Goal: Task Accomplishment & Management: Use online tool/utility

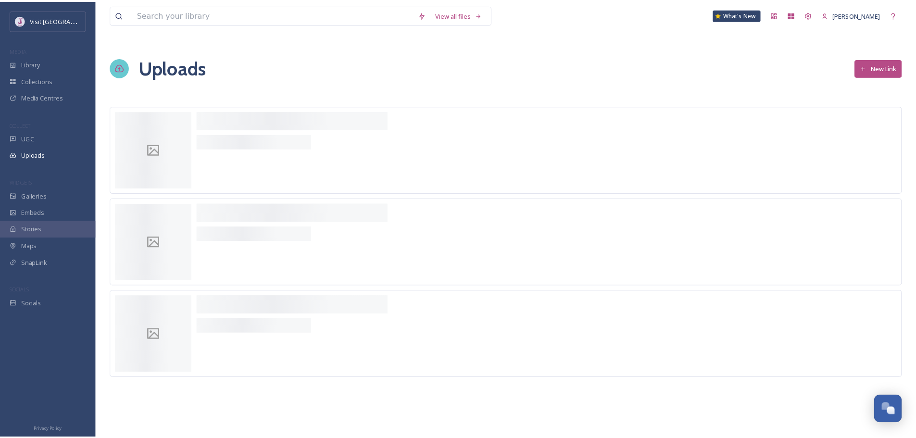
scroll to position [342, 0]
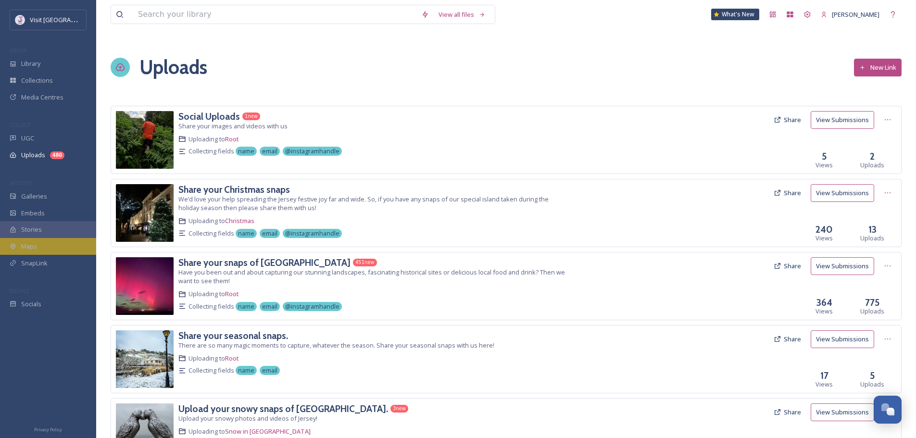
click at [48, 249] on div "Maps" at bounding box center [48, 246] width 96 height 17
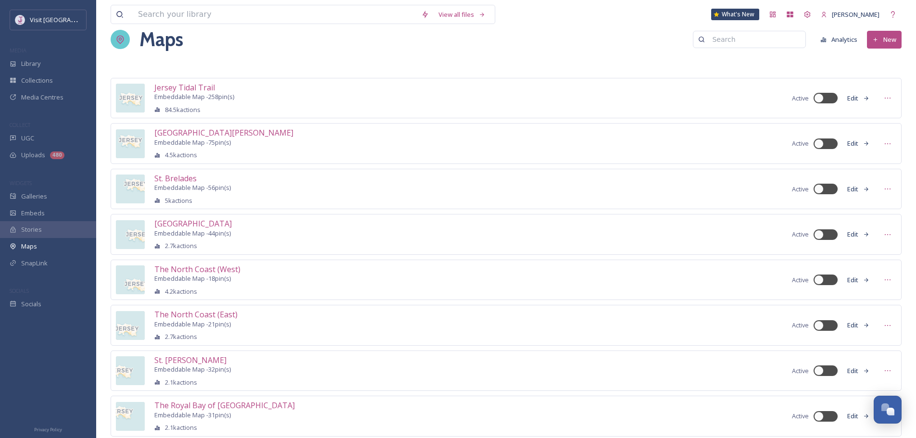
scroll to position [231, 0]
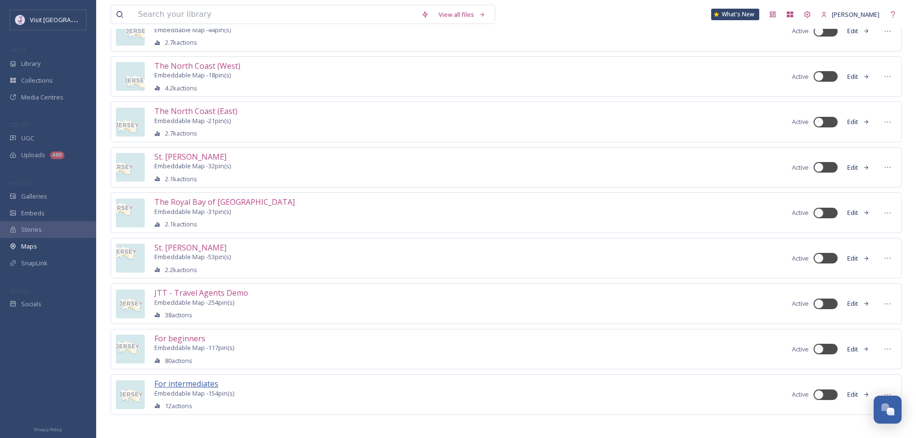
click at [193, 378] on span "For intermediates" at bounding box center [186, 383] width 64 height 11
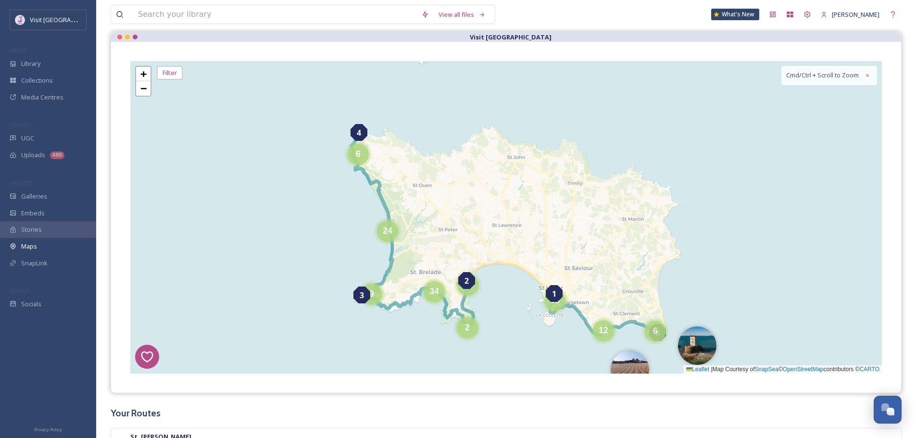
scroll to position [96, 0]
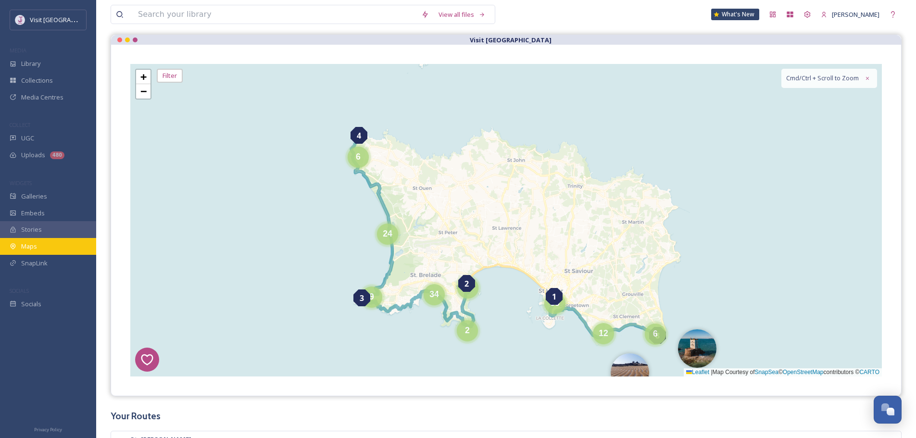
click at [36, 243] on span "Maps" at bounding box center [29, 246] width 16 height 7
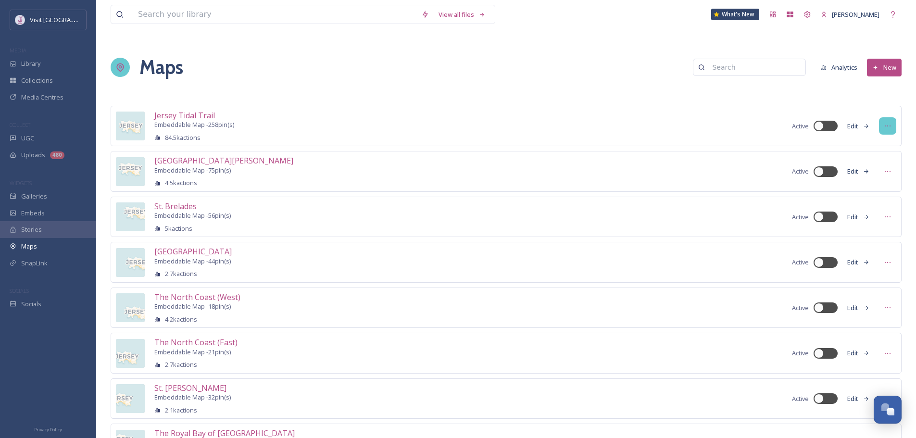
click at [893, 123] on div at bounding box center [887, 125] width 17 height 17
click at [884, 176] on span "Duplicate Map" at bounding box center [870, 179] width 41 height 7
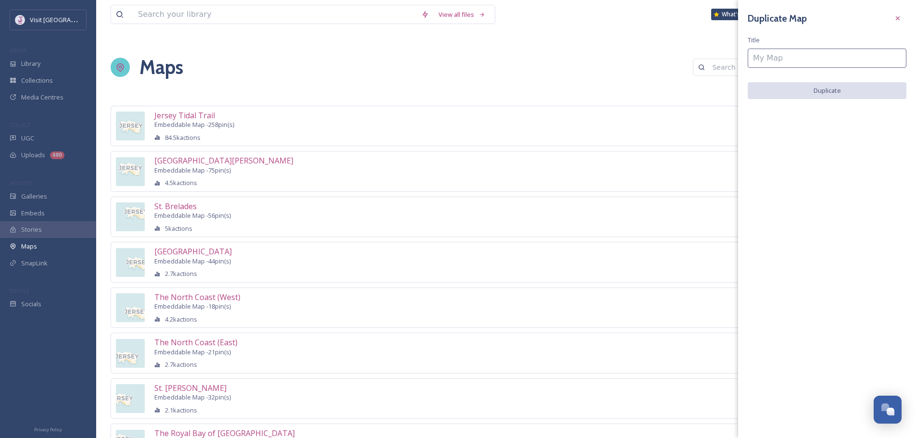
click at [758, 61] on input at bounding box center [827, 58] width 159 height 19
type input "For experts"
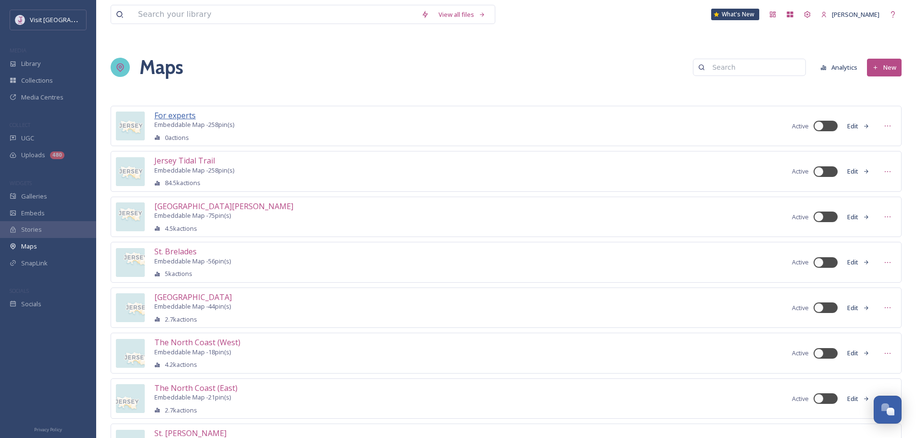
click at [190, 114] on span "For experts" at bounding box center [174, 115] width 41 height 11
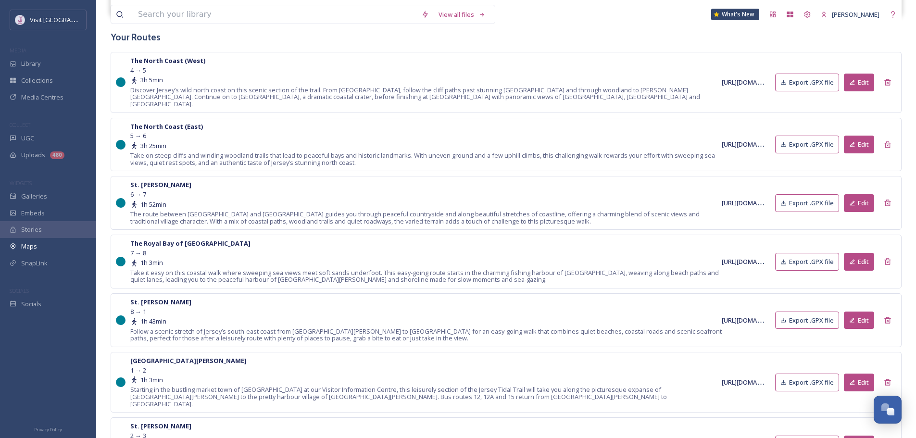
scroll to position [481, 0]
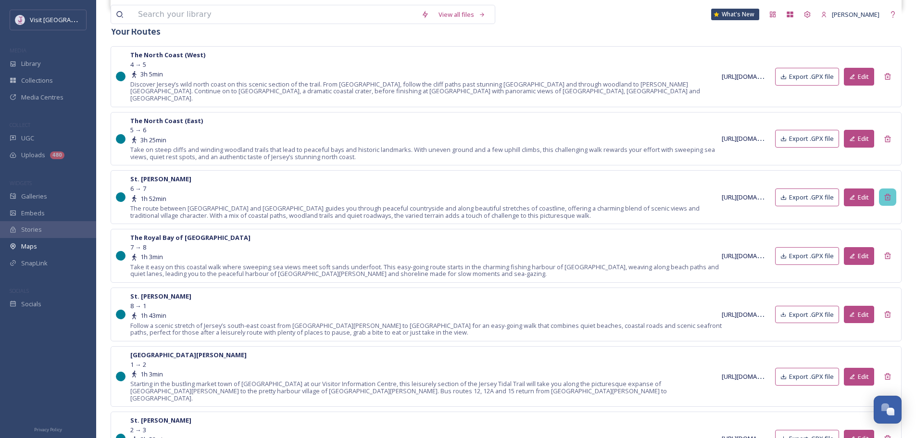
click at [884, 193] on icon at bounding box center [888, 197] width 8 height 8
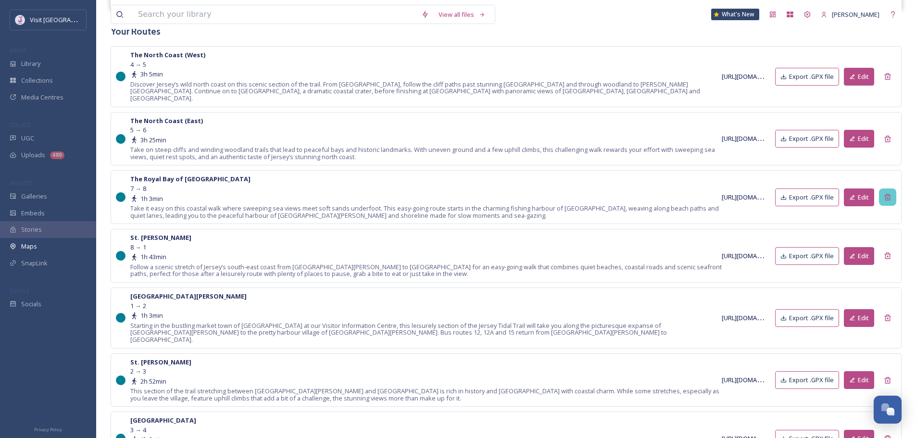
click at [885, 194] on icon at bounding box center [887, 197] width 6 height 6
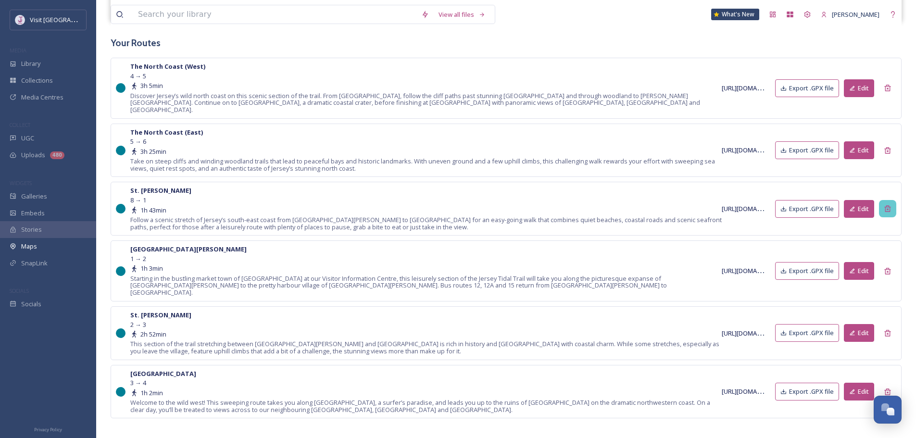
click at [888, 200] on div at bounding box center [887, 208] width 17 height 17
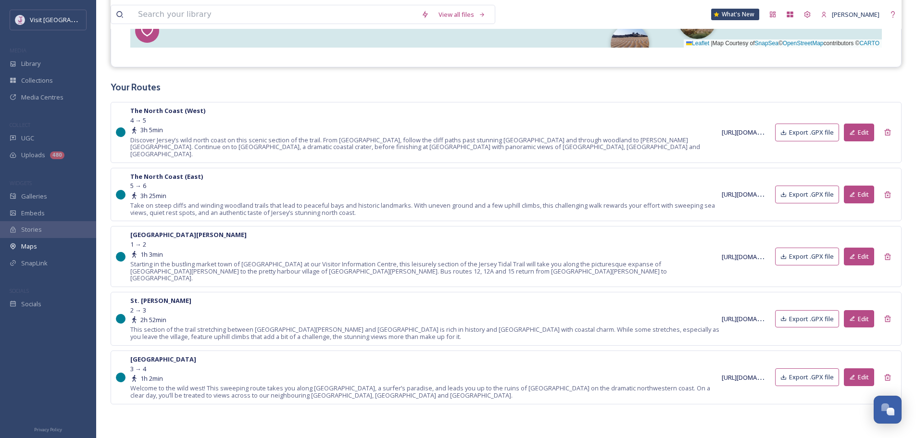
scroll to position [411, 0]
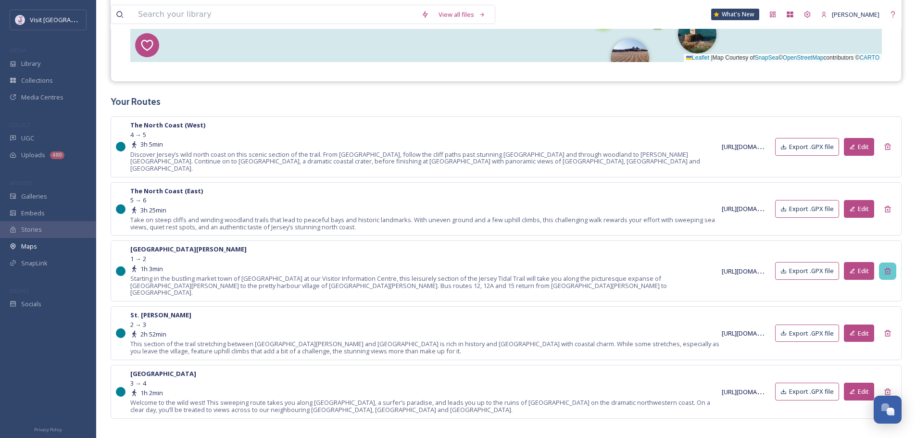
click at [889, 268] on icon at bounding box center [887, 271] width 6 height 6
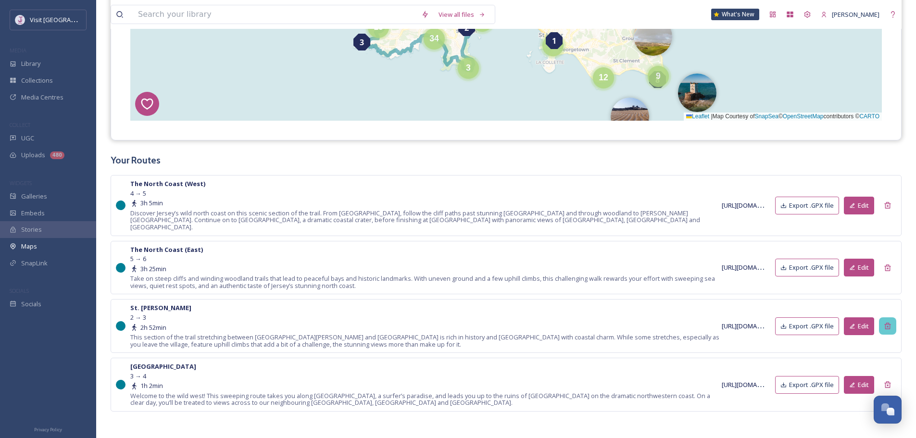
click at [892, 320] on div at bounding box center [887, 325] width 17 height 17
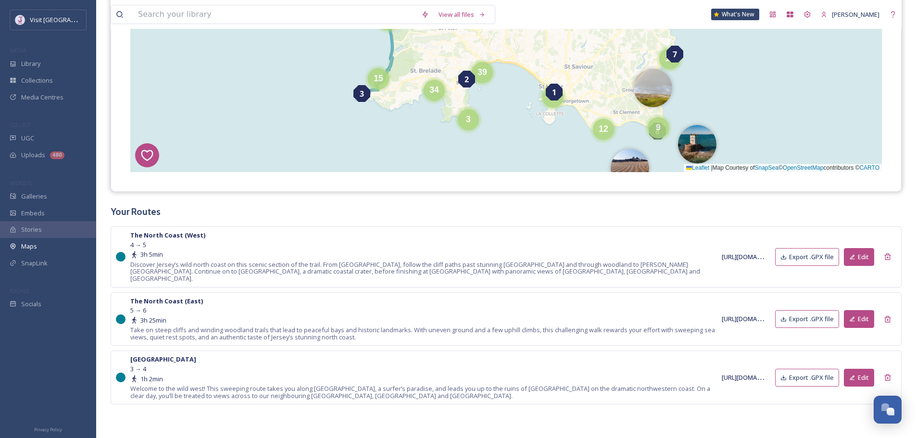
scroll to position [294, 0]
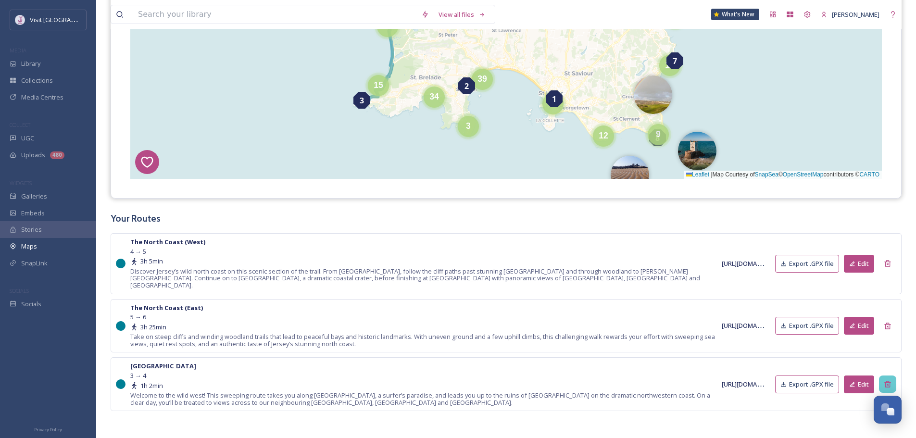
click at [892, 378] on div at bounding box center [887, 384] width 17 height 17
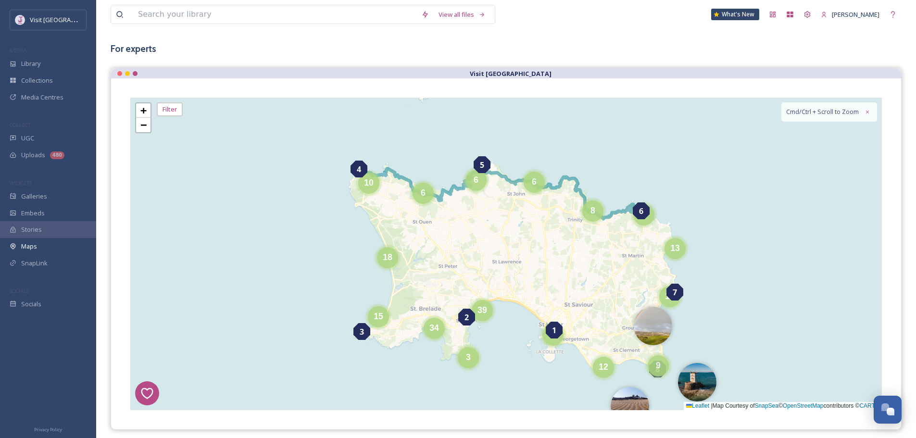
scroll to position [91, 0]
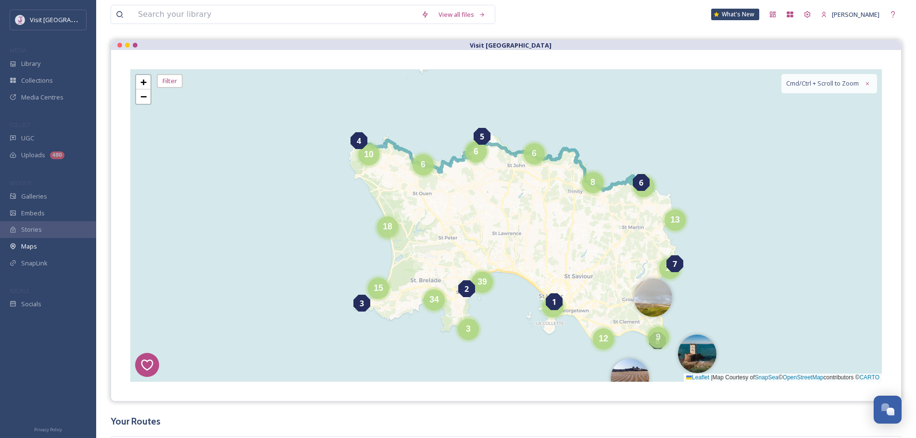
click at [384, 224] on span "18" at bounding box center [388, 227] width 10 height 10
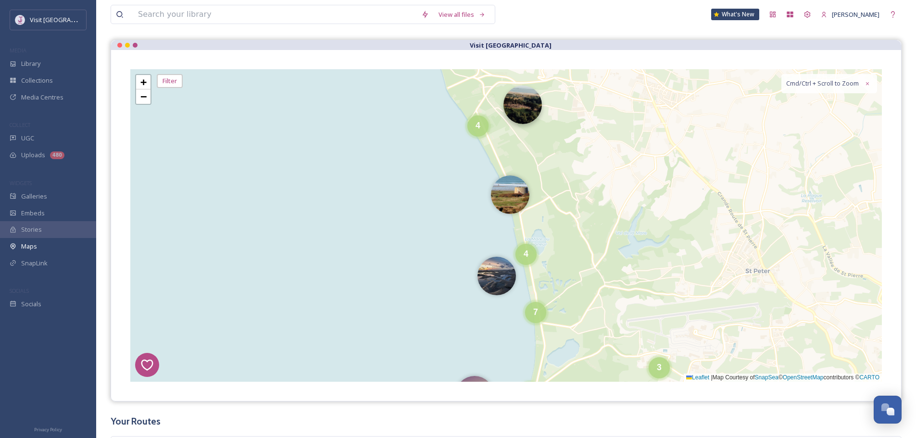
click at [528, 118] on img at bounding box center [523, 105] width 38 height 38
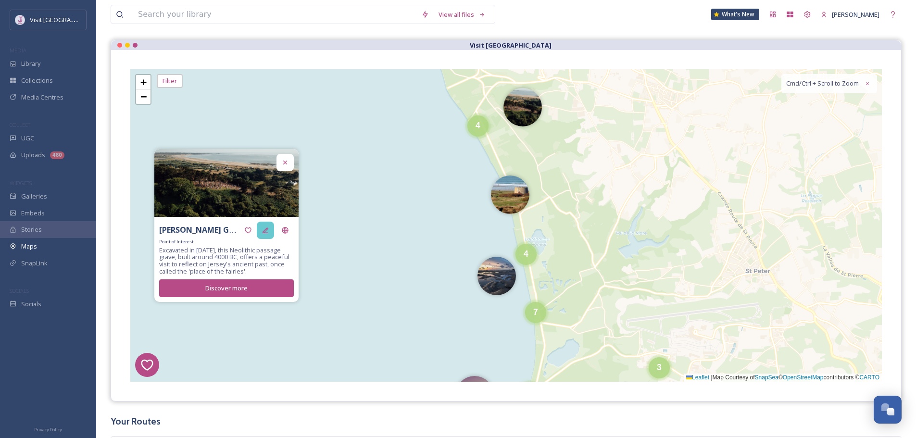
click at [271, 228] on div at bounding box center [265, 230] width 17 height 17
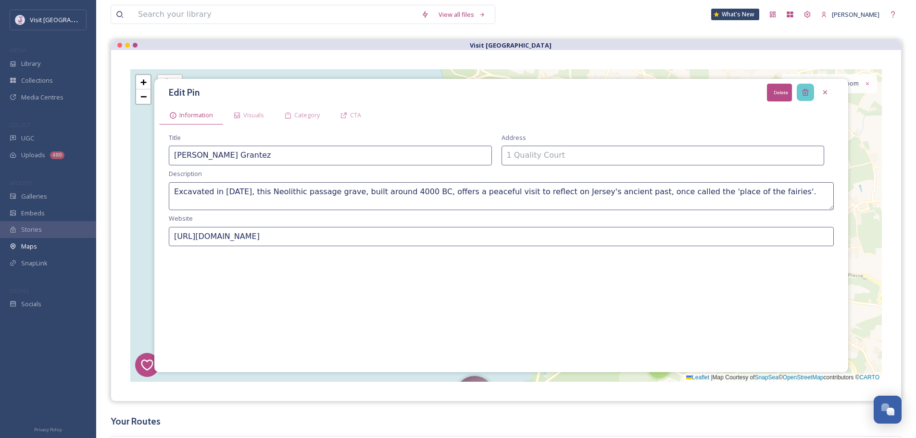
click at [805, 87] on div "Delete" at bounding box center [805, 92] width 17 height 17
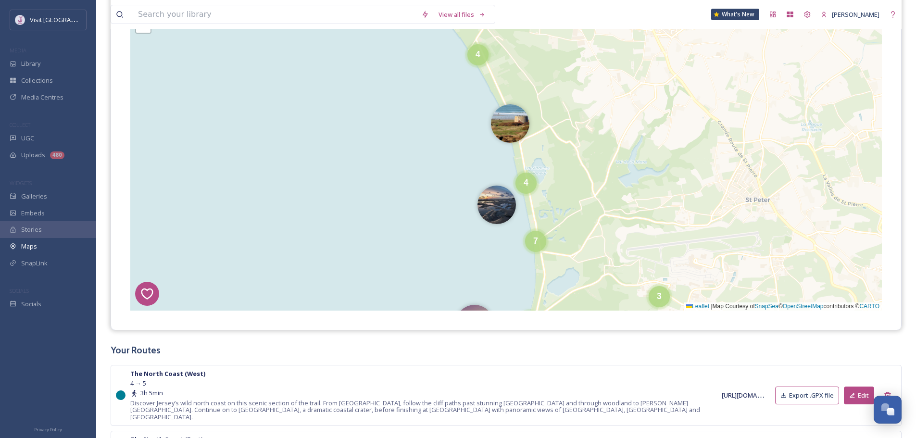
scroll to position [139, 0]
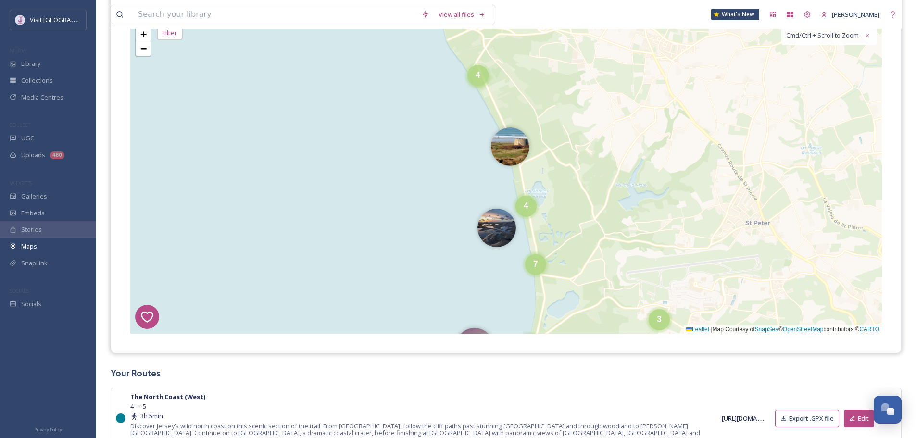
click at [485, 86] on div "4" at bounding box center [477, 75] width 21 height 21
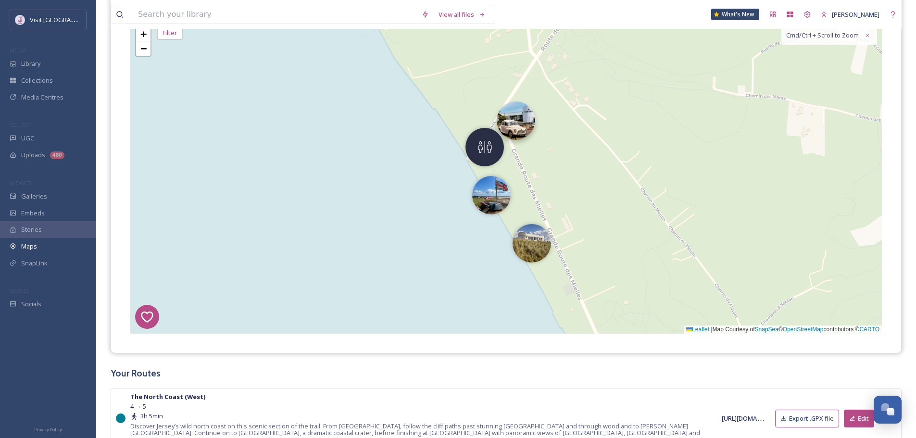
click at [519, 130] on img at bounding box center [516, 120] width 38 height 38
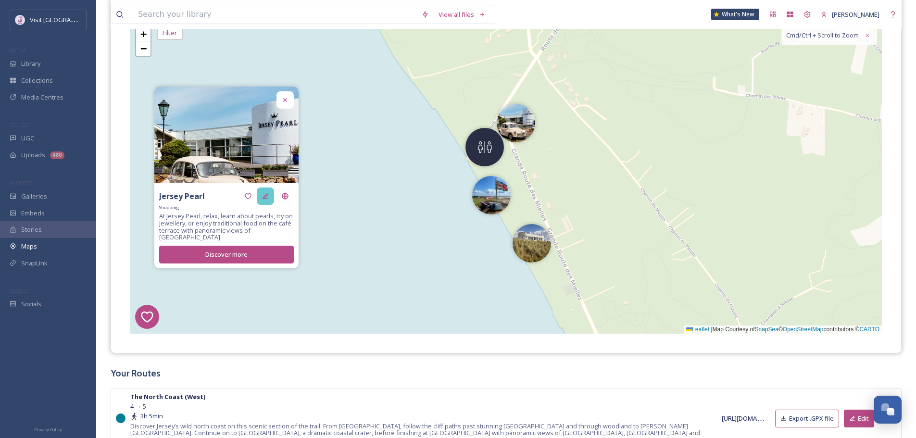
click at [261, 195] on div at bounding box center [265, 196] width 17 height 17
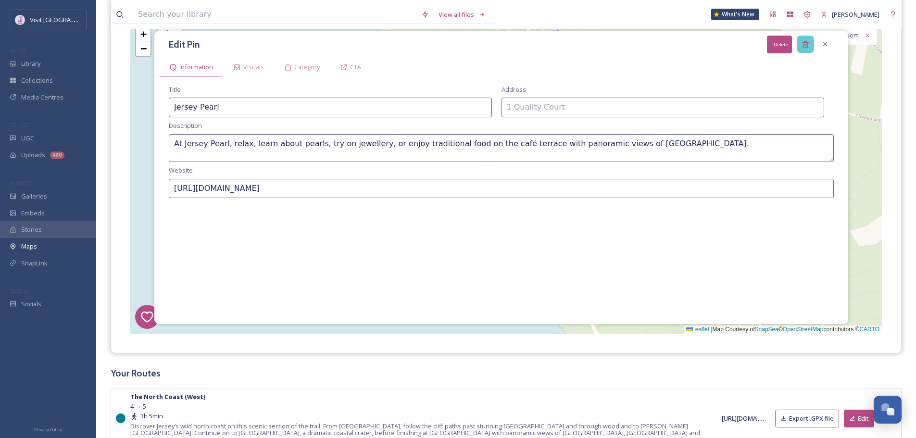
click at [803, 50] on div "Delete" at bounding box center [805, 44] width 17 height 17
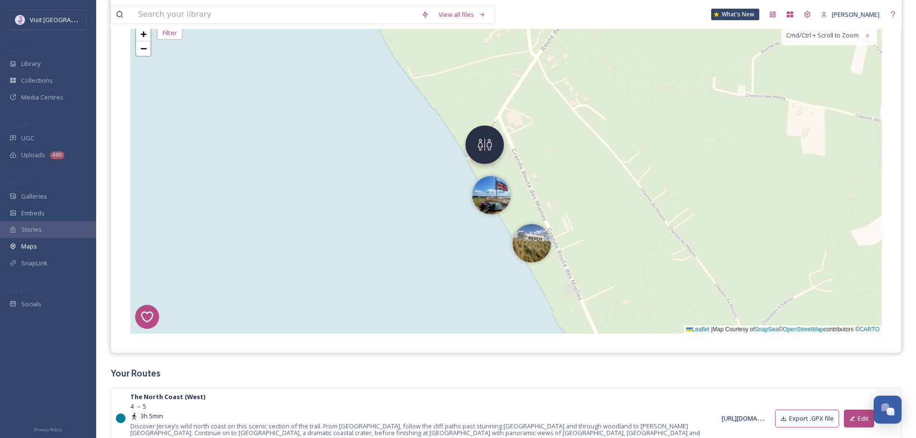
click at [492, 151] on img at bounding box center [485, 145] width 38 height 38
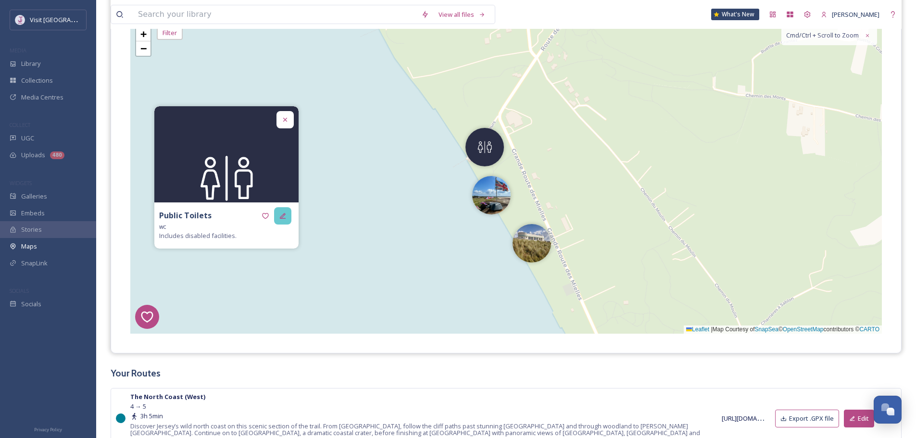
click at [278, 216] on div at bounding box center [282, 215] width 17 height 17
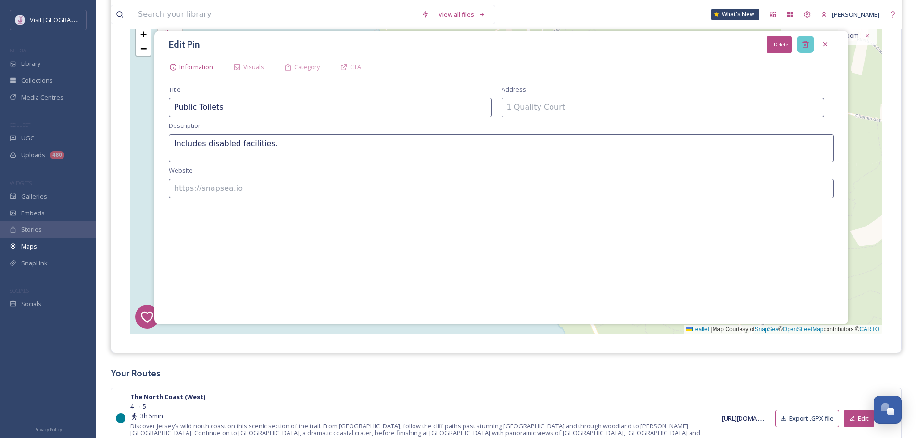
click at [813, 41] on div "Delete" at bounding box center [805, 44] width 17 height 17
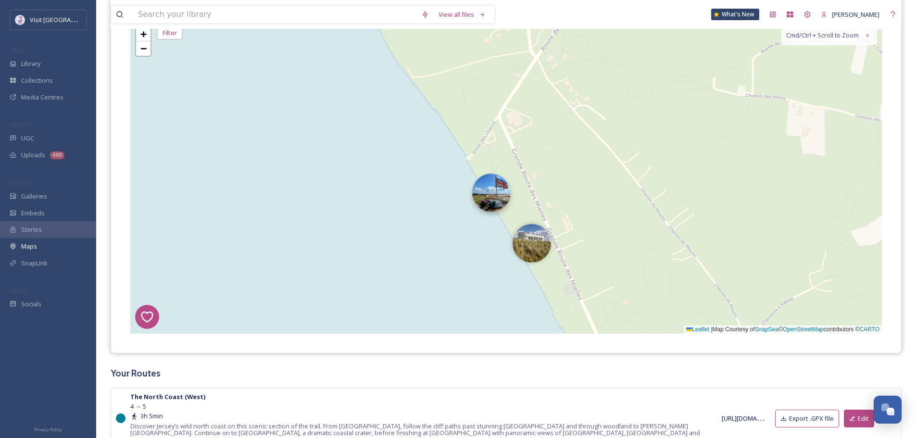
click at [497, 201] on img at bounding box center [491, 193] width 38 height 38
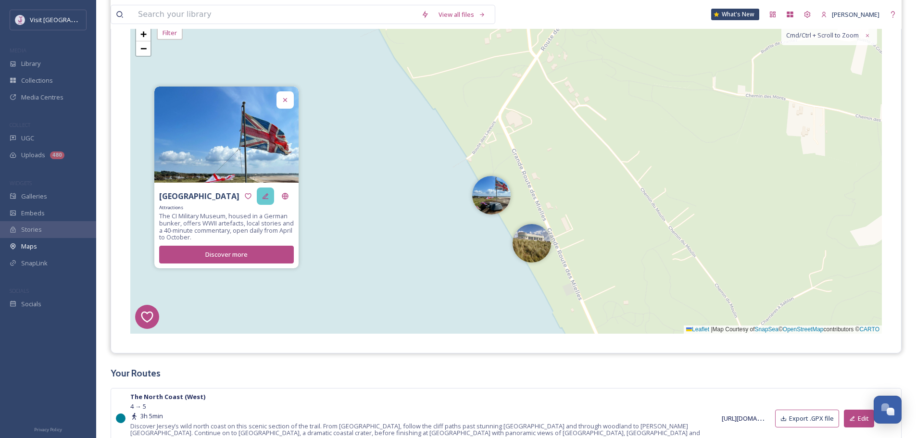
click at [267, 196] on icon at bounding box center [266, 196] width 6 height 6
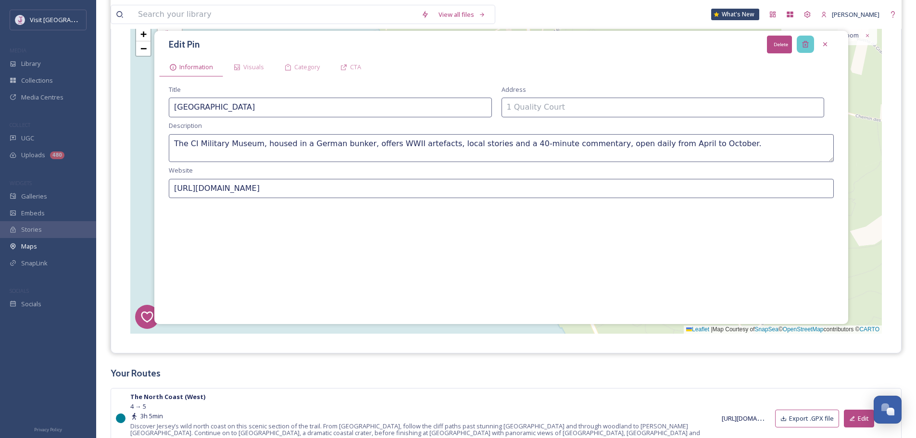
click at [805, 38] on div "Delete" at bounding box center [805, 44] width 17 height 17
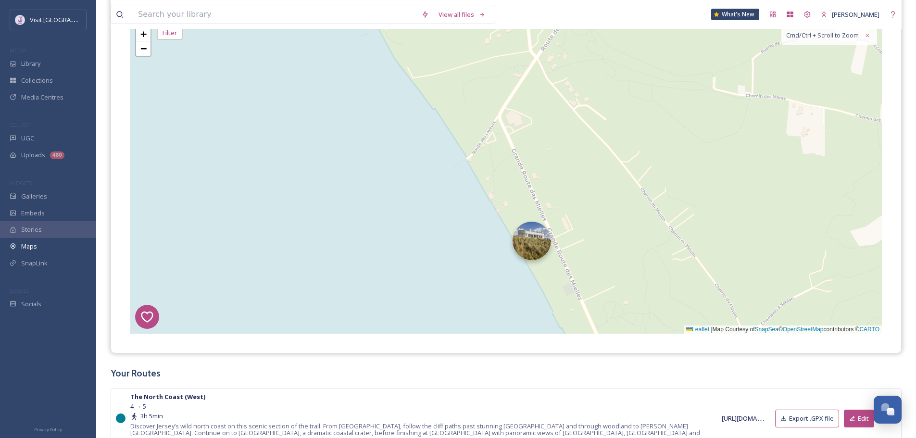
click at [546, 234] on img at bounding box center [532, 241] width 38 height 38
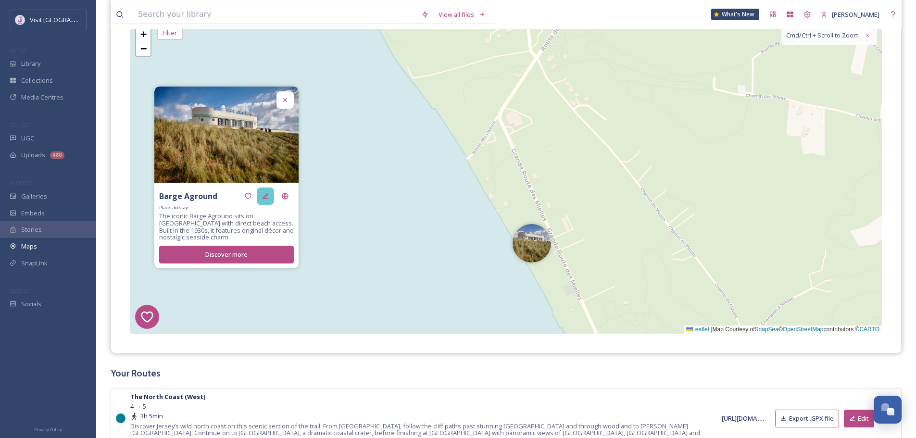
click at [269, 198] on icon at bounding box center [266, 196] width 8 height 8
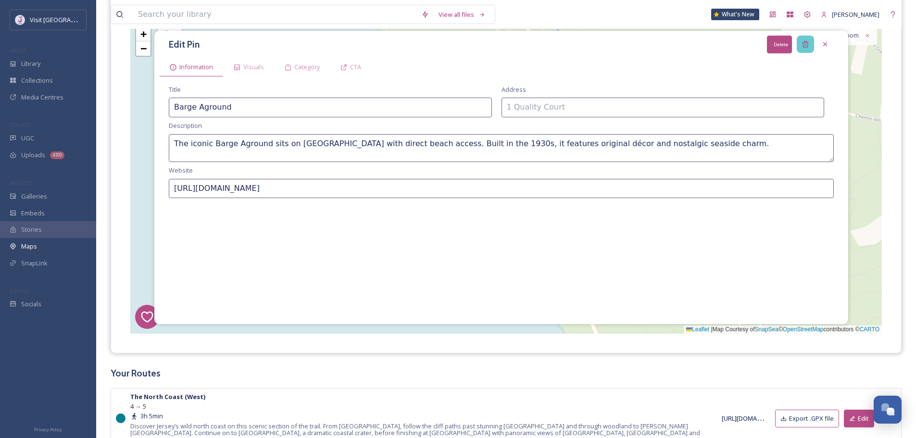
click at [800, 37] on div "Delete" at bounding box center [805, 44] width 17 height 17
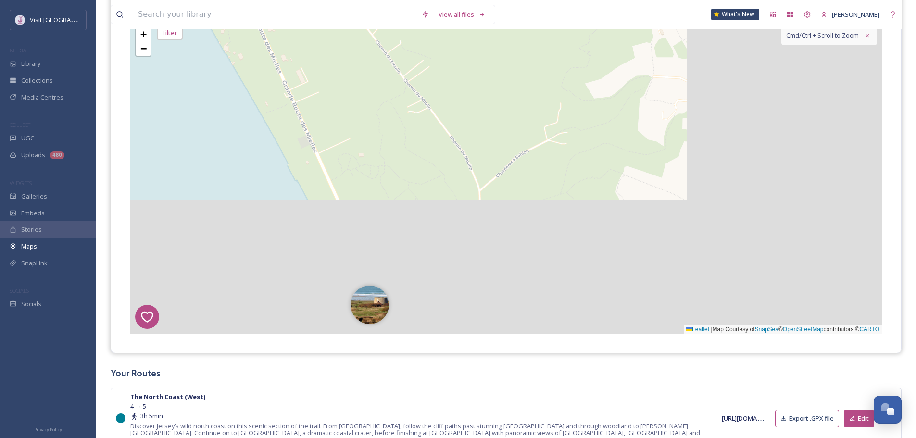
drag, startPoint x: 789, startPoint y: 192, endPoint x: 485, endPoint y: -5, distance: 362.7
click at [485, 0] on html "Visit Jersey MEDIA Library Collections Media Centres COLLECT UGC Uploads 480 WI…" at bounding box center [458, 201] width 916 height 680
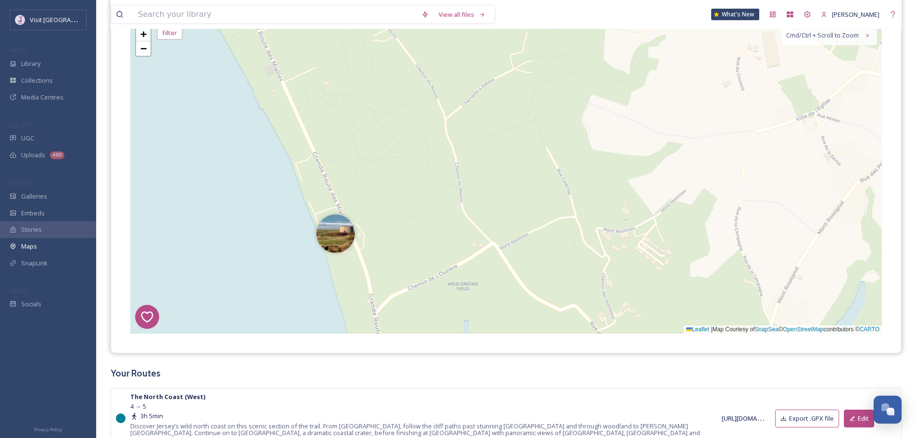
drag, startPoint x: 428, startPoint y: 138, endPoint x: 441, endPoint y: 91, distance: 48.4
click at [451, 71] on div "7 8 6 1 4 3 2 5 3 4 + − Leaflet | Map Courtesy of SnapSea © OpenStreetMap contr…" at bounding box center [506, 177] width 752 height 313
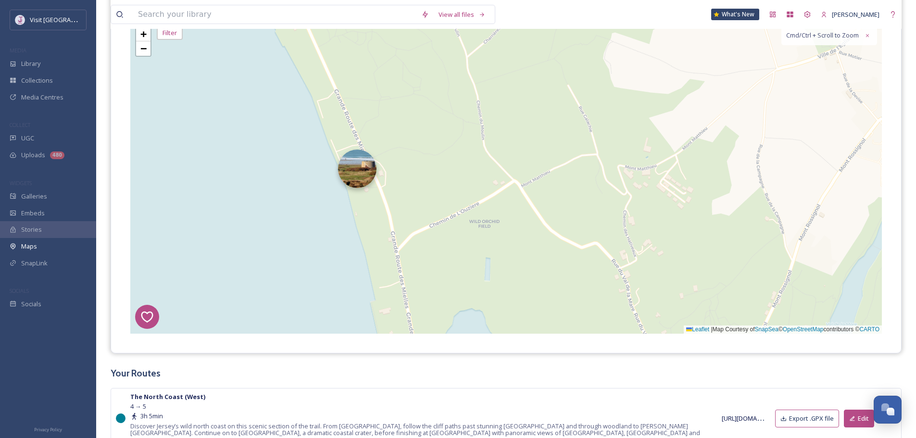
click at [355, 171] on img at bounding box center [357, 169] width 38 height 38
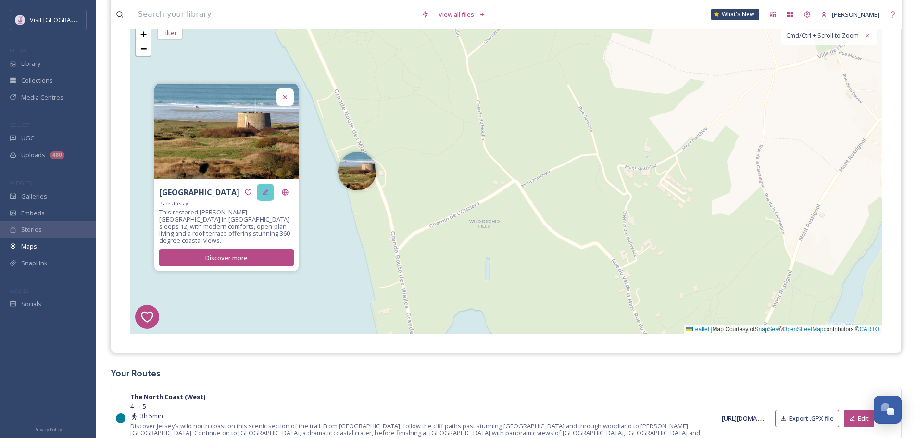
click at [271, 198] on div at bounding box center [265, 192] width 17 height 17
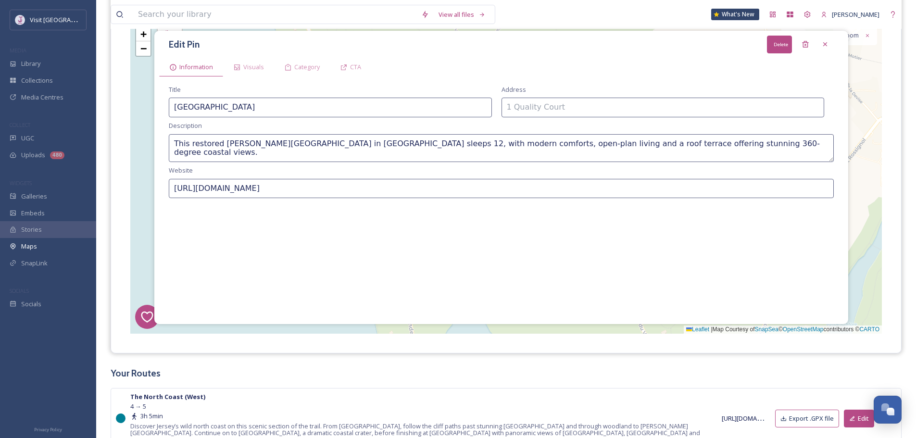
drag, startPoint x: 809, startPoint y: 42, endPoint x: 754, endPoint y: 87, distance: 71.1
click at [809, 43] on div "Delete" at bounding box center [805, 44] width 17 height 17
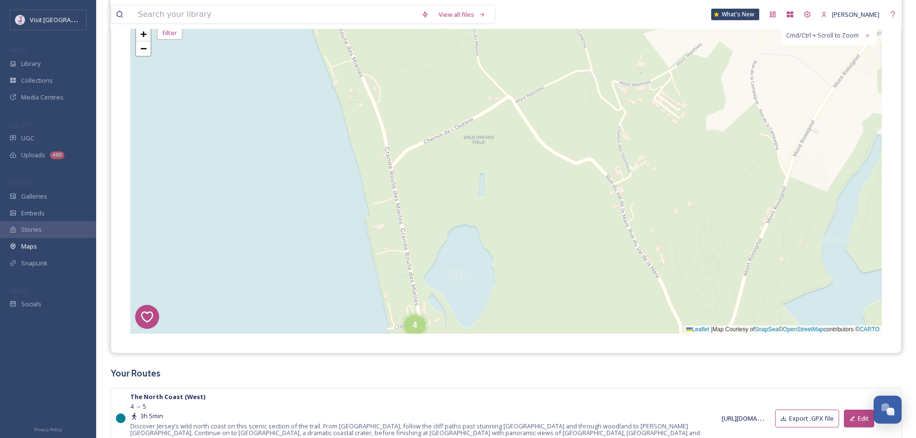
drag, startPoint x: 630, startPoint y: 202, endPoint x: 624, endPoint y: 118, distance: 84.4
click at [624, 118] on div "7 8 6 1 4 3 2 5 4 3 + − Leaflet | Map Courtesy of SnapSea © OpenStreetMap contr…" at bounding box center [506, 177] width 752 height 313
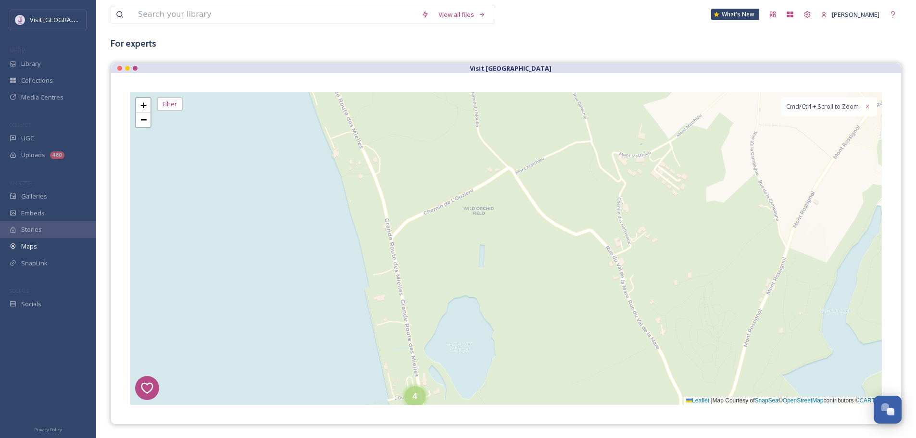
scroll to position [96, 0]
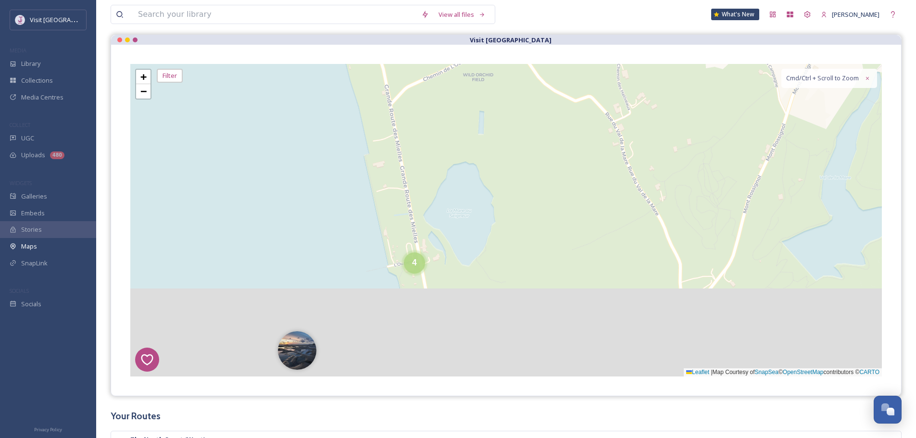
drag, startPoint x: 538, startPoint y: 170, endPoint x: 537, endPoint y: 115, distance: 55.3
click at [537, 115] on div "7 8 6 1 4 3 2 5 4 3 + − Leaflet | Map Courtesy of SnapSea © OpenStreetMap contr…" at bounding box center [506, 220] width 752 height 313
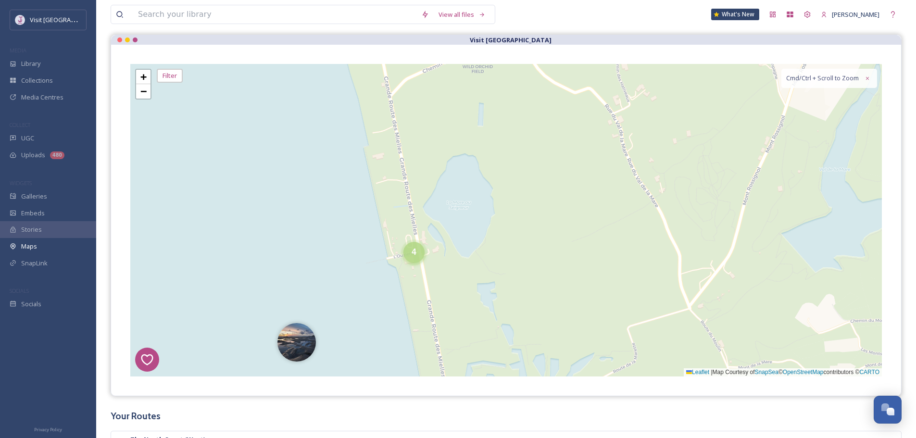
click at [419, 258] on div "4" at bounding box center [414, 252] width 21 height 21
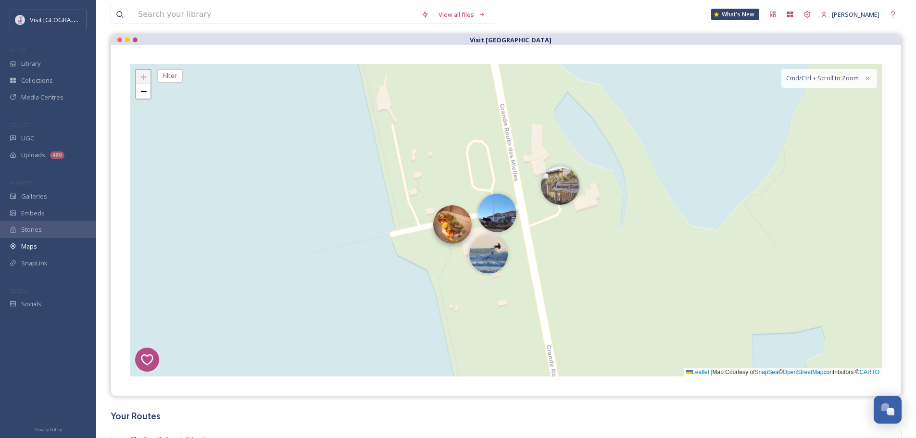
click at [459, 221] on img at bounding box center [452, 224] width 38 height 38
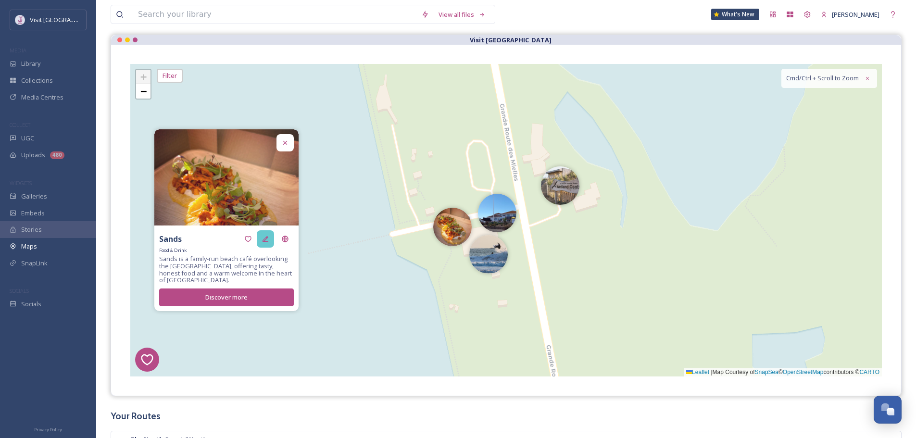
click at [261, 236] on div at bounding box center [265, 238] width 17 height 17
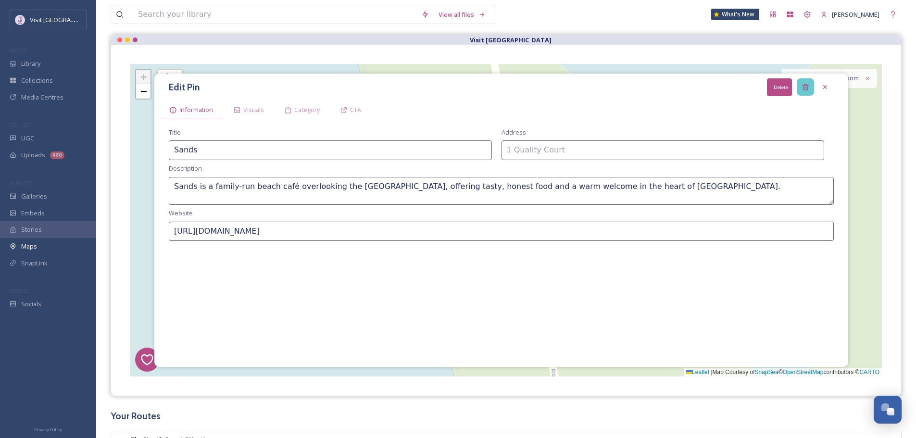
click at [807, 90] on icon at bounding box center [805, 87] width 6 height 6
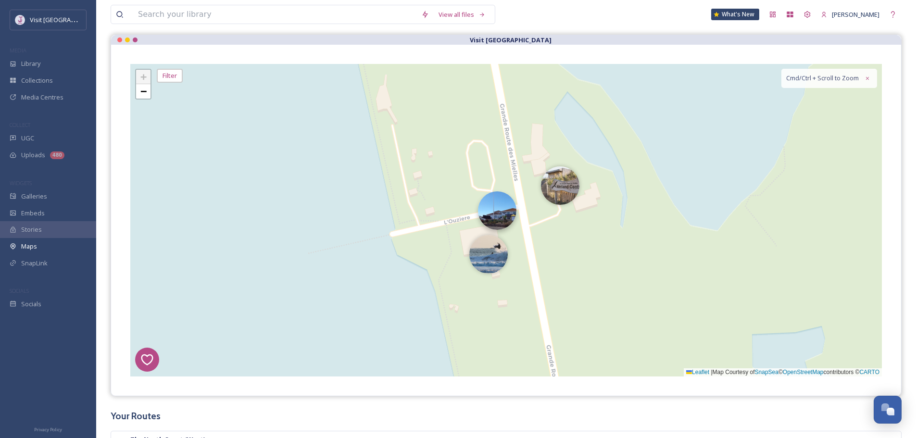
click at [489, 219] on img at bounding box center [497, 210] width 38 height 38
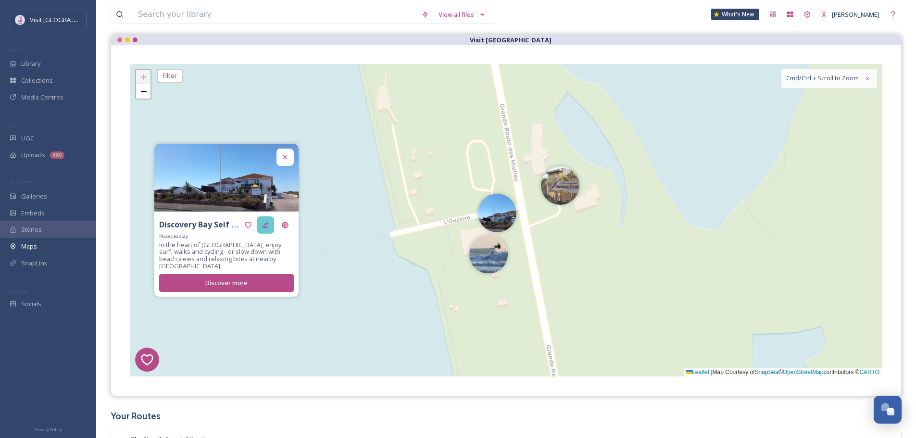
click at [262, 230] on div at bounding box center [265, 224] width 17 height 17
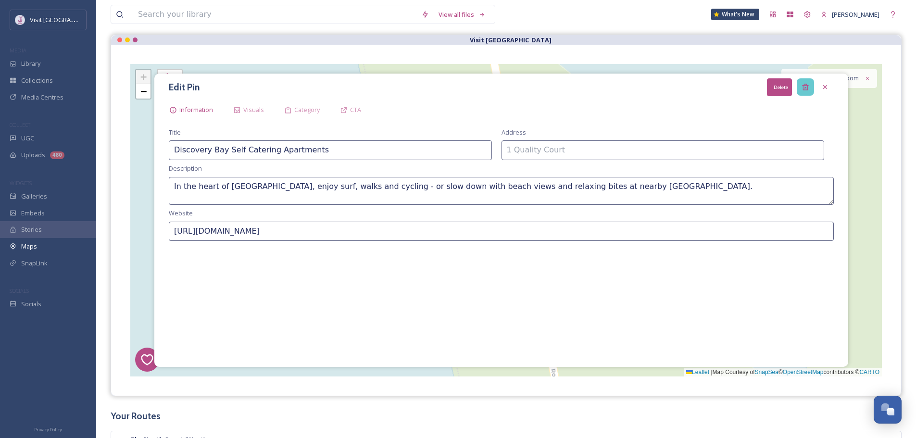
click at [803, 91] on div "Delete" at bounding box center [805, 86] width 17 height 17
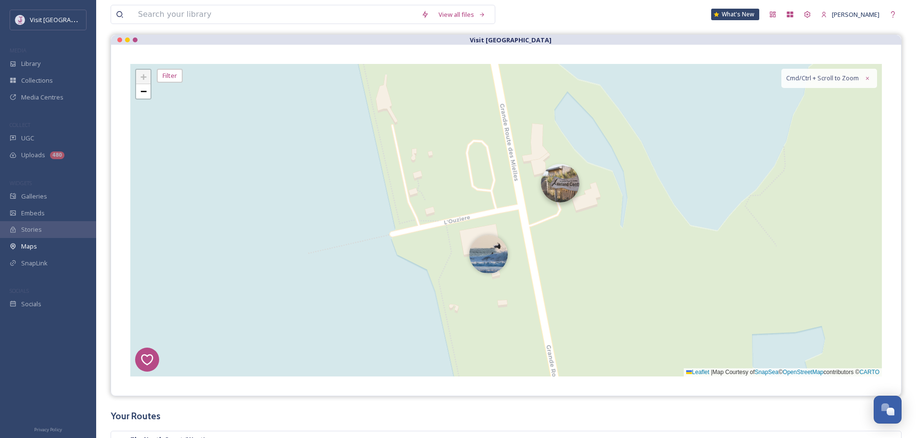
click at [565, 184] on img at bounding box center [560, 183] width 38 height 38
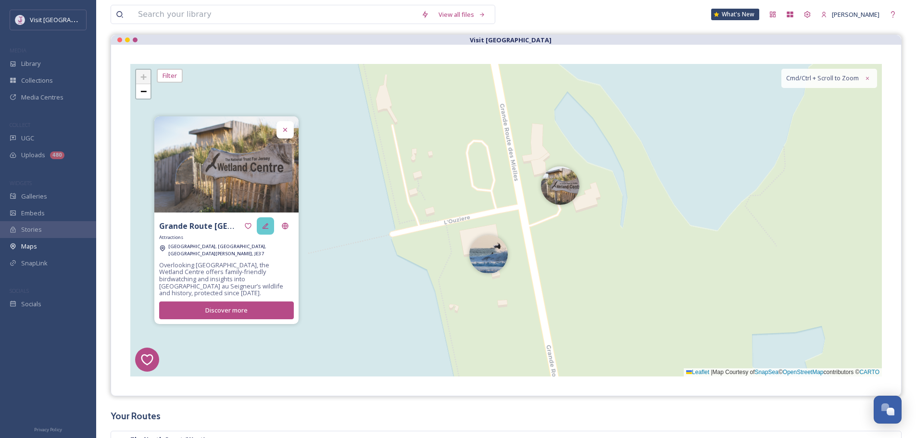
click at [267, 235] on div at bounding box center [265, 225] width 17 height 17
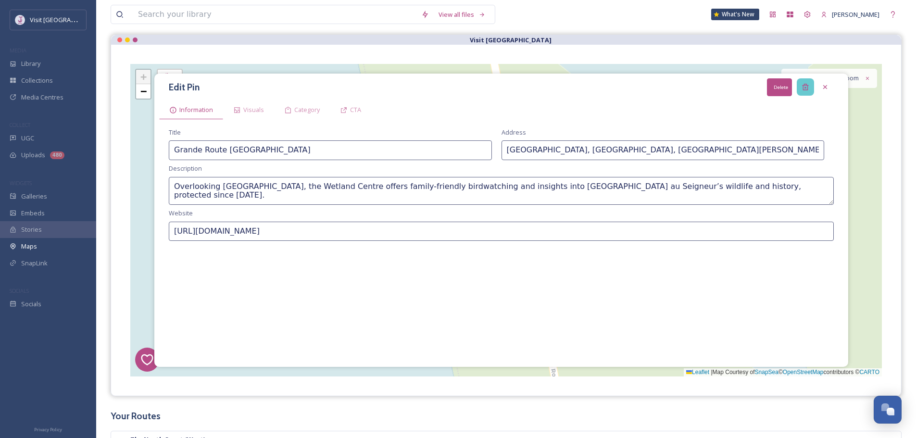
drag, startPoint x: 808, startPoint y: 89, endPoint x: 677, endPoint y: 162, distance: 150.0
click at [807, 89] on icon at bounding box center [805, 87] width 6 height 6
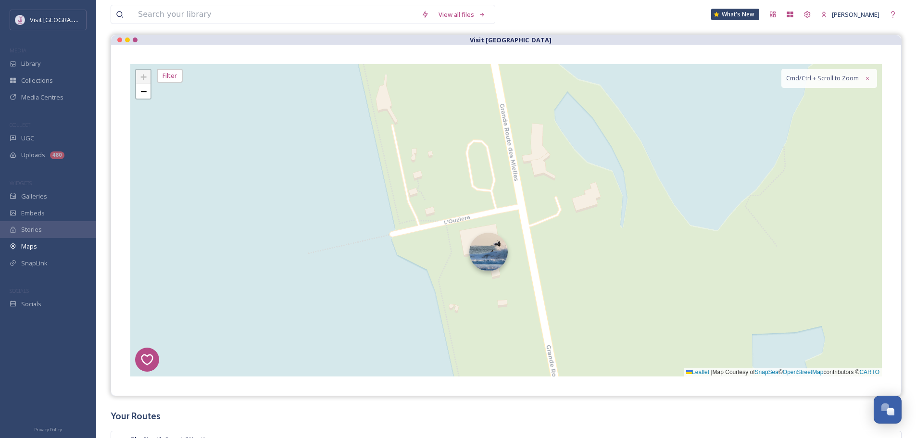
click at [493, 251] on img at bounding box center [488, 252] width 38 height 38
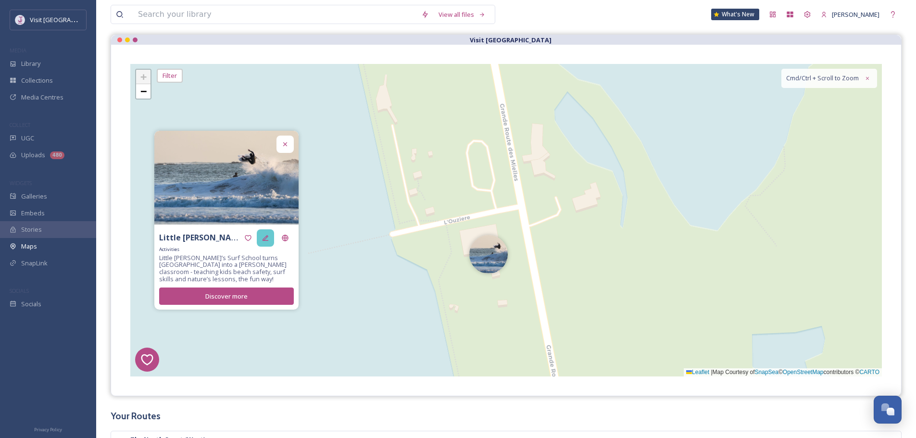
click at [263, 241] on icon at bounding box center [266, 238] width 8 height 8
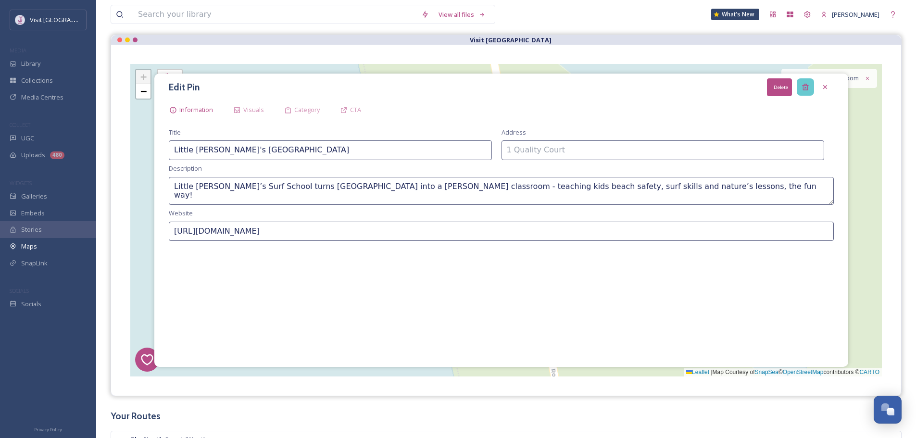
click at [803, 88] on icon at bounding box center [805, 87] width 6 height 6
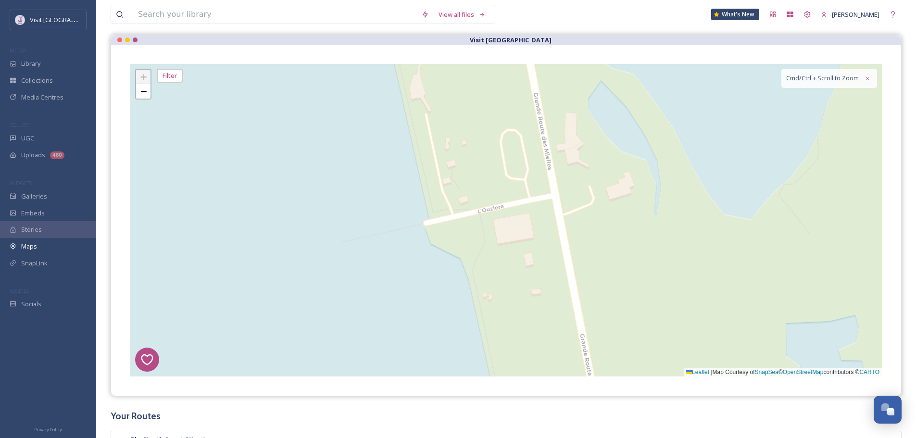
drag, startPoint x: 588, startPoint y: 196, endPoint x: 622, endPoint y: 185, distance: 35.9
click at [622, 185] on div "7 8 6 1 4 3 2 5 + − Leaflet | Map Courtesy of SnapSea © OpenStreetMap contribut…" at bounding box center [506, 220] width 752 height 313
drag, startPoint x: 587, startPoint y: 221, endPoint x: 773, endPoint y: 135, distance: 205.1
click at [779, 132] on div "7 8 6 1 4 3 2 5 + − Leaflet | Map Courtesy of SnapSea © OpenStreetMap contribut…" at bounding box center [506, 220] width 752 height 313
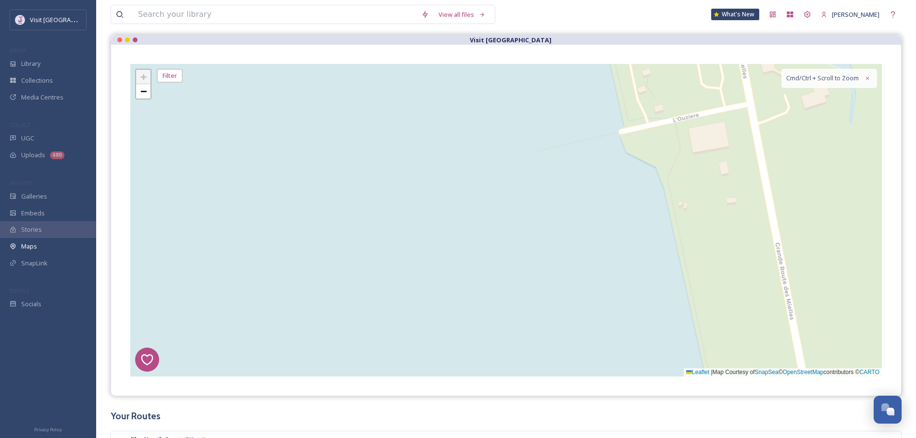
click at [147, 99] on div "+ −" at bounding box center [143, 84] width 16 height 31
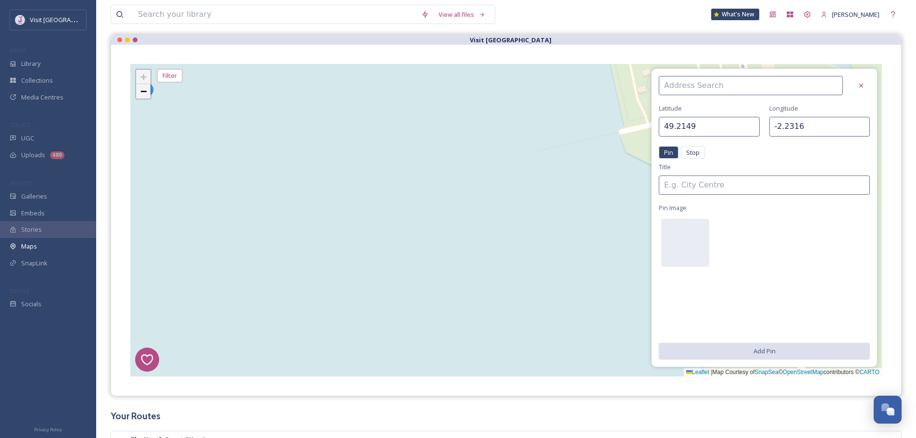
click at [146, 91] on span "−" at bounding box center [143, 91] width 6 height 12
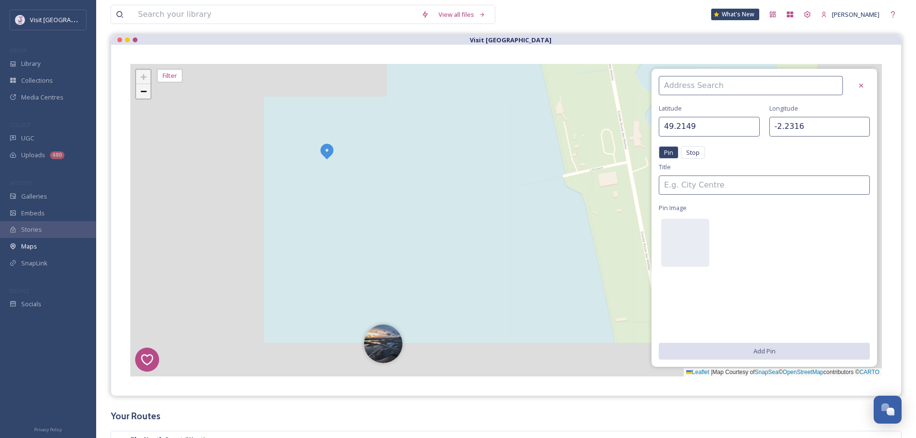
click at [146, 91] on span "−" at bounding box center [143, 91] width 6 height 12
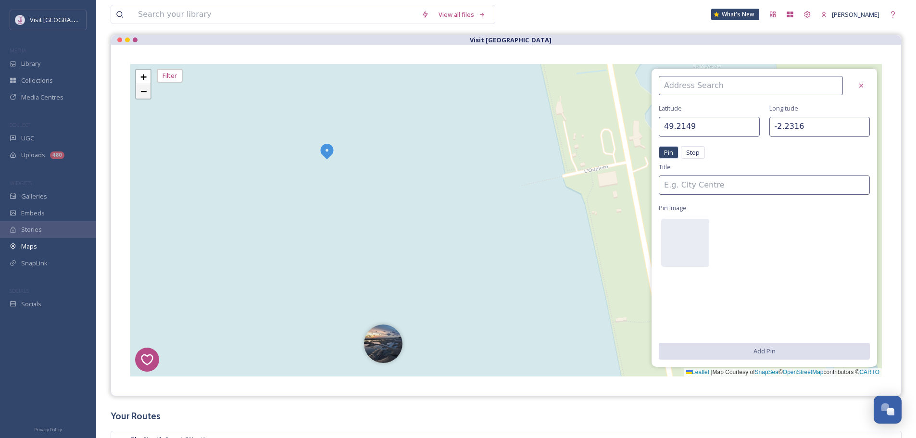
click at [146, 91] on span "−" at bounding box center [143, 91] width 6 height 12
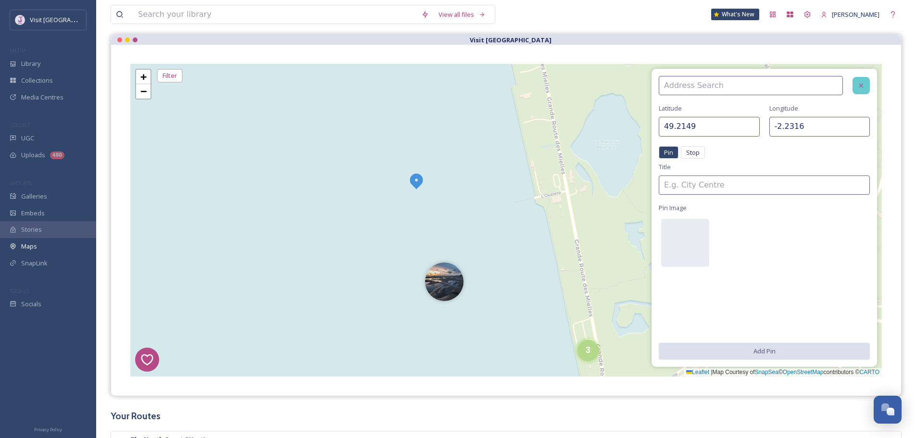
click at [863, 85] on icon at bounding box center [862, 86] width 8 height 8
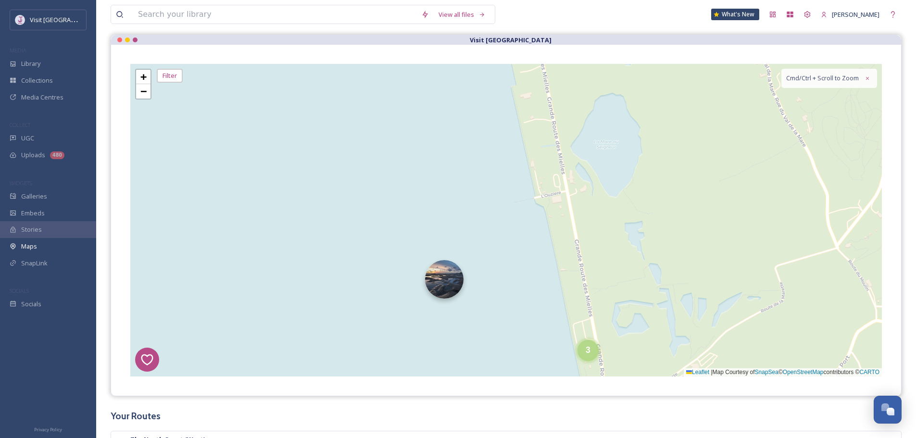
click at [442, 273] on img at bounding box center [444, 279] width 38 height 38
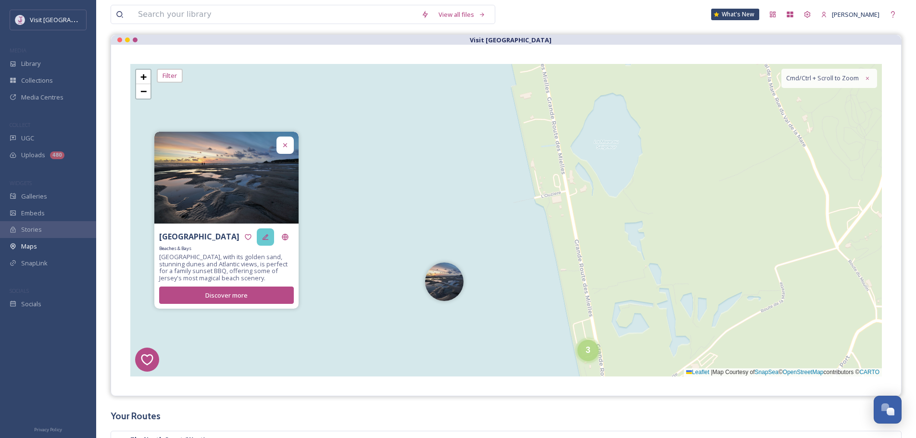
click at [269, 234] on icon at bounding box center [266, 237] width 8 height 8
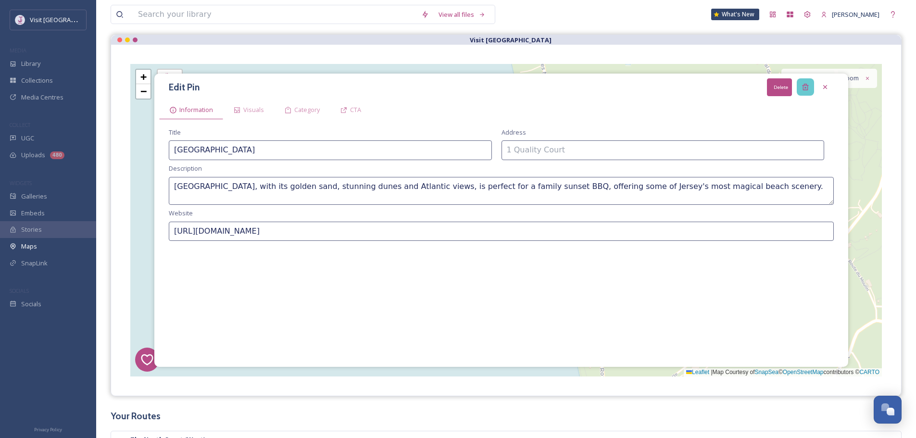
click at [802, 88] on icon at bounding box center [806, 87] width 8 height 8
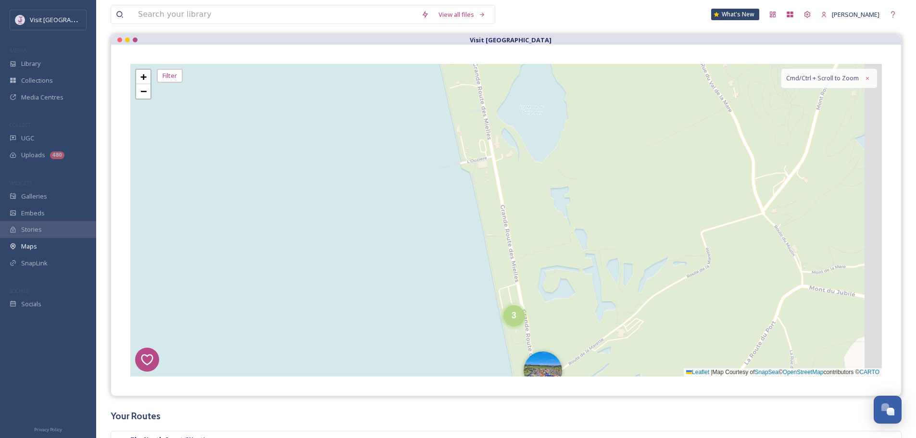
drag, startPoint x: 732, startPoint y: 192, endPoint x: 589, endPoint y: 78, distance: 183.1
click at [589, 78] on div "7 8 6 1 4 3 2 5 2 3 3 + − Leaflet | Map Courtesy of SnapSea © OpenStreetMap con…" at bounding box center [506, 220] width 752 height 313
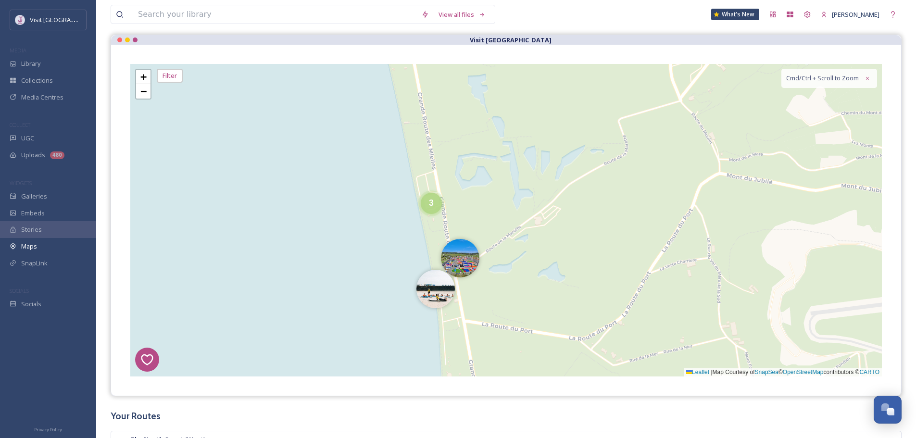
drag, startPoint x: 479, startPoint y: 222, endPoint x: 445, endPoint y: 201, distance: 39.1
click at [465, 191] on div "7 8 6 1 4 3 2 5 2 3 3 5 + − Leaflet | Map Courtesy of SnapSea © OpenStreetMap c…" at bounding box center [506, 220] width 752 height 313
click at [425, 207] on div "3" at bounding box center [430, 200] width 21 height 21
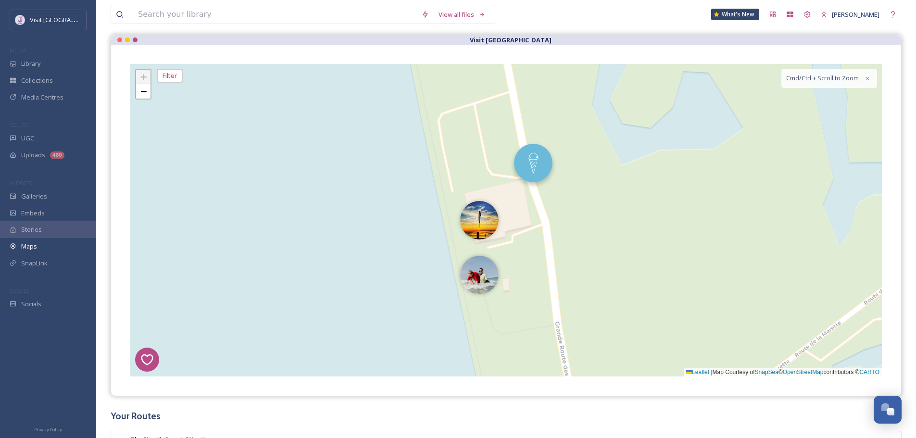
click at [534, 163] on img at bounding box center [533, 163] width 38 height 38
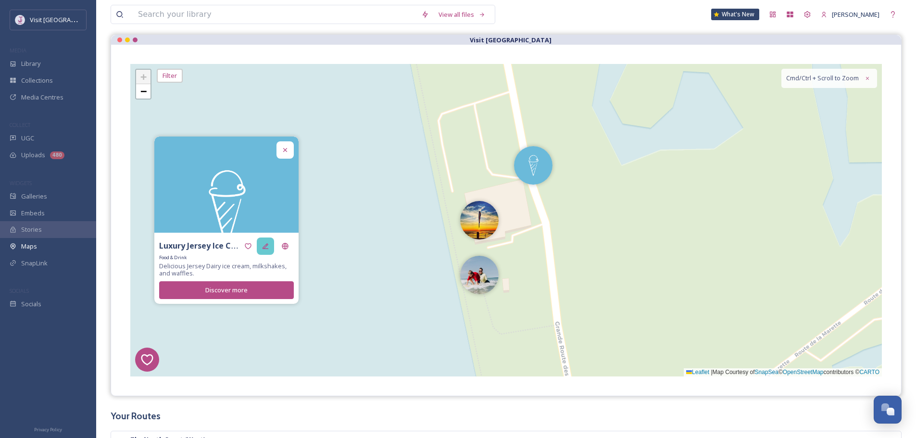
click at [267, 243] on icon at bounding box center [266, 246] width 8 height 8
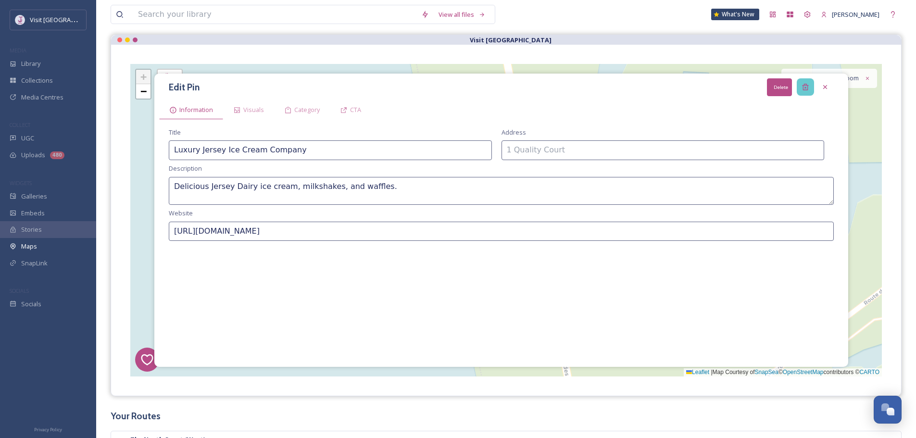
click at [805, 87] on icon at bounding box center [806, 87] width 8 height 8
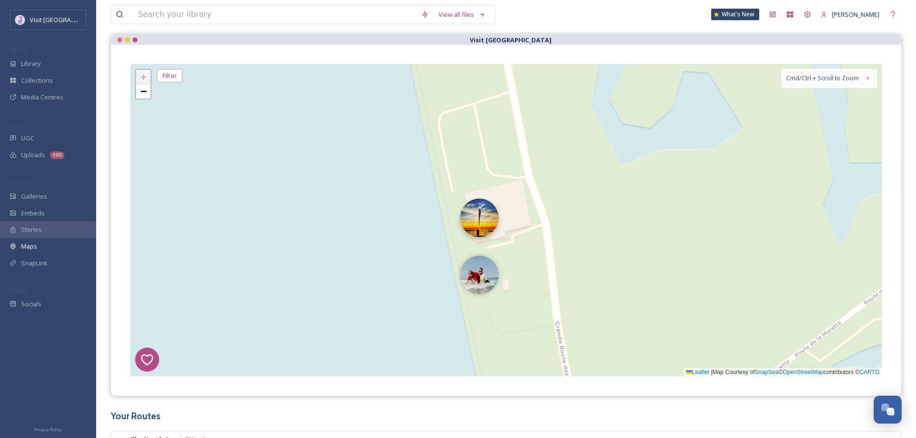
click at [473, 223] on img at bounding box center [479, 218] width 38 height 38
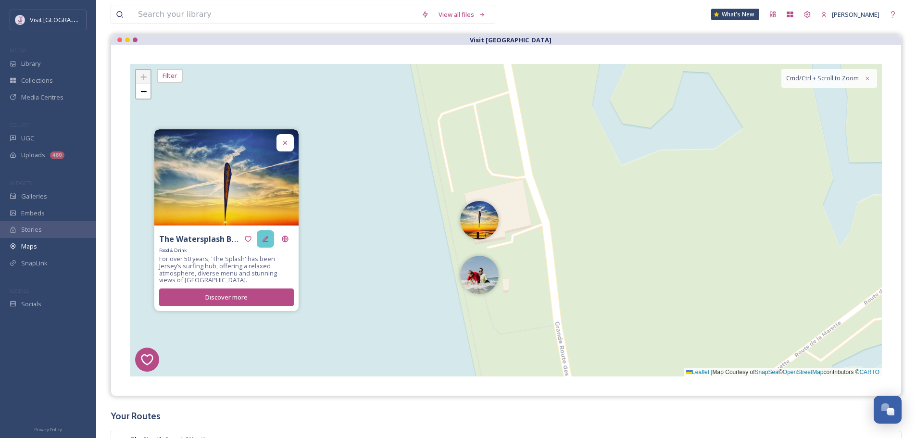
click at [265, 241] on icon at bounding box center [266, 239] width 6 height 6
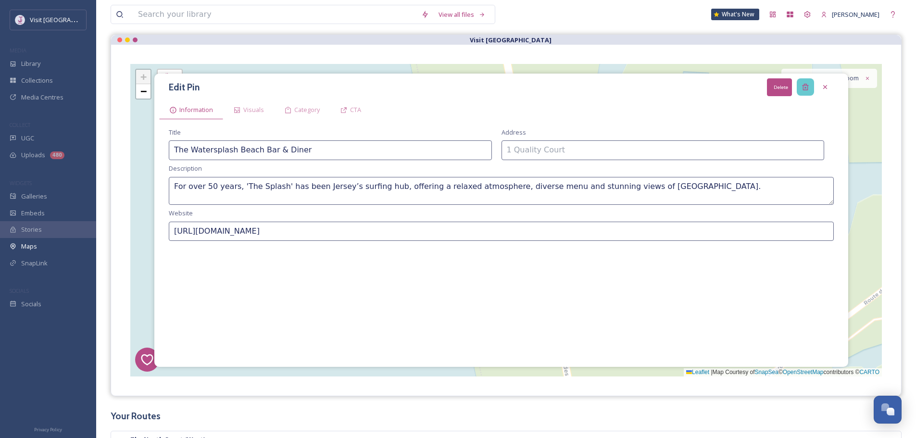
click at [805, 88] on icon at bounding box center [806, 87] width 8 height 8
click at [810, 89] on div "Delete" at bounding box center [805, 86] width 17 height 17
click at [808, 84] on icon at bounding box center [806, 87] width 8 height 8
click at [805, 88] on icon at bounding box center [806, 87] width 8 height 8
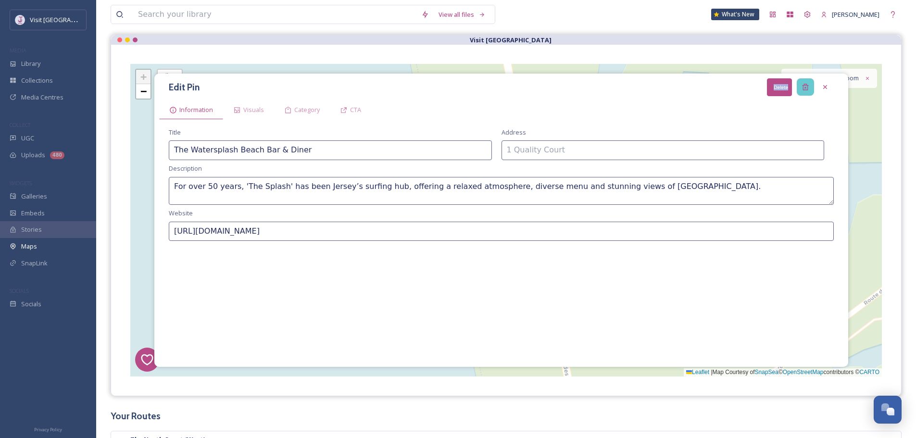
click at [805, 88] on icon at bounding box center [806, 87] width 8 height 8
click at [816, 113] on div "Information Visuals Category CTA" at bounding box center [501, 110] width 684 height 18
click at [807, 88] on icon at bounding box center [805, 87] width 6 height 6
click at [823, 80] on div at bounding box center [825, 86] width 17 height 17
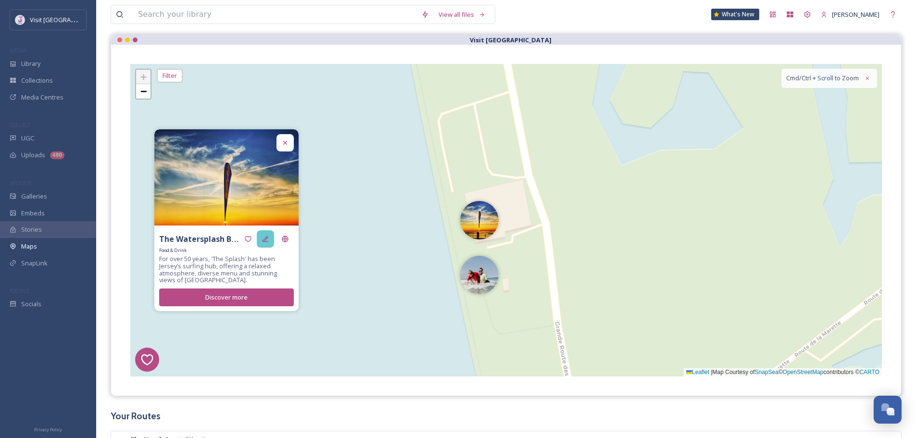
click at [272, 241] on div at bounding box center [265, 238] width 17 height 17
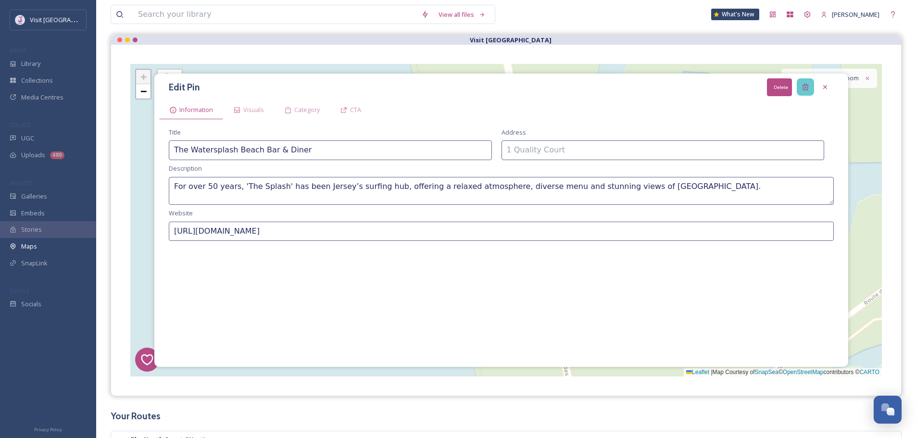
click at [814, 82] on div "Delete" at bounding box center [805, 86] width 17 height 17
click at [806, 84] on icon at bounding box center [805, 87] width 6 height 6
click at [807, 84] on icon at bounding box center [806, 87] width 8 height 8
click at [829, 82] on div at bounding box center [825, 86] width 17 height 17
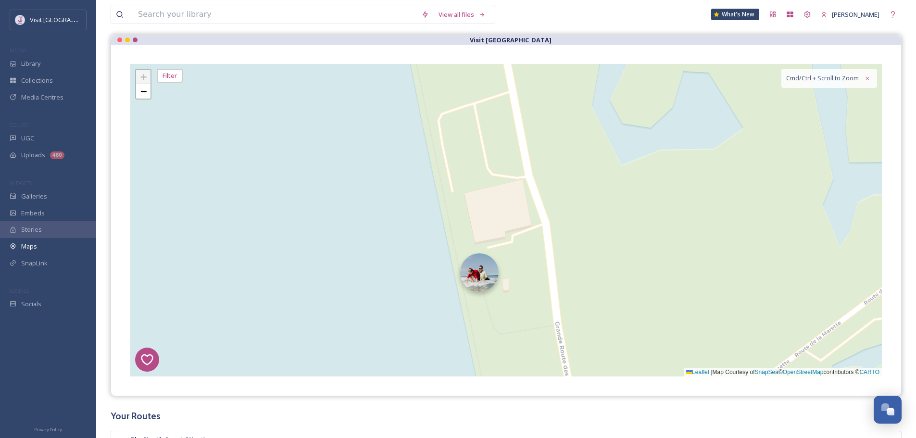
click at [484, 272] on img at bounding box center [479, 272] width 38 height 38
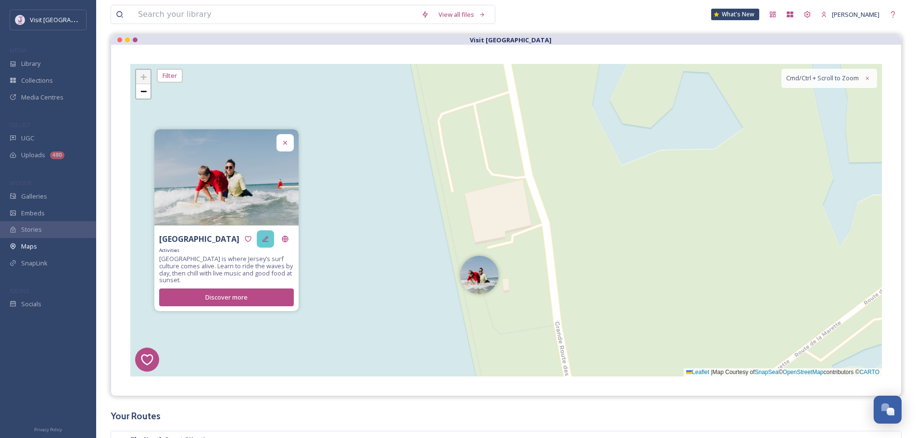
click at [269, 242] on div at bounding box center [265, 238] width 17 height 17
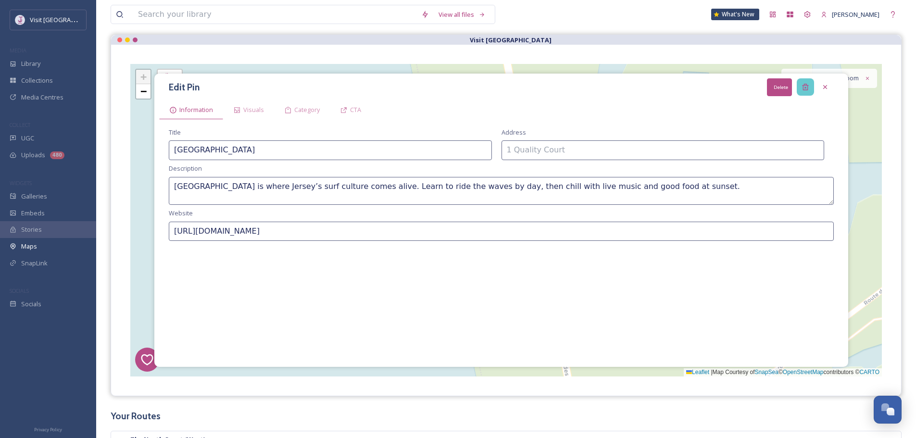
click at [807, 84] on icon at bounding box center [806, 87] width 8 height 8
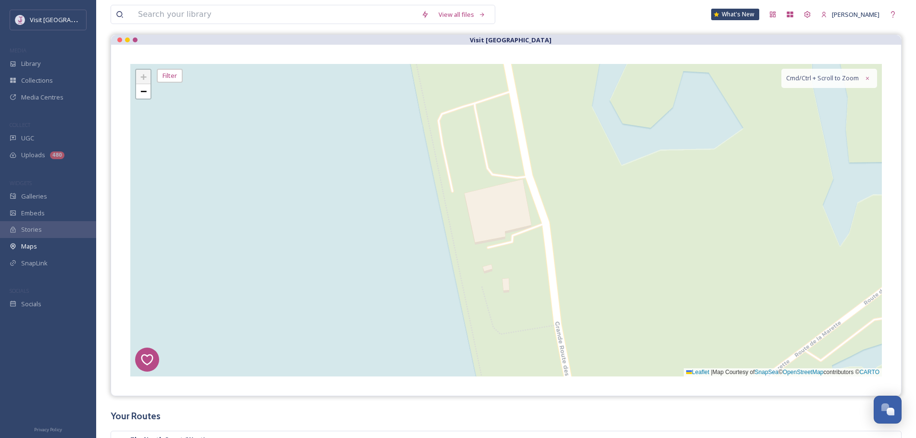
click at [705, 214] on div "7 8 6 1 4 3 2 5 + − Leaflet | Map Courtesy of SnapSea © OpenStreetMap contribut…" at bounding box center [506, 220] width 752 height 313
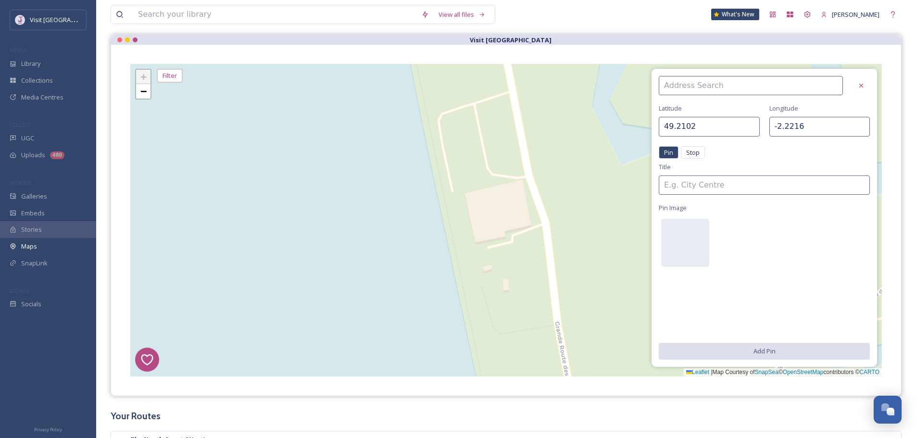
click at [580, 230] on div "7 8 6 1 4 3 2 5 + − Leaflet | Map Courtesy of SnapSea © OpenStreetMap contribut…" at bounding box center [506, 220] width 752 height 313
type input "49.2101"
type input "-2.2230"
click at [854, 86] on div at bounding box center [861, 85] width 17 height 17
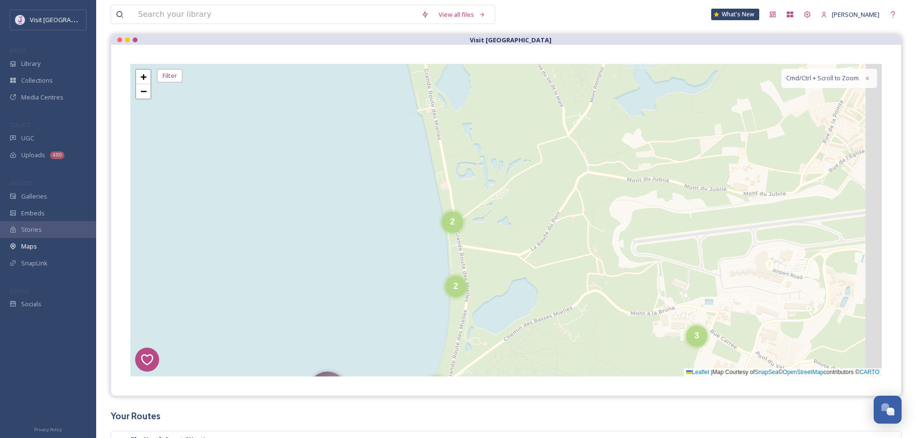
drag, startPoint x: 661, startPoint y: 284, endPoint x: 491, endPoint y: 238, distance: 176.4
click at [491, 238] on div "7 8 6 1 4 3 2 5 2 2 2 5 3 3 11 8 3 7 3 14 2 2 2 3 + − Leaflet | Map Courtesy of…" at bounding box center [506, 220] width 752 height 313
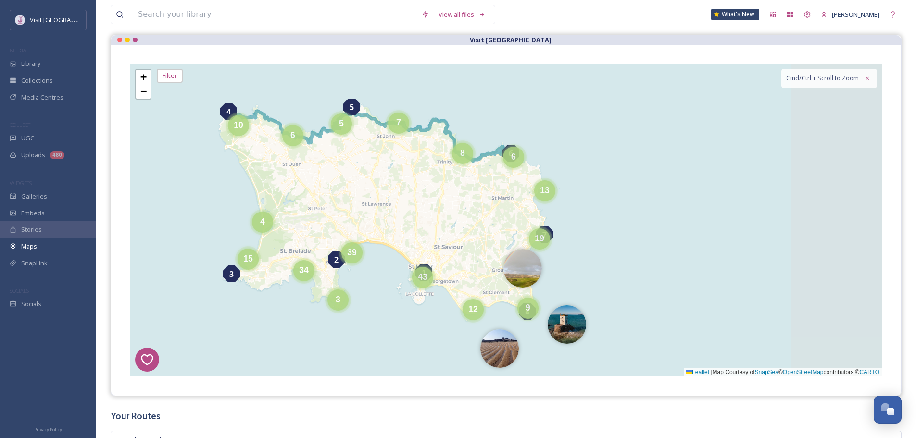
drag, startPoint x: 508, startPoint y: 204, endPoint x: 517, endPoint y: 180, distance: 25.6
click at [379, 180] on div "7 8 6 1 4 3 2 5 8 7 6 19 13 5 6 10 4 15 34 3 12 9 39 43 + − Leaflet | Map Court…" at bounding box center [506, 220] width 752 height 313
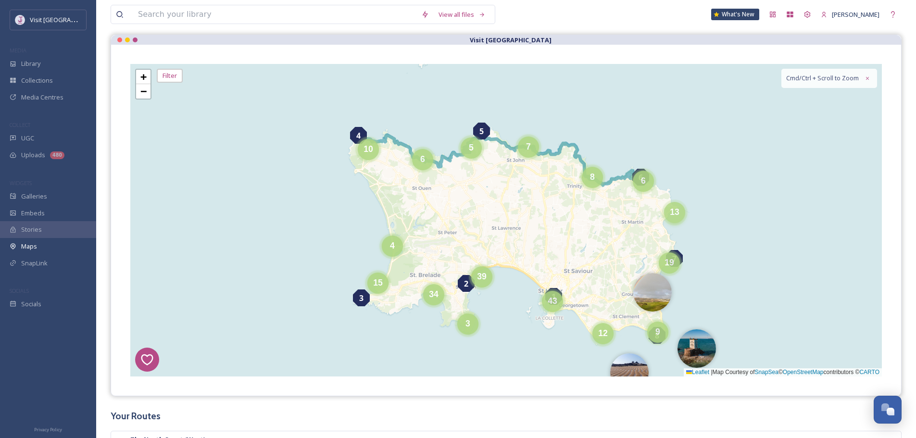
click at [676, 216] on span "13" at bounding box center [675, 212] width 10 height 10
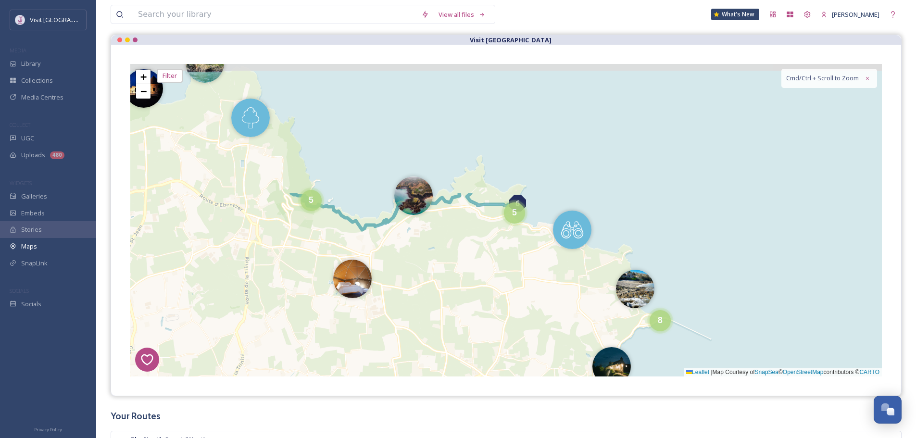
drag, startPoint x: 423, startPoint y: 133, endPoint x: 554, endPoint y: 276, distance: 193.7
click at [554, 277] on div "7 8 6 1 4 3 2 5 5 2 2 5 8 10 2 8 3 6 4 5 3 3 4 4 11 8 2 3 4 5 4 4 11 17 2 4 4 4…" at bounding box center [506, 220] width 752 height 313
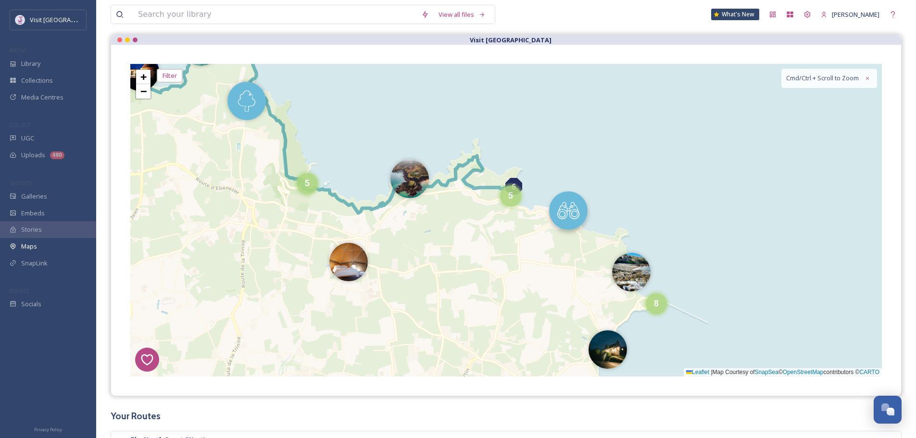
click at [570, 211] on img at bounding box center [568, 210] width 38 height 38
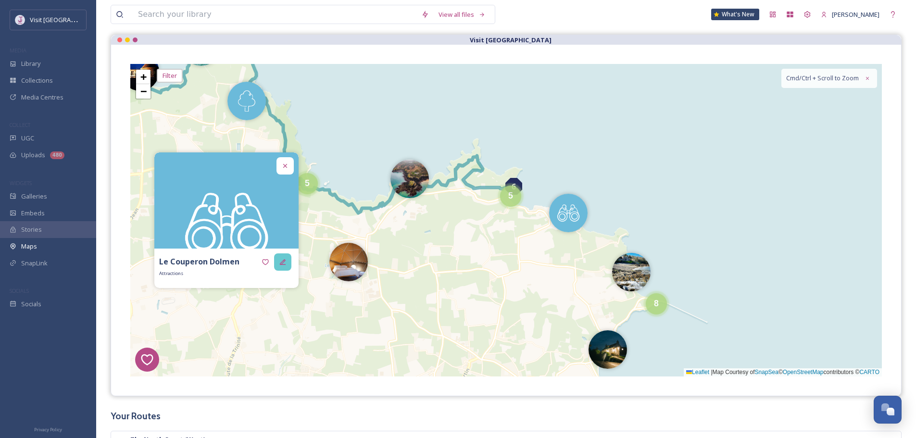
click at [282, 261] on icon at bounding box center [283, 262] width 8 height 8
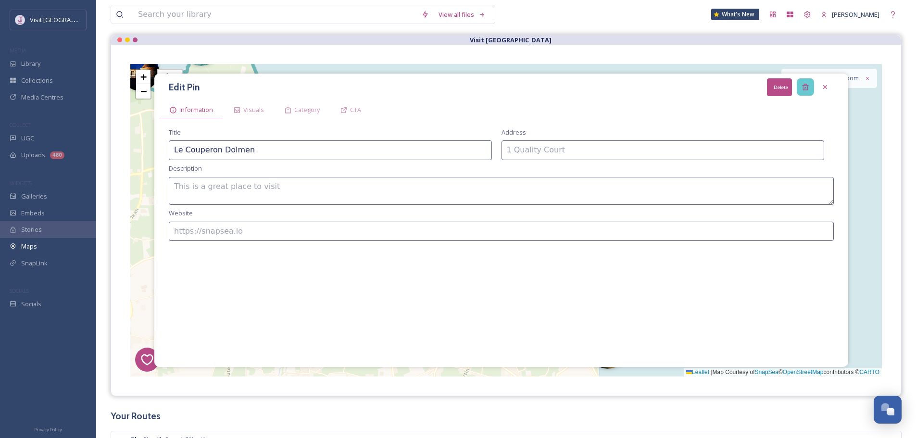
click at [803, 82] on div "Delete" at bounding box center [805, 86] width 17 height 17
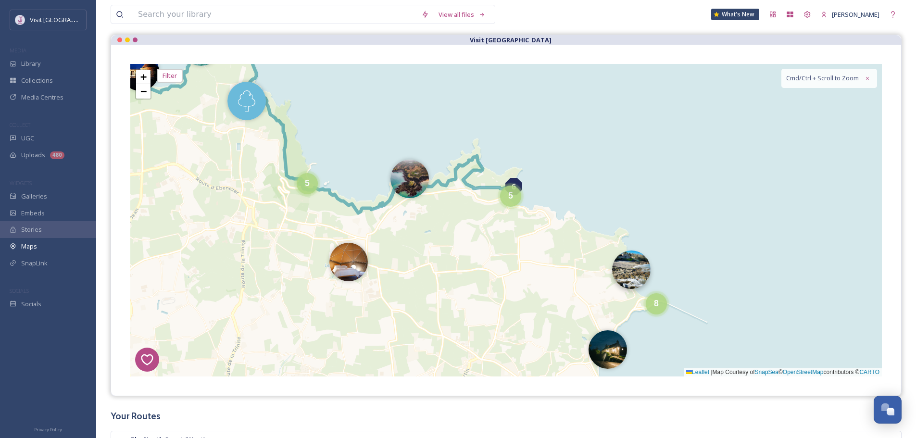
click at [624, 274] on img at bounding box center [631, 270] width 38 height 38
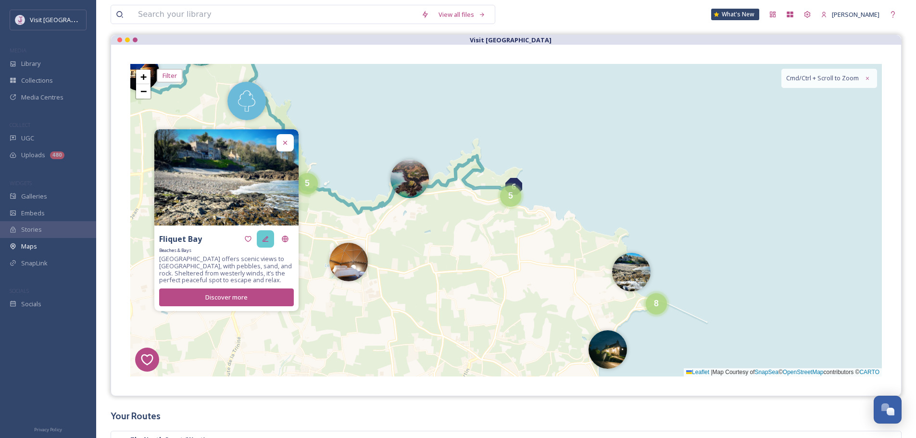
click at [264, 242] on icon at bounding box center [266, 239] width 8 height 8
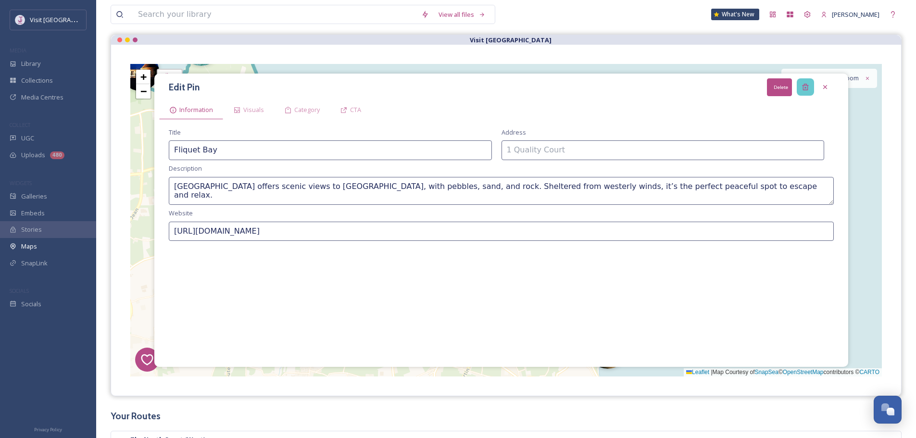
click at [811, 86] on div "Delete" at bounding box center [805, 86] width 17 height 17
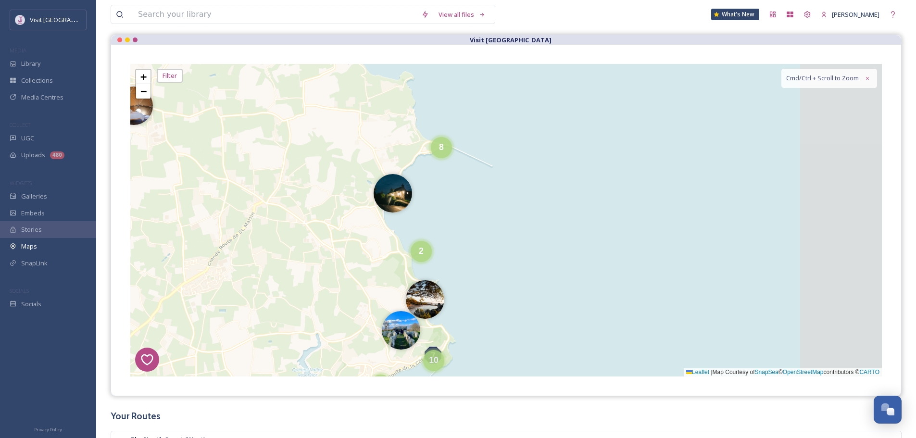
drag, startPoint x: 732, startPoint y: 290, endPoint x: 517, endPoint y: 133, distance: 266.0
click at [517, 133] on div "7 8 6 1 4 3 2 5 2 3 8 5 4 5 4 4 2 2 3 4 4 2 6 3 8 6 6 8 5 2 20 11 3 10 17 4 11 …" at bounding box center [506, 220] width 752 height 313
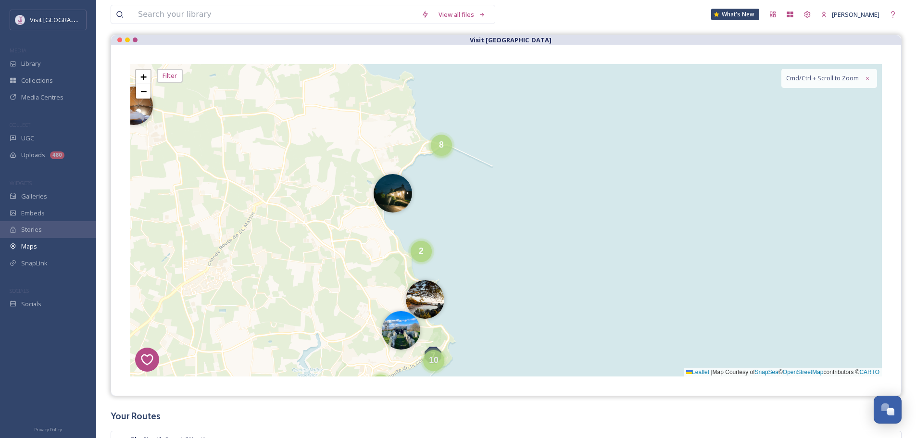
click at [436, 150] on div "8" at bounding box center [441, 145] width 21 height 21
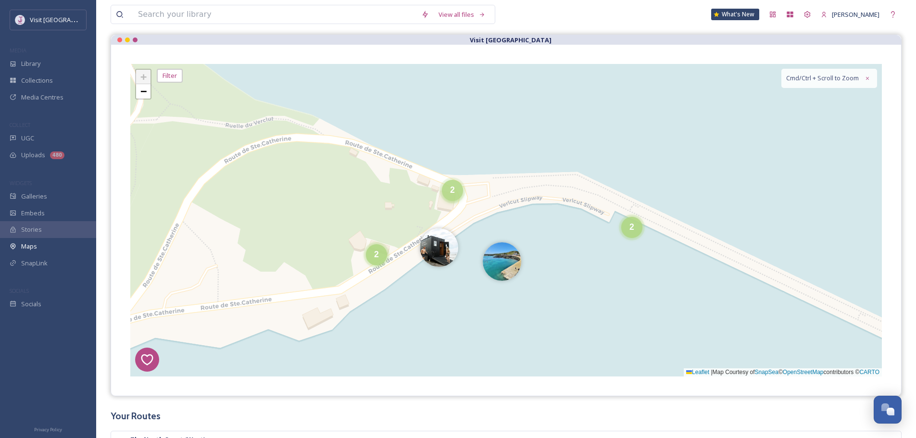
click at [458, 193] on div "2" at bounding box center [452, 190] width 21 height 21
click at [437, 197] on img at bounding box center [435, 195] width 38 height 38
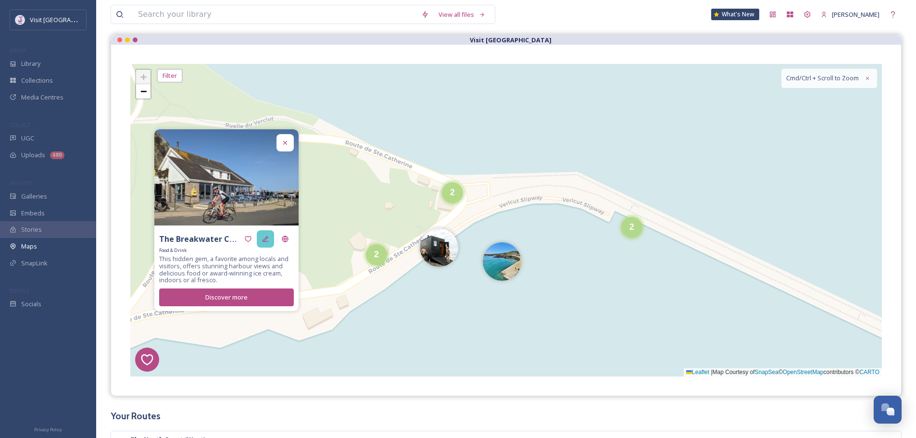
click at [270, 239] on div at bounding box center [265, 238] width 17 height 17
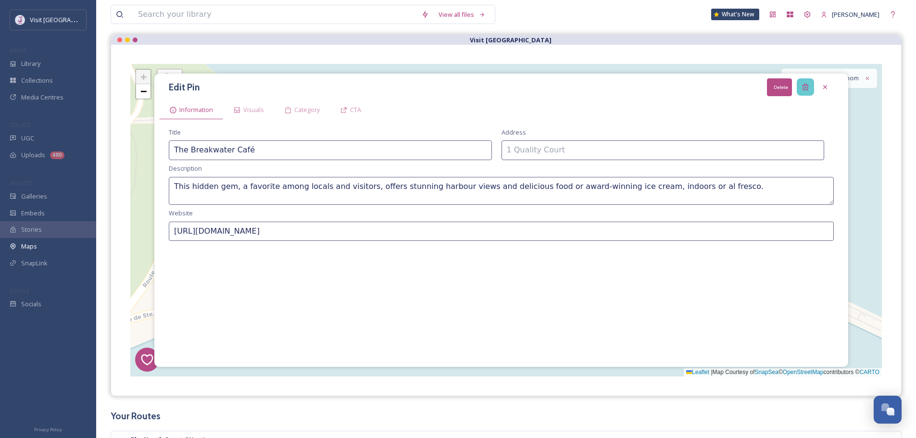
click at [808, 87] on icon at bounding box center [806, 87] width 8 height 8
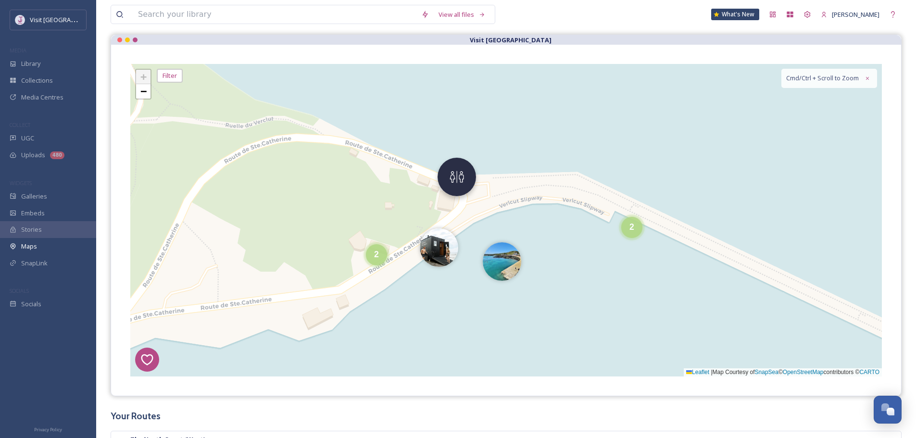
click at [465, 180] on img at bounding box center [457, 177] width 38 height 38
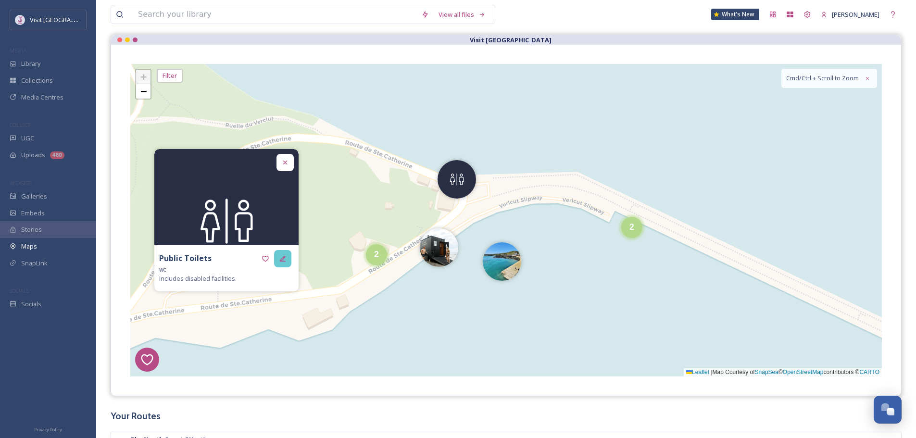
click at [282, 260] on icon at bounding box center [283, 259] width 8 height 8
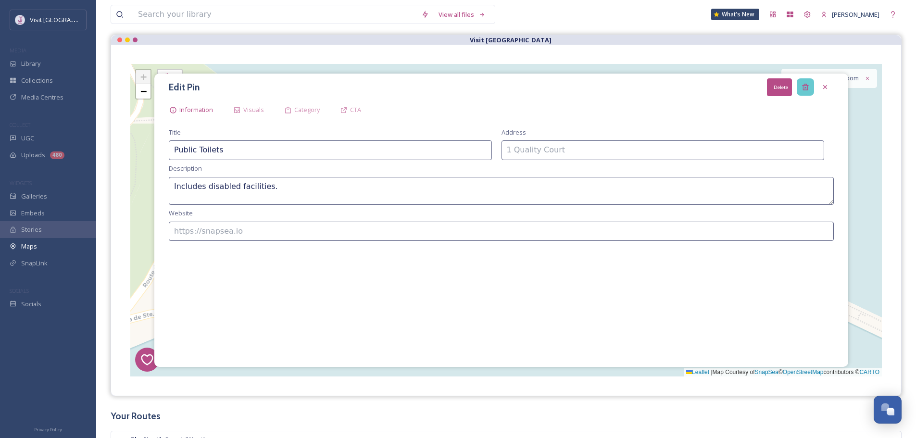
click at [807, 89] on icon at bounding box center [806, 87] width 8 height 8
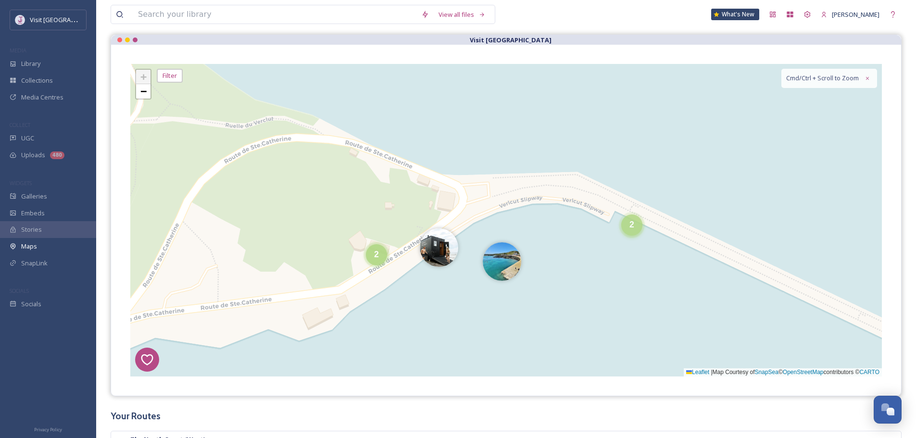
click at [636, 225] on div "2" at bounding box center [631, 224] width 21 height 21
click at [618, 232] on img at bounding box center [615, 230] width 38 height 38
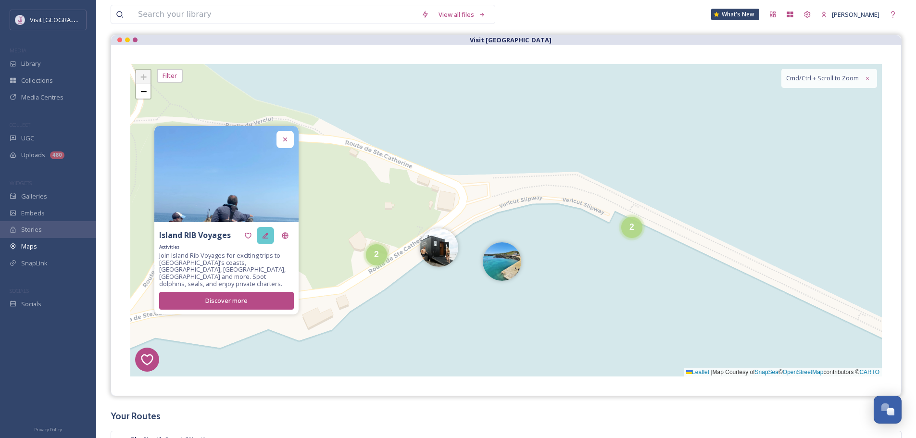
click at [263, 243] on div at bounding box center [265, 235] width 17 height 17
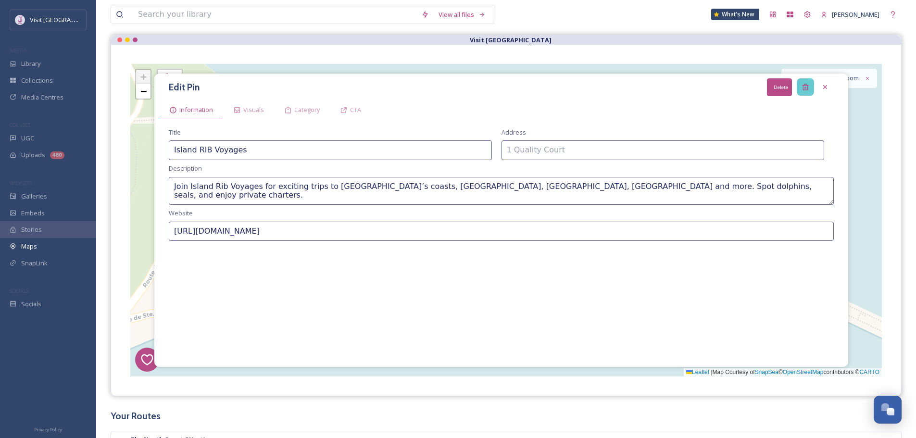
click at [808, 85] on icon at bounding box center [806, 87] width 8 height 8
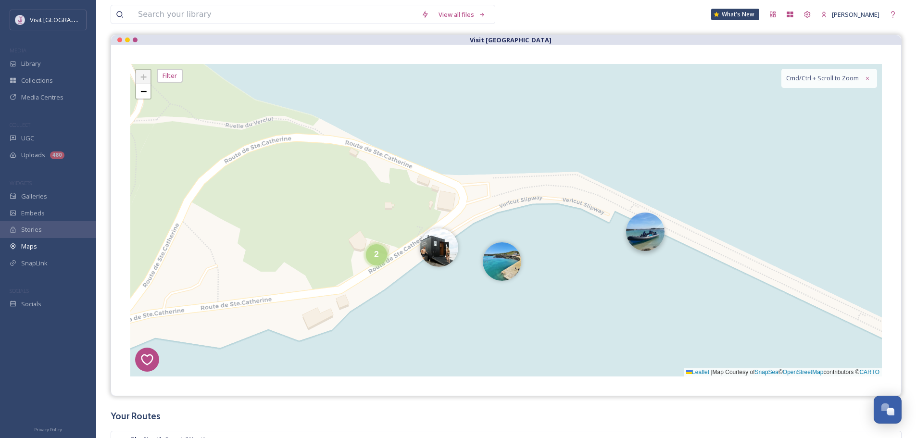
click at [659, 227] on img at bounding box center [645, 232] width 38 height 38
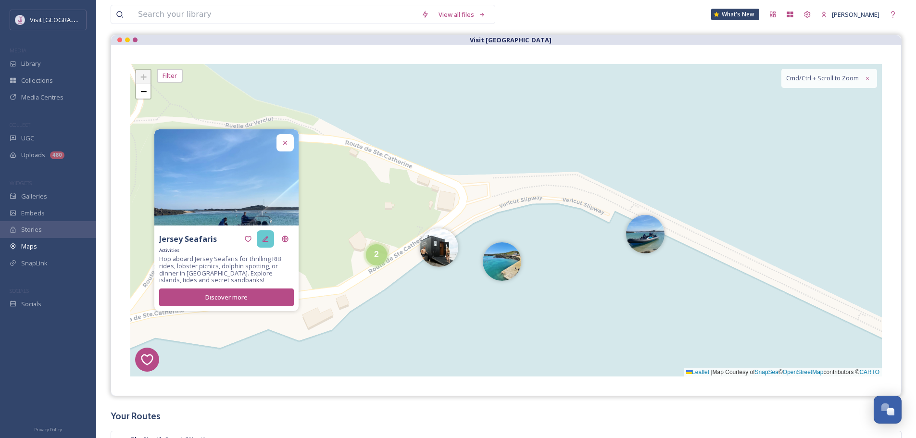
click at [265, 240] on icon at bounding box center [266, 239] width 8 height 8
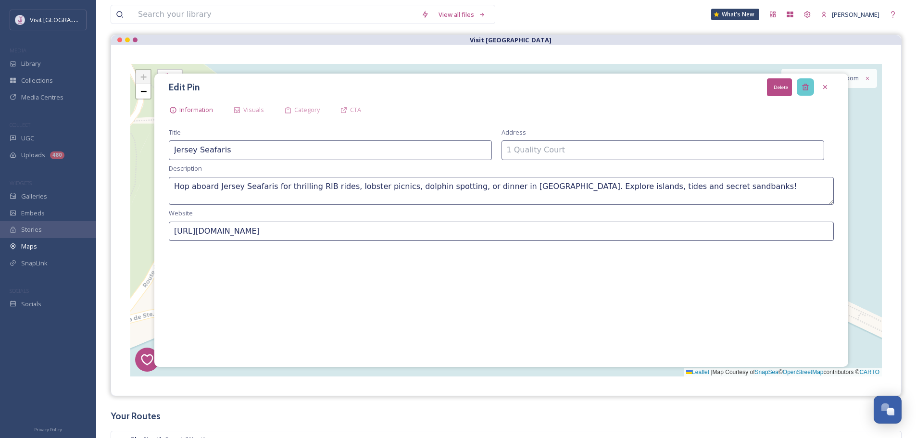
click at [808, 83] on icon at bounding box center [806, 87] width 8 height 8
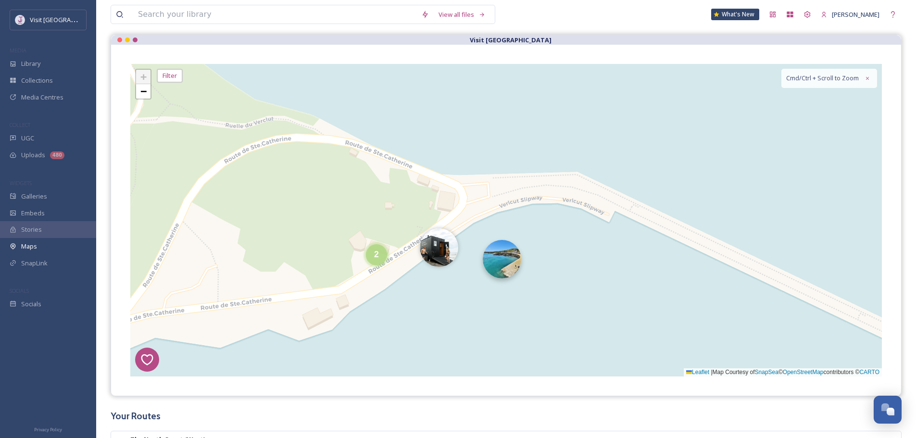
drag, startPoint x: 514, startPoint y: 261, endPoint x: 507, endPoint y: 261, distance: 6.8
click at [492, 260] on img at bounding box center [493, 259] width 38 height 38
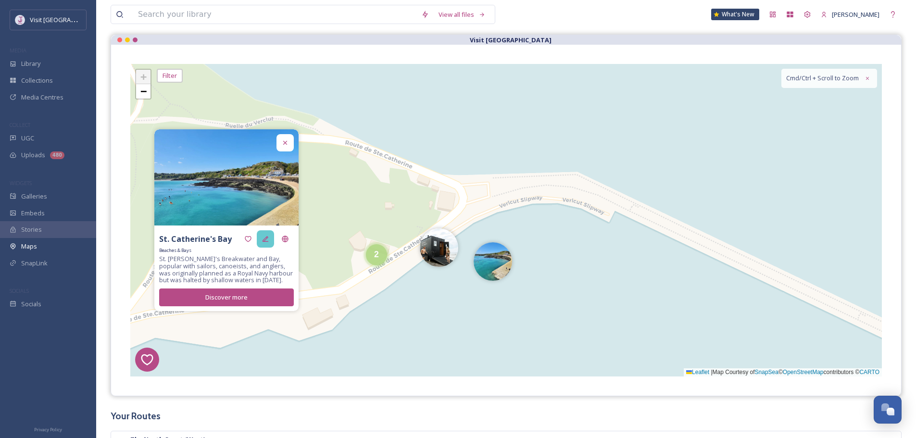
click at [262, 240] on div at bounding box center [265, 238] width 17 height 17
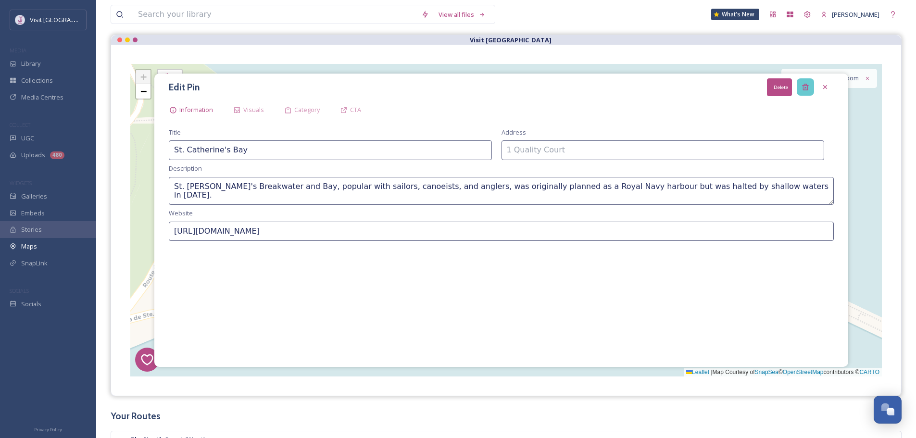
drag, startPoint x: 806, startPoint y: 89, endPoint x: 628, endPoint y: 155, distance: 189.8
click at [805, 89] on icon at bounding box center [806, 87] width 8 height 8
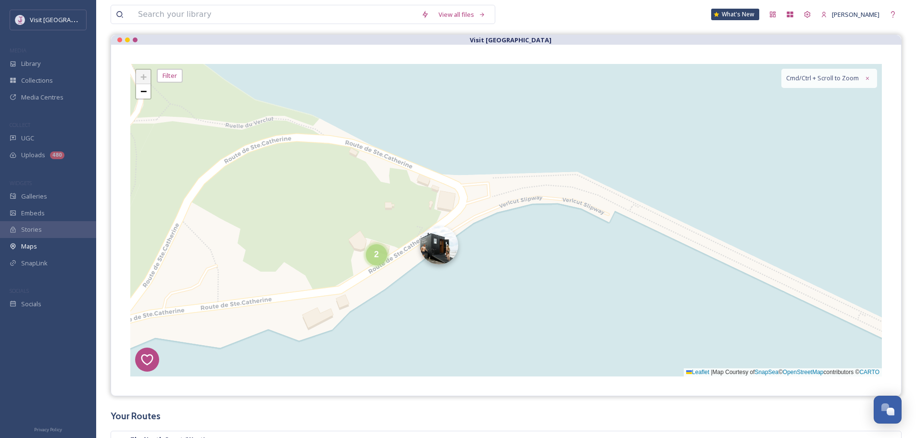
click at [441, 244] on img at bounding box center [439, 245] width 38 height 38
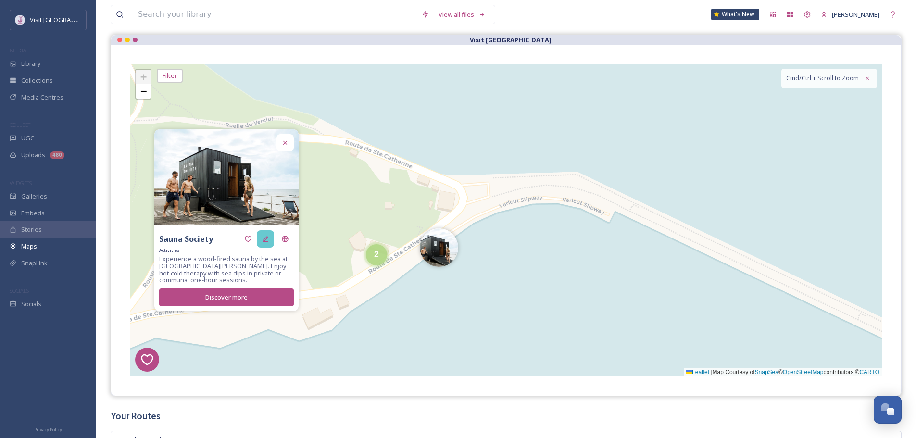
click at [273, 242] on div at bounding box center [265, 238] width 17 height 17
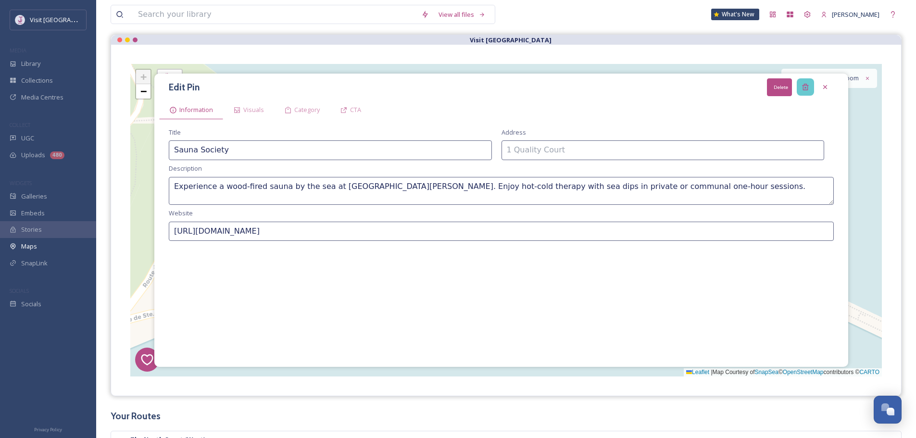
click at [809, 86] on div "Delete" at bounding box center [805, 86] width 17 height 17
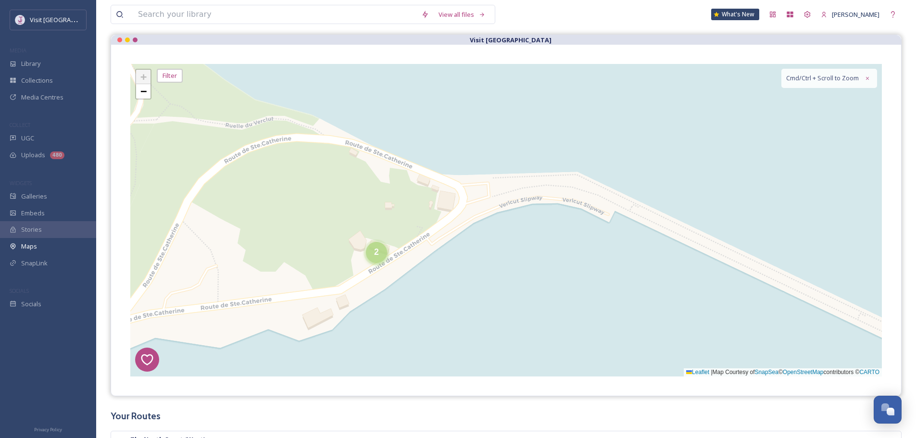
click at [384, 257] on div "2" at bounding box center [376, 252] width 21 height 21
click at [358, 257] on img at bounding box center [360, 257] width 38 height 38
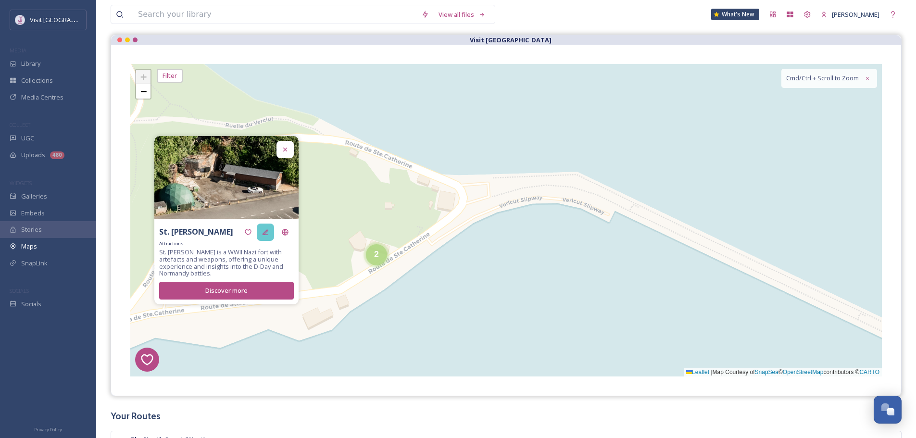
click at [266, 230] on icon at bounding box center [266, 232] width 8 height 8
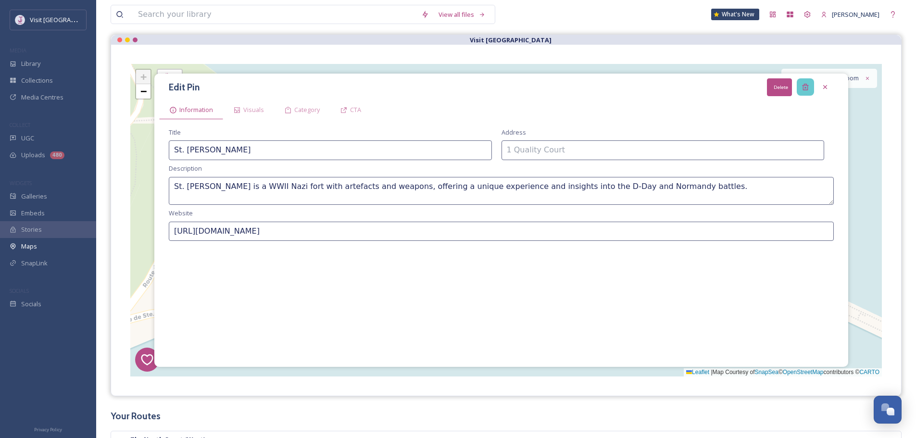
click at [797, 89] on div "Delete" at bounding box center [805, 86] width 17 height 17
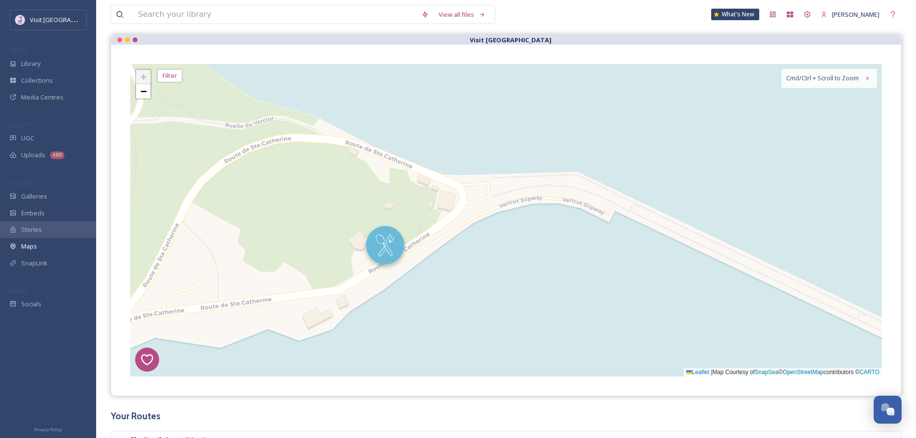
click at [375, 252] on img at bounding box center [385, 245] width 38 height 38
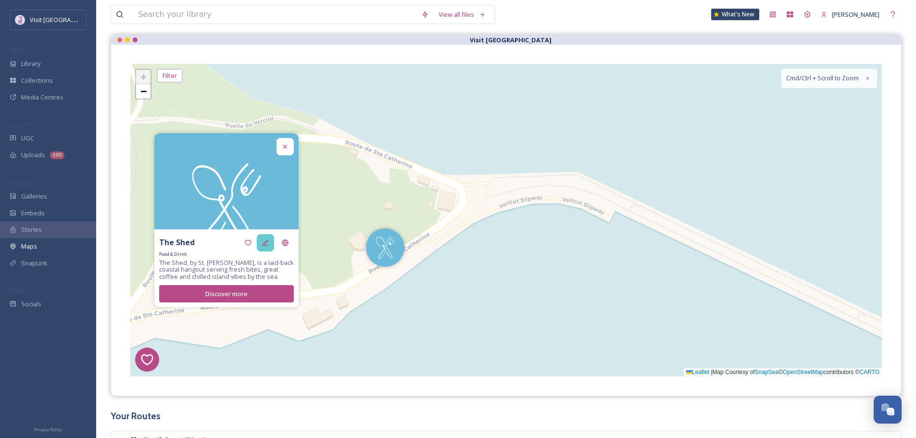
click at [267, 245] on icon at bounding box center [266, 243] width 6 height 6
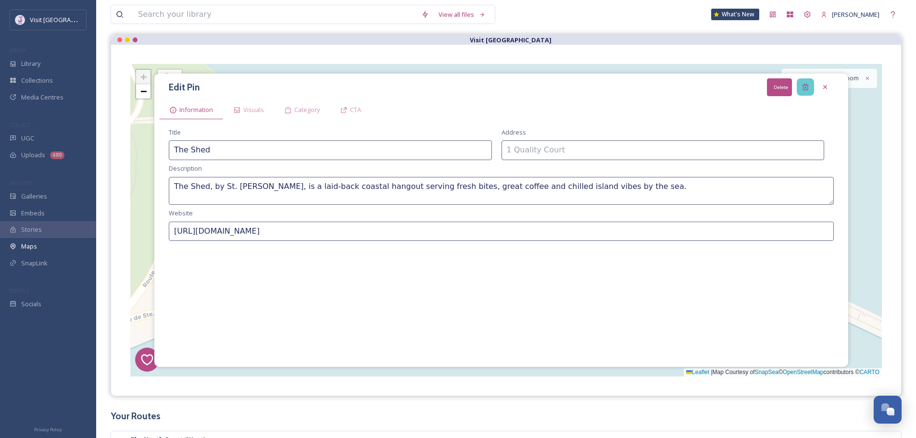
click at [813, 87] on div "Delete" at bounding box center [805, 86] width 17 height 17
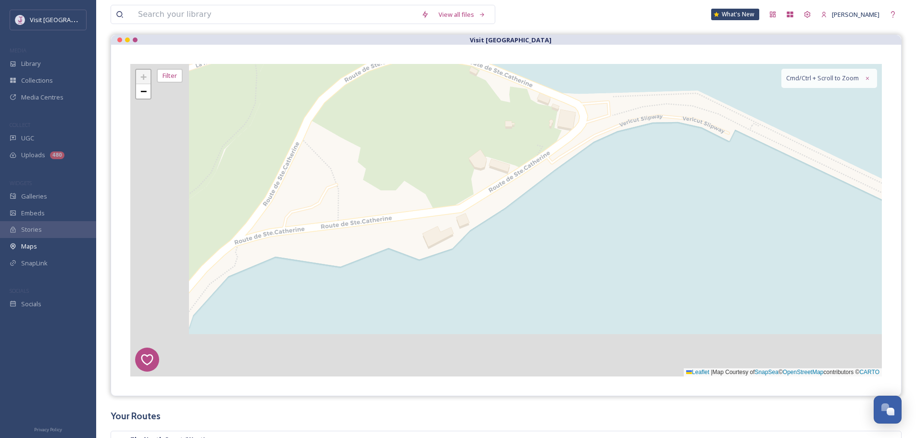
drag, startPoint x: 428, startPoint y: 275, endPoint x: 635, endPoint y: 160, distance: 237.0
click at [635, 160] on div "7 8 6 1 4 3 2 5 + − Leaflet | Map Courtesy of SnapSea © OpenStreetMap contribut…" at bounding box center [506, 220] width 752 height 313
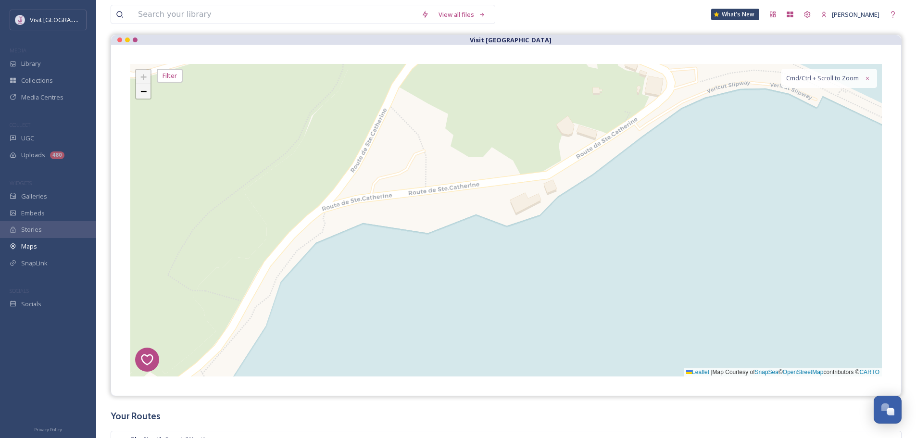
click at [145, 89] on span "−" at bounding box center [143, 91] width 6 height 12
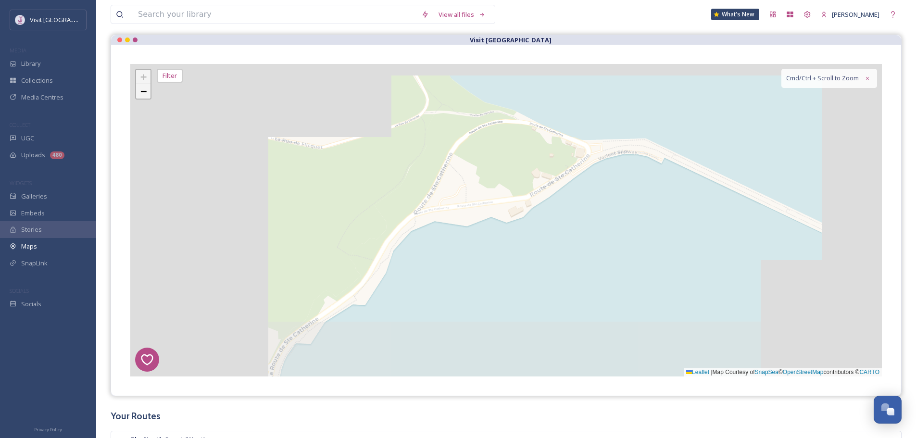
click at [145, 89] on span "−" at bounding box center [143, 91] width 6 height 12
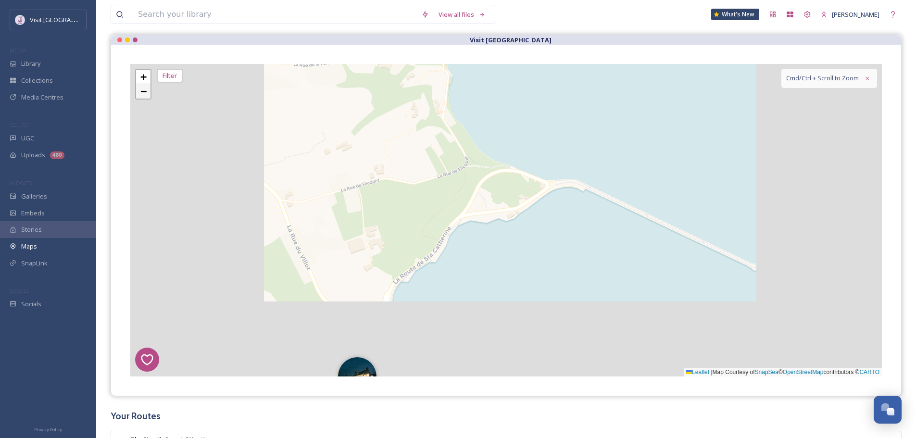
click at [145, 89] on span "−" at bounding box center [143, 91] width 6 height 12
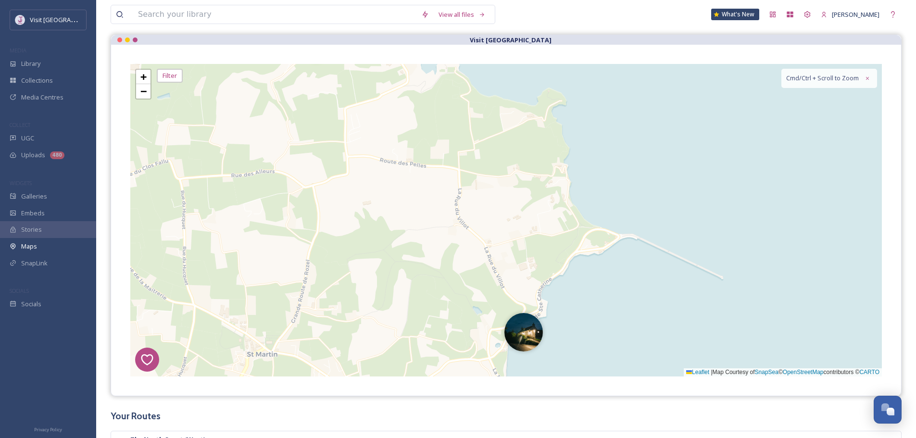
drag, startPoint x: 438, startPoint y: 163, endPoint x: 532, endPoint y: 200, distance: 101.1
click at [532, 200] on div "7 8 6 1 4 3 2 5 4 2 3 3 5 9 + − Leaflet | Map Courtesy of SnapSea © OpenStreetM…" at bounding box center [506, 220] width 752 height 313
click at [146, 98] on link "−" at bounding box center [143, 91] width 14 height 14
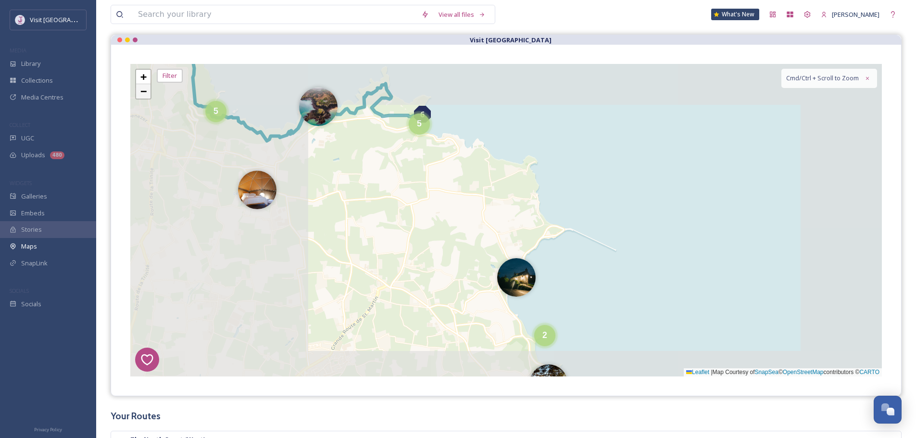
click at [146, 98] on link "−" at bounding box center [143, 91] width 14 height 14
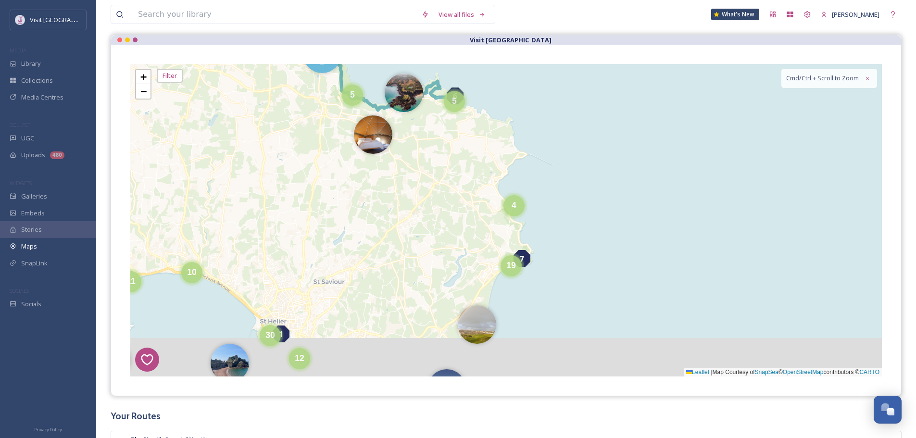
drag, startPoint x: 442, startPoint y: 241, endPoint x: 470, endPoint y: 182, distance: 65.8
click at [432, 167] on div "7 8 6 1 4 3 2 5 5 3 4 5 19 4 5 6 5 4 4 2 6 7 3 11 20 2 3 4 5 8 11 18 10 12 30 +…" at bounding box center [506, 220] width 752 height 313
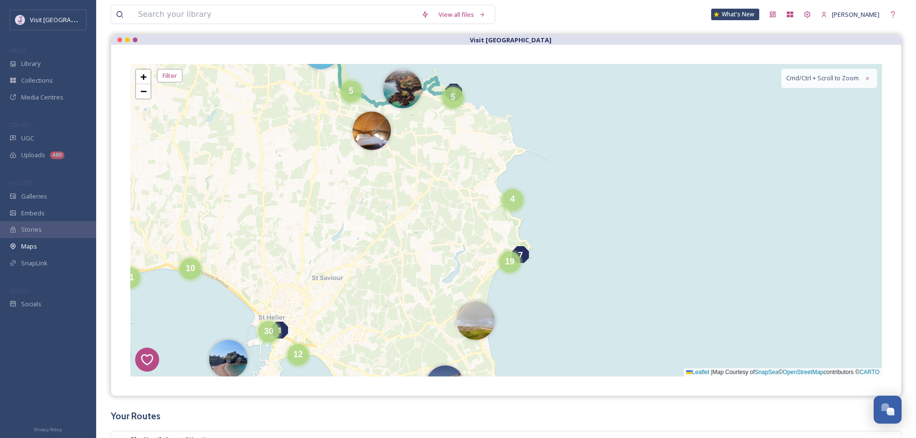
click at [509, 202] on div "4" at bounding box center [512, 199] width 21 height 21
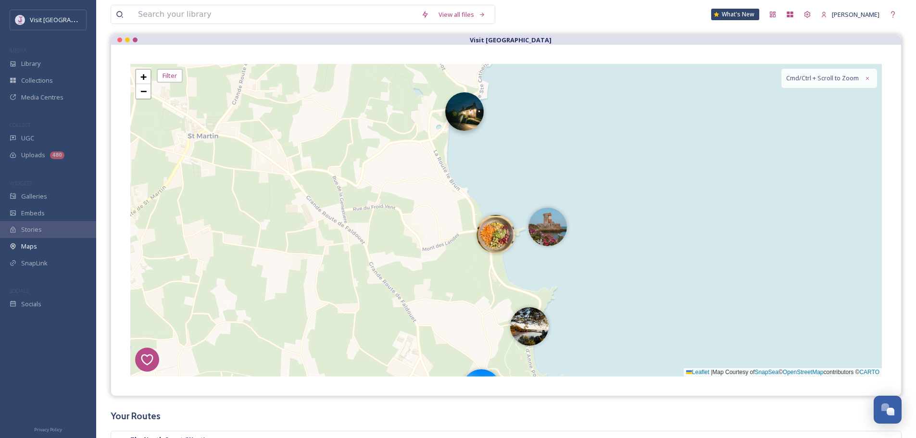
click at [471, 130] on img at bounding box center [464, 111] width 38 height 38
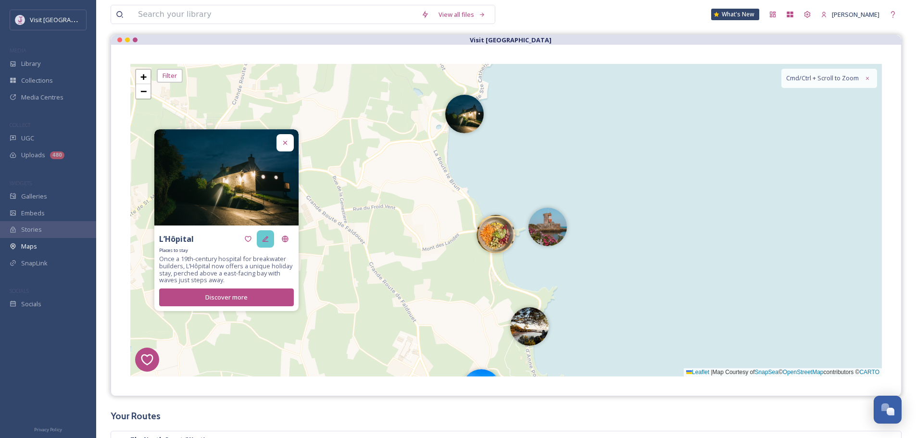
click at [270, 238] on div at bounding box center [265, 238] width 17 height 17
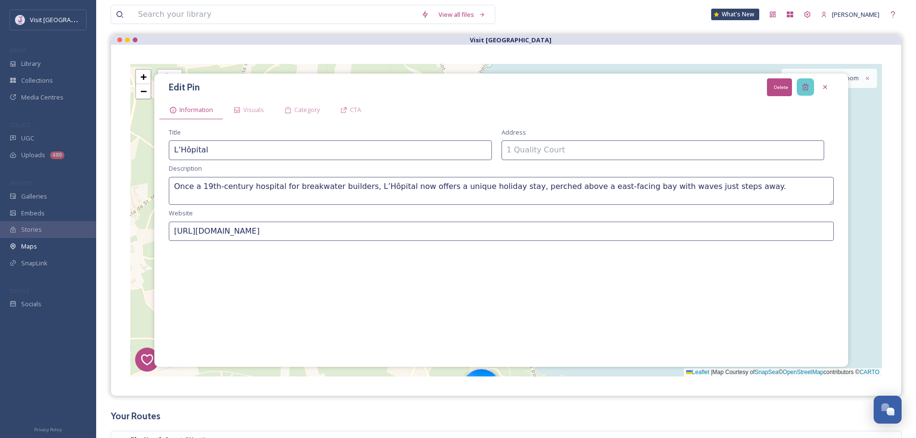
click at [810, 88] on div "Delete" at bounding box center [805, 86] width 17 height 17
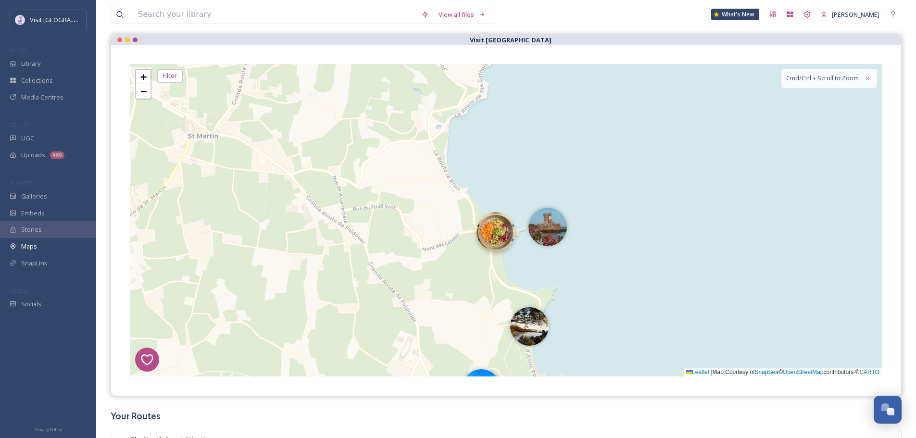
click at [494, 234] on img at bounding box center [496, 232] width 38 height 38
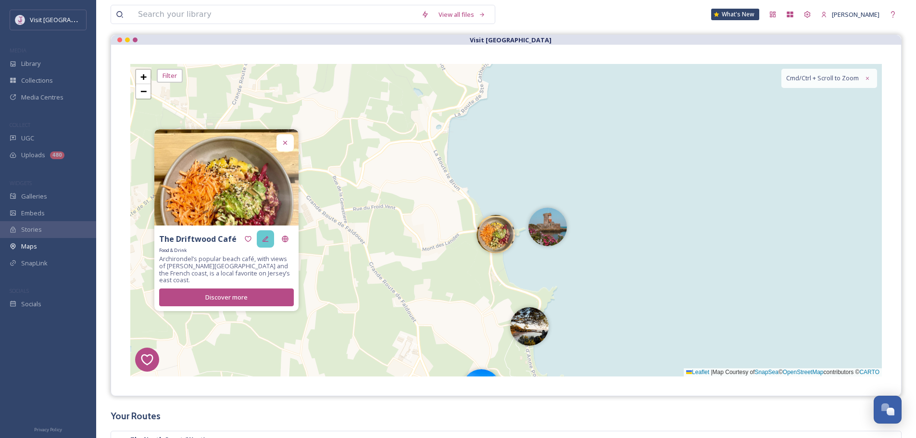
click at [266, 243] on icon at bounding box center [266, 239] width 8 height 8
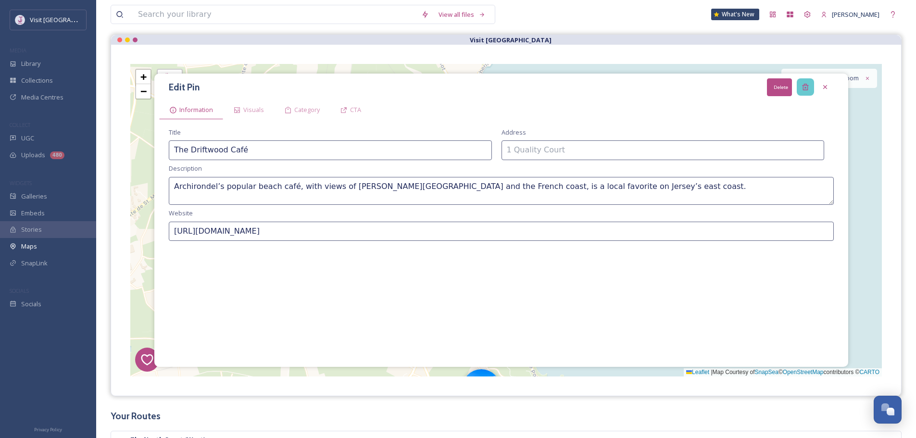
click at [808, 88] on icon at bounding box center [805, 87] width 6 height 6
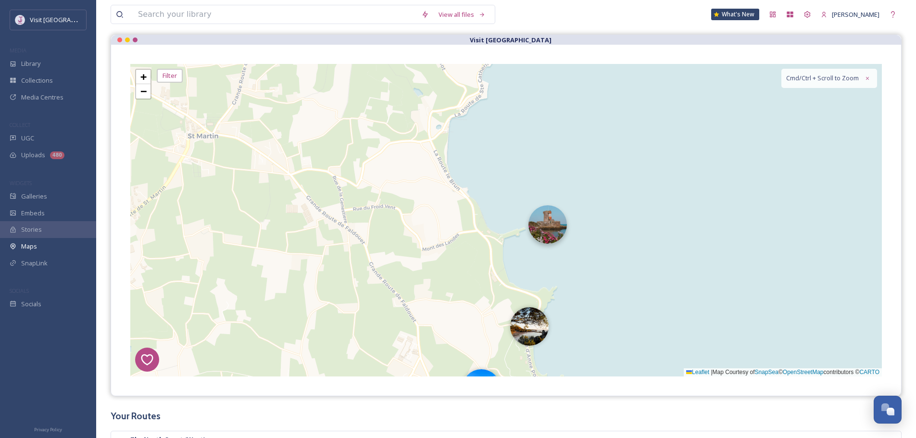
click at [553, 218] on img at bounding box center [548, 224] width 38 height 38
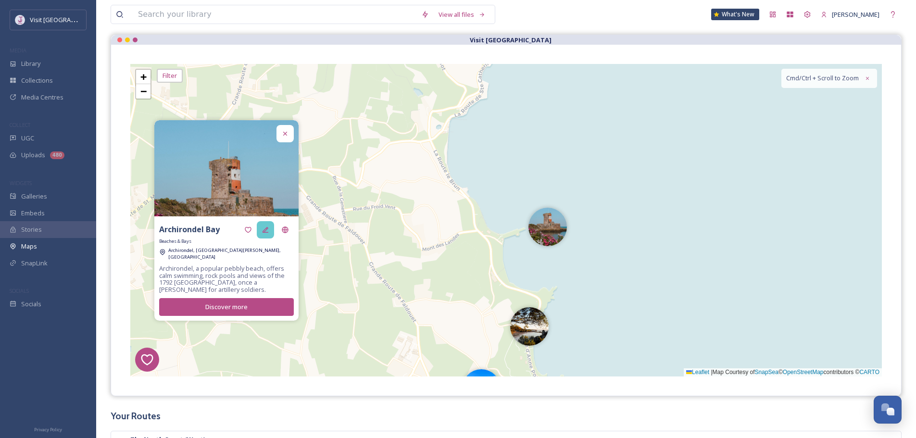
click at [267, 231] on icon at bounding box center [266, 230] width 6 height 6
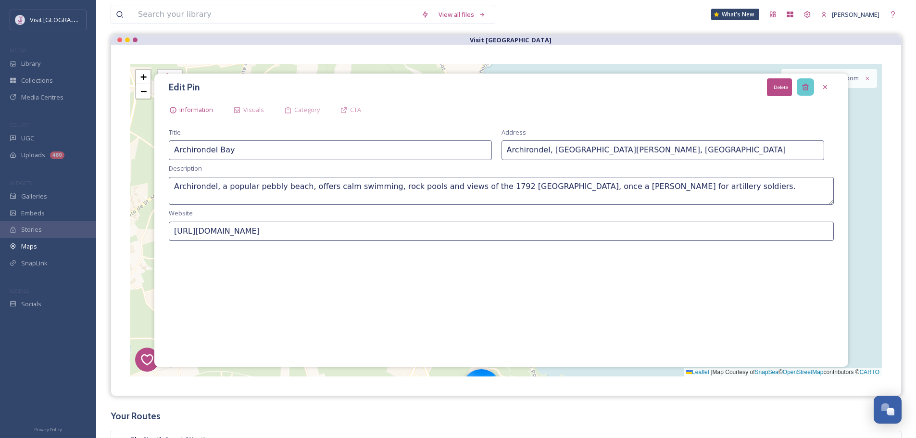
click at [807, 87] on icon at bounding box center [805, 87] width 6 height 6
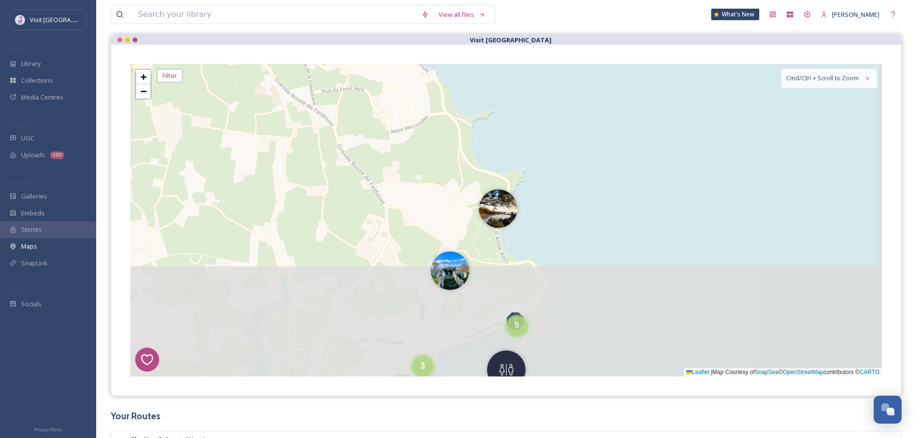
drag, startPoint x: 650, startPoint y: 215, endPoint x: 579, endPoint y: 129, distance: 112.1
click at [618, 95] on div "7 8 6 1 4 3 2 5 2 4 3 3 4 5 9 + − Leaflet | Map Courtesy of SnapSea © OpenStree…" at bounding box center [506, 220] width 752 height 313
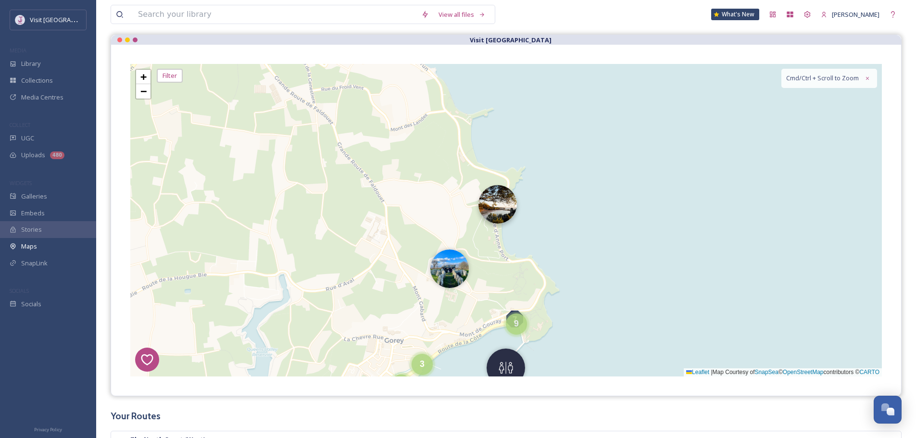
click at [506, 201] on img at bounding box center [498, 204] width 38 height 38
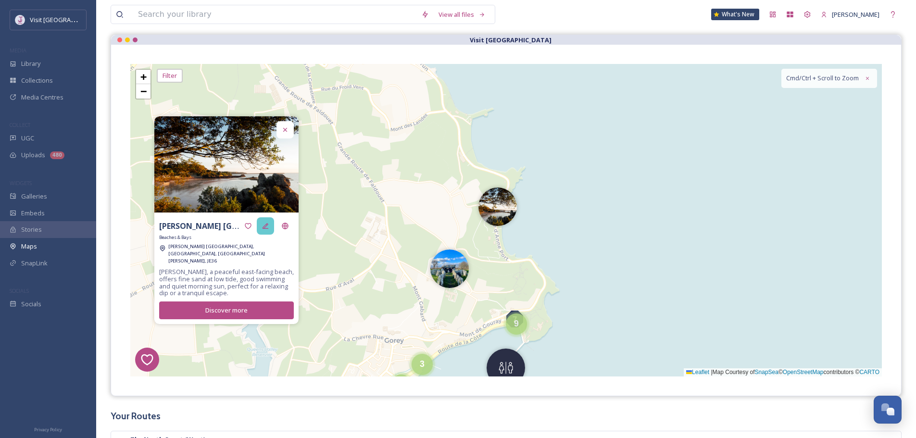
click at [270, 232] on div at bounding box center [265, 225] width 17 height 17
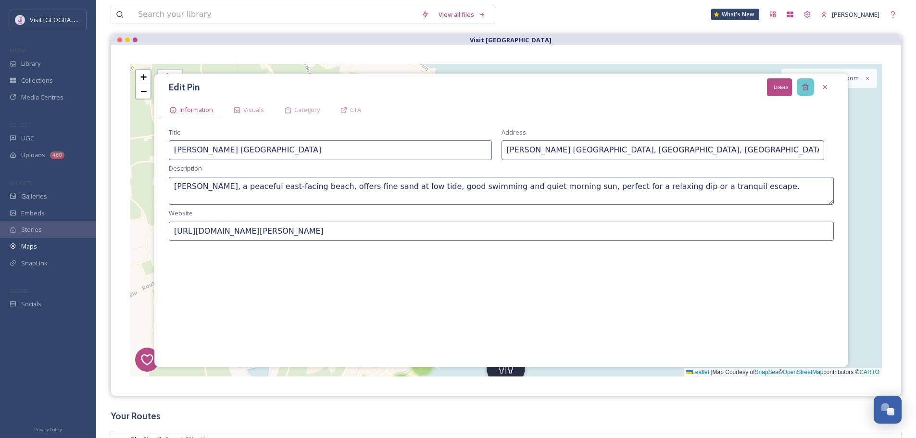
click at [812, 90] on div "Delete" at bounding box center [805, 86] width 17 height 17
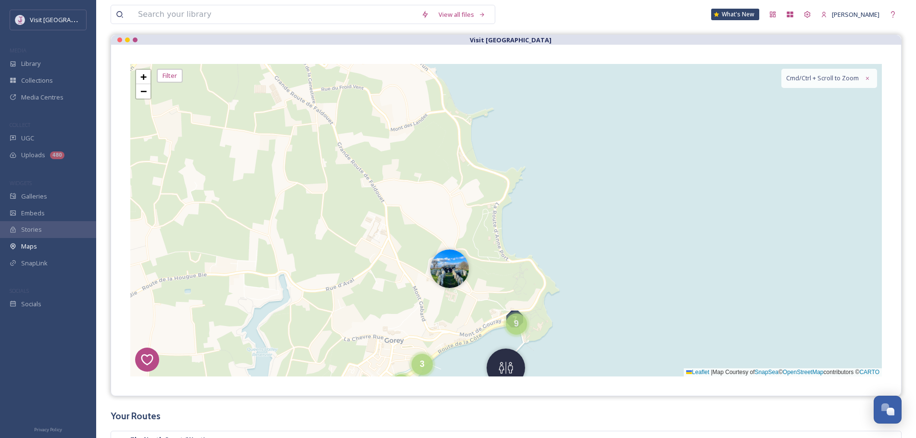
drag, startPoint x: 454, startPoint y: 270, endPoint x: 409, endPoint y: 270, distance: 44.2
click at [443, 267] on img at bounding box center [446, 266] width 38 height 38
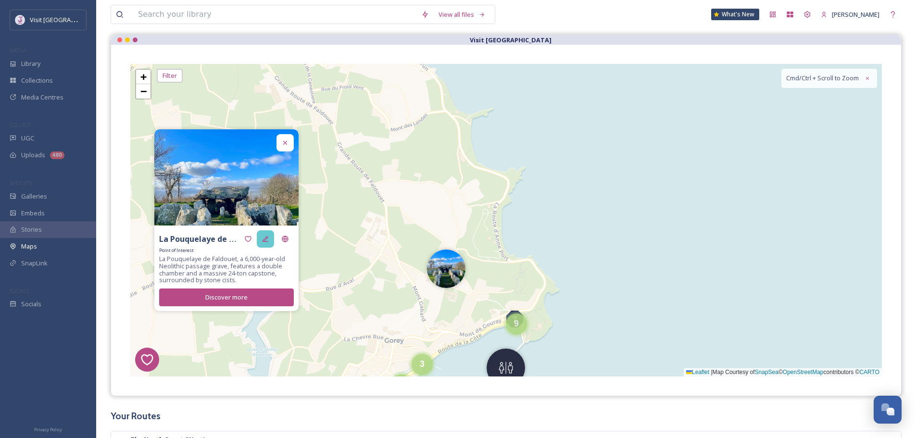
click at [268, 237] on icon at bounding box center [266, 239] width 6 height 6
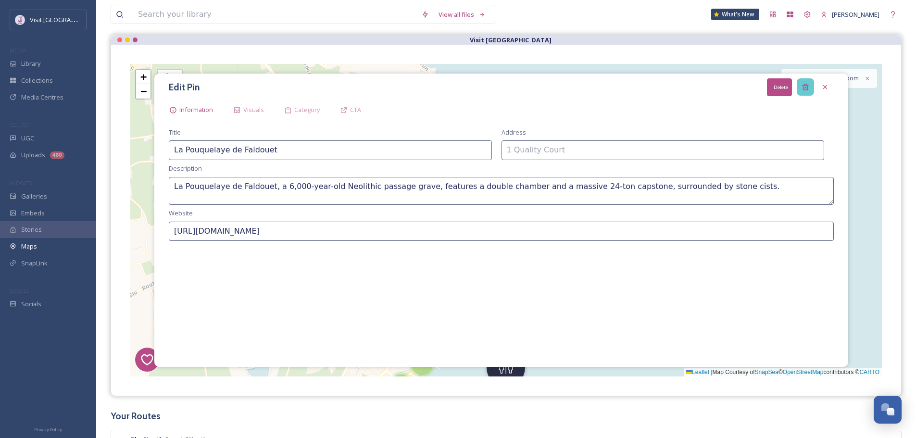
click at [809, 82] on div "Delete" at bounding box center [805, 86] width 17 height 17
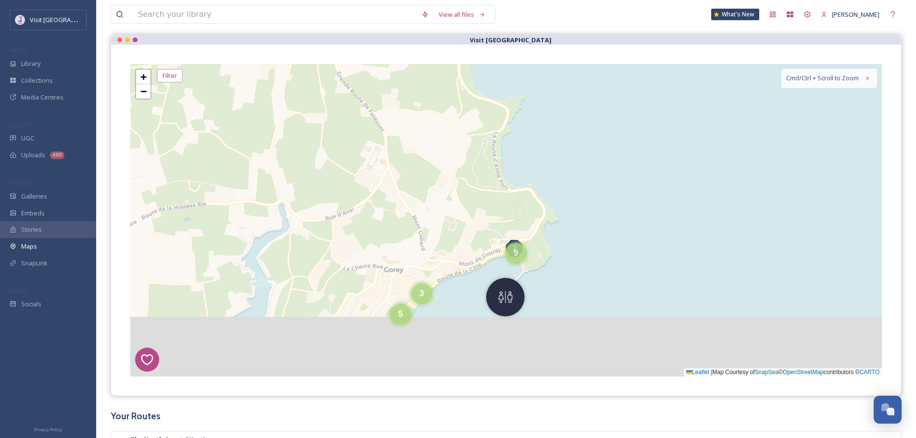
drag, startPoint x: 505, startPoint y: 304, endPoint x: 503, endPoint y: 227, distance: 77.5
click at [503, 227] on div "7 8 6 1 4 3 2 5 2 3 4 4 6 5 10 9 + − Leaflet | Map Courtesy of SnapSea © OpenSt…" at bounding box center [506, 220] width 752 height 313
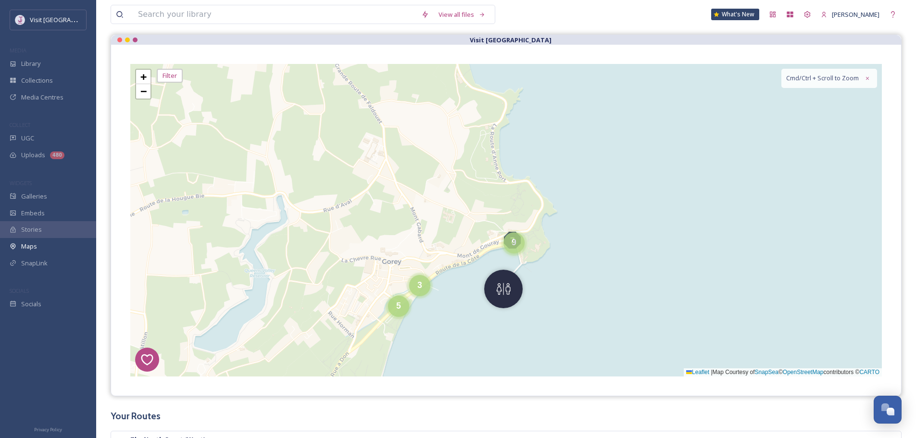
click at [514, 243] on span "9" at bounding box center [514, 243] width 5 height 10
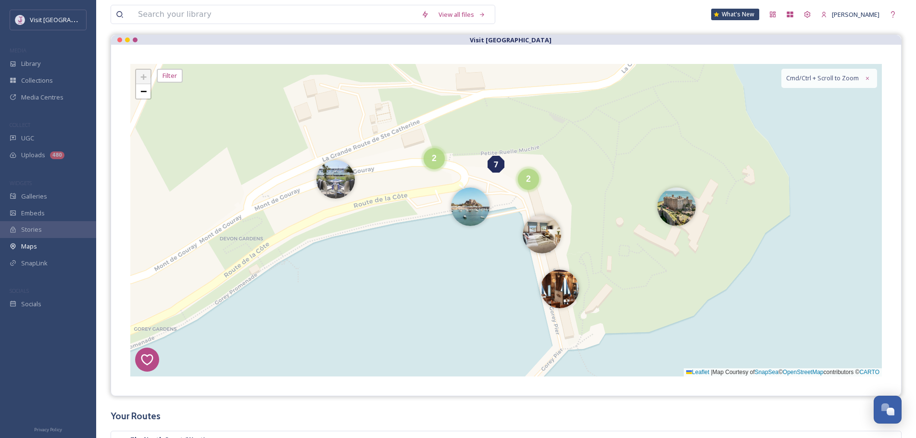
click at [492, 164] on div "7" at bounding box center [496, 164] width 17 height 17
click at [504, 147] on span "Delete Stop" at bounding box center [494, 147] width 44 height 9
click at [530, 184] on div "2" at bounding box center [528, 176] width 21 height 21
click at [515, 187] on img at bounding box center [511, 182] width 38 height 38
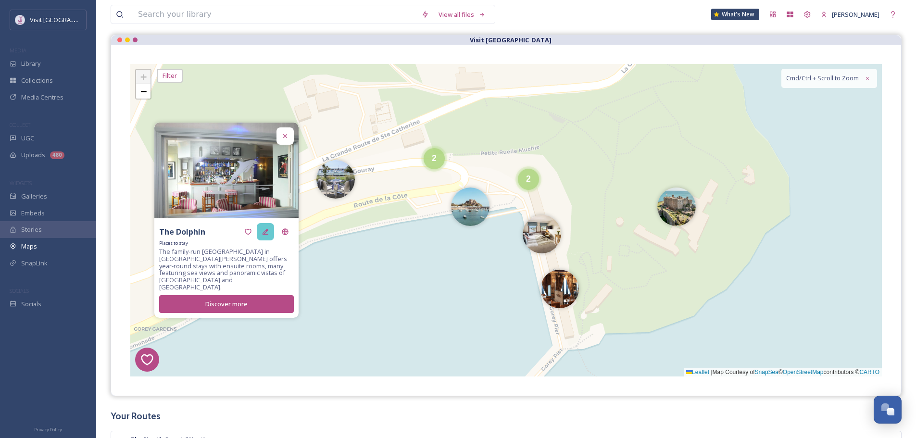
click at [271, 239] on div at bounding box center [265, 231] width 17 height 17
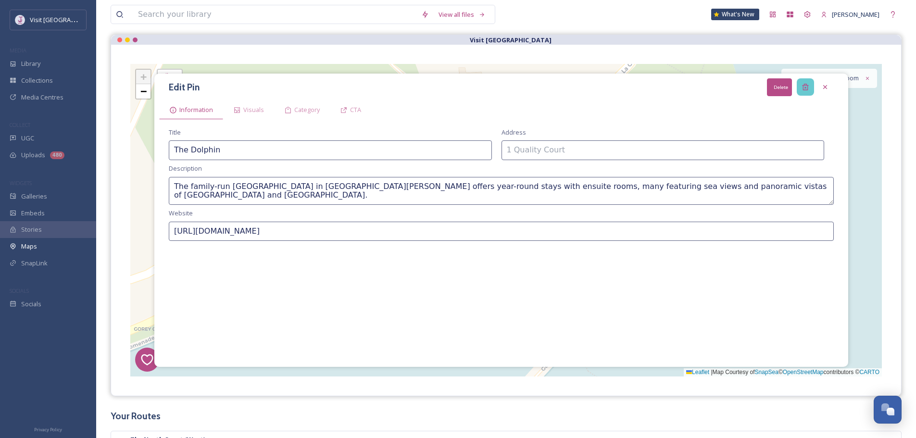
click at [809, 82] on div "Delete" at bounding box center [805, 86] width 17 height 17
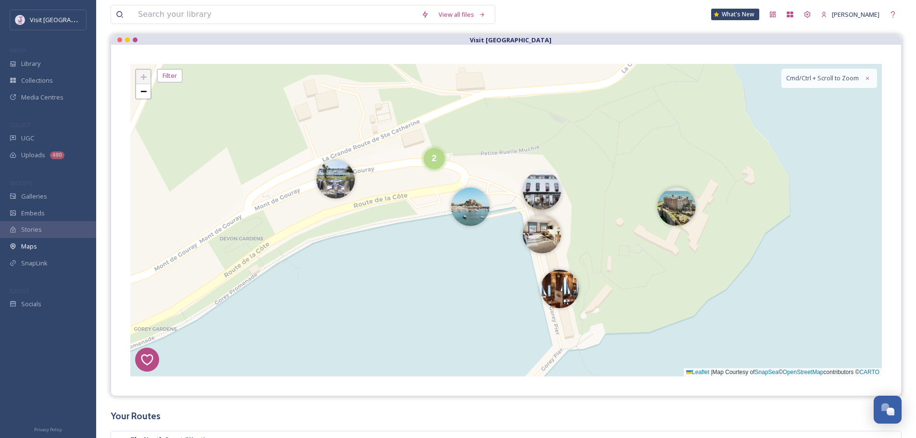
click at [541, 184] on img at bounding box center [542, 190] width 38 height 38
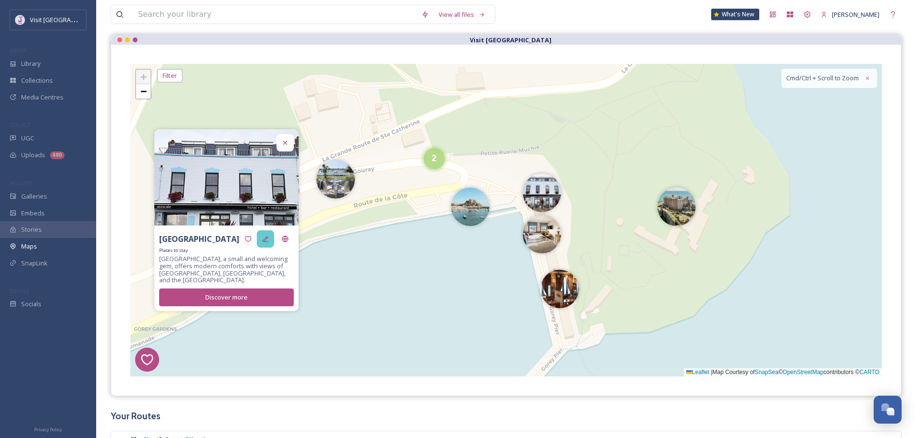
click at [264, 243] on div at bounding box center [265, 238] width 17 height 17
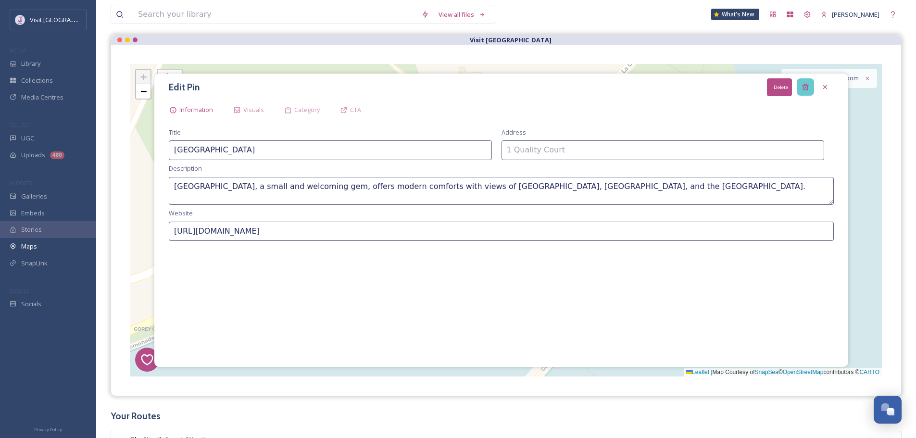
click at [810, 85] on div "Delete" at bounding box center [805, 86] width 17 height 17
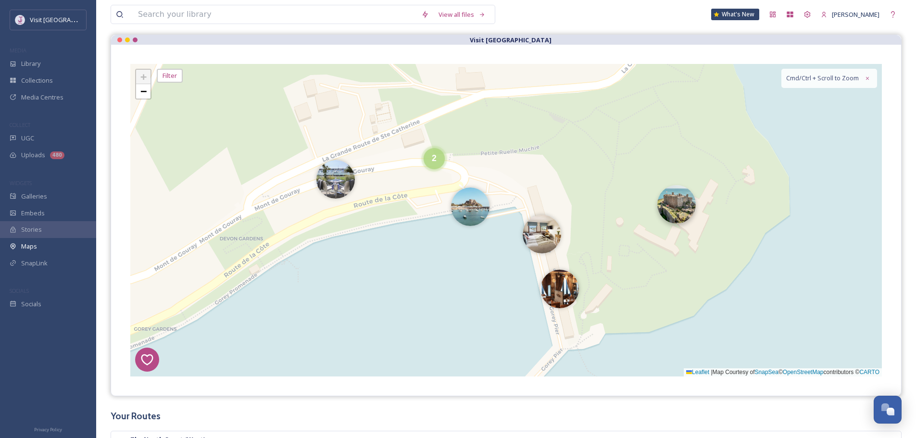
click at [681, 216] on img at bounding box center [676, 204] width 38 height 38
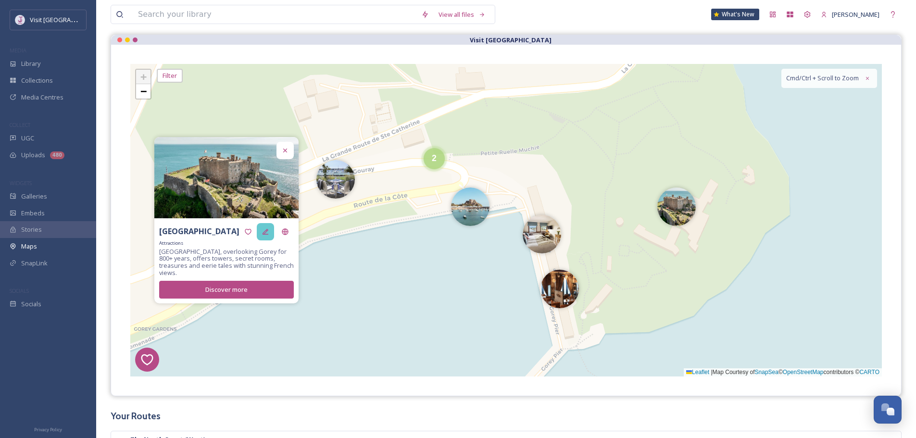
click at [269, 236] on icon at bounding box center [266, 232] width 8 height 8
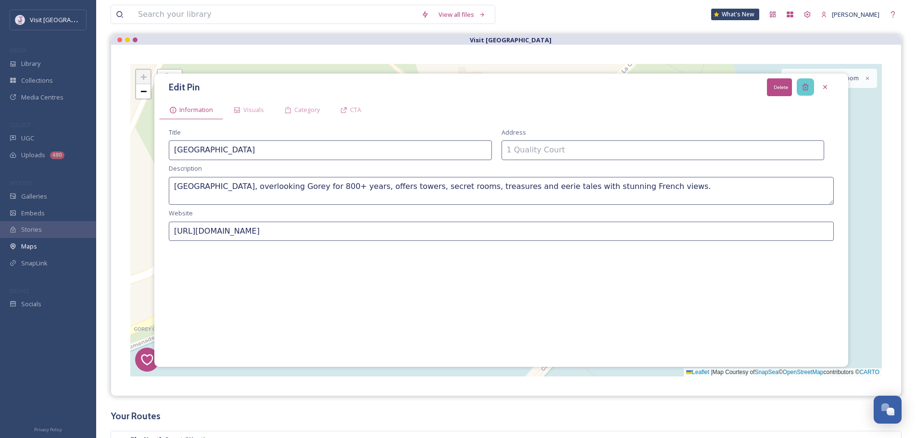
click at [813, 84] on div "Delete" at bounding box center [805, 86] width 17 height 17
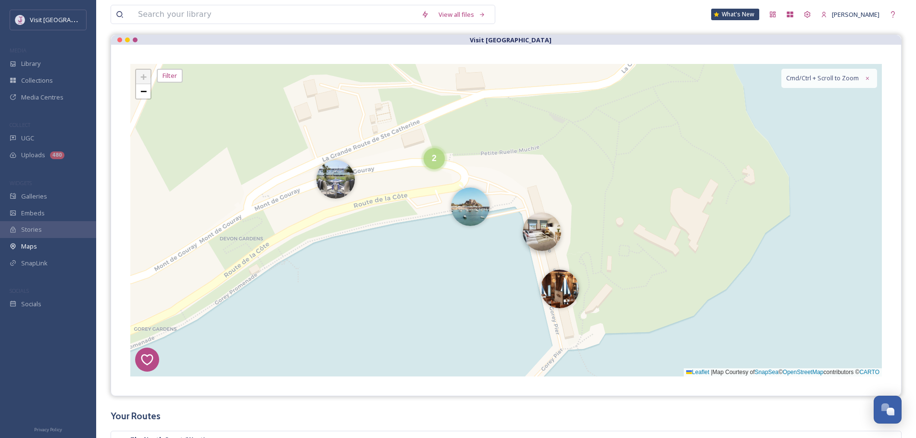
click at [558, 242] on img at bounding box center [542, 232] width 38 height 38
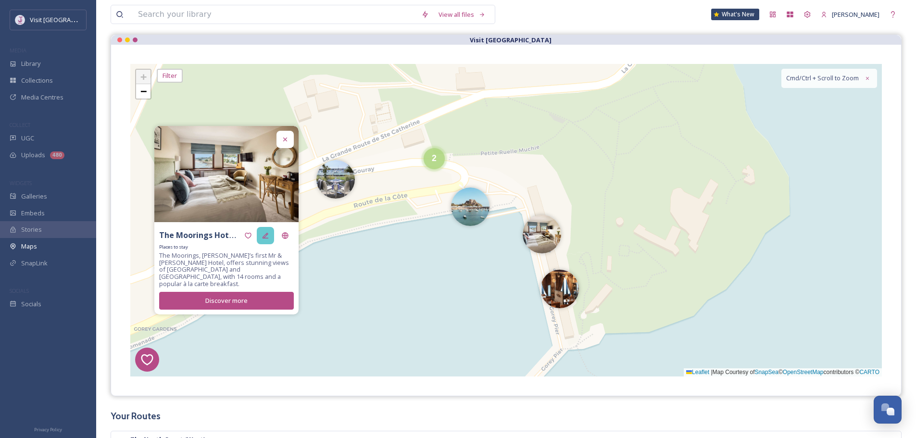
click at [265, 238] on icon at bounding box center [266, 236] width 8 height 8
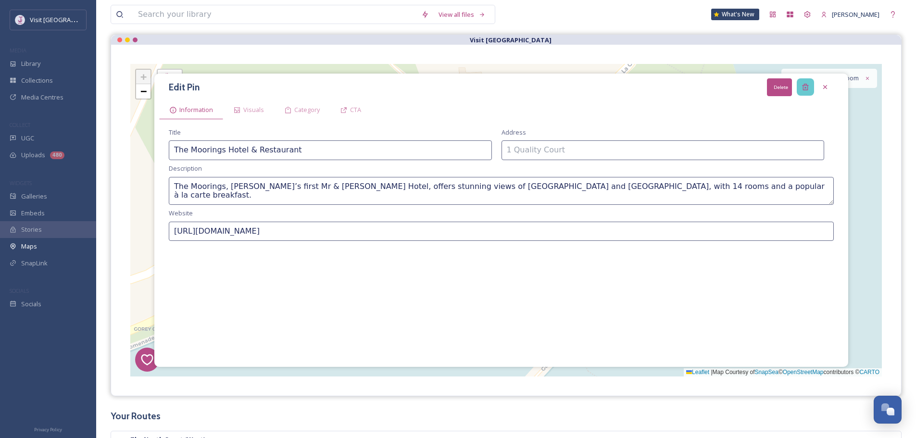
click at [799, 85] on div "Delete" at bounding box center [805, 86] width 17 height 17
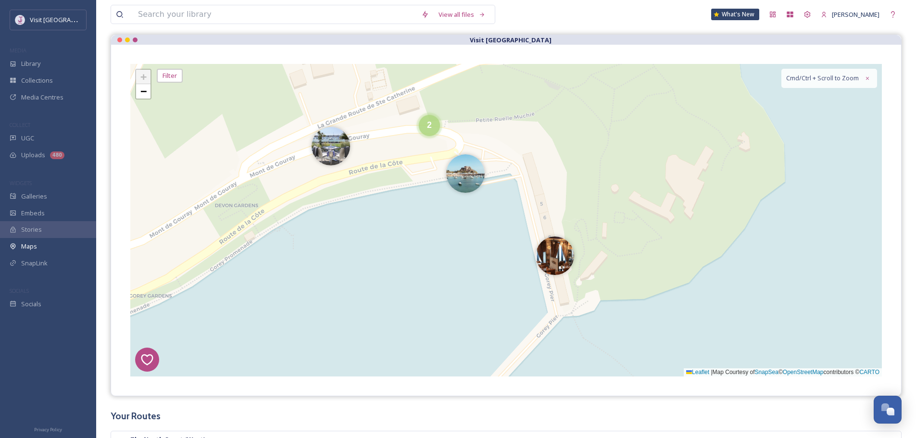
drag, startPoint x: 645, startPoint y: 208, endPoint x: 631, endPoint y: 162, distance: 48.4
click at [631, 162] on div "8 6 1 4 3 2 5 2 + − Leaflet | Map Courtesy of SnapSea © OpenStreetMap contribut…" at bounding box center [506, 220] width 752 height 313
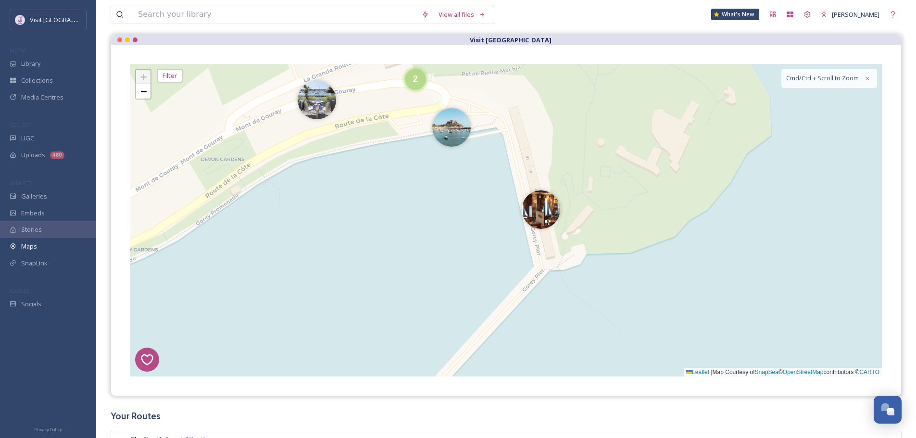
drag, startPoint x: 532, startPoint y: 206, endPoint x: 484, endPoint y: 217, distance: 49.3
click at [533, 206] on img at bounding box center [541, 209] width 38 height 38
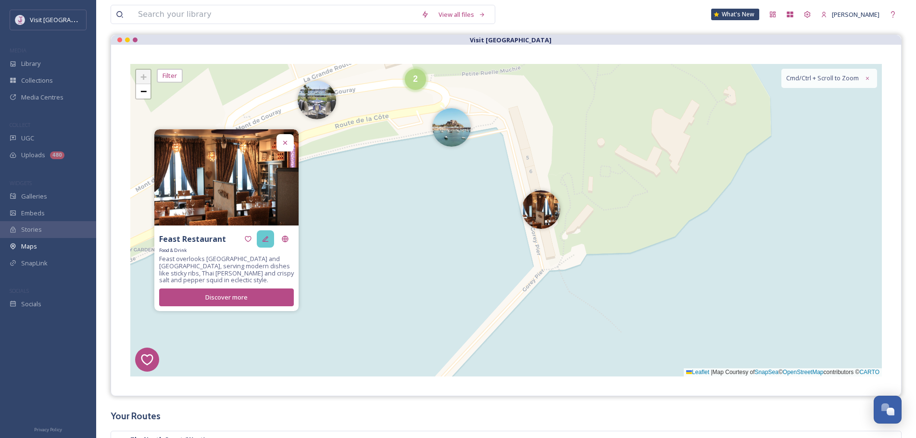
click at [260, 244] on div at bounding box center [265, 238] width 17 height 17
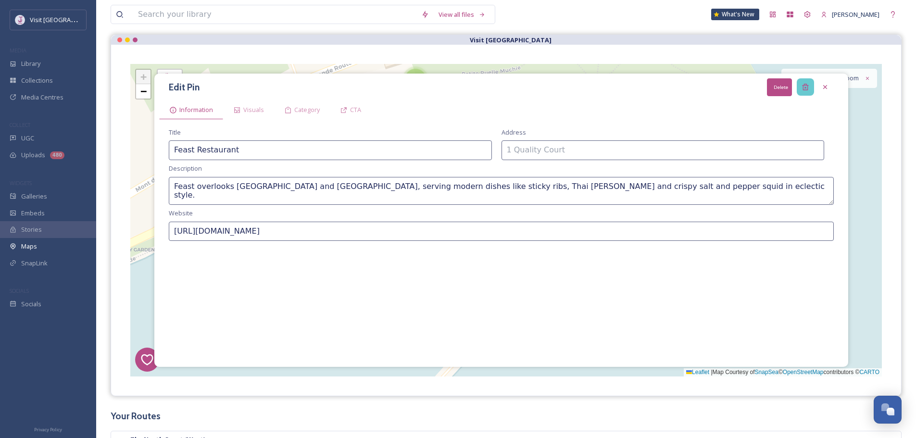
click at [808, 90] on icon at bounding box center [805, 87] width 6 height 6
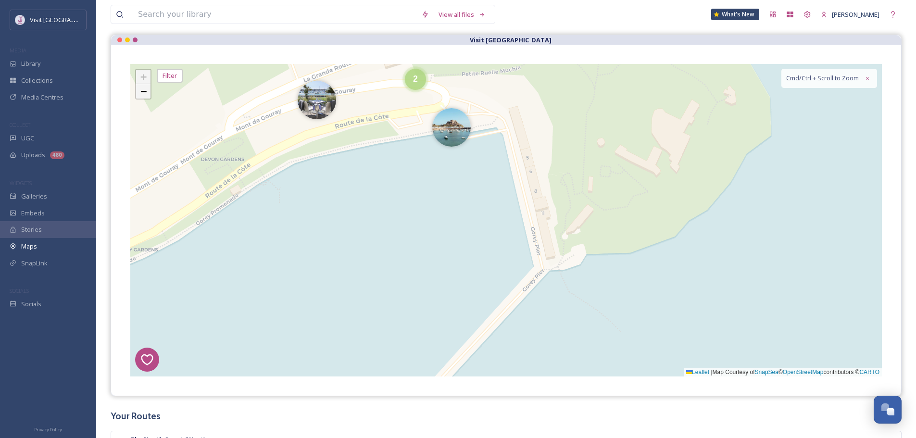
click at [144, 92] on span "−" at bounding box center [143, 91] width 6 height 12
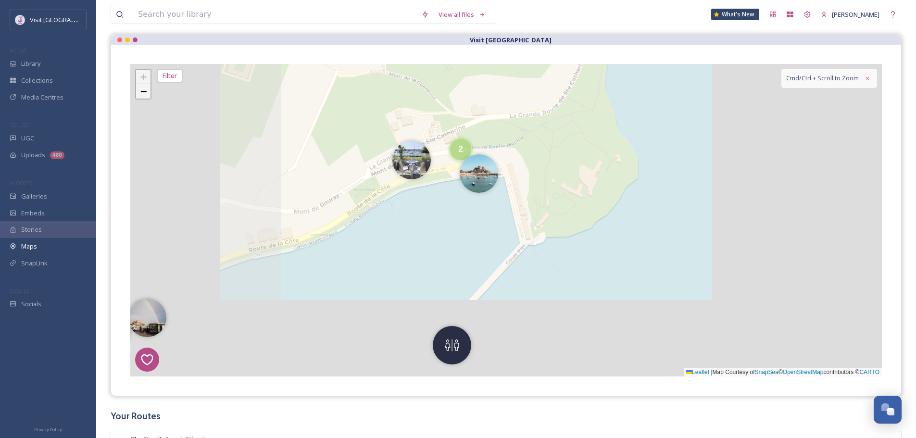
click at [144, 92] on span "−" at bounding box center [143, 91] width 6 height 12
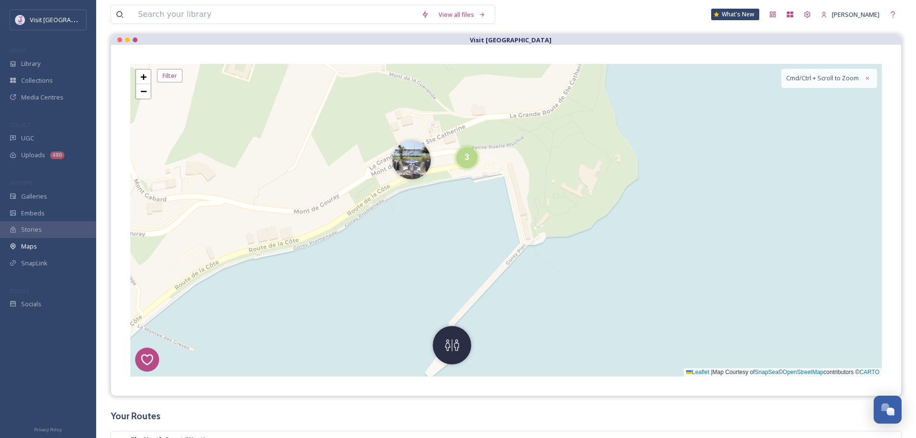
drag, startPoint x: 456, startPoint y: 330, endPoint x: 450, endPoint y: 325, distance: 8.2
click at [455, 330] on img at bounding box center [452, 345] width 38 height 38
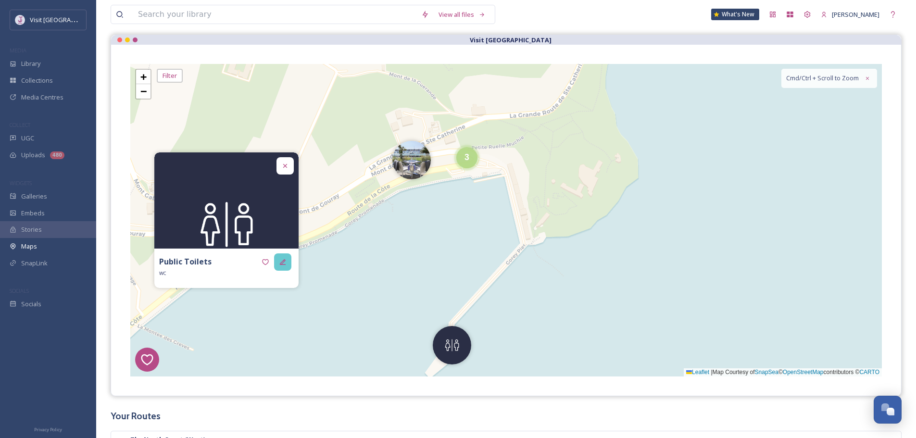
click at [290, 264] on div at bounding box center [282, 261] width 17 height 17
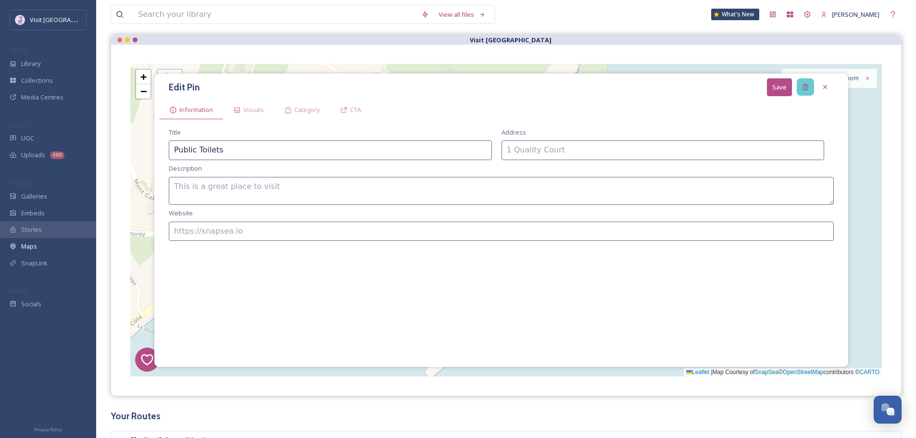
click at [801, 89] on div at bounding box center [805, 86] width 17 height 17
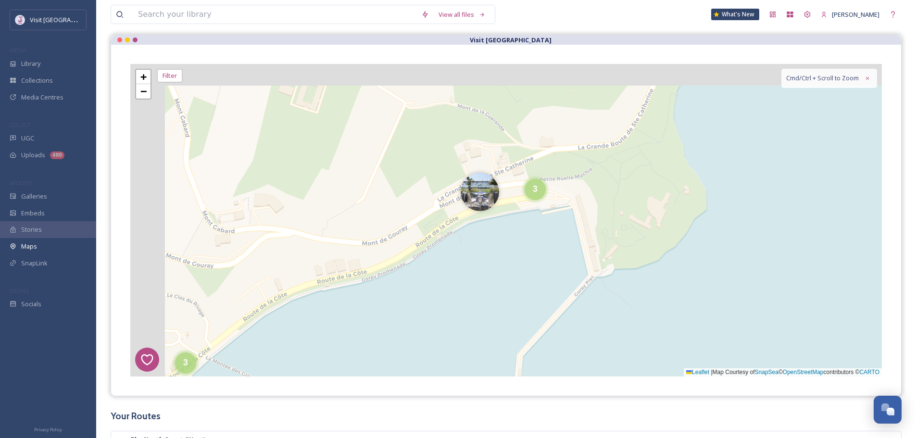
drag, startPoint x: 590, startPoint y: 139, endPoint x: 640, endPoint y: 178, distance: 64.0
click at [659, 170] on div "8 6 1 4 3 2 5 3 2 3 + − Leaflet | Map Courtesy of SnapSea © OpenStreetMap contr…" at bounding box center [506, 220] width 752 height 313
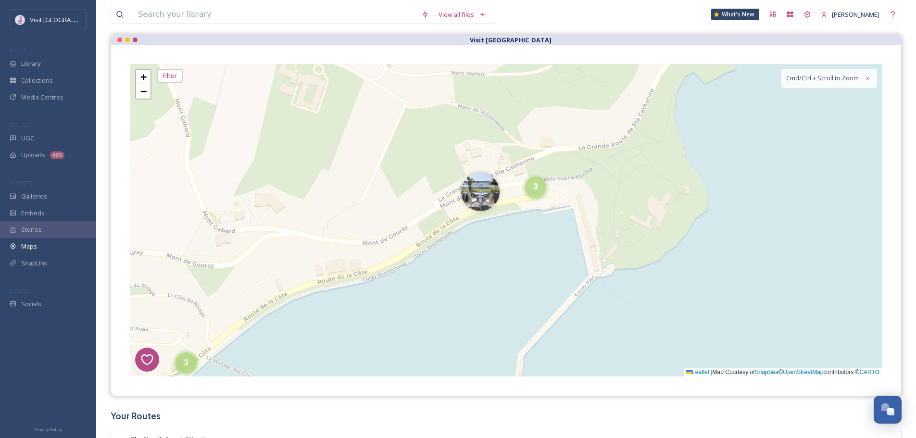
click at [536, 189] on span "3" at bounding box center [535, 187] width 5 height 10
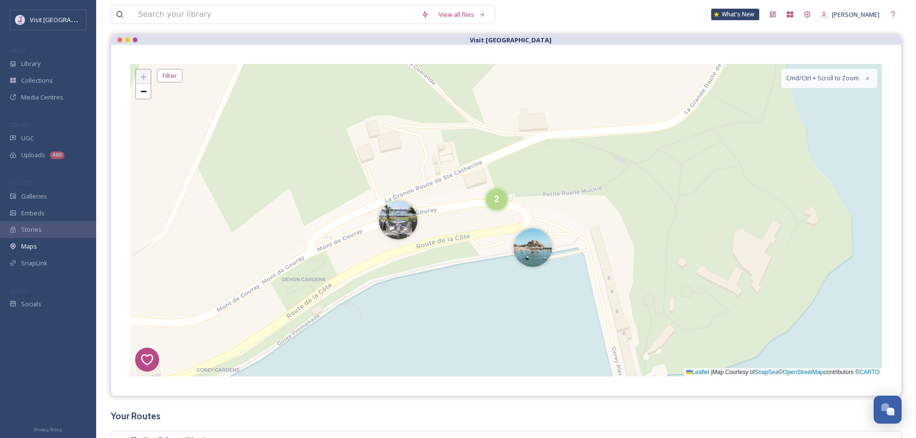
drag, startPoint x: 533, startPoint y: 242, endPoint x: 499, endPoint y: 241, distance: 33.7
click at [533, 242] on img at bounding box center [533, 247] width 38 height 38
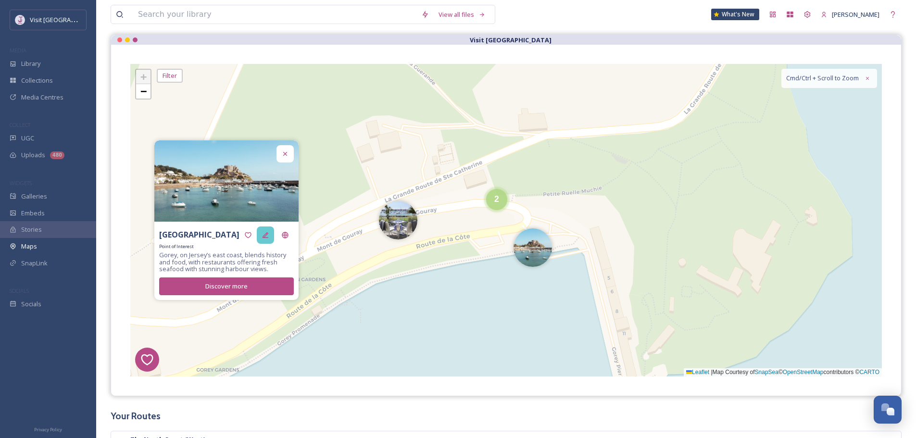
click at [273, 236] on div at bounding box center [265, 235] width 17 height 17
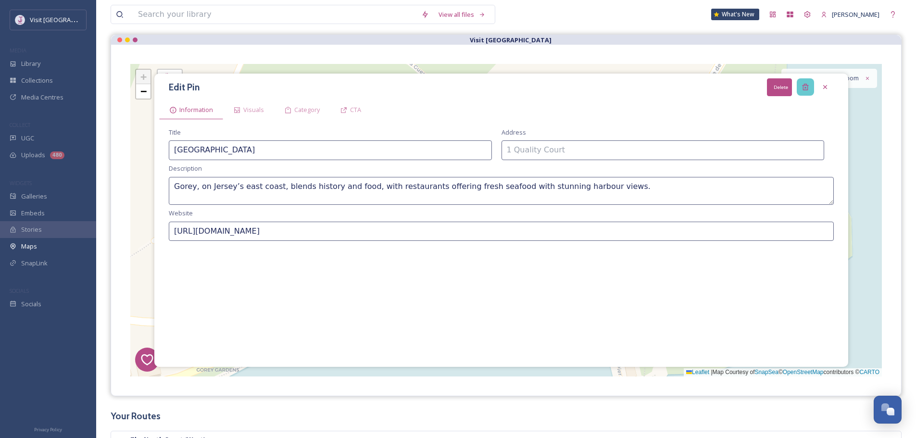
click at [808, 88] on icon at bounding box center [805, 87] width 6 height 6
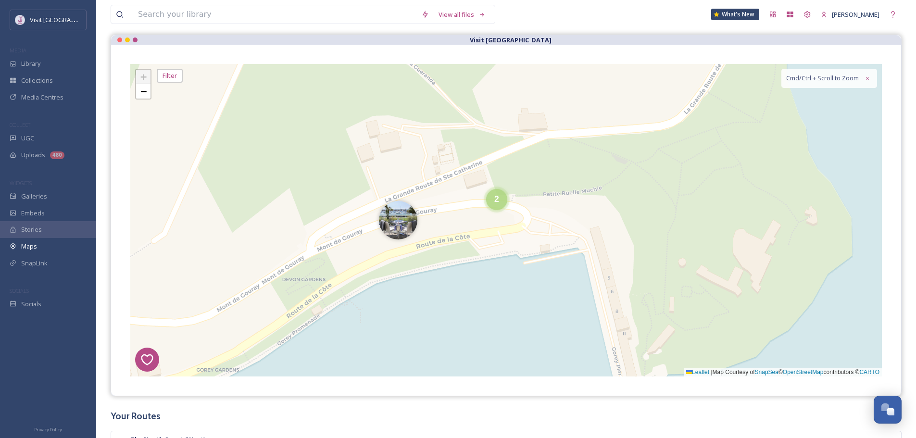
click at [514, 204] on div "8 6 1 4 3 2 5 2 + − Leaflet | Map Courtesy of SnapSea © OpenStreetMap contribut…" at bounding box center [506, 220] width 752 height 313
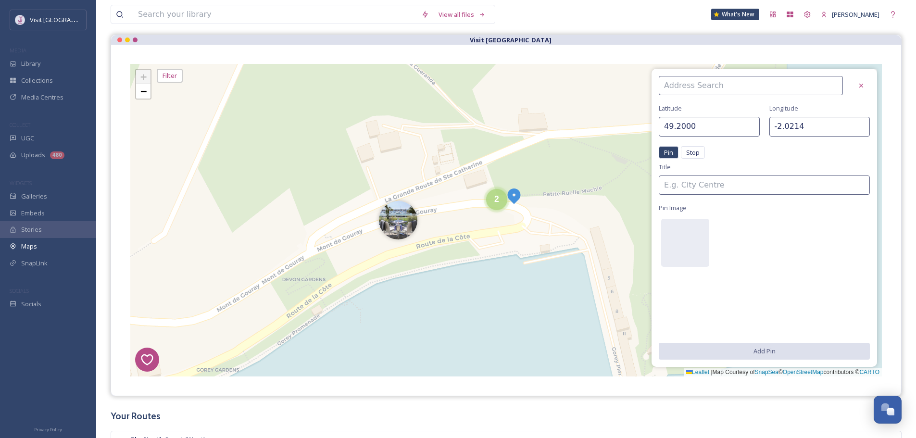
drag, startPoint x: 502, startPoint y: 200, endPoint x: 589, endPoint y: 179, distance: 89.9
click at [503, 199] on div "2" at bounding box center [496, 199] width 21 height 21
click at [863, 84] on icon at bounding box center [861, 86] width 4 height 4
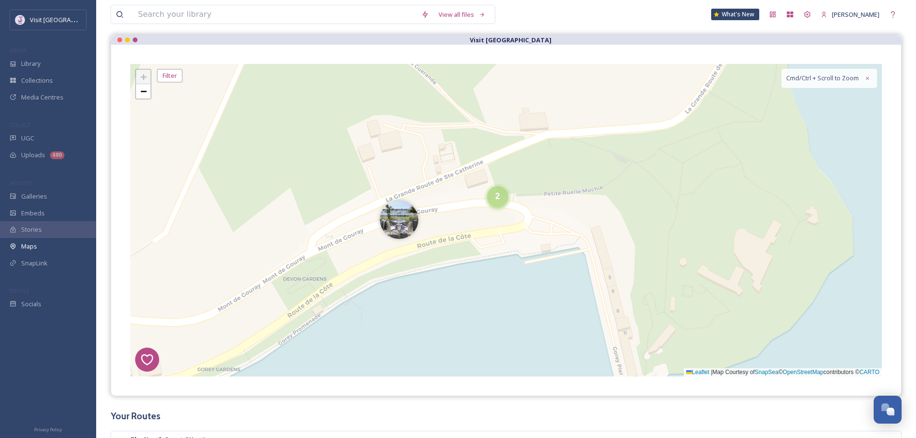
click at [501, 195] on div "2" at bounding box center [497, 196] width 21 height 21
click at [481, 207] on img at bounding box center [481, 201] width 38 height 38
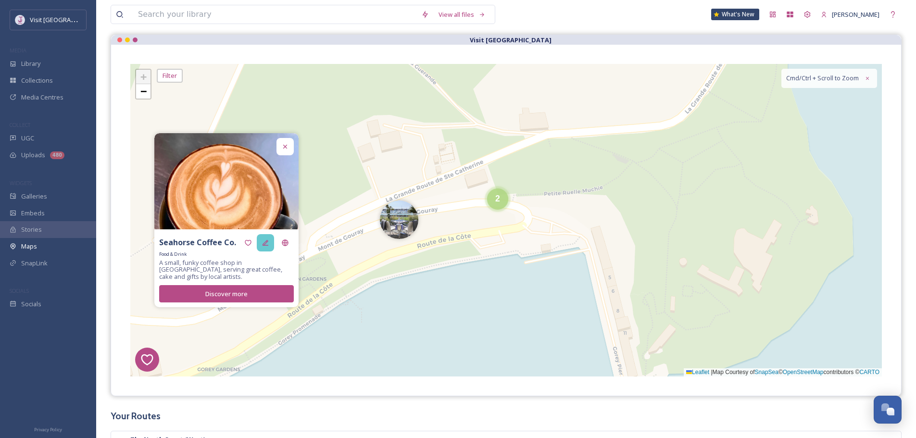
click at [272, 243] on div at bounding box center [265, 242] width 17 height 17
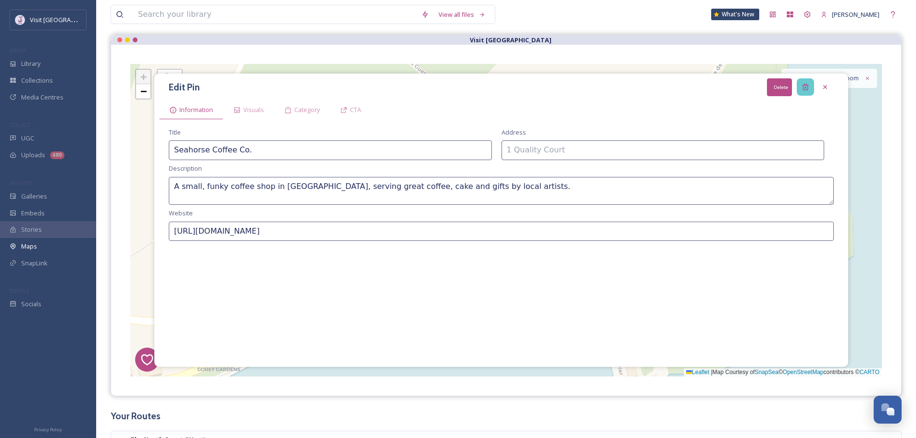
click at [810, 91] on div "Delete" at bounding box center [805, 86] width 17 height 17
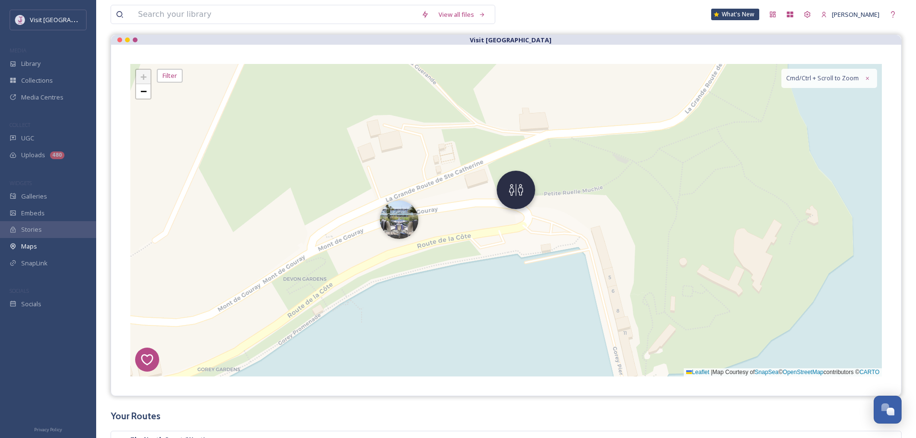
drag, startPoint x: 520, startPoint y: 194, endPoint x: 430, endPoint y: 220, distance: 93.5
click at [519, 194] on img at bounding box center [516, 190] width 38 height 38
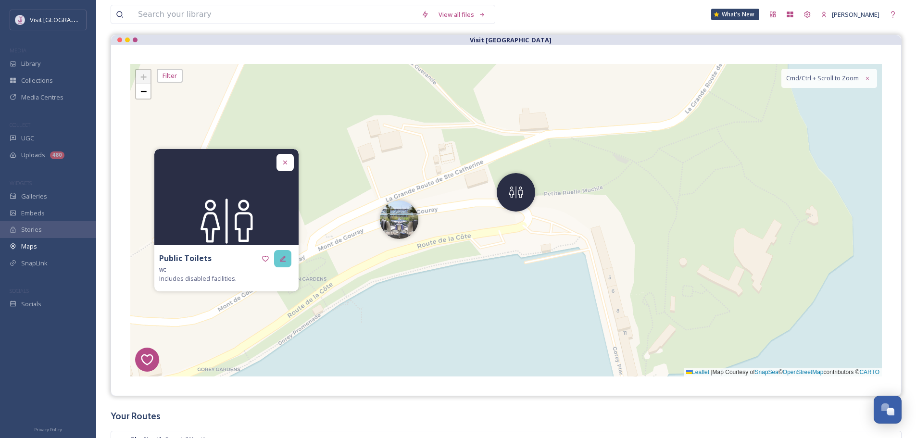
click at [290, 261] on div at bounding box center [282, 258] width 17 height 17
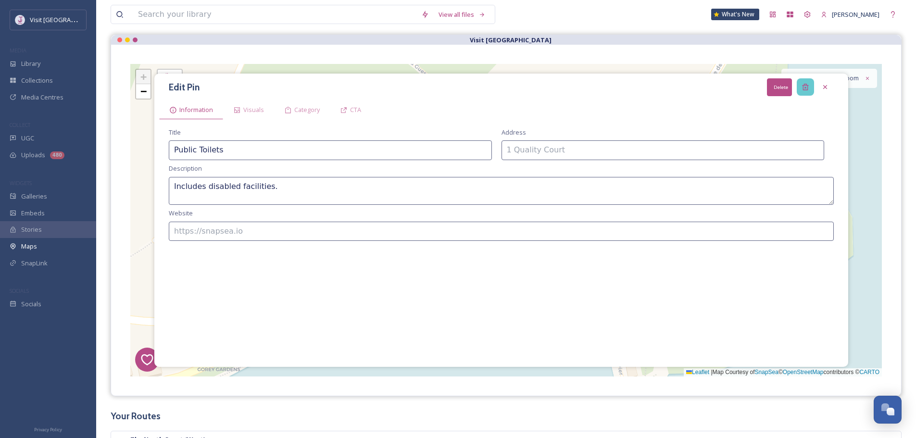
click at [805, 87] on icon at bounding box center [806, 87] width 8 height 8
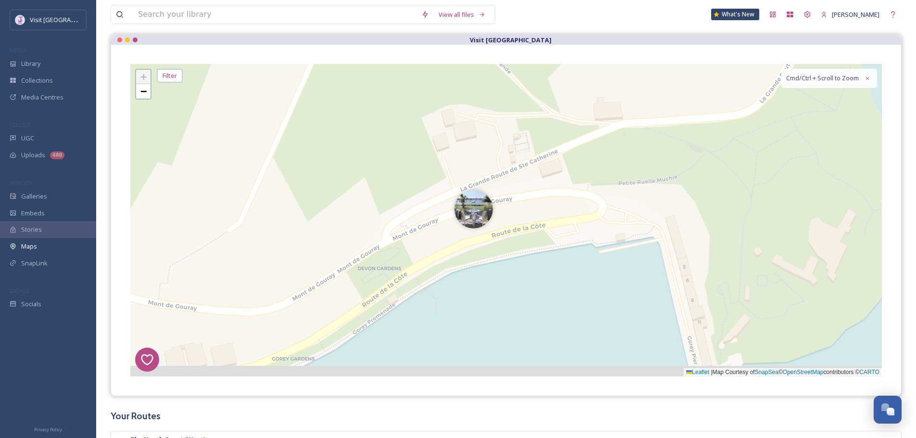
drag, startPoint x: 593, startPoint y: 177, endPoint x: 553, endPoint y: 214, distance: 54.5
click at [681, 163] on div "8 6 1 4 3 2 5 + − Leaflet | Map Courtesy of SnapSea © OpenStreetMap contributor…" at bounding box center [506, 220] width 752 height 313
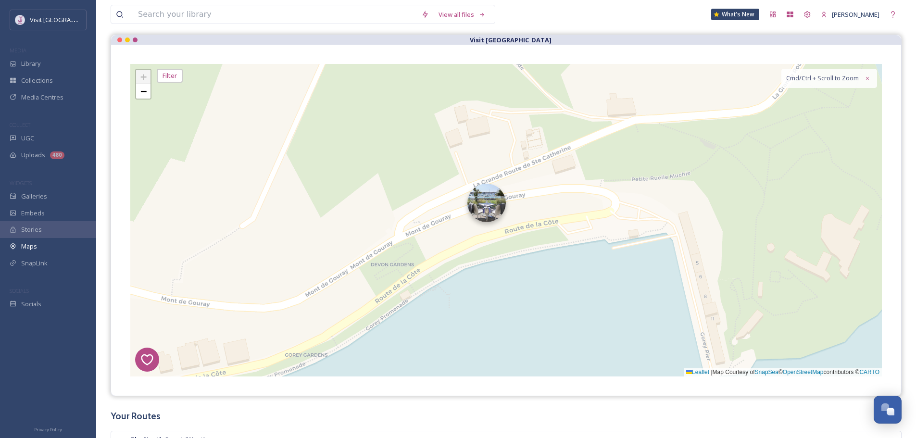
click at [499, 190] on img at bounding box center [486, 203] width 38 height 38
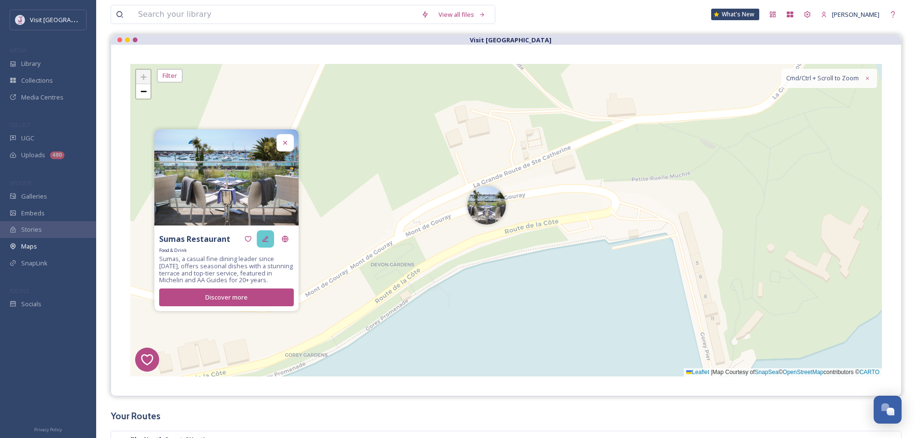
click at [271, 237] on div at bounding box center [265, 238] width 17 height 17
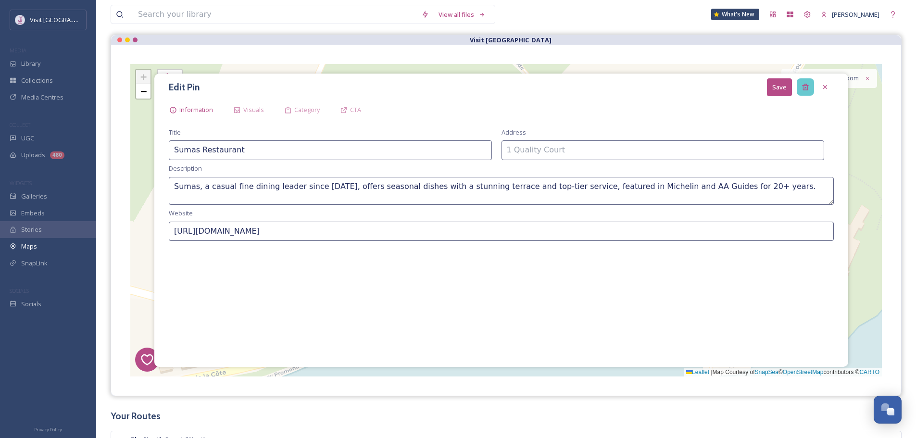
click at [808, 85] on icon at bounding box center [806, 87] width 8 height 8
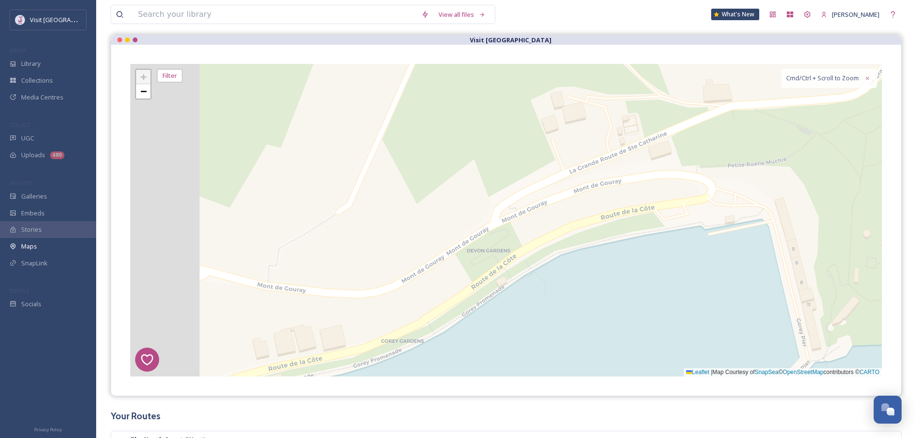
drag, startPoint x: 502, startPoint y: 217, endPoint x: 619, endPoint y: 203, distance: 118.2
click at [619, 203] on div "8 6 1 4 3 2 5 + − Leaflet | Map Courtesy of SnapSea © OpenStreetMap contributor…" at bounding box center [506, 220] width 752 height 313
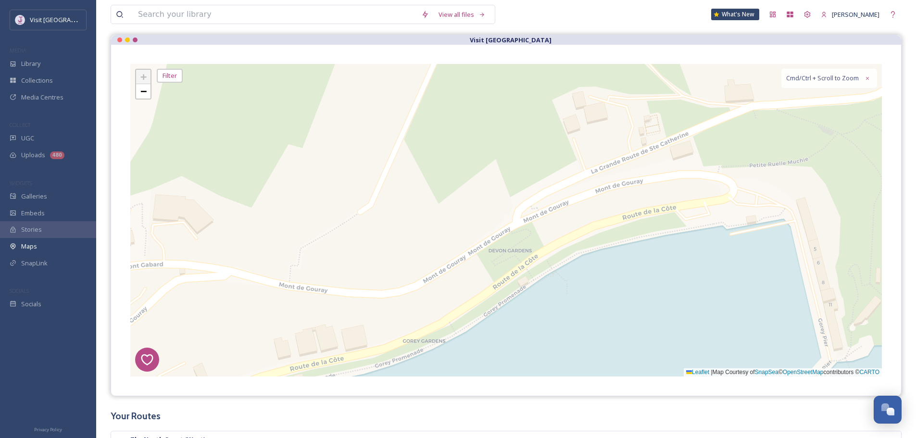
click at [151, 93] on div "+ −" at bounding box center [143, 84] width 16 height 31
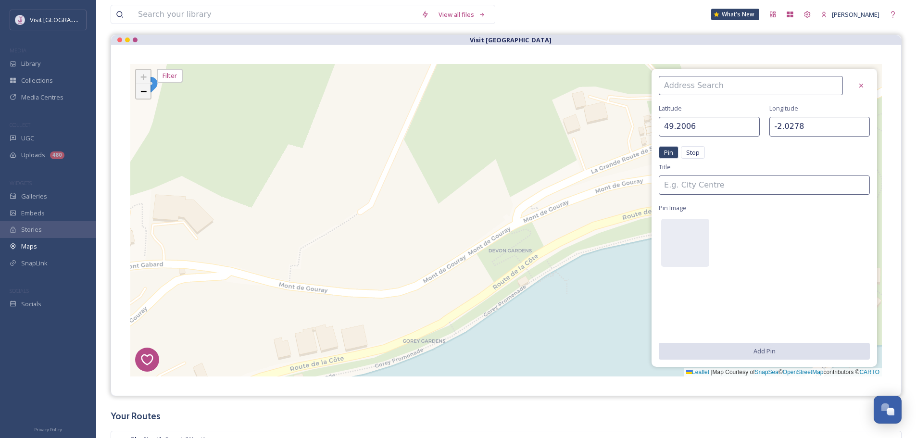
click at [150, 88] on link "−" at bounding box center [143, 91] width 14 height 14
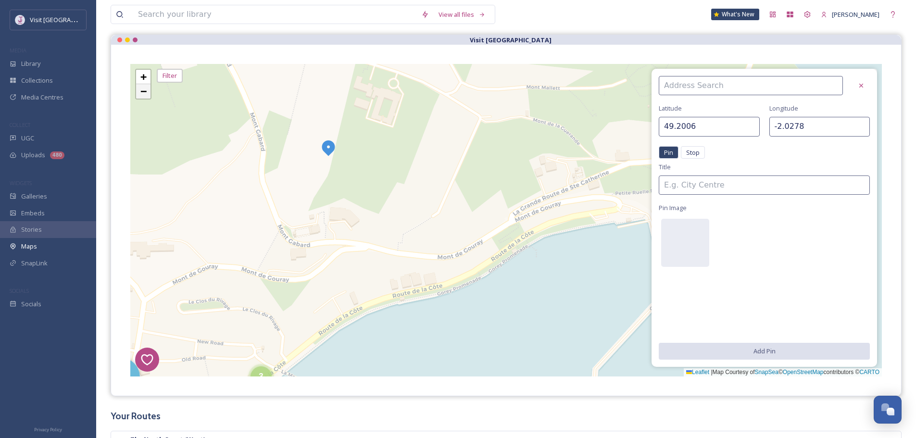
click at [146, 92] on span "−" at bounding box center [143, 91] width 6 height 12
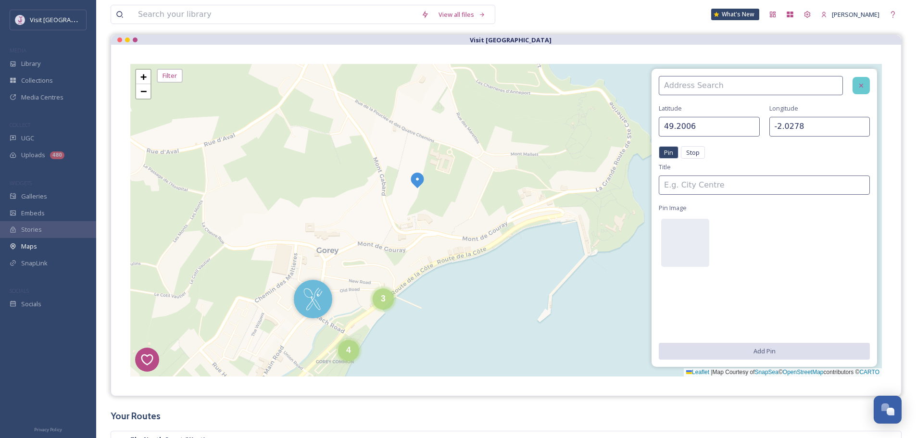
click at [862, 79] on div at bounding box center [861, 85] width 17 height 17
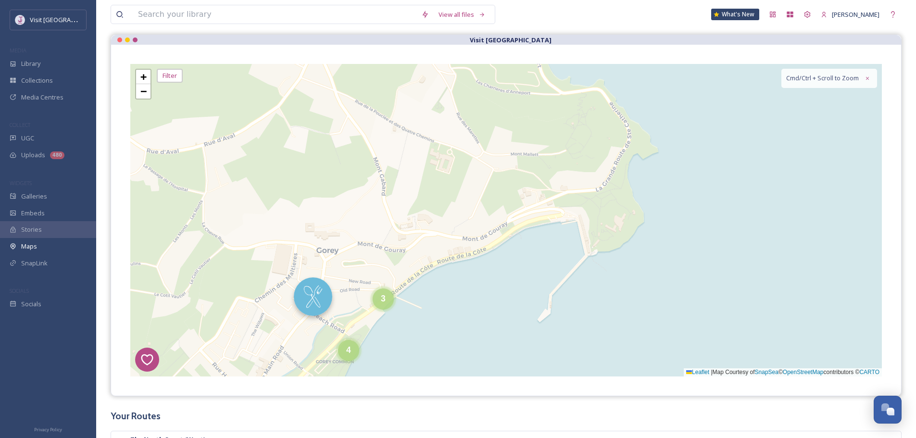
click at [327, 302] on img at bounding box center [313, 297] width 38 height 38
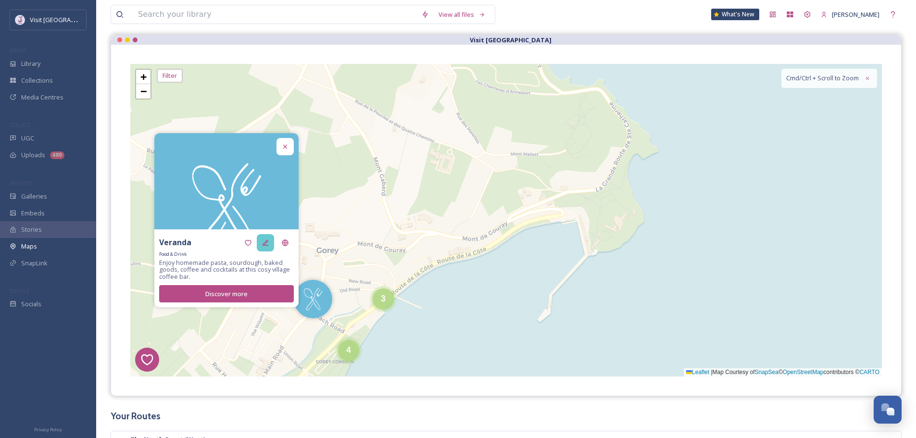
click at [267, 238] on div at bounding box center [265, 242] width 17 height 17
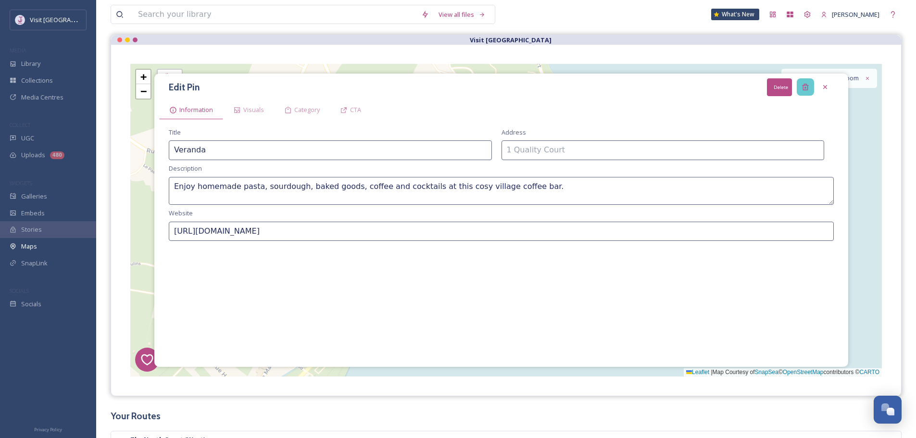
click at [810, 86] on div "Delete" at bounding box center [805, 86] width 17 height 17
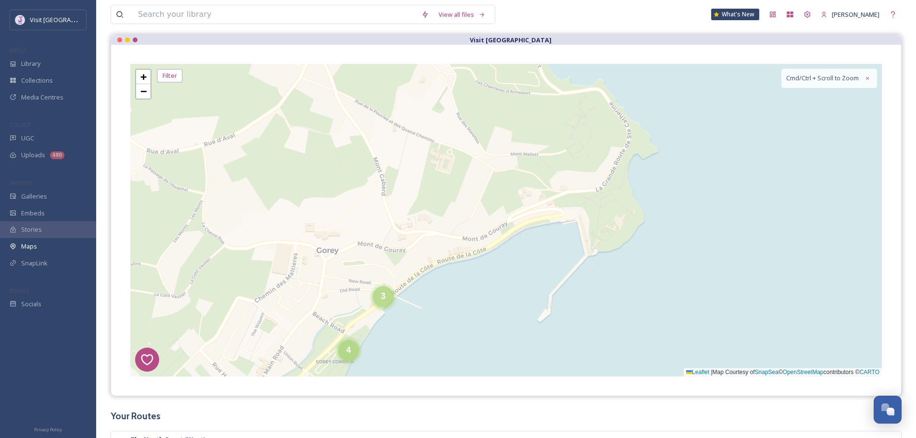
click at [383, 302] on div "3" at bounding box center [383, 296] width 21 height 21
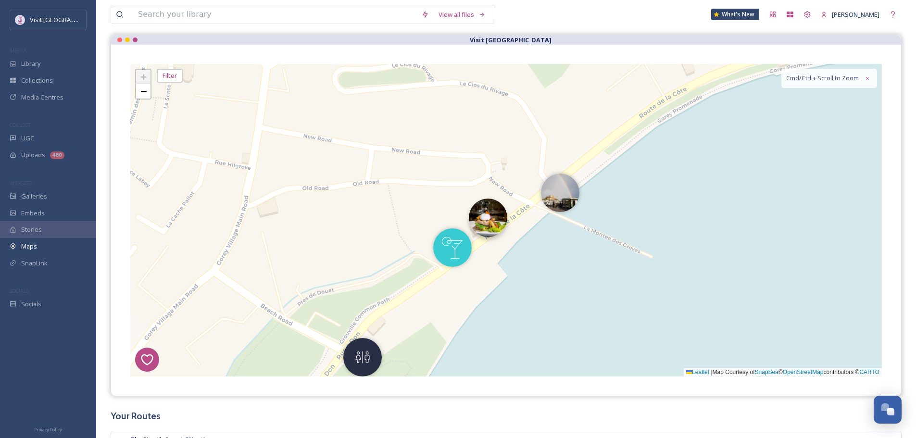
click at [477, 215] on img at bounding box center [488, 218] width 38 height 38
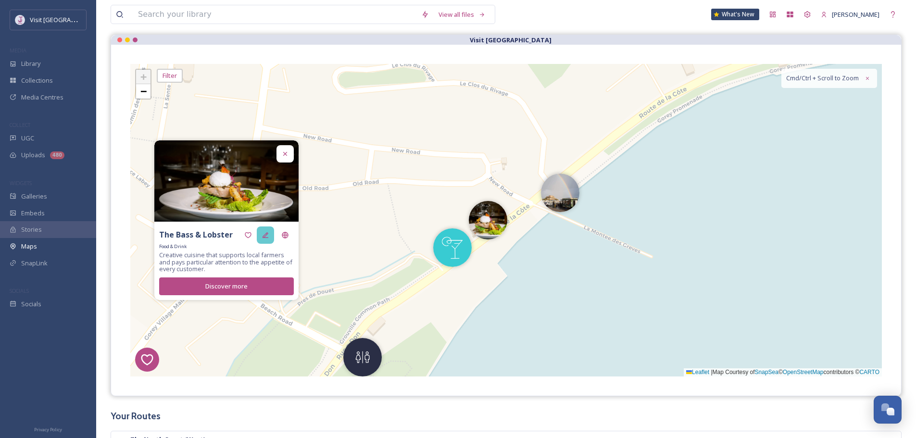
click at [271, 233] on div at bounding box center [265, 235] width 17 height 17
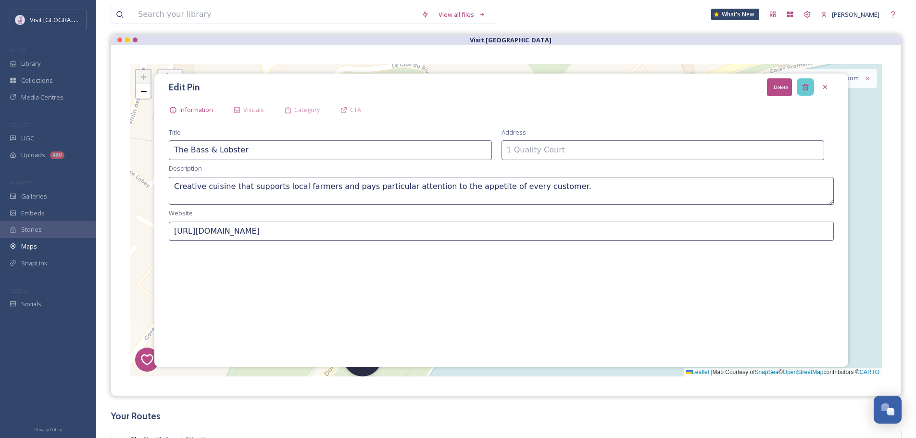
click at [800, 91] on div "Delete" at bounding box center [805, 86] width 17 height 17
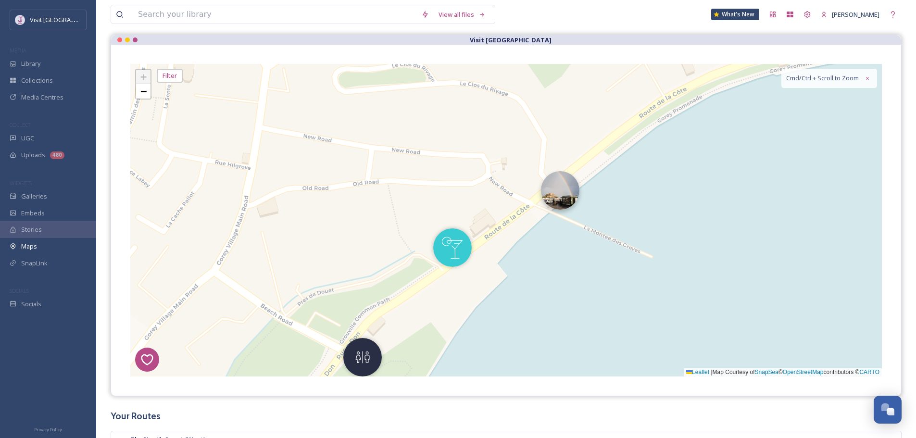
click at [574, 192] on img at bounding box center [560, 190] width 38 height 38
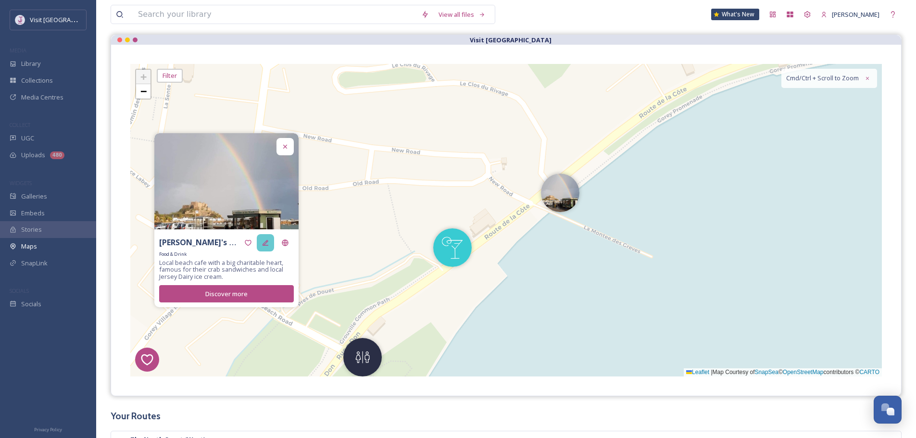
click at [271, 244] on div at bounding box center [265, 242] width 17 height 17
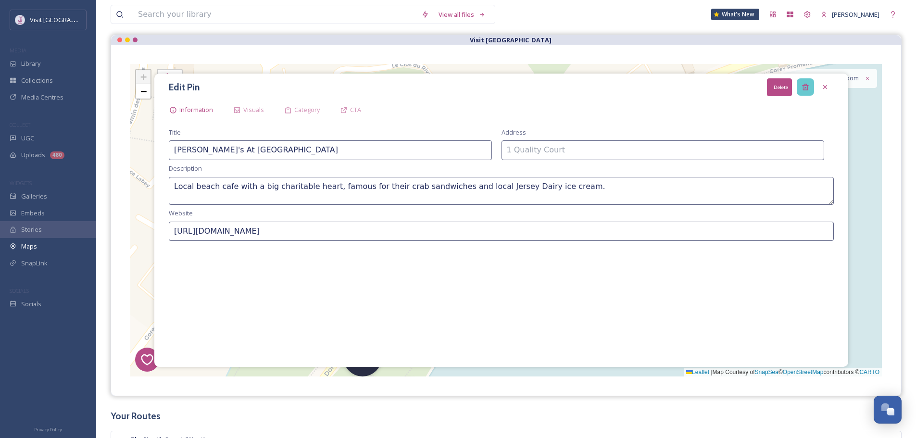
click at [813, 86] on div "Delete" at bounding box center [805, 86] width 17 height 17
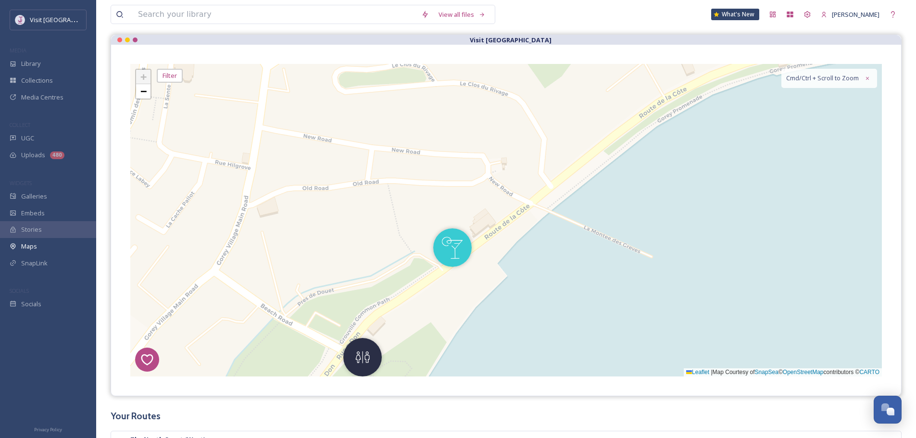
drag, startPoint x: 449, startPoint y: 246, endPoint x: 431, endPoint y: 251, distance: 18.3
click at [449, 246] on img at bounding box center [452, 247] width 38 height 38
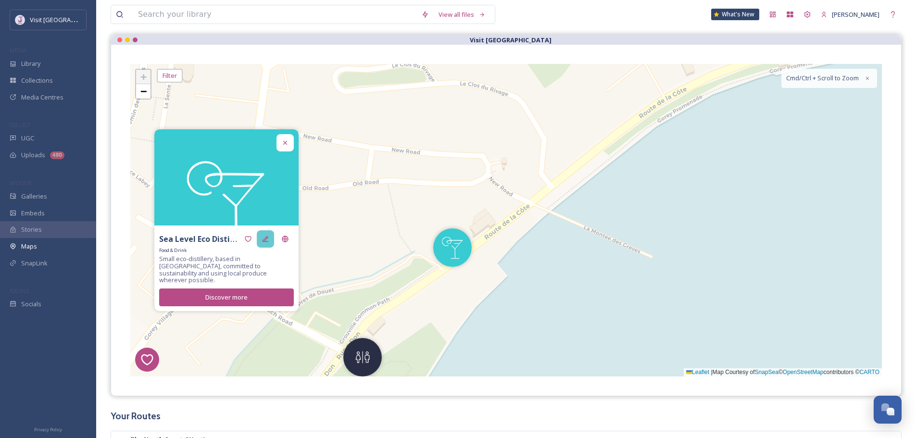
click at [265, 243] on icon at bounding box center [266, 239] width 8 height 8
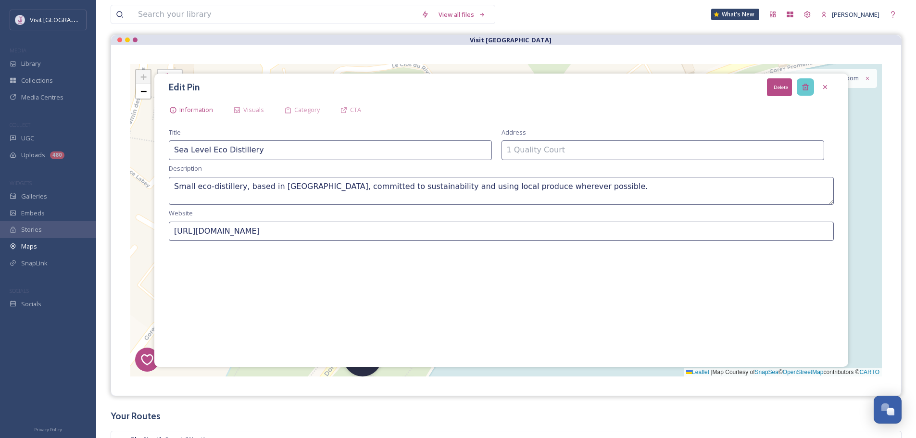
click at [799, 88] on div "Delete" at bounding box center [805, 86] width 17 height 17
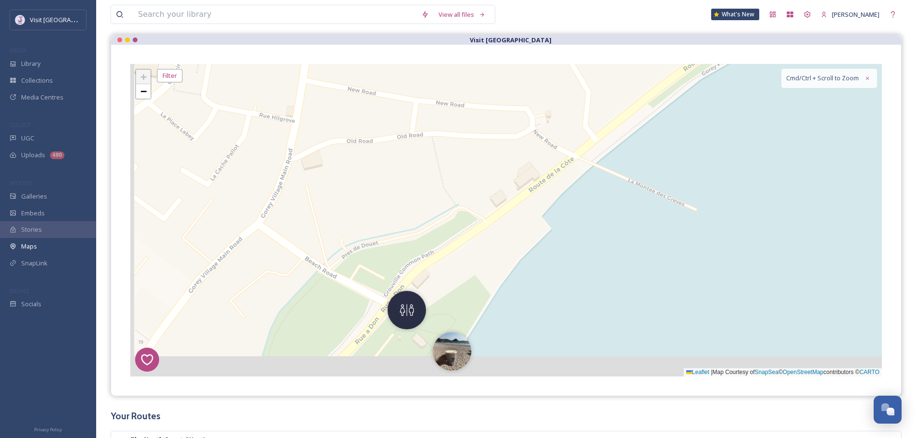
drag, startPoint x: 491, startPoint y: 245, endPoint x: 587, endPoint y: 142, distance: 141.6
click at [587, 142] on div "8 6 1 4 3 2 5 + − Leaflet | Map Courtesy of SnapSea © OpenStreetMap contributor…" at bounding box center [506, 220] width 752 height 313
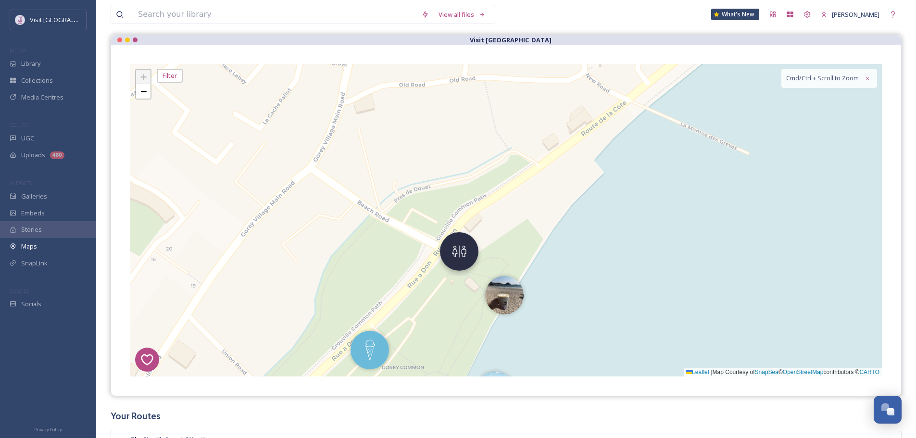
click at [451, 252] on img at bounding box center [459, 251] width 38 height 38
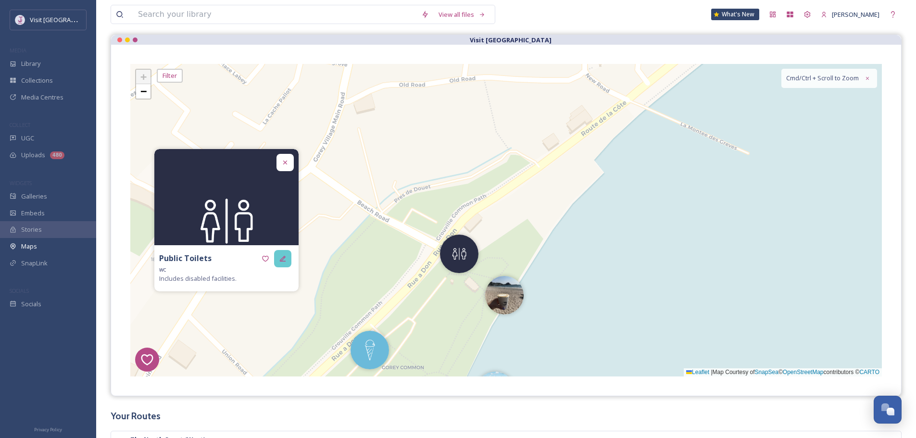
click at [276, 260] on div at bounding box center [282, 258] width 17 height 17
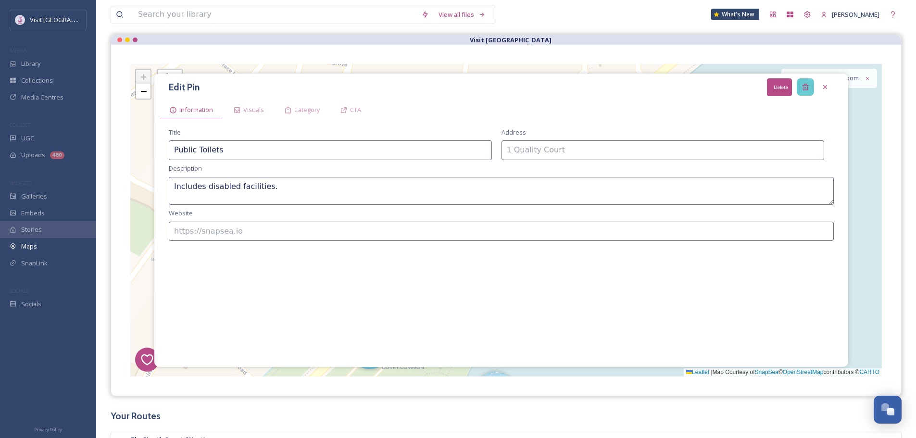
click at [803, 87] on icon at bounding box center [806, 87] width 8 height 8
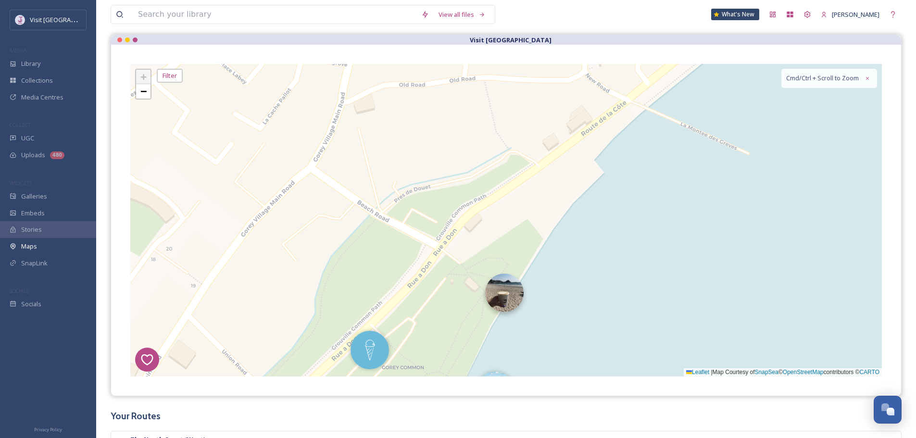
click at [500, 284] on img at bounding box center [504, 293] width 38 height 38
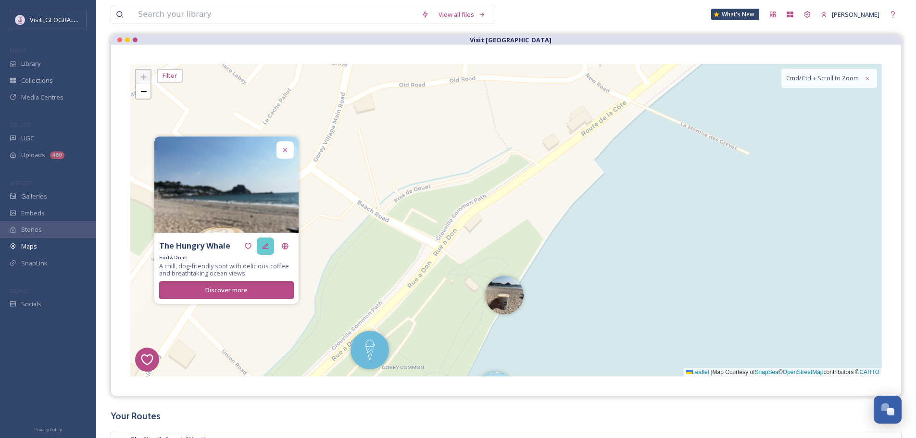
click at [273, 243] on div at bounding box center [265, 246] width 17 height 17
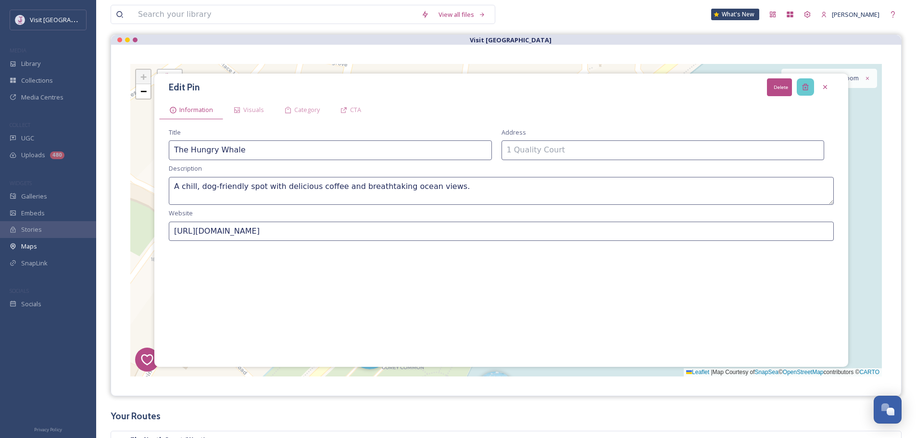
click at [812, 88] on div "Delete" at bounding box center [805, 86] width 17 height 17
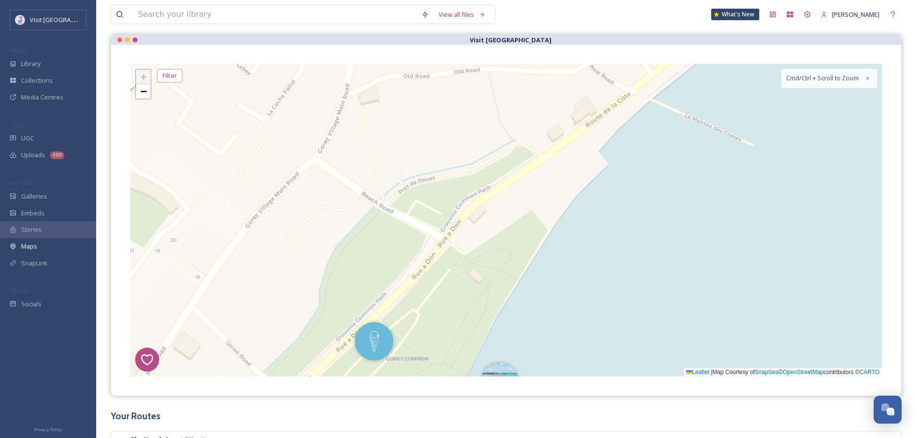
drag, startPoint x: 432, startPoint y: 265, endPoint x: 488, endPoint y: 115, distance: 159.6
click at [488, 115] on div "8 6 1 4 3 2 5 + − Leaflet | Map Courtesy of SnapSea © OpenStreetMap contributor…" at bounding box center [506, 220] width 752 height 313
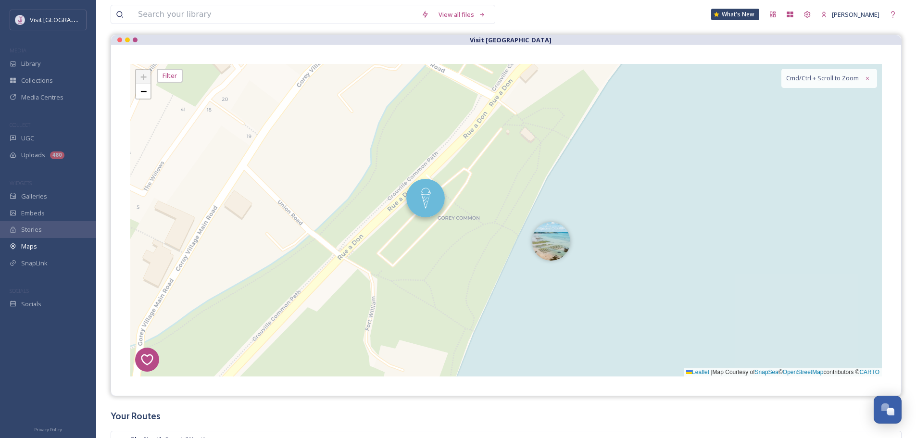
click at [425, 196] on img at bounding box center [425, 198] width 38 height 38
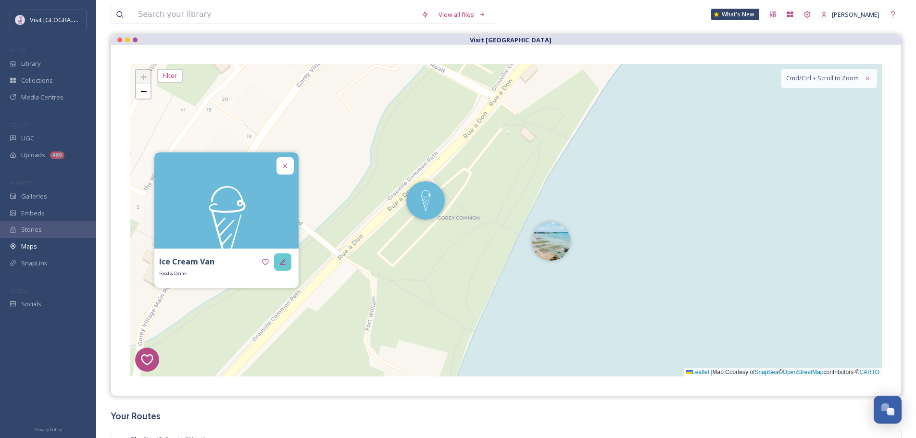
click at [284, 260] on icon at bounding box center [283, 262] width 8 height 8
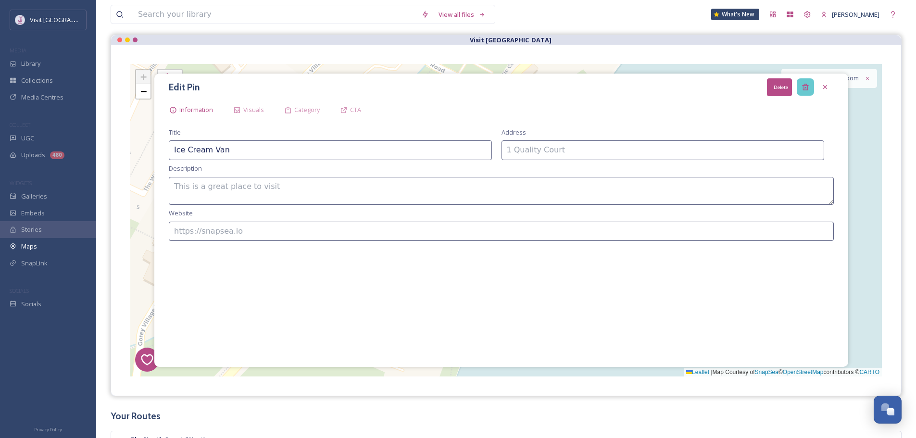
click at [807, 85] on icon at bounding box center [805, 87] width 6 height 6
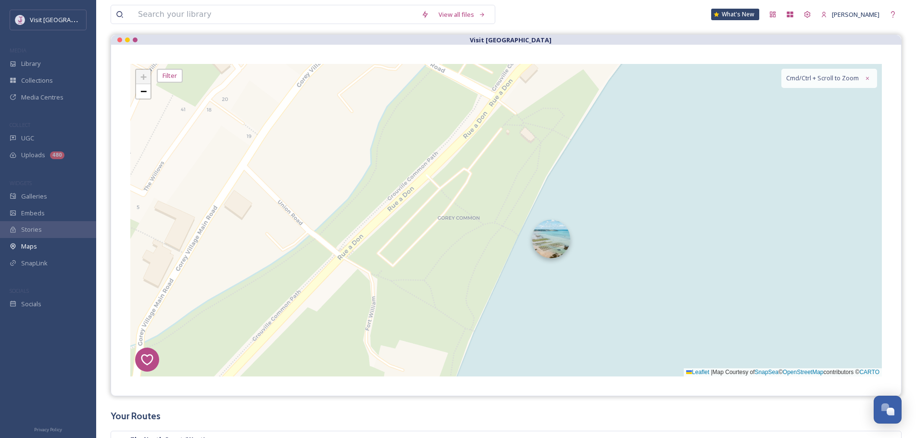
click at [553, 254] on img at bounding box center [551, 239] width 38 height 38
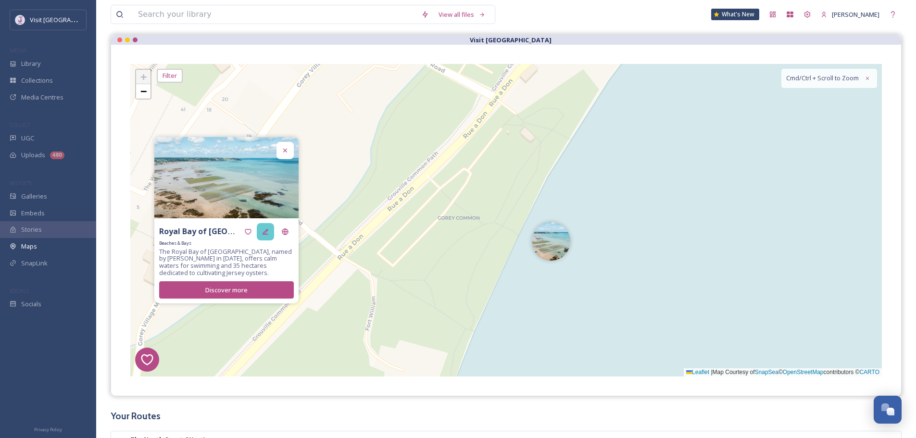
click at [266, 233] on icon at bounding box center [266, 232] width 8 height 8
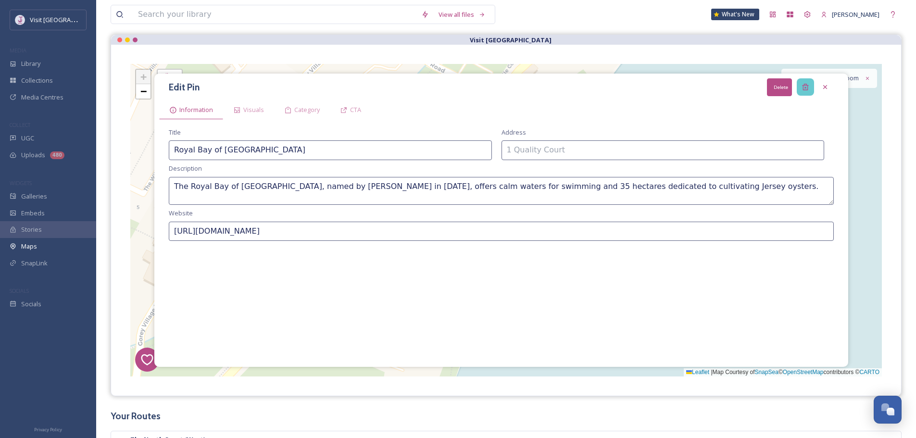
click at [809, 88] on div "Delete" at bounding box center [805, 86] width 17 height 17
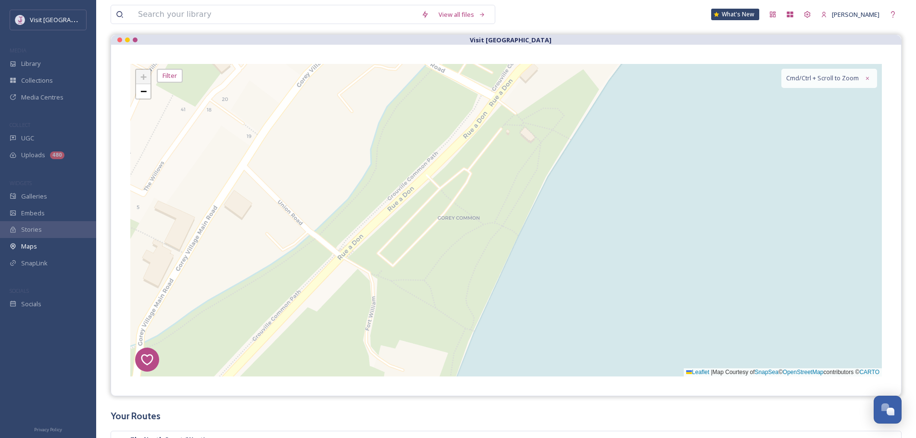
click at [151, 91] on div "8 6 1 4 3 2 5 + − Leaflet | Map Courtesy of SnapSea © OpenStreetMap contributor…" at bounding box center [506, 220] width 752 height 313
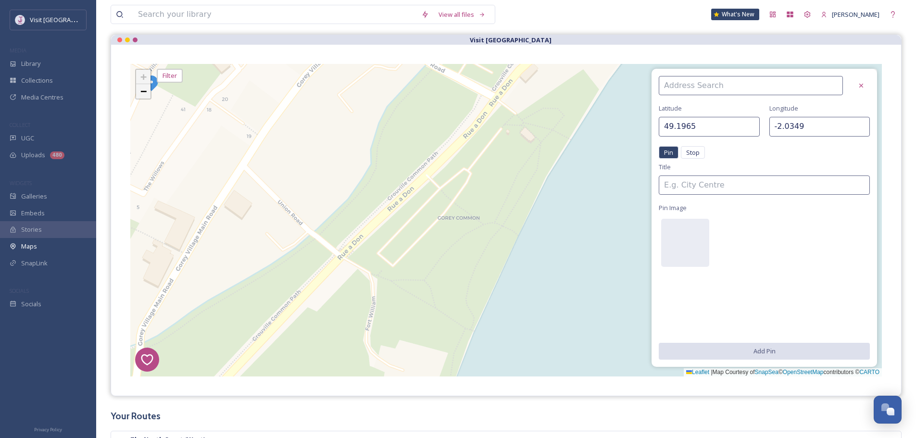
click at [146, 92] on span "−" at bounding box center [143, 91] width 6 height 12
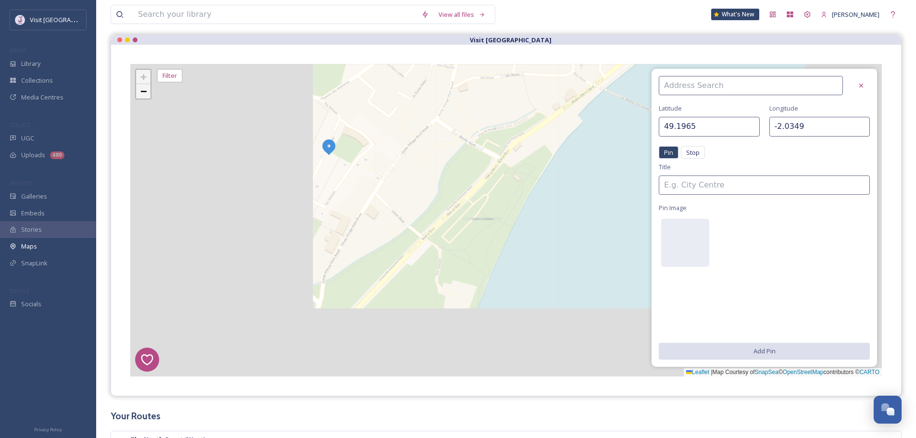
click at [146, 92] on span "−" at bounding box center [143, 91] width 6 height 12
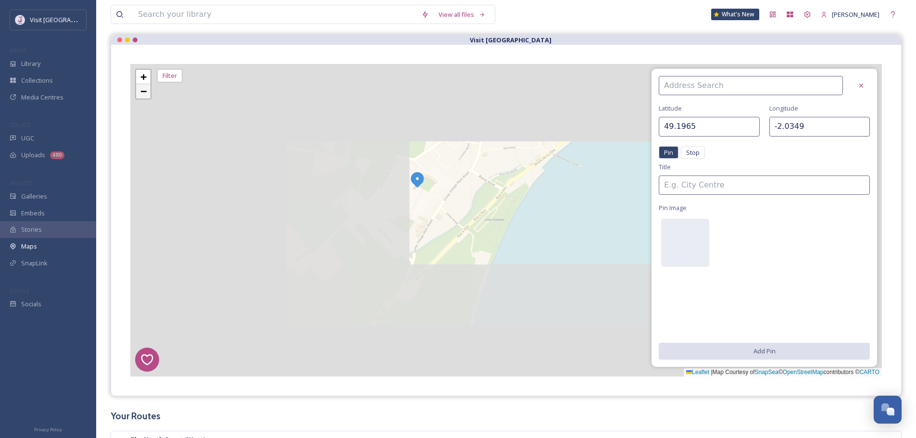
click at [146, 92] on span "−" at bounding box center [143, 91] width 6 height 12
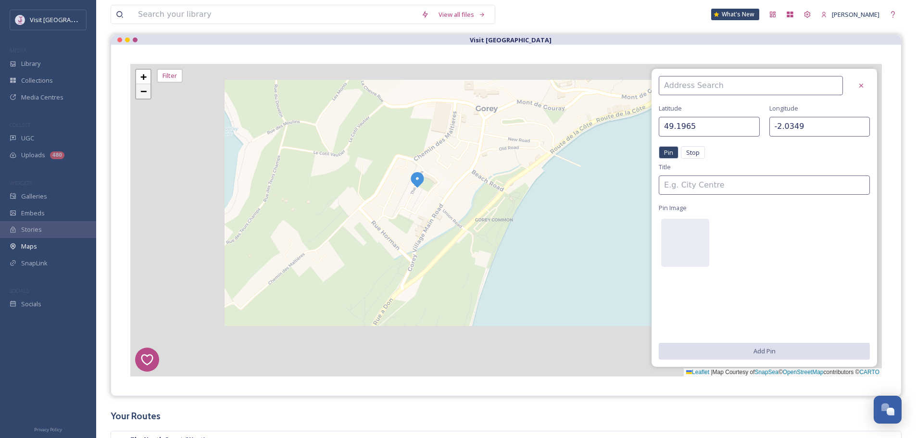
click at [146, 92] on span "−" at bounding box center [143, 91] width 6 height 12
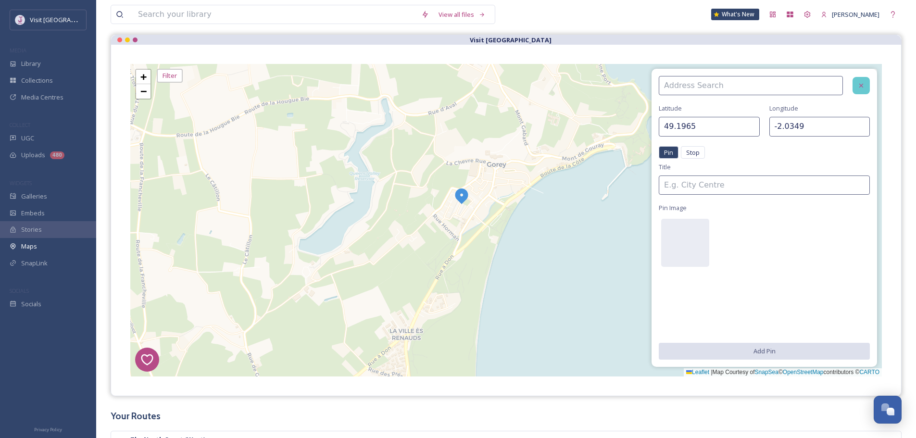
click at [862, 89] on icon at bounding box center [862, 86] width 8 height 8
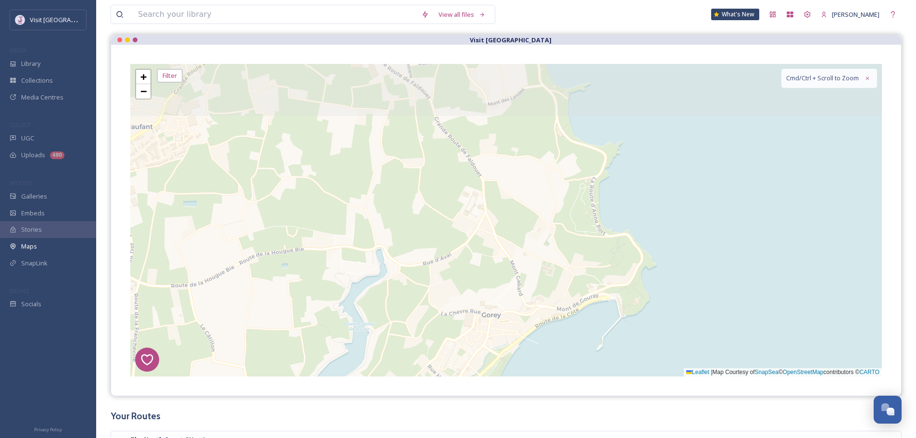
drag, startPoint x: 664, startPoint y: 150, endPoint x: 192, endPoint y: 275, distance: 487.5
click at [657, 299] on div "8 6 1 4 3 2 5 2 4 4 3 6 2 10 8 4 + − Leaflet | Map Courtesy of SnapSea © OpenSt…" at bounding box center [506, 220] width 752 height 313
click at [146, 93] on span "−" at bounding box center [143, 91] width 6 height 12
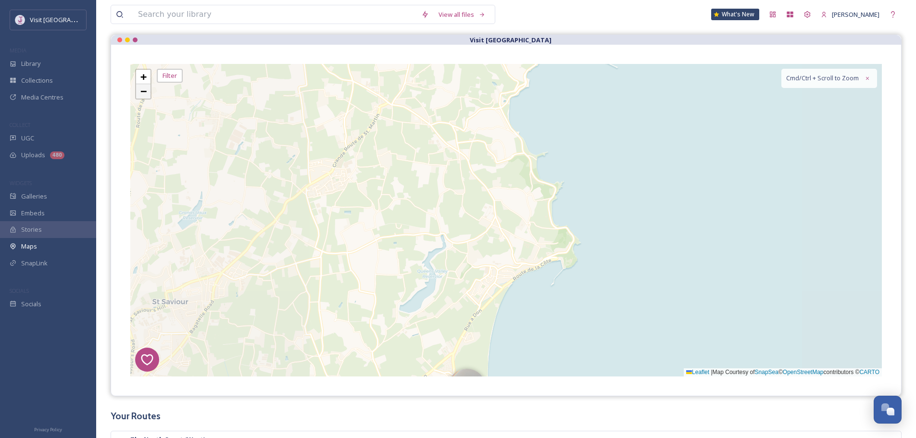
click at [146, 93] on span "−" at bounding box center [143, 91] width 6 height 12
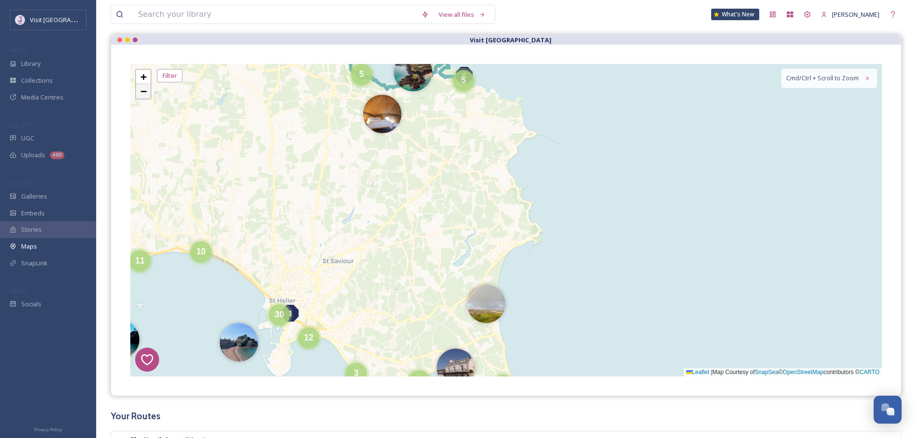
click at [146, 93] on span "−" at bounding box center [143, 91] width 6 height 12
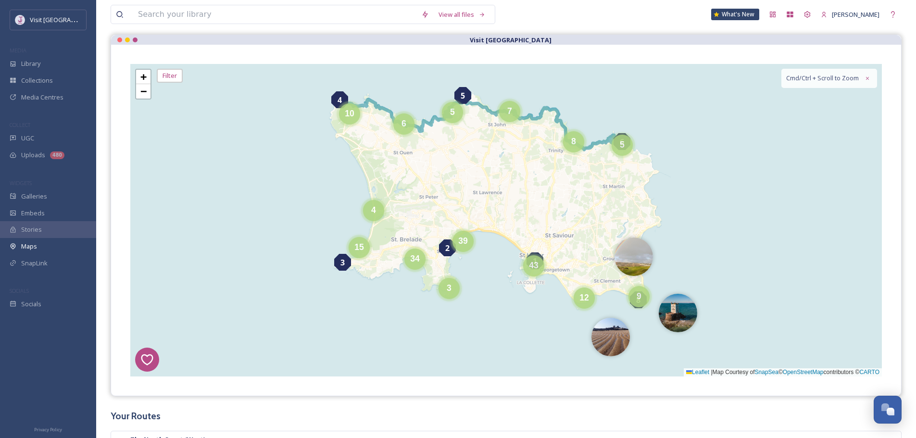
drag, startPoint x: 571, startPoint y: 242, endPoint x: 558, endPoint y: 218, distance: 27.1
click at [558, 218] on div "8 6 1 4 3 2 5 8 7 5 5 6 10 4 15 34 3 12 9 39 43 + − Leaflet | Map Courtesy of S…" at bounding box center [506, 220] width 752 height 313
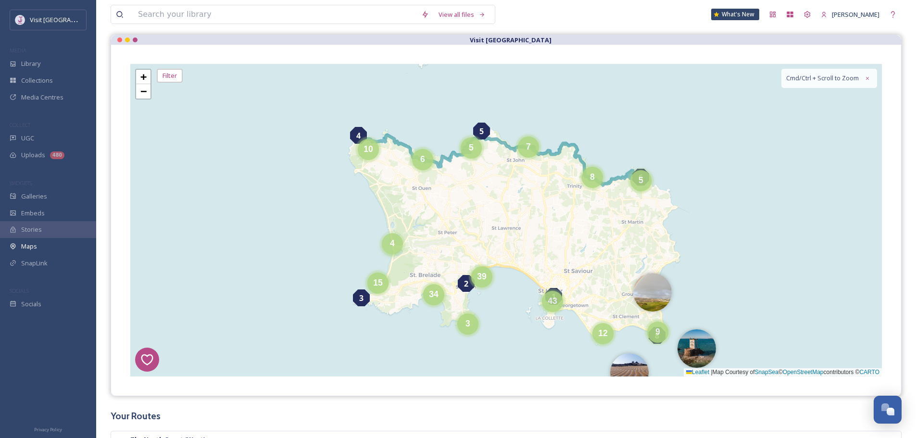
click at [394, 245] on span "4" at bounding box center [392, 244] width 5 height 10
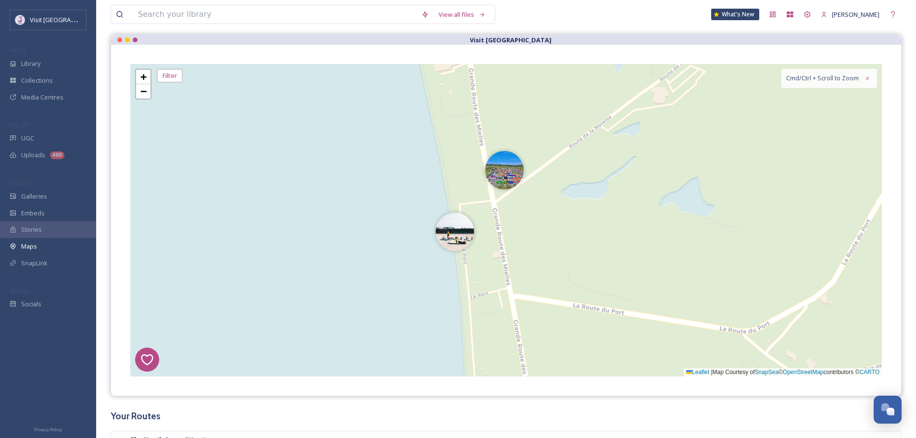
drag, startPoint x: 561, startPoint y: 127, endPoint x: 487, endPoint y: 281, distance: 170.6
click at [500, 282] on div "8 6 1 4 3 2 5 2 2 + − Leaflet | Map Courtesy of SnapSea © OpenStreetMap contrib…" at bounding box center [506, 220] width 752 height 313
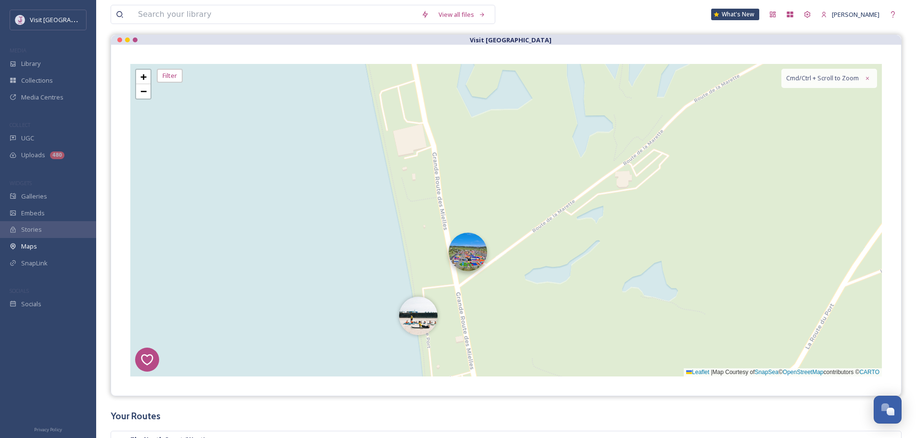
click at [468, 265] on img at bounding box center [468, 252] width 38 height 38
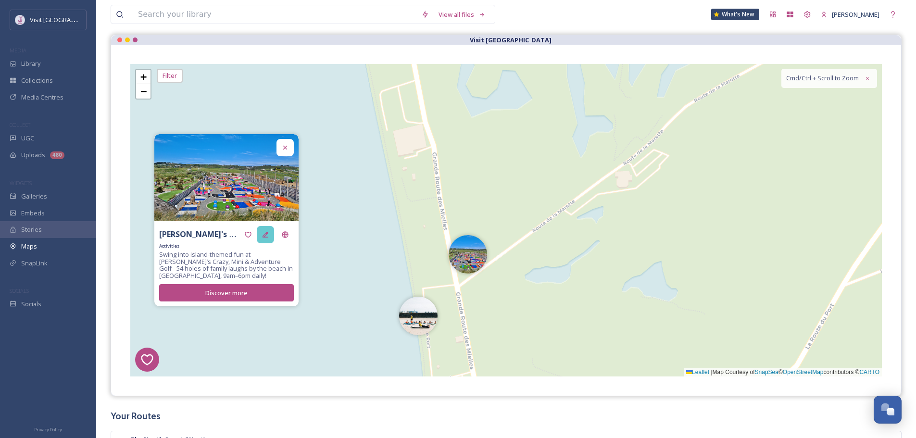
click at [264, 240] on div at bounding box center [265, 234] width 17 height 17
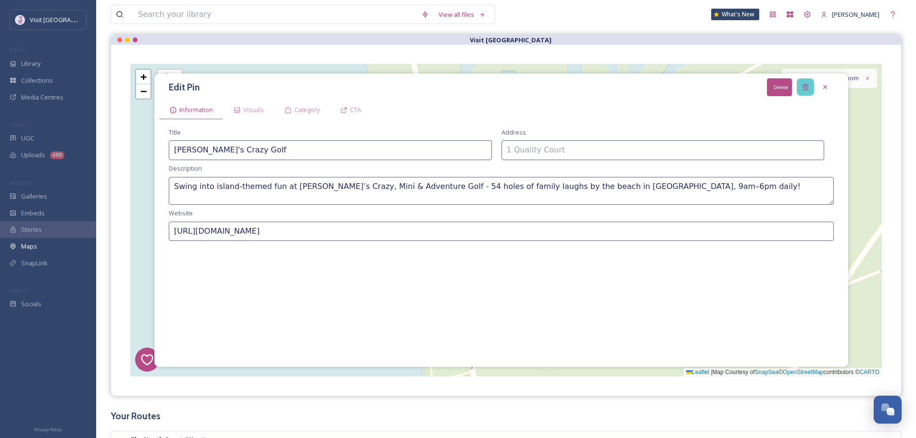
click at [803, 88] on icon at bounding box center [806, 87] width 8 height 8
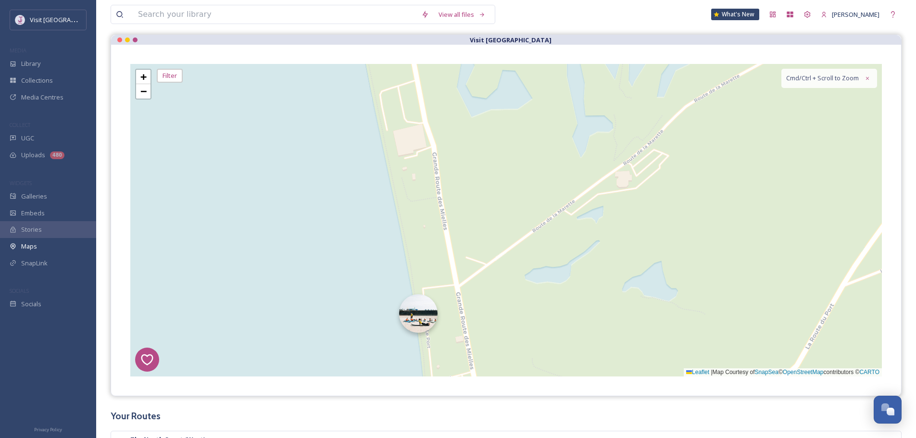
click at [411, 320] on img at bounding box center [418, 313] width 38 height 38
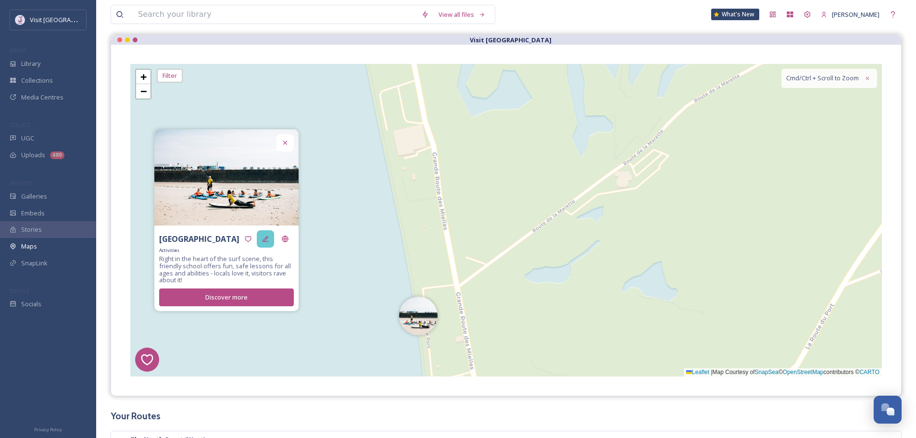
click at [268, 241] on icon at bounding box center [266, 239] width 8 height 8
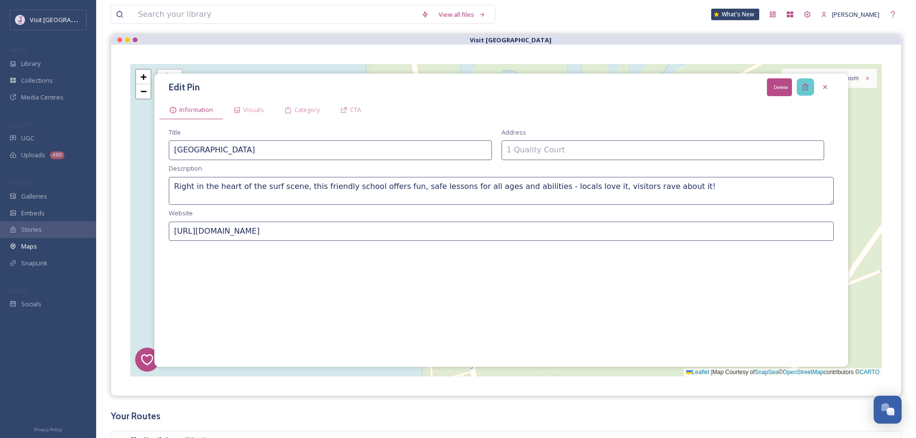
click at [803, 87] on icon at bounding box center [806, 87] width 8 height 8
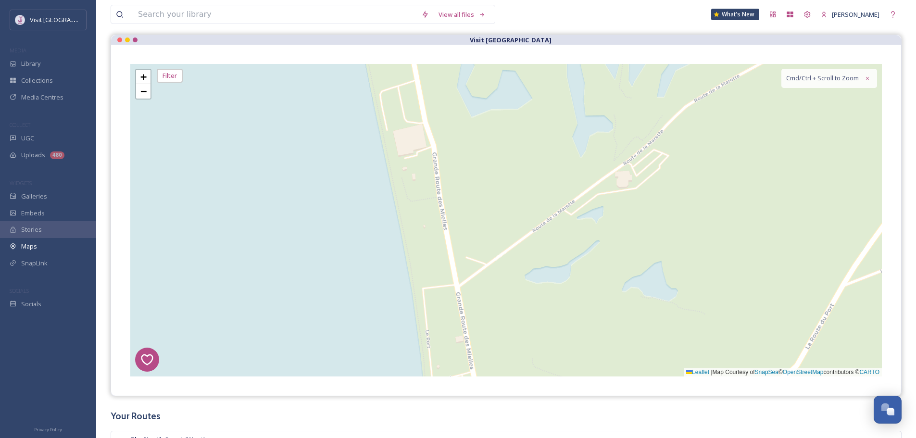
click at [152, 93] on div "8 6 1 4 3 2 5 2 + − Leaflet | Map Courtesy of SnapSea © OpenStreetMap contribut…" at bounding box center [506, 220] width 752 height 313
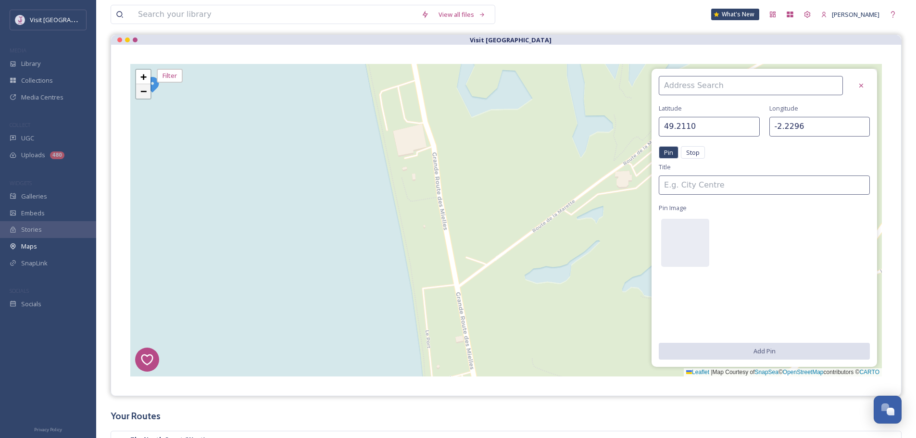
click at [147, 94] on span "−" at bounding box center [143, 91] width 6 height 12
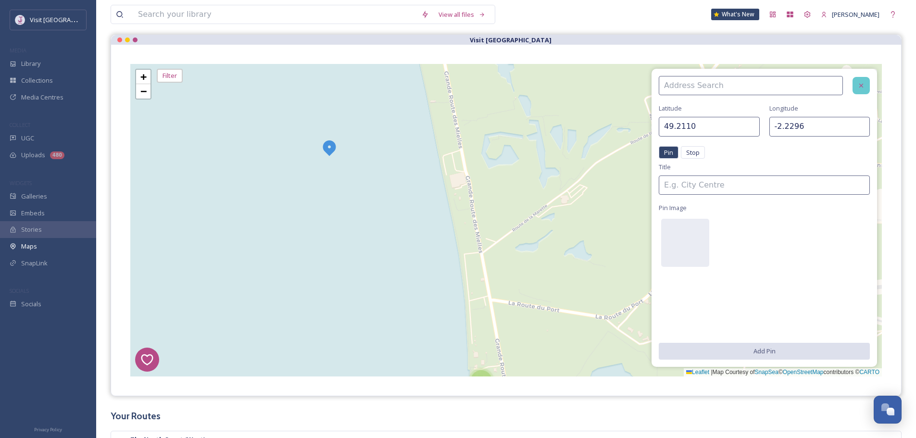
click at [858, 90] on div at bounding box center [861, 85] width 17 height 17
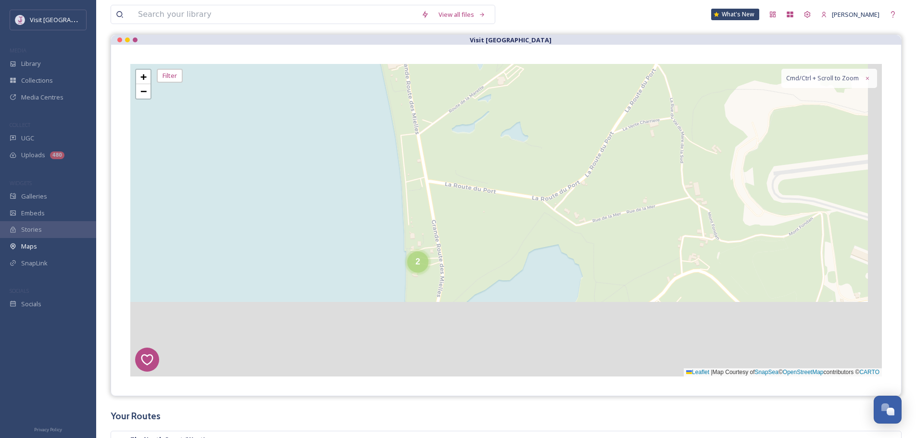
drag, startPoint x: 598, startPoint y: 326, endPoint x: 531, endPoint y: 198, distance: 144.8
click at [531, 198] on div "8 6 1 4 3 2 5 2 5 3 + − Leaflet | Map Courtesy of SnapSea © OpenStreetMap contr…" at bounding box center [506, 220] width 752 height 313
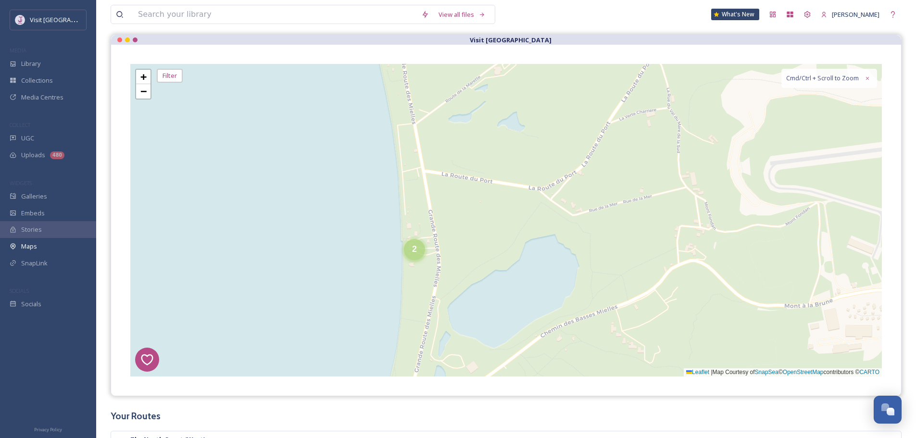
click at [410, 259] on div "2" at bounding box center [414, 249] width 21 height 21
click at [394, 245] on img at bounding box center [397, 257] width 38 height 38
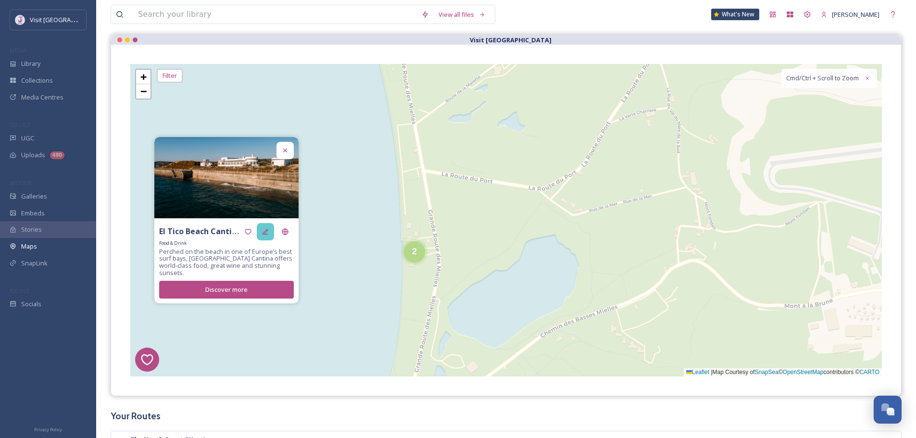
click at [272, 234] on div at bounding box center [265, 231] width 17 height 17
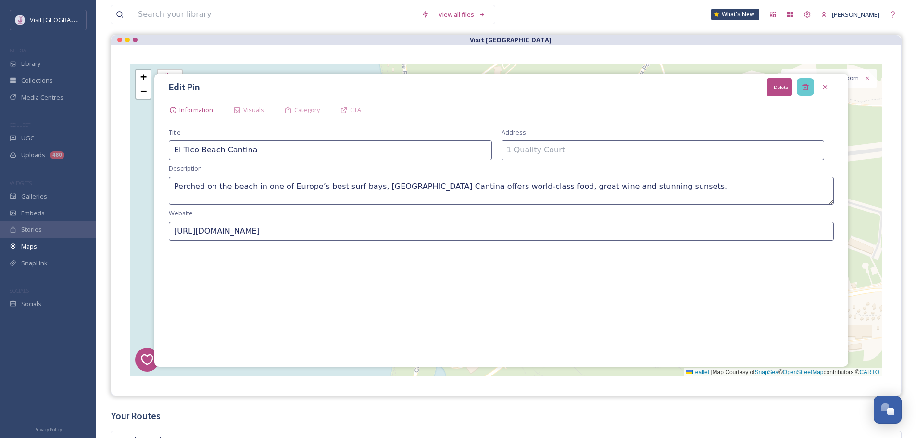
click at [808, 85] on icon at bounding box center [806, 87] width 8 height 8
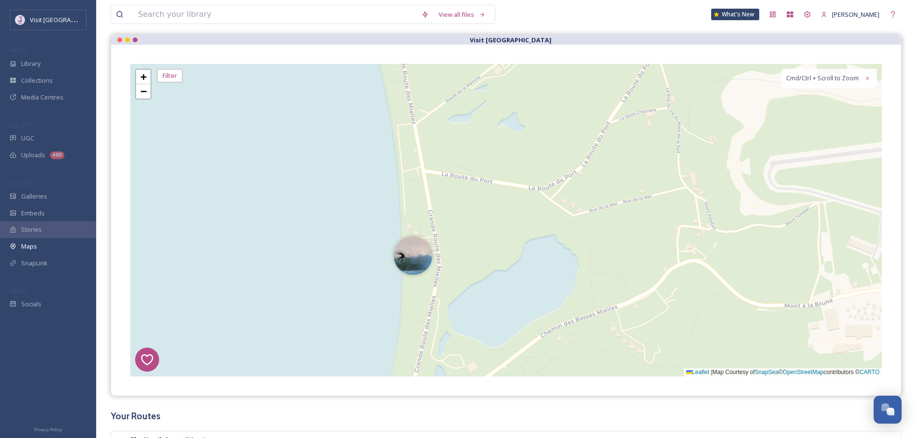
drag, startPoint x: 418, startPoint y: 262, endPoint x: 275, endPoint y: 262, distance: 143.3
click at [409, 256] on img at bounding box center [411, 253] width 38 height 38
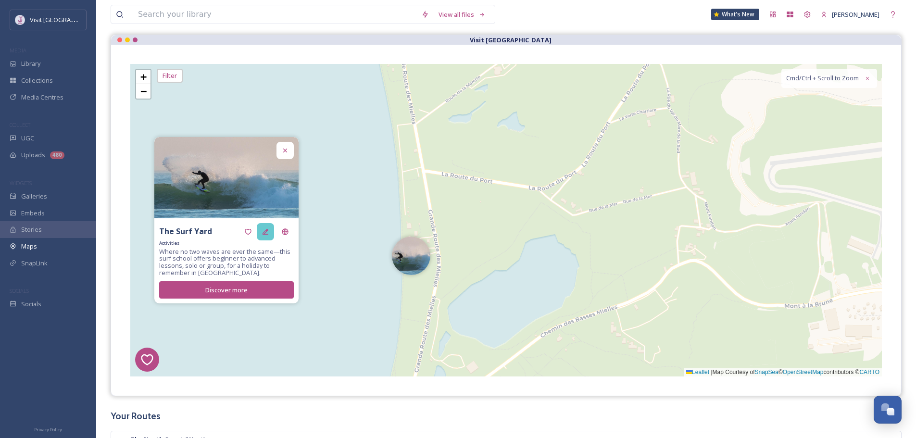
click at [271, 227] on div at bounding box center [265, 231] width 17 height 17
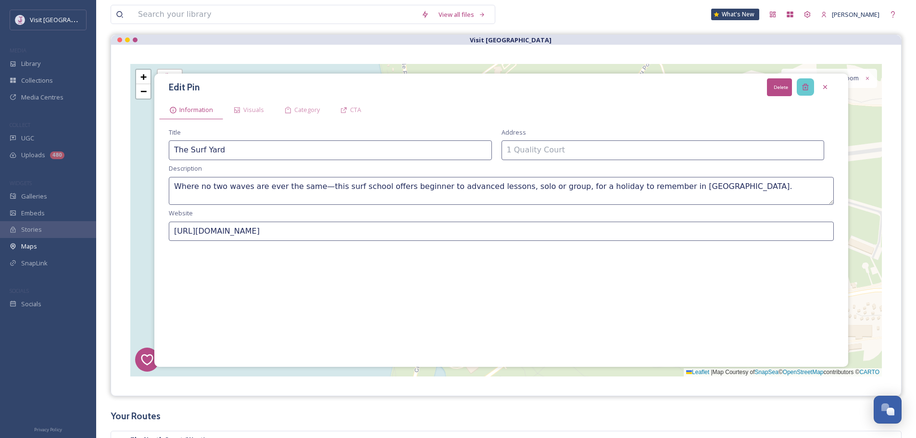
click at [807, 86] on icon at bounding box center [805, 87] width 6 height 6
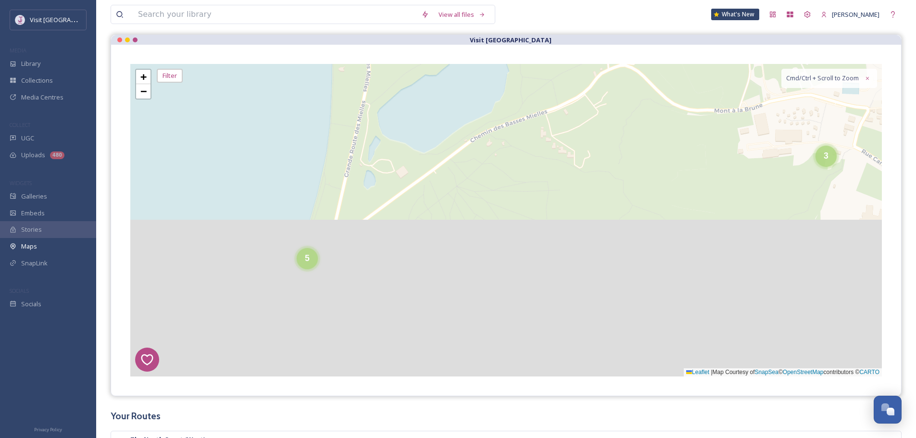
drag, startPoint x: 442, startPoint y: 195, endPoint x: 382, endPoint y: 63, distance: 145.5
click at [382, 63] on div "8 6 1 4 3 2 5 5 3 + − Leaflet | Map Courtesy of SnapSea © OpenStreetMap contrib…" at bounding box center [506, 220] width 790 height 351
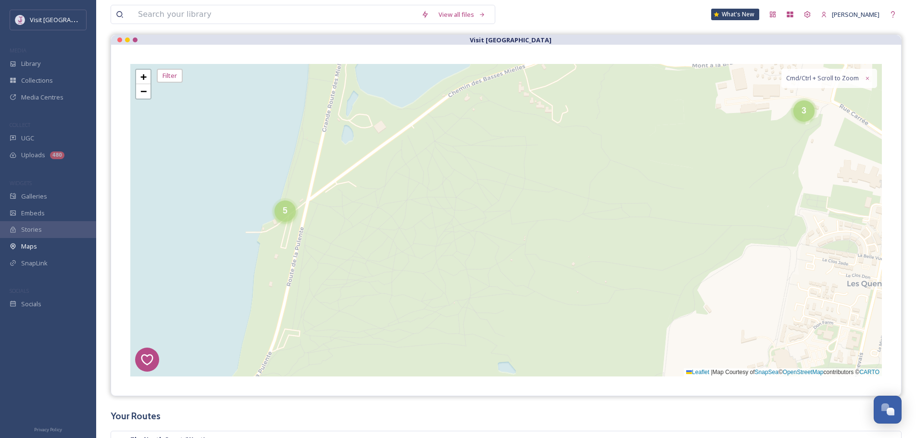
click at [282, 216] on div "5" at bounding box center [285, 211] width 21 height 21
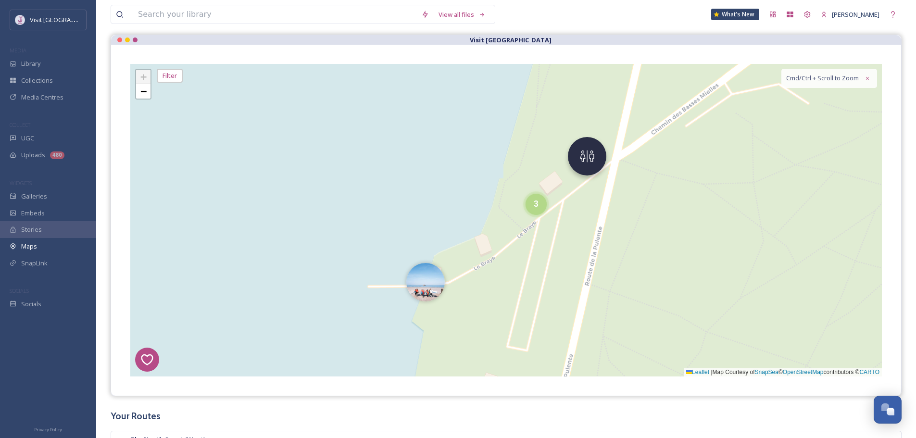
click at [599, 155] on img at bounding box center [587, 156] width 38 height 38
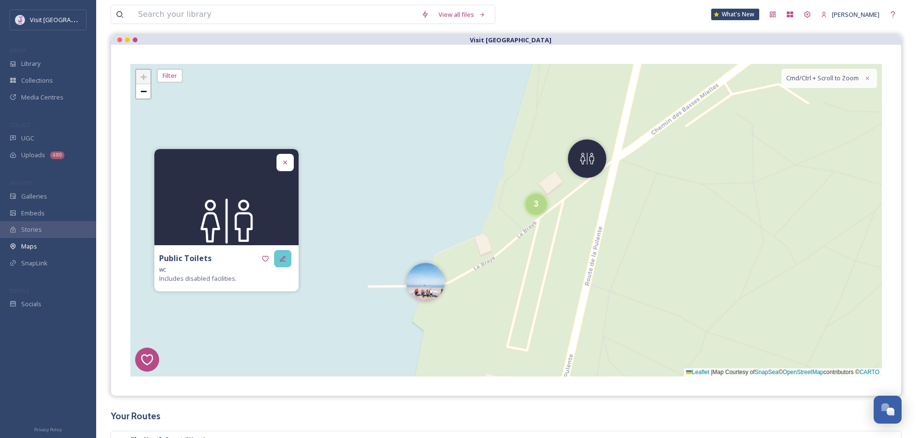
click at [285, 257] on icon at bounding box center [283, 259] width 8 height 8
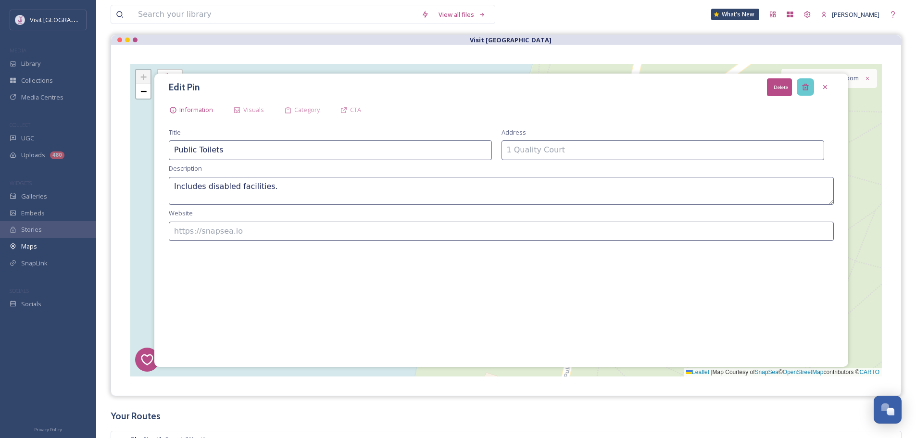
click at [802, 79] on div "Delete" at bounding box center [805, 86] width 17 height 17
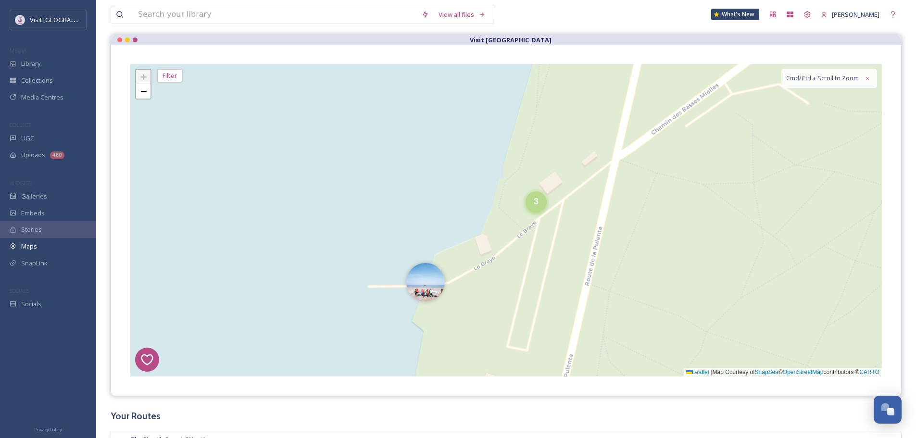
click at [538, 207] on div "3" at bounding box center [536, 201] width 21 height 21
click at [559, 207] on img at bounding box center [553, 207] width 38 height 38
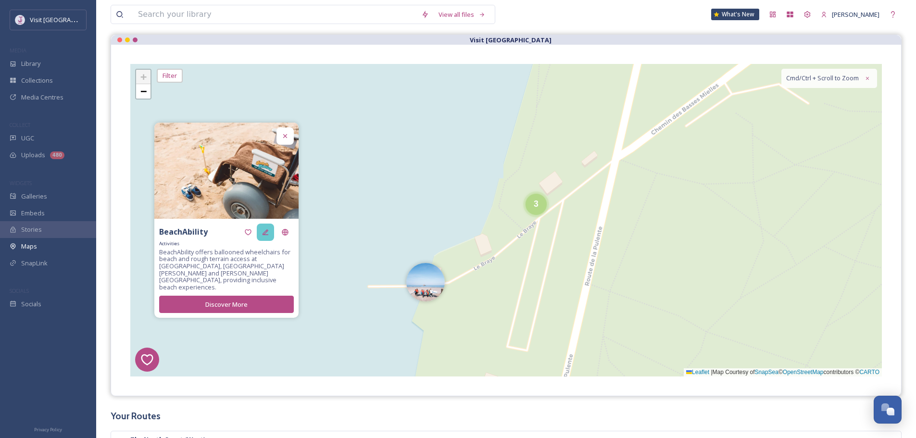
click at [262, 234] on div at bounding box center [265, 232] width 17 height 17
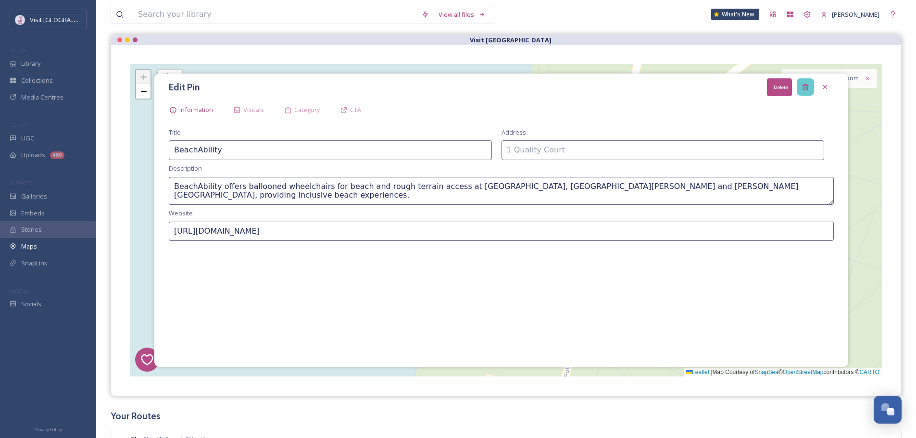
drag, startPoint x: 813, startPoint y: 82, endPoint x: 807, endPoint y: 87, distance: 8.0
click at [814, 82] on div "Delete" at bounding box center [805, 86] width 17 height 17
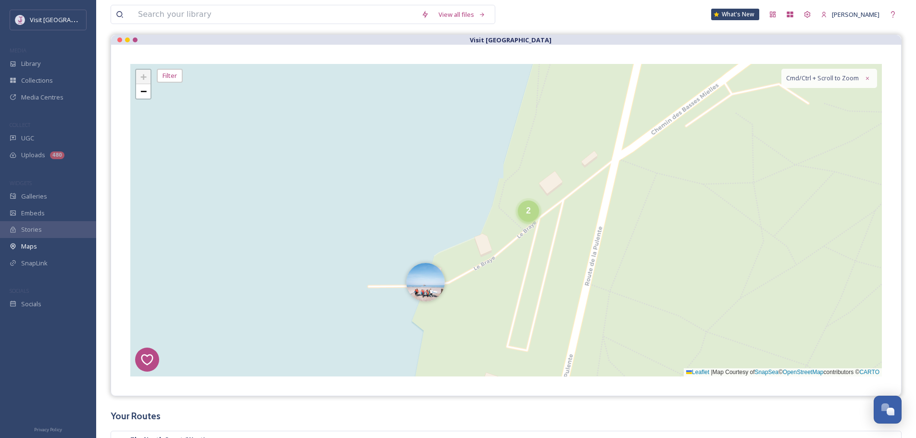
click at [524, 218] on div "2" at bounding box center [528, 211] width 21 height 21
click at [518, 208] on img at bounding box center [511, 216] width 38 height 38
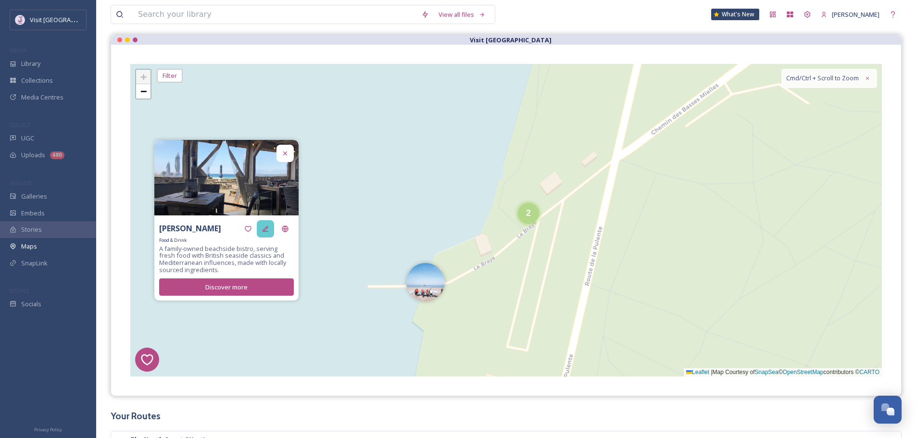
click at [272, 229] on div at bounding box center [265, 228] width 17 height 17
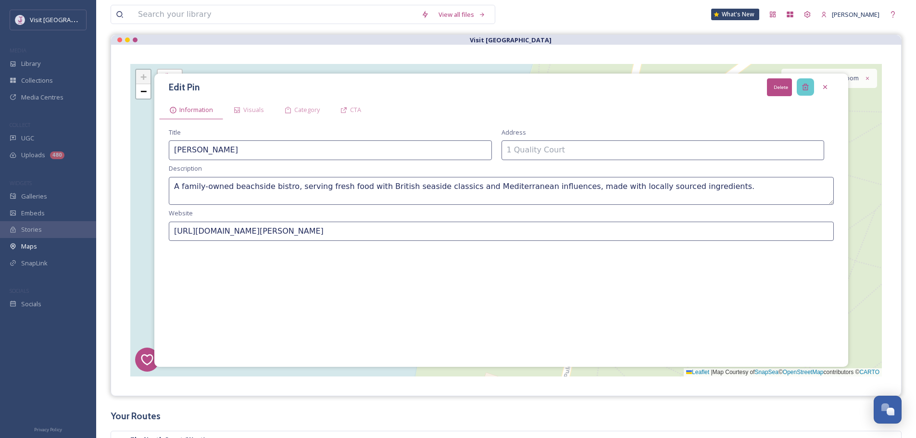
click at [810, 89] on div "Delete" at bounding box center [805, 86] width 17 height 17
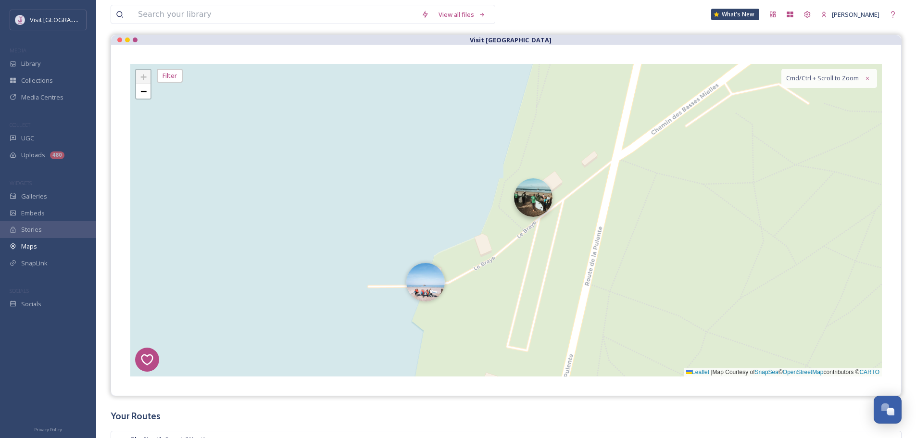
click at [539, 207] on img at bounding box center [533, 197] width 38 height 38
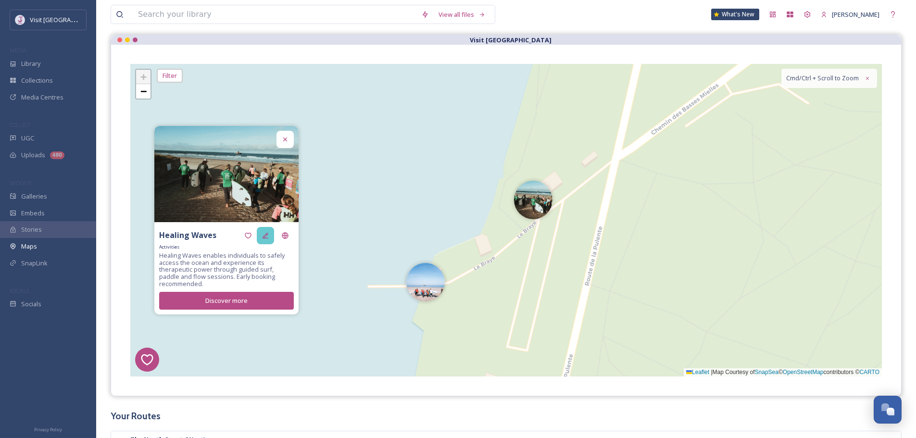
click at [265, 238] on icon at bounding box center [266, 236] width 8 height 8
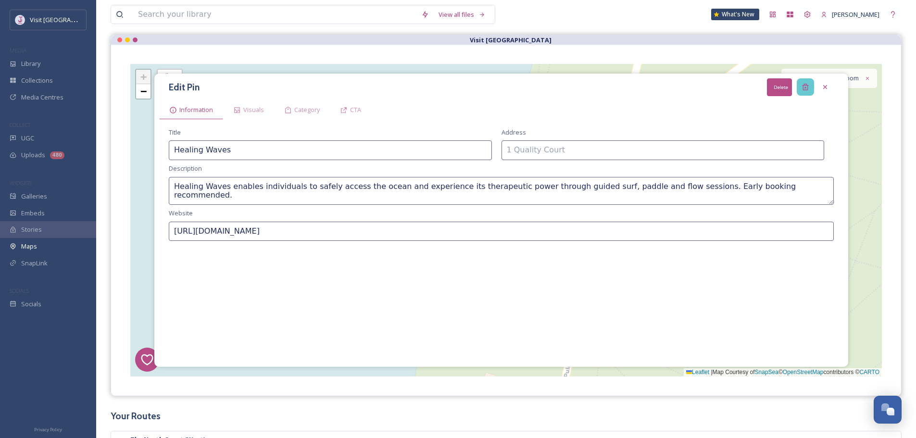
click at [807, 84] on icon at bounding box center [806, 87] width 8 height 8
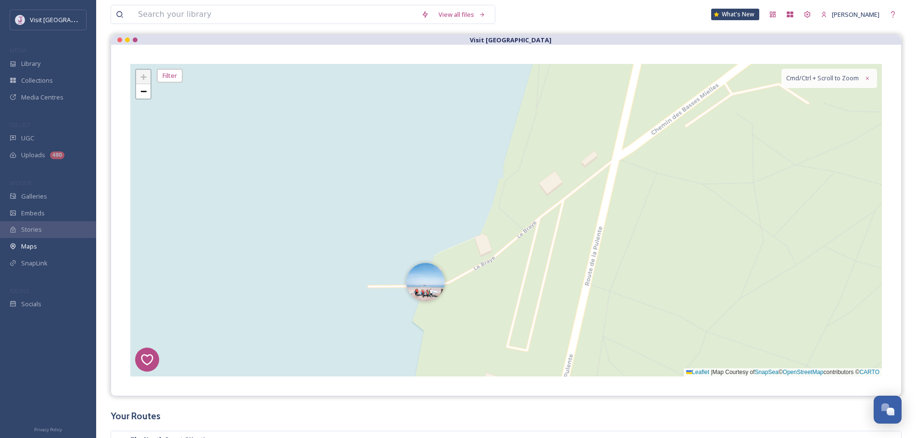
drag, startPoint x: 415, startPoint y: 260, endPoint x: 445, endPoint y: 208, distance: 60.8
click at [445, 208] on div "8 6 1 4 3 2 5 + − Leaflet | Map Courtesy of SnapSea © OpenStreetMap contributor…" at bounding box center [506, 220] width 752 height 313
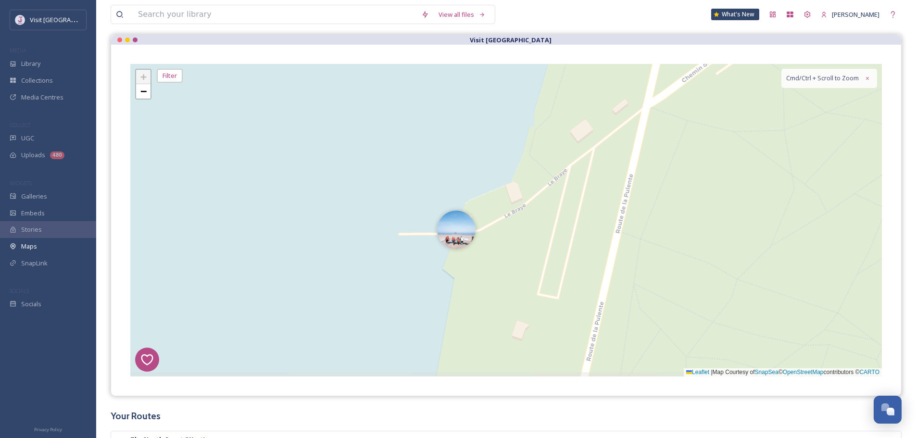
drag, startPoint x: 443, startPoint y: 233, endPoint x: 386, endPoint y: 241, distance: 57.3
click at [443, 233] on img at bounding box center [456, 230] width 38 height 38
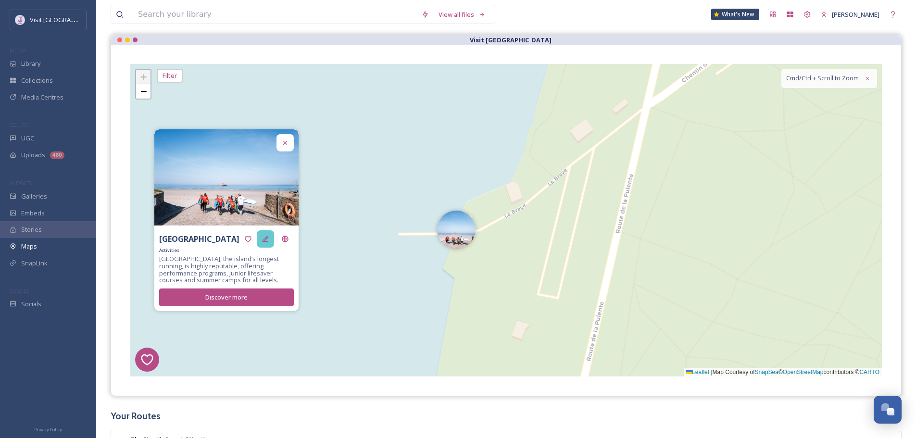
click at [272, 235] on div at bounding box center [265, 238] width 17 height 17
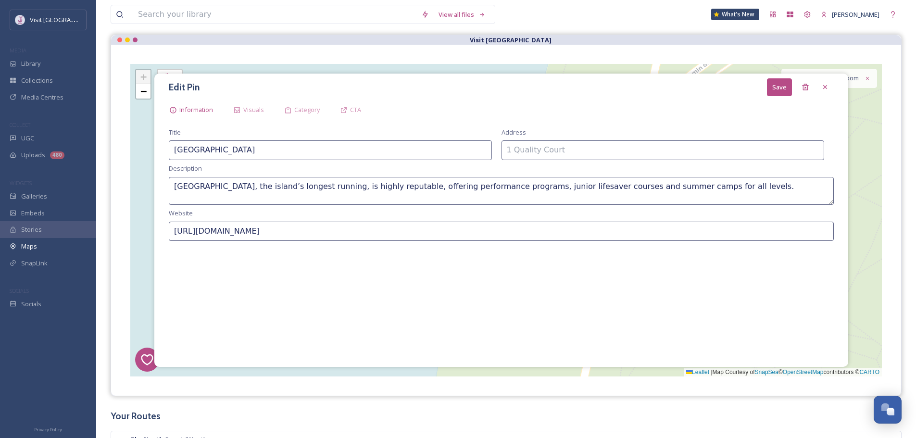
click at [816, 82] on div "Edit Pin Save" at bounding box center [501, 87] width 684 height 18
click at [811, 82] on div "Delete" at bounding box center [805, 86] width 17 height 17
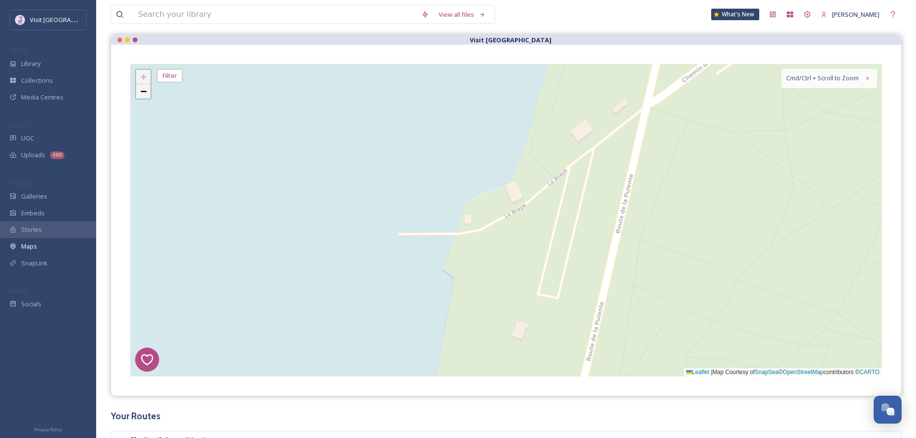
click at [137, 92] on link "−" at bounding box center [143, 91] width 14 height 14
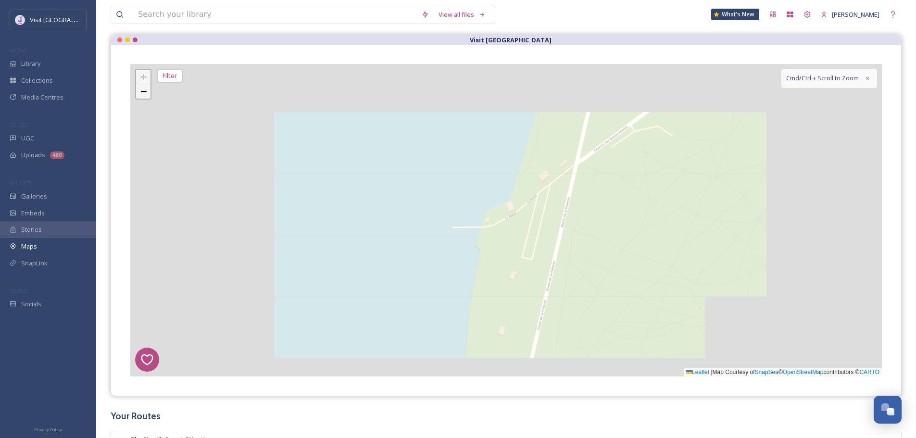
click at [137, 92] on link "−" at bounding box center [143, 91] width 14 height 14
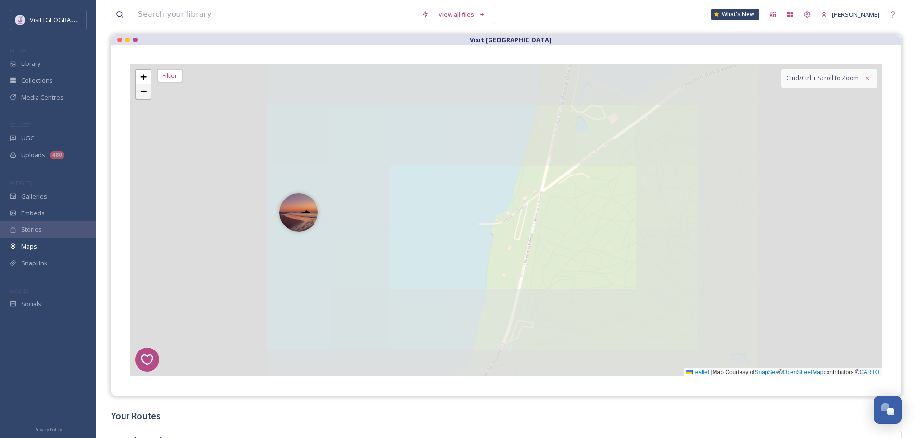
click at [137, 92] on link "−" at bounding box center [143, 91] width 14 height 14
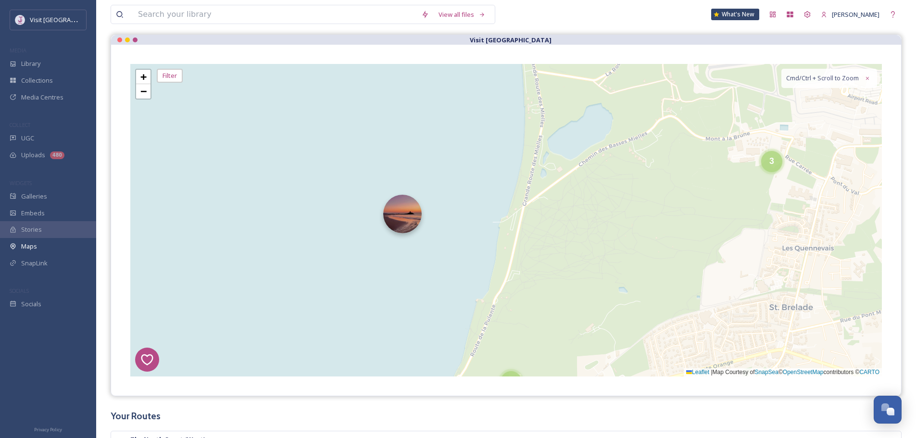
click at [405, 228] on img at bounding box center [402, 214] width 38 height 38
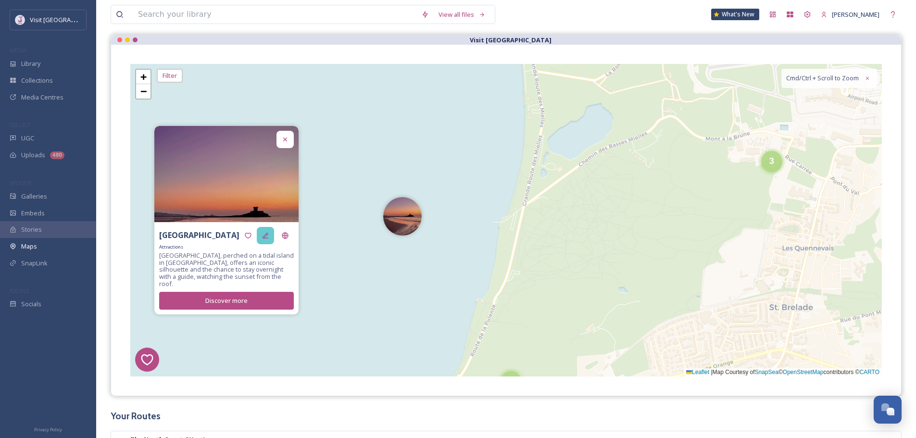
click at [260, 240] on div at bounding box center [265, 235] width 17 height 17
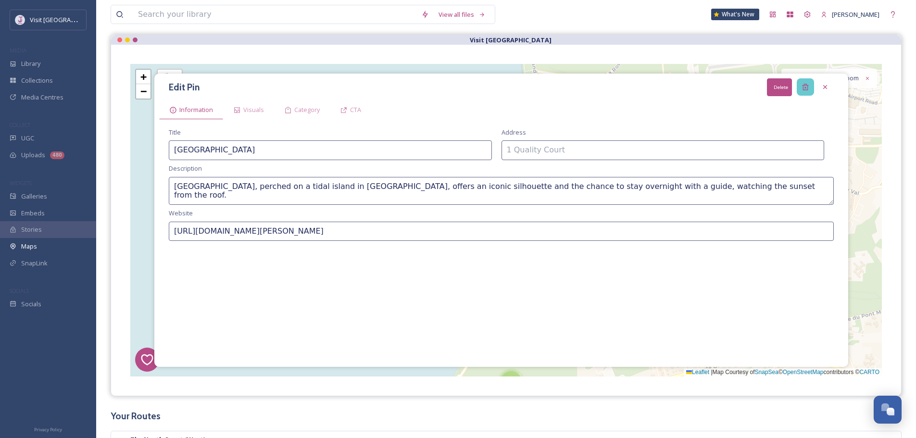
click at [807, 93] on div "Delete" at bounding box center [805, 86] width 17 height 17
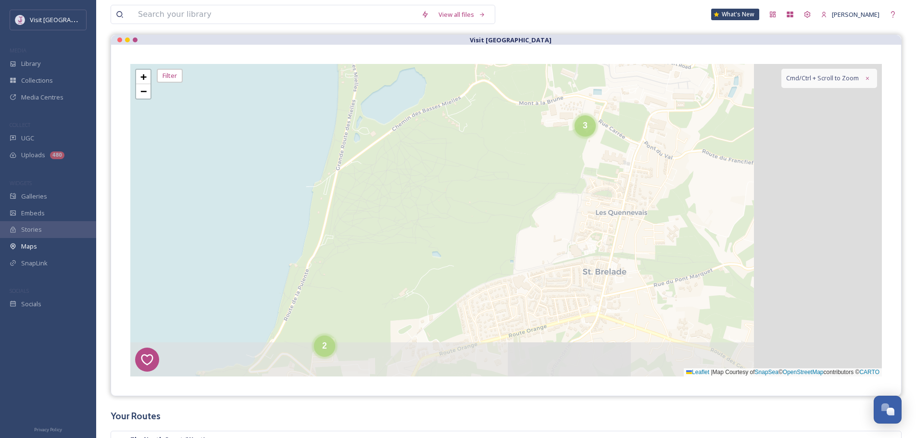
drag, startPoint x: 766, startPoint y: 168, endPoint x: 545, endPoint y: 180, distance: 221.1
click at [545, 180] on div "8 6 1 4 3 2 5 4 8 4 3 2 2 14 3 3 2 7 2 3 3 3 2 11 + − Leaflet | Map Courtesy of…" at bounding box center [506, 220] width 752 height 313
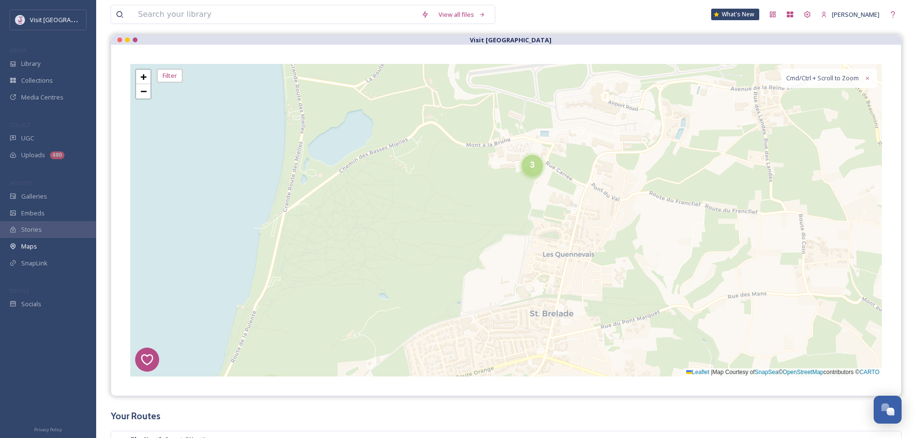
click at [538, 161] on div "3" at bounding box center [532, 165] width 21 height 21
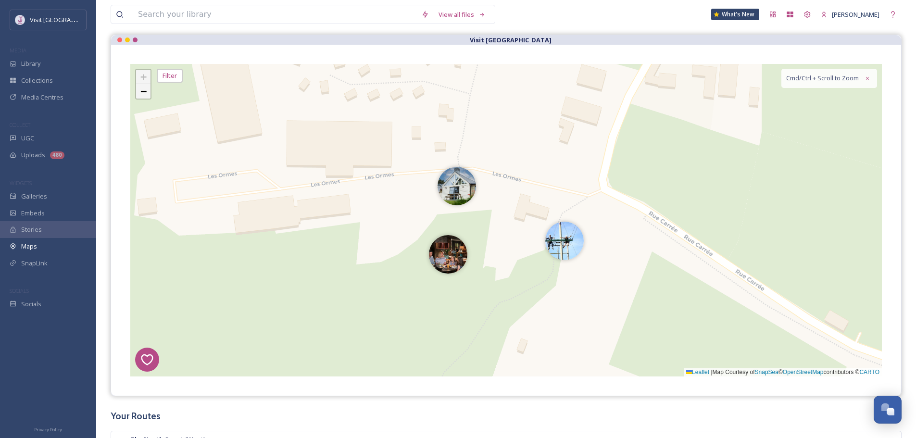
click at [148, 87] on link "−" at bounding box center [143, 91] width 14 height 14
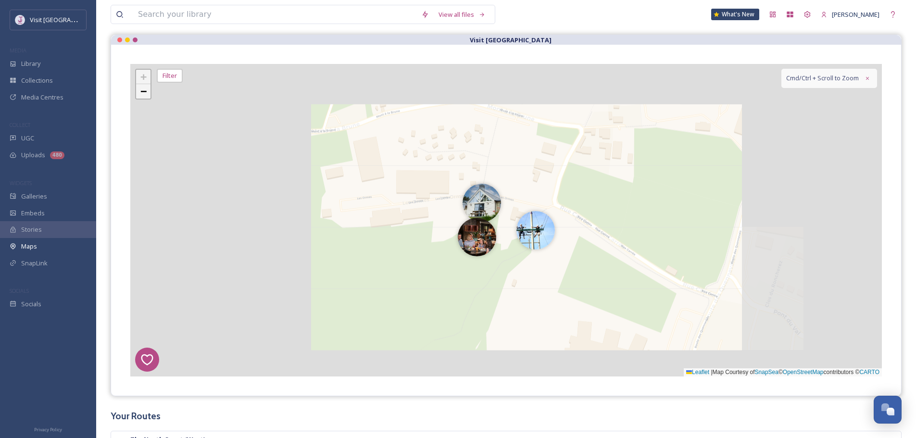
click at [148, 87] on link "−" at bounding box center [143, 91] width 14 height 14
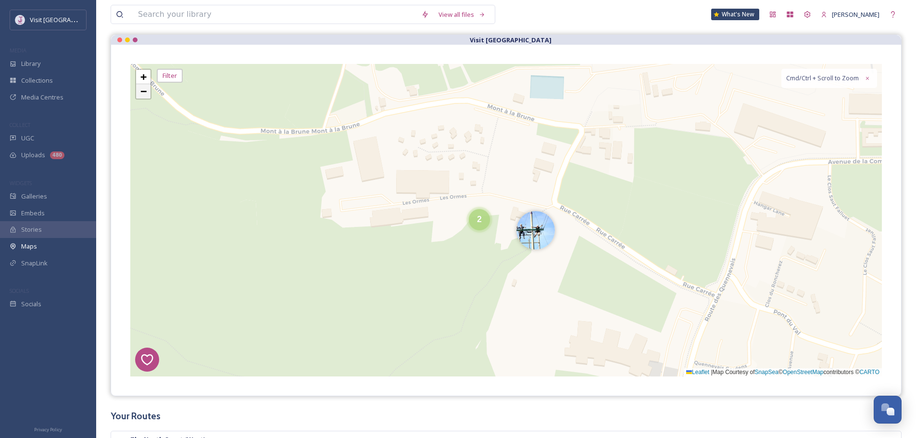
click at [148, 87] on link "−" at bounding box center [143, 91] width 14 height 14
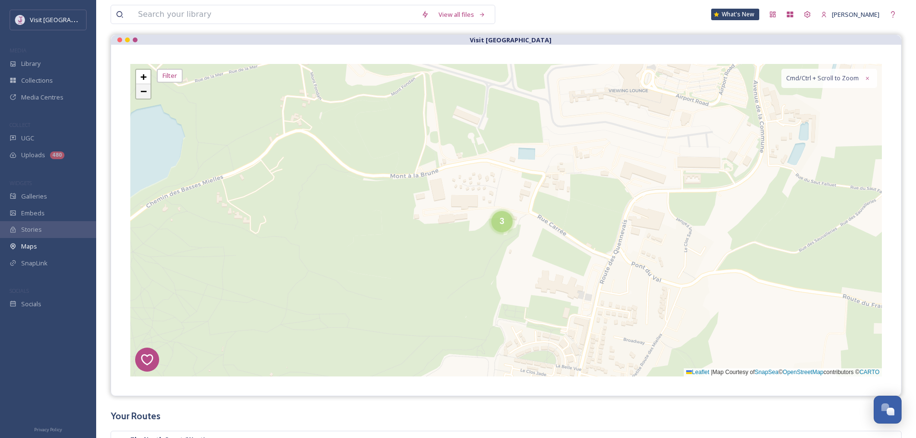
click at [148, 87] on link "−" at bounding box center [143, 91] width 14 height 14
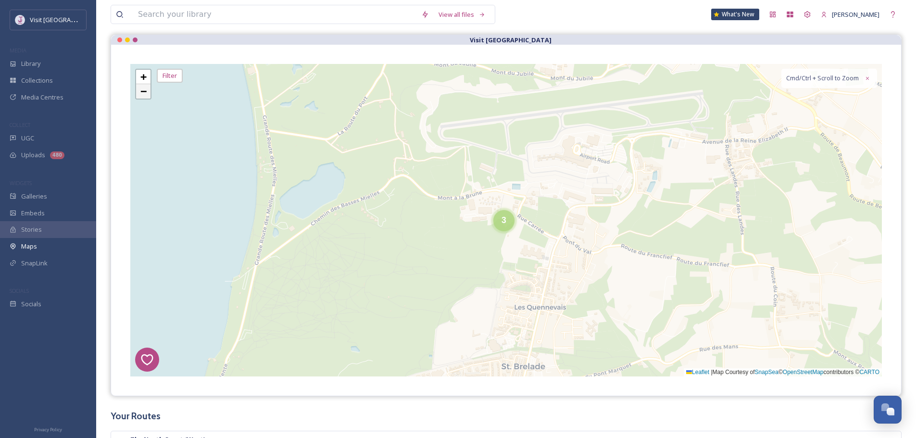
click at [148, 87] on link "−" at bounding box center [143, 91] width 14 height 14
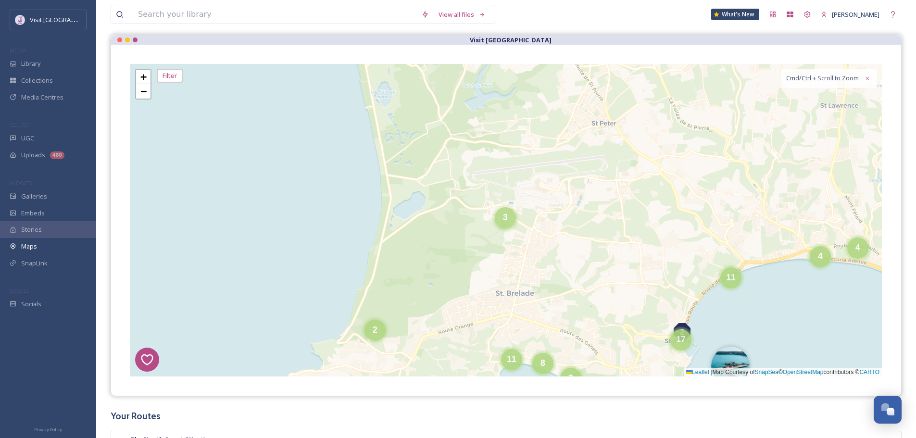
click at [510, 223] on div "3" at bounding box center [505, 217] width 21 height 21
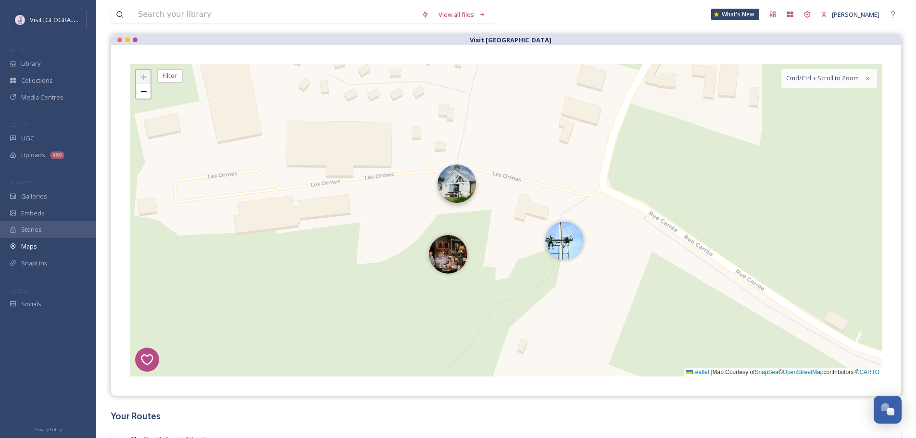
click at [446, 186] on img at bounding box center [457, 183] width 38 height 38
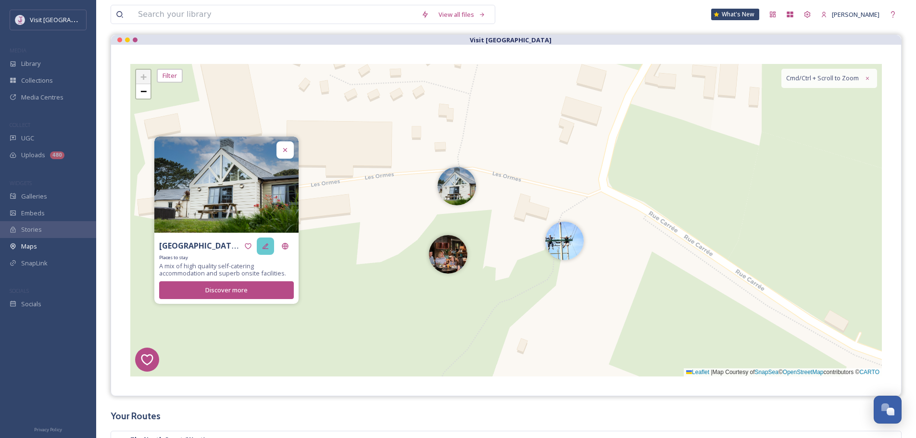
click at [270, 247] on div at bounding box center [265, 246] width 17 height 17
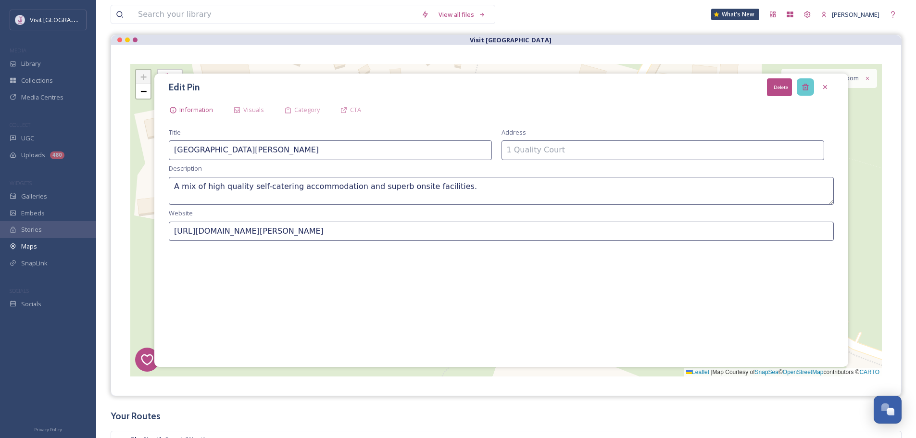
click at [799, 86] on div "Delete" at bounding box center [805, 86] width 17 height 17
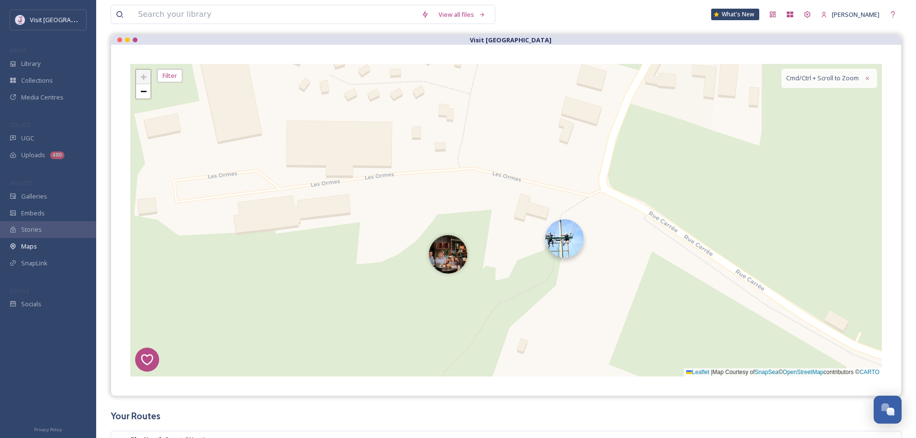
click at [565, 236] on img at bounding box center [564, 238] width 38 height 38
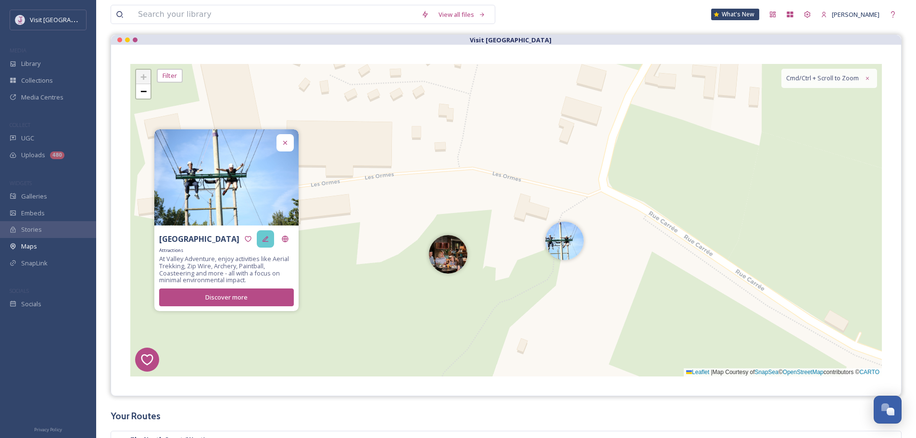
click at [269, 239] on div at bounding box center [265, 238] width 17 height 17
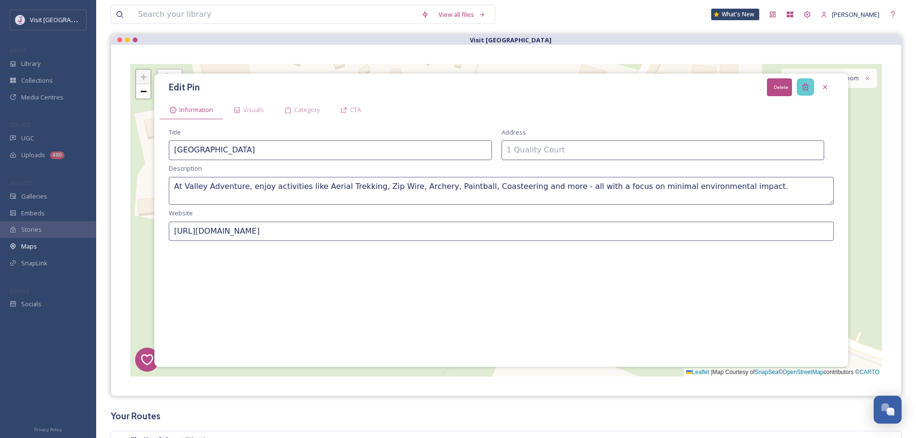
click at [812, 81] on div "Delete" at bounding box center [805, 86] width 17 height 17
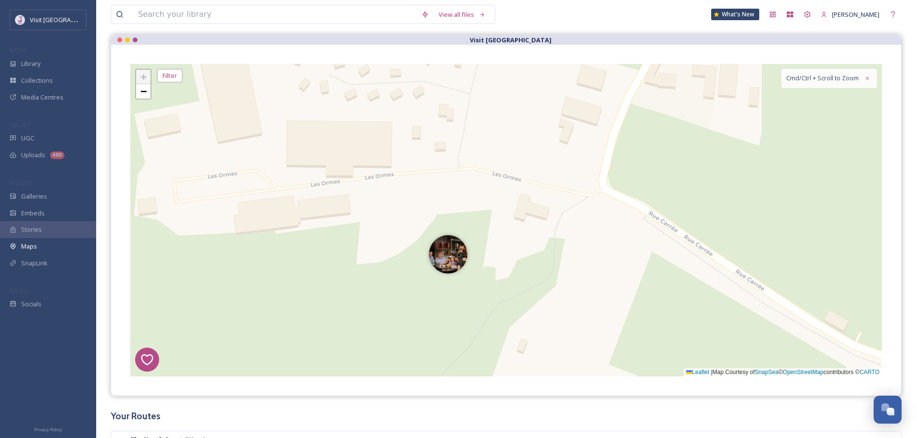
click at [467, 259] on div "8 6 1 4 3 2 5 + − Leaflet | Map Courtesy of SnapSea © OpenStreetMap contributor…" at bounding box center [506, 220] width 752 height 313
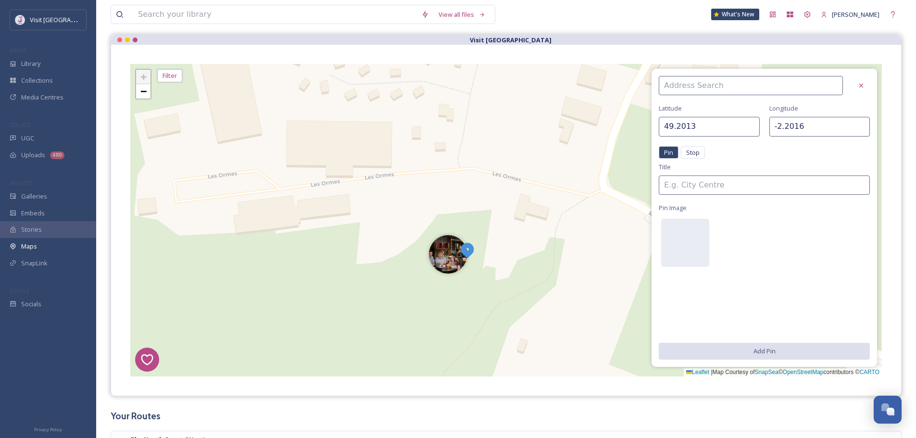
click at [593, 225] on div "8 6 1 4 3 2 5 + − Leaflet | Map Courtesy of SnapSea © OpenStreetMap contributor…" at bounding box center [506, 220] width 752 height 313
type input "49.2015"
type input "-2.2002"
click at [850, 88] on div at bounding box center [756, 85] width 194 height 19
click at [858, 84] on icon at bounding box center [862, 86] width 8 height 8
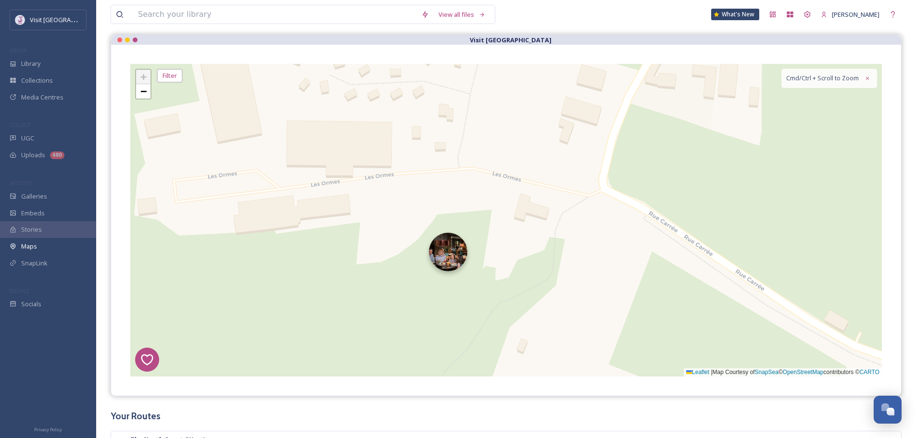
click at [446, 261] on img at bounding box center [448, 252] width 38 height 38
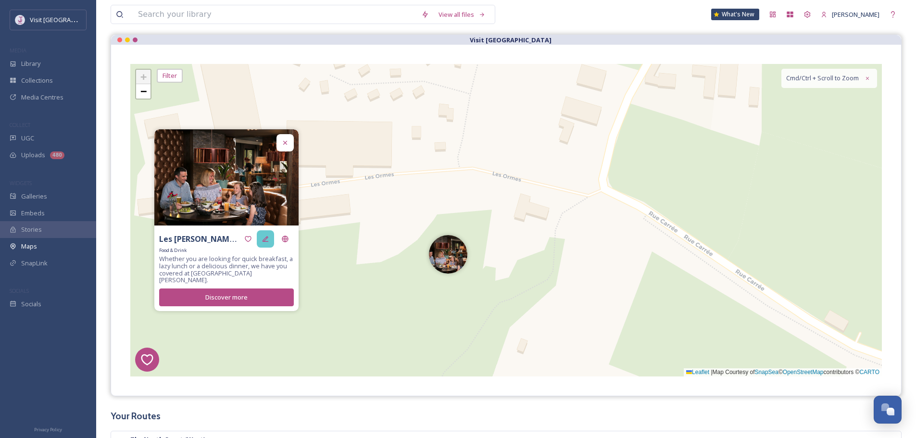
click at [263, 242] on icon at bounding box center [266, 239] width 8 height 8
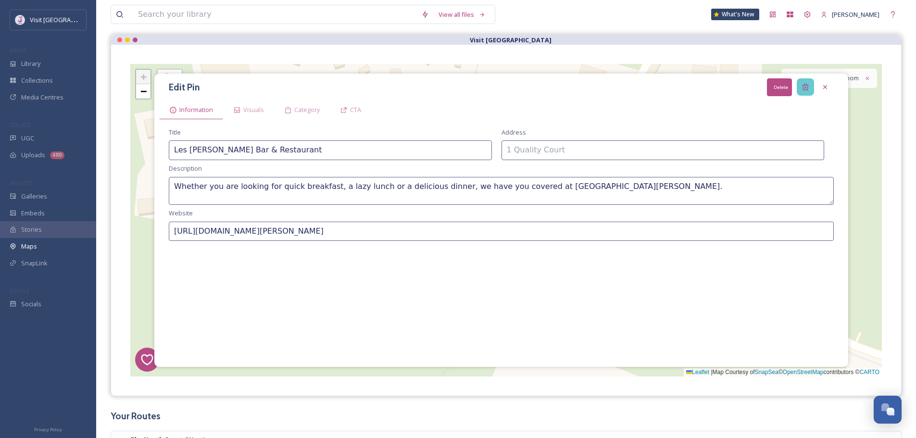
click at [808, 90] on icon at bounding box center [806, 87] width 8 height 8
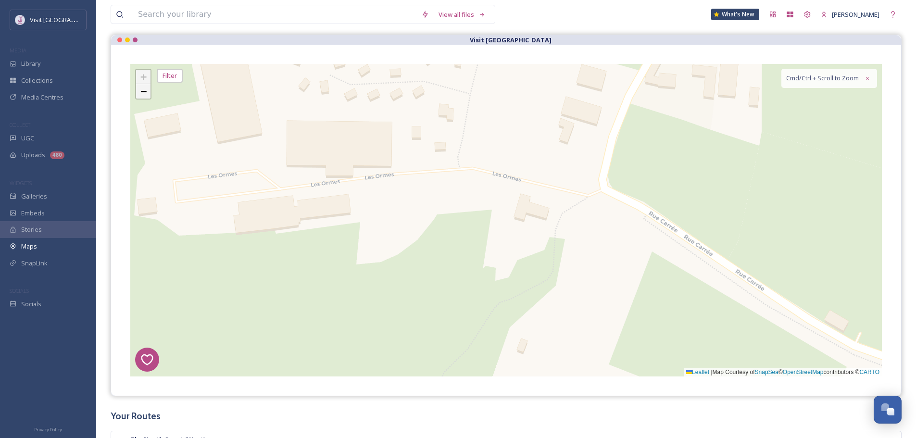
click at [147, 94] on link "−" at bounding box center [143, 91] width 14 height 14
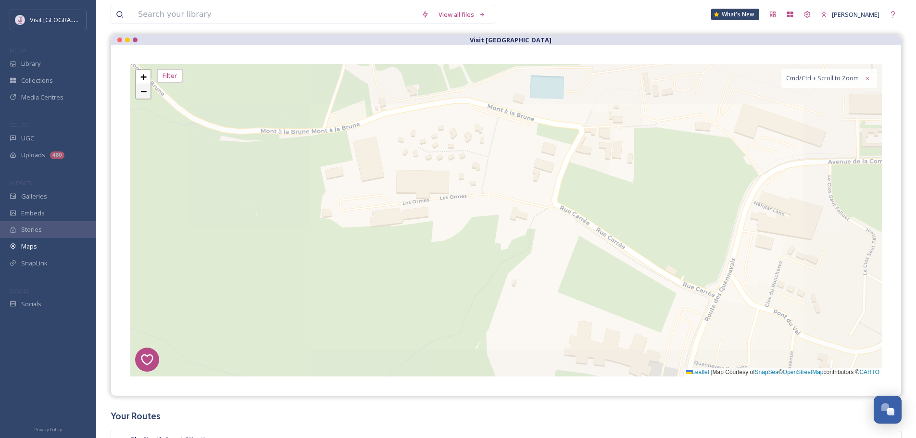
click at [147, 94] on link "−" at bounding box center [143, 91] width 14 height 14
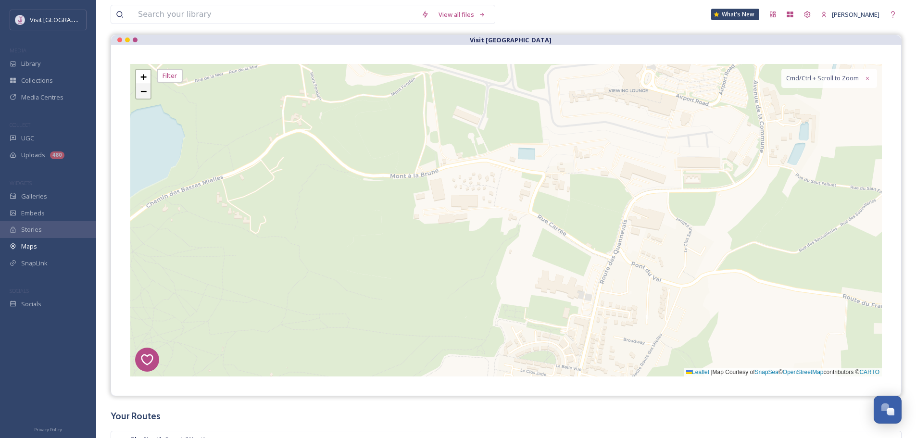
click at [143, 92] on span "−" at bounding box center [143, 91] width 6 height 12
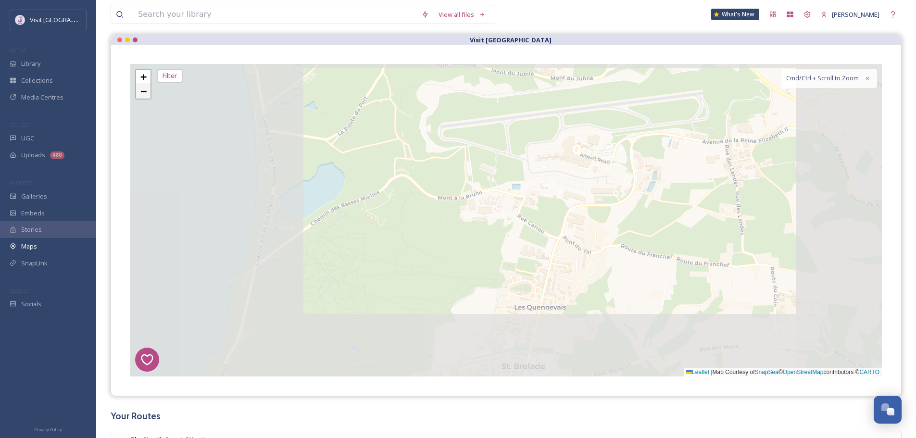
click at [143, 92] on span "−" at bounding box center [143, 91] width 6 height 12
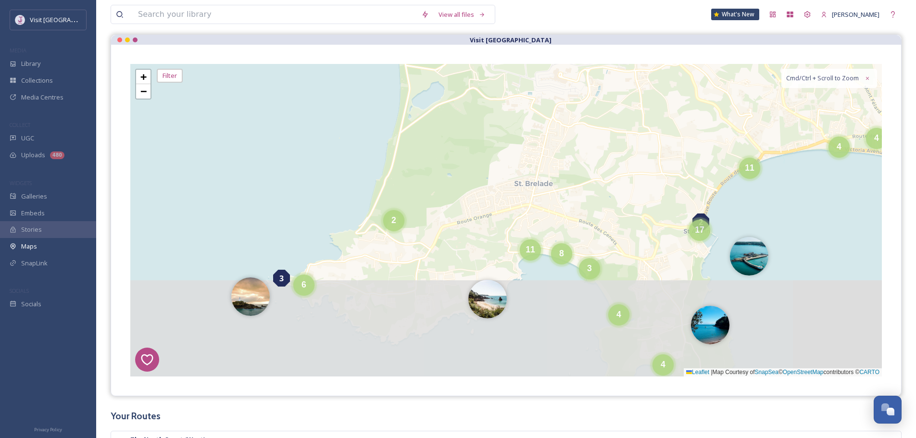
drag, startPoint x: 459, startPoint y: 251, endPoint x: 479, endPoint y: 139, distance: 113.8
click at [479, 139] on div "8 6 1 4 3 2 5 5 2 2 5 3 6 3 2 6 3 4 4 11 8 2 3 4 5 4 4 11 17 2 4 4 4 8 4 6 20 +…" at bounding box center [506, 220] width 752 height 313
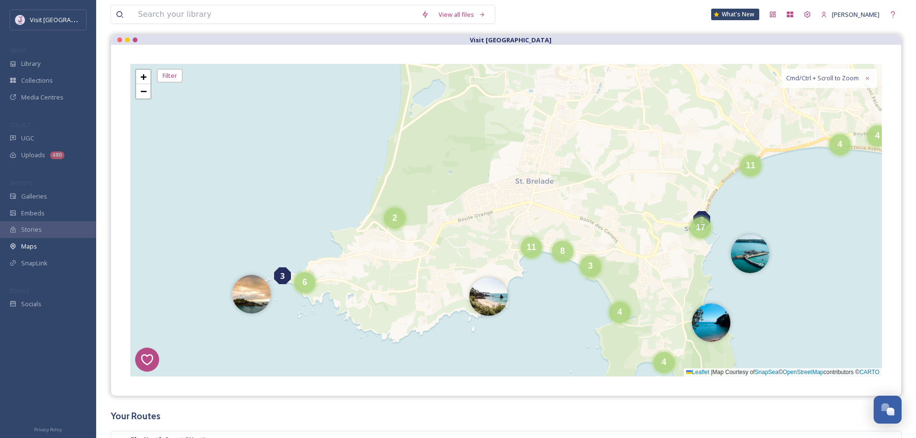
click at [381, 225] on div "8 6 1 4 3 2 5 5 5 3 2 6 3 4 4 11 8 2 3 4 5 4 4 11 17 2 4 4 4 8 4 6 20 + − Leafl…" at bounding box center [506, 220] width 752 height 313
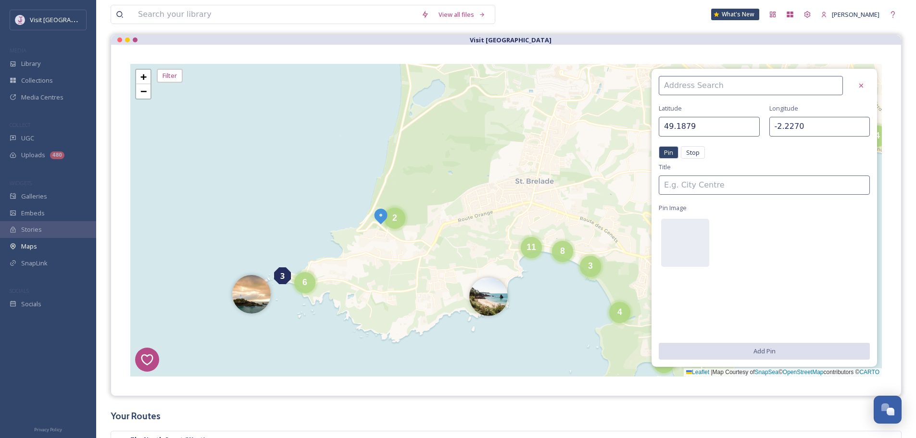
click at [428, 203] on div "8 6 1 4 3 2 5 8 5 5 4 3 4 4 4 2 6 5 3 4 3 4 6 2 2 20 4 11 17 8 4 11 4 + − Leafl…" at bounding box center [506, 220] width 752 height 313
type input "49.1905"
type input "-2.2187"
click at [858, 92] on div at bounding box center [861, 85] width 17 height 17
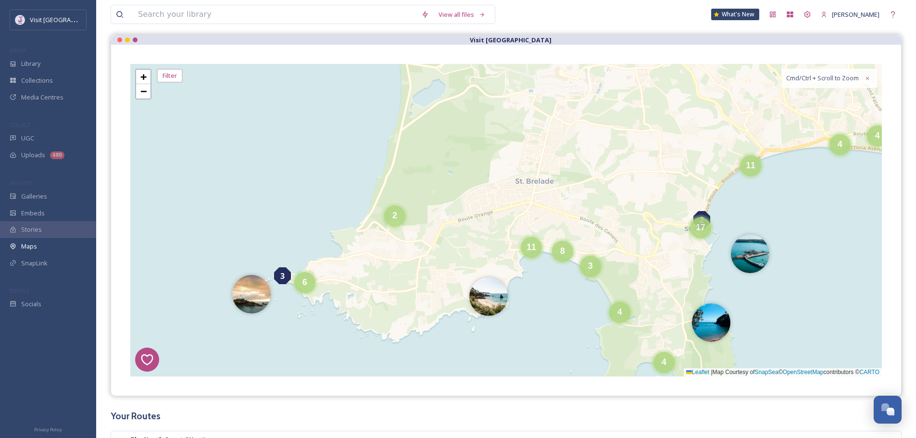
click at [396, 218] on span "2" at bounding box center [394, 216] width 5 height 10
click at [390, 228] on img at bounding box center [378, 221] width 38 height 38
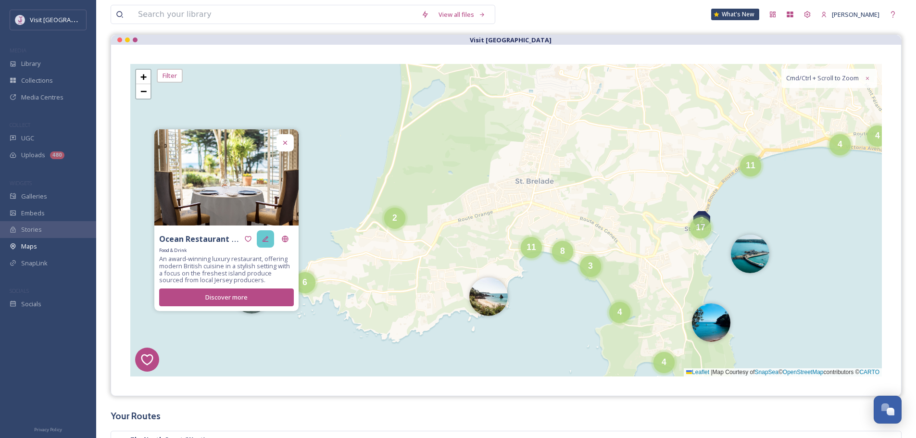
click at [263, 236] on icon at bounding box center [266, 239] width 8 height 8
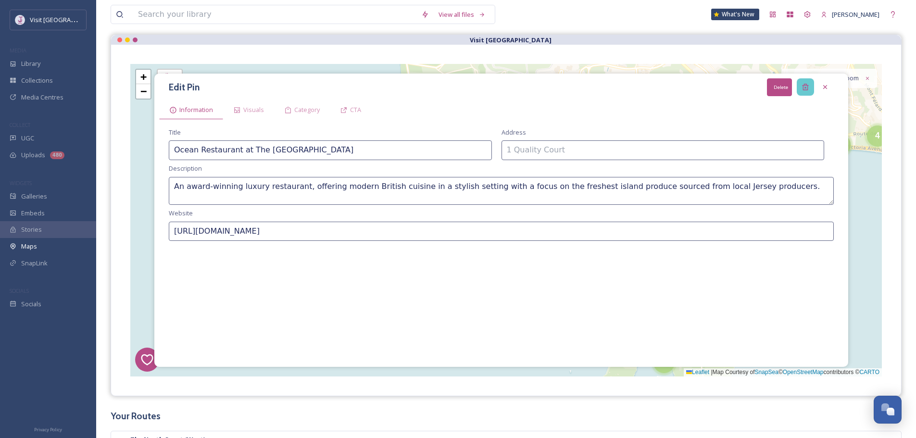
click at [810, 85] on div "Delete" at bounding box center [805, 86] width 17 height 17
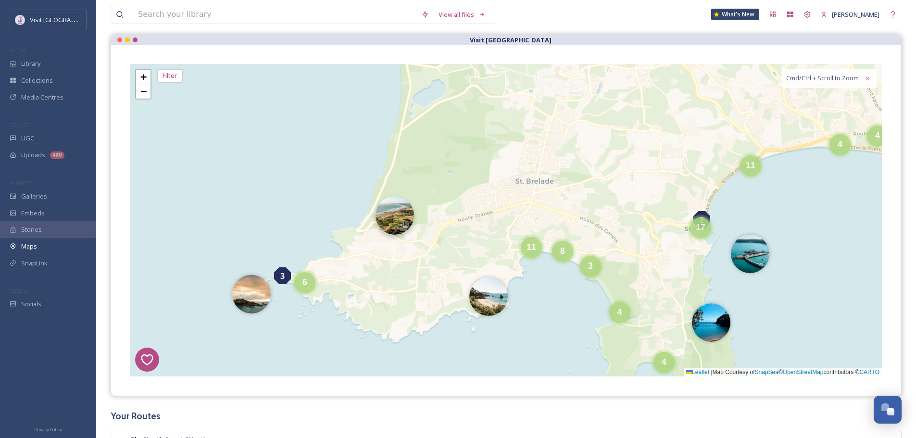
click at [388, 228] on img at bounding box center [395, 215] width 38 height 38
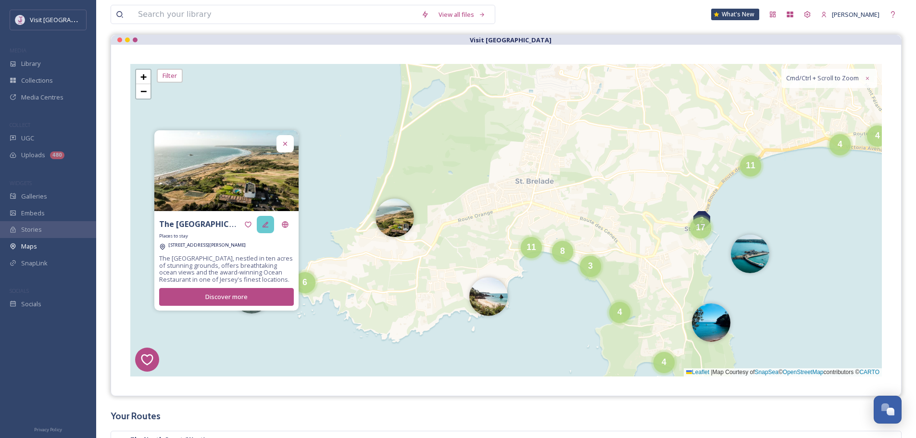
click at [259, 226] on div at bounding box center [265, 224] width 17 height 17
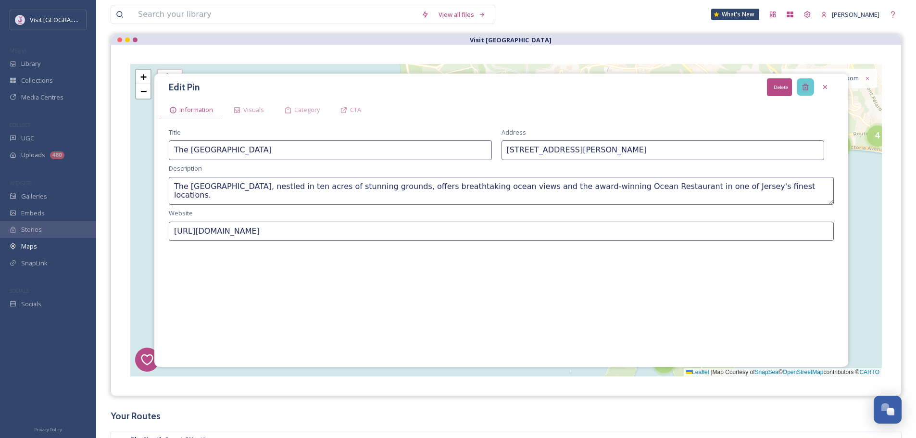
click at [813, 82] on div "Delete" at bounding box center [805, 86] width 17 height 17
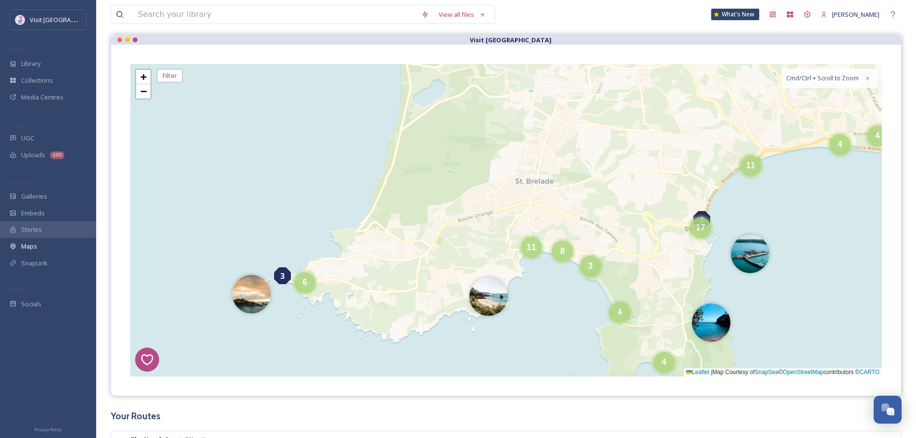
click at [283, 273] on span "3" at bounding box center [282, 276] width 4 height 12
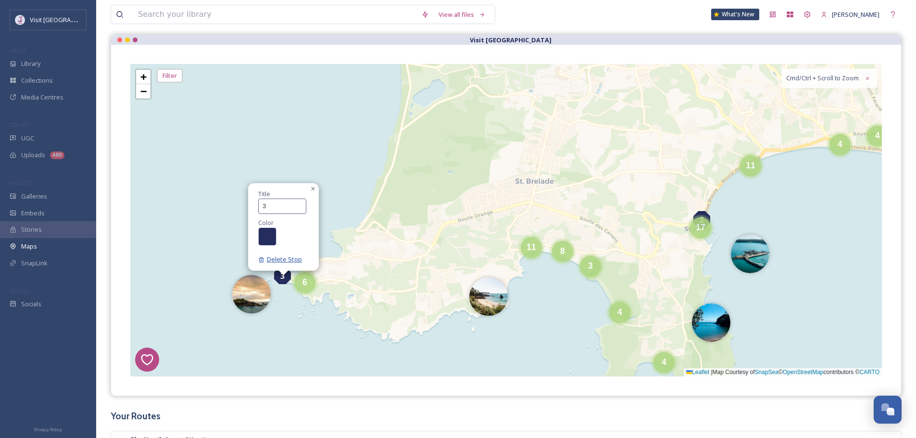
click at [276, 258] on span "Delete Stop" at bounding box center [280, 259] width 44 height 9
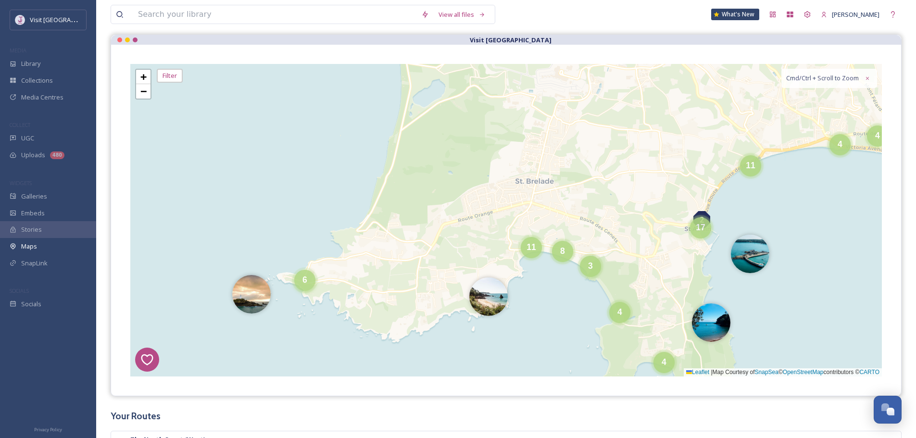
click at [302, 283] on div "6" at bounding box center [304, 280] width 21 height 21
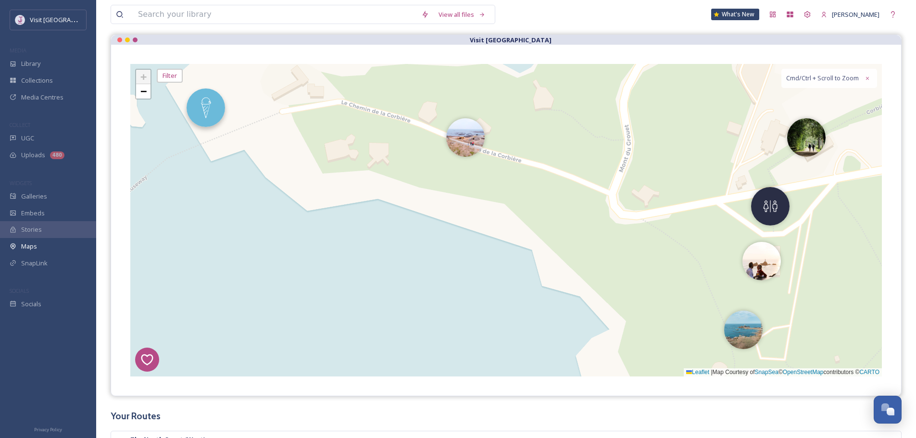
click at [194, 111] on img at bounding box center [206, 107] width 38 height 38
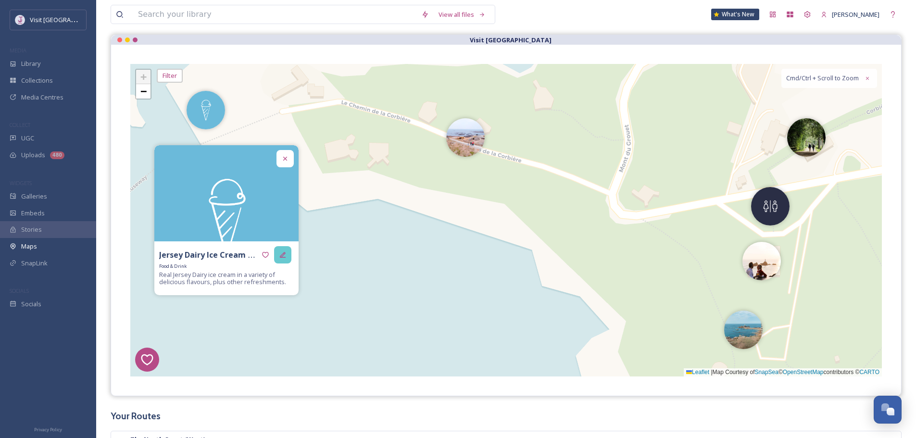
click at [282, 254] on icon at bounding box center [283, 255] width 8 height 8
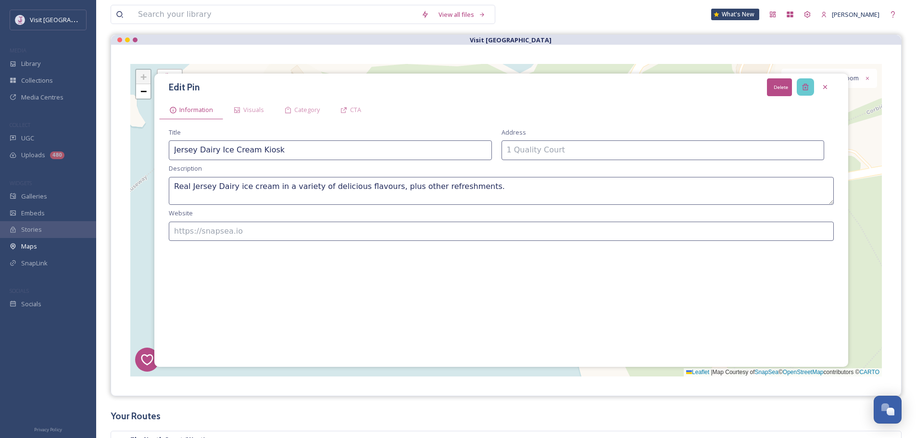
click at [803, 89] on icon at bounding box center [805, 87] width 6 height 6
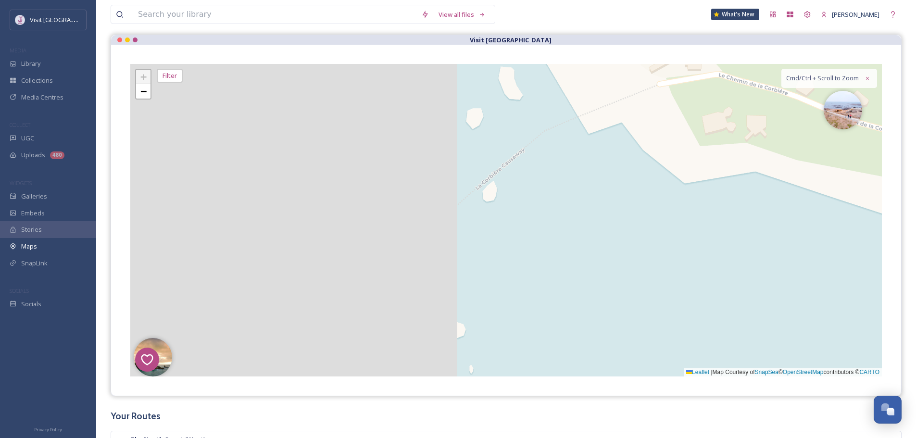
drag, startPoint x: 339, startPoint y: 207, endPoint x: 677, endPoint y: 181, distance: 339.1
click at [717, 178] on div "8 6 1 4 2 5 + − Leaflet | Map Courtesy of SnapSea © OpenStreetMap contributors …" at bounding box center [506, 220] width 752 height 313
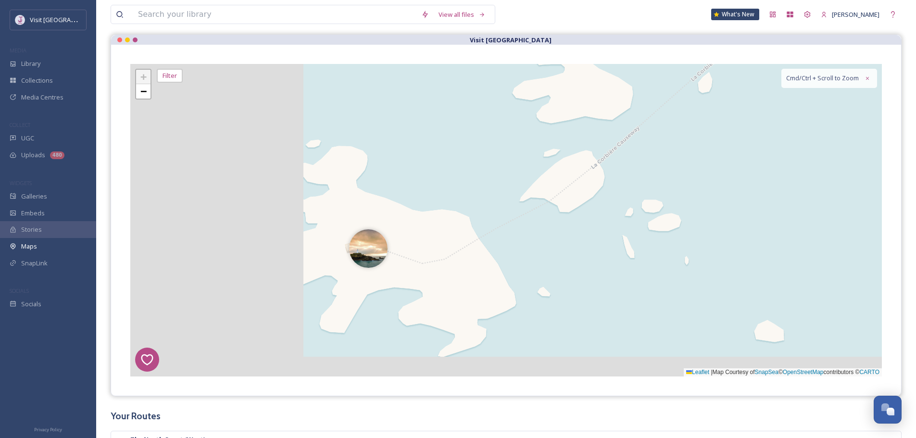
drag, startPoint x: 437, startPoint y: 243, endPoint x: 651, endPoint y: 136, distance: 239.0
click at [651, 136] on div "8 6 1 4 2 5 + − Leaflet | Map Courtesy of SnapSea © OpenStreetMap contributors …" at bounding box center [506, 220] width 752 height 313
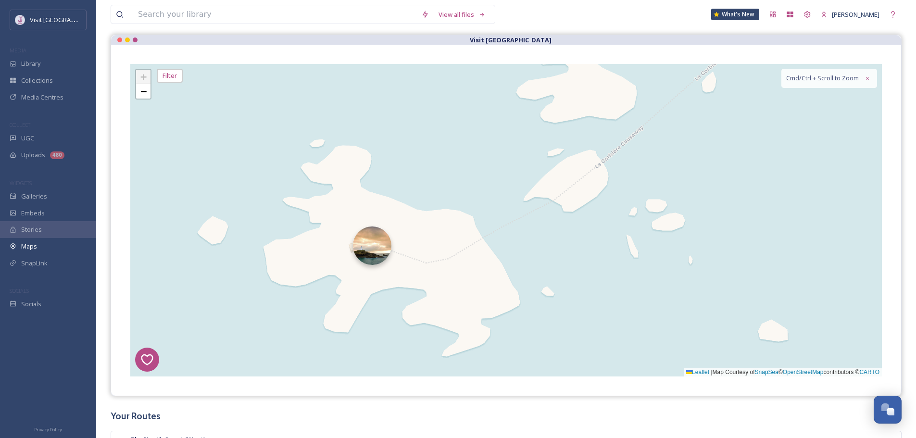
click at [353, 253] on div "8 6 1 4 2 5 + − Leaflet | Map Courtesy of SnapSea © OpenStreetMap contributors …" at bounding box center [506, 220] width 752 height 313
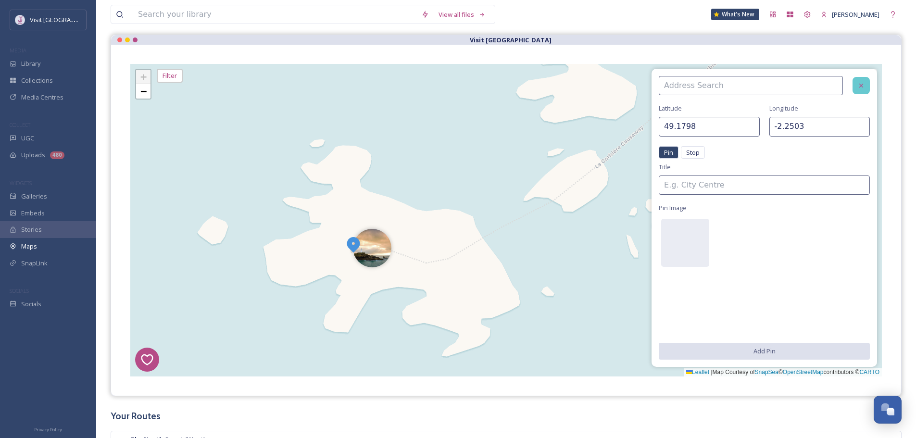
click at [854, 83] on div at bounding box center [861, 85] width 17 height 17
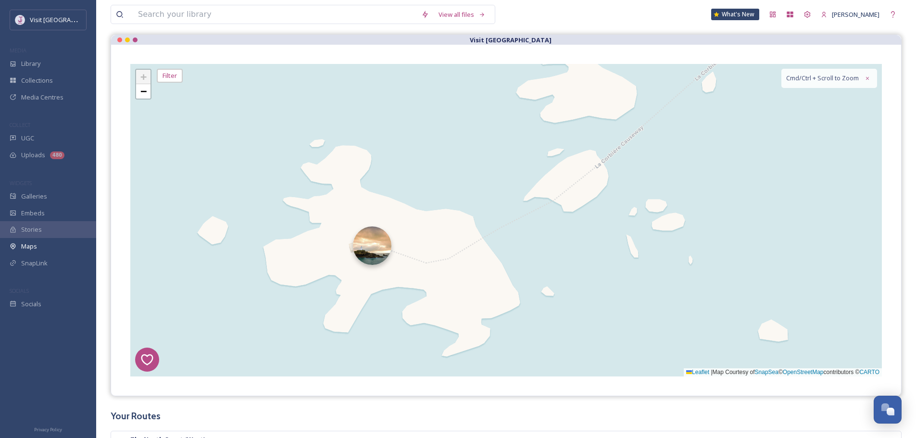
click at [378, 254] on img at bounding box center [372, 246] width 38 height 38
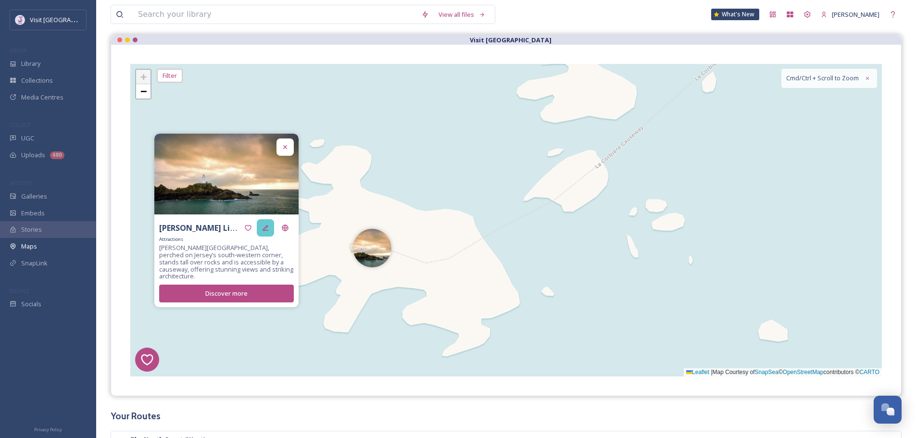
click at [259, 229] on div at bounding box center [265, 227] width 17 height 17
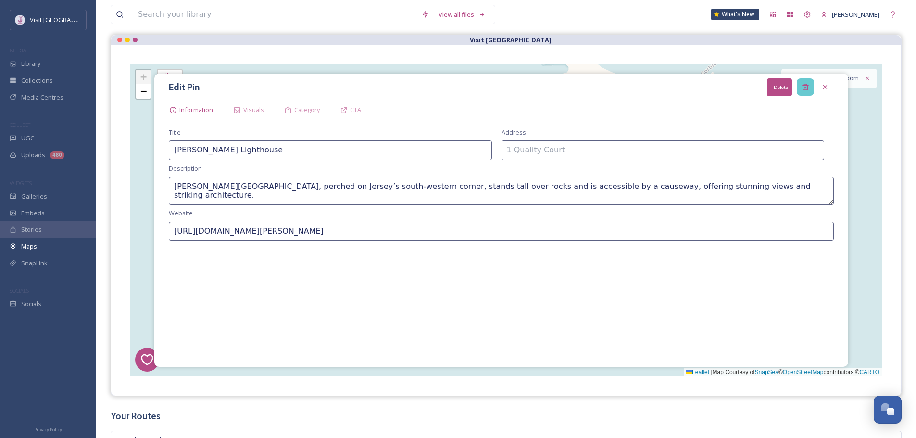
click at [807, 88] on icon at bounding box center [805, 87] width 6 height 6
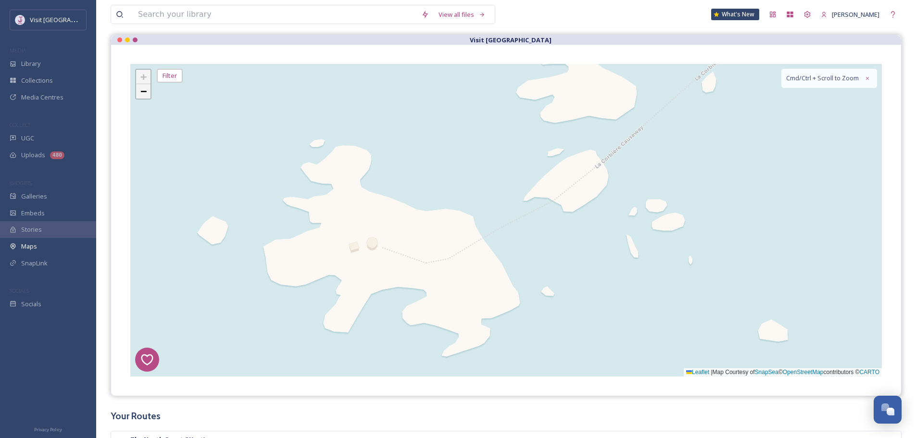
click at [142, 91] on span "−" at bounding box center [143, 91] width 6 height 12
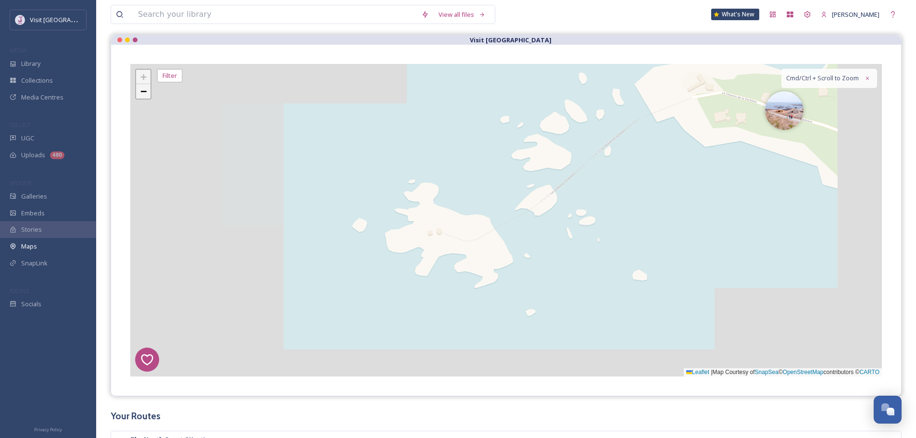
click at [142, 91] on span "−" at bounding box center [143, 91] width 6 height 12
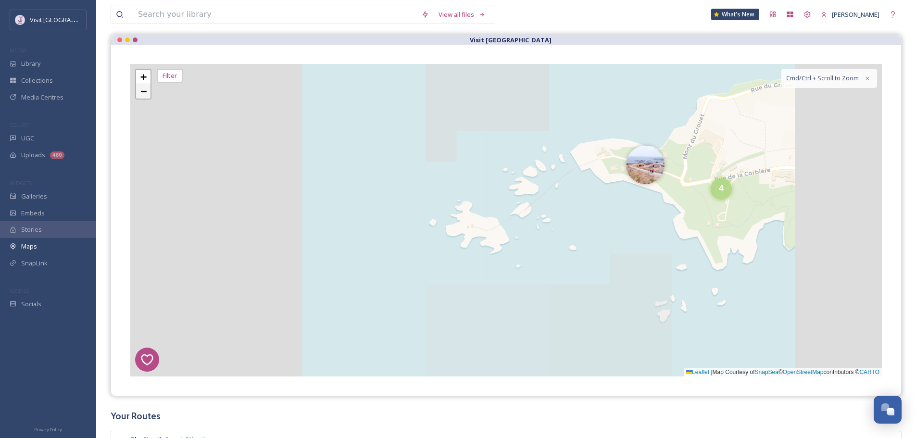
click at [142, 91] on span "−" at bounding box center [143, 91] width 6 height 12
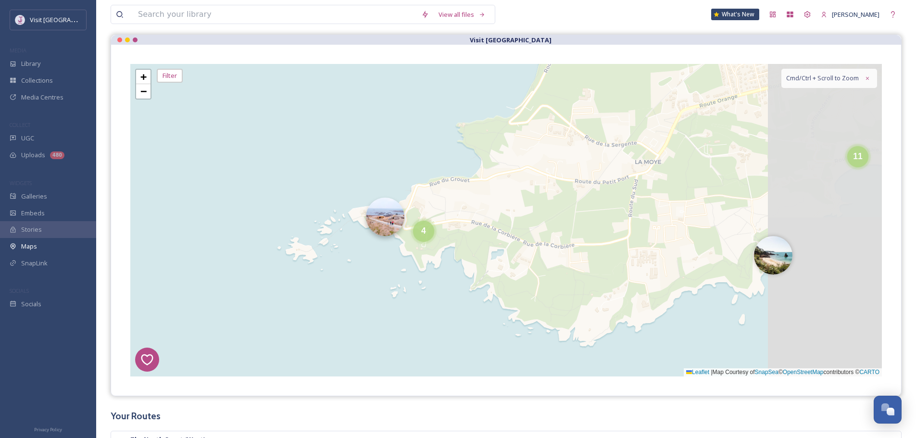
drag, startPoint x: 554, startPoint y: 174, endPoint x: 348, endPoint y: 219, distance: 210.9
click at [342, 213] on div "8 6 1 4 2 5 4 3 3 4 11 8 2 3 7 3 14 + − Leaflet | Map Courtesy of SnapSea © Ope…" at bounding box center [506, 220] width 752 height 313
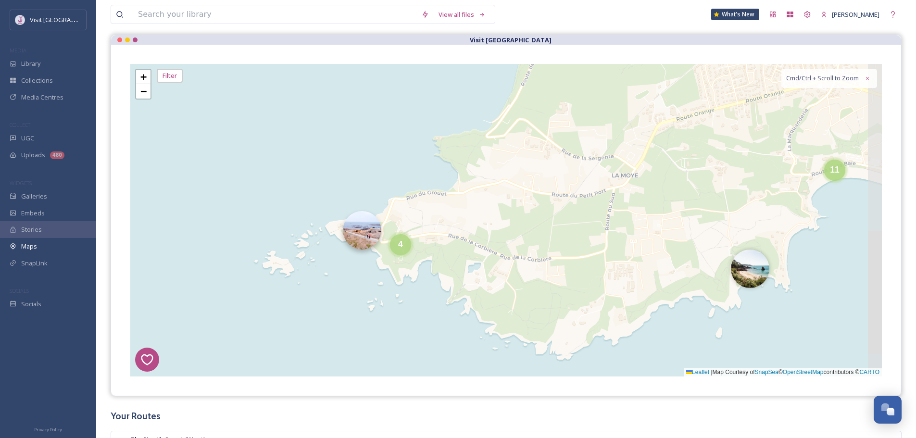
click at [353, 232] on img at bounding box center [362, 230] width 38 height 38
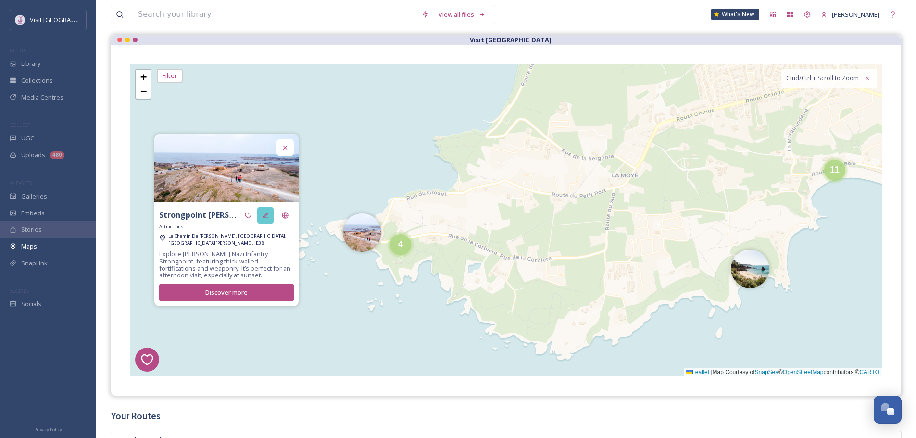
click at [269, 218] on icon at bounding box center [266, 216] width 8 height 8
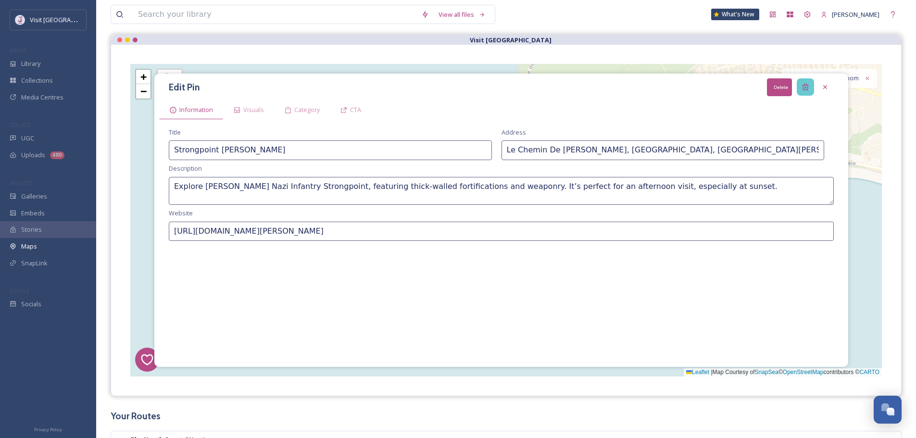
click at [807, 86] on icon at bounding box center [806, 87] width 8 height 8
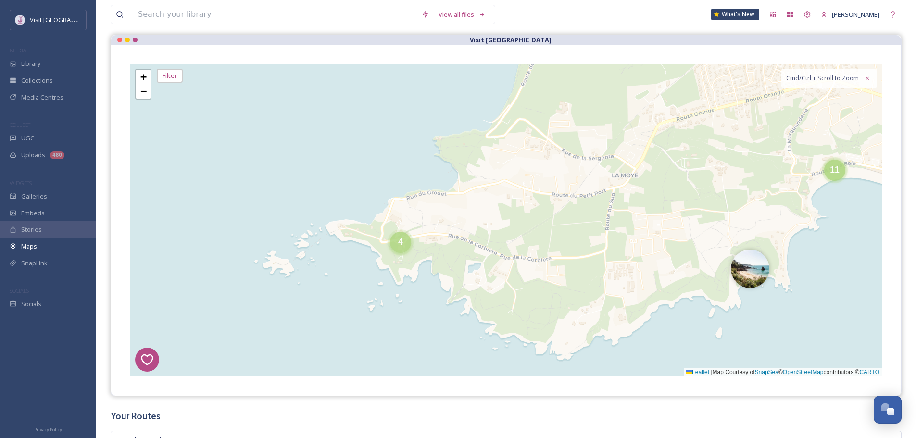
click at [395, 248] on div "4" at bounding box center [400, 242] width 21 height 21
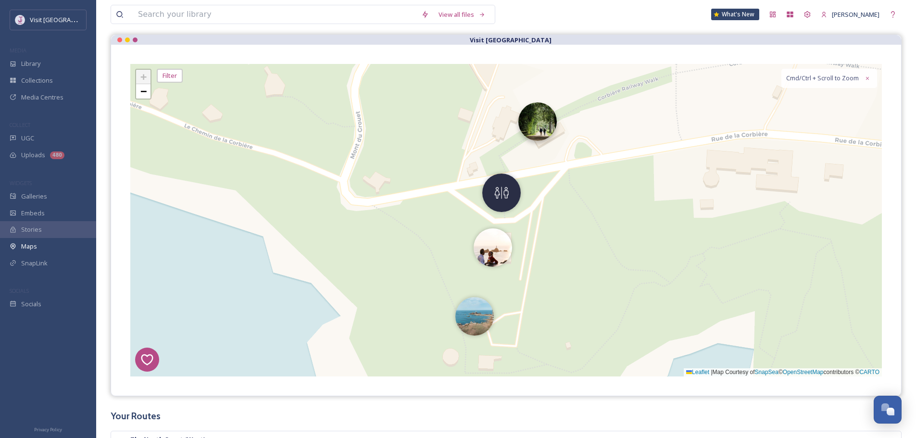
click at [541, 126] on img at bounding box center [537, 121] width 38 height 38
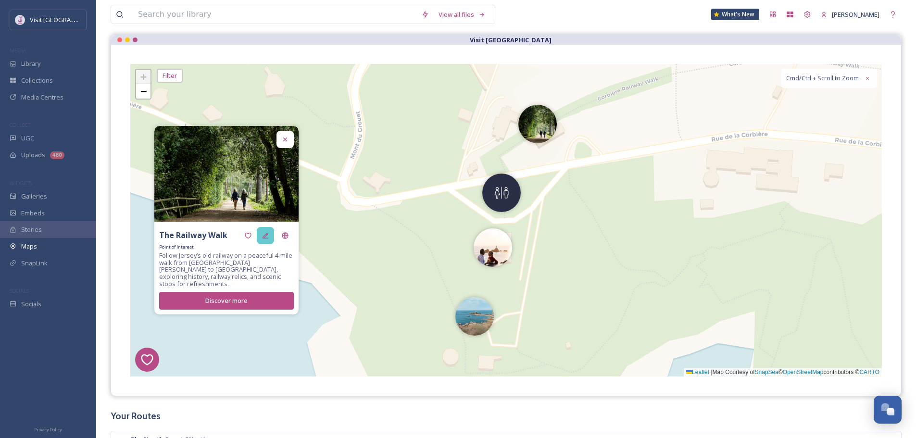
click at [258, 240] on div at bounding box center [265, 235] width 17 height 17
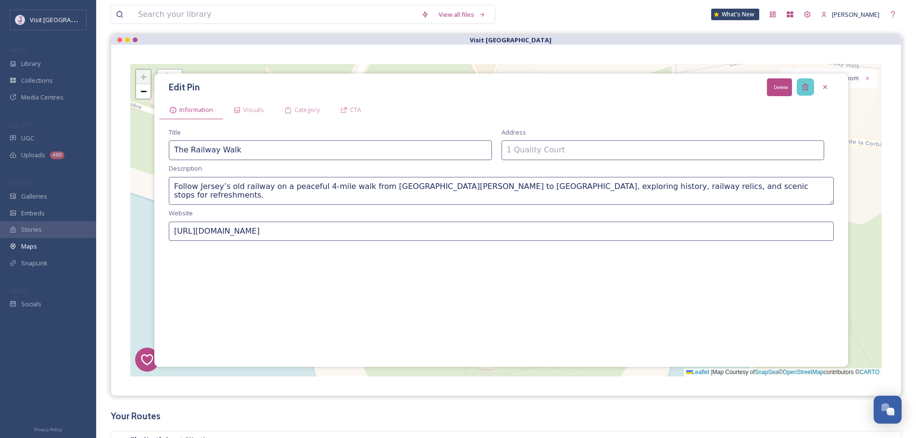
click at [809, 86] on div "Delete" at bounding box center [805, 86] width 17 height 17
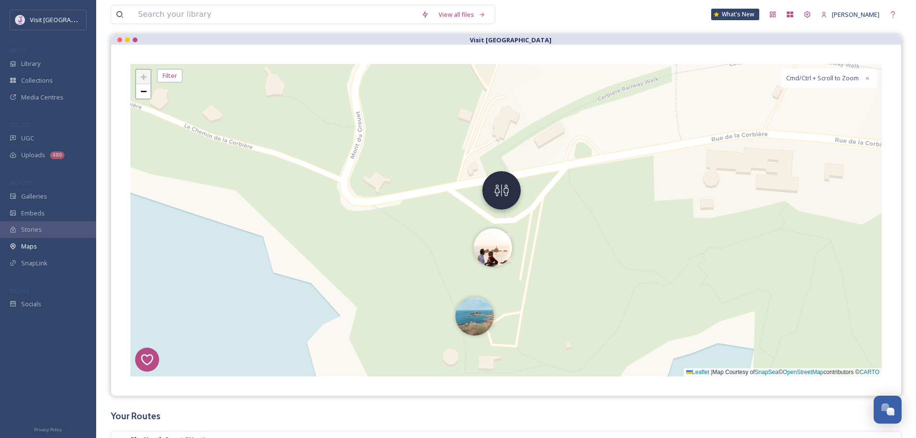
click at [497, 192] on img at bounding box center [501, 190] width 38 height 38
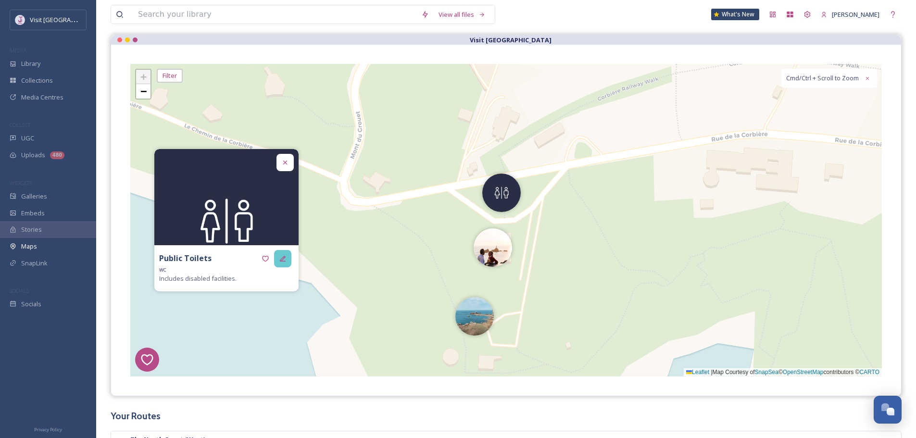
click at [284, 256] on icon at bounding box center [283, 259] width 8 height 8
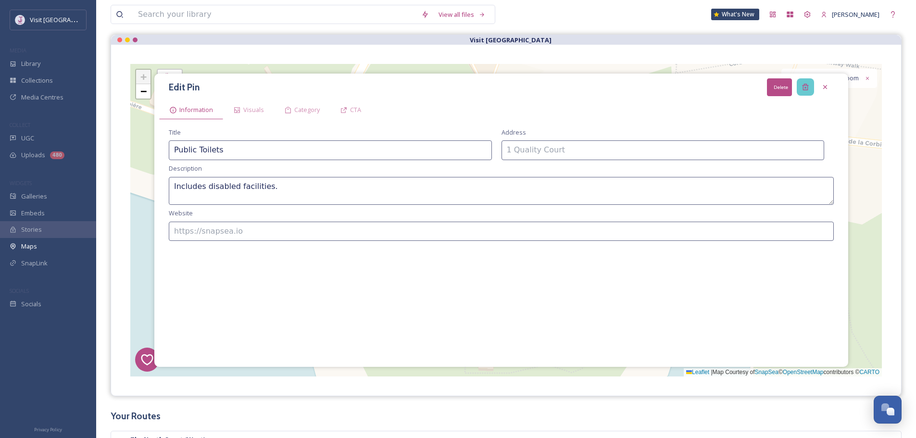
click at [812, 88] on div "Delete" at bounding box center [805, 86] width 17 height 17
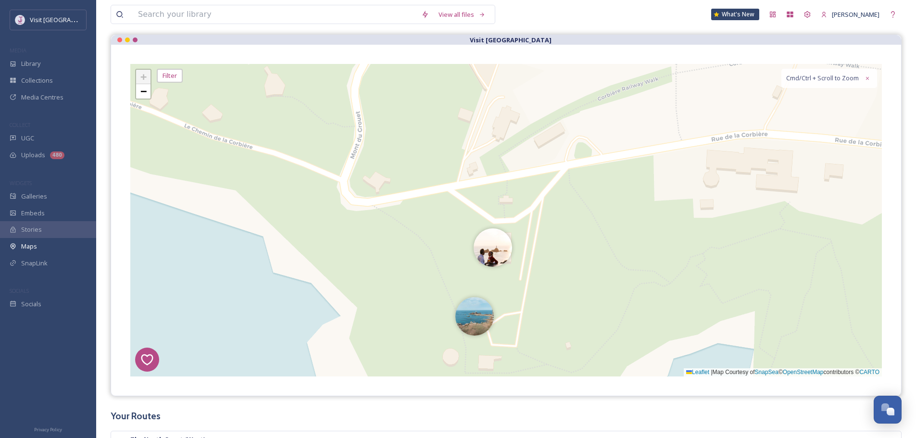
drag, startPoint x: 501, startPoint y: 245, endPoint x: 451, endPoint y: 246, distance: 50.0
click at [498, 236] on img at bounding box center [493, 245] width 38 height 38
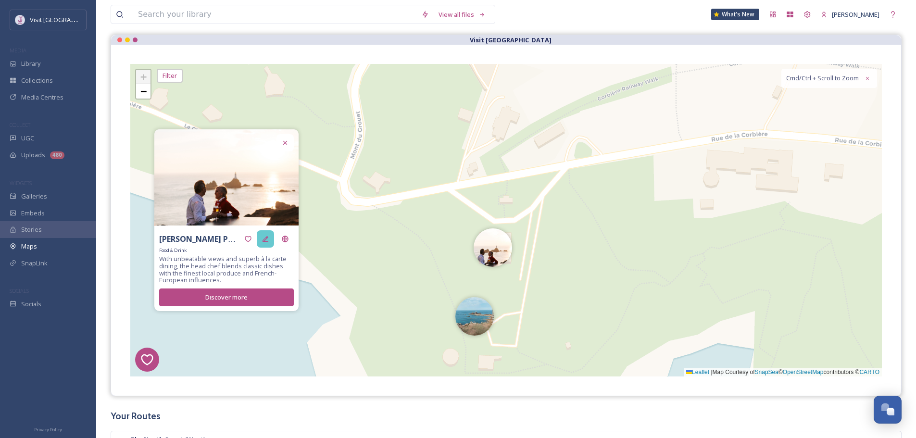
click at [268, 239] on icon at bounding box center [266, 239] width 8 height 8
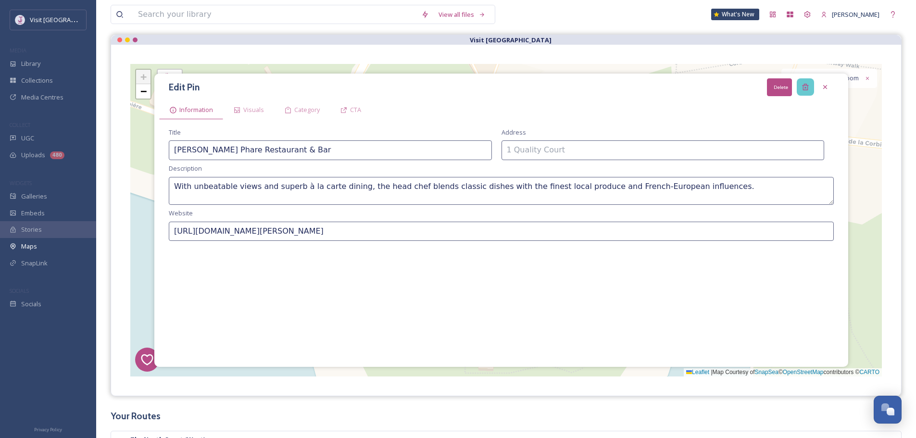
click at [803, 80] on div "Delete" at bounding box center [805, 86] width 17 height 17
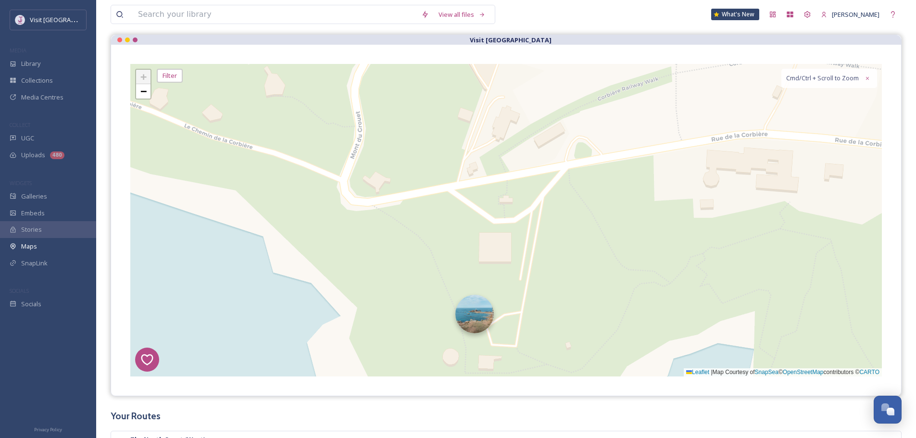
click at [478, 315] on img at bounding box center [474, 314] width 38 height 38
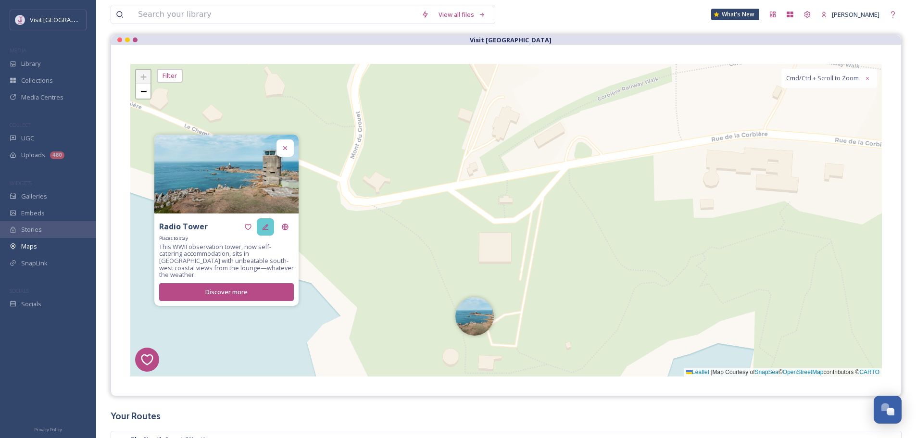
click at [261, 229] on div at bounding box center [265, 226] width 17 height 17
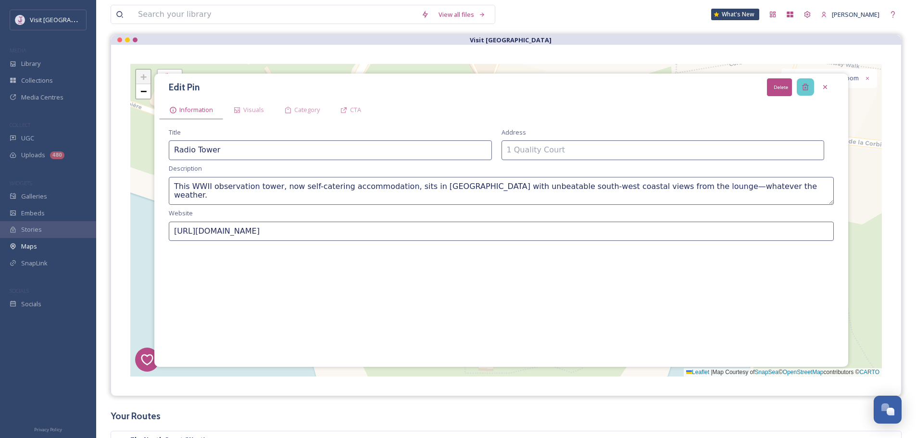
click at [805, 86] on icon at bounding box center [806, 87] width 8 height 8
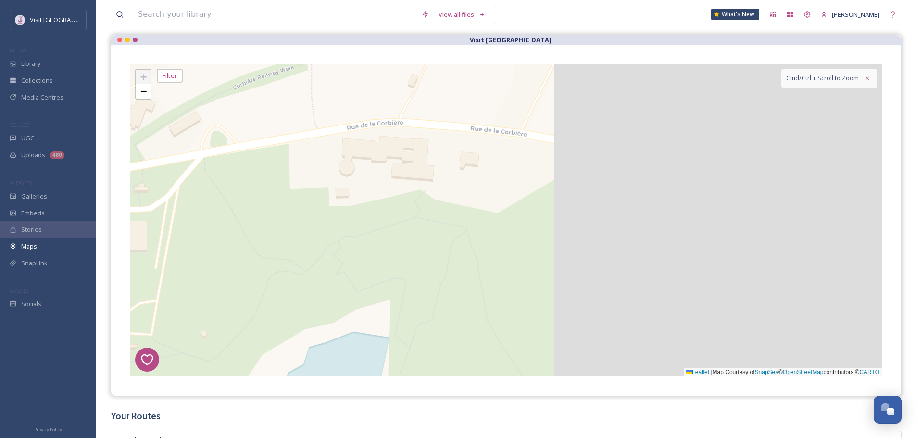
drag, startPoint x: 830, startPoint y: 194, endPoint x: 462, endPoint y: 183, distance: 367.6
click at [462, 183] on div "8 6 1 4 2 5 + − Leaflet | Map Courtesy of SnapSea © OpenStreetMap contributors …" at bounding box center [506, 220] width 752 height 313
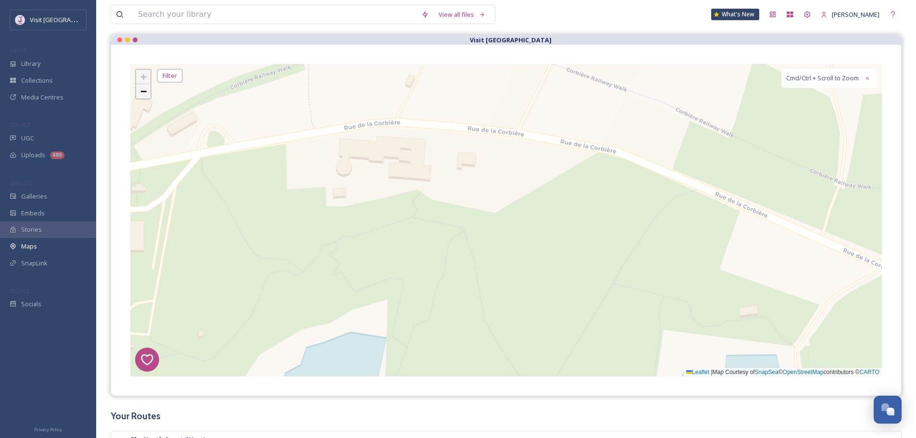
click at [139, 87] on link "−" at bounding box center [143, 91] width 14 height 14
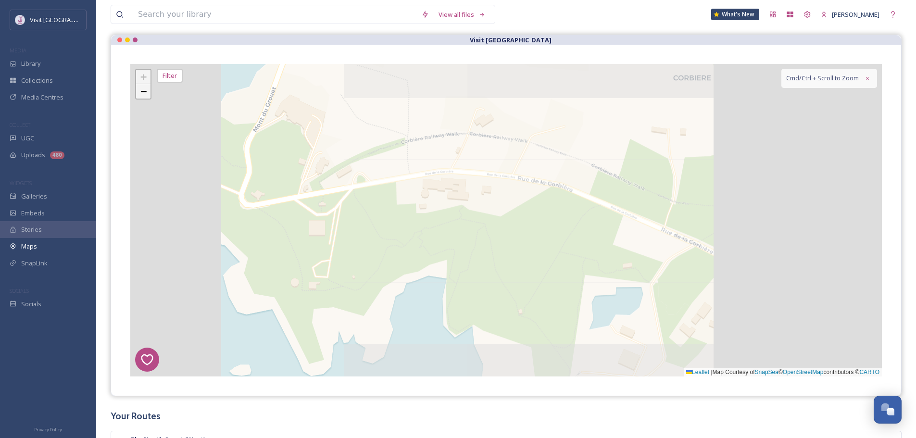
click at [139, 87] on link "−" at bounding box center [143, 91] width 14 height 14
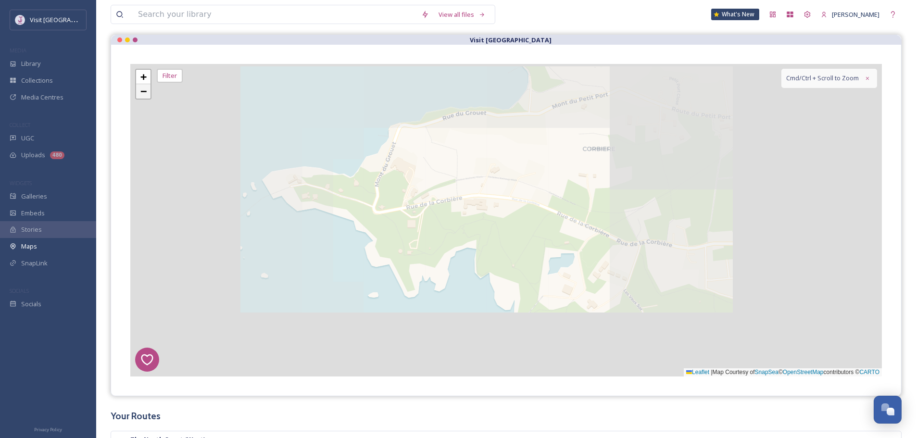
click at [139, 87] on link "−" at bounding box center [143, 91] width 14 height 14
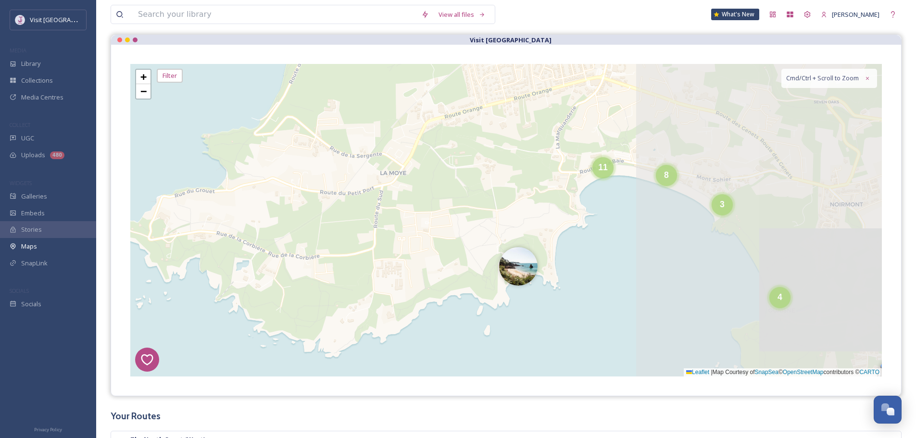
drag, startPoint x: 514, startPoint y: 208, endPoint x: 270, endPoint y: 232, distance: 245.1
click at [270, 232] on div "8 6 1 4 2 5 3 3 4 11 8 2 3 7 3 14 2 2 3 + − Leaflet | Map Courtesy of SnapSea ©…" at bounding box center [506, 220] width 752 height 313
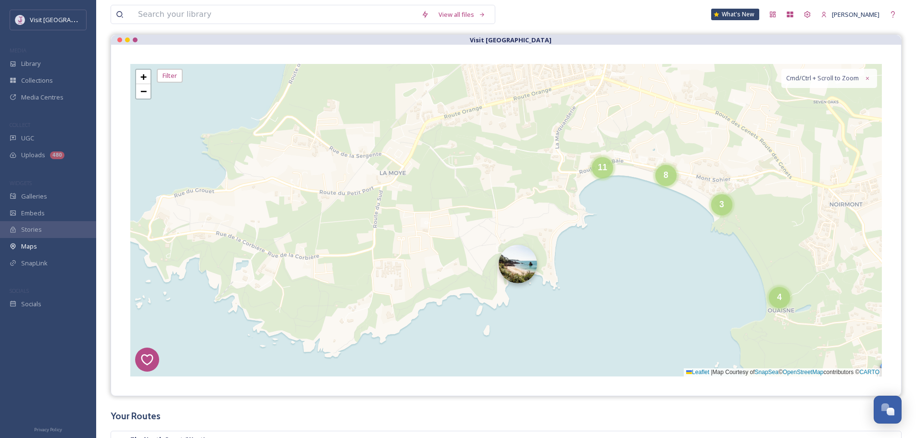
click at [515, 266] on img at bounding box center [518, 264] width 38 height 38
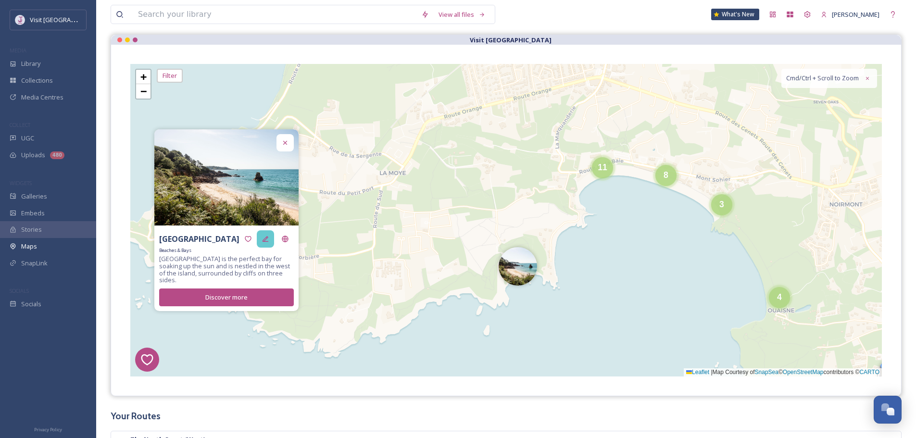
click at [257, 240] on div at bounding box center [265, 238] width 17 height 17
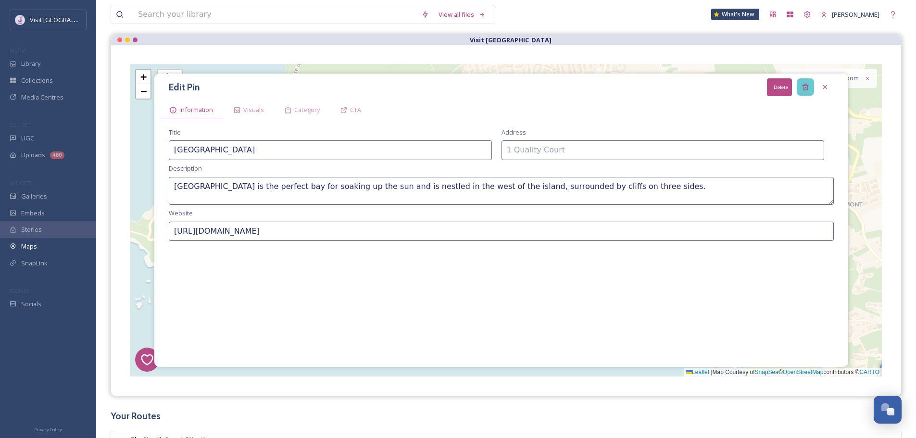
click at [798, 88] on div "Delete" at bounding box center [805, 86] width 17 height 17
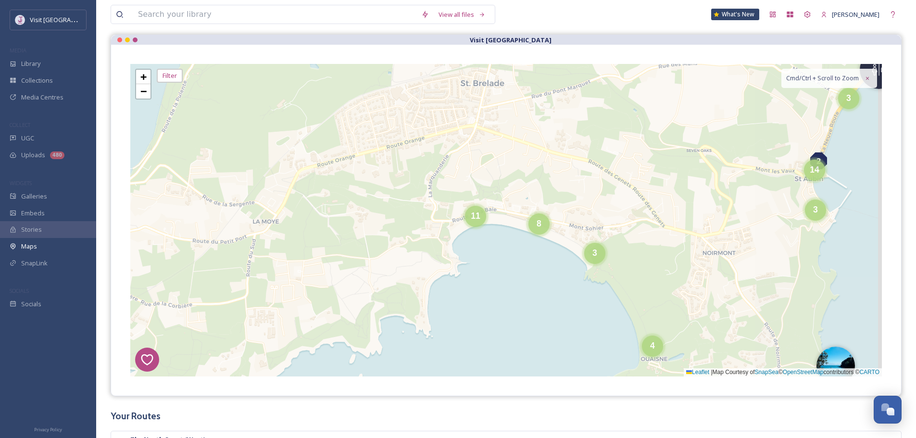
drag, startPoint x: 692, startPoint y: 163, endPoint x: 526, endPoint y: 209, distance: 172.6
click at [568, 205] on div "8 6 1 4 2 5 2 8 4 3 4 2 14 3 3 3 6 7 2 2 10 3 3 2 11 + − Leaflet | Map Courtesy…" at bounding box center [506, 220] width 752 height 313
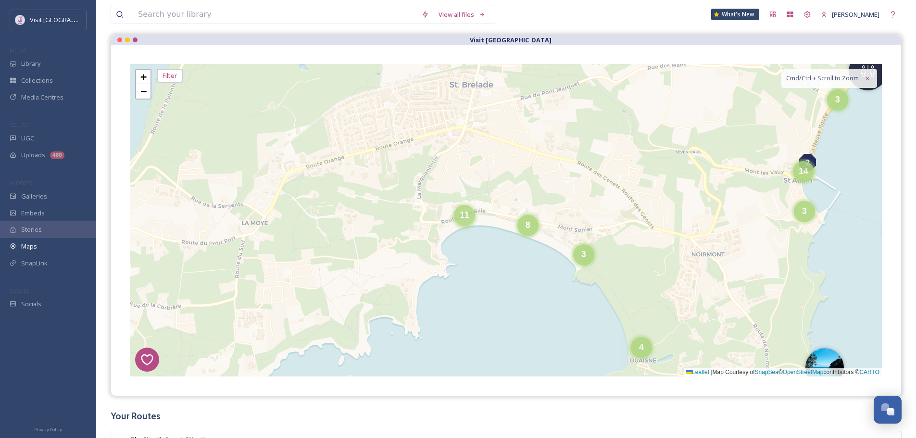
click at [454, 223] on div "11" at bounding box center [464, 215] width 21 height 21
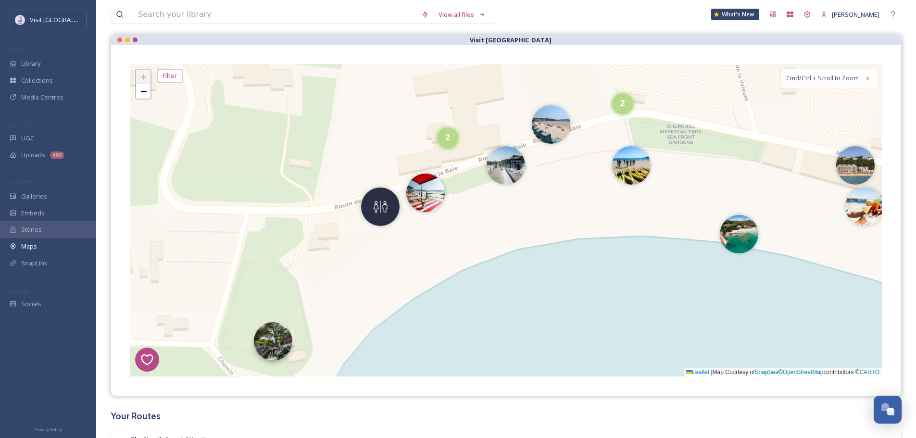
click at [264, 343] on img at bounding box center [273, 341] width 38 height 38
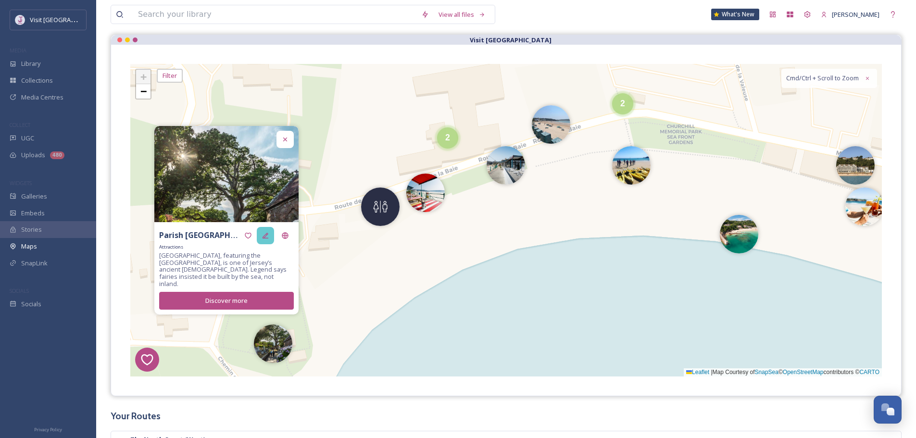
click at [262, 240] on icon at bounding box center [266, 236] width 8 height 8
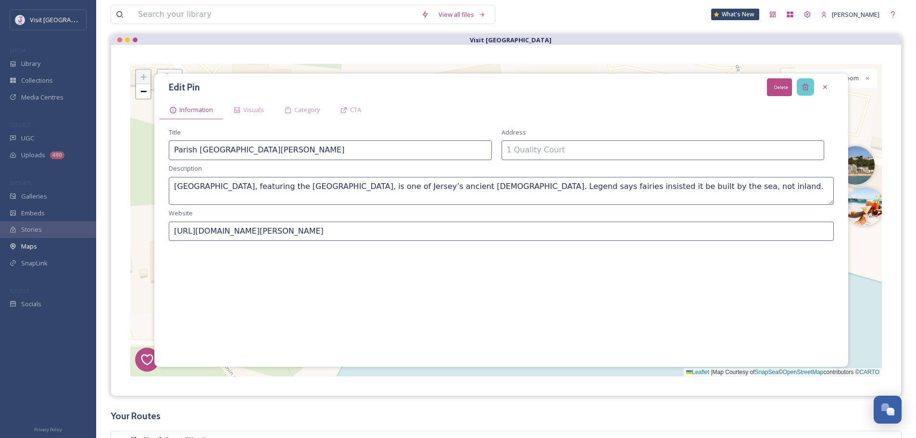
click at [812, 88] on div "Delete" at bounding box center [805, 86] width 17 height 17
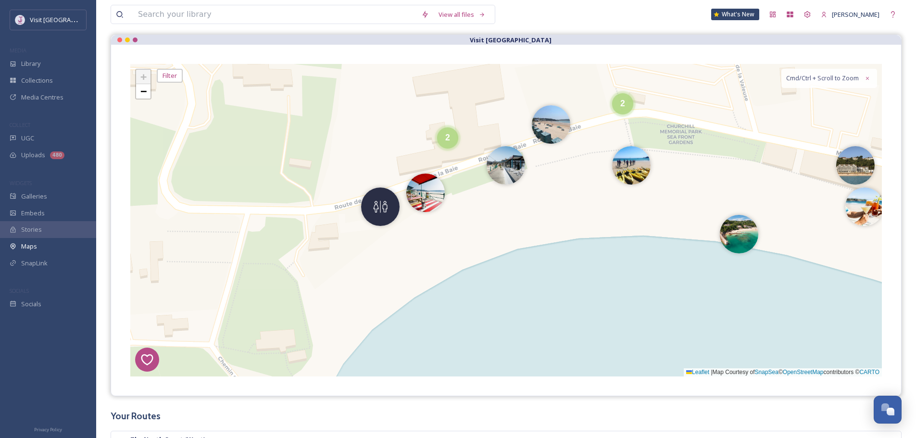
drag, startPoint x: 389, startPoint y: 206, endPoint x: 348, endPoint y: 207, distance: 41.4
click at [387, 204] on img at bounding box center [380, 204] width 38 height 38
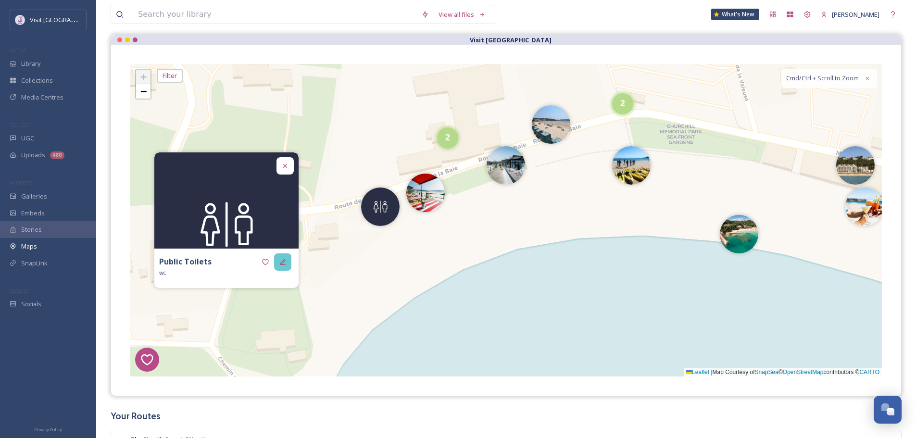
click at [280, 255] on div at bounding box center [282, 261] width 17 height 17
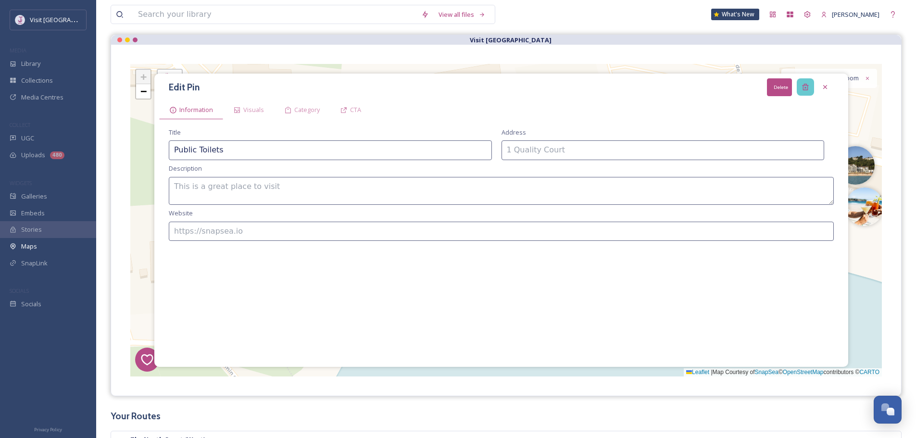
click at [803, 84] on icon at bounding box center [806, 87] width 8 height 8
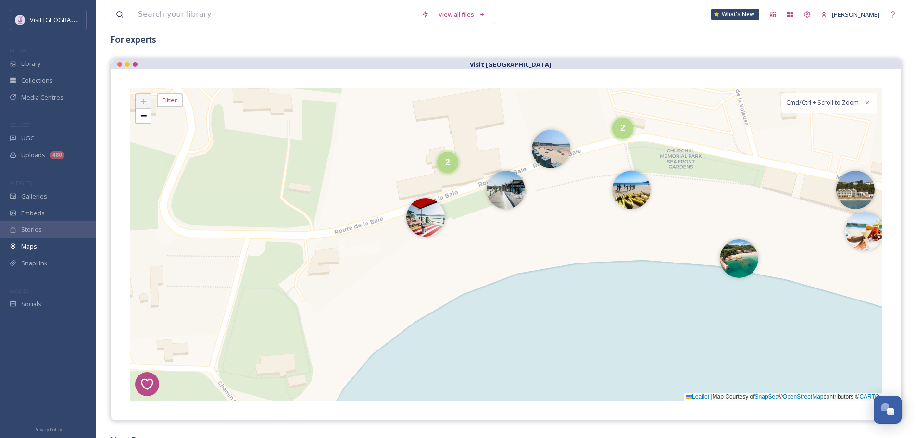
scroll to position [48, 0]
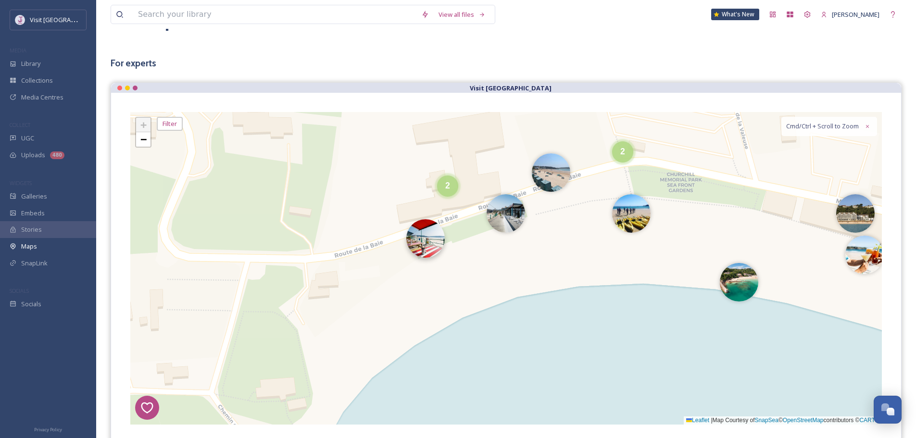
click at [420, 240] on img at bounding box center [425, 238] width 38 height 38
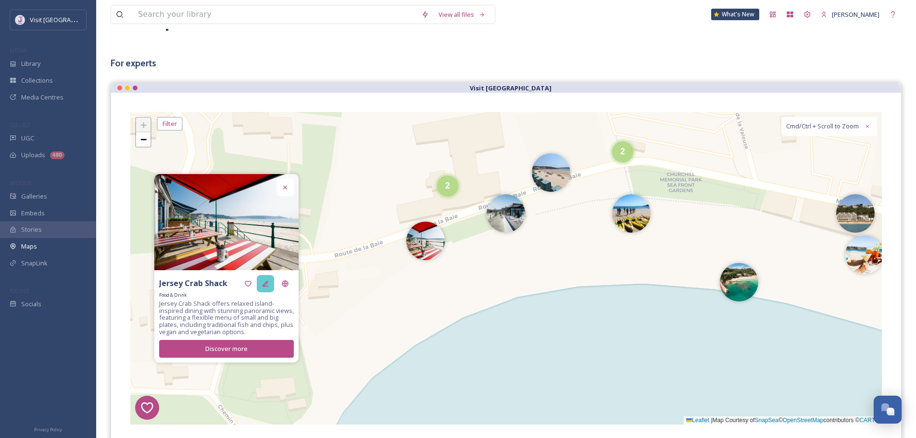
click at [265, 281] on icon at bounding box center [266, 284] width 8 height 8
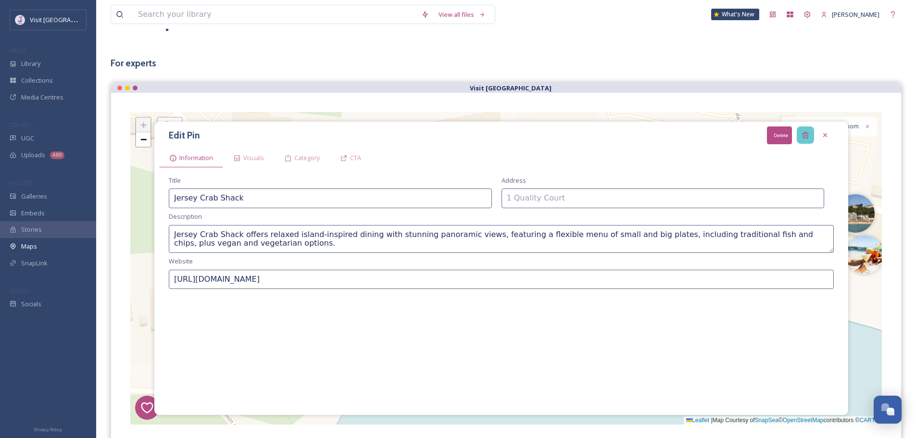
click at [804, 134] on icon at bounding box center [805, 135] width 6 height 6
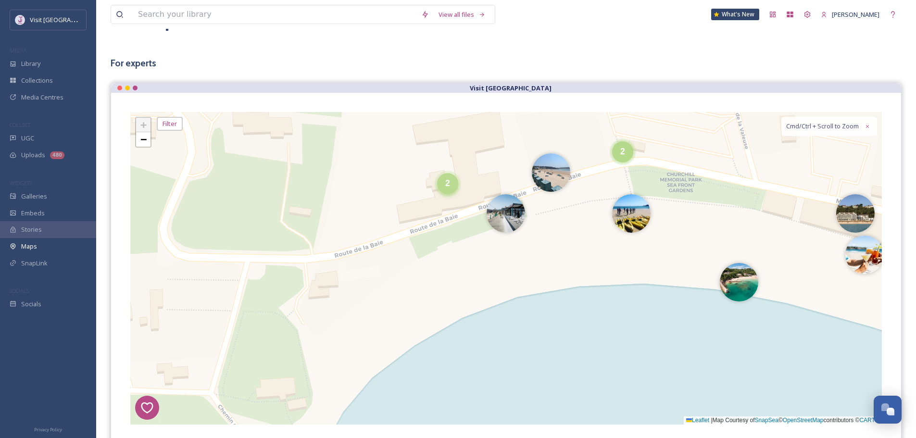
drag, startPoint x: 442, startPoint y: 186, endPoint x: 415, endPoint y: 197, distance: 28.9
click at [441, 186] on div "2" at bounding box center [447, 183] width 21 height 21
click at [428, 193] on img at bounding box center [431, 191] width 38 height 38
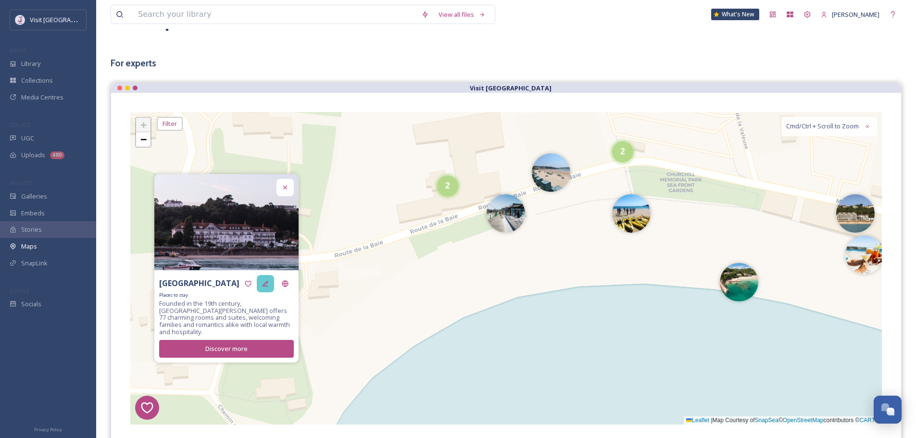
click at [265, 287] on icon at bounding box center [266, 284] width 6 height 6
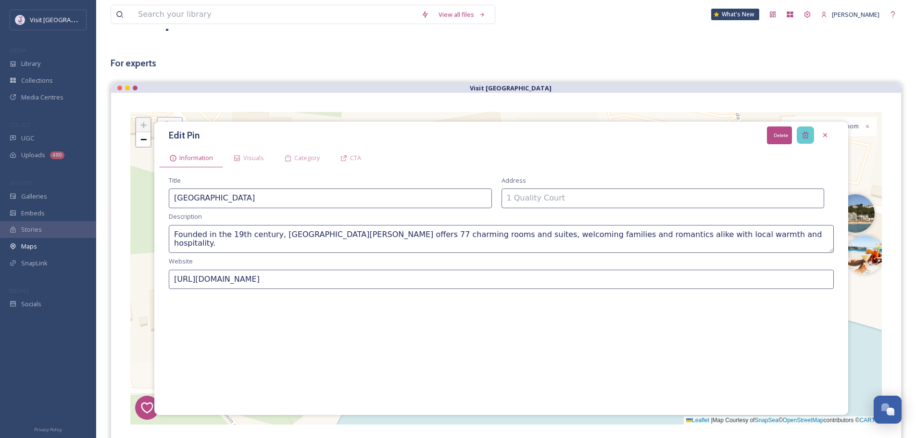
click at [801, 133] on div "Delete" at bounding box center [805, 134] width 17 height 17
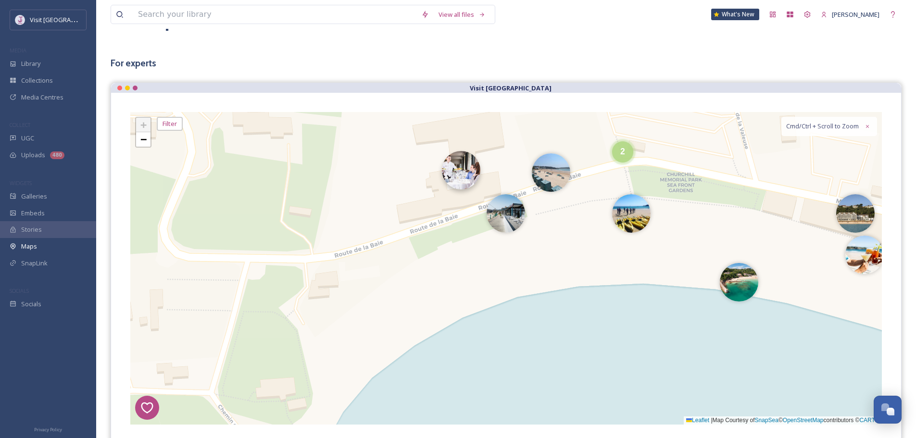
click at [462, 171] on img at bounding box center [461, 170] width 38 height 38
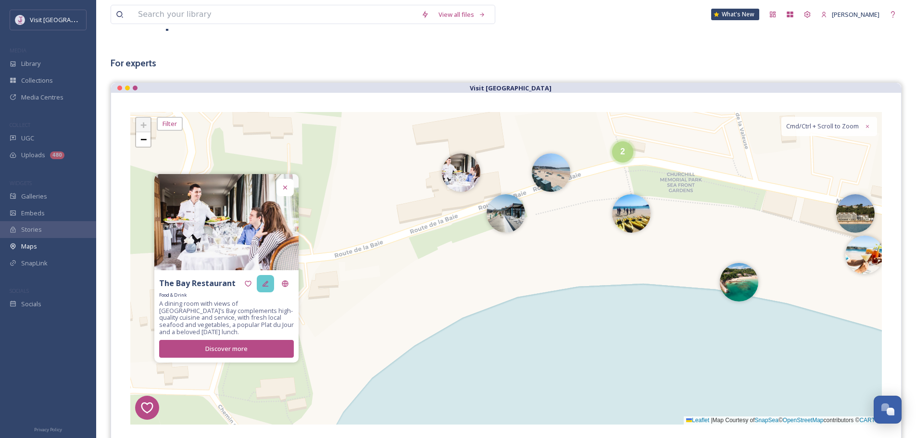
click at [269, 284] on div at bounding box center [265, 283] width 17 height 17
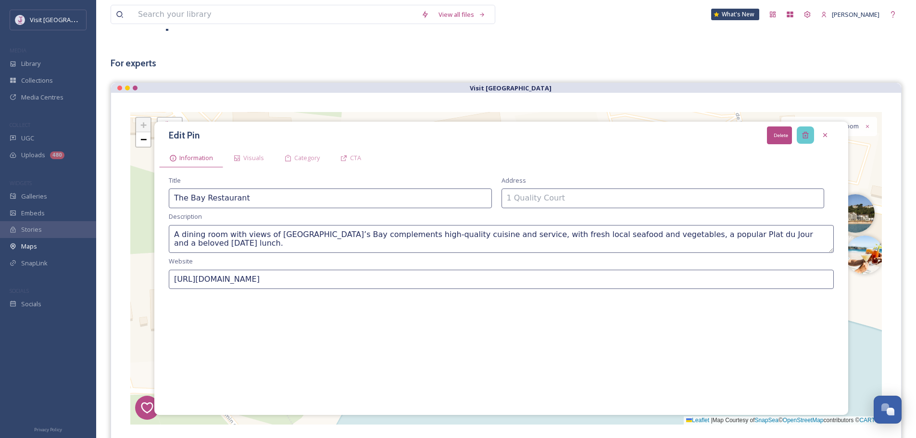
click at [805, 130] on div "Delete" at bounding box center [805, 134] width 17 height 17
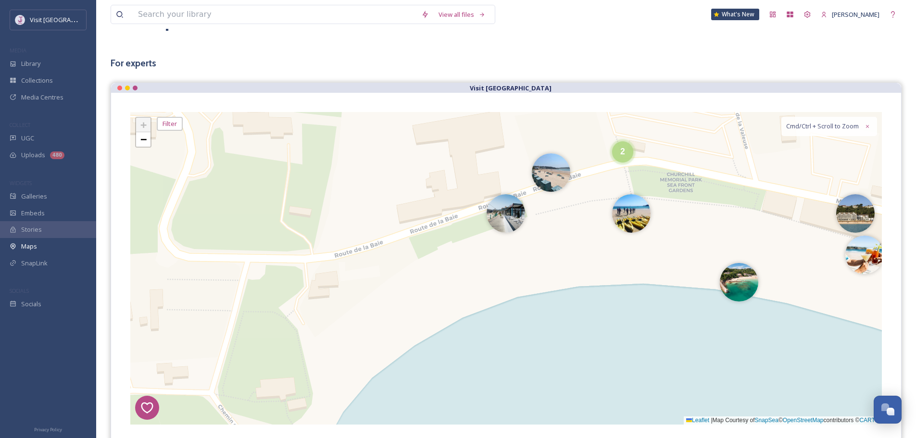
click at [543, 171] on img at bounding box center [551, 172] width 38 height 38
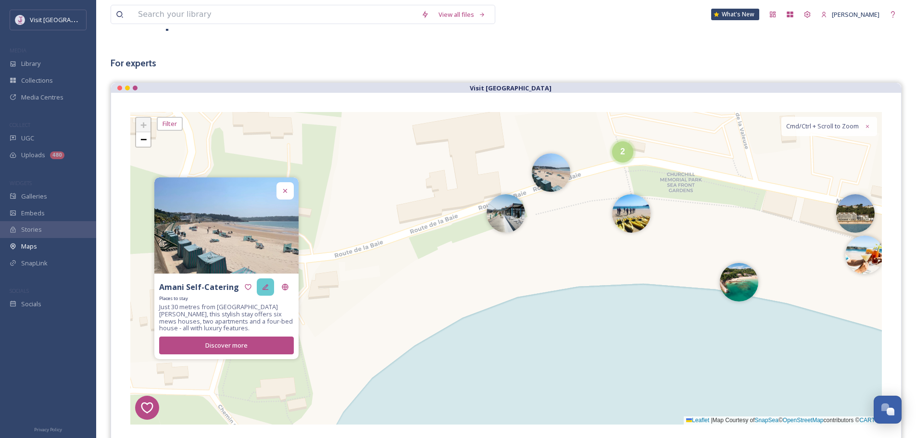
click at [272, 287] on div at bounding box center [265, 286] width 17 height 17
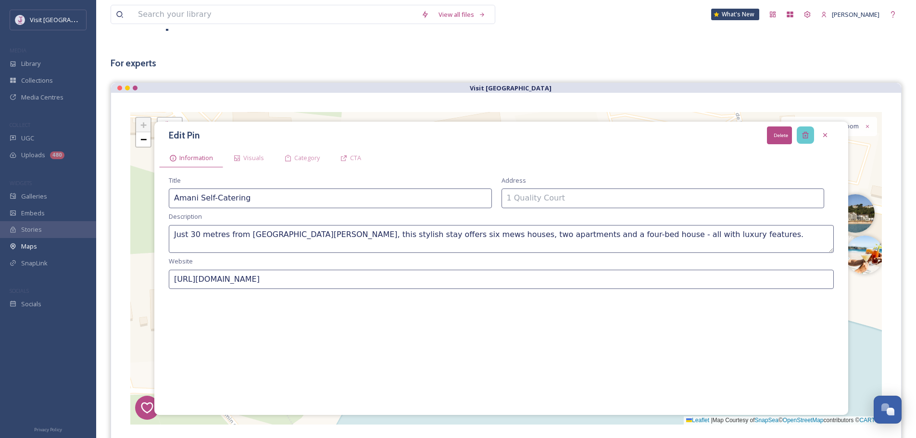
click at [798, 135] on div "Delete" at bounding box center [805, 134] width 17 height 17
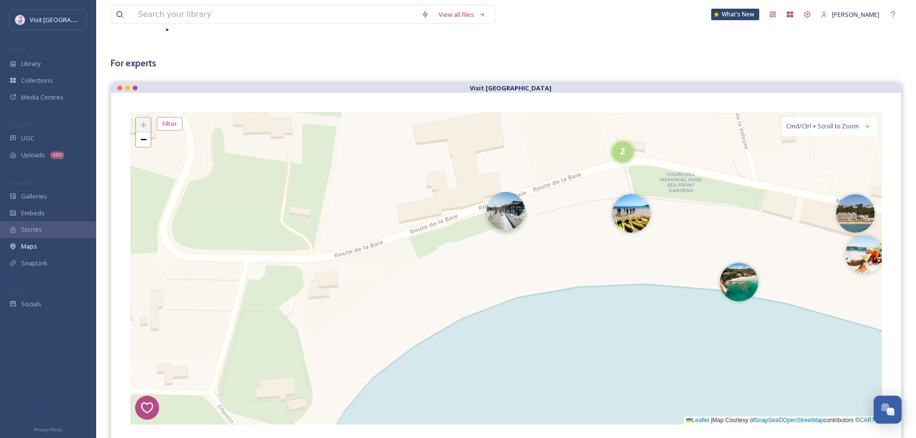
click at [496, 216] on img at bounding box center [506, 211] width 38 height 38
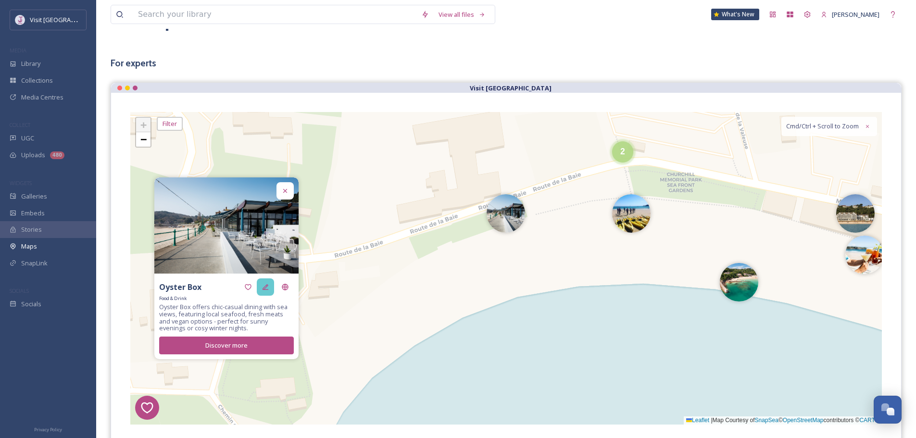
click at [264, 291] on div at bounding box center [265, 286] width 17 height 17
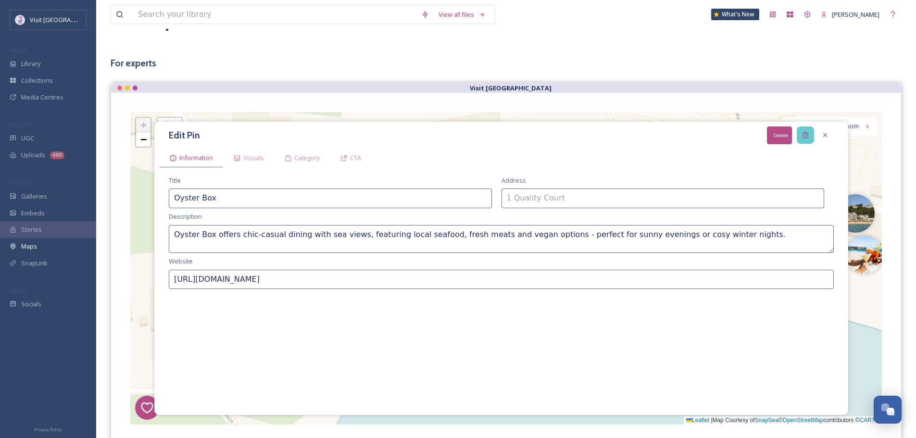
click at [807, 132] on icon at bounding box center [806, 135] width 8 height 8
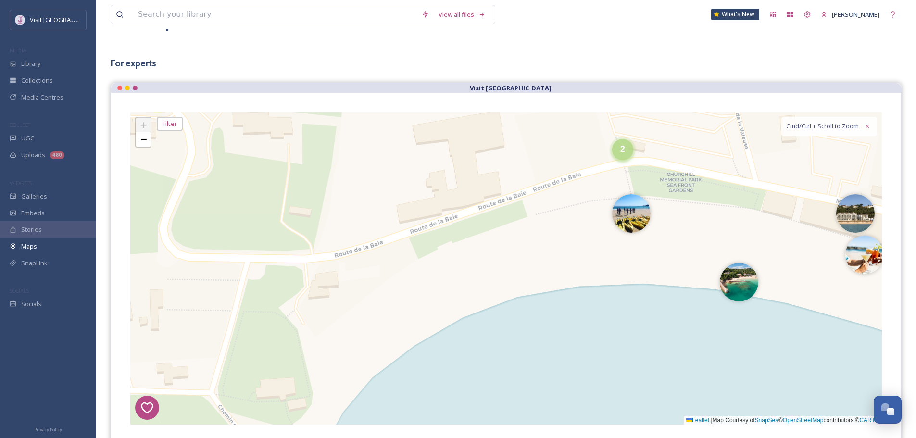
click at [620, 153] on div "2" at bounding box center [622, 149] width 21 height 21
click at [607, 154] on img at bounding box center [606, 154] width 38 height 38
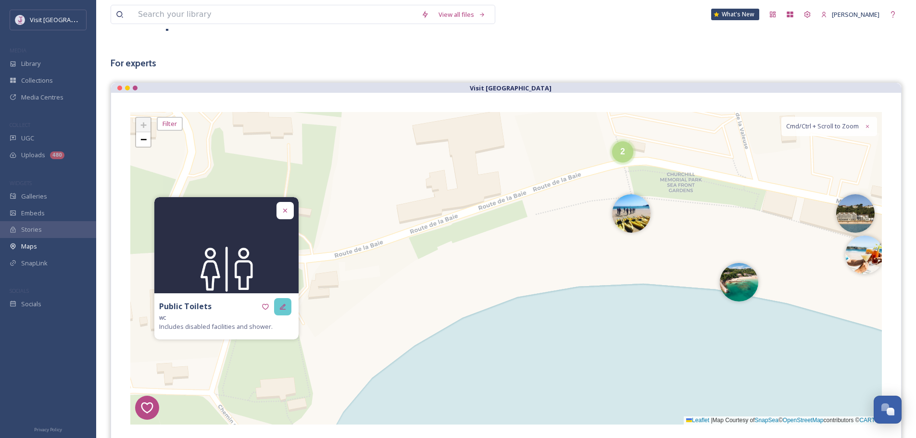
click at [281, 305] on icon at bounding box center [283, 307] width 8 height 8
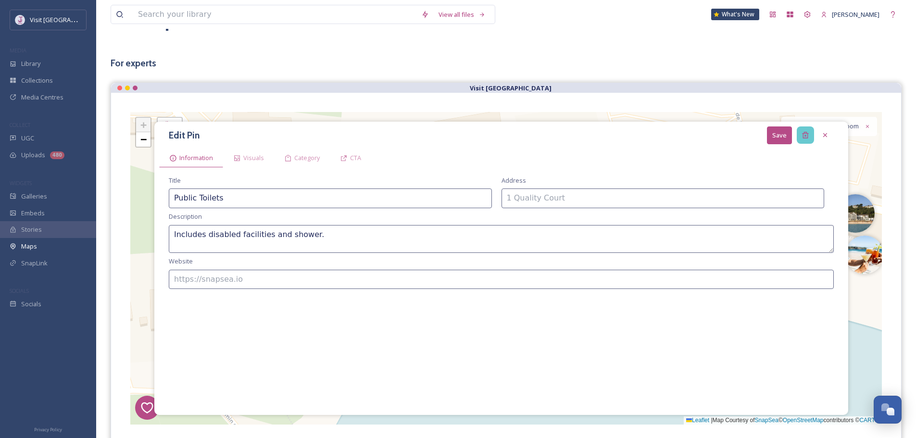
click at [806, 128] on div at bounding box center [805, 134] width 17 height 17
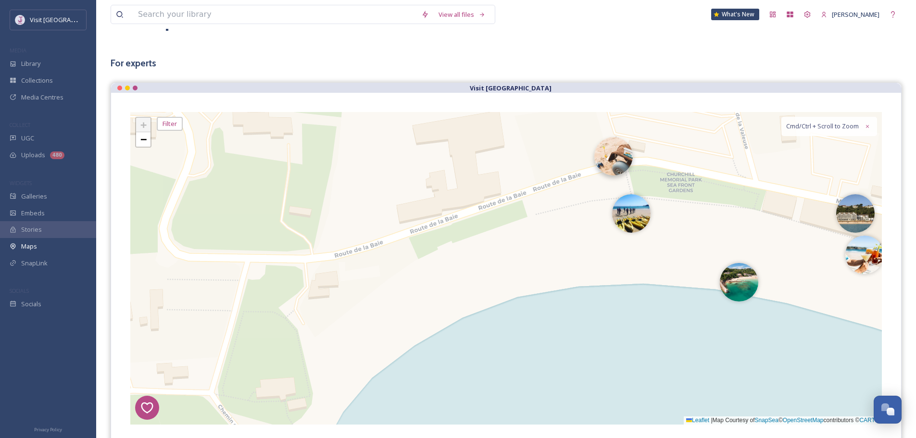
click at [614, 162] on img at bounding box center [613, 156] width 38 height 38
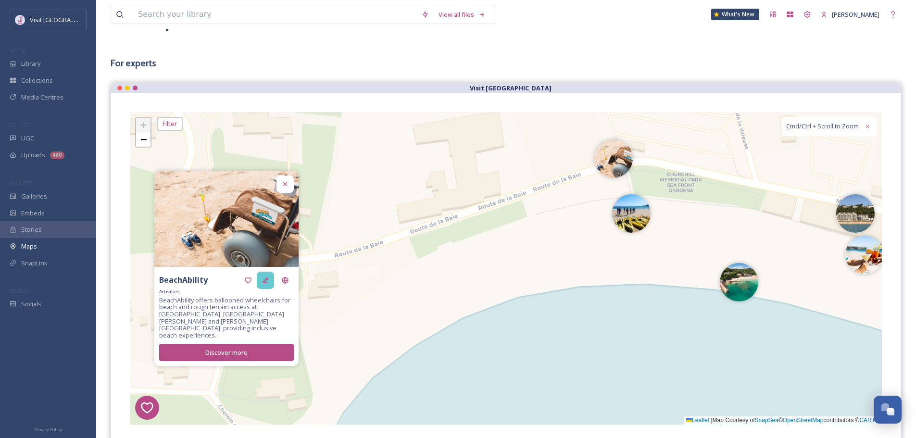
click at [268, 284] on icon at bounding box center [266, 281] width 8 height 8
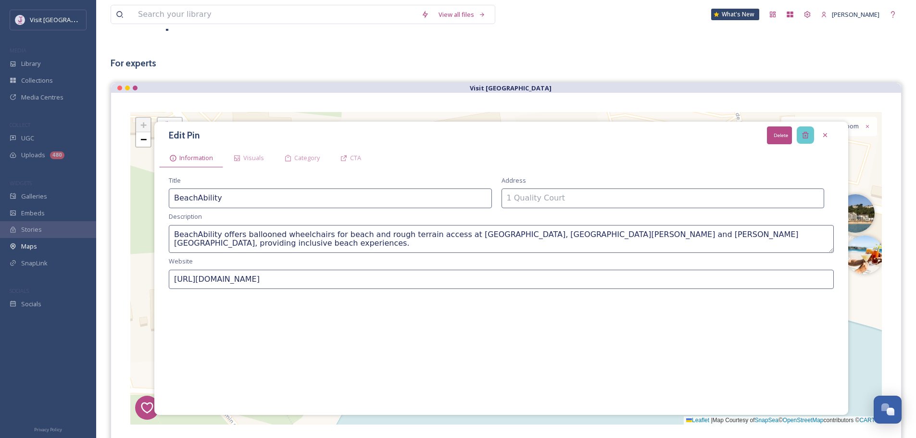
click at [811, 133] on div "Delete" at bounding box center [805, 134] width 17 height 17
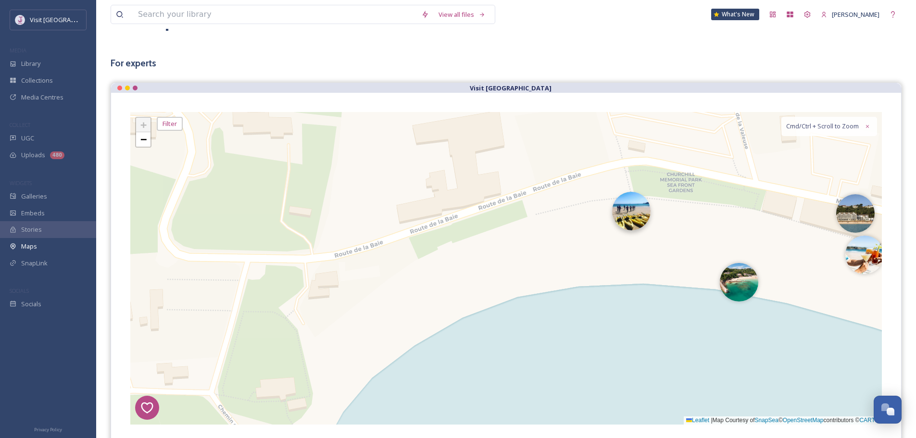
click at [630, 225] on img at bounding box center [631, 211] width 38 height 38
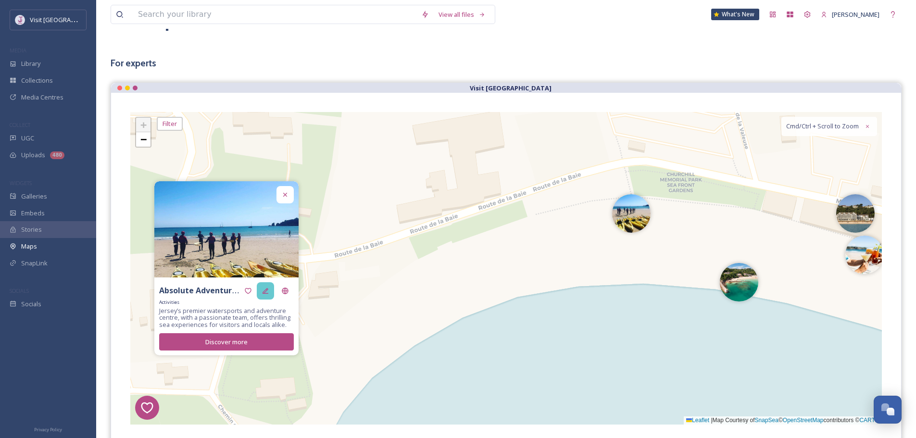
click at [274, 290] on div at bounding box center [265, 290] width 17 height 17
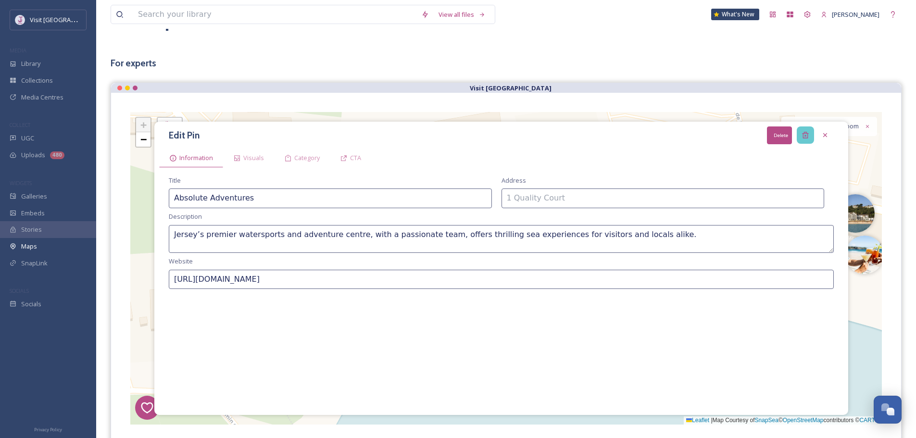
click at [807, 134] on icon at bounding box center [805, 135] width 6 height 6
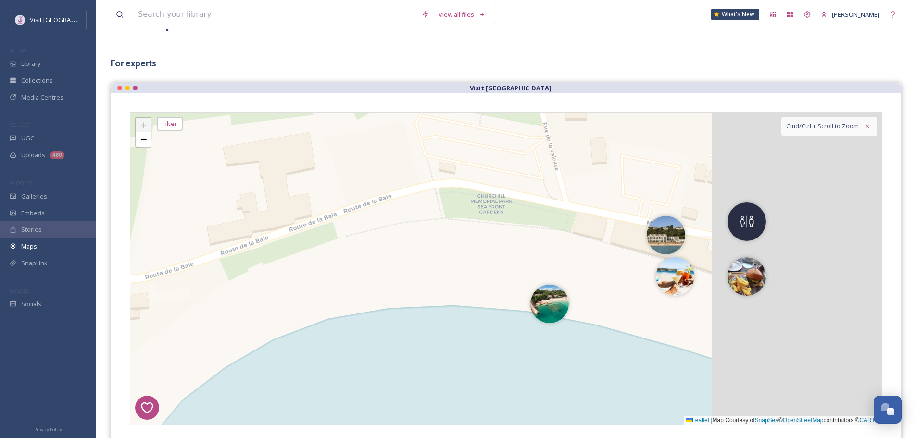
drag, startPoint x: 778, startPoint y: 197, endPoint x: 541, endPoint y: 233, distance: 239.8
click at [553, 224] on div "8 6 1 4 2 5 2 + − Leaflet | Map Courtesy of SnapSea © OpenStreetMap contributor…" at bounding box center [506, 268] width 752 height 313
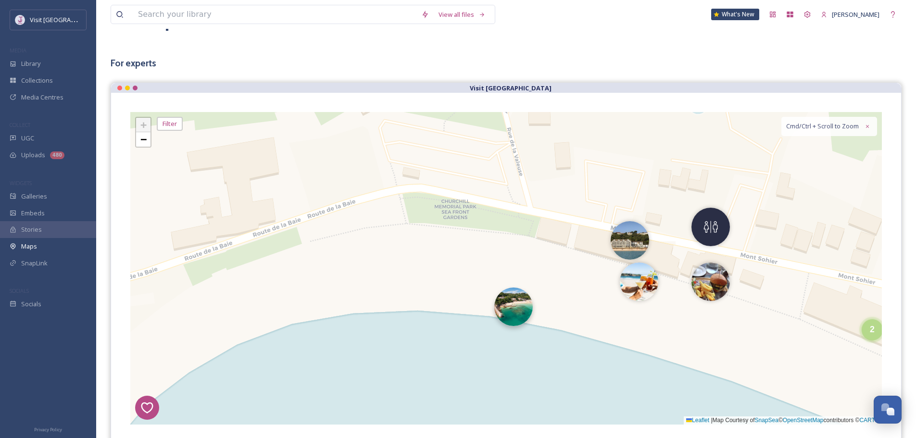
click at [517, 301] on img at bounding box center [513, 307] width 38 height 38
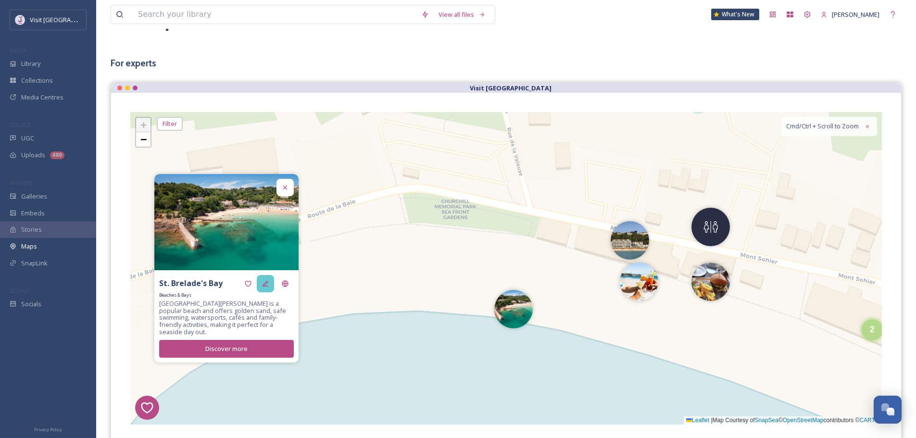
click at [269, 287] on icon at bounding box center [266, 284] width 8 height 8
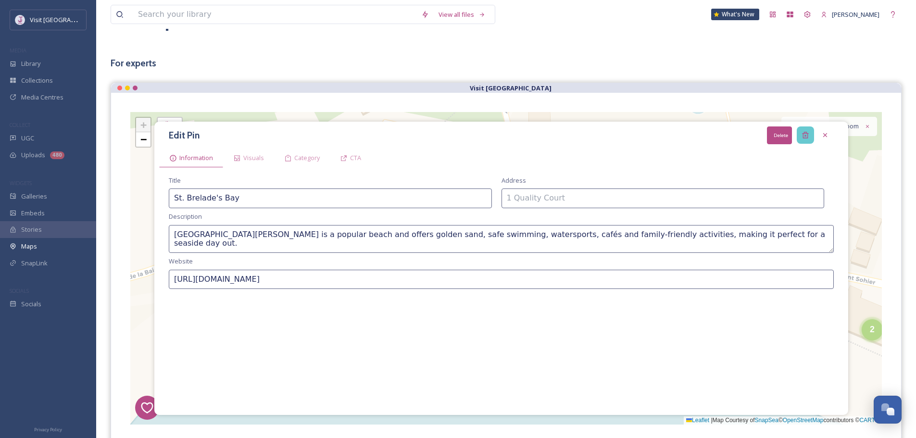
click at [810, 133] on div "Delete" at bounding box center [805, 134] width 17 height 17
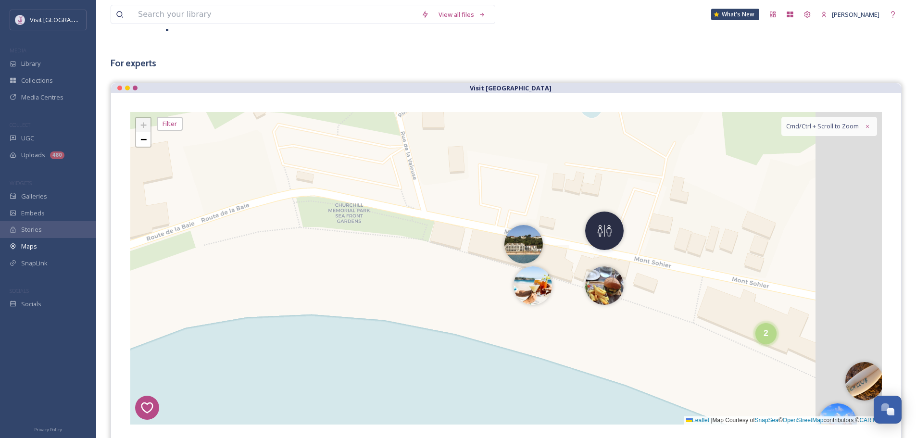
drag, startPoint x: 759, startPoint y: 187, endPoint x: 572, endPoint y: 172, distance: 187.2
click at [576, 172] on div "8 6 1 4 2 5 2 + − Leaflet | Map Courtesy of SnapSea © OpenStreetMap contributor…" at bounding box center [506, 268] width 752 height 313
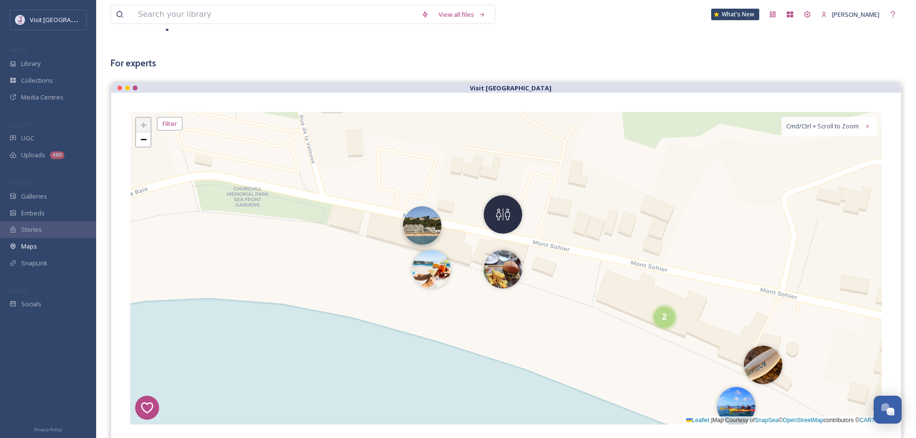
click at [434, 230] on img at bounding box center [422, 225] width 38 height 38
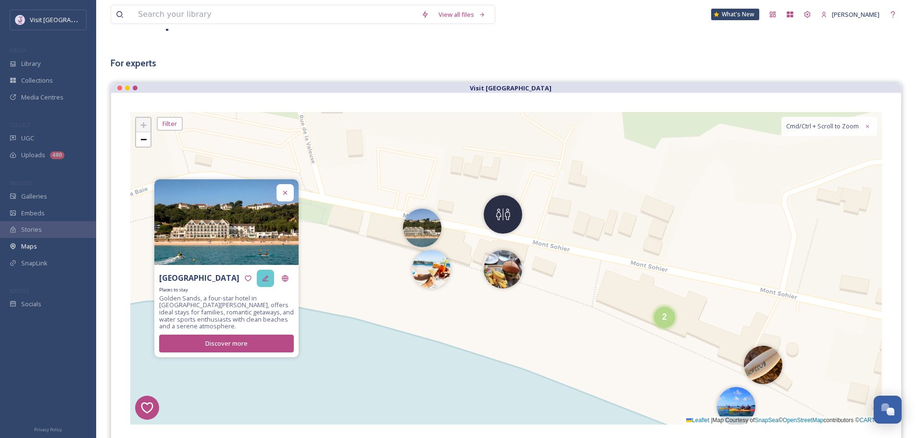
click at [266, 282] on icon at bounding box center [266, 279] width 8 height 8
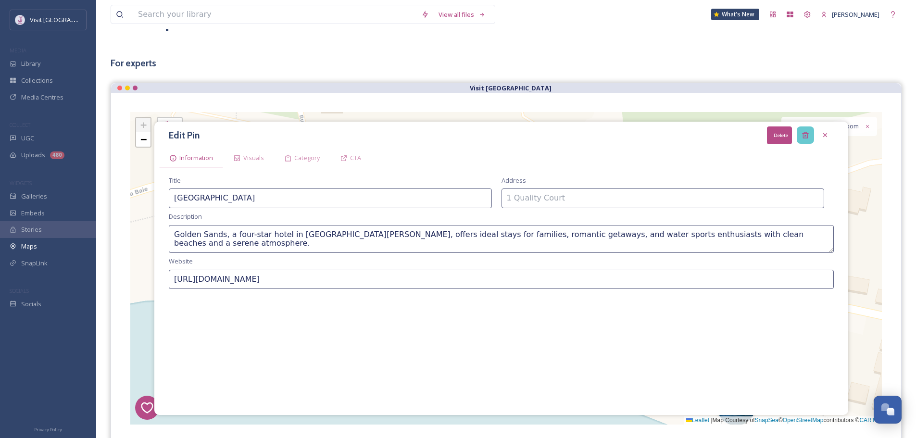
click at [812, 129] on div "Delete" at bounding box center [805, 134] width 17 height 17
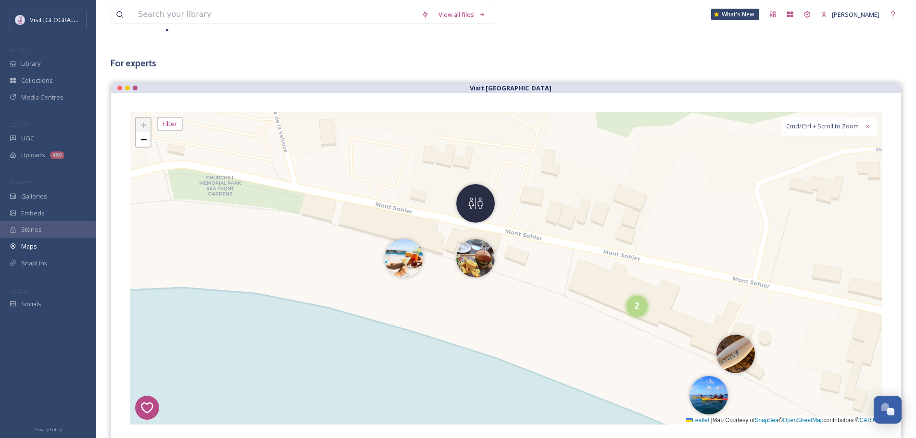
drag, startPoint x: 443, startPoint y: 194, endPoint x: 365, endPoint y: 189, distance: 78.6
click at [365, 189] on div "8 6 1 4 2 5 2 + − Leaflet | Map Courtesy of SnapSea © OpenStreetMap contributor…" at bounding box center [506, 268] width 752 height 313
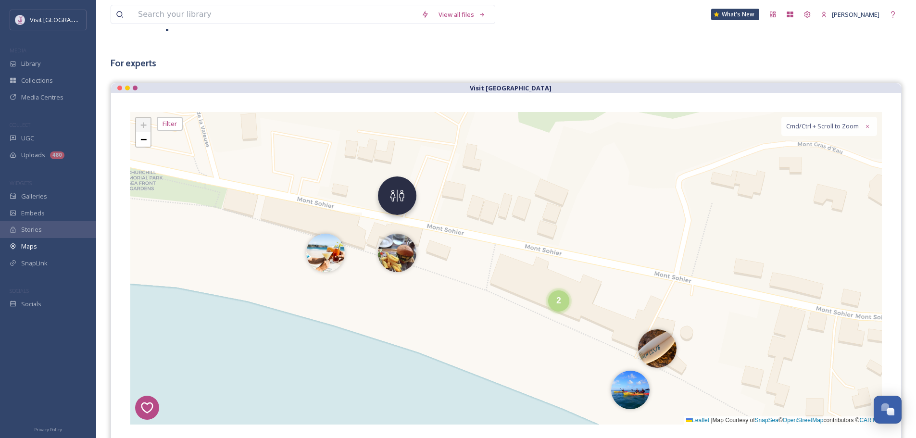
click at [395, 196] on img at bounding box center [397, 196] width 38 height 38
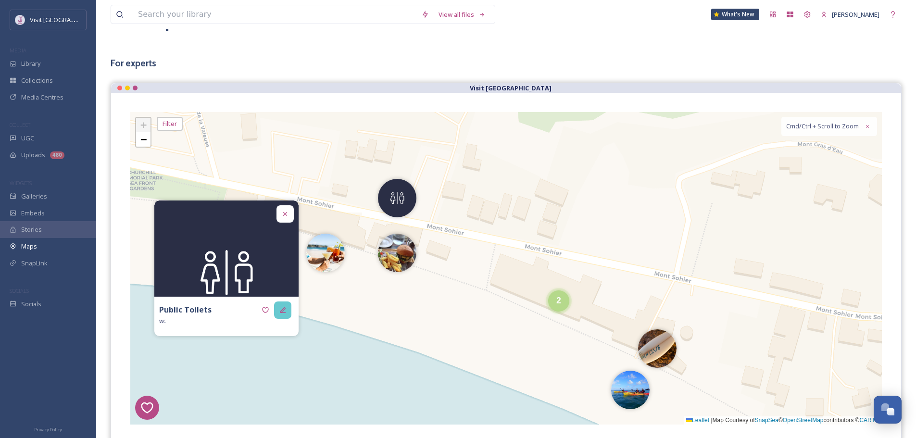
click at [289, 311] on div at bounding box center [282, 310] width 17 height 17
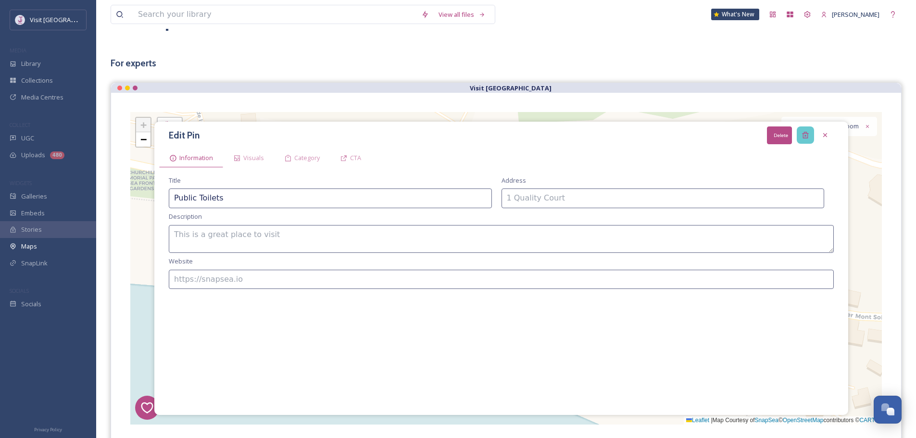
click at [800, 133] on div "Delete" at bounding box center [805, 134] width 17 height 17
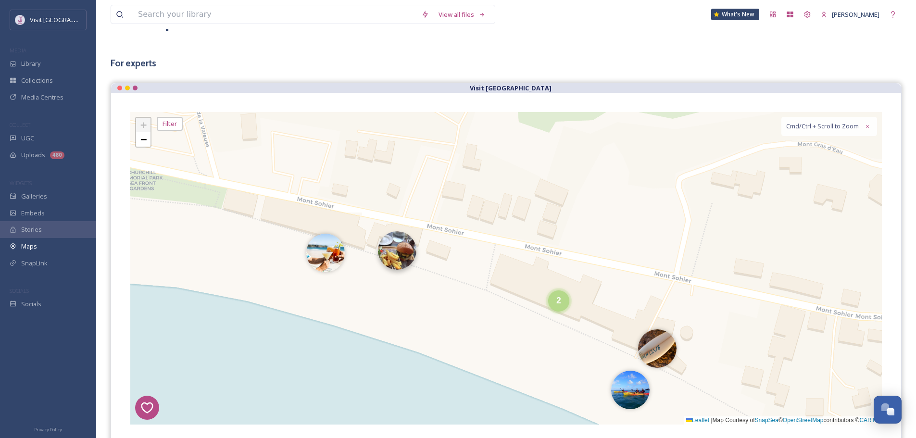
click at [409, 260] on img at bounding box center [397, 250] width 38 height 38
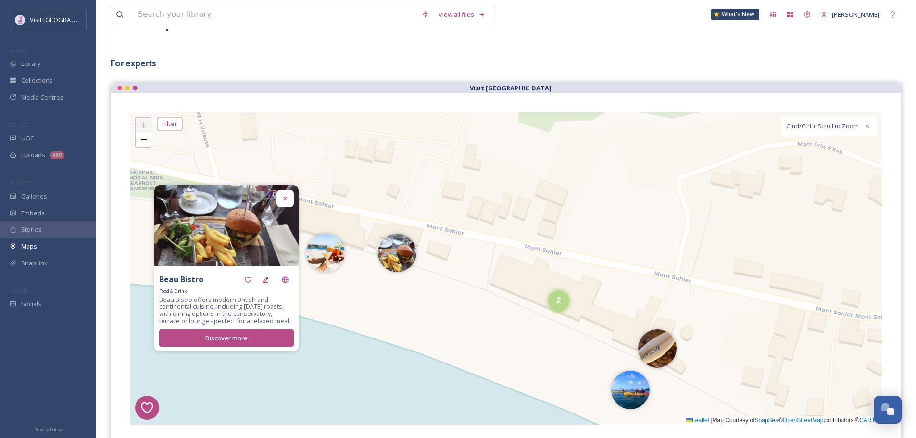
drag, startPoint x: 272, startPoint y: 279, endPoint x: 473, endPoint y: 229, distance: 207.6
click at [281, 277] on div "Beau Bistro" at bounding box center [226, 279] width 135 height 17
click at [271, 278] on div at bounding box center [265, 279] width 17 height 17
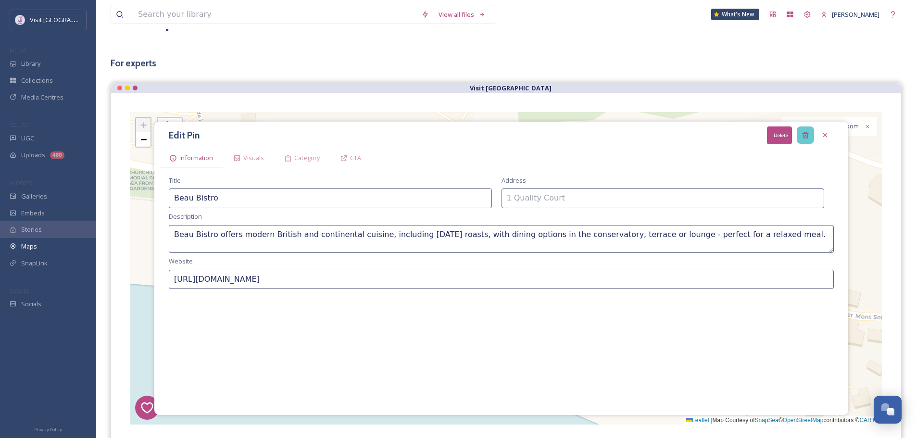
click at [804, 137] on icon at bounding box center [806, 135] width 8 height 8
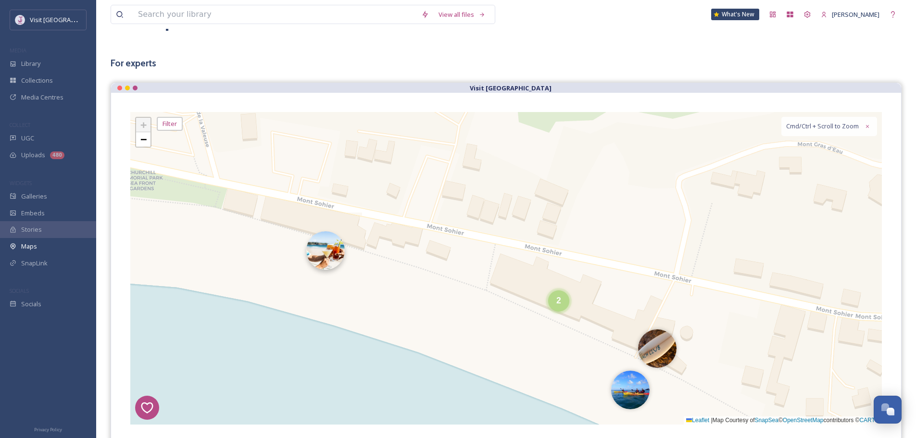
click at [331, 252] on img at bounding box center [325, 250] width 38 height 38
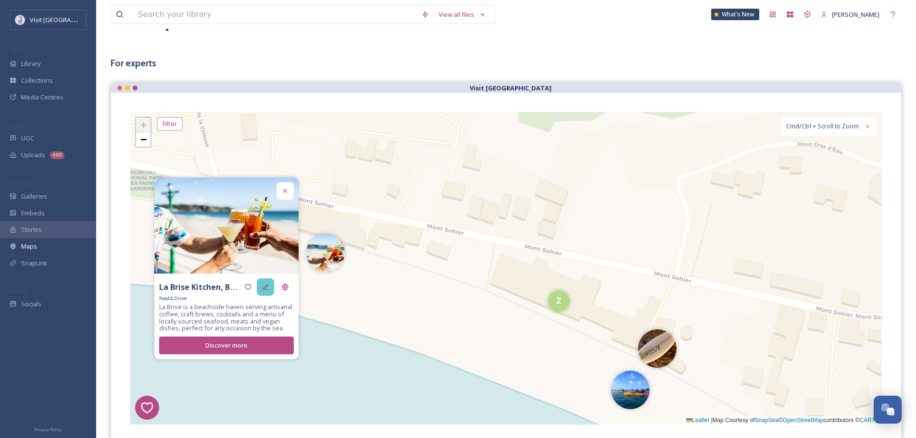
click at [262, 287] on icon at bounding box center [266, 287] width 8 height 8
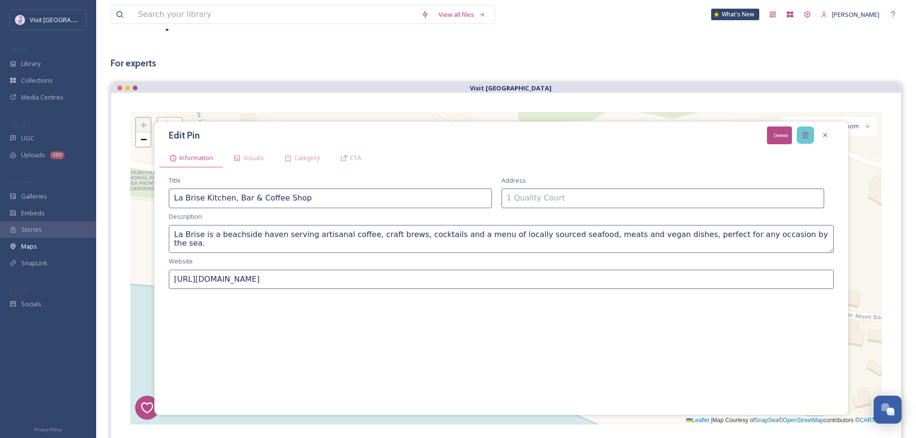
click at [807, 137] on icon at bounding box center [806, 135] width 8 height 8
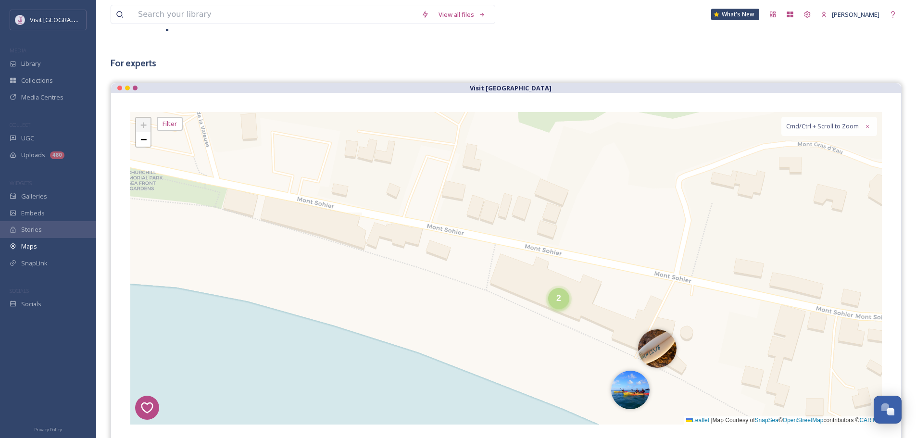
click at [560, 302] on span "2" at bounding box center [558, 298] width 5 height 10
click at [535, 287] on img at bounding box center [542, 306] width 38 height 38
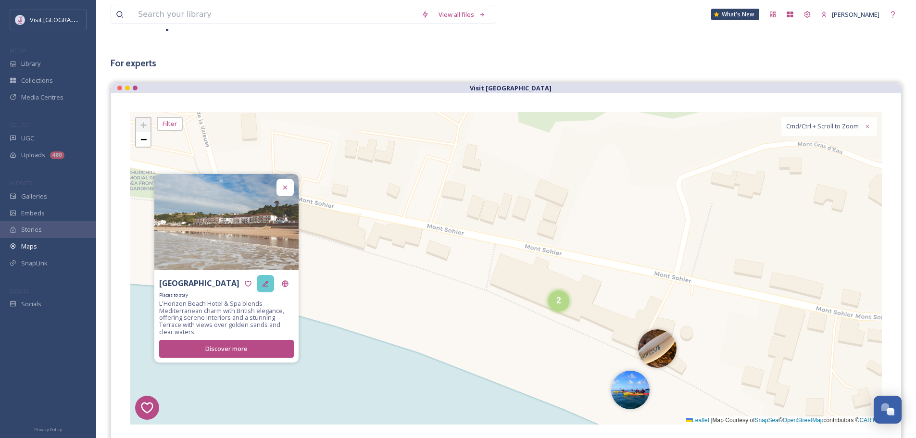
drag, startPoint x: 262, startPoint y: 280, endPoint x: 271, endPoint y: 276, distance: 9.7
click at [271, 276] on div at bounding box center [265, 283] width 17 height 17
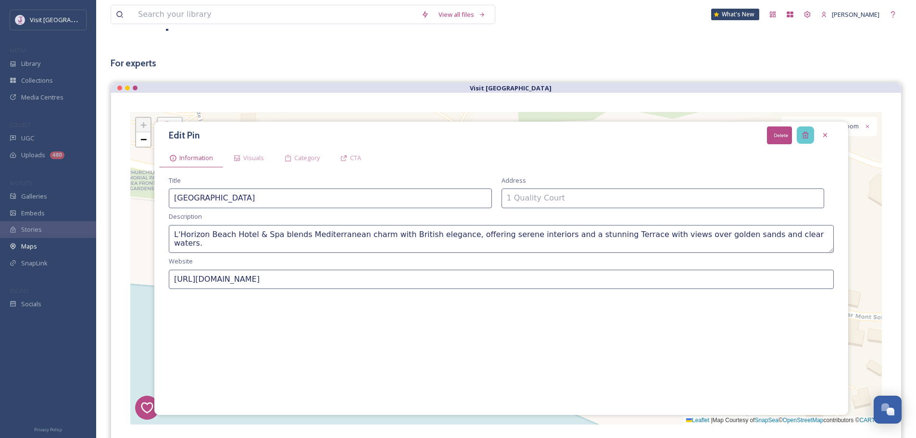
click at [803, 129] on div "Delete" at bounding box center [805, 134] width 17 height 17
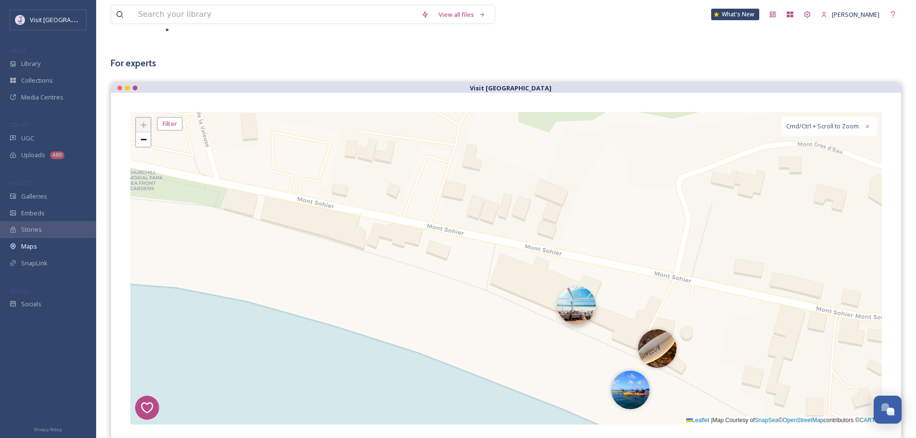
click at [582, 306] on img at bounding box center [576, 305] width 38 height 38
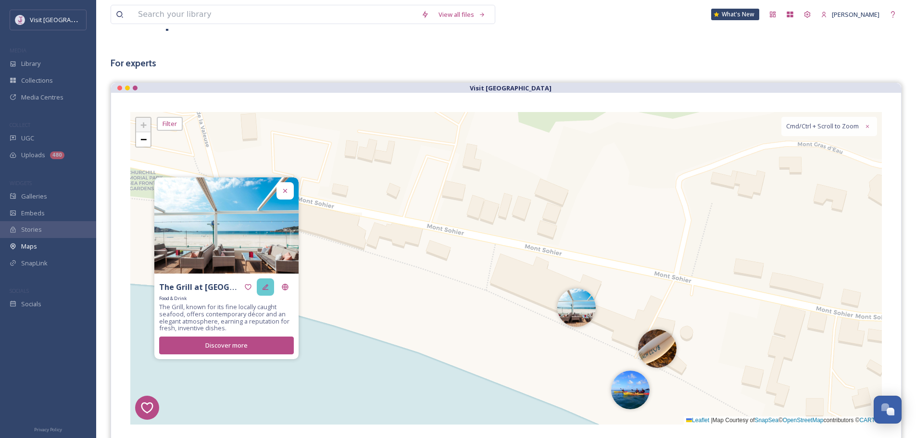
click at [264, 288] on icon at bounding box center [266, 287] width 8 height 8
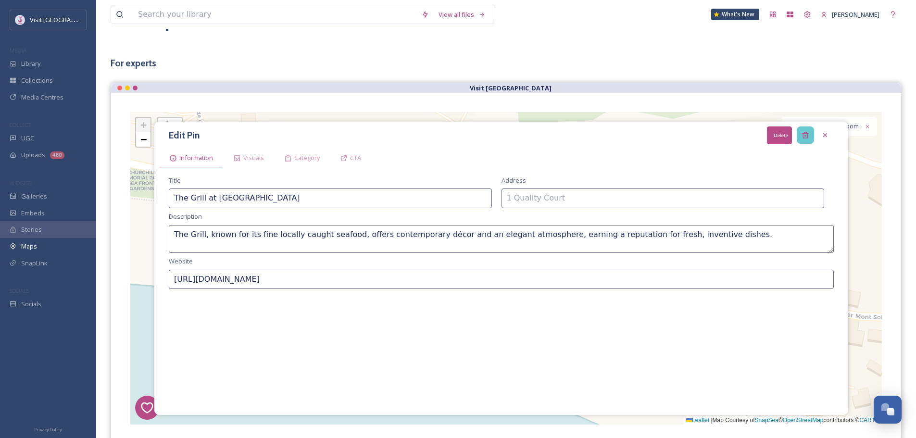
click at [810, 135] on div "Delete" at bounding box center [805, 134] width 17 height 17
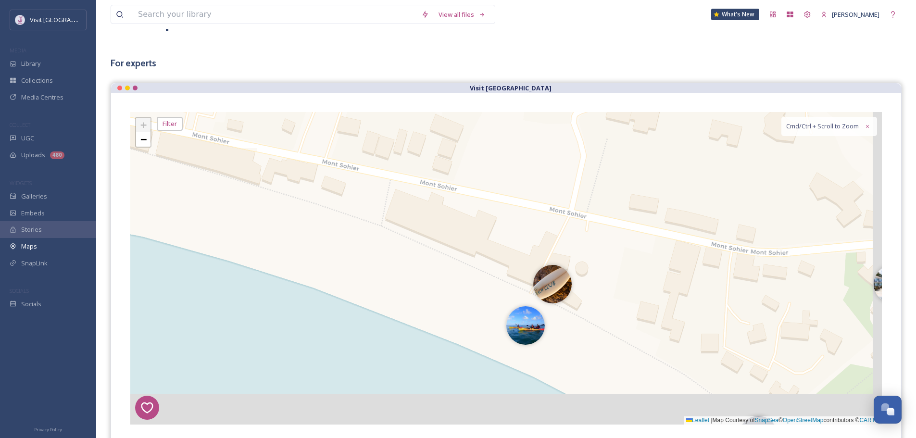
drag, startPoint x: 620, startPoint y: 271, endPoint x: 530, endPoint y: 224, distance: 101.7
click at [530, 224] on div "8 6 1 4 2 5 + − Leaflet | Map Courtesy of SnapSea © OpenStreetMap contributors …" at bounding box center [506, 268] width 752 height 313
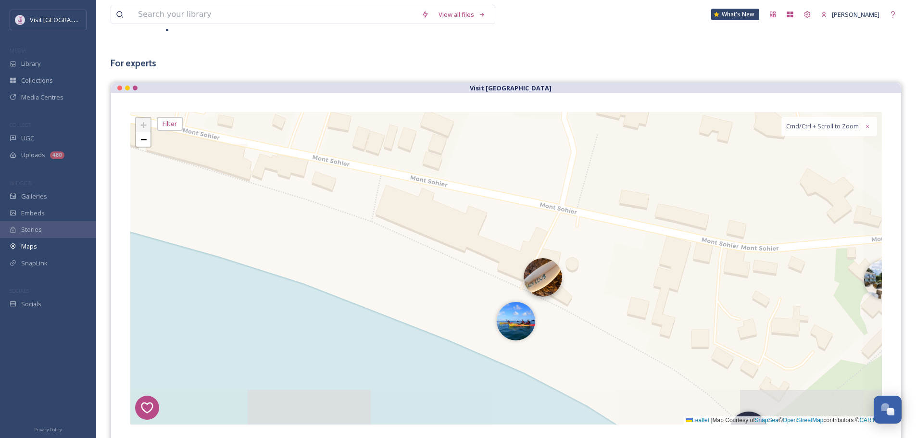
click at [528, 277] on img at bounding box center [543, 277] width 38 height 38
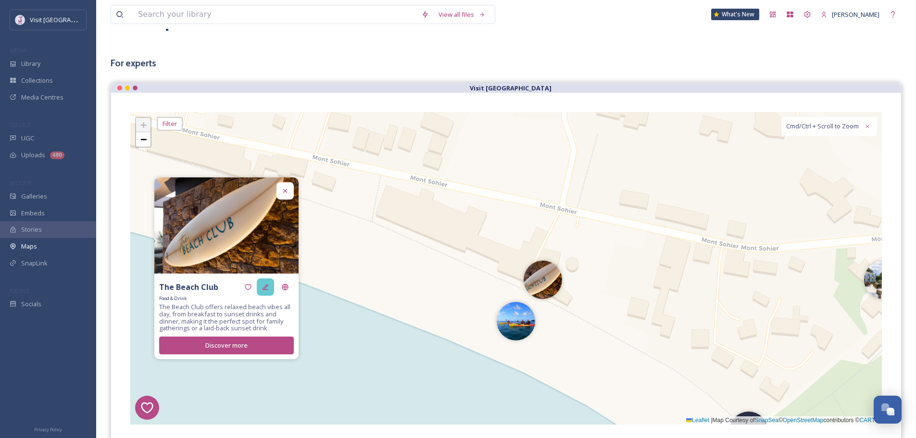
click at [268, 290] on icon at bounding box center [266, 287] width 6 height 6
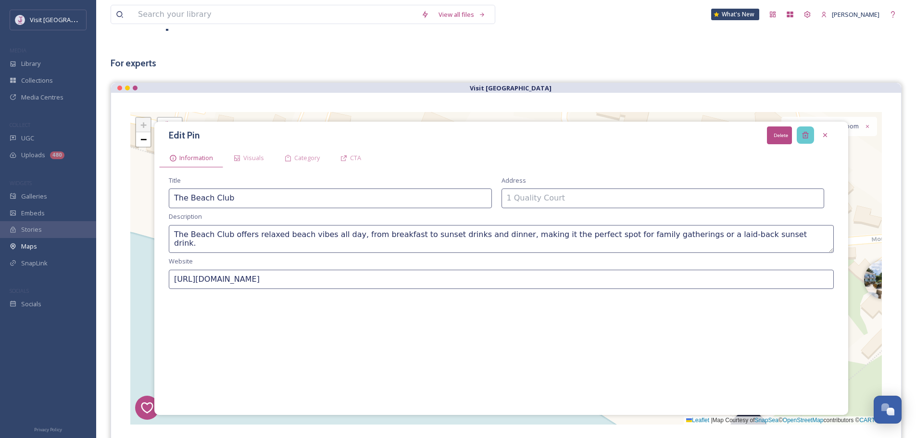
click at [811, 131] on div "Delete" at bounding box center [805, 134] width 17 height 17
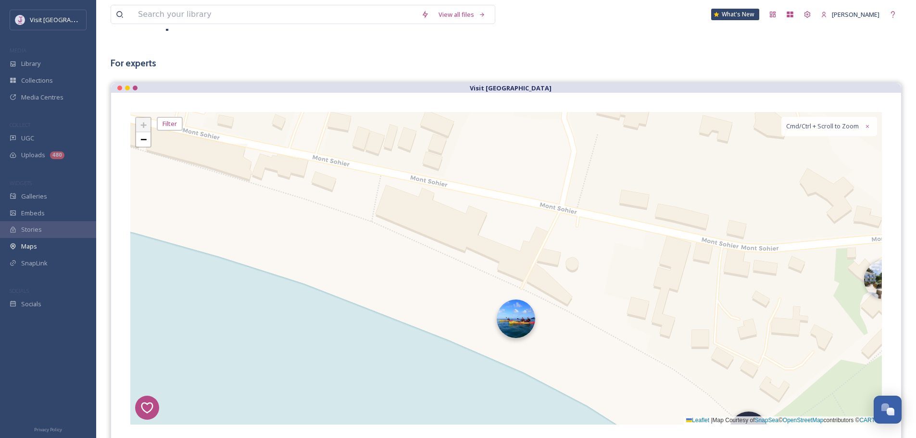
click at [526, 326] on img at bounding box center [516, 319] width 38 height 38
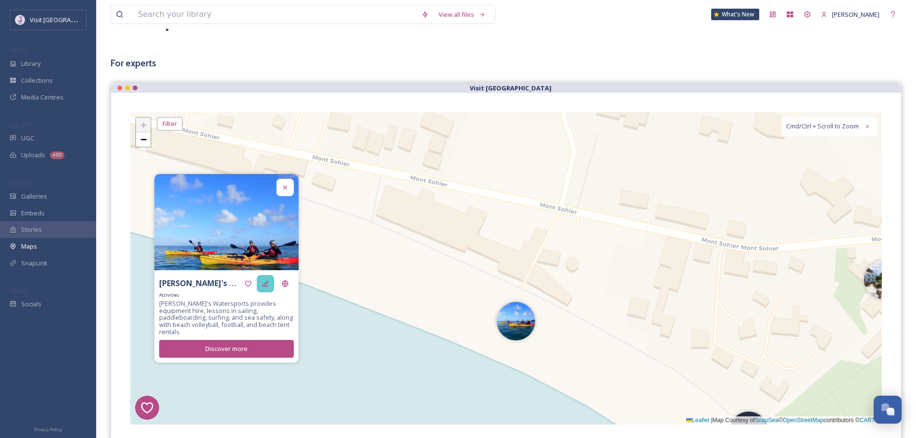
click at [269, 291] on div at bounding box center [265, 283] width 17 height 17
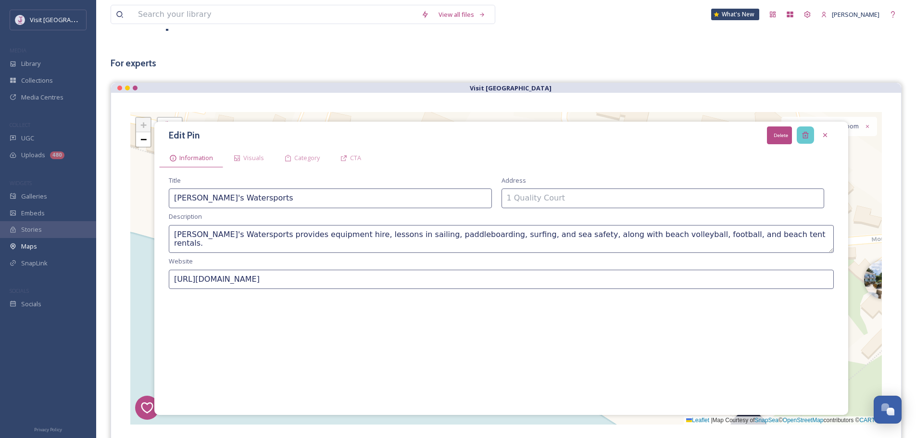
click at [813, 131] on div "Delete" at bounding box center [805, 134] width 17 height 17
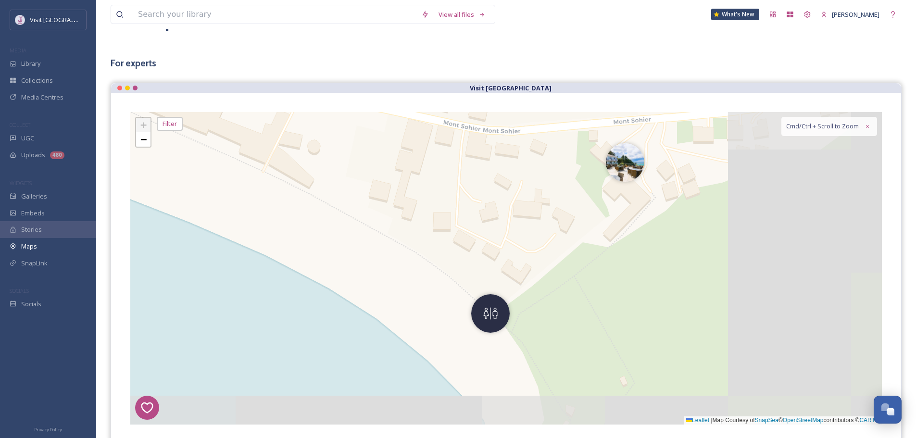
drag, startPoint x: 744, startPoint y: 226, endPoint x: 491, endPoint y: 120, distance: 274.7
click at [491, 120] on div "8 6 1 4 2 5 + − Leaflet | Map Courtesy of SnapSea © OpenStreetMap contributors …" at bounding box center [506, 268] width 752 height 313
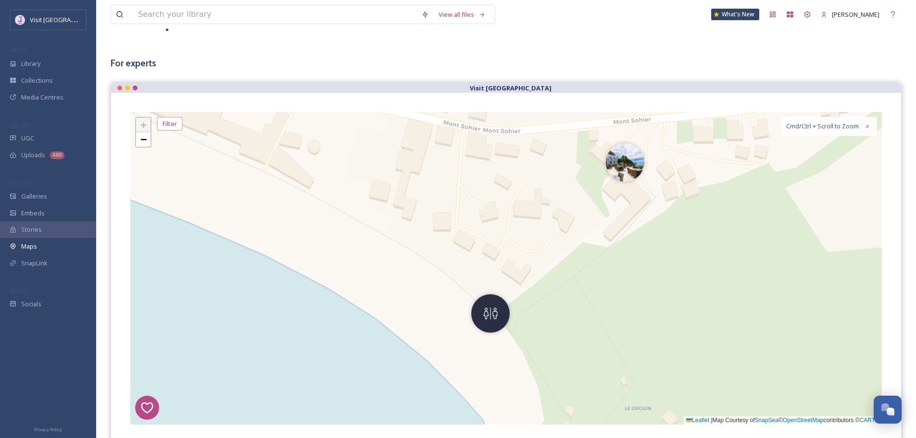
click at [467, 344] on div "8 6 1 4 2 5 + − Leaflet | Map Courtesy of SnapSea © OpenStreetMap contributors …" at bounding box center [506, 268] width 752 height 313
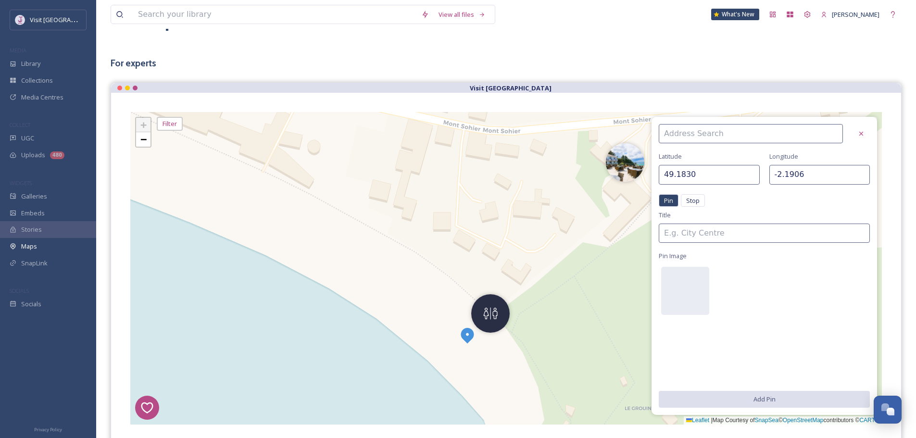
click at [865, 130] on div at bounding box center [861, 133] width 17 height 17
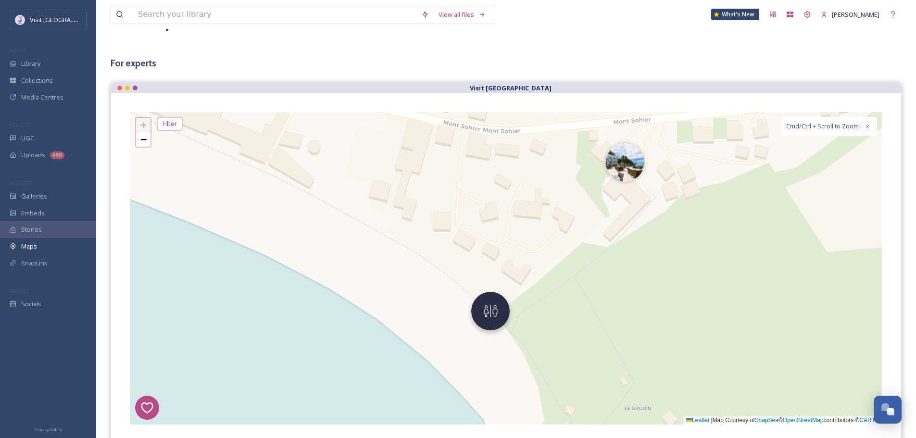
click at [498, 320] on img at bounding box center [490, 311] width 38 height 38
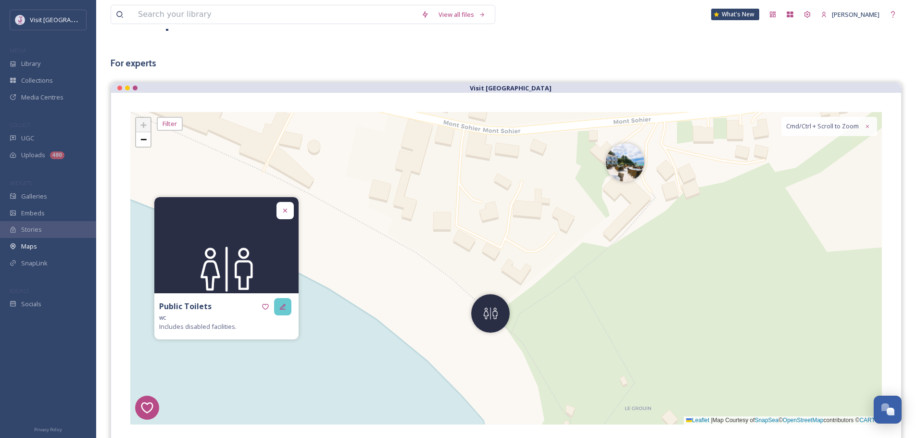
click at [289, 307] on div at bounding box center [282, 306] width 17 height 17
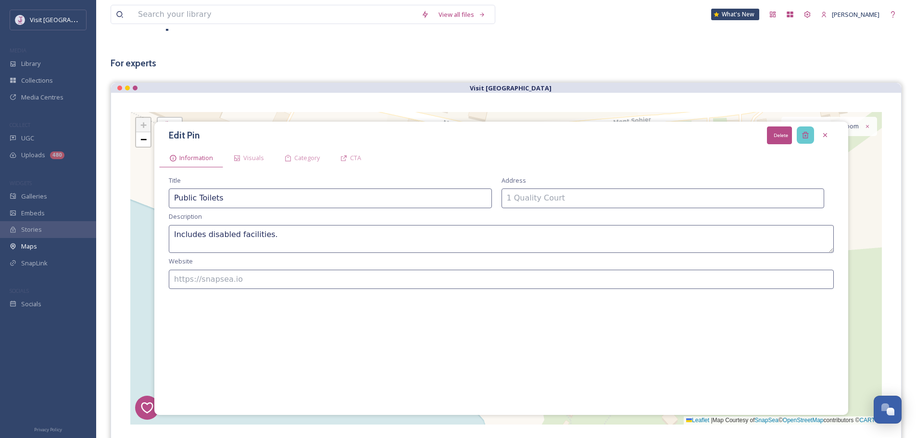
click at [811, 129] on div "Delete" at bounding box center [805, 134] width 17 height 17
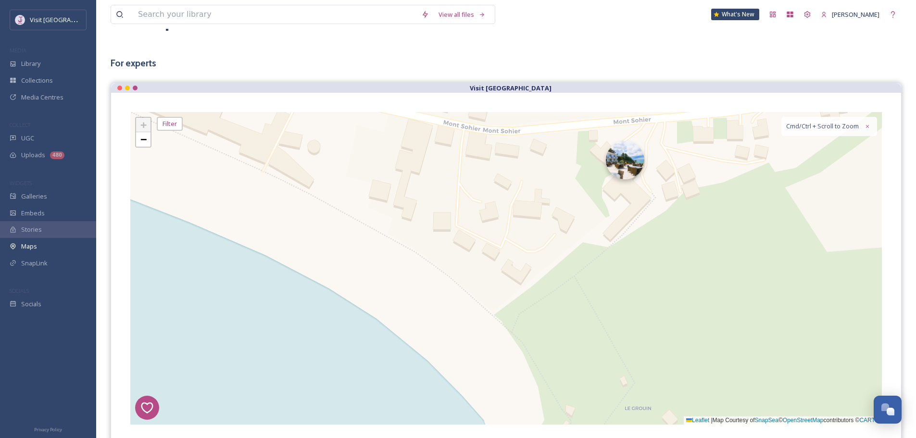
click at [610, 174] on div "8 6 1 4 2 5 + − Leaflet | Map Courtesy of SnapSea © OpenStreetMap contributors …" at bounding box center [506, 268] width 752 height 313
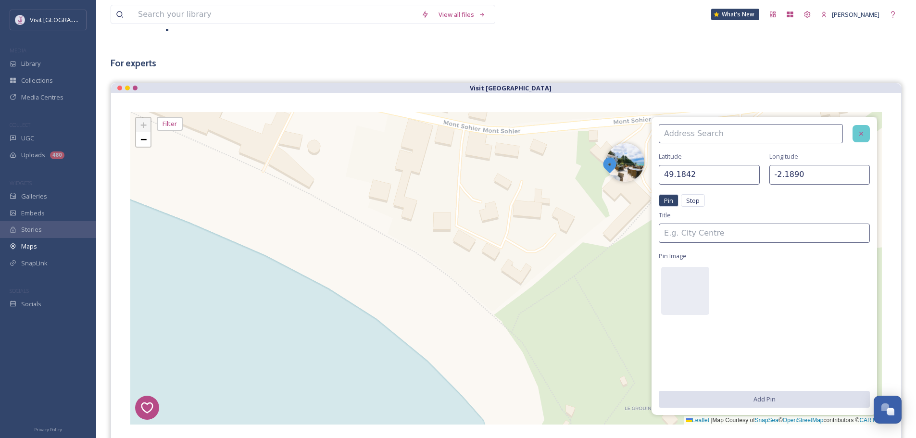
click at [859, 135] on icon at bounding box center [862, 134] width 8 height 8
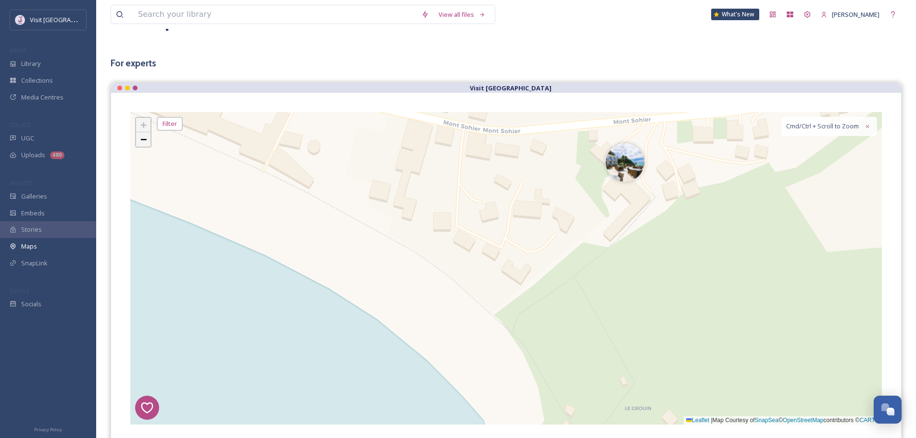
click at [140, 145] on span "−" at bounding box center [143, 139] width 6 height 12
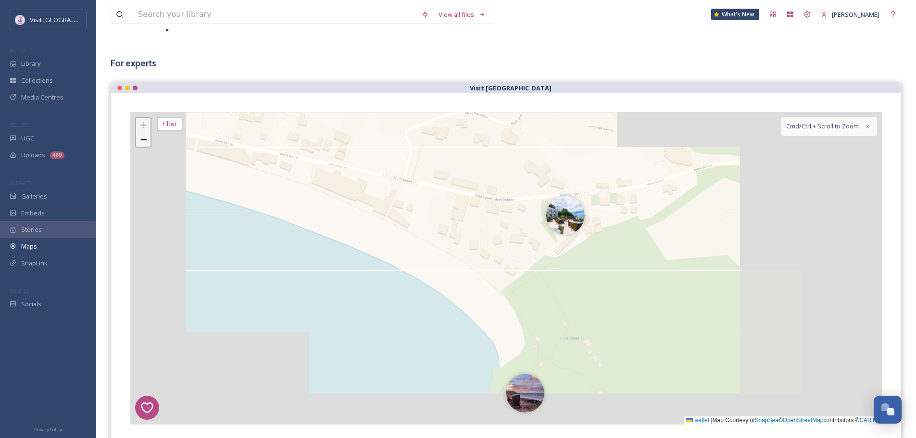
click at [140, 145] on span "−" at bounding box center [143, 139] width 6 height 12
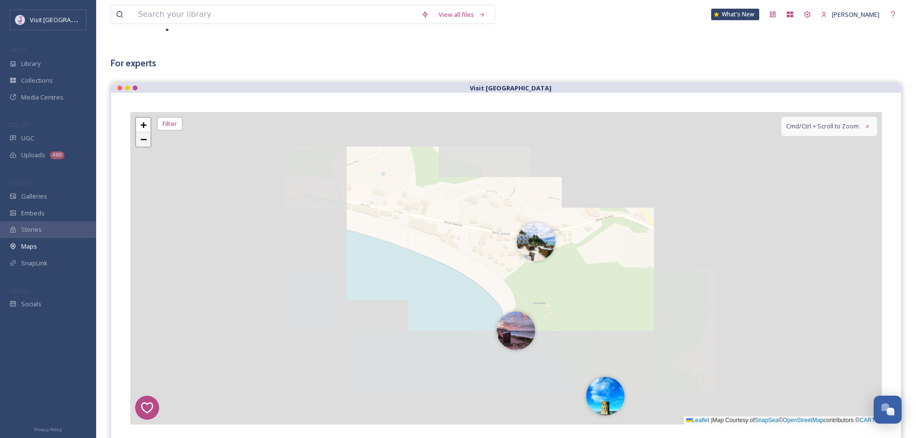
click at [140, 145] on span "−" at bounding box center [143, 139] width 6 height 12
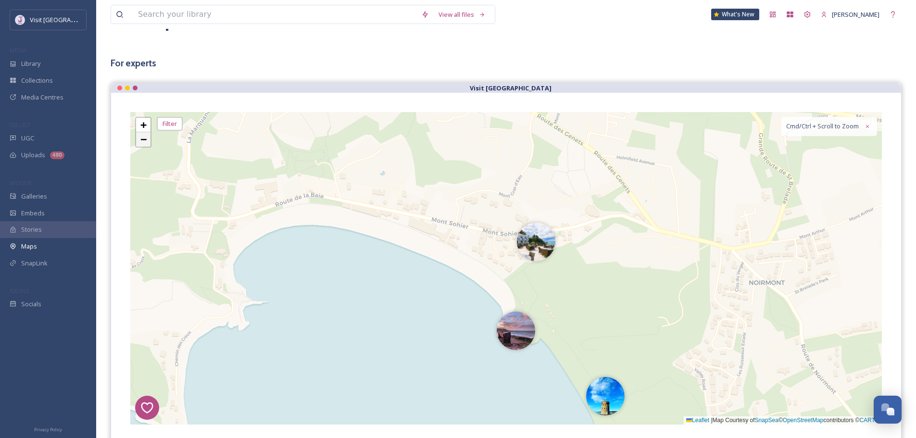
click at [145, 135] on span "−" at bounding box center [143, 139] width 6 height 12
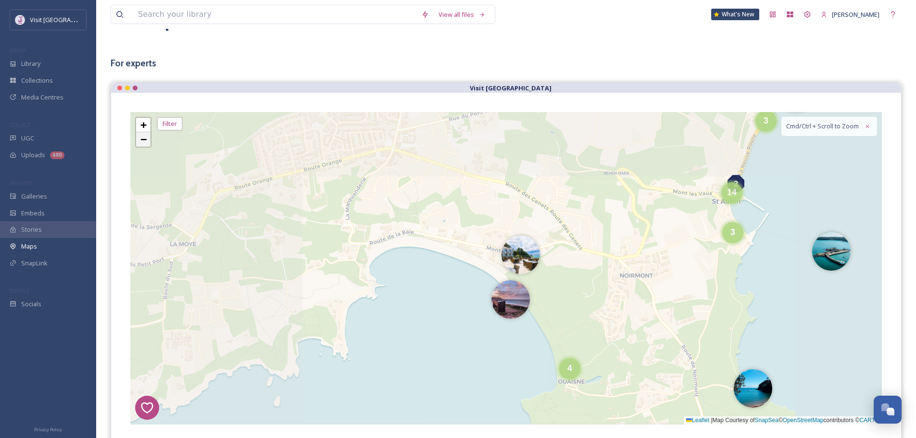
click at [145, 135] on span "−" at bounding box center [143, 139] width 6 height 12
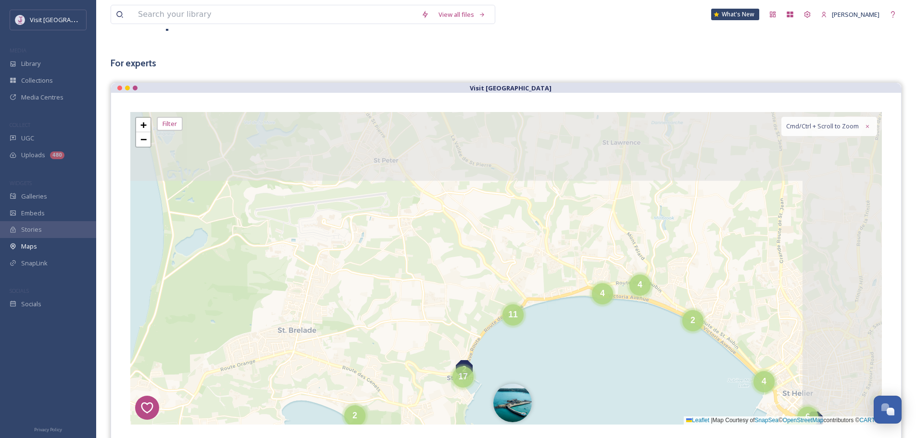
drag, startPoint x: 512, startPoint y: 185, endPoint x: 424, endPoint y: 294, distance: 140.2
click at [372, 322] on div "8 6 1 4 2 5 5 5 2 4 4 2 3 4 5 4 4 11 17 2 4 4 4 8 4 6 20 + − Leaflet | Map Cour…" at bounding box center [506, 268] width 752 height 313
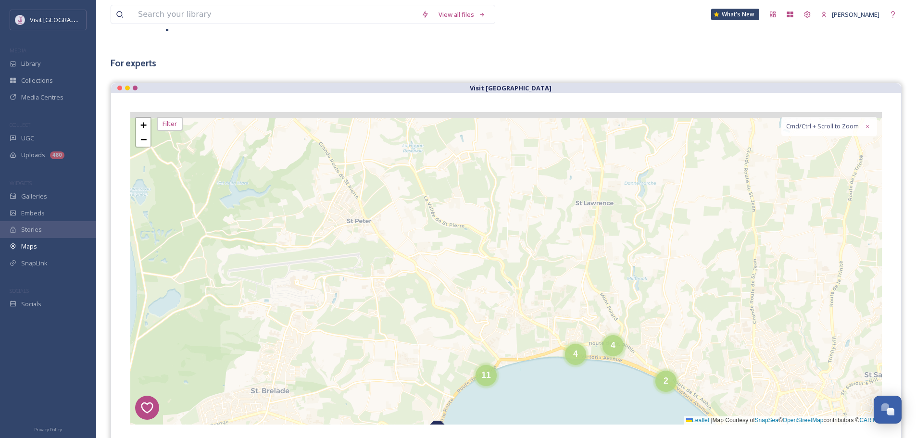
drag, startPoint x: 524, startPoint y: 216, endPoint x: 419, endPoint y: 301, distance: 134.7
click at [419, 301] on div "8 6 1 4 2 5 5 5 2 4 4 2 3 4 5 4 4 11 17 2 4 4 4 8 4 6 20 2 2 3 6 3 + − Leaflet …" at bounding box center [506, 268] width 752 height 313
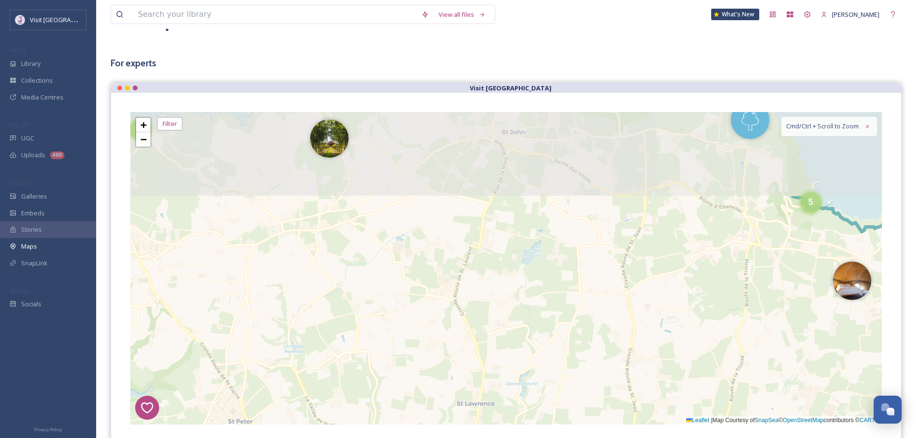
drag, startPoint x: 492, startPoint y: 255, endPoint x: 494, endPoint y: 352, distance: 96.7
click at [494, 352] on div "8 6 1 4 2 5 5 5 2 4 4 2 3 4 5 4 4 11 17 2 4 4 4 8 4 6 20 2 2 3 6 3 4 + − Leafle…" at bounding box center [506, 268] width 752 height 313
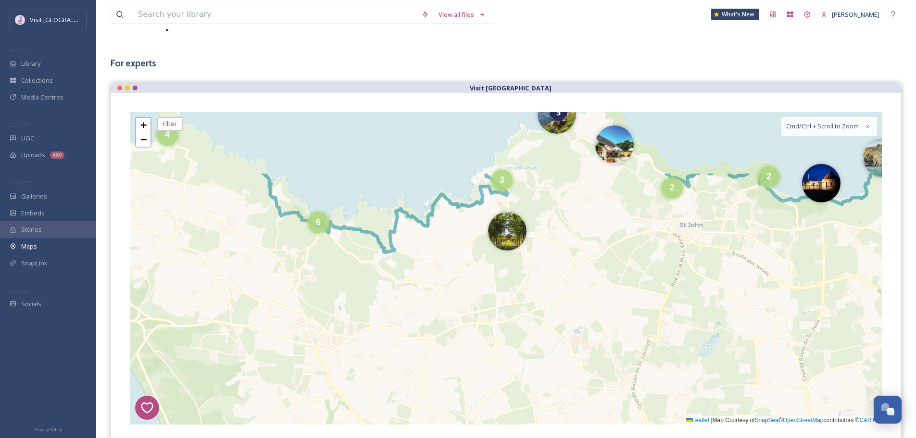
drag, startPoint x: 439, startPoint y: 341, endPoint x: 607, endPoint y: 414, distance: 183.3
click at [606, 423] on div "8 6 1 4 2 5 5 5 2 4 11 17 2 4 4 4 8 4 6 20 2 2 3 6 3 4 + − Leaflet | Map Courte…" at bounding box center [506, 268] width 752 height 313
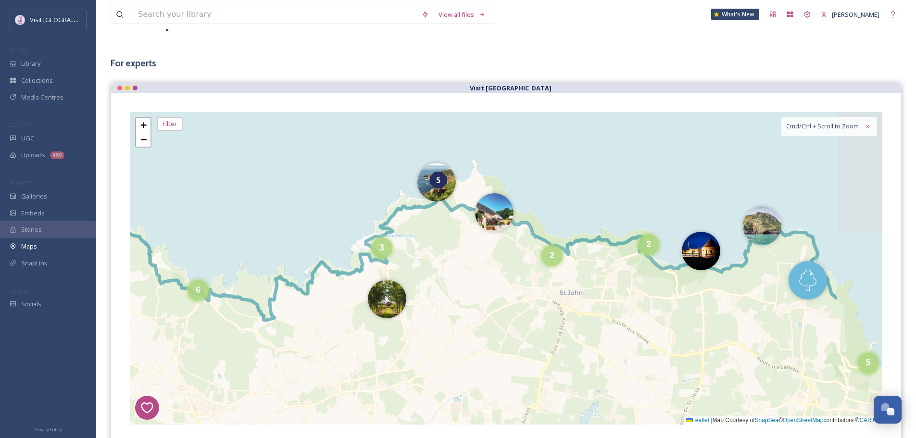
drag, startPoint x: 658, startPoint y: 290, endPoint x: 535, endPoint y: 350, distance: 136.4
click at [538, 357] on div "8 6 1 4 2 5 5 5 11 17 2 4 4 4 2 2 3 6 3 4 + − Leaflet | Map Courtesy of SnapSea…" at bounding box center [506, 268] width 752 height 313
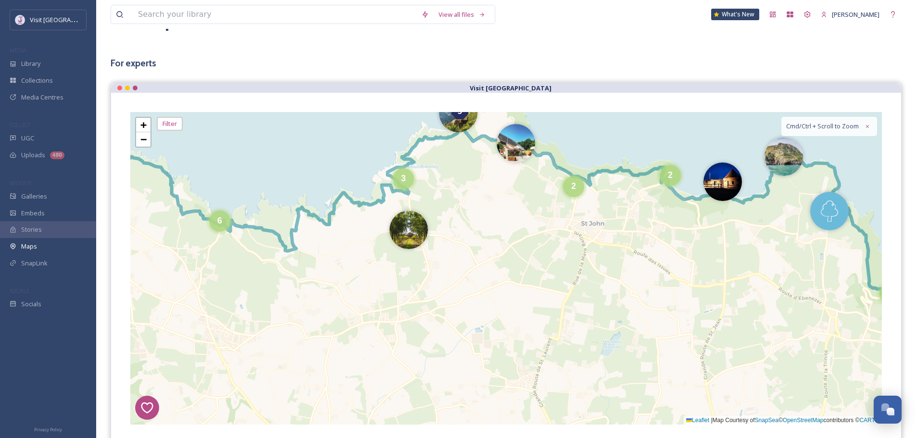
drag, startPoint x: 466, startPoint y: 323, endPoint x: 495, endPoint y: 205, distance: 122.0
click at [495, 205] on div "8 6 1 4 2 5 5 5 11 4 4 2 2 3 6 3 4 + − Leaflet | Map Courtesy of SnapSea © Open…" at bounding box center [506, 268] width 752 height 313
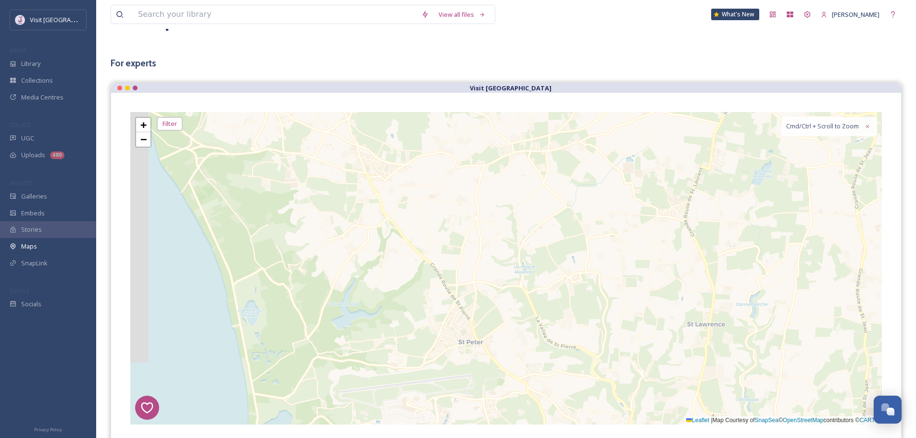
drag, startPoint x: 467, startPoint y: 239, endPoint x: 608, endPoint y: 118, distance: 186.6
click at [612, 114] on div "8 6 1 4 2 5 5 5 11 4 4 2 2 3 6 3 4 2 17 2 4 6 20 + − Leaflet | Map Courtesy of …" at bounding box center [506, 268] width 752 height 313
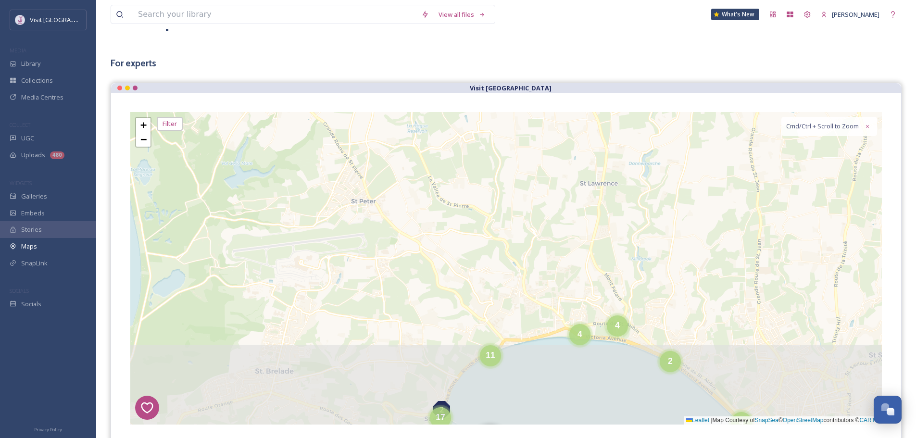
drag, startPoint x: 577, startPoint y: 228, endPoint x: 465, endPoint y: 91, distance: 177.0
click at [465, 91] on div "Visit [GEOGRAPHIC_DATA] 8 6 1 4 2 5 5 5 11 4 4 2 2 3 6 3 4 2 17 2 4 6 20 4 4 2 …" at bounding box center [506, 264] width 791 height 362
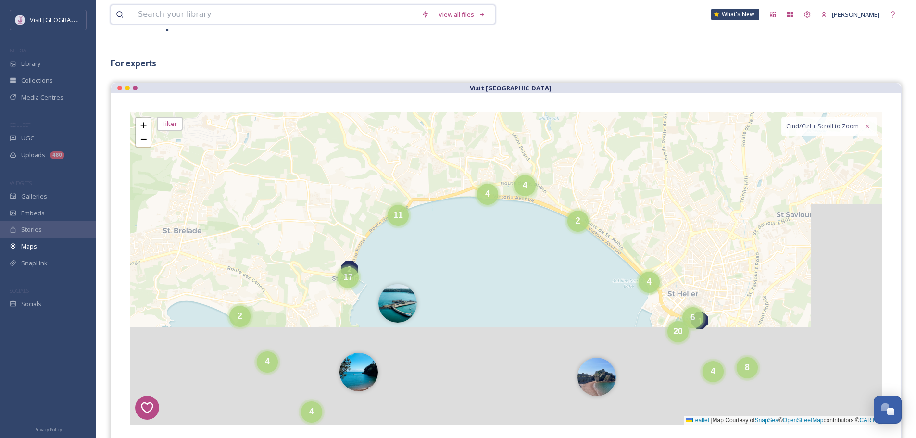
drag, startPoint x: 483, startPoint y: 164, endPoint x: 341, endPoint y: -18, distance: 230.9
click at [341, 0] on html "Visit Jersey MEDIA Library Collections Media Centres COLLECT UGC Uploads 480 WI…" at bounding box center [458, 292] width 916 height 680
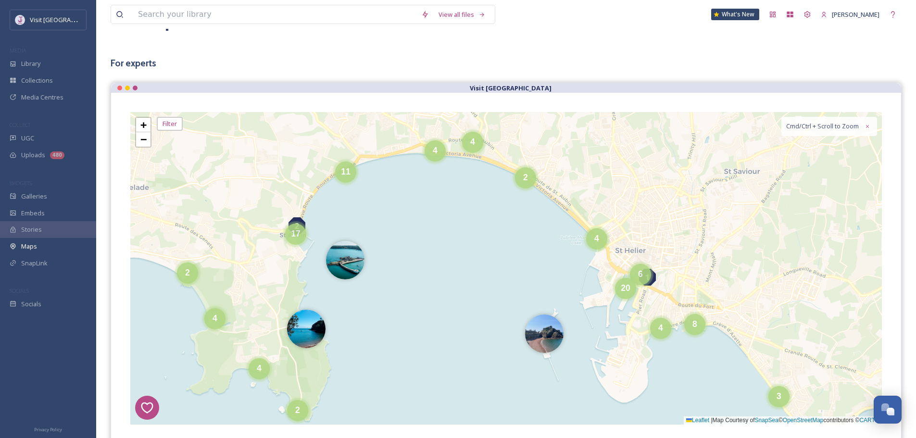
click at [430, 269] on div "8 6 1 4 2 5 5 11 4 4 2 17 2 4 6 20 4 4 2 3 4 4 4 8 5 4 5 + − Leaflet | Map Cour…" at bounding box center [506, 268] width 752 height 313
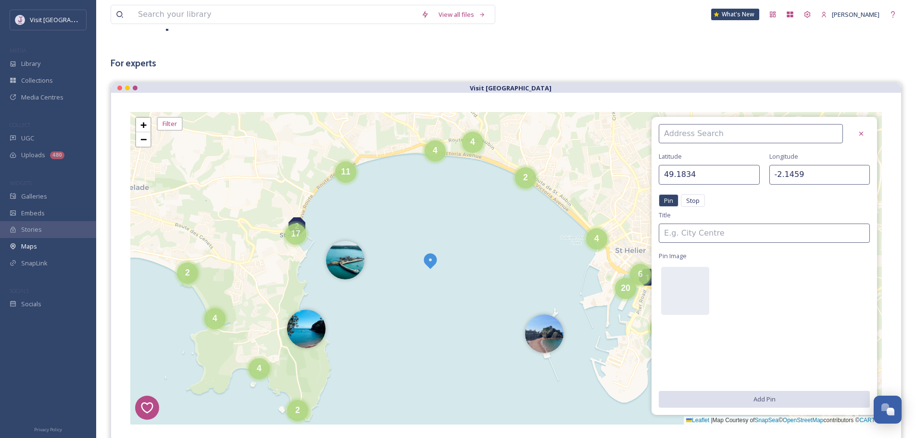
click at [858, 122] on div "[GEOGRAPHIC_DATA] Pin Stop Pin Stop Title Pin Image Add Pin" at bounding box center [765, 266] width 226 height 298
click at [860, 137] on icon at bounding box center [862, 134] width 8 height 8
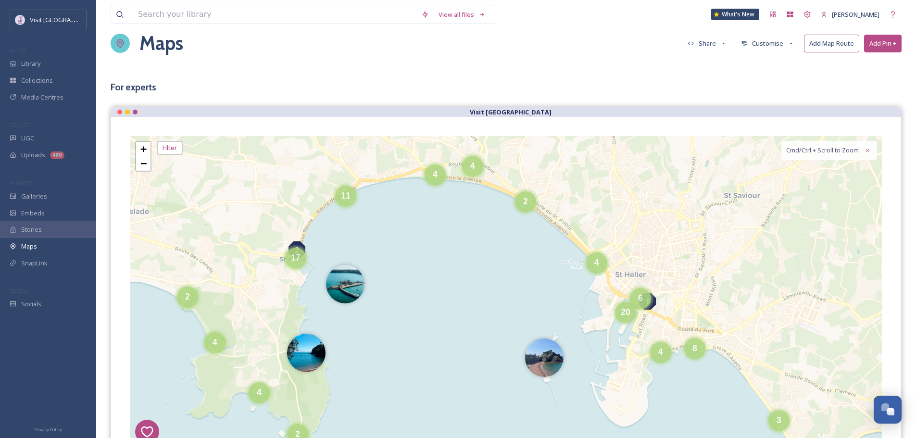
scroll to position [0, 0]
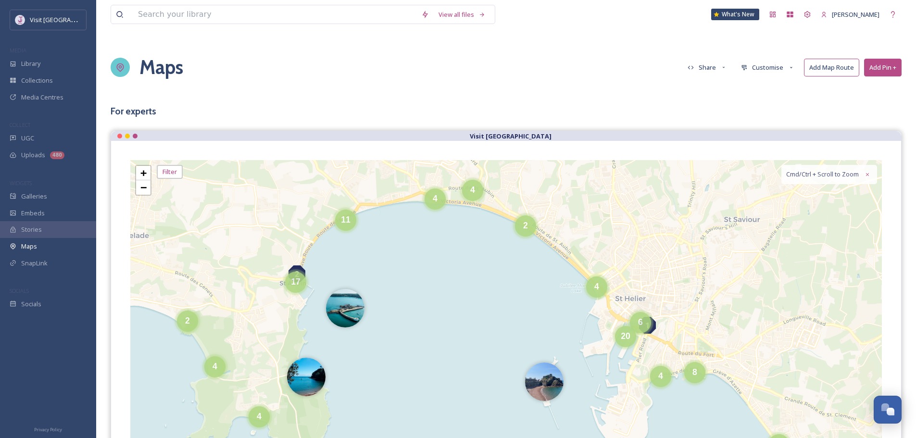
drag, startPoint x: 780, startPoint y: 63, endPoint x: 707, endPoint y: 72, distance: 73.7
click at [739, 67] on button "Customise" at bounding box center [767, 67] width 63 height 17
click at [706, 63] on button "Share" at bounding box center [707, 67] width 49 height 17
click at [714, 100] on span "Embed Map" at bounding box center [705, 103] width 34 height 7
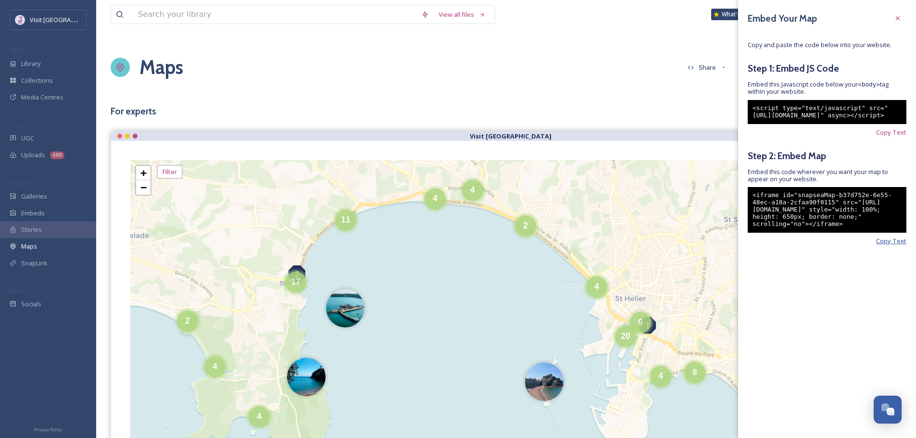
click at [889, 245] on span "Copy Text" at bounding box center [891, 241] width 30 height 7
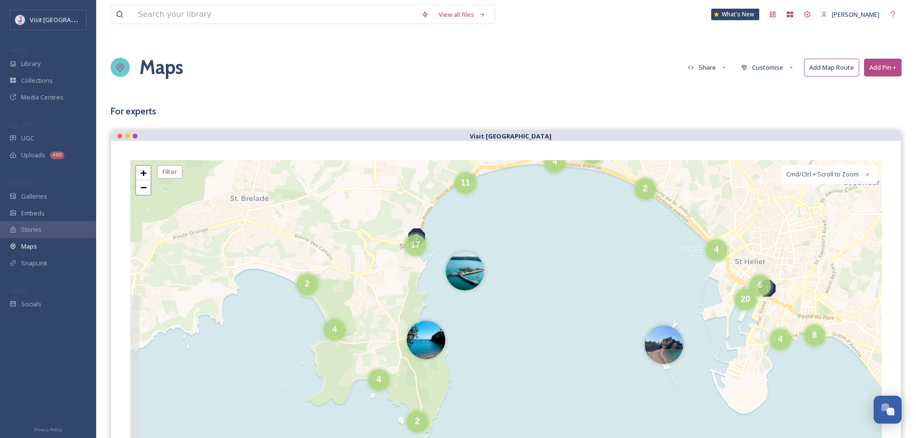
drag, startPoint x: 272, startPoint y: 242, endPoint x: 392, endPoint y: 205, distance: 125.3
click at [392, 205] on div "8 6 1 4 2 5 5 5 4 4 4 4 6 5 2 4 3 4 2 2 20 4 11 17 8 4 4 + − Leaflet | Map Cour…" at bounding box center [506, 316] width 752 height 313
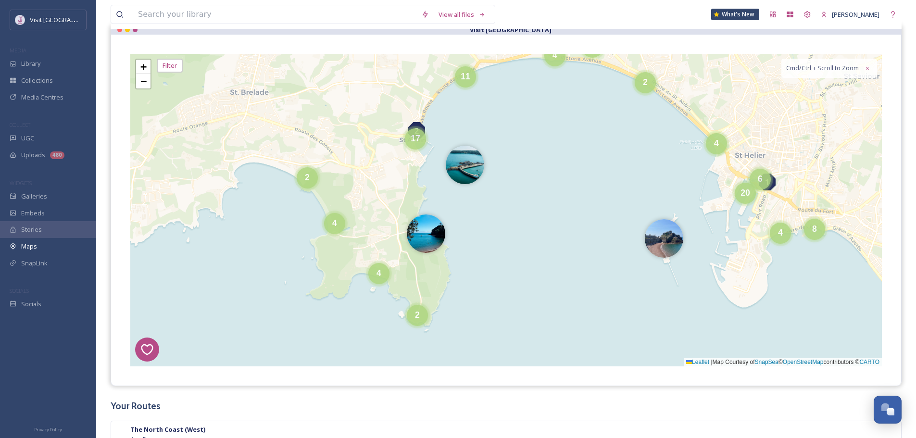
scroll to position [96, 0]
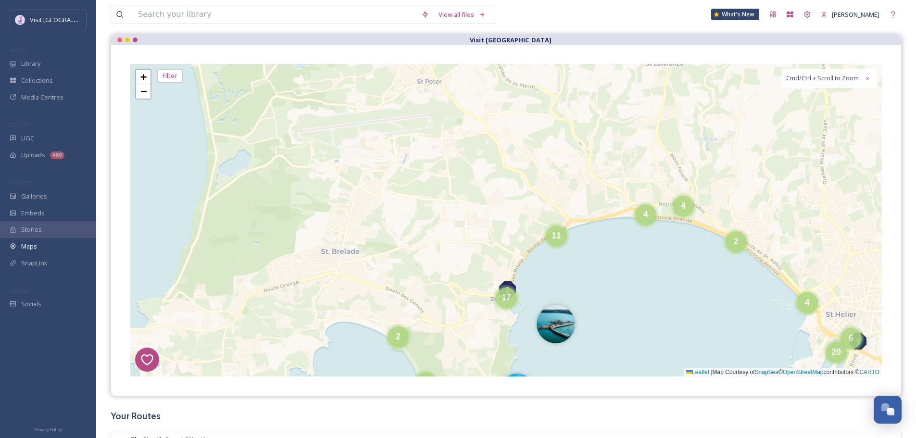
drag, startPoint x: 253, startPoint y: 216, endPoint x: 332, endPoint y: 322, distance: 132.6
click at [332, 322] on div "8 6 1 4 2 5 4 4 4 4 6 5 2 4 3 4 2 2 20 4 11 17 8 4 4 + − Leaflet | Map Courtesy…" at bounding box center [506, 220] width 752 height 313
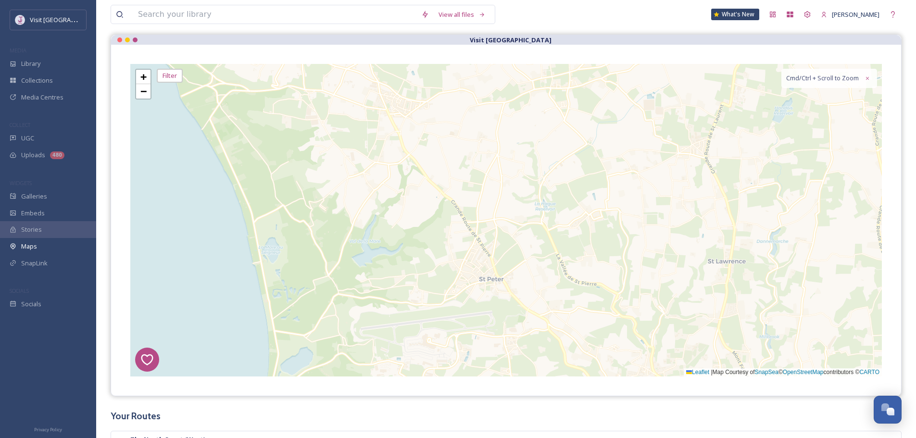
drag, startPoint x: 351, startPoint y: 200, endPoint x: 385, endPoint y: 382, distance: 184.9
click at [385, 382] on div "8 6 1 4 2 5 4 4 4 4 6 5 2 4 3 4 2 2 20 4 11 17 8 4 4 5 2 2 5 3 6 3 + − Leaflet …" at bounding box center [506, 220] width 790 height 351
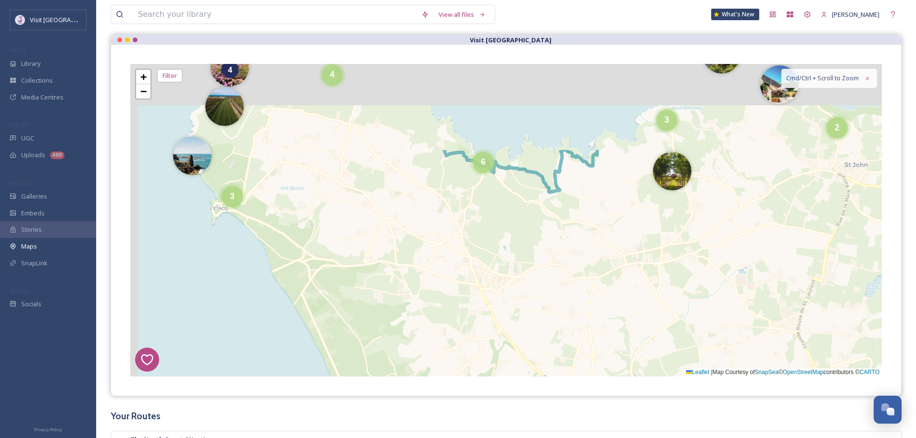
drag, startPoint x: 349, startPoint y: 165, endPoint x: 370, endPoint y: 173, distance: 23.0
click at [423, 291] on div "8 6 1 4 2 5 4 4 4 6 2 4 2 20 11 17 8 4 4 5 2 2 5 3 6 3 4 + − Leaflet | Map Cour…" at bounding box center [506, 220] width 752 height 313
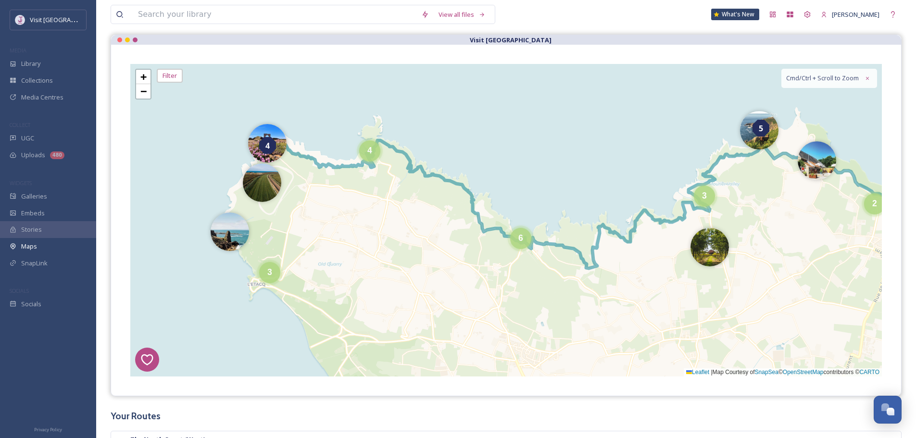
drag, startPoint x: 353, startPoint y: 150, endPoint x: 375, endPoint y: 186, distance: 42.5
click at [375, 186] on div "8 6 1 4 2 5 4 2 11 4 5 2 2 5 3 6 3 4 17 + − Leaflet | Map Courtesy of SnapSea ©…" at bounding box center [506, 220] width 752 height 313
click at [265, 272] on div "3" at bounding box center [269, 270] width 21 height 21
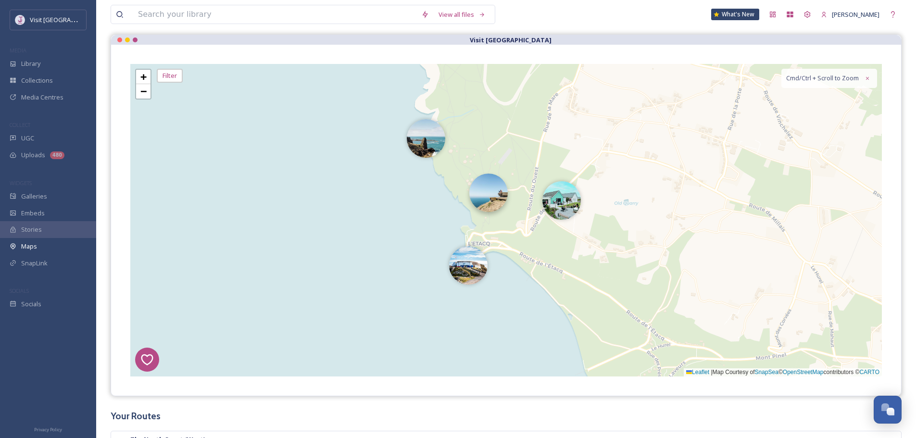
click at [484, 199] on img at bounding box center [488, 193] width 38 height 38
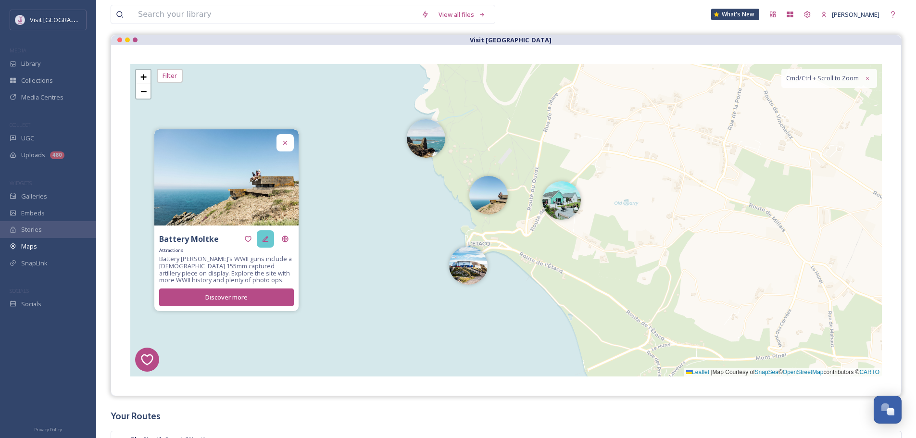
click at [268, 239] on icon at bounding box center [266, 239] width 8 height 8
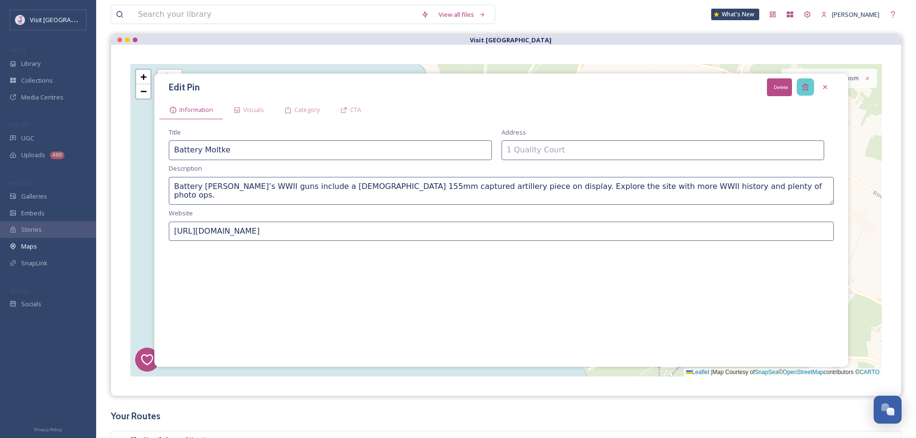
click at [806, 85] on icon at bounding box center [805, 87] width 6 height 6
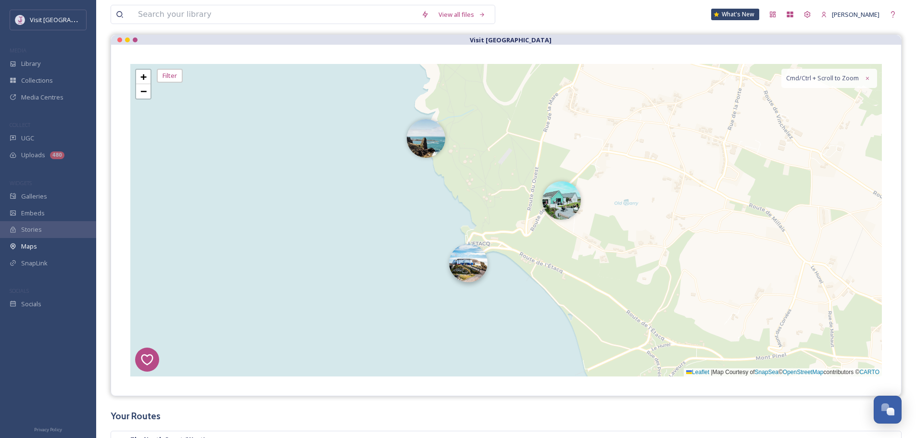
click at [466, 281] on img at bounding box center [468, 263] width 38 height 38
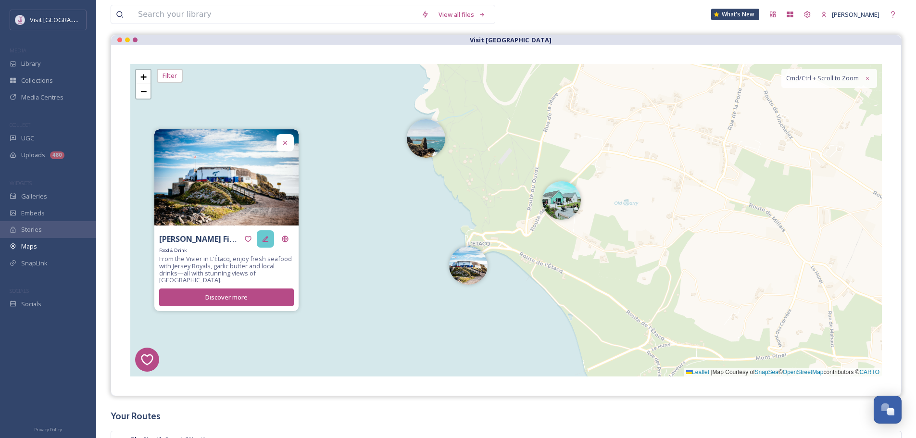
click at [263, 241] on icon at bounding box center [266, 239] width 8 height 8
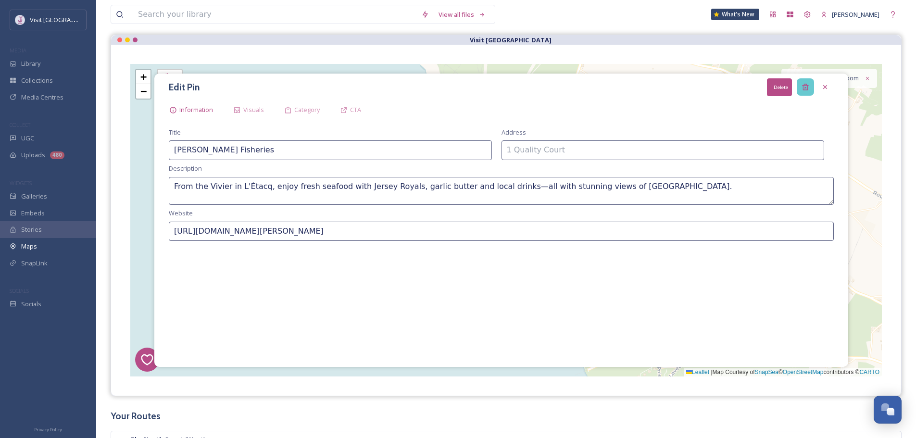
click at [809, 89] on div "Delete" at bounding box center [805, 86] width 17 height 17
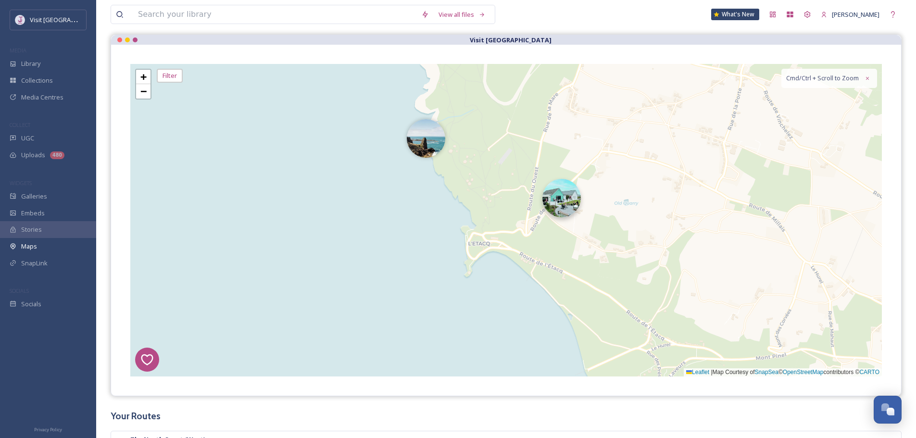
click at [567, 204] on img at bounding box center [561, 198] width 38 height 38
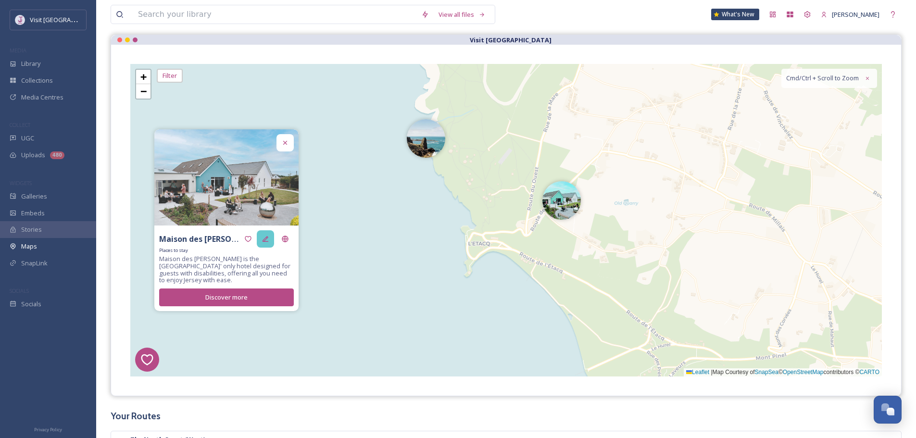
click at [259, 246] on div at bounding box center [265, 238] width 17 height 17
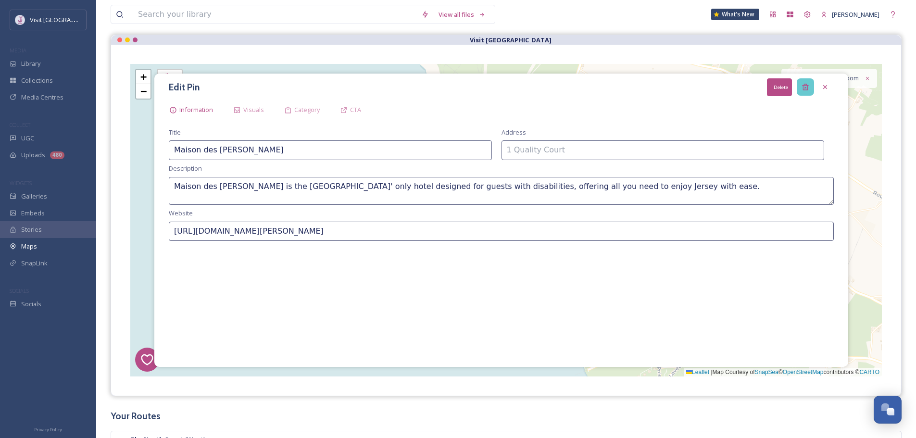
click at [812, 83] on div "Delete" at bounding box center [805, 86] width 17 height 17
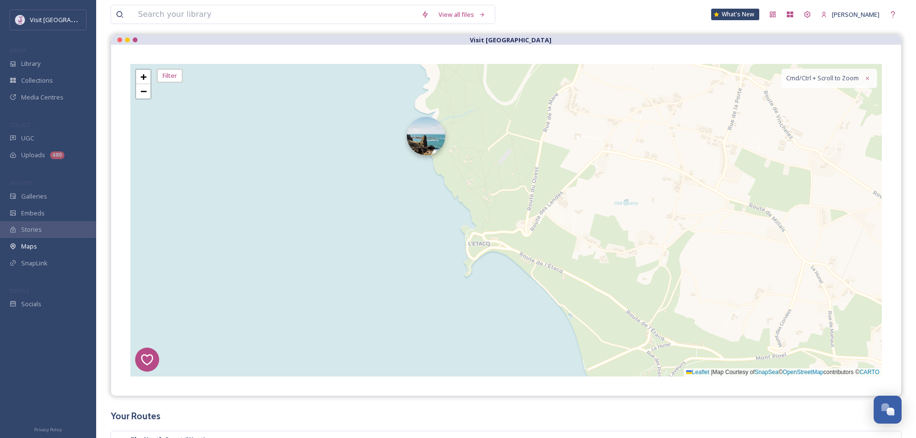
click at [437, 143] on img at bounding box center [426, 136] width 38 height 38
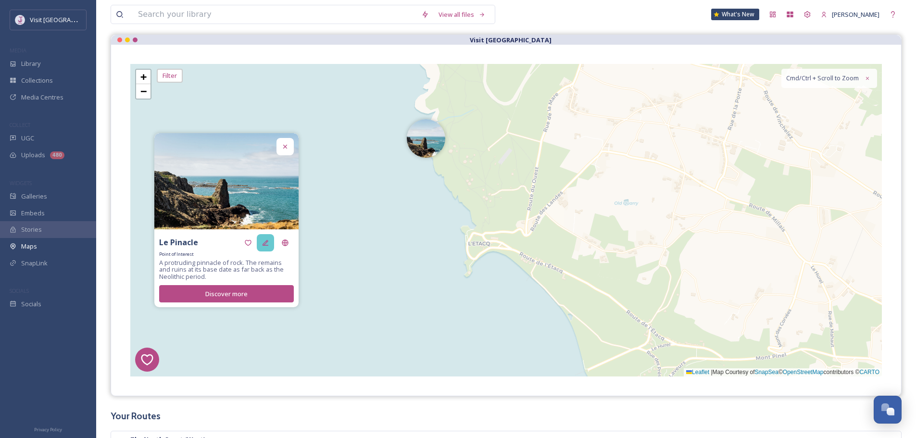
click at [271, 241] on div at bounding box center [265, 242] width 17 height 17
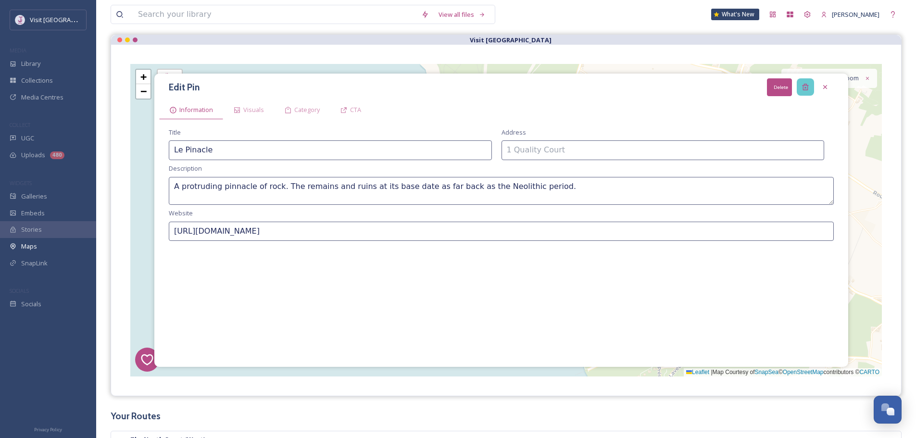
click at [811, 84] on div "Delete" at bounding box center [805, 86] width 17 height 17
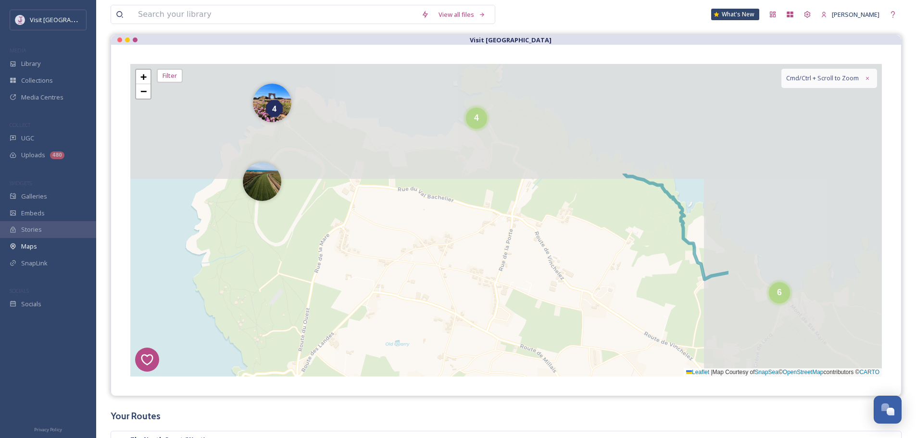
drag, startPoint x: 631, startPoint y: 121, endPoint x: 376, endPoint y: 244, distance: 282.6
click at [417, 260] on div "8 6 1 4 2 5 4 6 + − Leaflet | Map Courtesy of SnapSea © OpenStreetMap contribut…" at bounding box center [506, 220] width 752 height 313
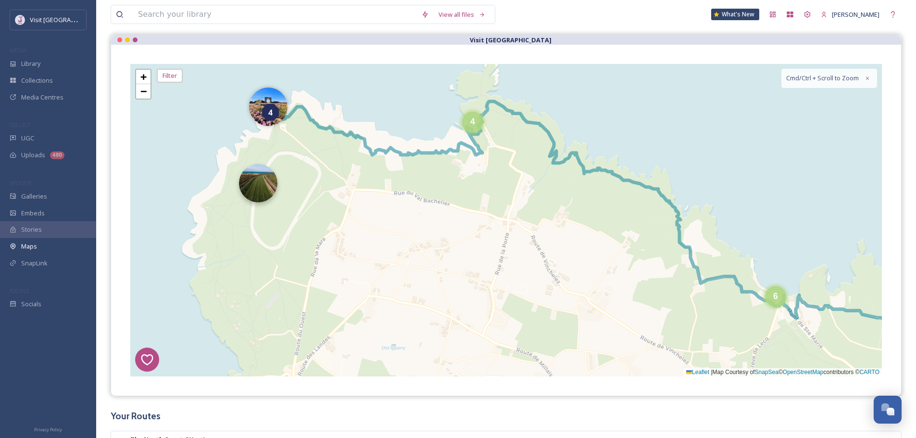
click at [264, 186] on img at bounding box center [258, 183] width 38 height 38
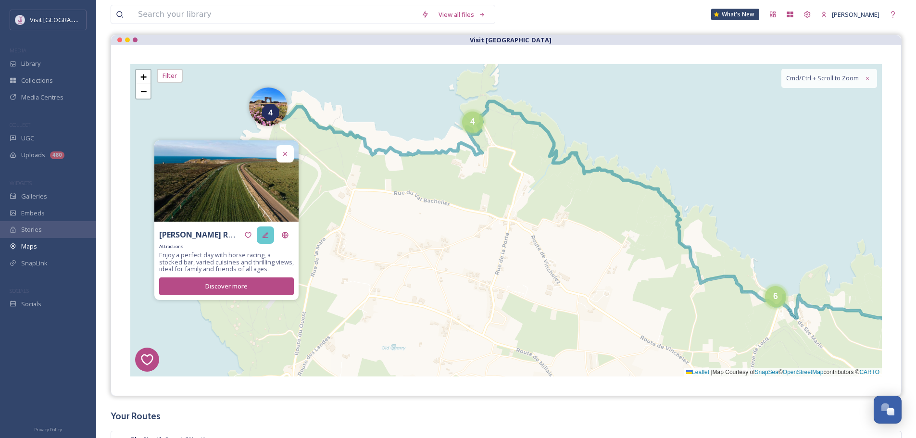
click at [266, 239] on div at bounding box center [265, 235] width 17 height 17
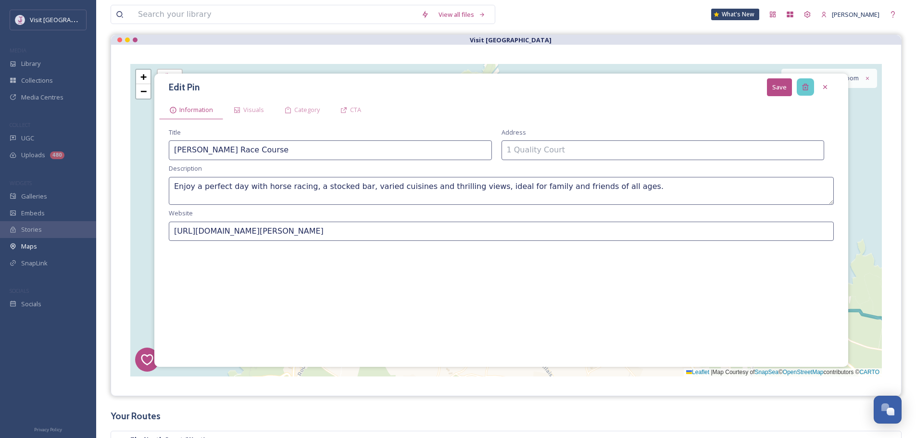
click at [812, 83] on div at bounding box center [805, 86] width 17 height 17
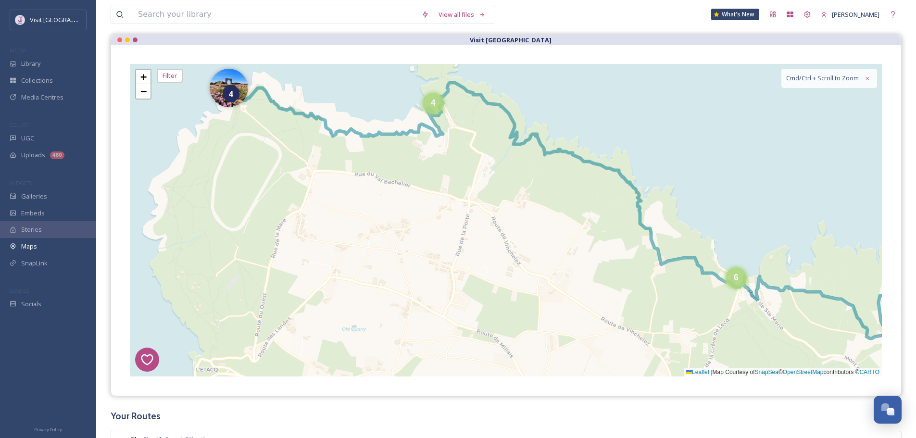
drag, startPoint x: 749, startPoint y: 203, endPoint x: 393, endPoint y: 116, distance: 366.3
click at [393, 116] on div "8 6 1 4 2 5 4 2 6 + − Leaflet | Map Courtesy of SnapSea © OpenStreetMap contrib…" at bounding box center [506, 220] width 752 height 313
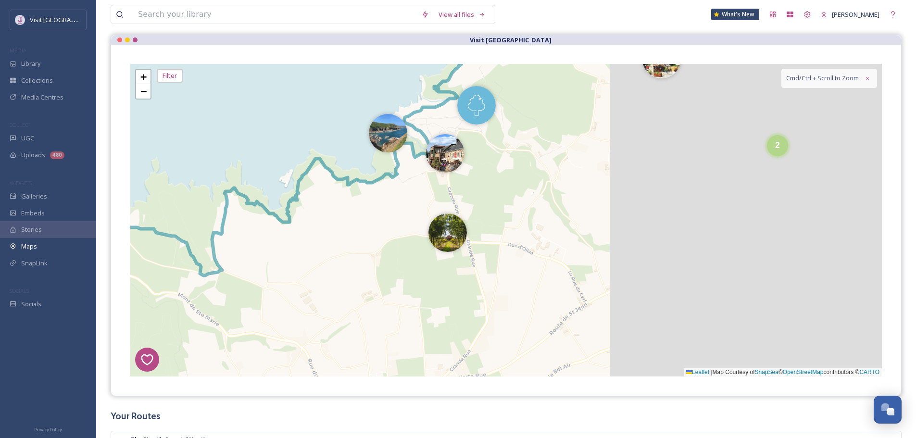
drag, startPoint x: 592, startPoint y: 178, endPoint x: 280, endPoint y: 205, distance: 312.8
click at [260, 203] on div "8 6 1 4 2 5 4 2 6 2 + − Leaflet | Map Courtesy of SnapSea © OpenStreetMap contr…" at bounding box center [506, 220] width 752 height 313
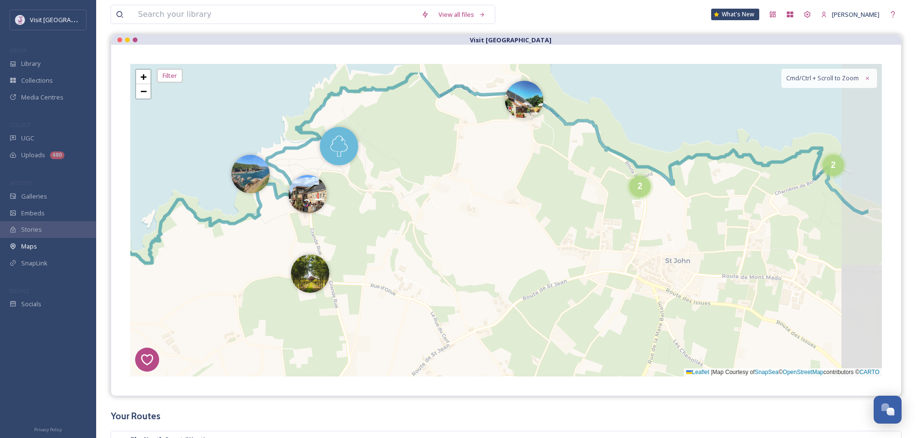
drag, startPoint x: 447, startPoint y: 210, endPoint x: 381, endPoint y: 250, distance: 77.2
click at [381, 250] on div "8 6 1 4 2 5 4 2 6 2 4 + − Leaflet | Map Courtesy of SnapSea © OpenStreetMap con…" at bounding box center [506, 220] width 752 height 313
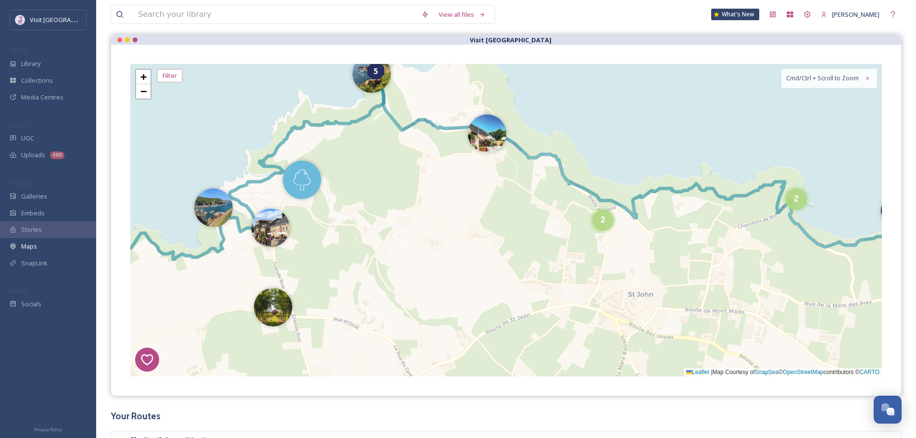
drag, startPoint x: 467, startPoint y: 212, endPoint x: 437, endPoint y: 234, distance: 36.7
click at [437, 234] on div "8 6 1 4 2 5 4 2 6 2 4 + − Leaflet | Map Courtesy of SnapSea © OpenStreetMap con…" at bounding box center [506, 220] width 752 height 313
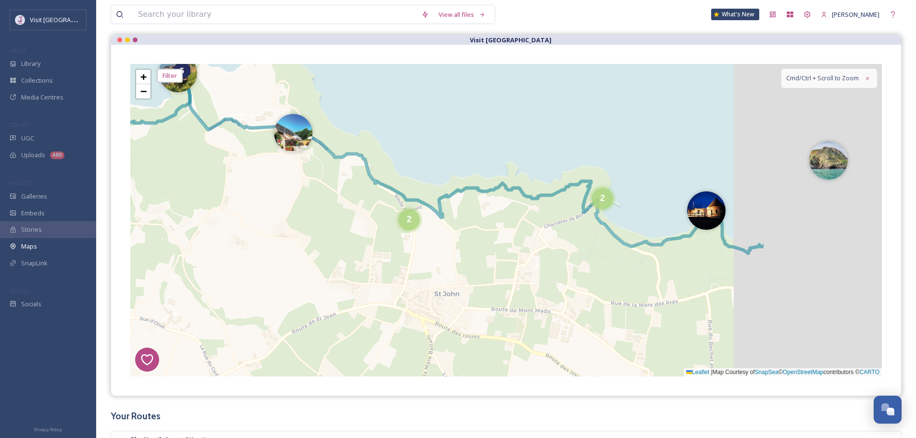
drag, startPoint x: 488, startPoint y: 230, endPoint x: 274, endPoint y: 234, distance: 214.5
click at [255, 236] on div "8 6 1 4 2 5 4 2 6 2 4 2 + − Leaflet | Map Courtesy of SnapSea © OpenStreetMap c…" at bounding box center [506, 220] width 752 height 313
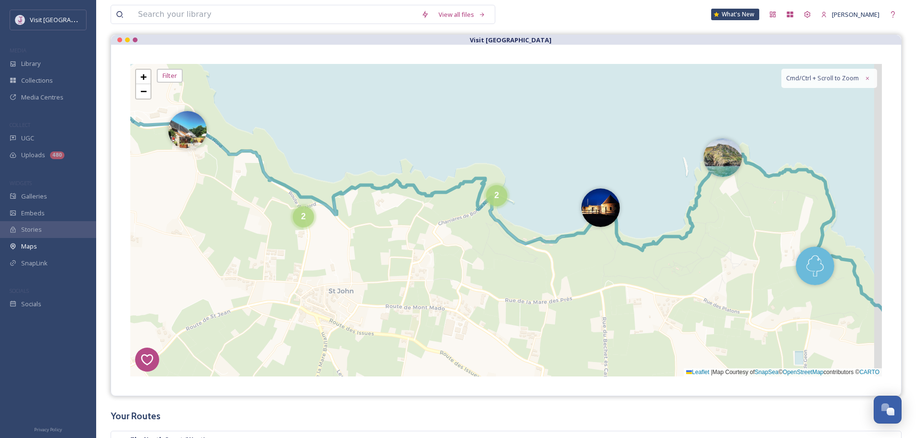
drag, startPoint x: 467, startPoint y: 237, endPoint x: 190, endPoint y: 186, distance: 280.6
click at [177, 189] on div "8 6 1 4 2 5 2 6 2 4 2 3 + − Leaflet | Map Courtesy of SnapSea © OpenStreetMap c…" at bounding box center [506, 220] width 752 height 313
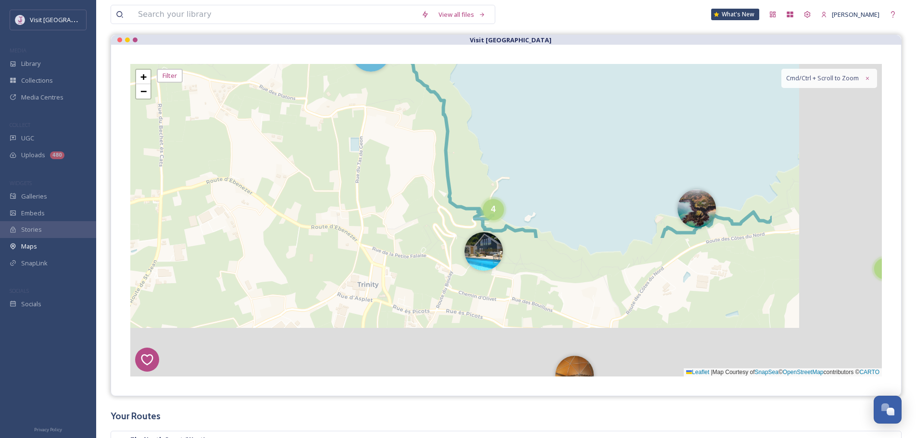
drag, startPoint x: 606, startPoint y: 233, endPoint x: 422, endPoint y: 68, distance: 247.2
click at [422, 68] on div "8 6 1 4 2 5 2 2 4 2 3 + − Leaflet | Map Courtesy of SnapSea © OpenStreetMap con…" at bounding box center [506, 220] width 752 height 313
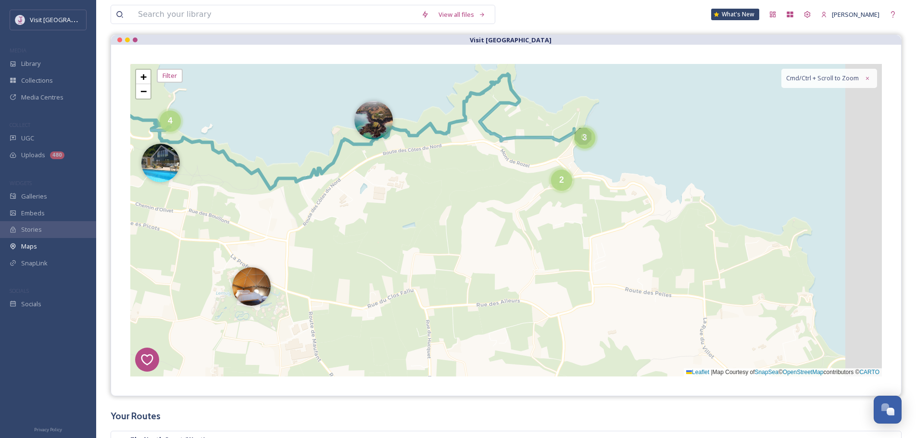
drag, startPoint x: 676, startPoint y: 202, endPoint x: 291, endPoint y: 143, distance: 389.1
click at [289, 143] on div "8 6 1 4 2 5 2 2 4 2 3 + − Leaflet | Map Courtesy of SnapSea © OpenStreetMap con…" at bounding box center [506, 220] width 752 height 313
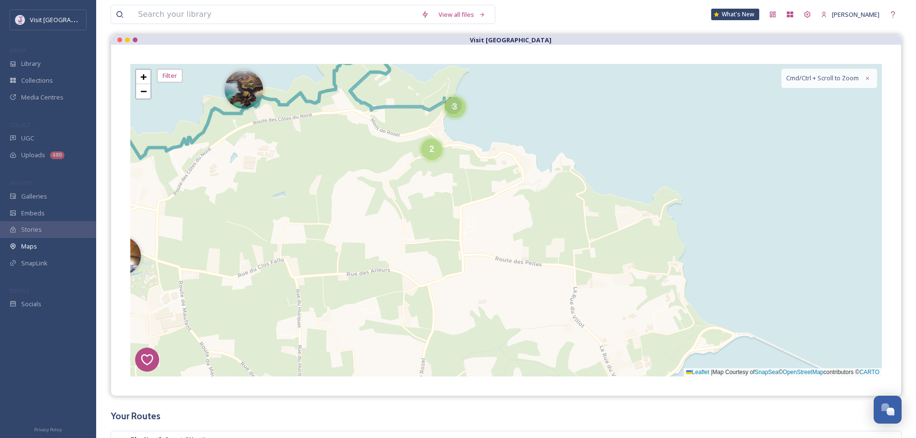
drag, startPoint x: 704, startPoint y: 213, endPoint x: 690, endPoint y: 199, distance: 19.7
click at [690, 199] on div "8 6 1 4 2 5 2 2 4 2 3 + − Leaflet | Map Courtesy of SnapSea © OpenStreetMap con…" at bounding box center [506, 220] width 752 height 313
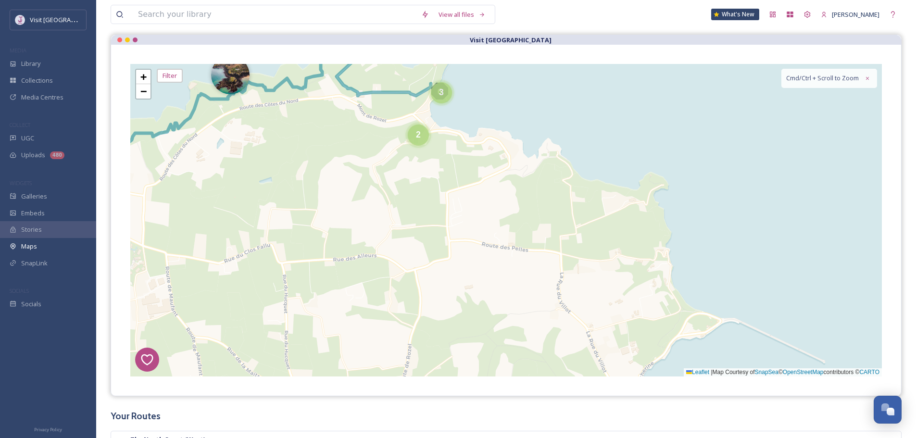
click at [420, 138] on div "2" at bounding box center [418, 135] width 21 height 21
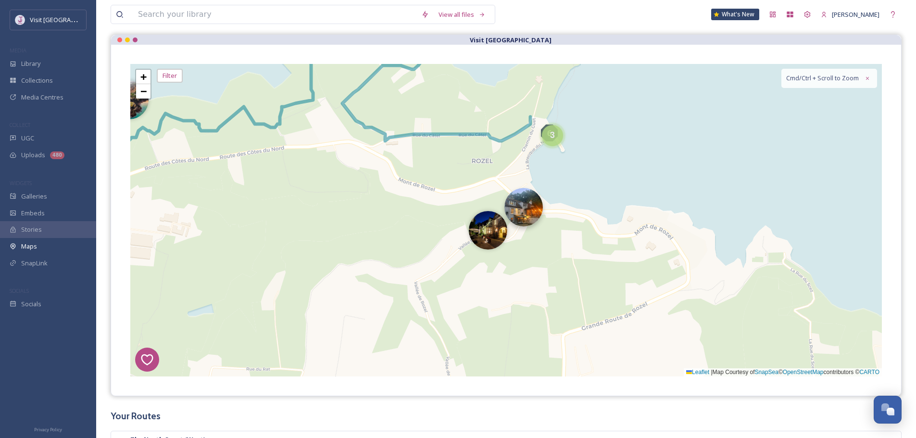
click at [530, 214] on img at bounding box center [524, 207] width 38 height 38
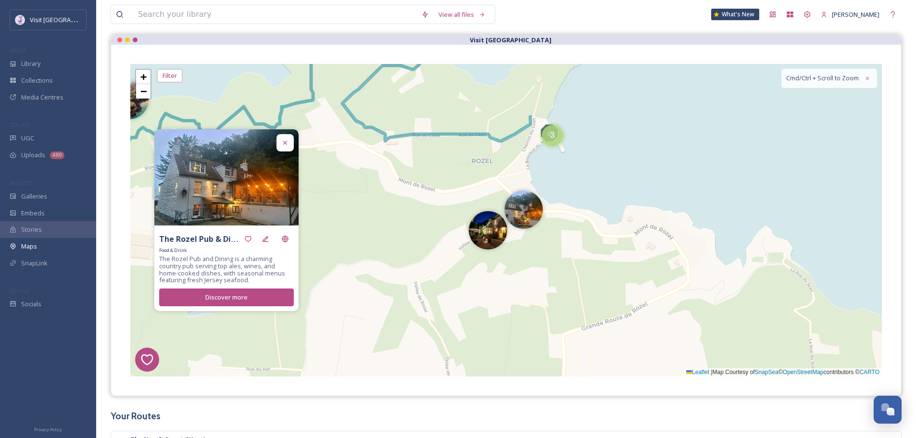
click at [286, 139] on icon at bounding box center [285, 143] width 8 height 8
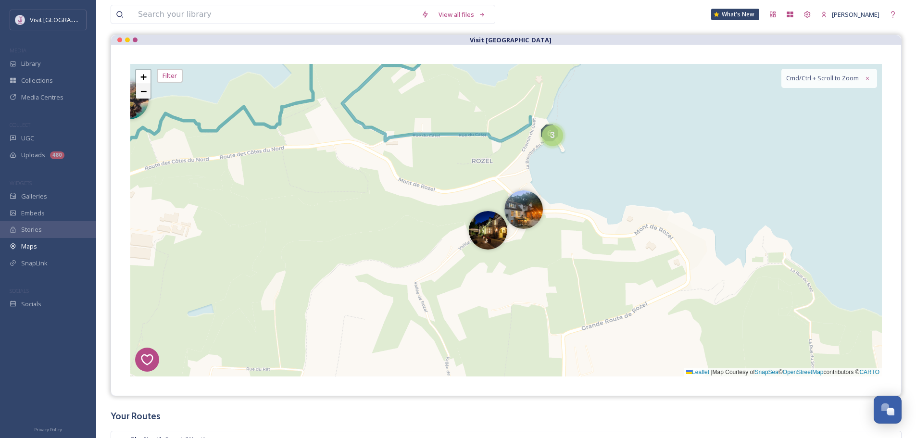
click at [140, 97] on link "−" at bounding box center [143, 91] width 14 height 14
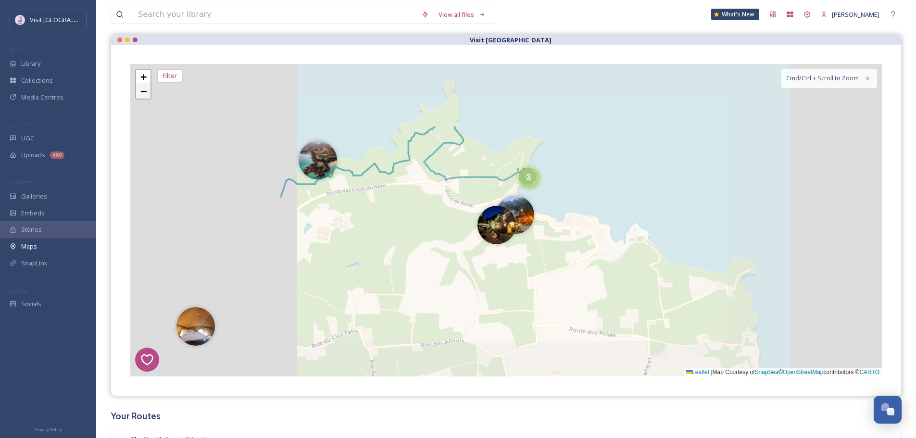
click at [140, 97] on link "−" at bounding box center [143, 91] width 14 height 14
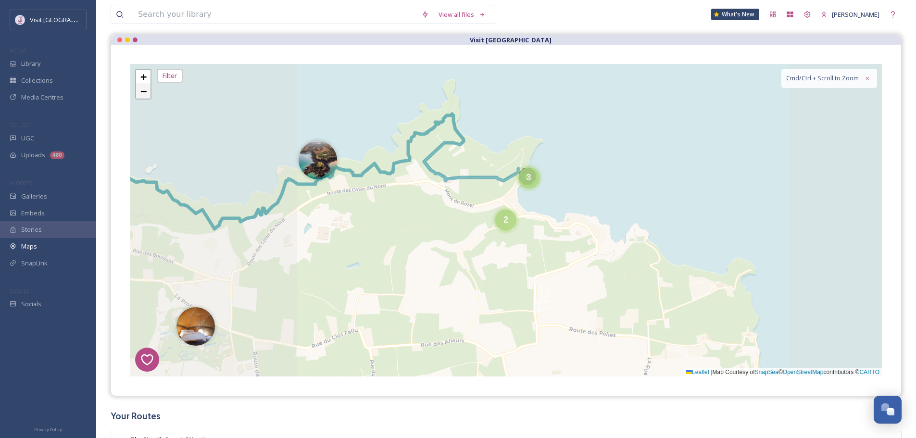
click at [140, 97] on link "−" at bounding box center [143, 91] width 14 height 14
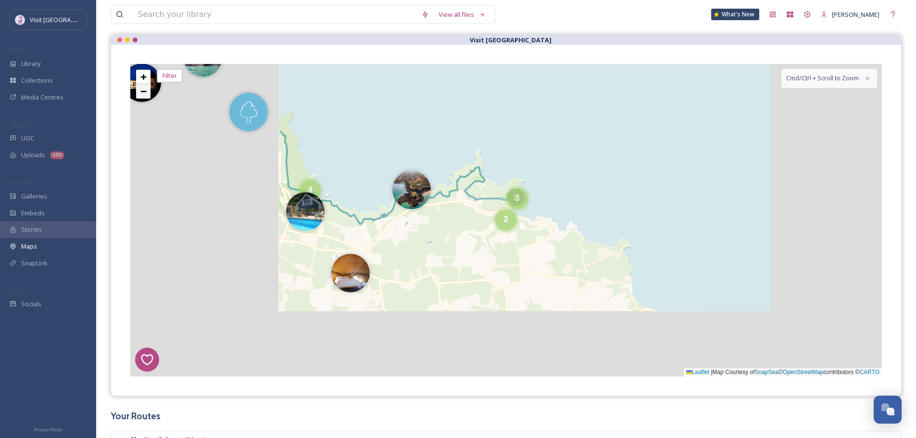
click at [140, 97] on link "−" at bounding box center [143, 91] width 14 height 14
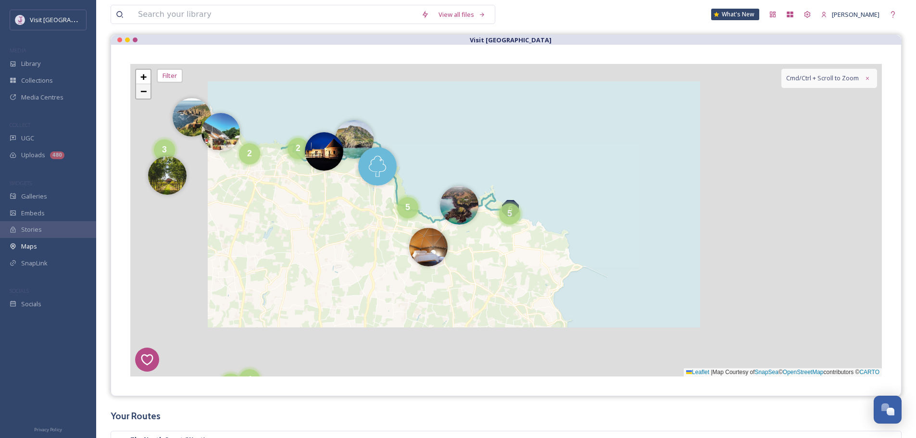
click at [140, 97] on link "−" at bounding box center [143, 91] width 14 height 14
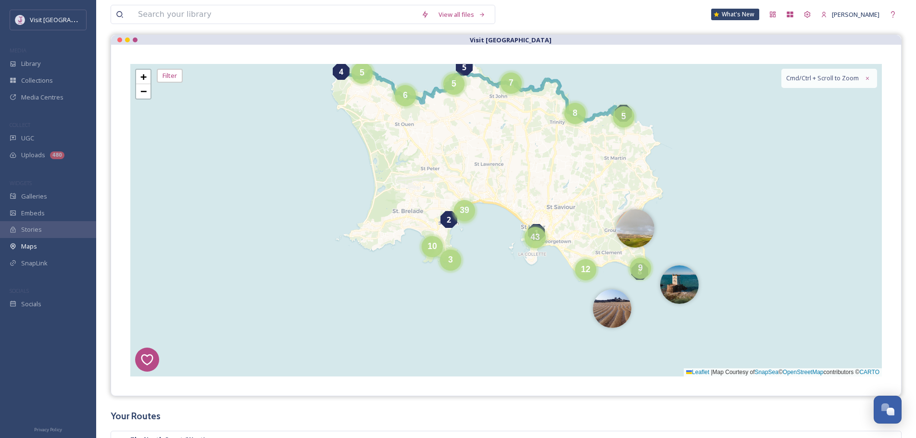
drag, startPoint x: 488, startPoint y: 277, endPoint x: 451, endPoint y: 185, distance: 98.9
click at [454, 200] on div "39" at bounding box center [464, 210] width 21 height 21
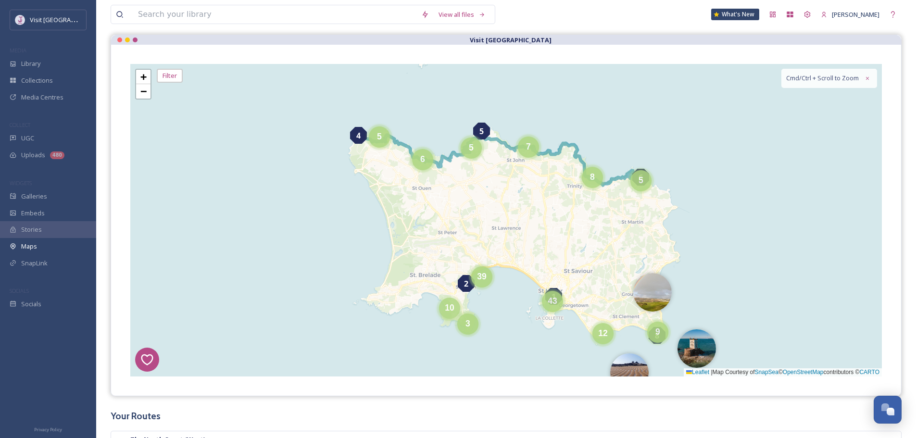
click at [452, 309] on span "10" at bounding box center [450, 308] width 10 height 10
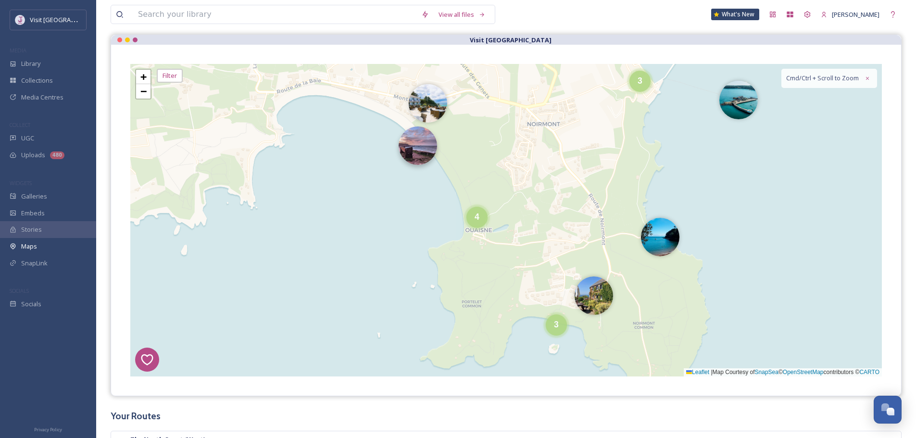
click at [422, 156] on img at bounding box center [418, 145] width 38 height 38
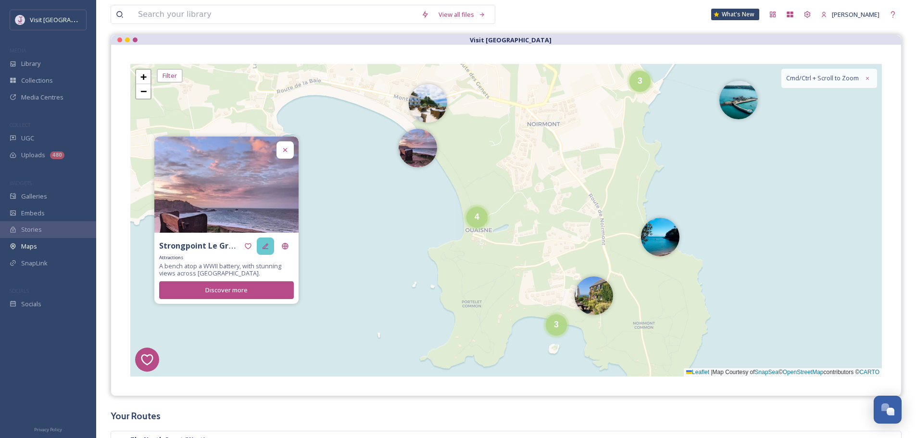
click at [266, 244] on icon at bounding box center [266, 246] width 8 height 8
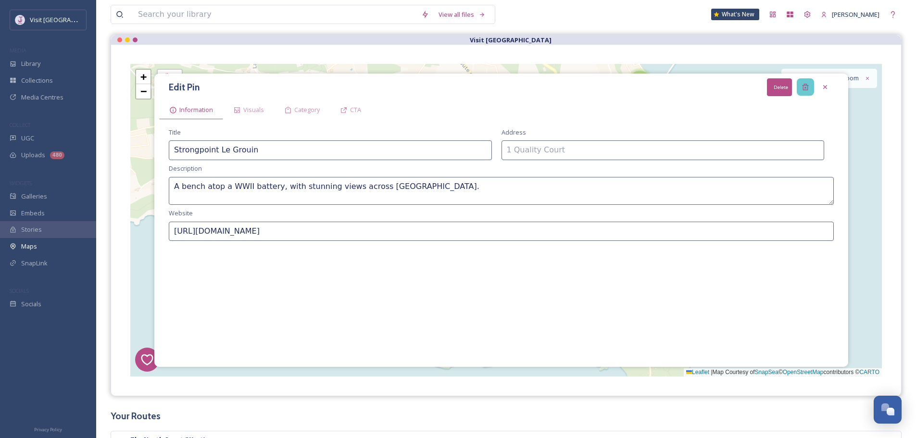
click at [805, 88] on icon at bounding box center [805, 87] width 6 height 6
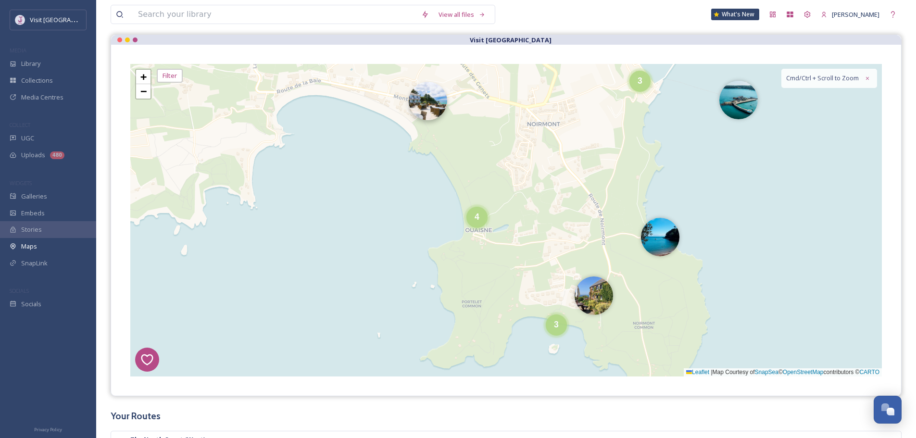
click at [441, 110] on img at bounding box center [428, 101] width 38 height 38
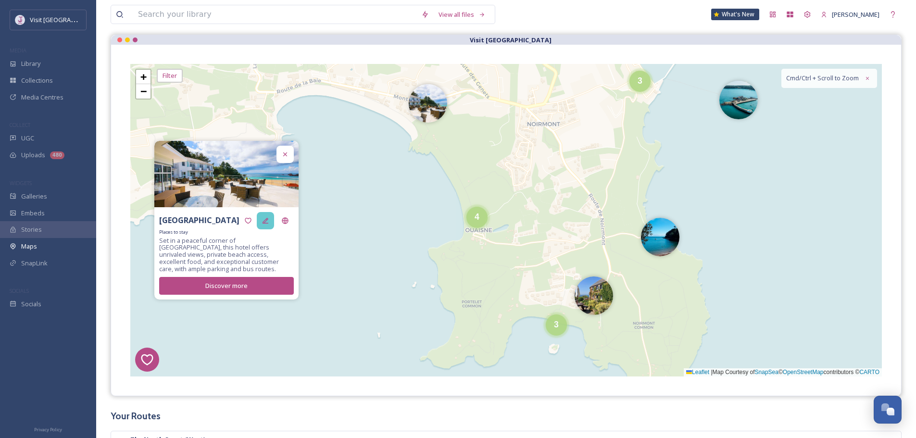
click at [261, 222] on div at bounding box center [265, 220] width 17 height 17
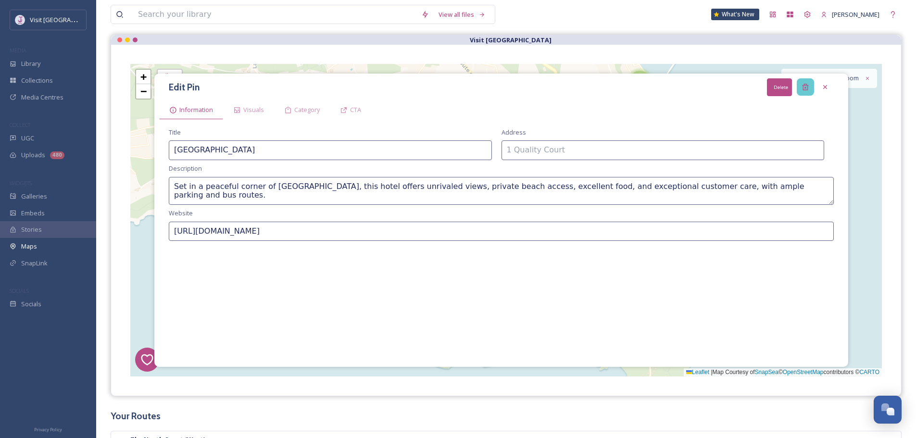
click at [806, 85] on icon at bounding box center [806, 87] width 8 height 8
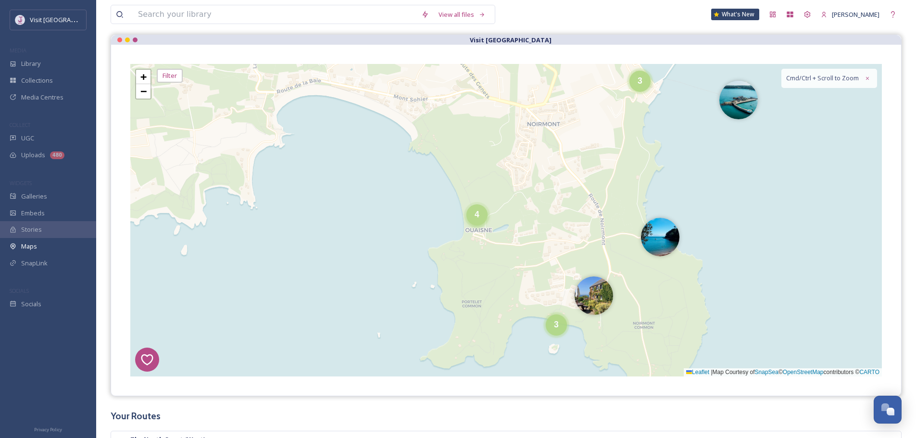
click at [469, 210] on div "4" at bounding box center [477, 214] width 21 height 21
click at [475, 211] on div "4" at bounding box center [477, 215] width 21 height 21
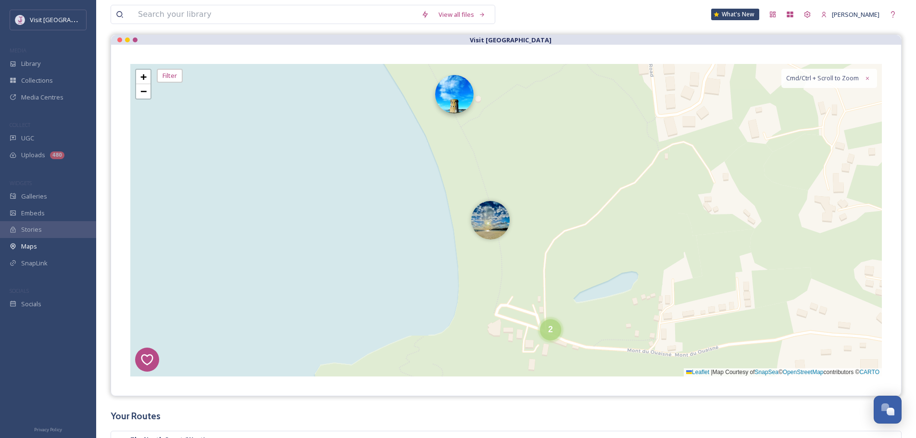
click at [454, 94] on img at bounding box center [454, 94] width 38 height 38
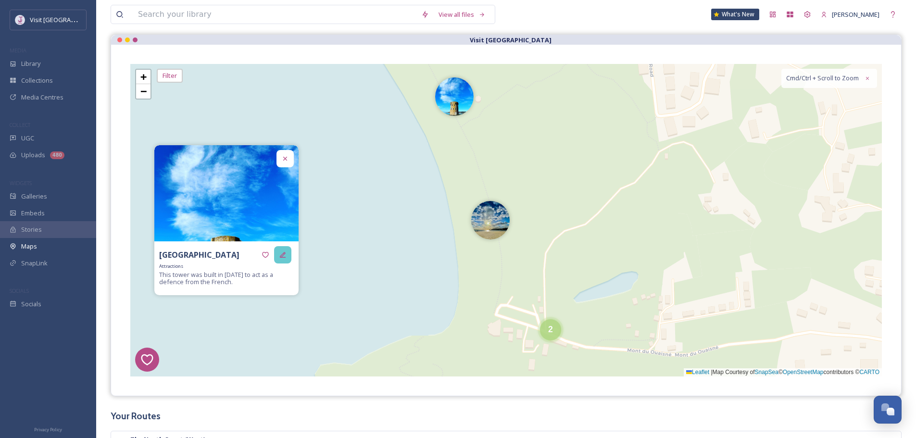
click at [287, 255] on div at bounding box center [282, 254] width 17 height 17
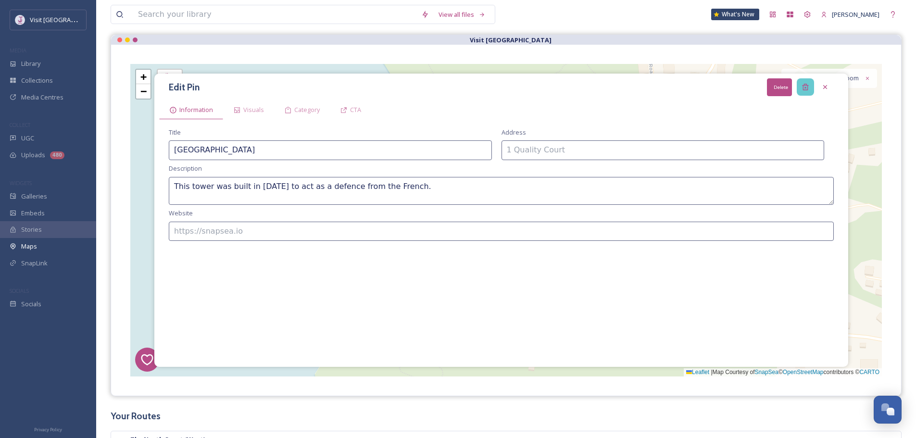
click at [803, 84] on icon at bounding box center [806, 87] width 8 height 8
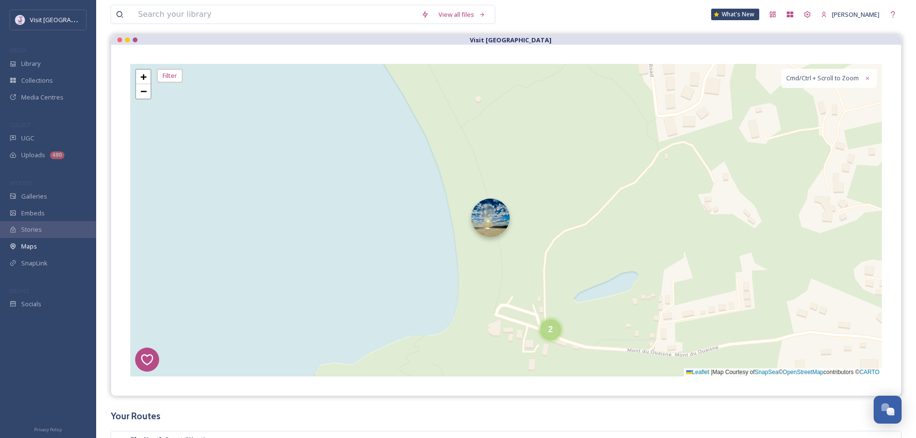
click at [508, 224] on img at bounding box center [490, 218] width 38 height 38
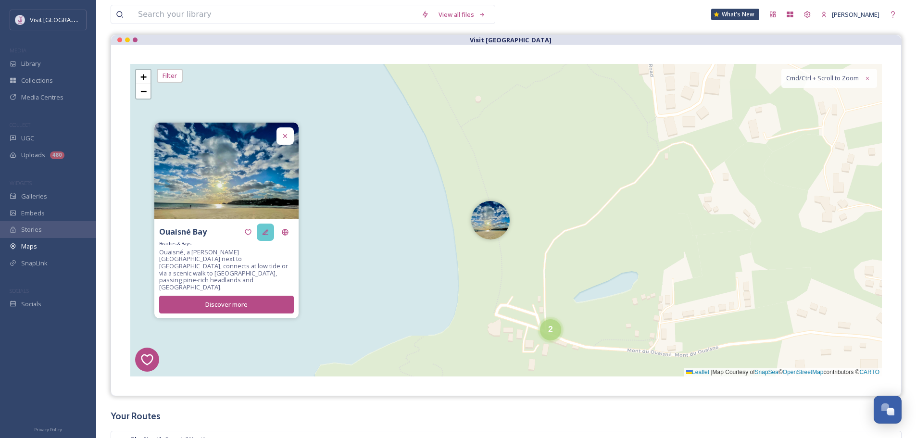
click at [260, 240] on div at bounding box center [265, 232] width 17 height 17
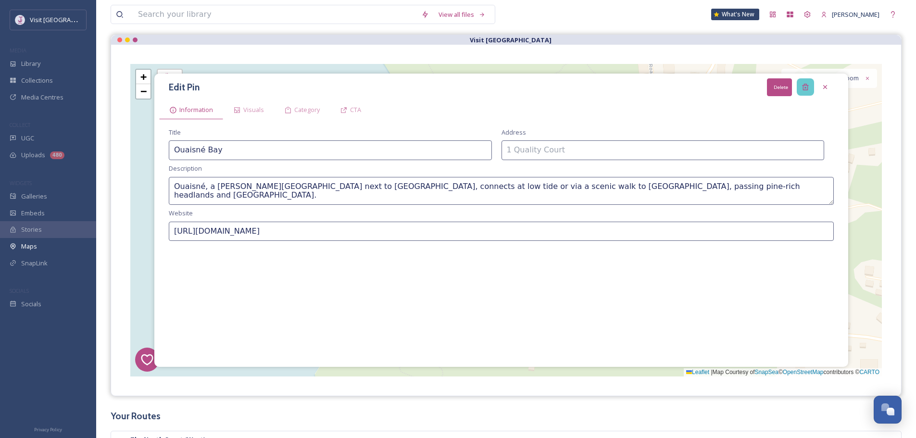
click at [807, 88] on icon at bounding box center [806, 87] width 8 height 8
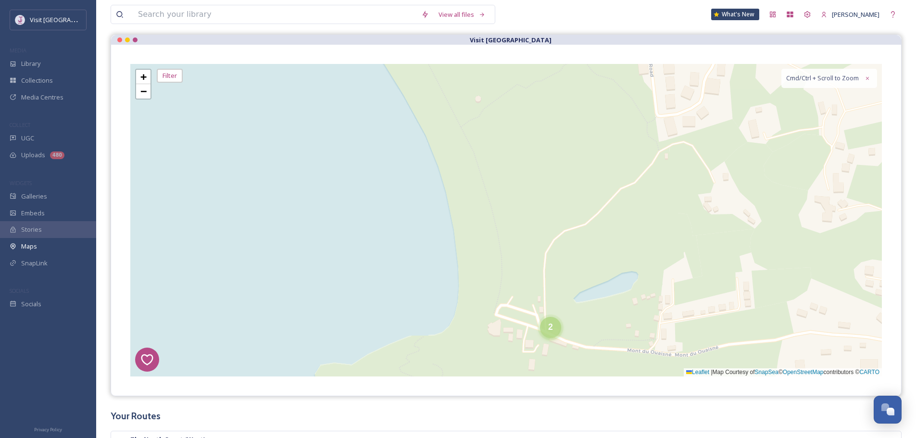
click at [556, 321] on div "2" at bounding box center [550, 327] width 21 height 21
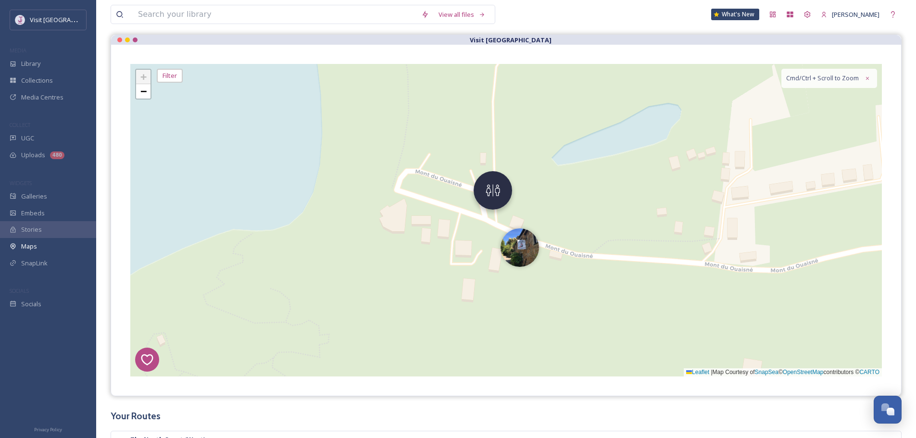
click at [485, 186] on img at bounding box center [493, 190] width 38 height 38
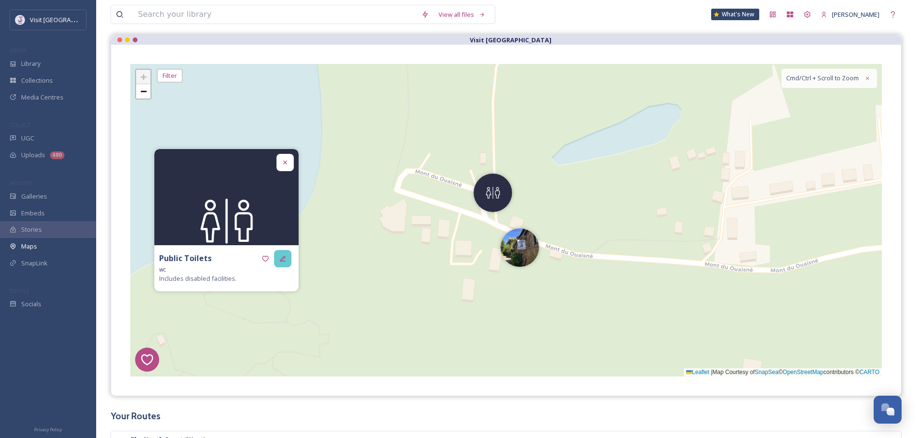
click at [283, 258] on icon at bounding box center [283, 259] width 6 height 6
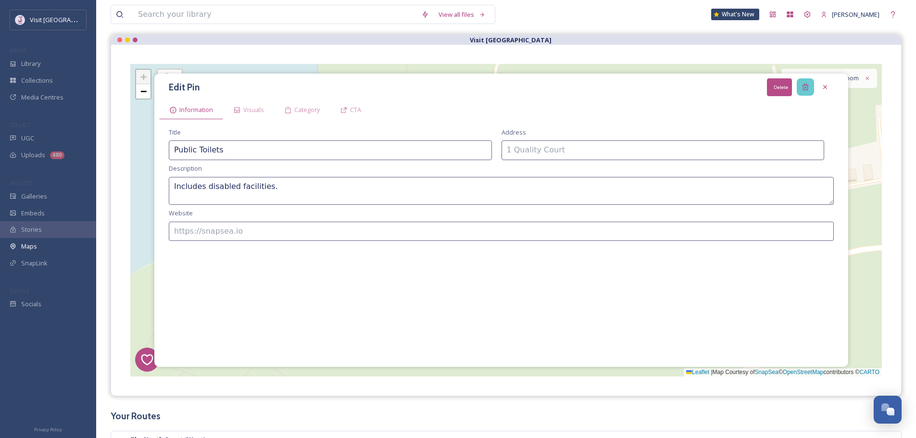
click at [806, 82] on div "Delete" at bounding box center [805, 86] width 17 height 17
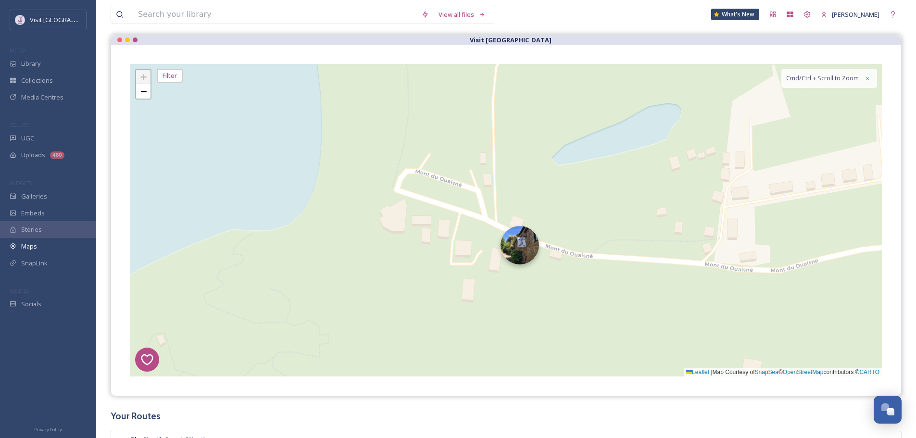
click at [526, 252] on img at bounding box center [520, 245] width 38 height 38
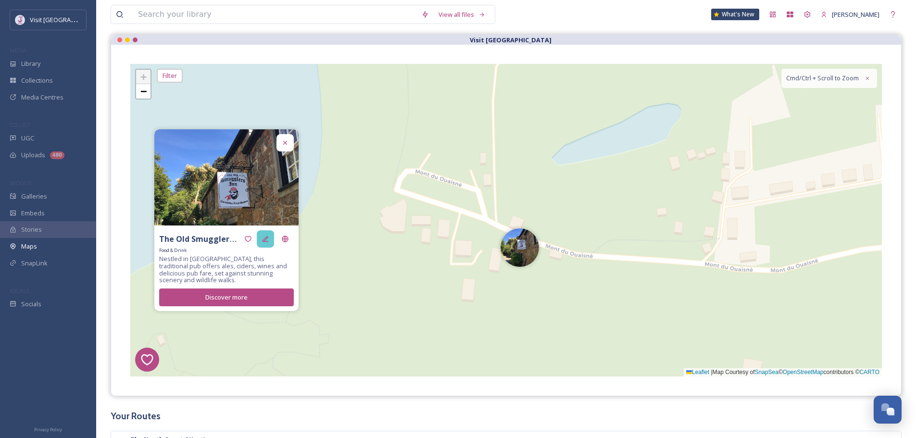
click at [274, 243] on div "The Old Smugglers Inn" at bounding box center [226, 238] width 135 height 17
click at [268, 241] on icon at bounding box center [266, 239] width 8 height 8
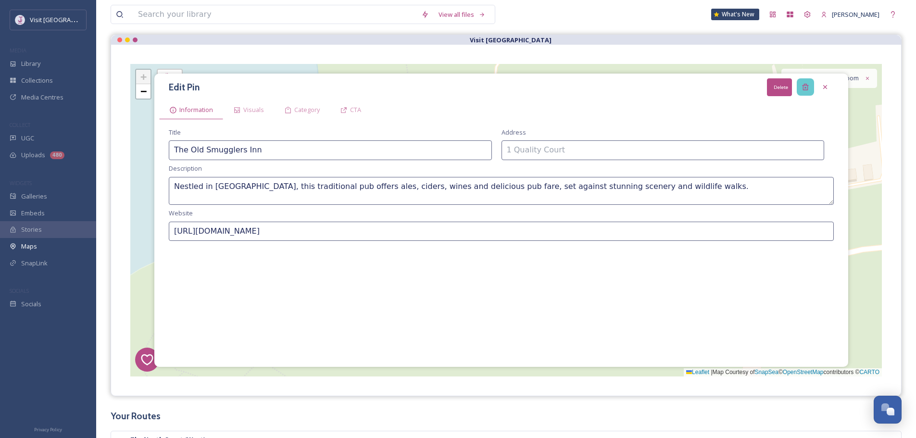
click at [809, 88] on icon at bounding box center [806, 87] width 8 height 8
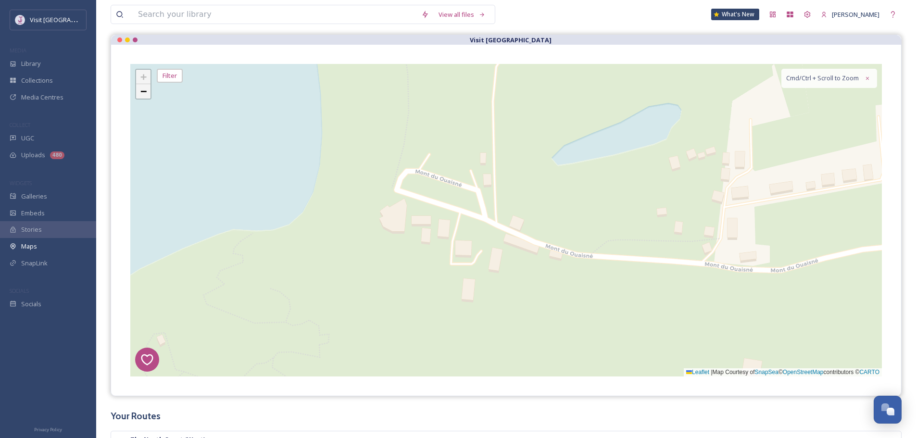
click at [140, 90] on span "−" at bounding box center [143, 91] width 6 height 12
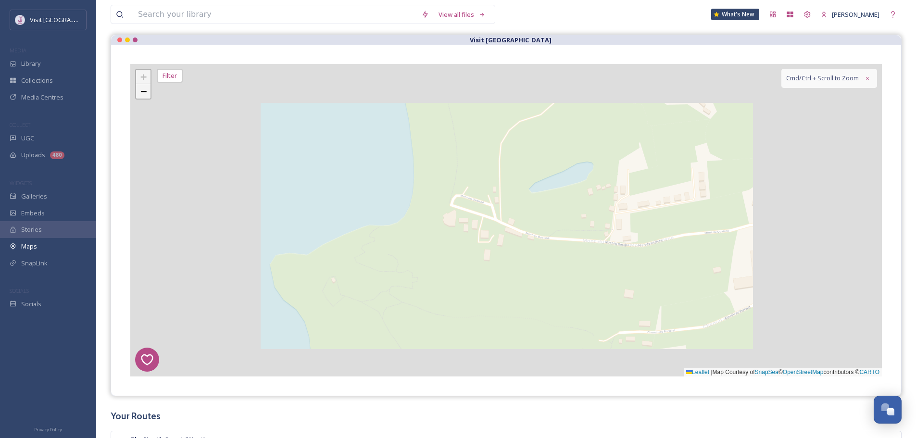
click at [140, 90] on span "−" at bounding box center [143, 91] width 6 height 12
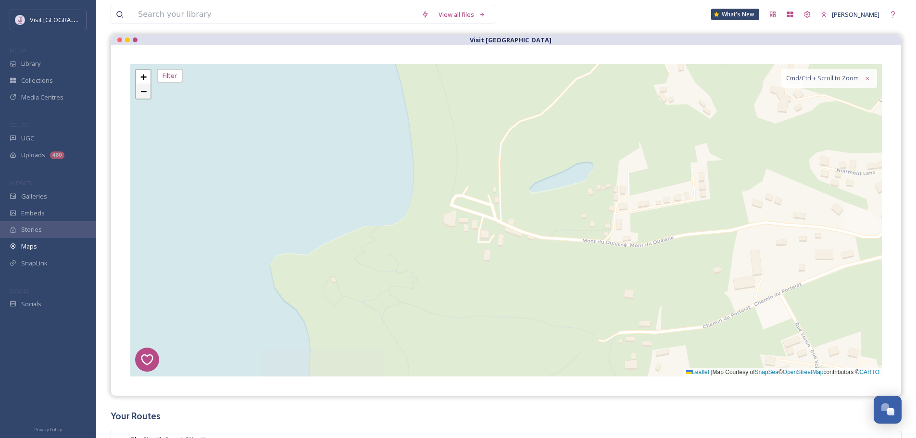
click at [140, 90] on span "−" at bounding box center [143, 91] width 6 height 12
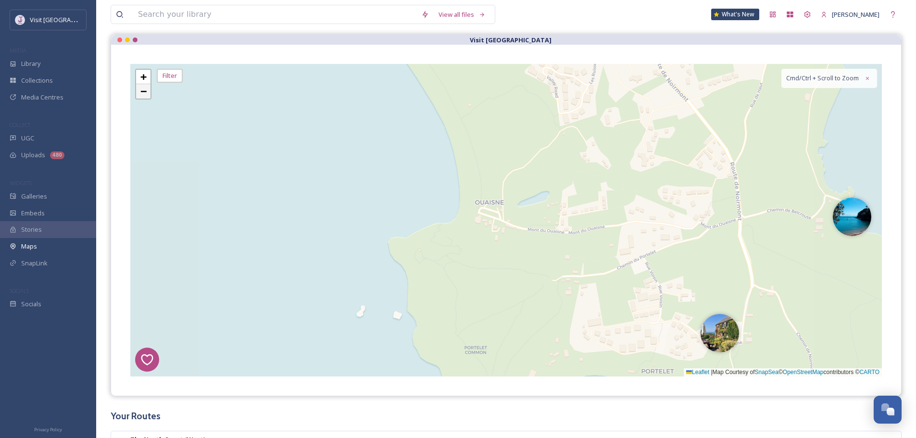
click at [140, 90] on span "−" at bounding box center [143, 91] width 6 height 12
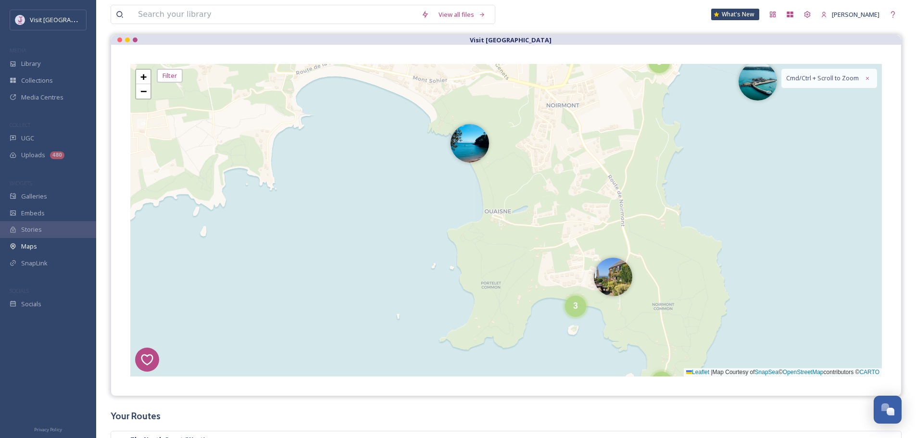
drag, startPoint x: 675, startPoint y: 215, endPoint x: 447, endPoint y: 132, distance: 242.5
click at [460, 147] on img at bounding box center [452, 133] width 38 height 38
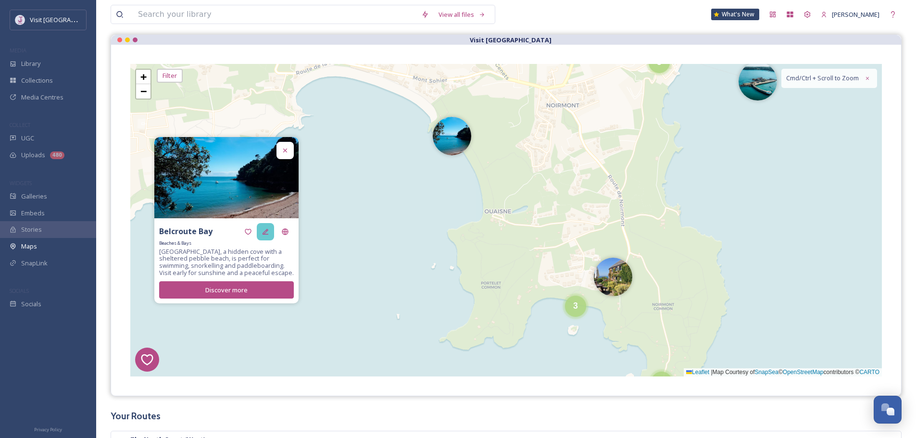
click at [268, 231] on icon at bounding box center [266, 232] width 8 height 8
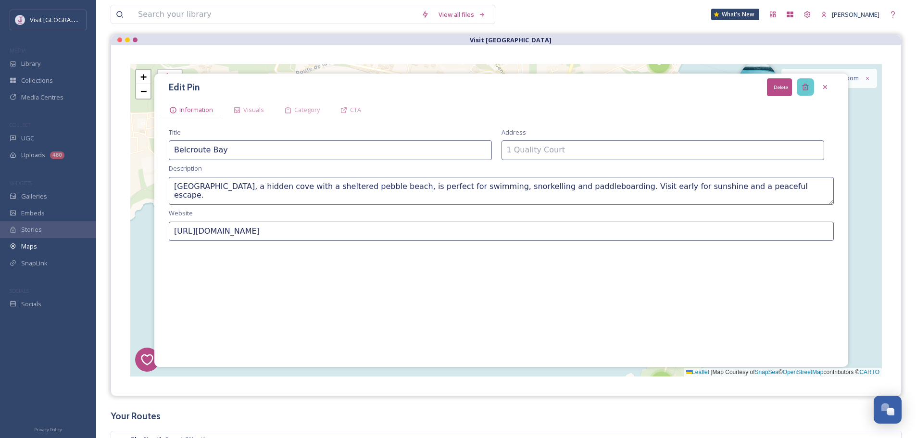
click at [811, 84] on div "Delete" at bounding box center [805, 86] width 17 height 17
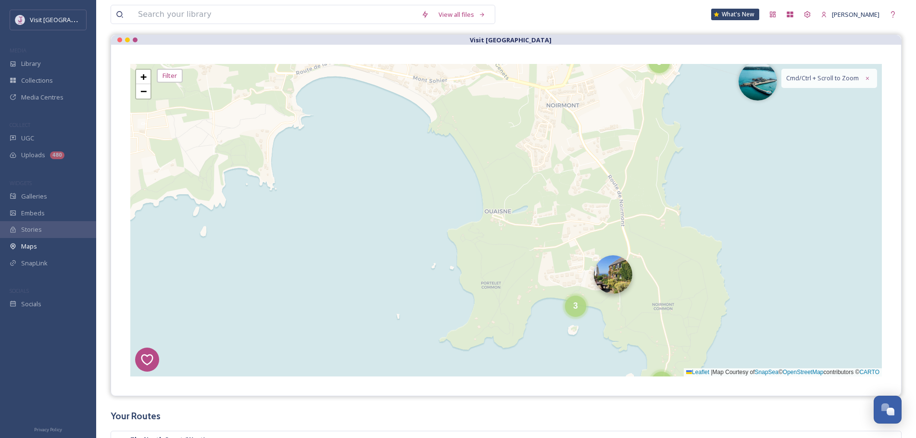
click at [621, 260] on img at bounding box center [613, 274] width 38 height 38
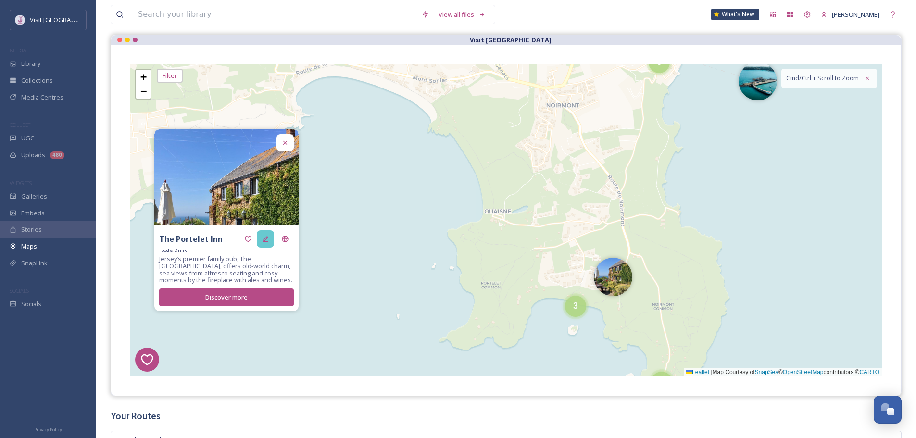
click at [271, 237] on div at bounding box center [265, 238] width 17 height 17
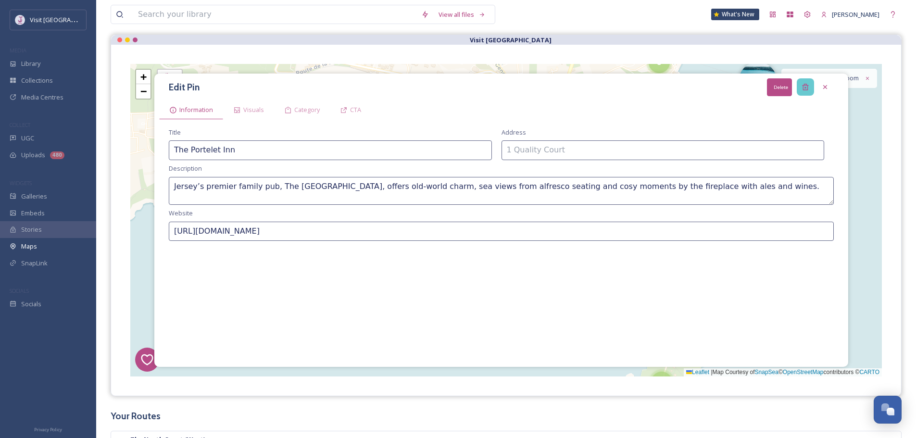
click at [807, 90] on icon at bounding box center [805, 87] width 6 height 6
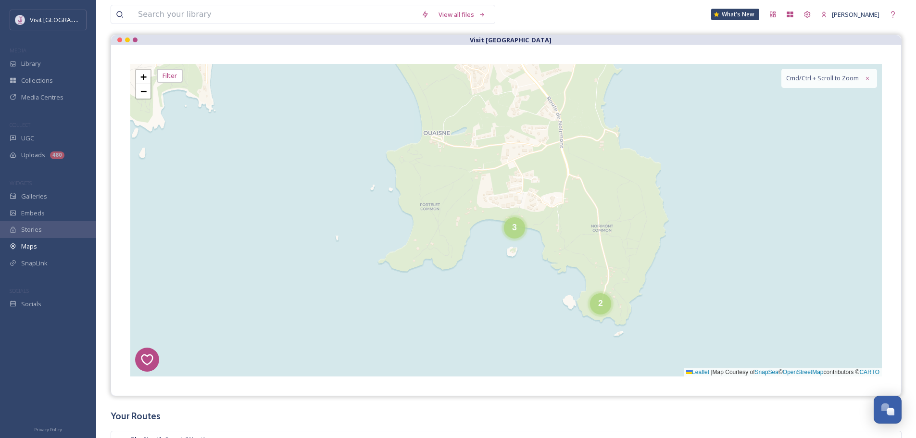
drag, startPoint x: 671, startPoint y: 258, endPoint x: 592, endPoint y: 200, distance: 98.8
click at [609, 181] on div "8 6 1 4 2 5 2 3 4 2 4 14 3 3 6 7 2 2 10 3 3 8 2 4 + − Leaflet | Map Courtesy of…" at bounding box center [506, 220] width 752 height 313
drag, startPoint x: 520, startPoint y: 230, endPoint x: 597, endPoint y: 222, distance: 77.8
click at [522, 230] on div "3" at bounding box center [513, 227] width 21 height 21
click at [521, 236] on div "3" at bounding box center [515, 225] width 21 height 21
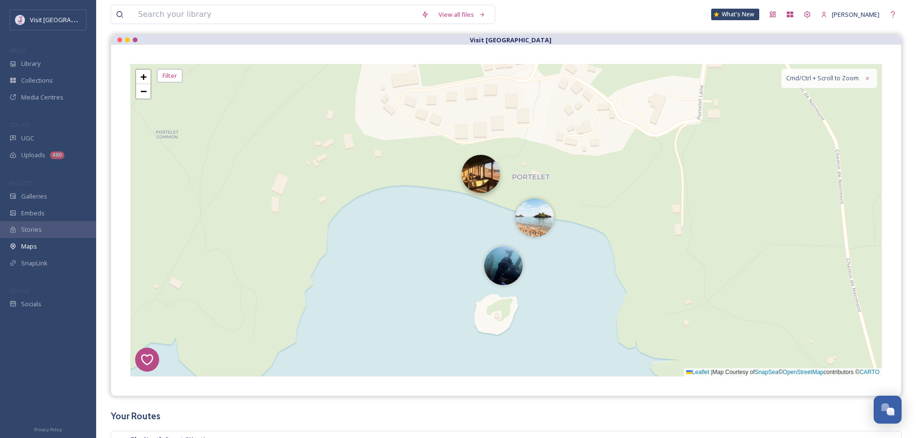
click at [490, 166] on img at bounding box center [481, 174] width 38 height 38
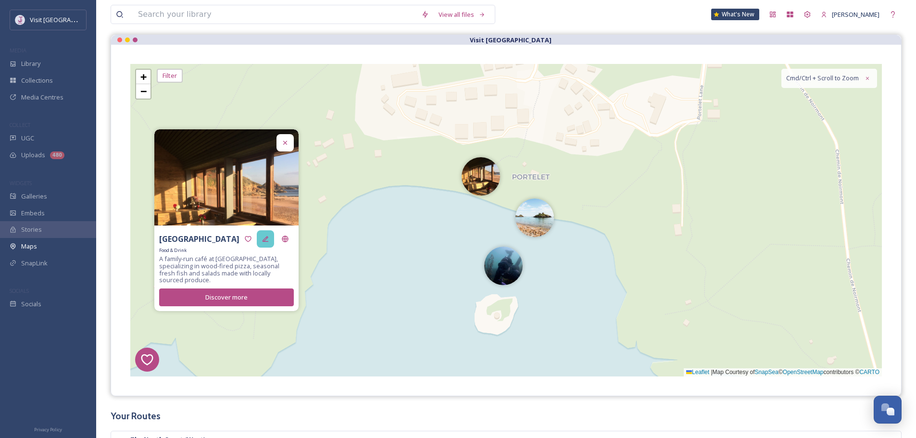
click at [260, 242] on div at bounding box center [265, 238] width 17 height 17
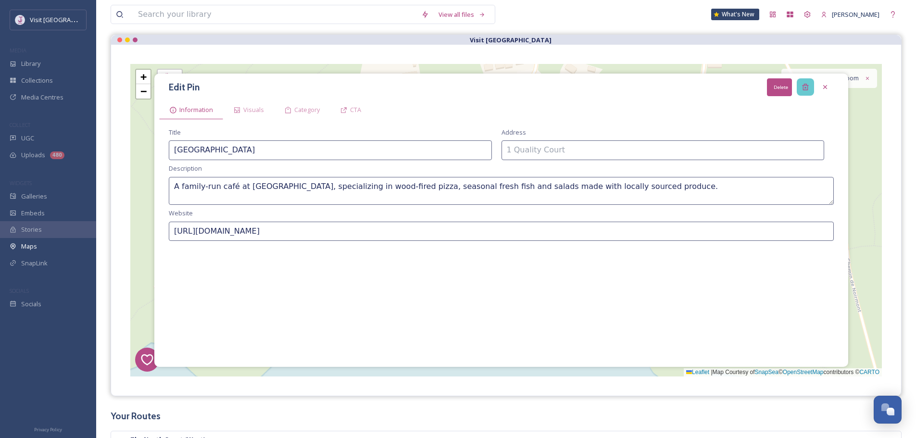
click at [811, 90] on div "Delete" at bounding box center [805, 86] width 17 height 17
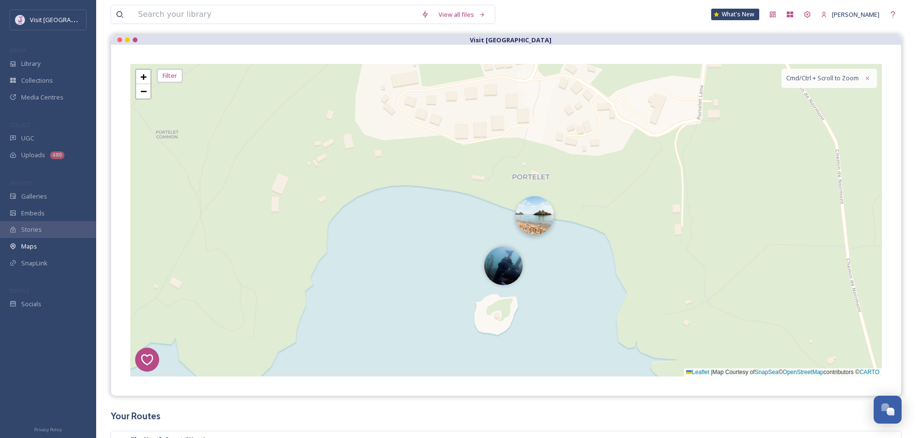
click at [531, 221] on img at bounding box center [535, 215] width 38 height 38
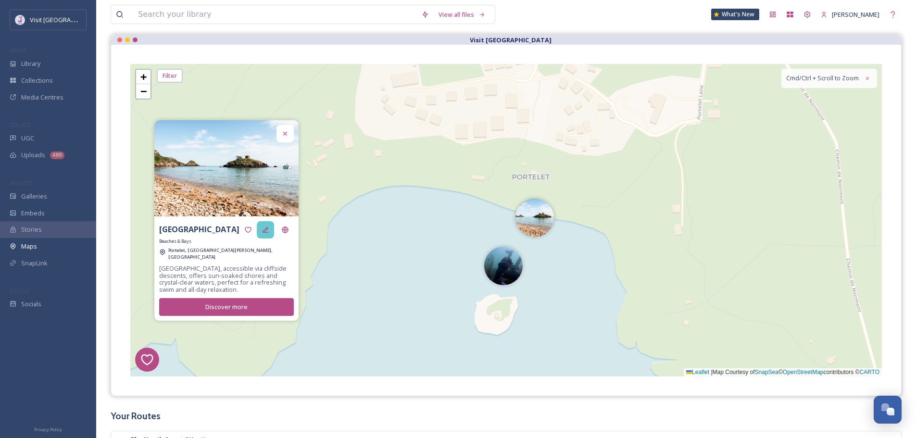
click at [262, 232] on icon at bounding box center [266, 230] width 8 height 8
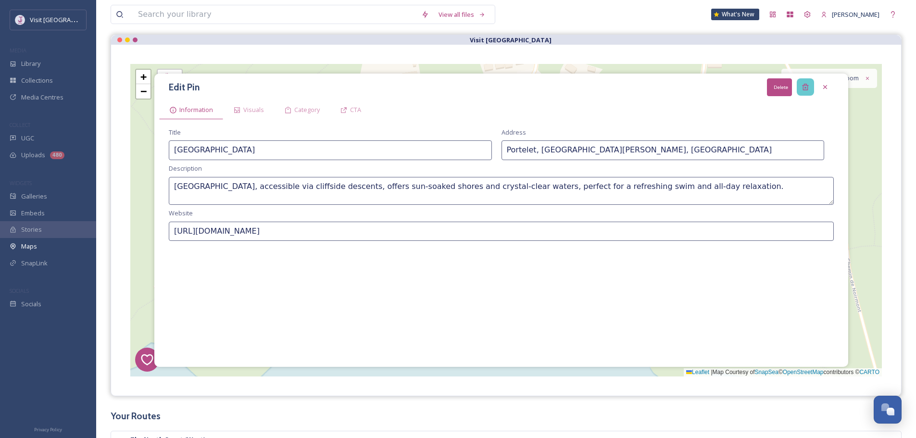
click at [803, 83] on icon at bounding box center [806, 87] width 8 height 8
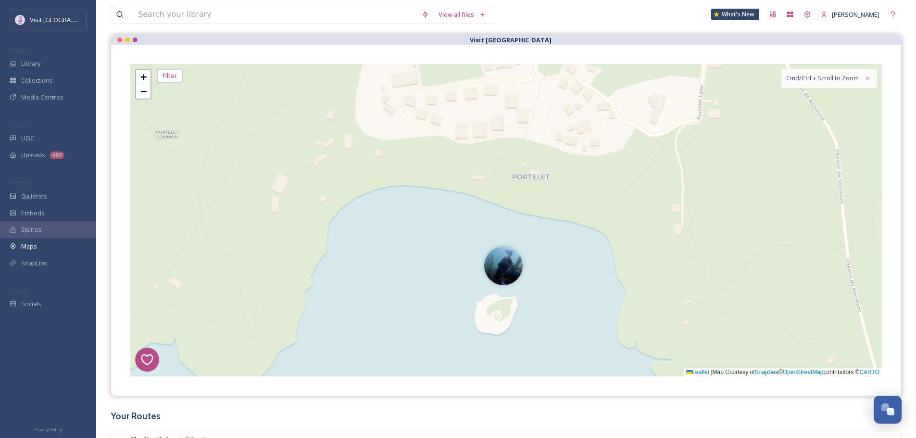
drag, startPoint x: 501, startPoint y: 262, endPoint x: 447, endPoint y: 268, distance: 54.2
click at [509, 264] on img at bounding box center [503, 263] width 38 height 38
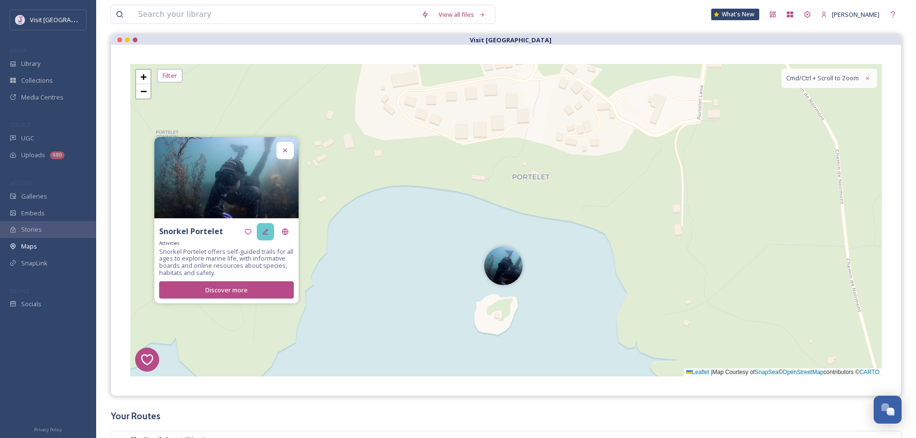
click at [267, 233] on icon at bounding box center [266, 232] width 8 height 8
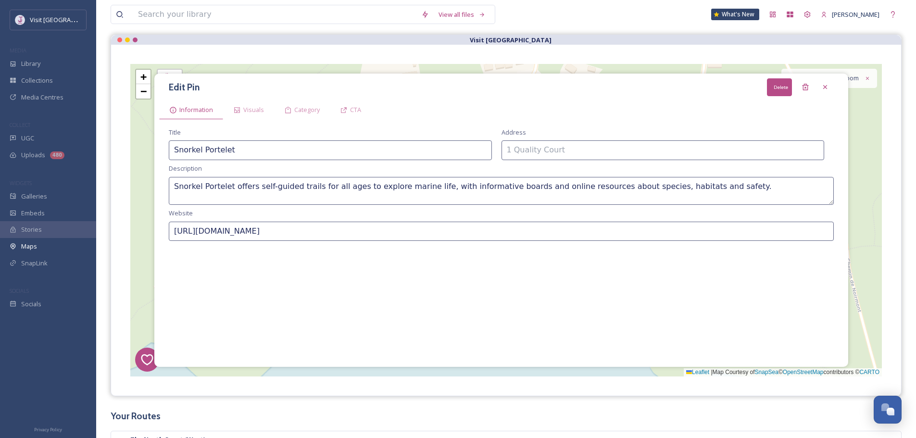
click at [815, 81] on div "Edit Pin Save Delete" at bounding box center [501, 87] width 684 height 18
click at [811, 81] on div "Delete" at bounding box center [805, 86] width 17 height 17
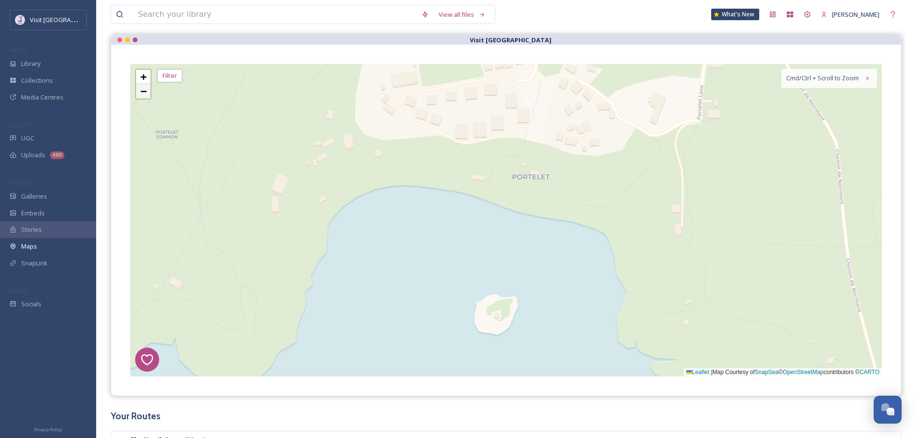
click at [144, 97] on link "−" at bounding box center [143, 91] width 14 height 14
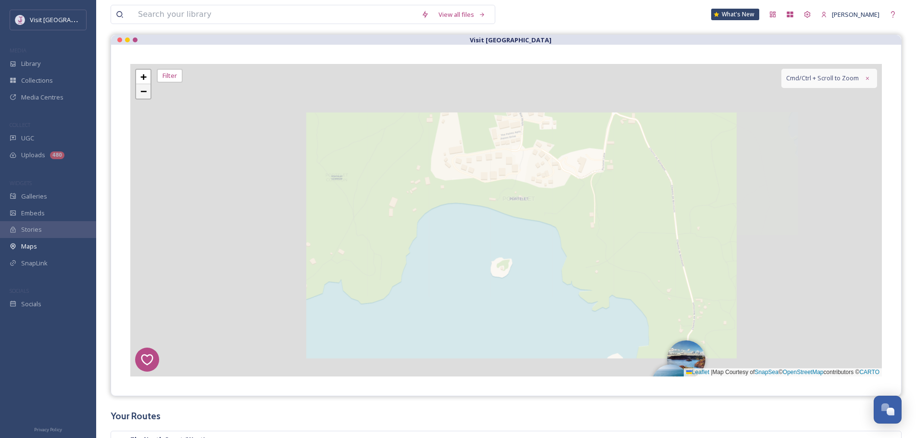
click at [144, 97] on span "−" at bounding box center [143, 91] width 6 height 12
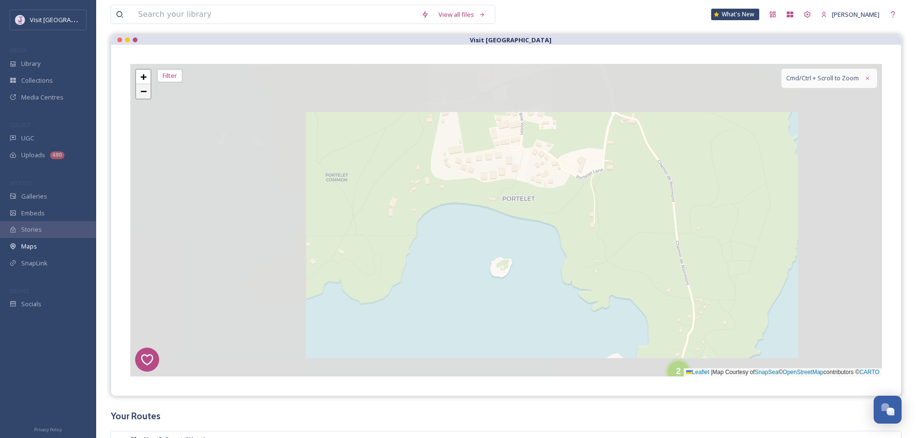
click at [144, 97] on span "−" at bounding box center [143, 91] width 6 height 12
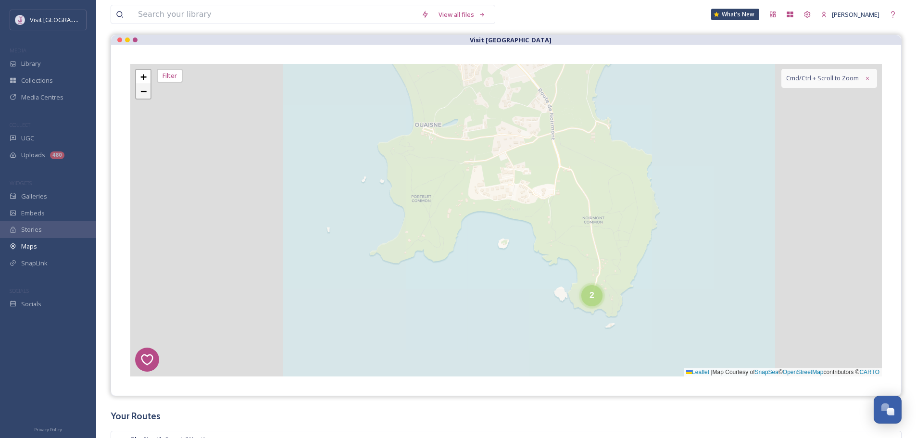
click at [144, 97] on span "−" at bounding box center [143, 91] width 6 height 12
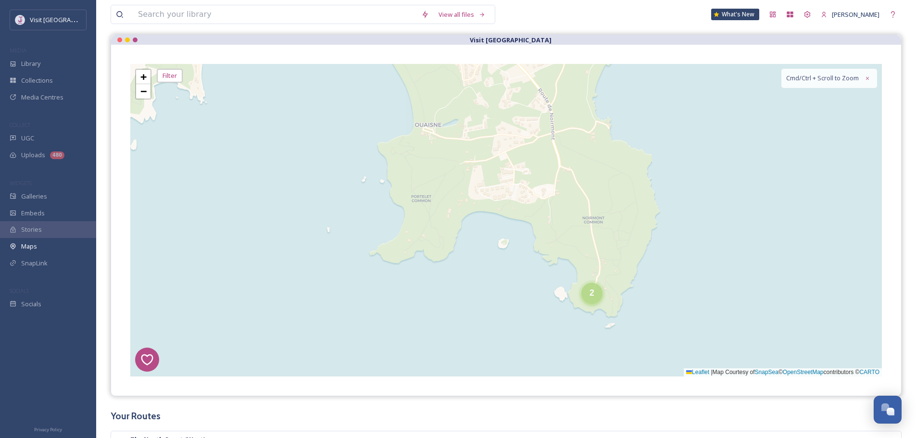
click at [588, 294] on div "2" at bounding box center [591, 293] width 21 height 21
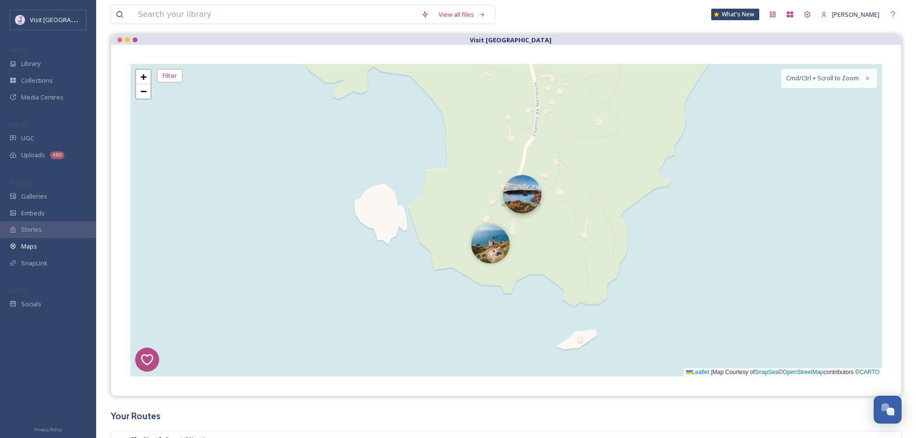
click at [532, 191] on img at bounding box center [522, 194] width 38 height 38
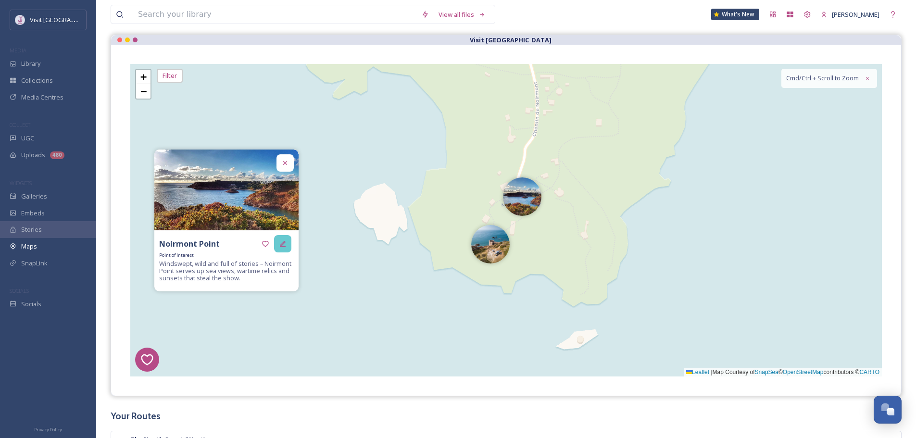
click at [276, 241] on div at bounding box center [282, 243] width 17 height 17
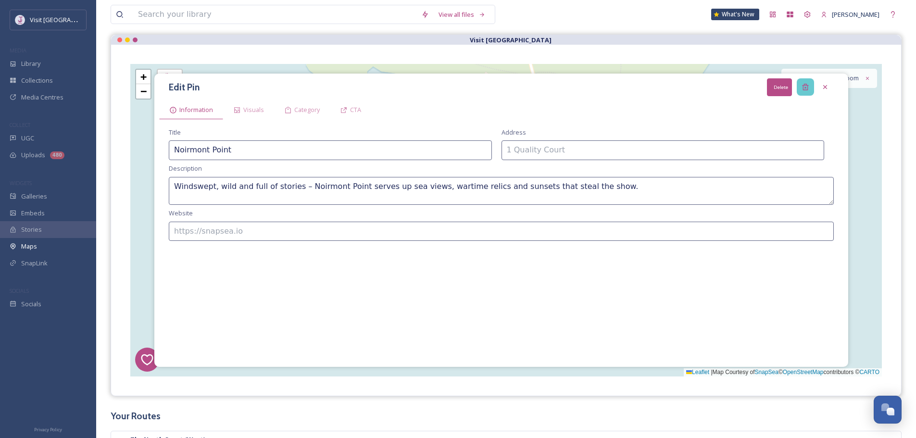
click at [800, 85] on div "Delete" at bounding box center [805, 86] width 17 height 17
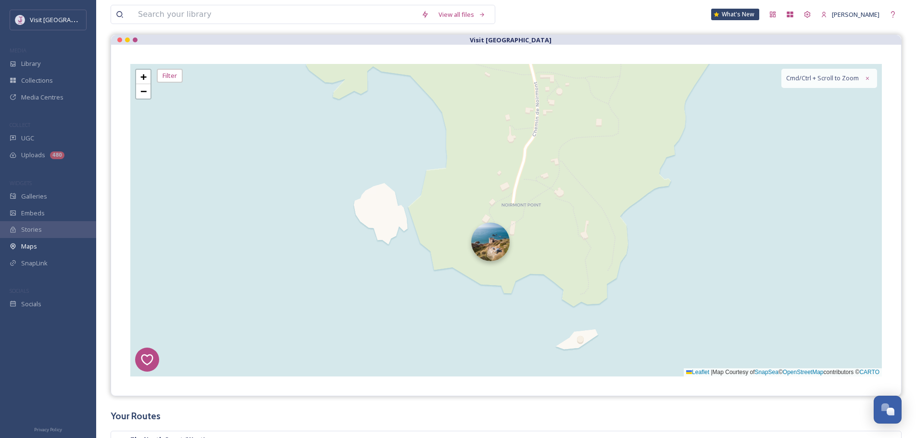
click at [494, 256] on img at bounding box center [490, 242] width 38 height 38
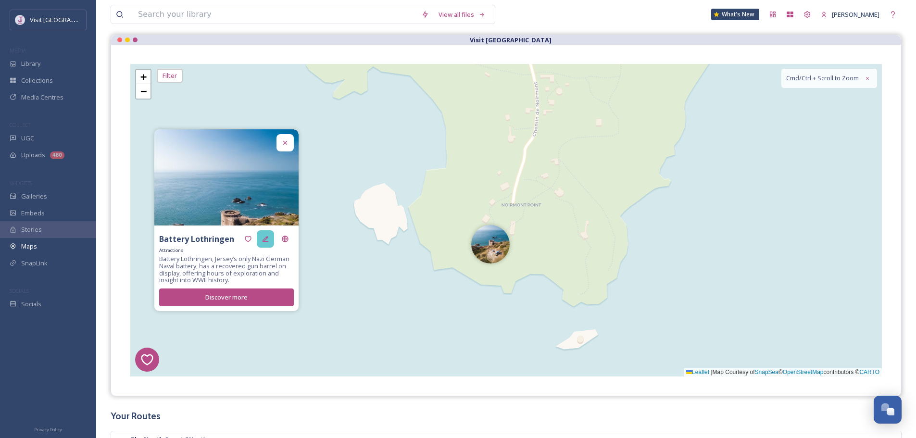
click at [267, 238] on icon at bounding box center [266, 239] width 6 height 6
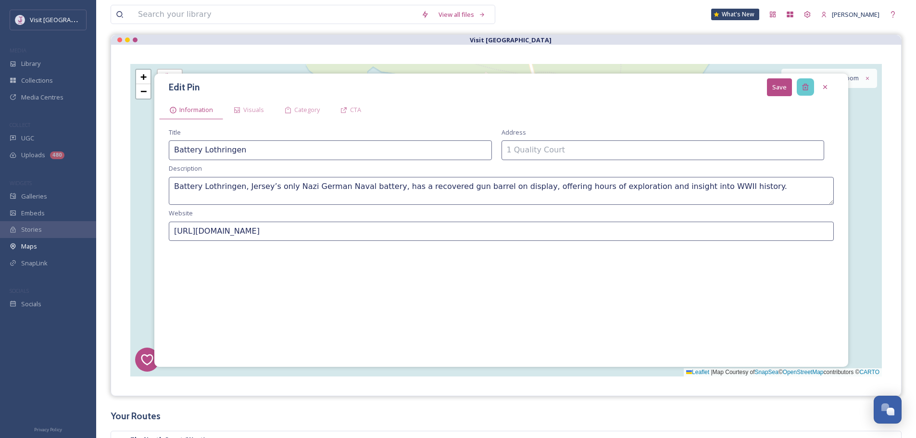
click at [804, 88] on icon at bounding box center [805, 87] width 6 height 6
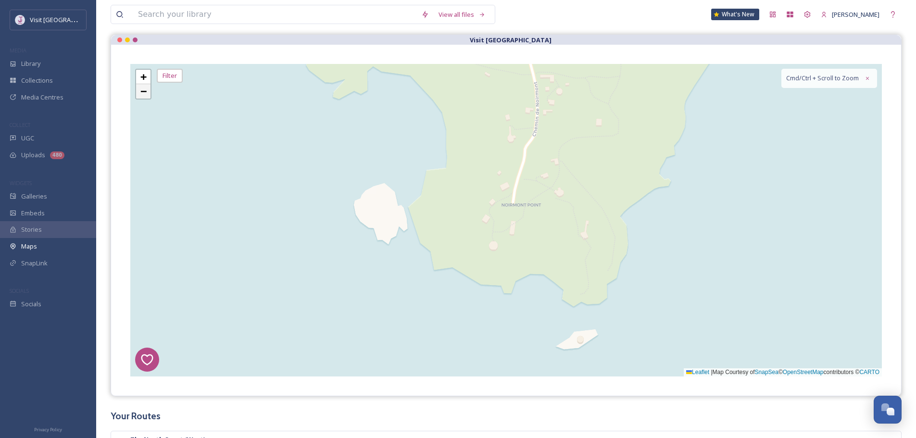
click at [142, 94] on span "−" at bounding box center [143, 91] width 6 height 12
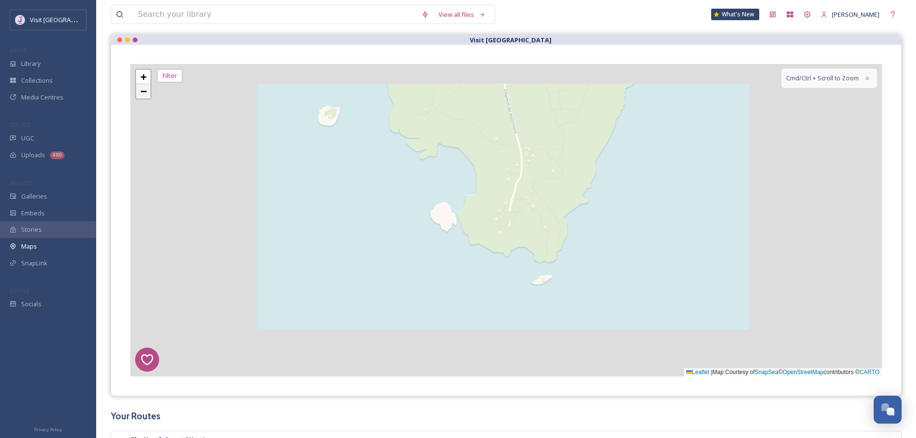
click at [142, 94] on span "−" at bounding box center [143, 91] width 6 height 12
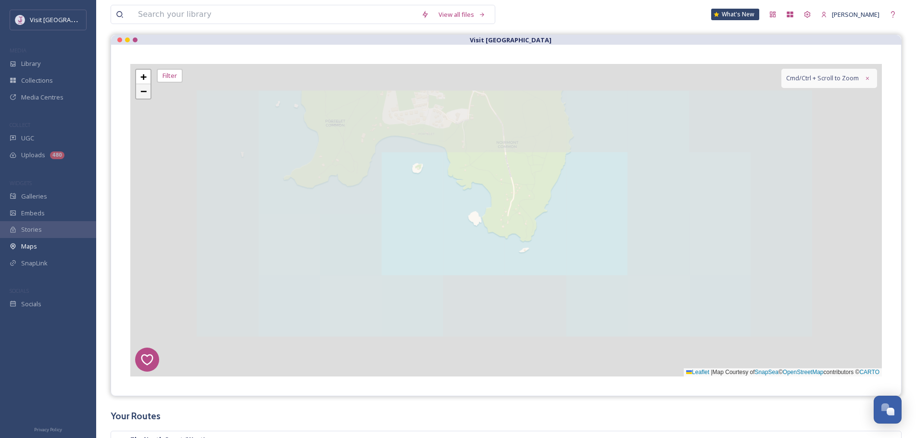
click at [142, 94] on span "−" at bounding box center [143, 91] width 6 height 12
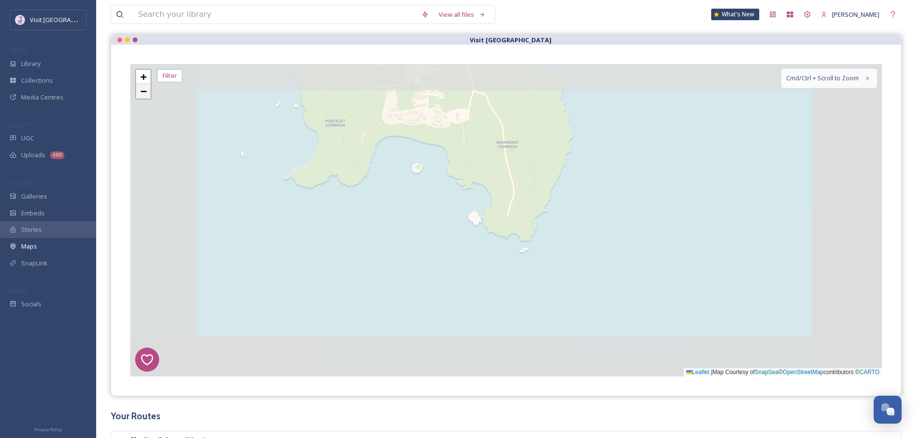
click at [142, 94] on span "−" at bounding box center [143, 91] width 6 height 12
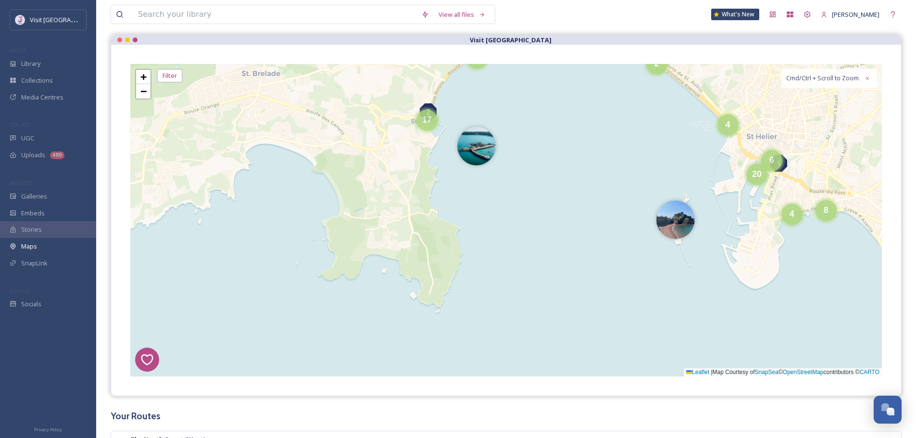
drag, startPoint x: 479, startPoint y: 129, endPoint x: 376, endPoint y: 224, distance: 139.9
click at [376, 224] on div "8 6 1 4 2 5 3 4 5 4 4 11 17 2 4 4 4 8 4 6 20 + − Leaflet | Map Courtesy of Snap…" at bounding box center [506, 220] width 752 height 313
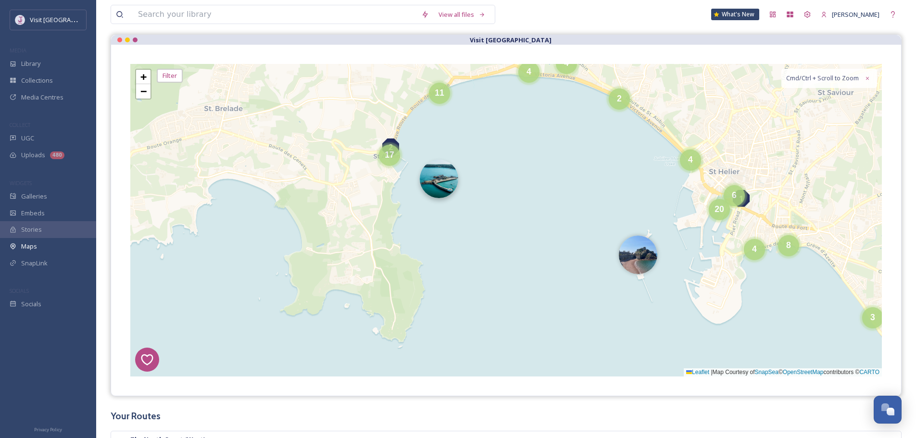
click at [436, 176] on img at bounding box center [439, 179] width 38 height 38
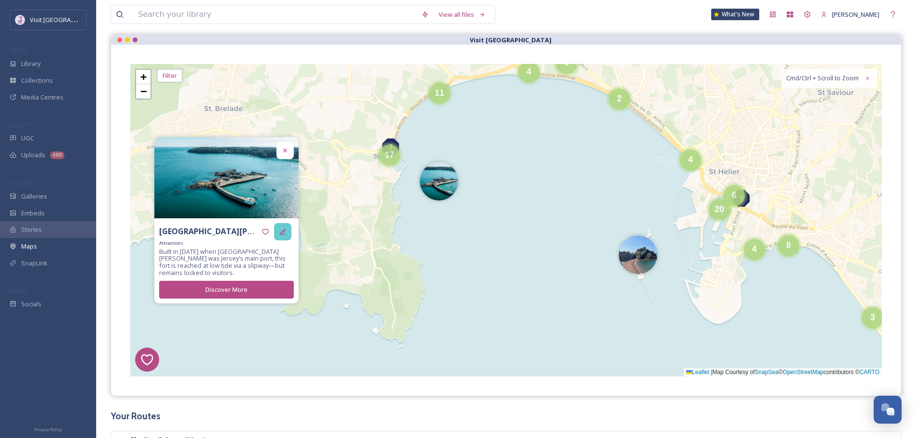
click at [276, 236] on div at bounding box center [282, 231] width 17 height 17
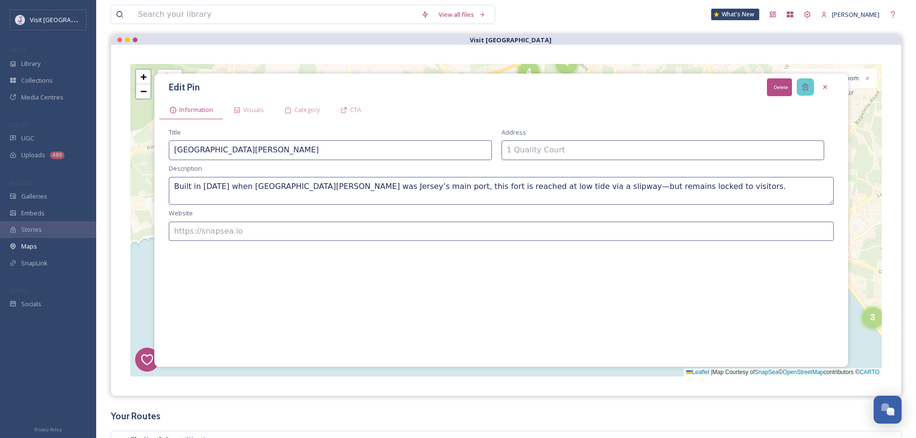
click at [803, 84] on icon at bounding box center [806, 87] width 8 height 8
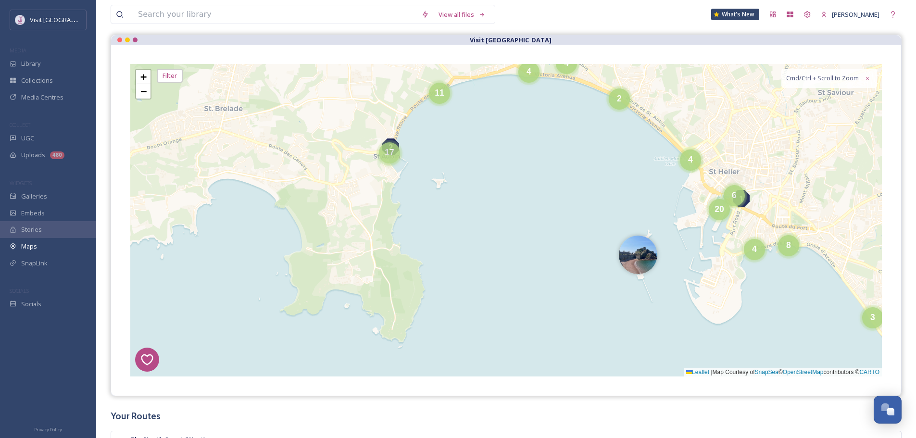
click at [392, 160] on div "17" at bounding box center [389, 152] width 21 height 21
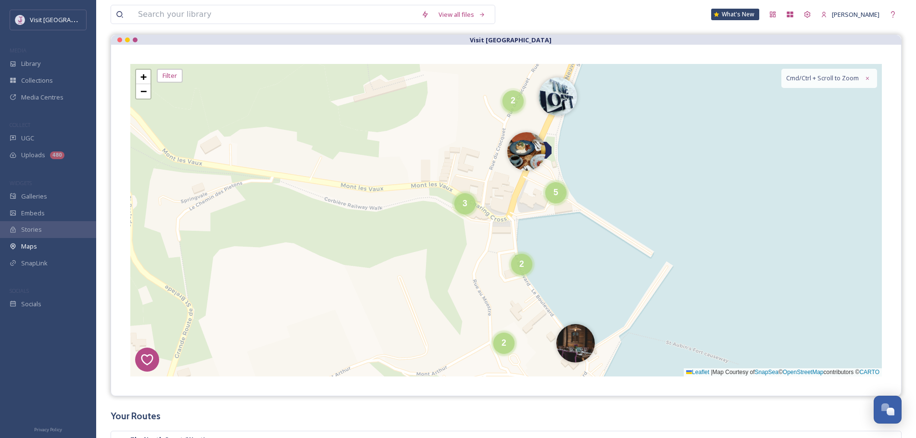
click at [516, 108] on div "2" at bounding box center [513, 100] width 21 height 21
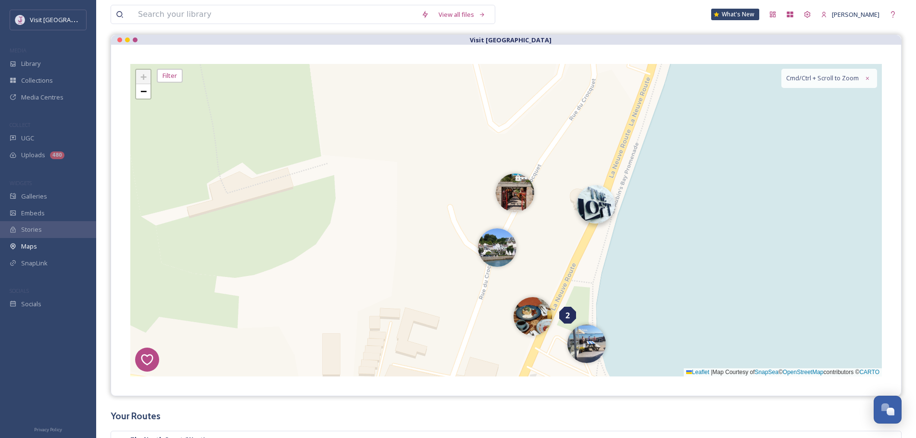
click at [608, 197] on img at bounding box center [596, 204] width 38 height 38
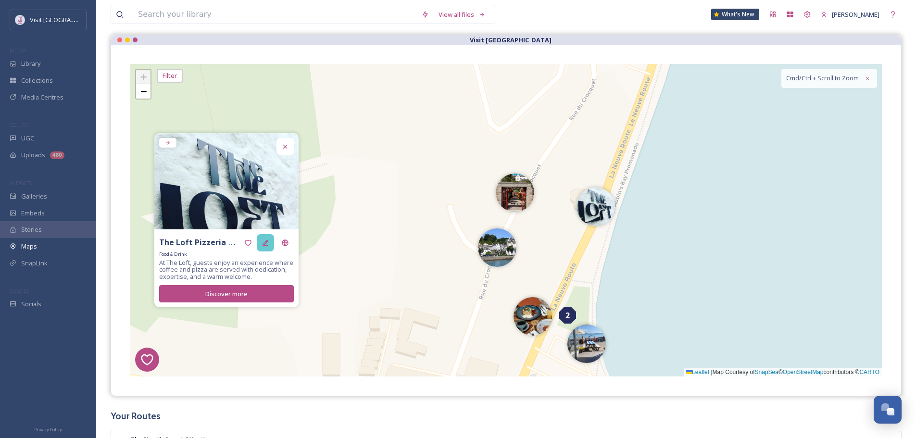
click at [267, 236] on div at bounding box center [265, 242] width 17 height 17
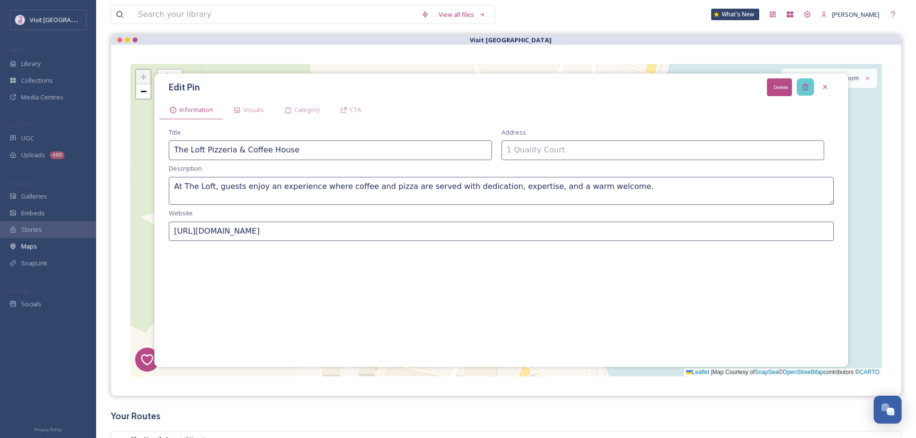
click at [807, 90] on icon at bounding box center [805, 87] width 6 height 6
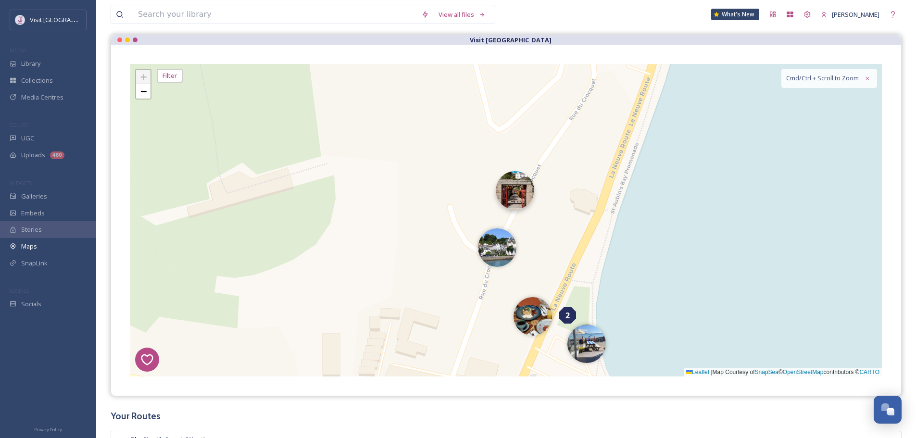
click at [525, 195] on img at bounding box center [515, 190] width 38 height 38
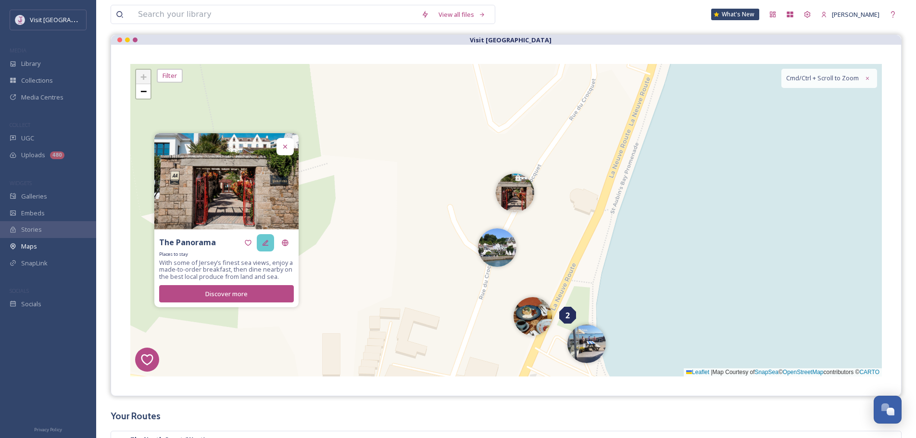
click at [271, 242] on div at bounding box center [265, 242] width 17 height 17
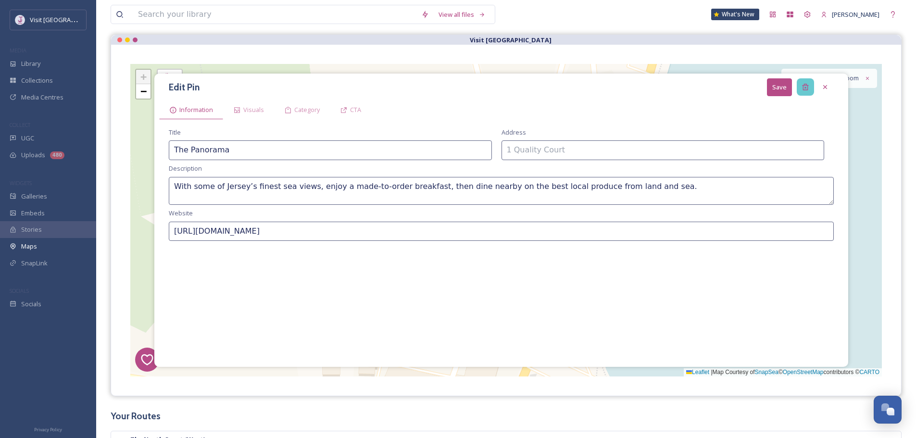
click at [804, 85] on icon at bounding box center [806, 87] width 8 height 8
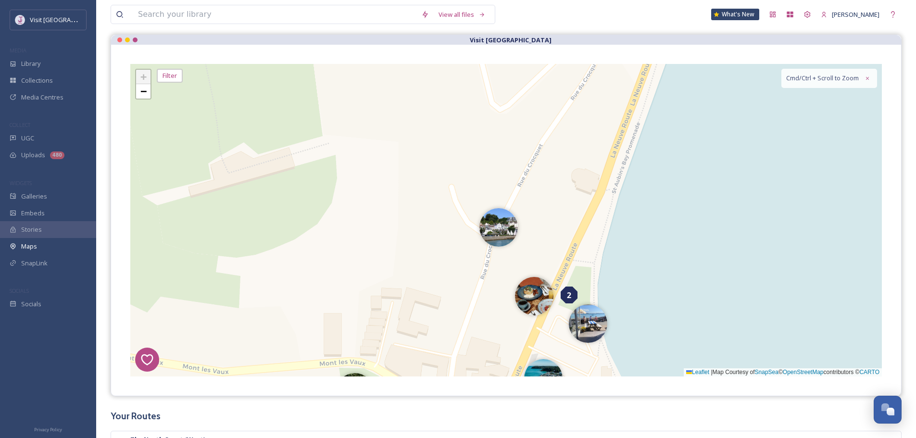
drag, startPoint x: 606, startPoint y: 196, endPoint x: 604, endPoint y: 152, distance: 43.3
click at [604, 152] on div "8 6 1 4 2 5 3 2 + − Leaflet | Map Courtesy of SnapSea © OpenStreetMap contribut…" at bounding box center [506, 220] width 752 height 313
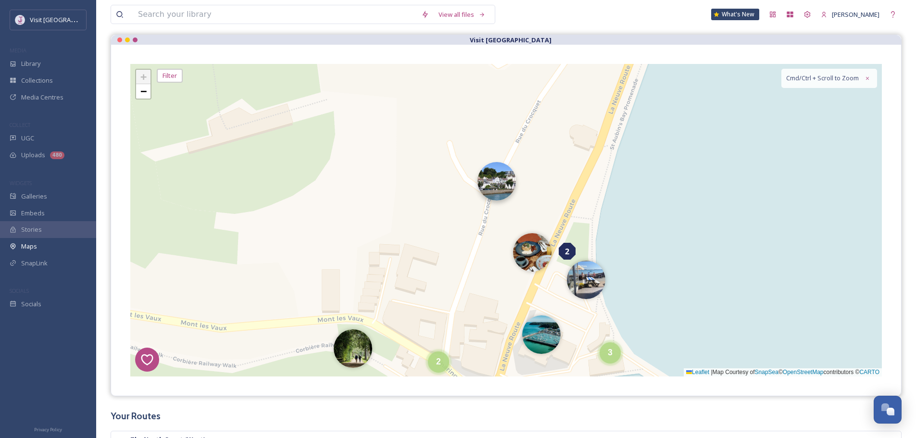
click at [499, 182] on img at bounding box center [497, 181] width 38 height 38
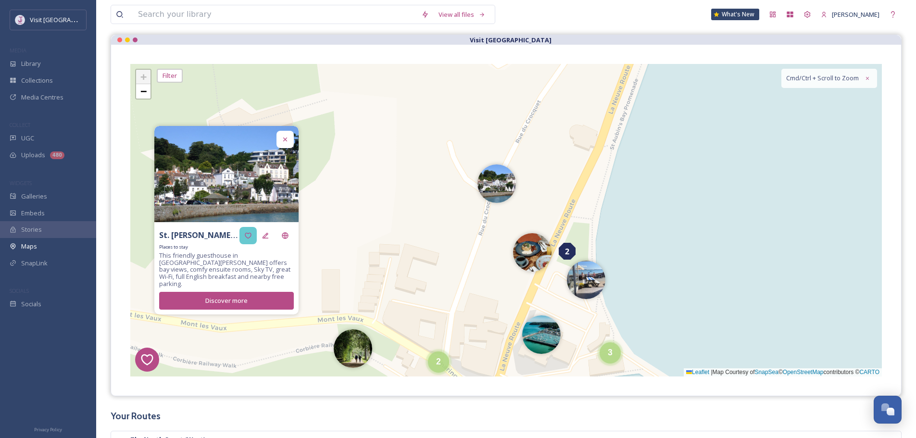
click at [255, 240] on div at bounding box center [248, 235] width 17 height 17
click at [252, 240] on div at bounding box center [248, 235] width 17 height 17
click at [270, 238] on div at bounding box center [265, 235] width 17 height 17
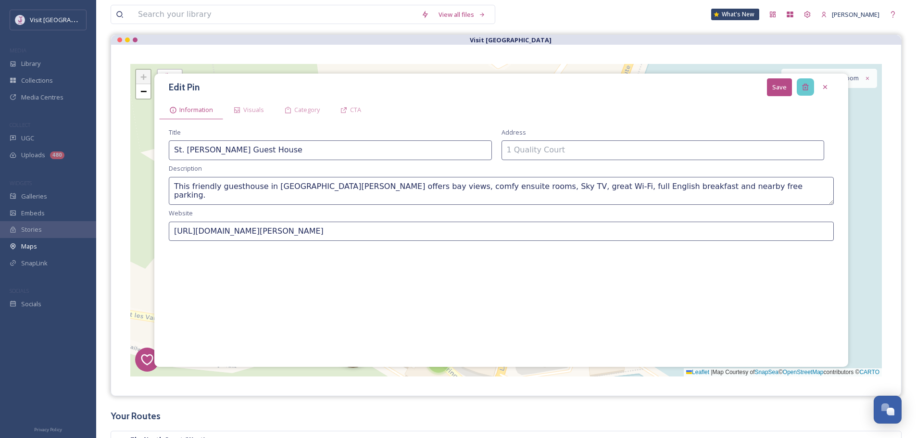
click at [807, 90] on icon at bounding box center [805, 87] width 6 height 6
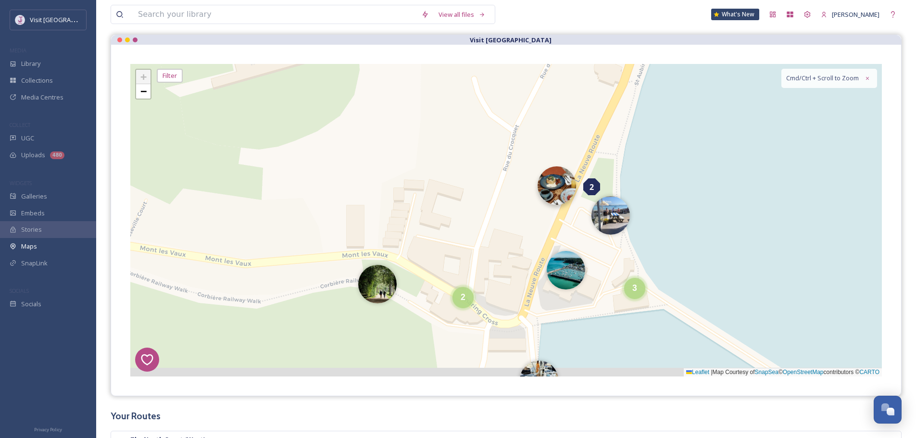
drag, startPoint x: 612, startPoint y: 177, endPoint x: 572, endPoint y: 164, distance: 42.1
click at [623, 146] on div "8 6 1 4 2 5 3 2 2 + − Leaflet | Map Courtesy of SnapSea © OpenStreetMap contrib…" at bounding box center [506, 220] width 752 height 313
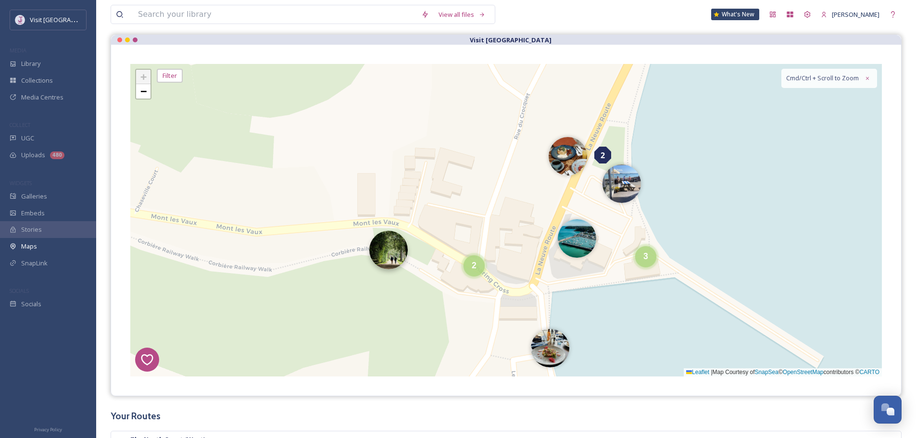
click at [395, 258] on img at bounding box center [388, 250] width 38 height 38
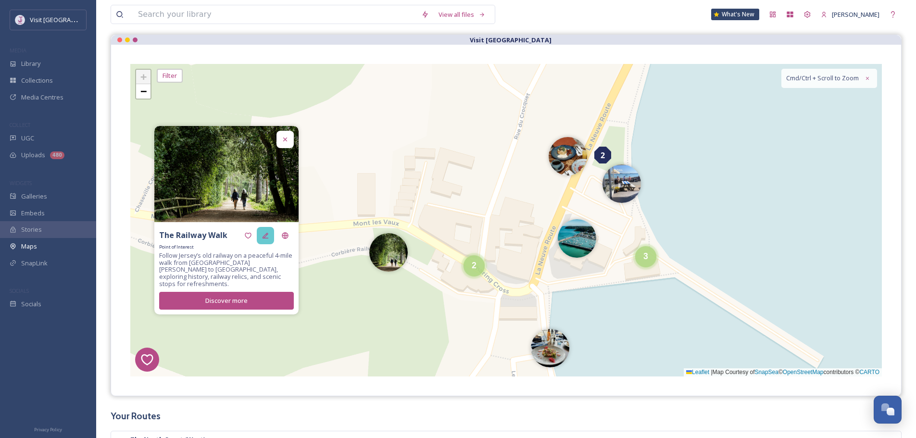
click at [265, 240] on icon at bounding box center [266, 236] width 8 height 8
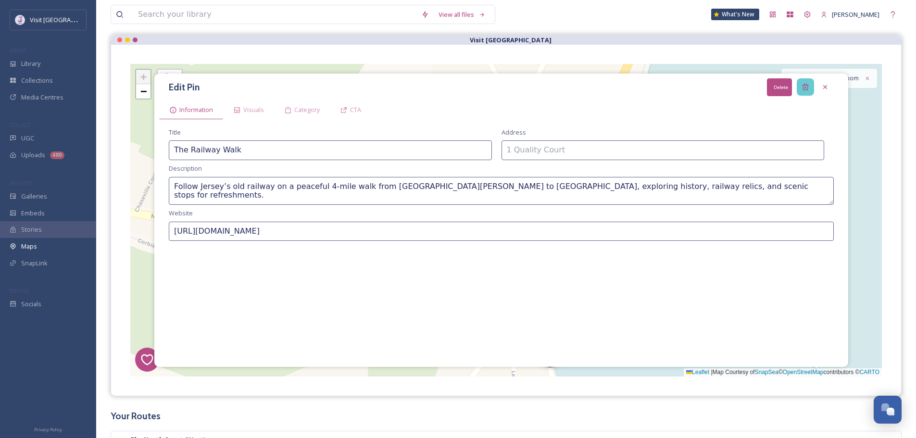
click at [808, 88] on icon at bounding box center [806, 87] width 8 height 8
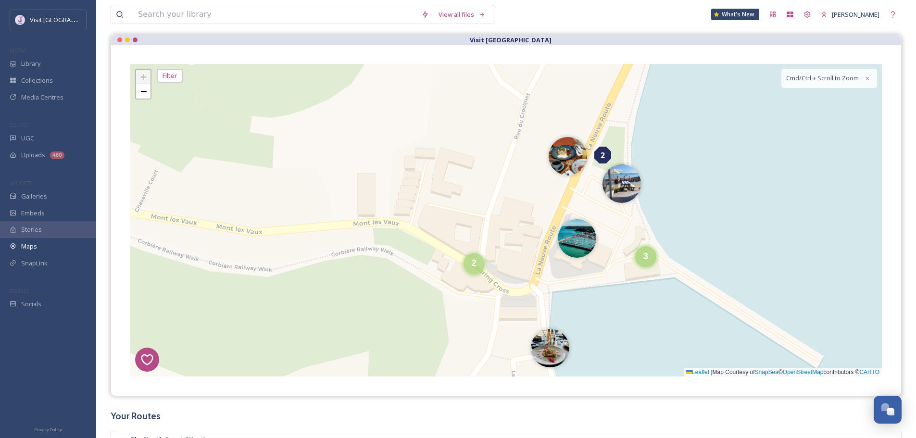
click at [472, 260] on span "2" at bounding box center [474, 263] width 5 height 10
drag, startPoint x: 453, startPoint y: 266, endPoint x: 411, endPoint y: 270, distance: 42.5
click at [454, 266] on img at bounding box center [457, 271] width 38 height 38
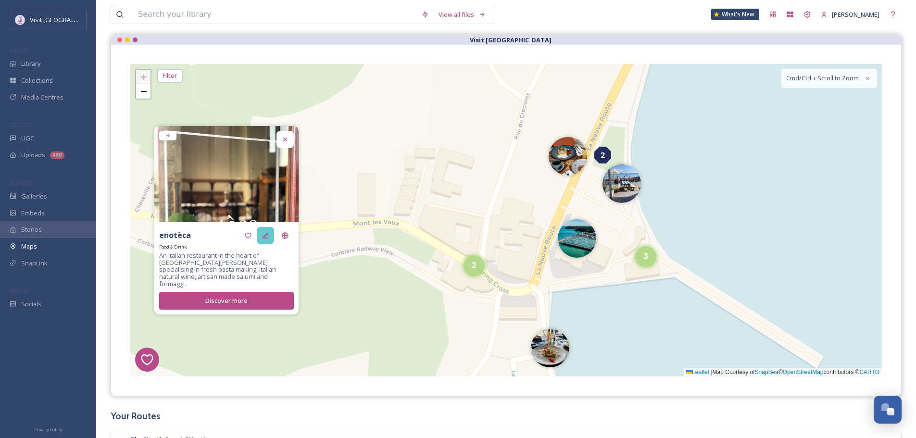
click at [266, 238] on icon at bounding box center [266, 236] width 8 height 8
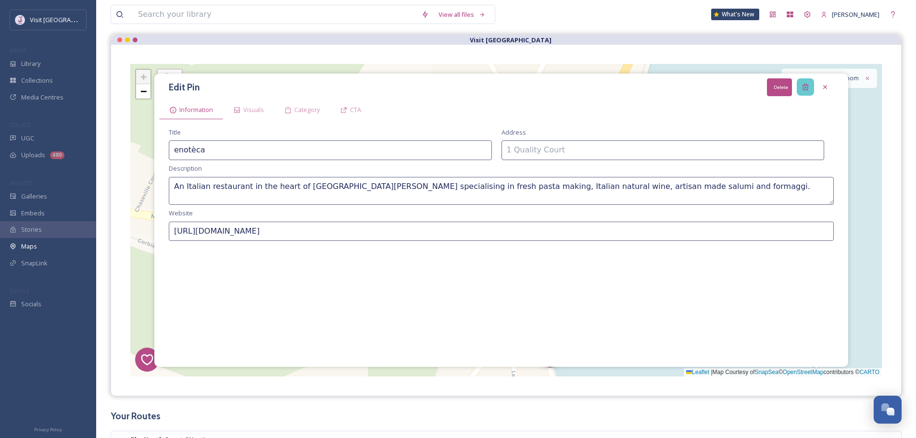
click at [807, 84] on icon at bounding box center [806, 87] width 8 height 8
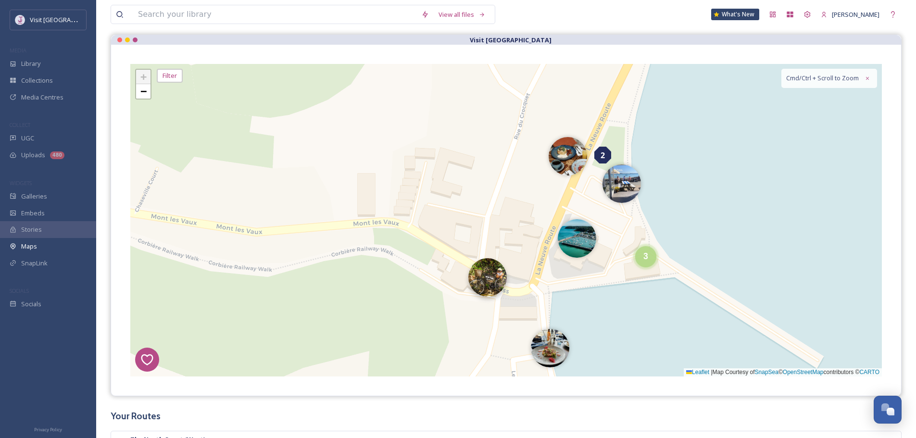
click at [504, 278] on img at bounding box center [487, 277] width 38 height 38
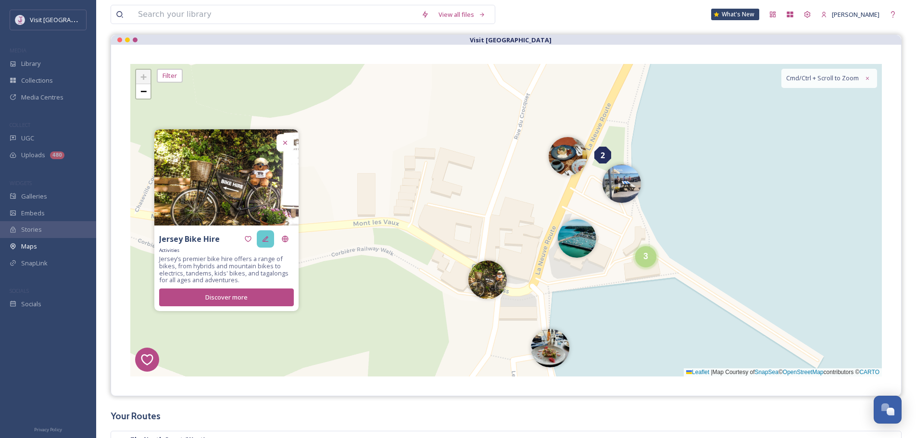
click at [265, 239] on icon at bounding box center [266, 239] width 6 height 6
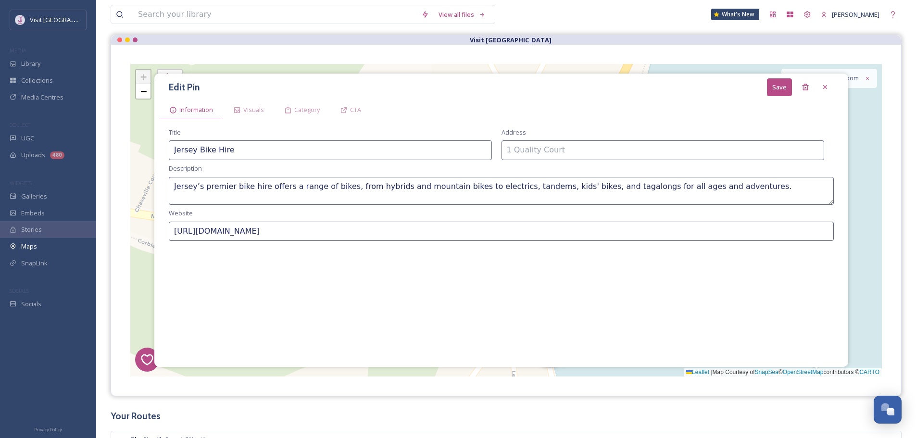
click at [799, 96] on div "Edit Pin Save" at bounding box center [501, 87] width 684 height 18
click at [802, 92] on div "Delete" at bounding box center [805, 86] width 17 height 17
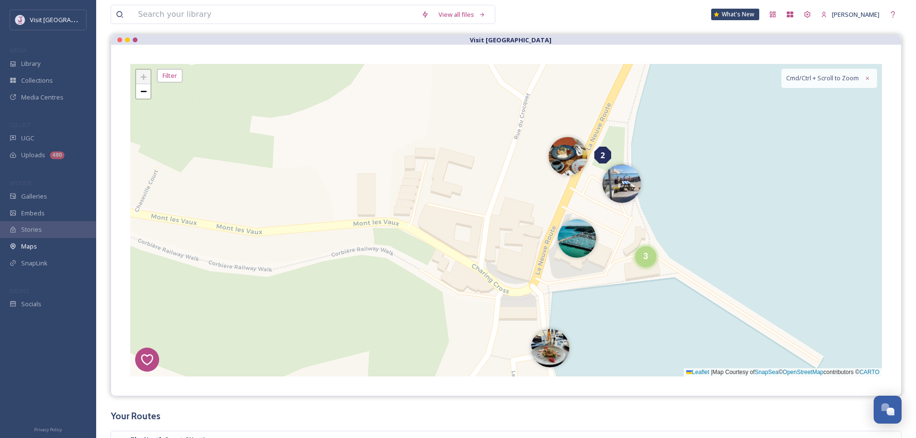
click at [589, 160] on div "8 6 1 4 2 5 3 2 + − Leaflet | Map Courtesy of SnapSea © OpenStreetMap contribut…" at bounding box center [506, 220] width 752 height 313
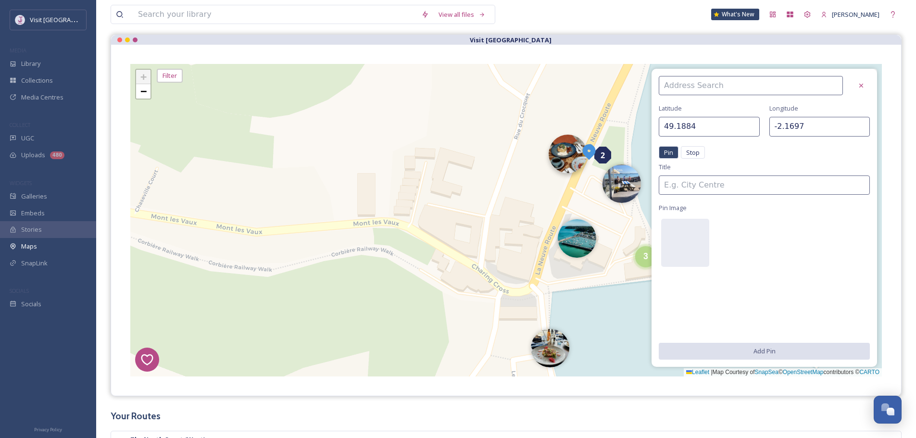
click at [570, 161] on img at bounding box center [568, 154] width 38 height 38
click at [858, 84] on icon at bounding box center [862, 86] width 8 height 8
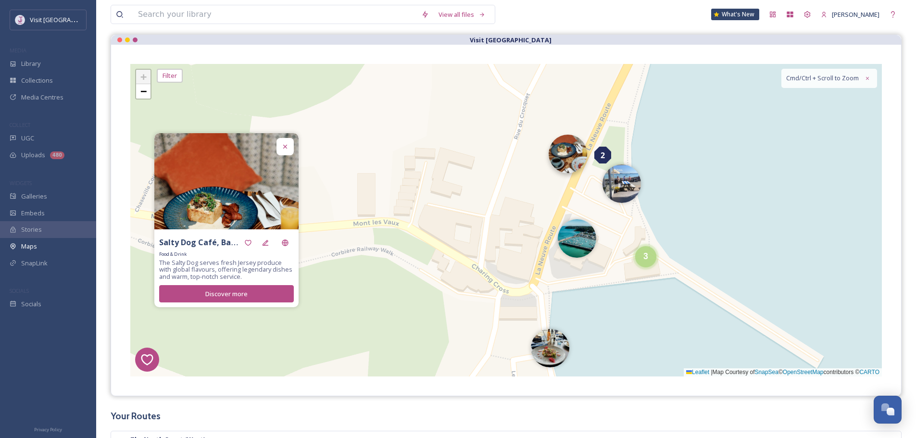
click at [563, 167] on img at bounding box center [568, 154] width 38 height 38
click at [702, 180] on div "8 6 1 4 2 5 3 2 + − Leaflet | Map Courtesy of SnapSea © OpenStreetMap contribut…" at bounding box center [506, 220] width 752 height 313
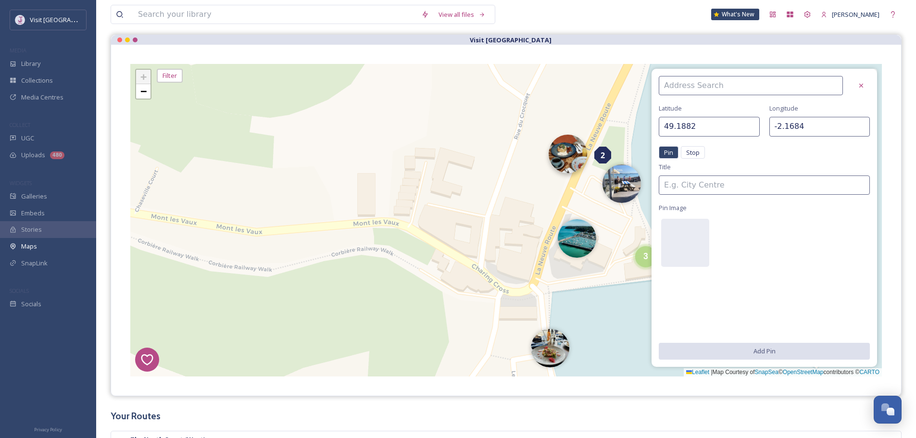
click at [585, 153] on img at bounding box center [568, 154] width 38 height 38
click at [869, 82] on div at bounding box center [861, 85] width 17 height 17
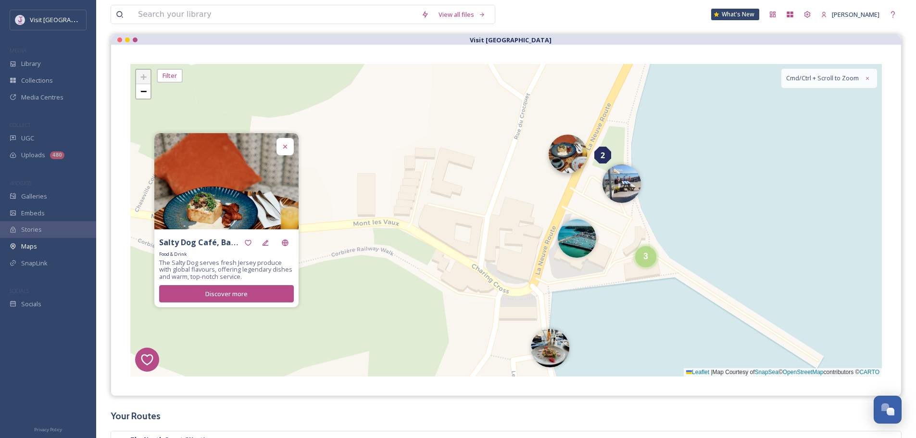
click at [562, 157] on img at bounding box center [568, 154] width 38 height 38
click at [272, 240] on div at bounding box center [265, 242] width 17 height 17
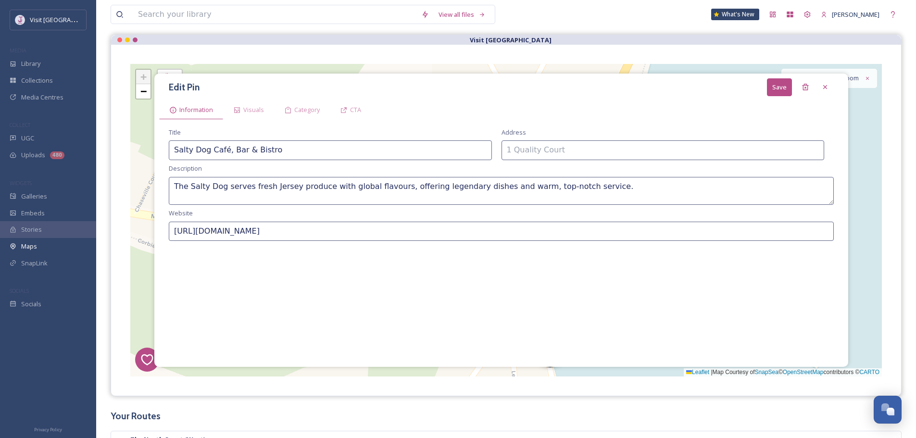
click at [815, 92] on div "Edit Pin Save" at bounding box center [501, 87] width 684 height 18
click at [808, 90] on icon at bounding box center [805, 87] width 6 height 6
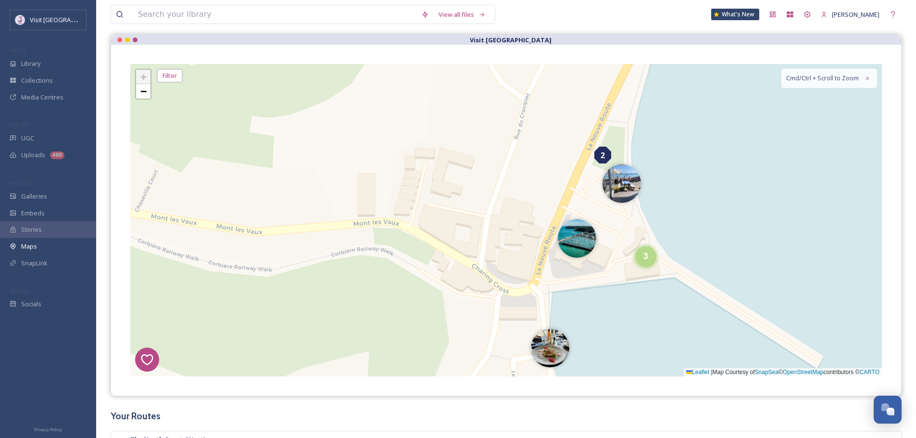
click at [603, 157] on span "2" at bounding box center [603, 156] width 4 height 12
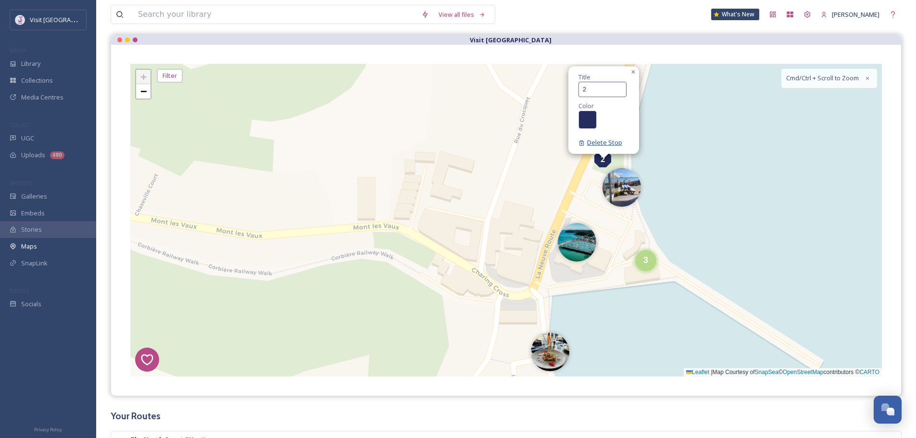
click at [611, 143] on span "Delete Stop" at bounding box center [601, 142] width 44 height 9
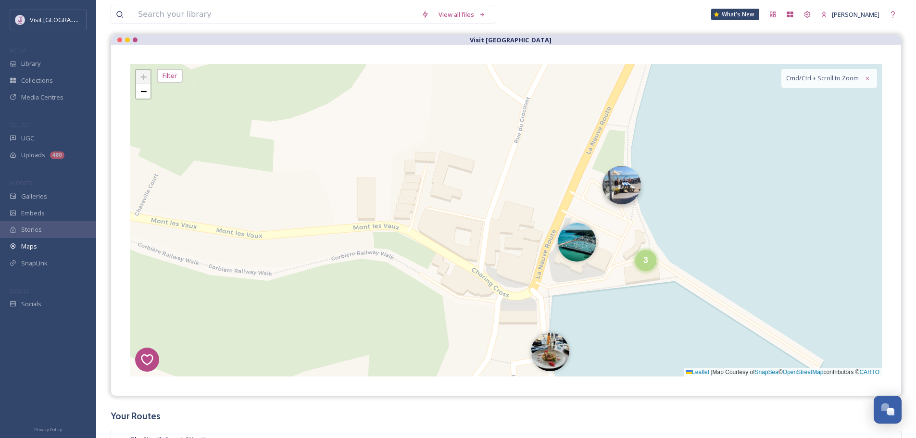
click at [613, 185] on img at bounding box center [622, 185] width 38 height 38
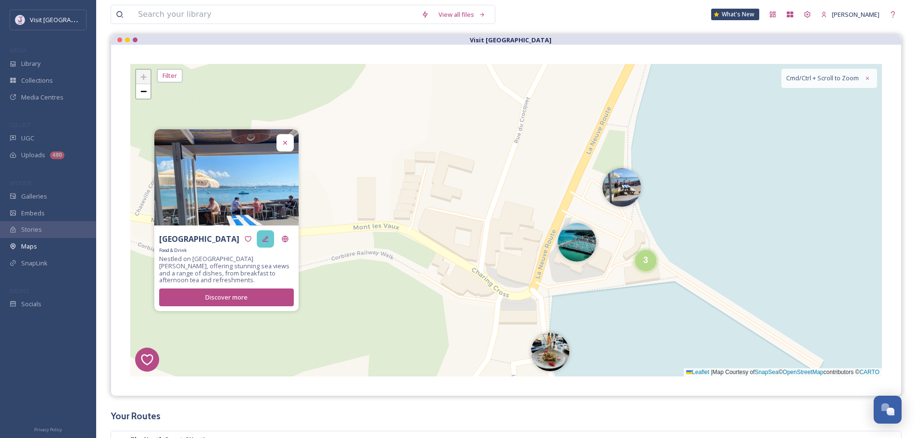
click at [260, 241] on div at bounding box center [265, 238] width 17 height 17
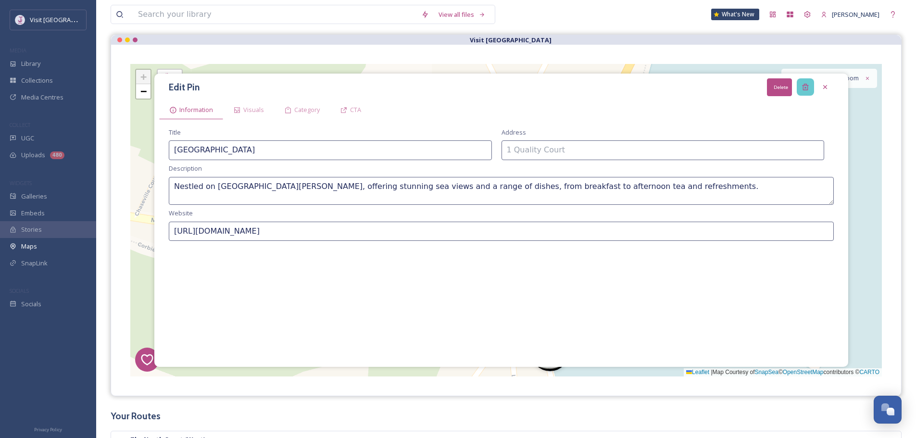
drag, startPoint x: 813, startPoint y: 80, endPoint x: 797, endPoint y: 90, distance: 18.8
click at [813, 80] on div "Delete" at bounding box center [805, 86] width 17 height 17
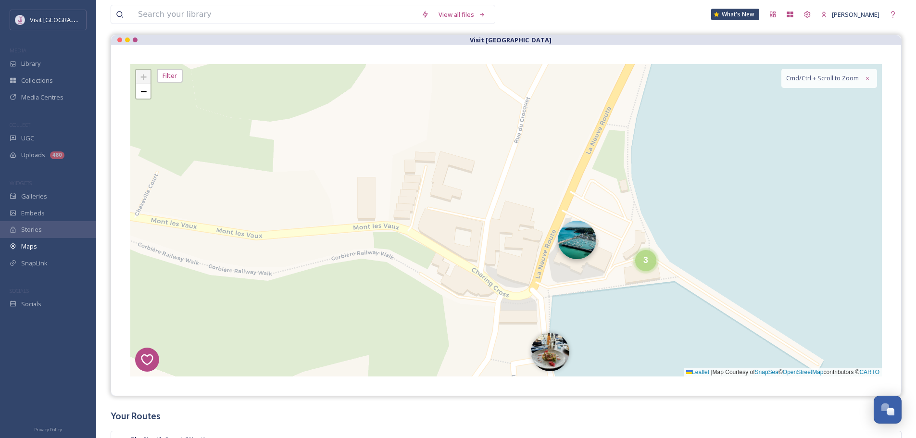
click at [573, 237] on img at bounding box center [577, 240] width 38 height 38
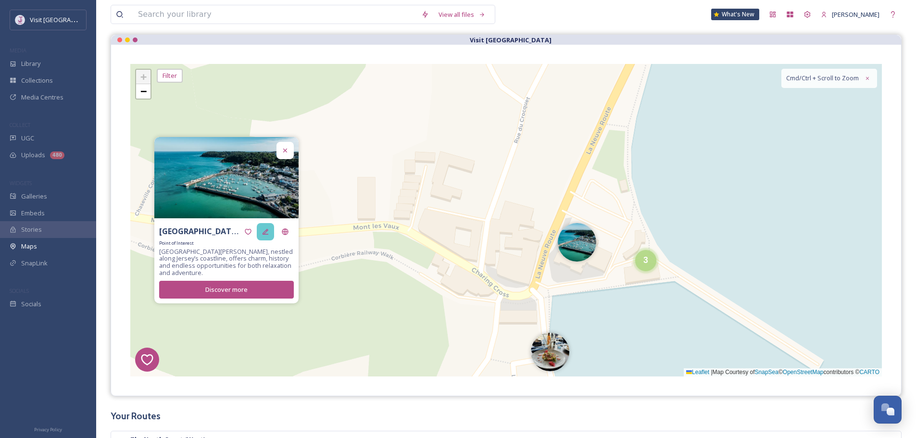
click at [268, 231] on icon at bounding box center [266, 232] width 8 height 8
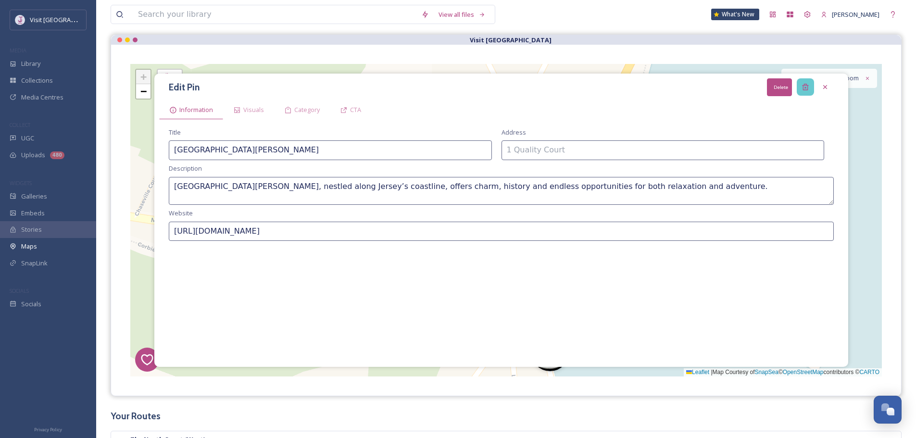
click at [808, 86] on icon at bounding box center [805, 87] width 6 height 6
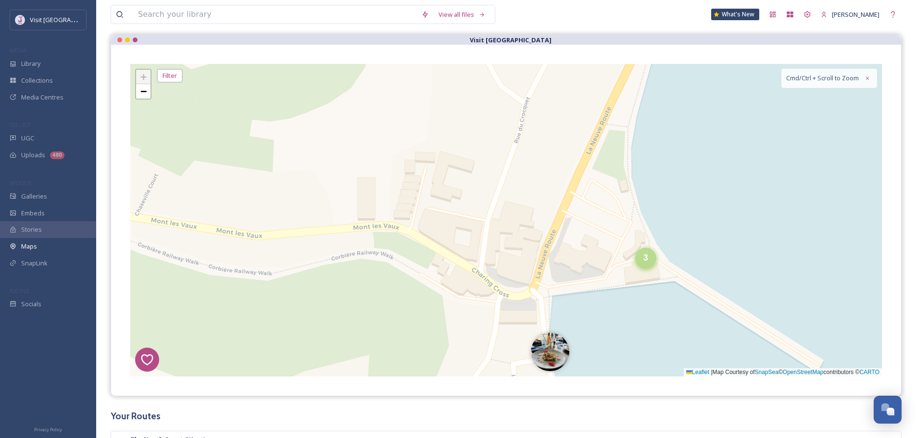
click at [651, 269] on div "3" at bounding box center [645, 258] width 21 height 21
drag, startPoint x: 635, startPoint y: 253, endPoint x: 622, endPoint y: 255, distance: 13.6
click at [635, 253] on img at bounding box center [637, 251] width 38 height 38
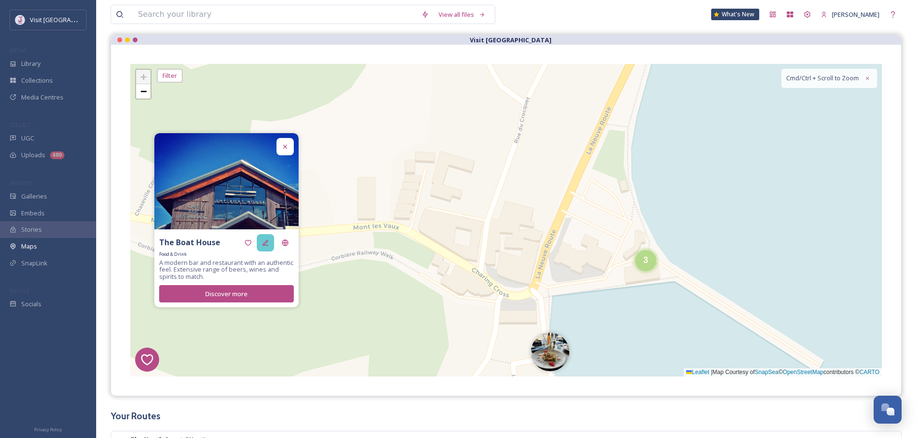
click at [274, 241] on div at bounding box center [265, 242] width 17 height 17
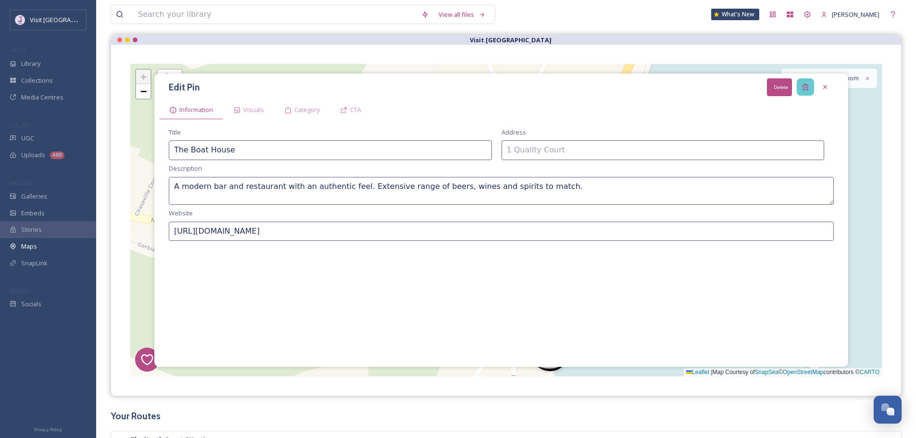
click at [807, 87] on icon at bounding box center [805, 87] width 6 height 6
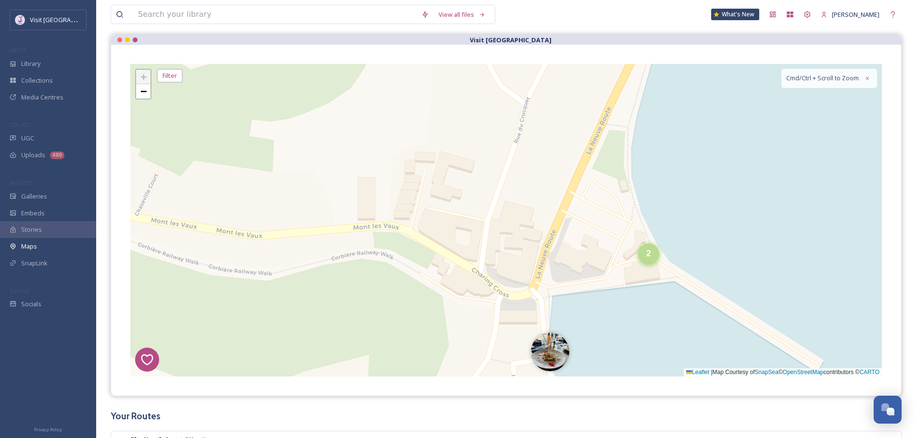
click at [659, 255] on div "2" at bounding box center [648, 253] width 21 height 21
click at [630, 256] on img at bounding box center [632, 259] width 38 height 38
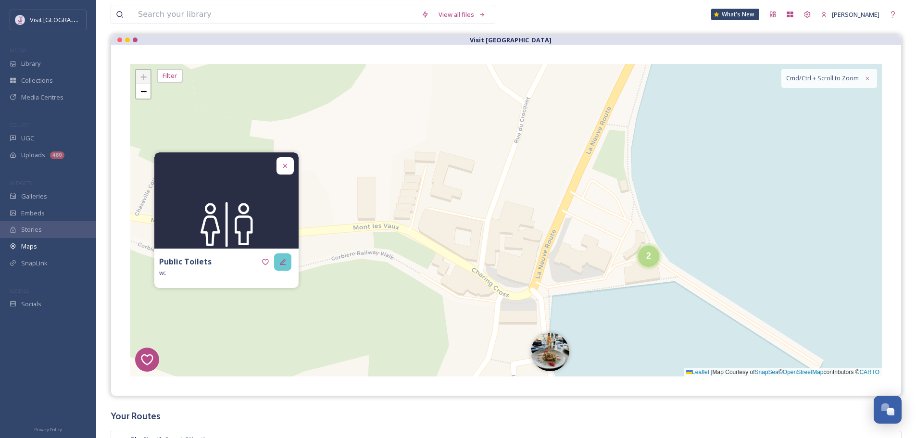
click at [284, 260] on icon at bounding box center [283, 262] width 8 height 8
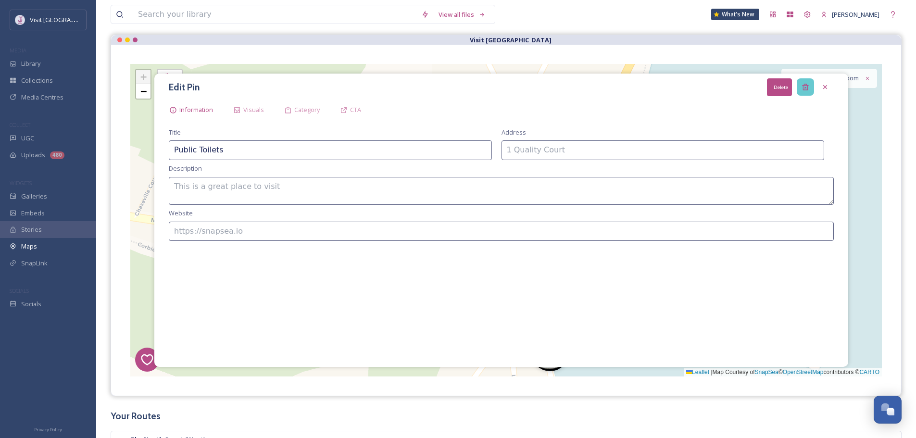
click at [804, 85] on icon at bounding box center [806, 87] width 8 height 8
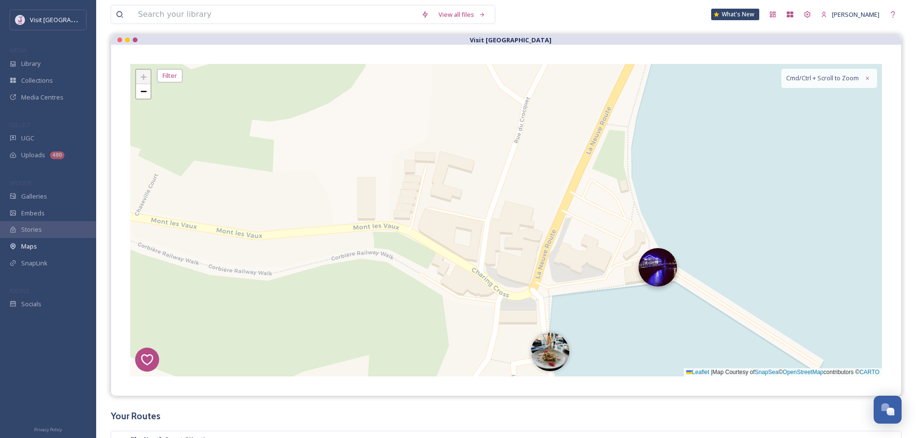
click at [647, 265] on img at bounding box center [658, 267] width 38 height 38
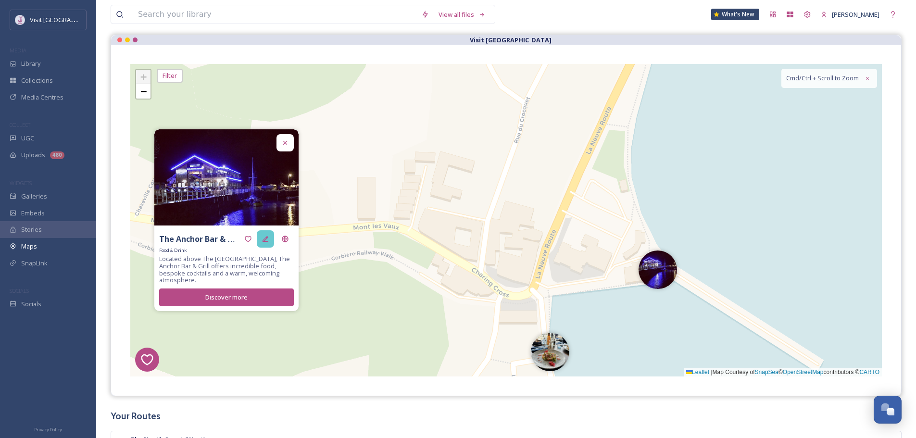
click at [266, 243] on icon at bounding box center [266, 239] width 8 height 8
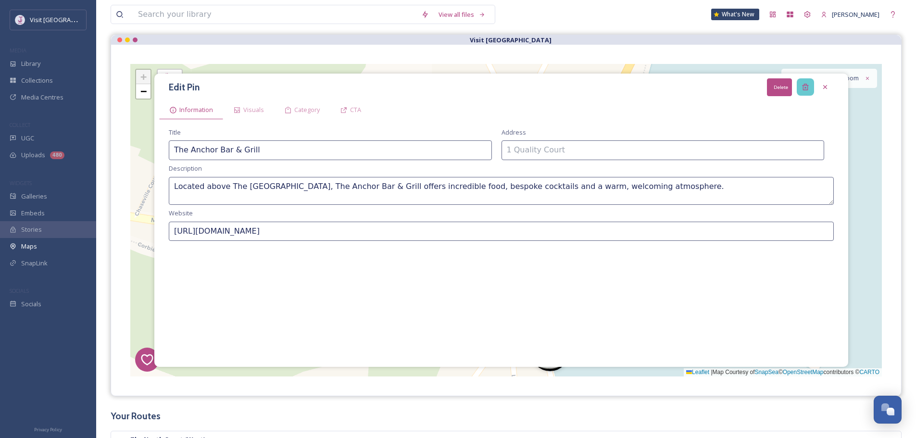
click at [810, 82] on div "Delete" at bounding box center [805, 86] width 17 height 17
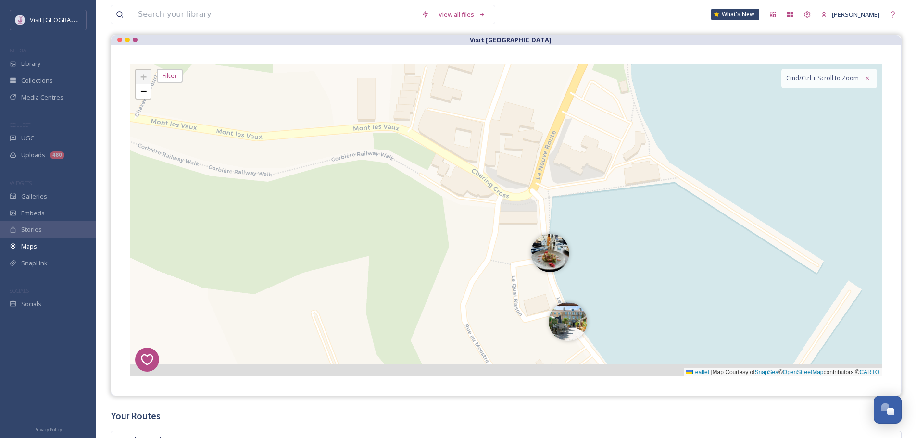
drag, startPoint x: 633, startPoint y: 263, endPoint x: 606, endPoint y: 144, distance: 121.8
click at [622, 128] on div "8 6 1 4 5 2 + − Leaflet | Map Courtesy of SnapSea © OpenStreetMap contributors …" at bounding box center [506, 220] width 752 height 313
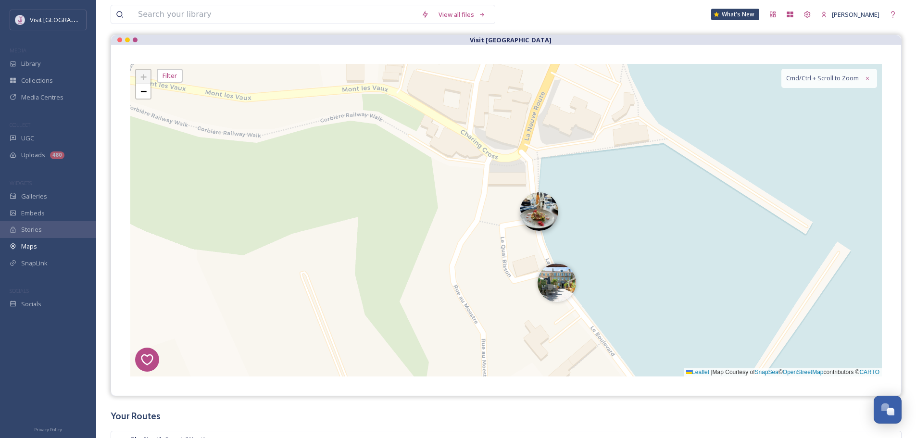
click at [530, 207] on img at bounding box center [539, 211] width 38 height 38
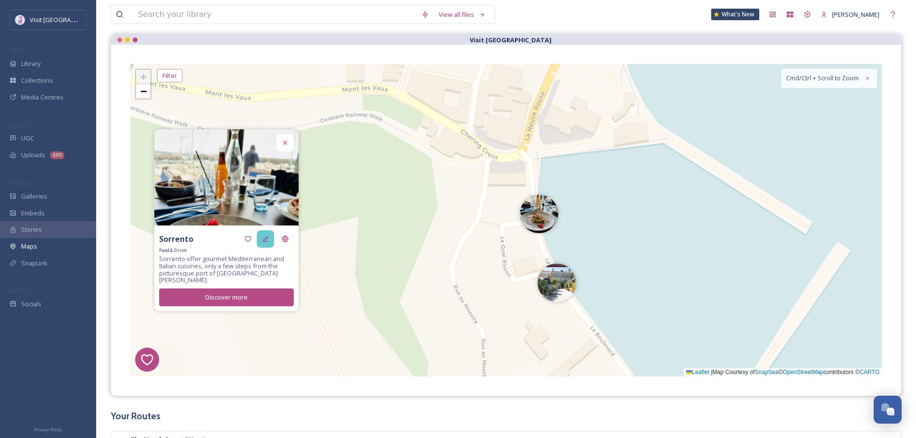
click at [263, 243] on icon at bounding box center [266, 239] width 8 height 8
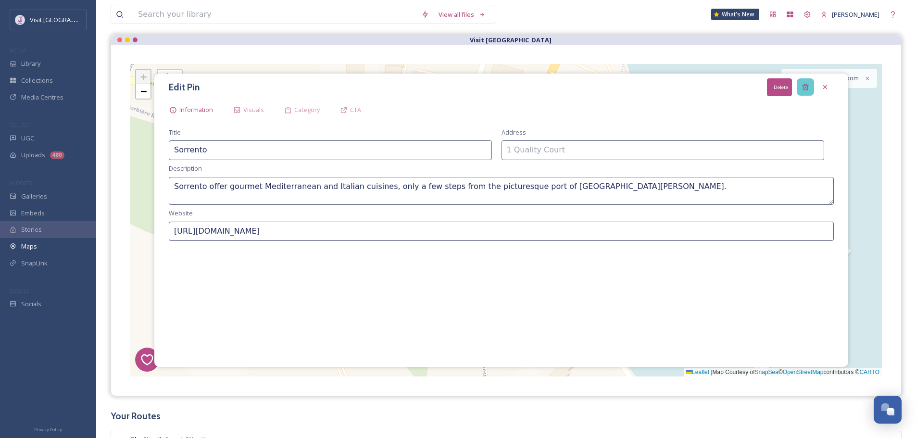
click at [803, 87] on icon at bounding box center [805, 87] width 6 height 6
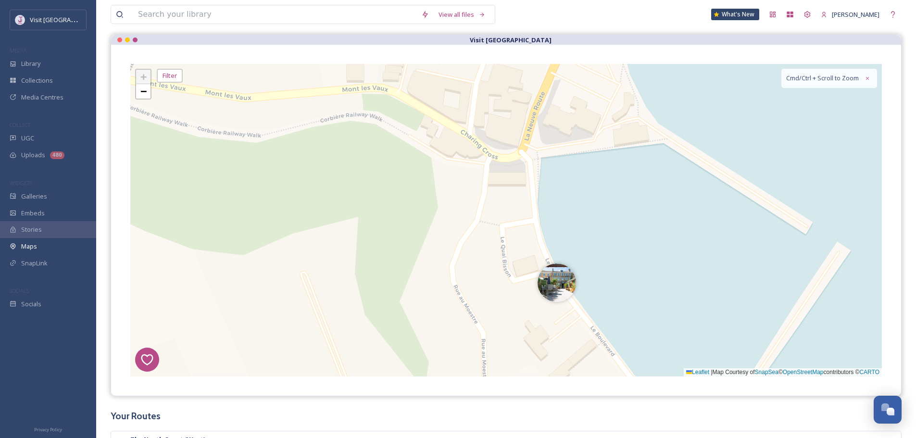
click at [151, 95] on div "8 6 1 4 5 2 + − Leaflet | Map Courtesy of SnapSea © OpenStreetMap contributors …" at bounding box center [506, 220] width 752 height 313
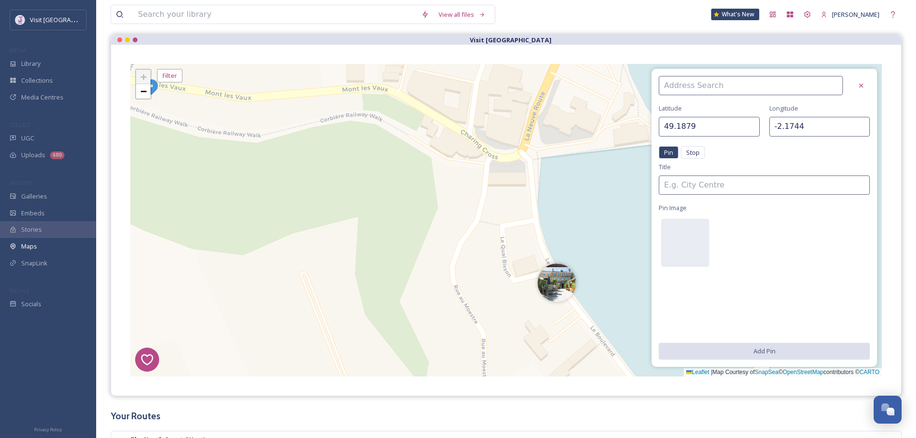
click at [143, 100] on div "+ −" at bounding box center [143, 84] width 16 height 31
type input "49.1878"
type input "-2.1745"
click at [145, 94] on span "−" at bounding box center [143, 91] width 6 height 12
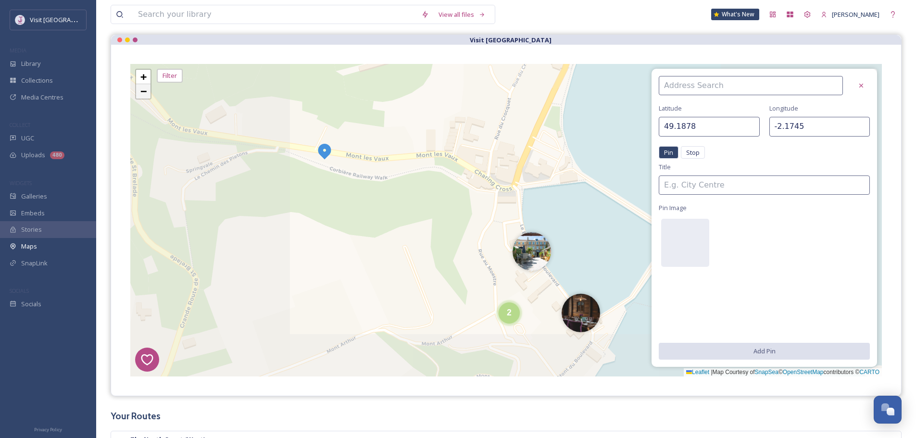
click at [145, 94] on span "−" at bounding box center [143, 91] width 6 height 12
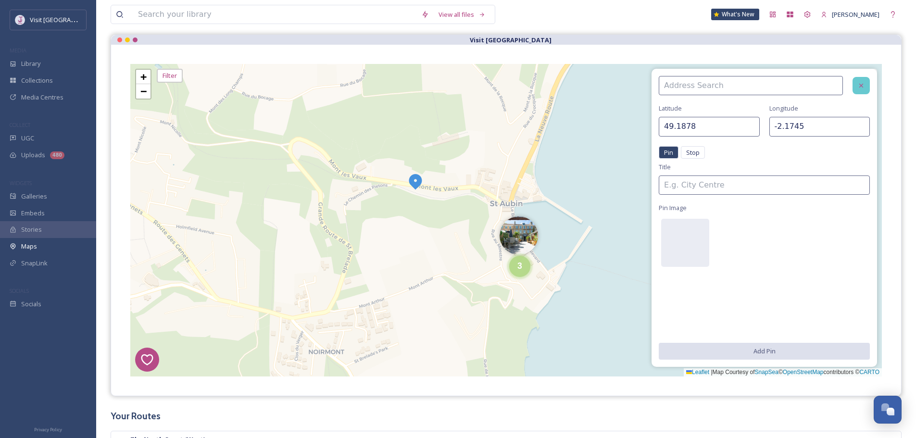
click at [856, 84] on div at bounding box center [861, 85] width 17 height 17
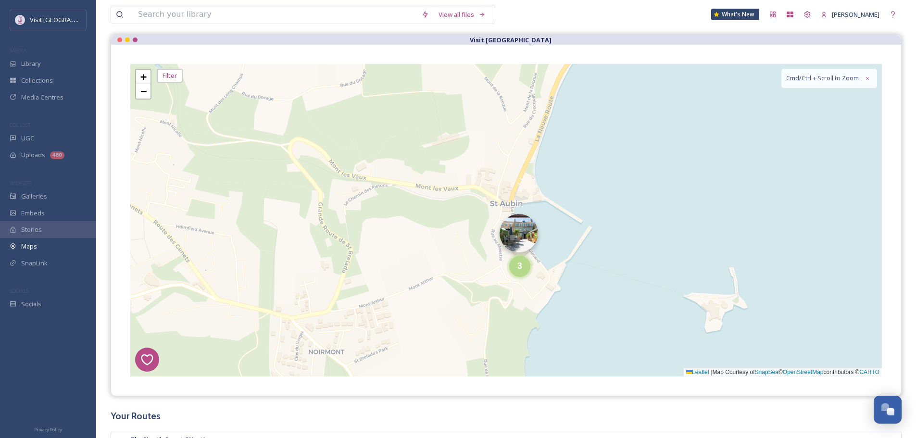
click at [534, 232] on img at bounding box center [519, 233] width 38 height 38
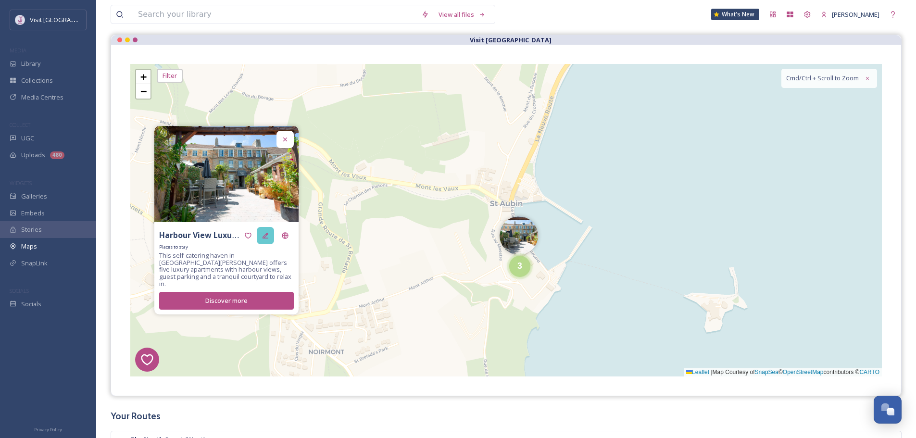
click at [266, 239] on icon at bounding box center [266, 236] width 8 height 8
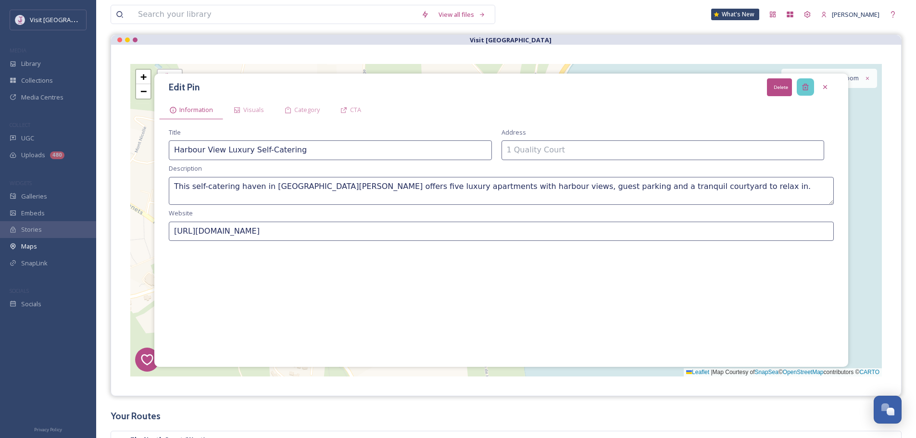
click at [804, 86] on icon at bounding box center [806, 87] width 8 height 8
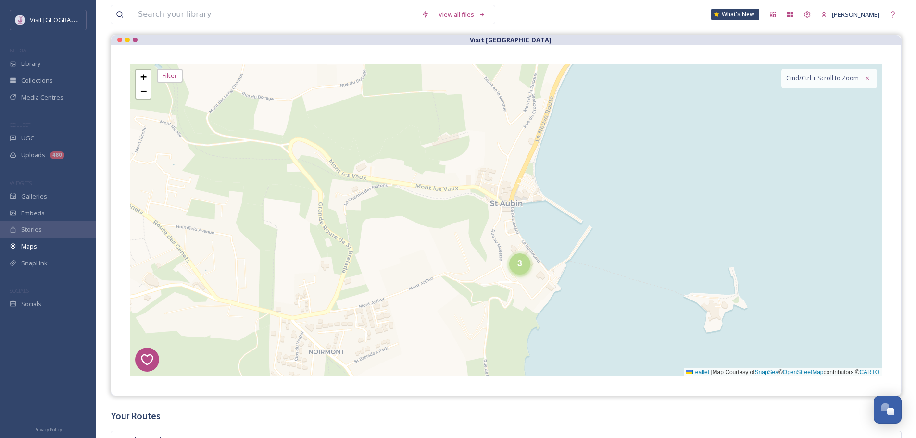
click at [525, 265] on div "3" at bounding box center [519, 263] width 21 height 21
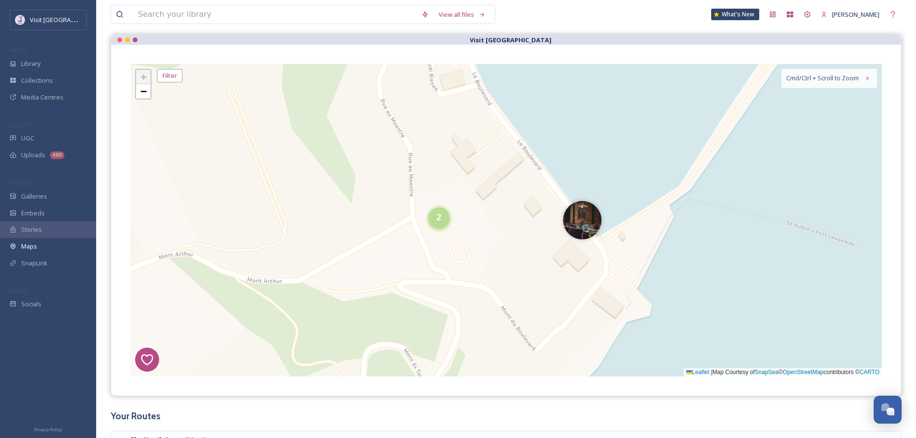
click at [434, 217] on div "2" at bounding box center [439, 217] width 21 height 21
click at [409, 225] on img at bounding box center [422, 222] width 38 height 38
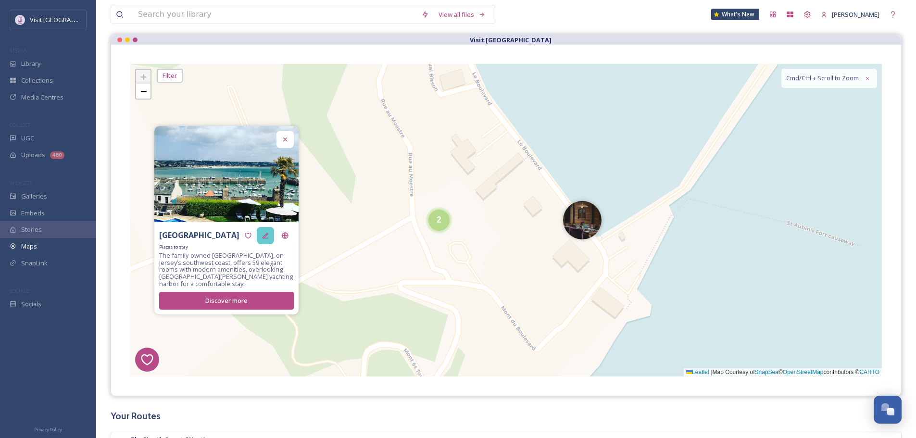
click at [267, 238] on icon at bounding box center [266, 236] width 8 height 8
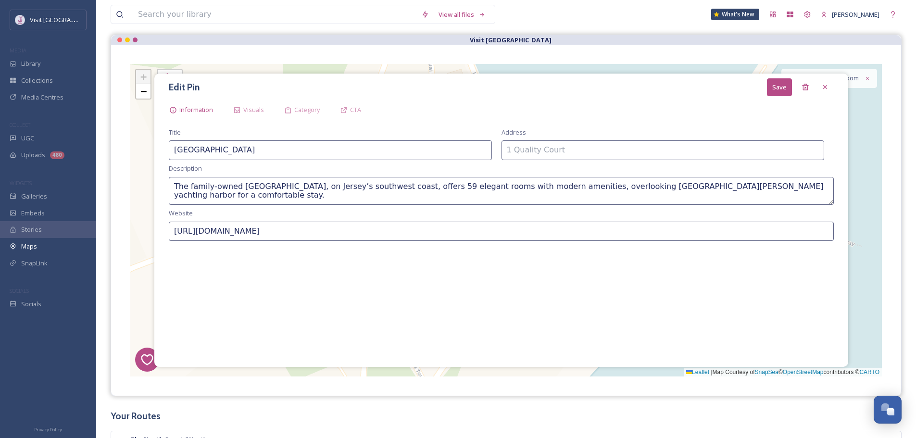
click at [806, 78] on div "Edit Pin Save Information Visuals Category CTA Title Somerville Hotel Address D…" at bounding box center [501, 220] width 694 height 293
click at [807, 86] on icon at bounding box center [805, 87] width 6 height 6
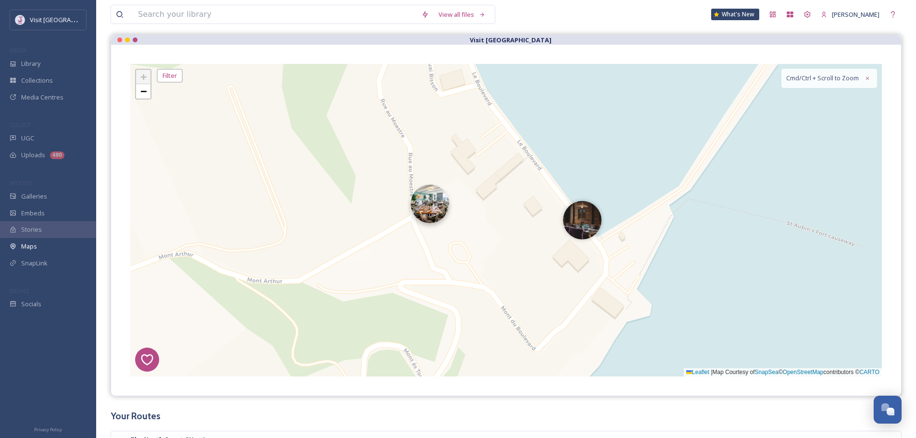
click at [442, 215] on img at bounding box center [430, 204] width 38 height 38
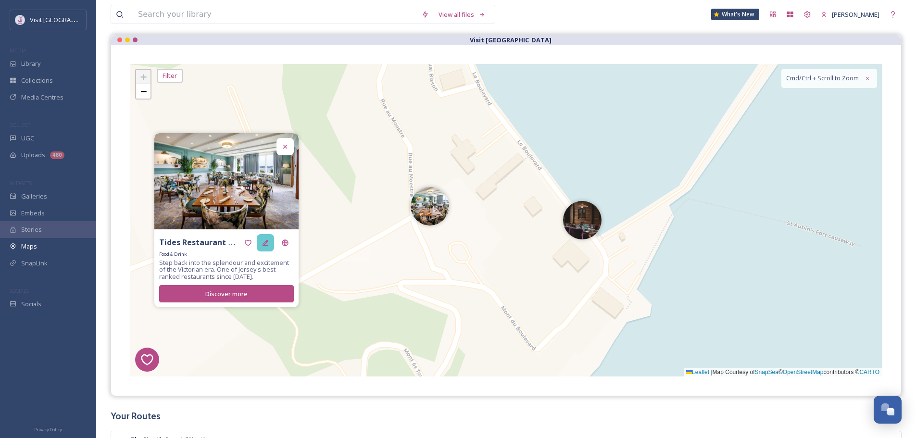
click at [265, 244] on icon at bounding box center [266, 243] width 8 height 8
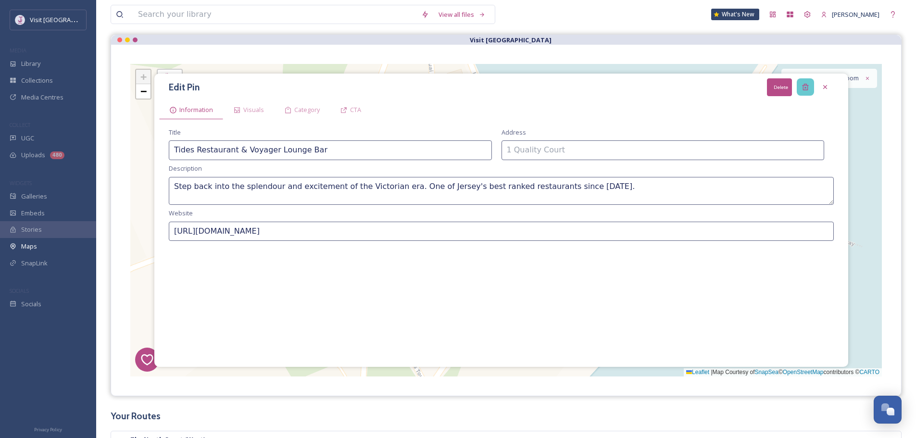
click at [809, 92] on div "Delete" at bounding box center [805, 86] width 17 height 17
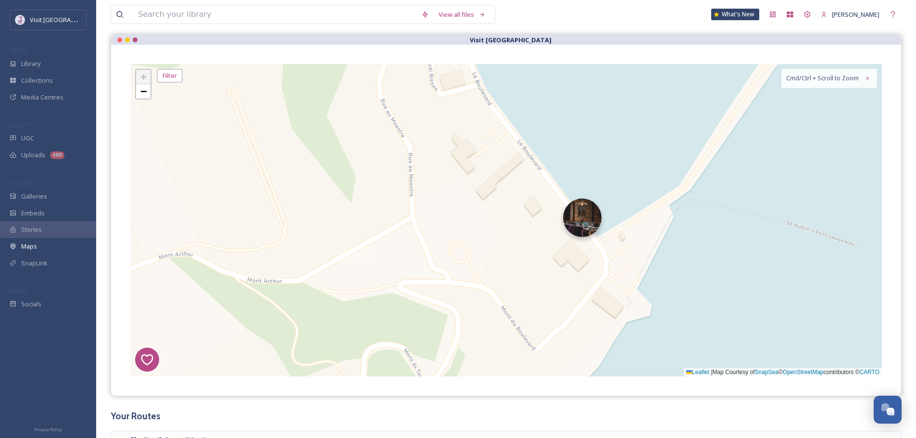
click at [582, 214] on img at bounding box center [582, 218] width 38 height 38
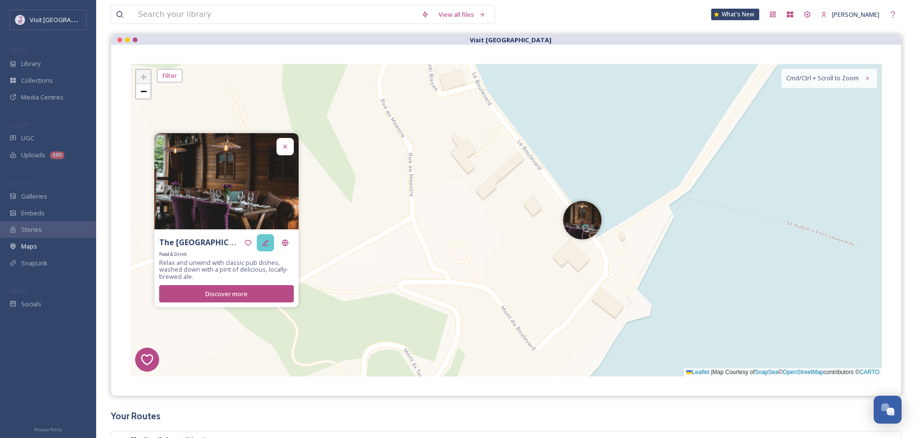
click at [266, 236] on div at bounding box center [265, 242] width 17 height 17
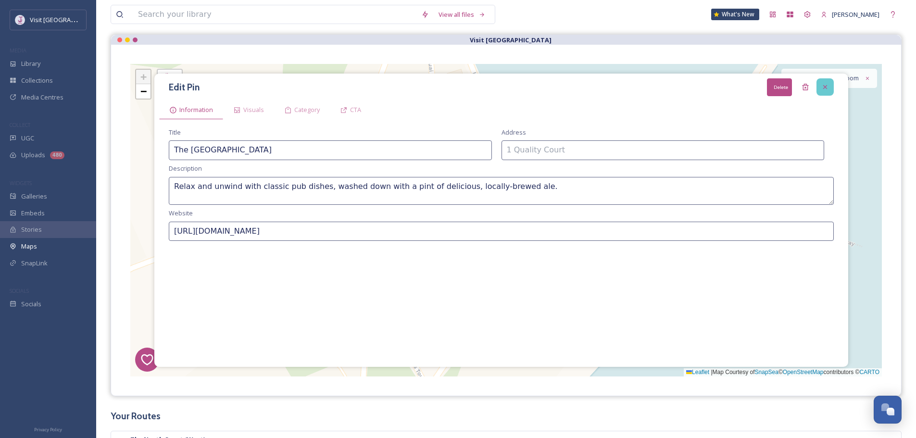
click at [823, 79] on div at bounding box center [825, 86] width 17 height 17
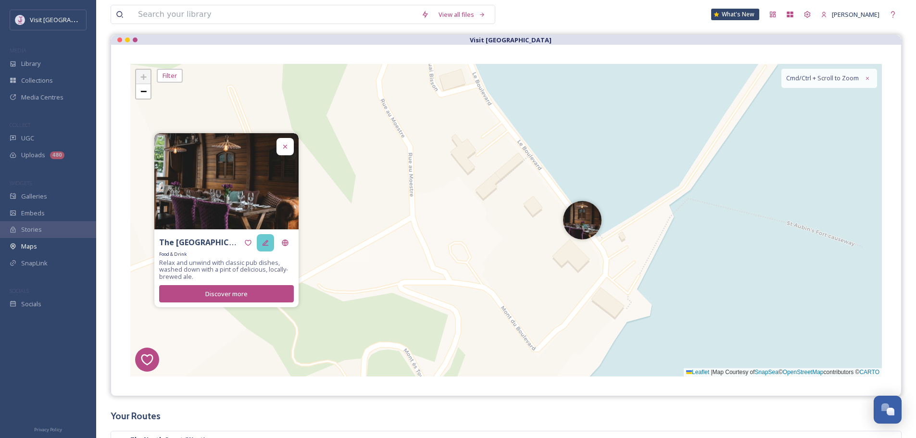
click at [262, 248] on div at bounding box center [265, 242] width 17 height 17
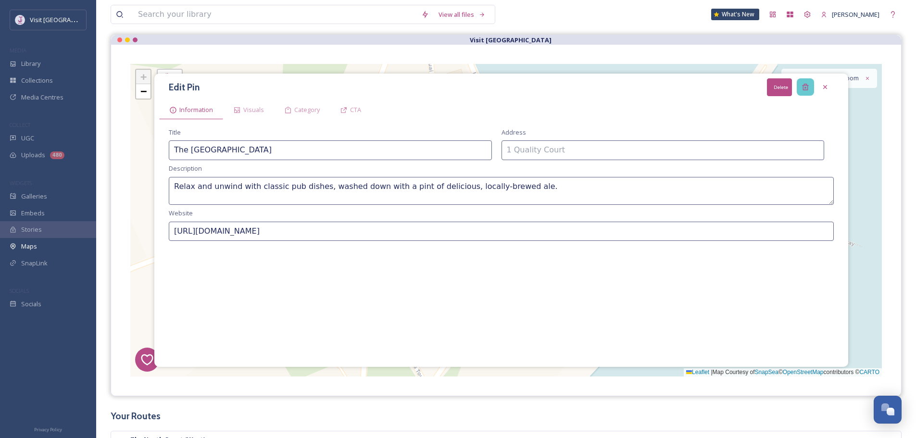
click at [807, 81] on div "Delete" at bounding box center [805, 86] width 17 height 17
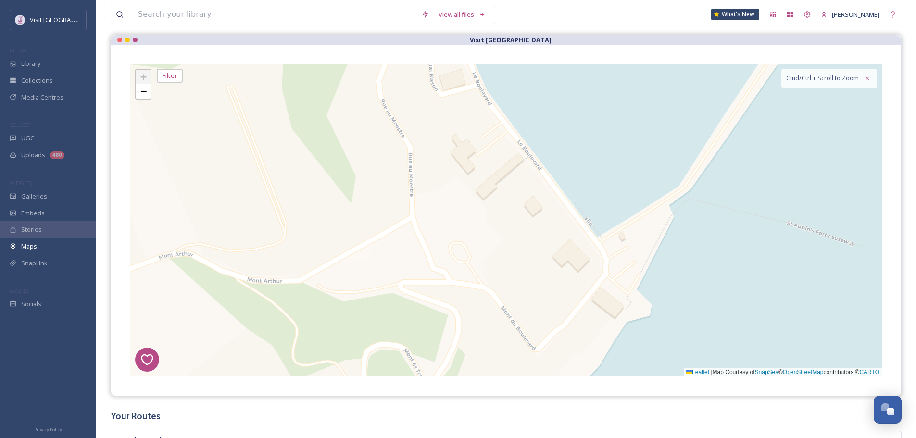
click at [161, 91] on div "8 6 1 4 5 + − Leaflet | Map Courtesy of SnapSea © OpenStreetMap contributors © …" at bounding box center [506, 220] width 752 height 313
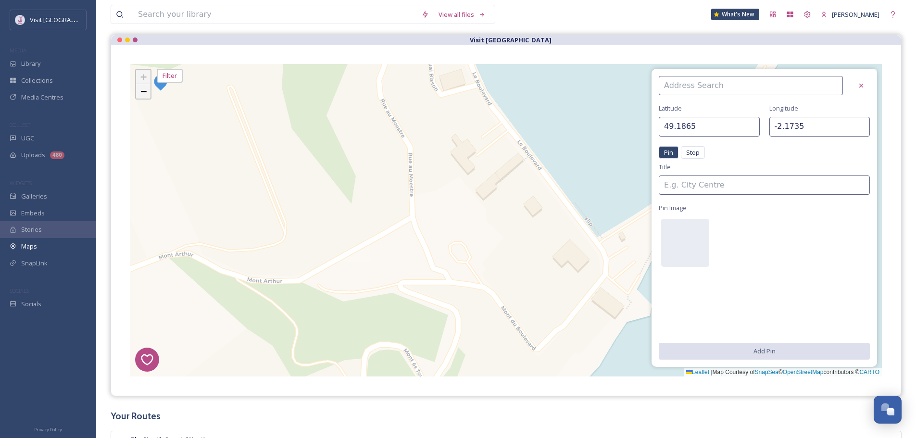
click at [148, 92] on link "−" at bounding box center [143, 91] width 14 height 14
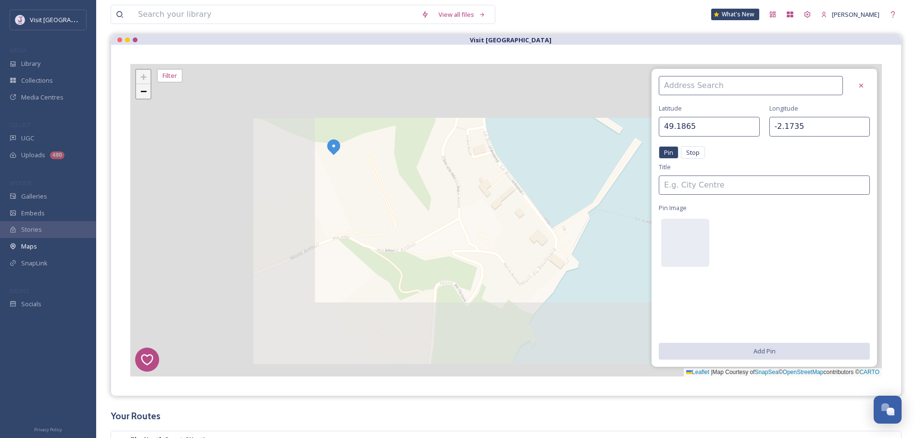
click at [148, 92] on link "−" at bounding box center [143, 91] width 14 height 14
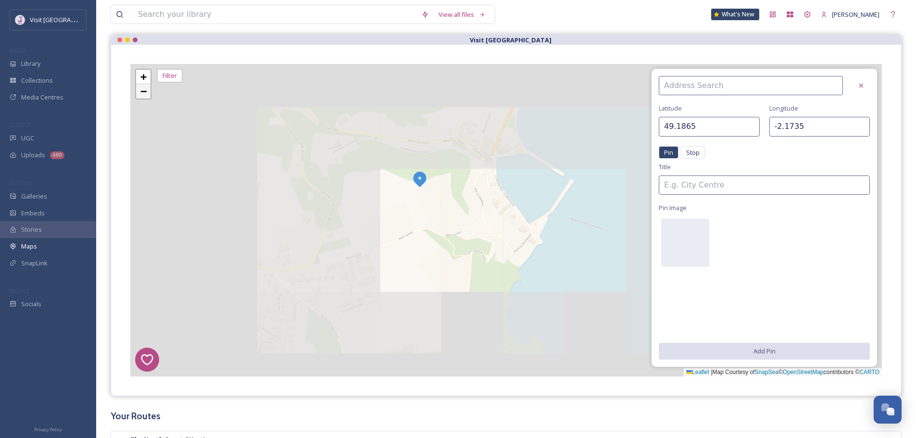
click at [148, 92] on link "−" at bounding box center [143, 91] width 14 height 14
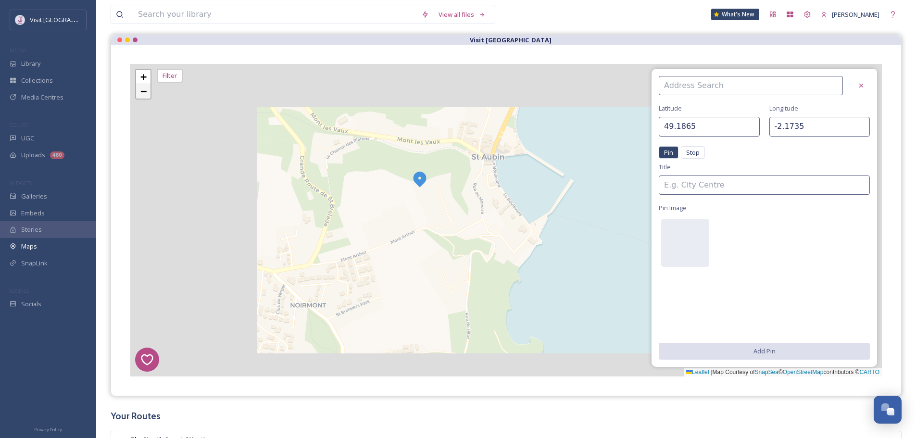
click at [148, 92] on link "−" at bounding box center [143, 91] width 14 height 14
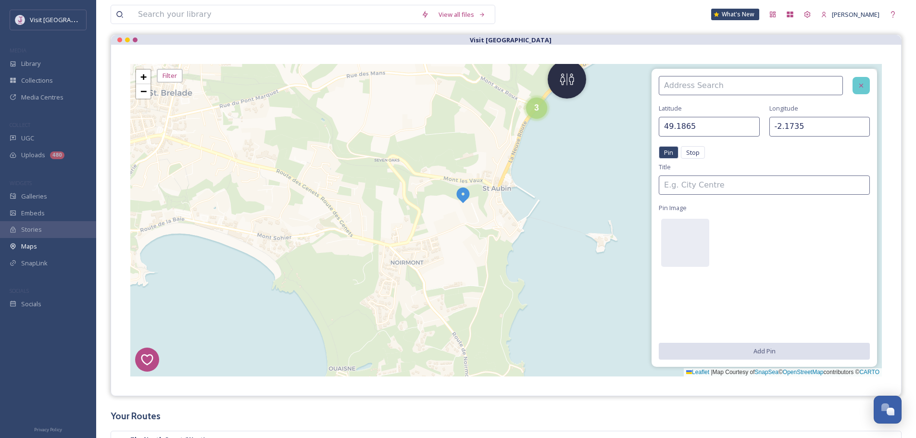
click at [869, 87] on div at bounding box center [861, 85] width 17 height 17
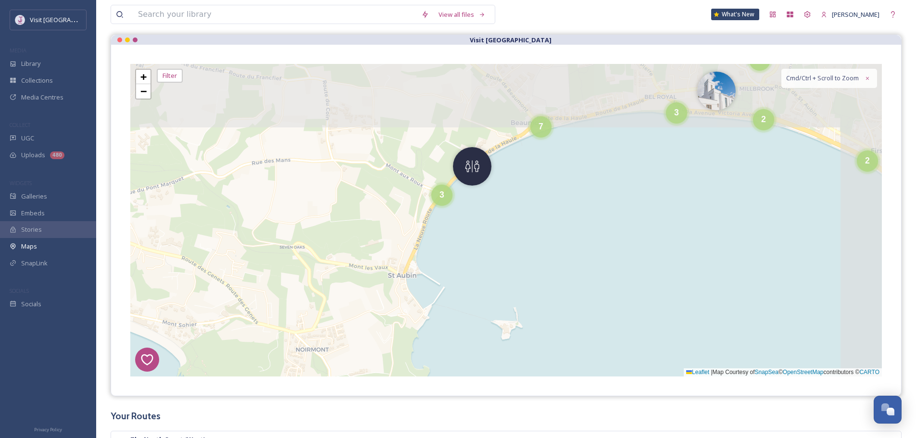
drag, startPoint x: 548, startPoint y: 193, endPoint x: 447, endPoint y: 281, distance: 134.0
click at [455, 294] on div "8 6 1 4 5 2 3 4 2 4 4 2 3 6 7 2 10 3 8 2 4 + − Leaflet | Map Courtesy of SnapSe…" at bounding box center [506, 220] width 752 height 313
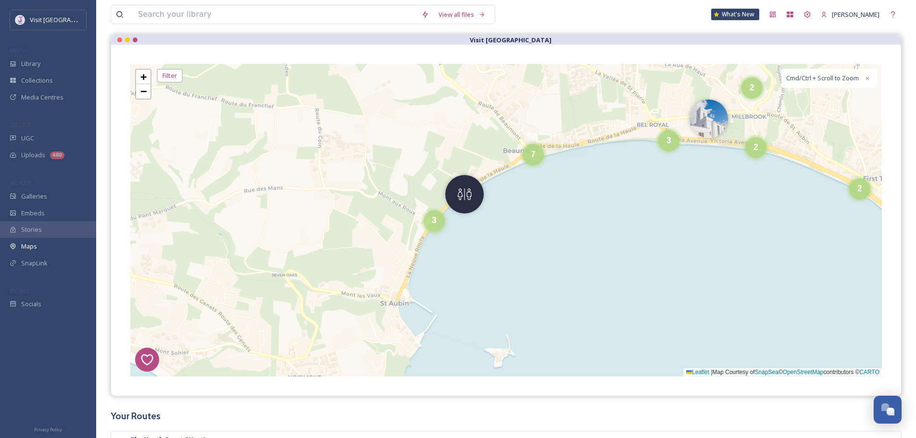
click at [431, 224] on div "3" at bounding box center [434, 220] width 21 height 21
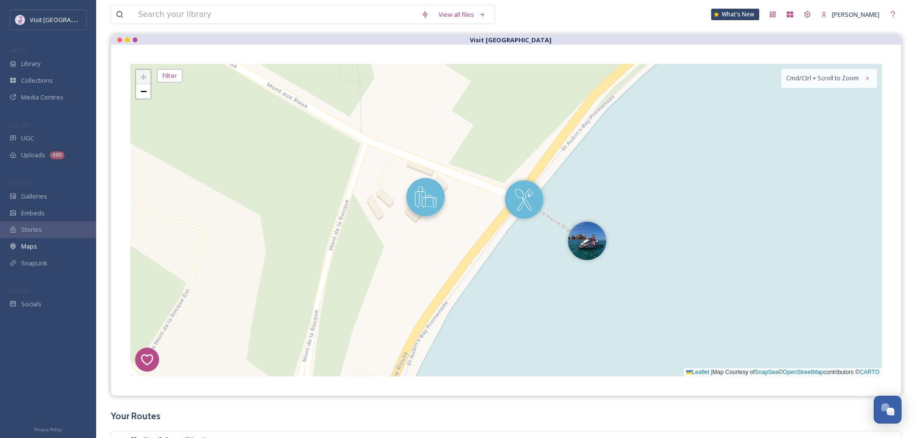
click at [434, 203] on img at bounding box center [425, 197] width 38 height 38
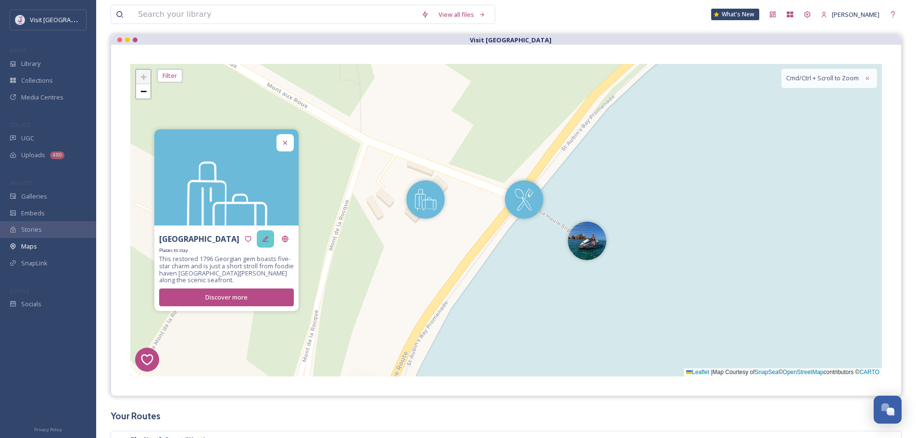
click at [264, 234] on div at bounding box center [265, 238] width 17 height 17
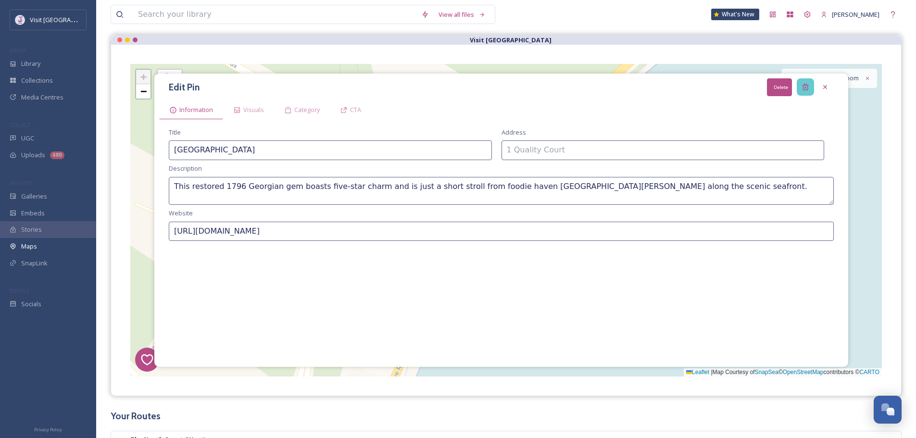
click at [801, 89] on div "Delete" at bounding box center [805, 86] width 17 height 17
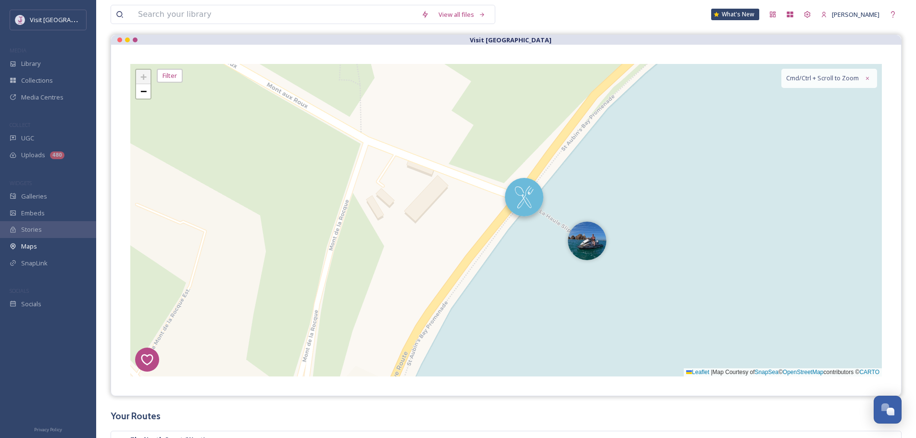
click at [518, 192] on img at bounding box center [524, 197] width 38 height 38
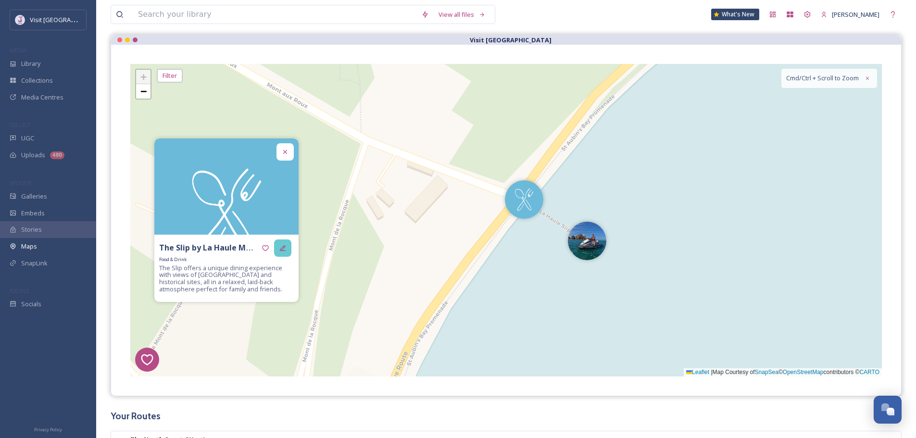
click at [278, 246] on div at bounding box center [282, 248] width 17 height 17
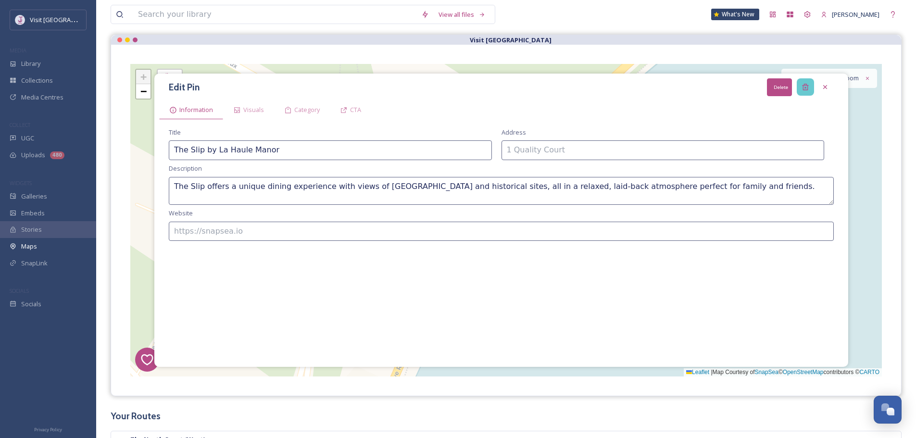
click at [803, 88] on icon at bounding box center [806, 87] width 8 height 8
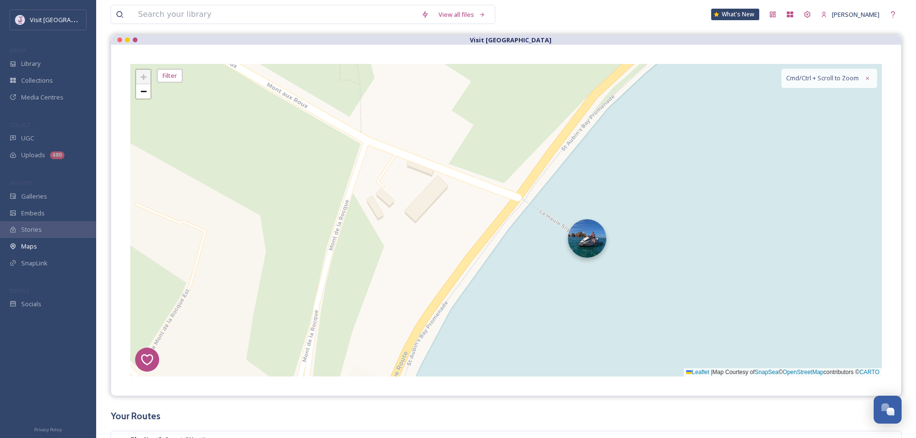
click at [587, 235] on img at bounding box center [587, 238] width 38 height 38
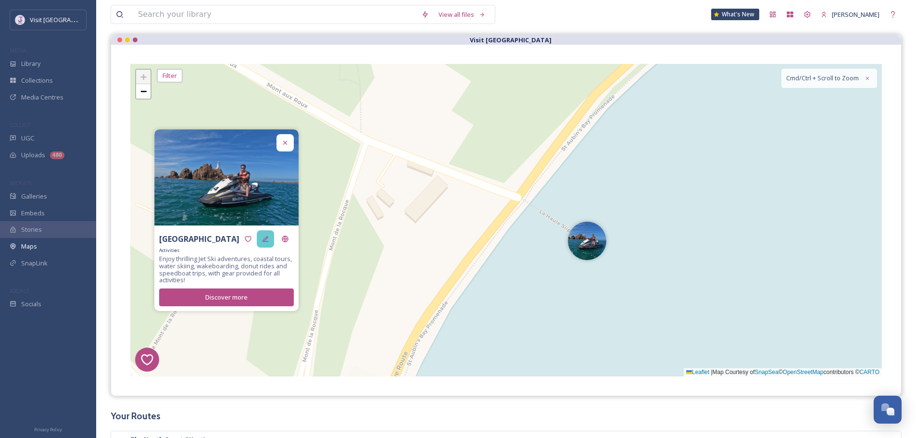
click at [271, 240] on div at bounding box center [265, 238] width 17 height 17
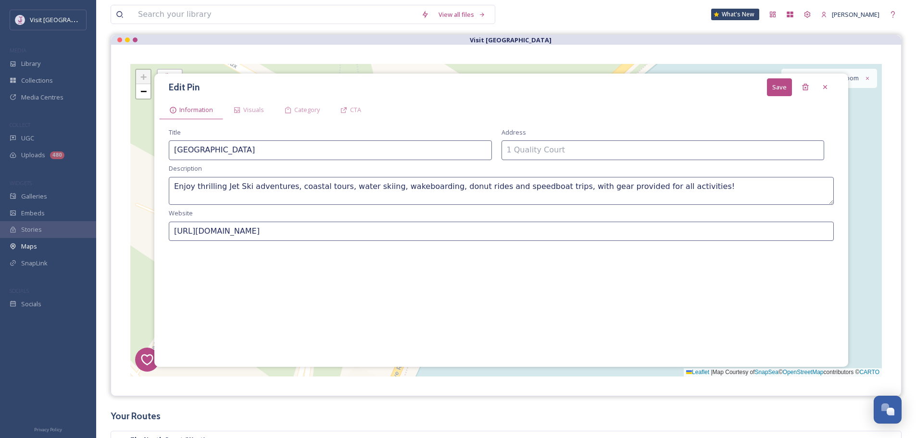
click at [815, 84] on div "Edit Pin Save" at bounding box center [501, 87] width 684 height 18
click at [811, 84] on div "Delete" at bounding box center [805, 86] width 17 height 17
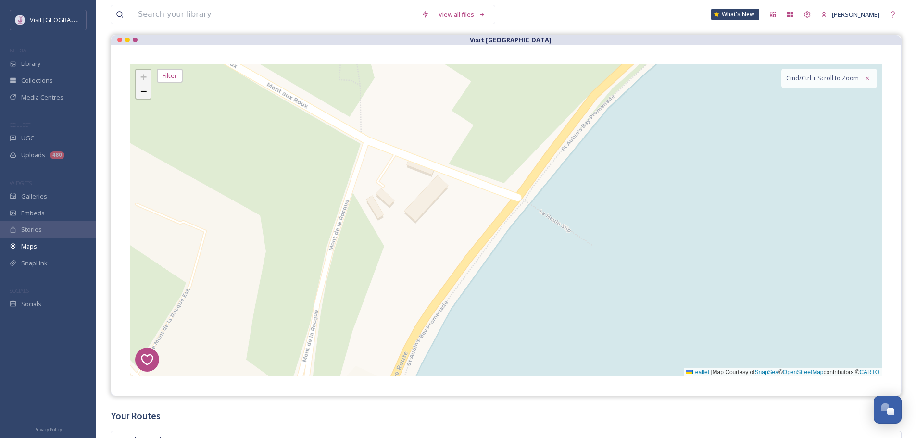
click at [146, 91] on span "−" at bounding box center [143, 91] width 6 height 12
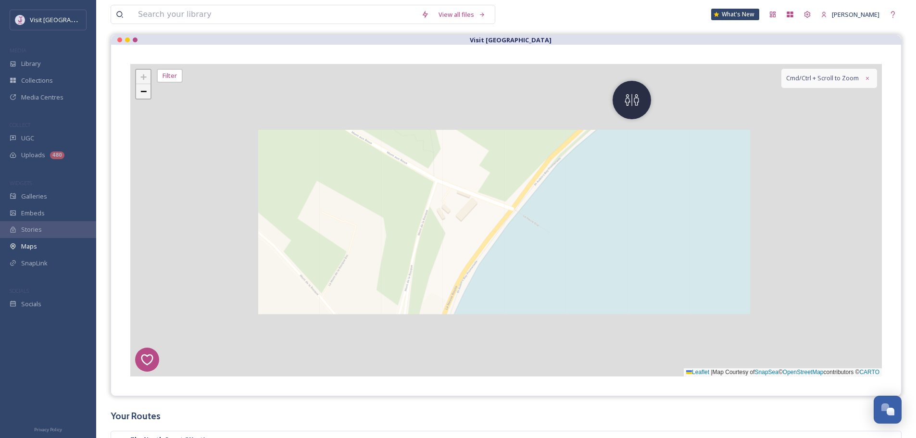
click at [146, 91] on span "−" at bounding box center [143, 91] width 6 height 12
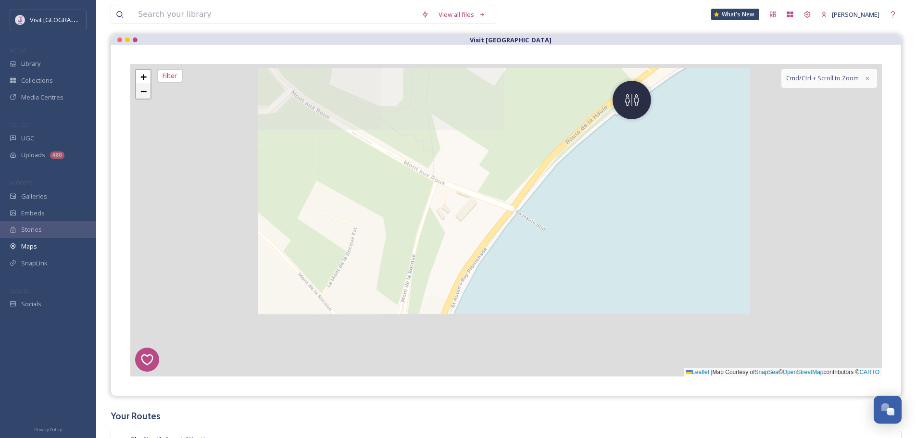
click at [146, 91] on span "−" at bounding box center [143, 91] width 6 height 12
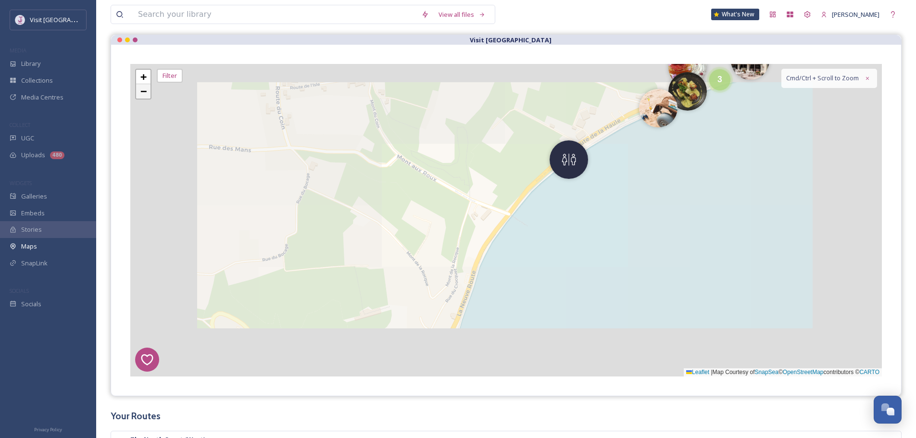
click at [146, 91] on span "−" at bounding box center [143, 91] width 6 height 12
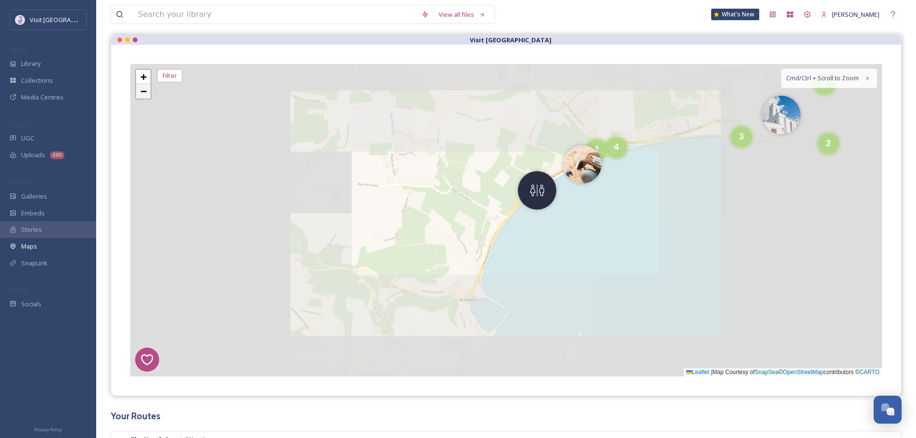
click at [146, 91] on span "−" at bounding box center [143, 91] width 6 height 12
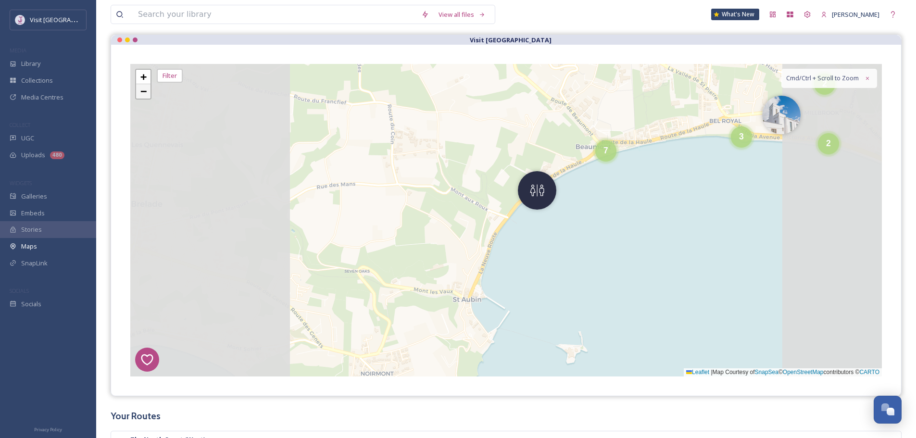
click at [146, 91] on span "−" at bounding box center [143, 91] width 6 height 12
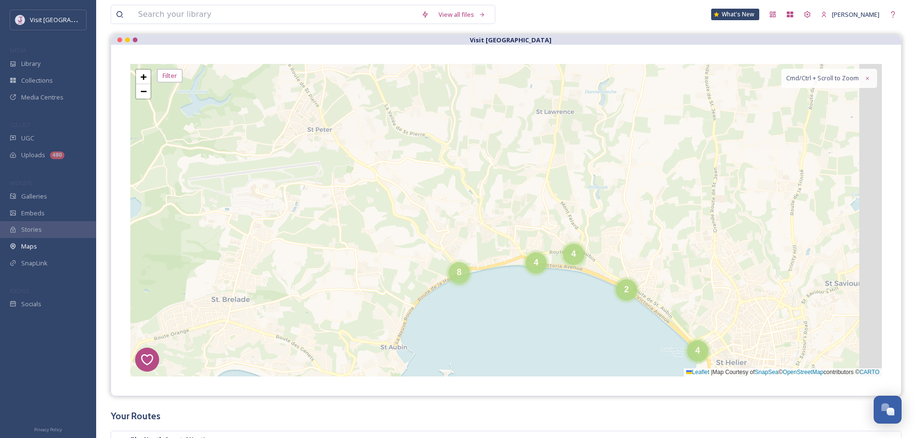
drag, startPoint x: 553, startPoint y: 201, endPoint x: 450, endPoint y: 294, distance: 139.6
click at [451, 296] on div "8 6 1 4 5 5 5 6 3 4 5 4 4 8 2 4 4 4 8 4 6 20 + − Leaflet | Map Courtesy of Snap…" at bounding box center [506, 220] width 752 height 313
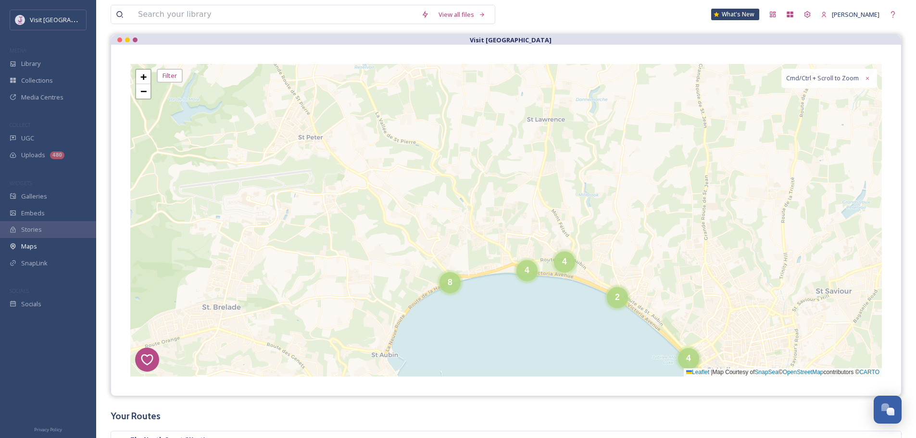
drag, startPoint x: 449, startPoint y: 292, endPoint x: 334, endPoint y: 137, distance: 193.6
click at [334, 137] on div "8 6 1 4 5 5 5 6 3 4 5 4 4 8 2 4 4 4 8 4 6 20 2 2 3 4 + − Leaflet | Map Courtesy…" at bounding box center [506, 220] width 752 height 313
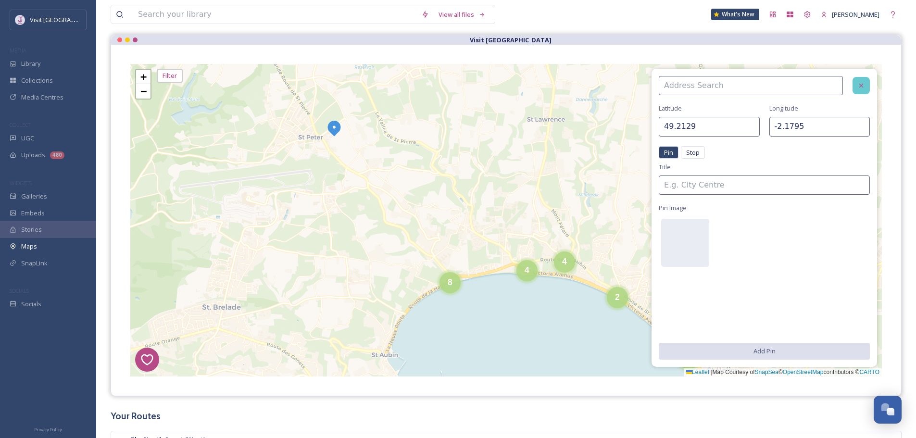
click at [860, 87] on icon at bounding box center [861, 86] width 4 height 4
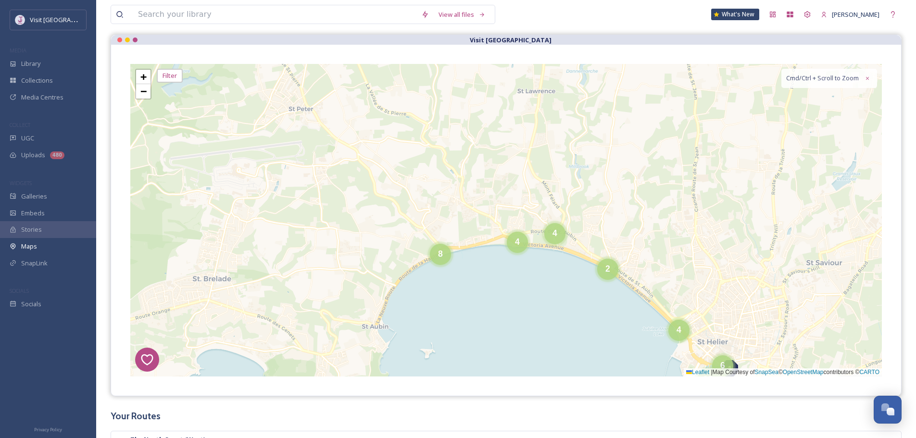
drag, startPoint x: 449, startPoint y: 234, endPoint x: 453, endPoint y: 123, distance: 111.6
click at [453, 121] on div "8 6 1 4 5 3 5 5 4 2 2 4 4 4 6 5 3 4 6 8 2 20 4 8 4 4 + − Leaflet | Map Courtesy…" at bounding box center [506, 220] width 752 height 313
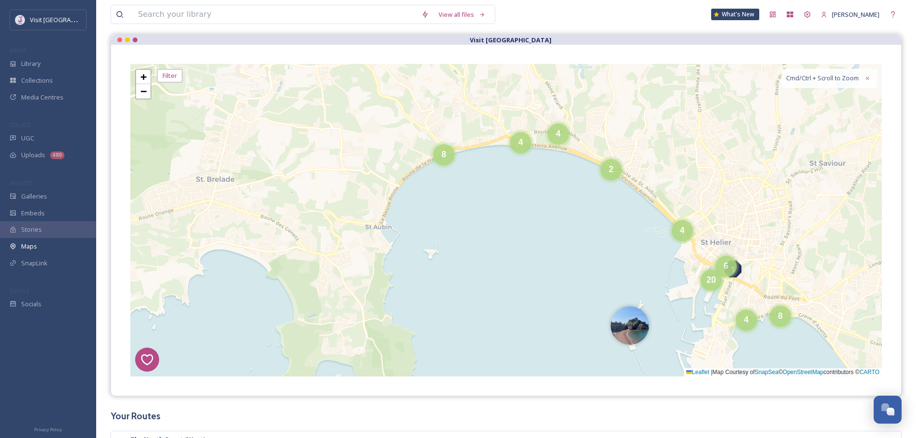
click at [441, 145] on div "8" at bounding box center [443, 154] width 21 height 21
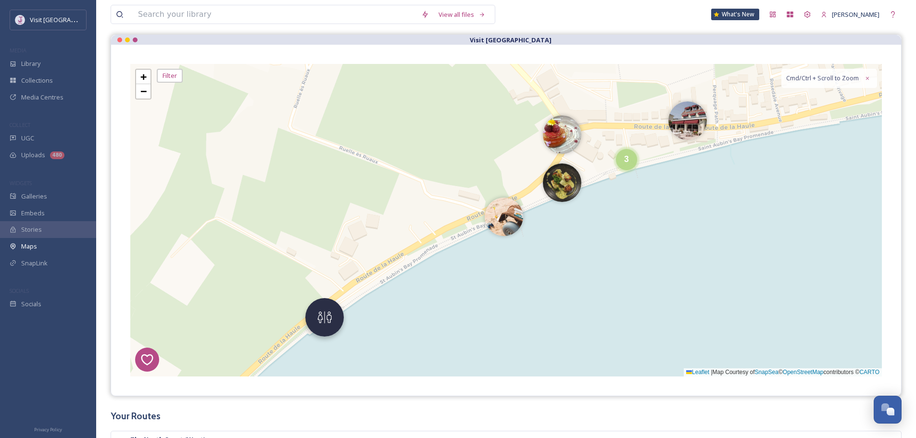
click at [338, 326] on img at bounding box center [324, 317] width 38 height 38
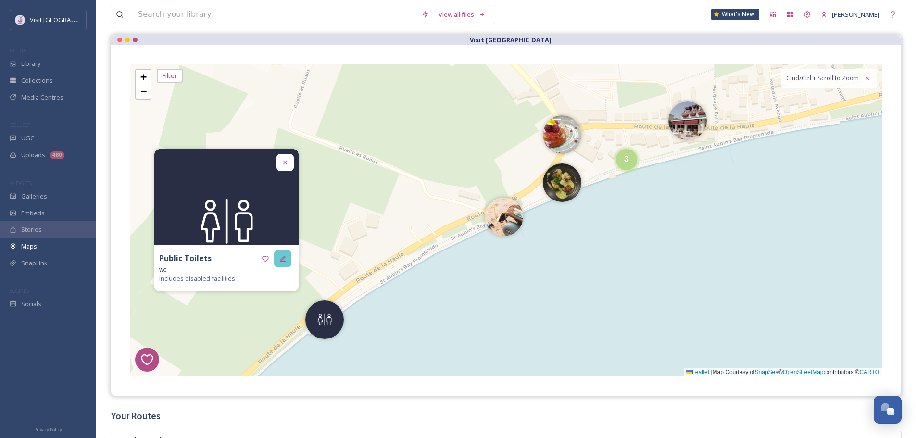
click at [279, 254] on div at bounding box center [282, 258] width 17 height 17
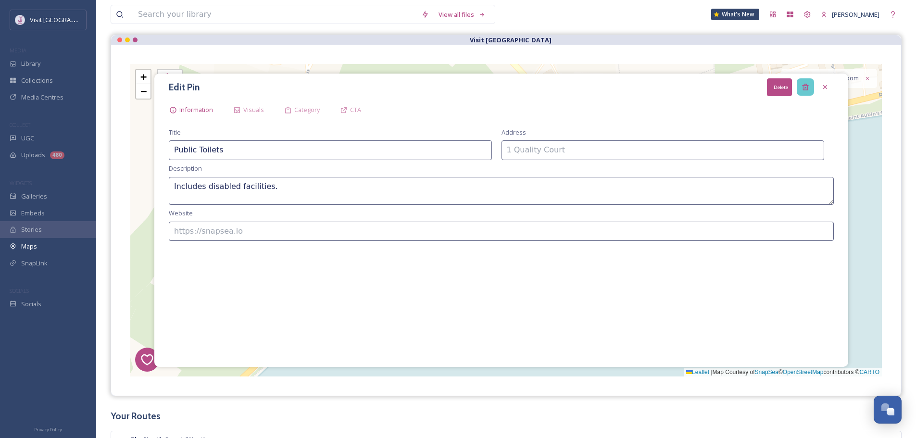
click at [811, 88] on div "Delete" at bounding box center [805, 86] width 17 height 17
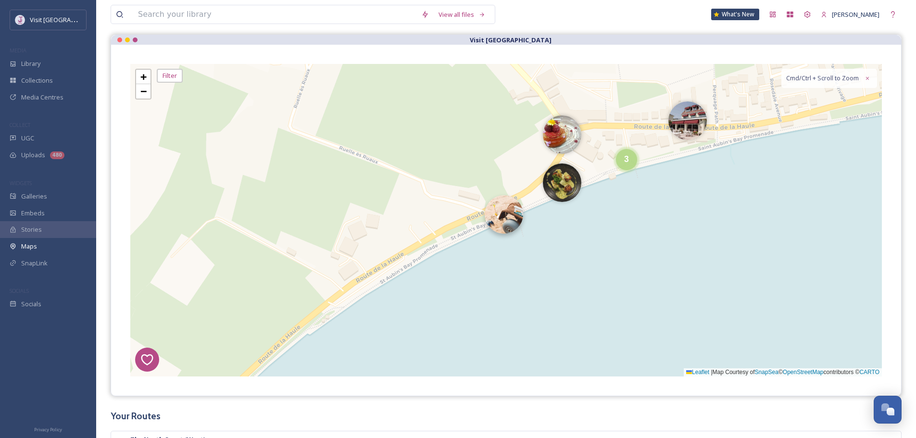
click at [512, 217] on img at bounding box center [504, 214] width 38 height 38
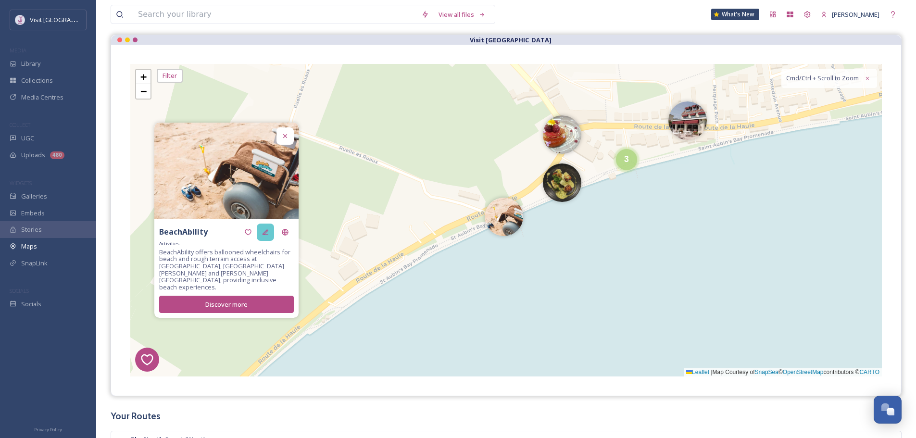
click at [266, 235] on icon at bounding box center [266, 232] width 6 height 6
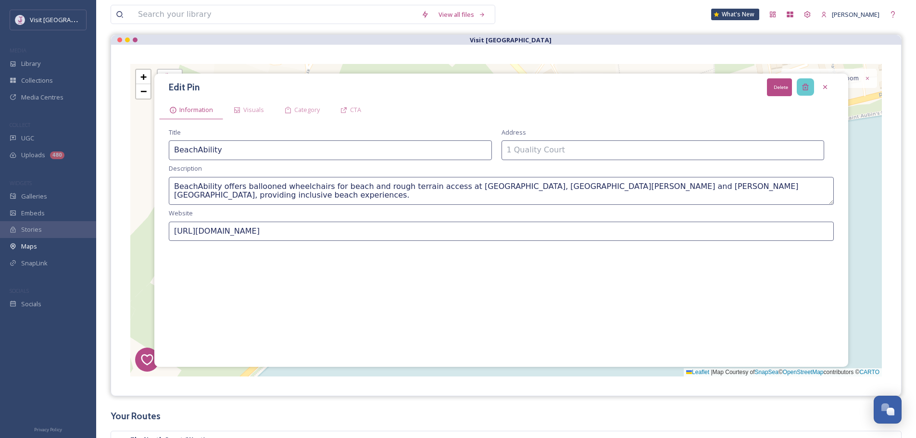
click at [812, 85] on div "Delete" at bounding box center [805, 86] width 17 height 17
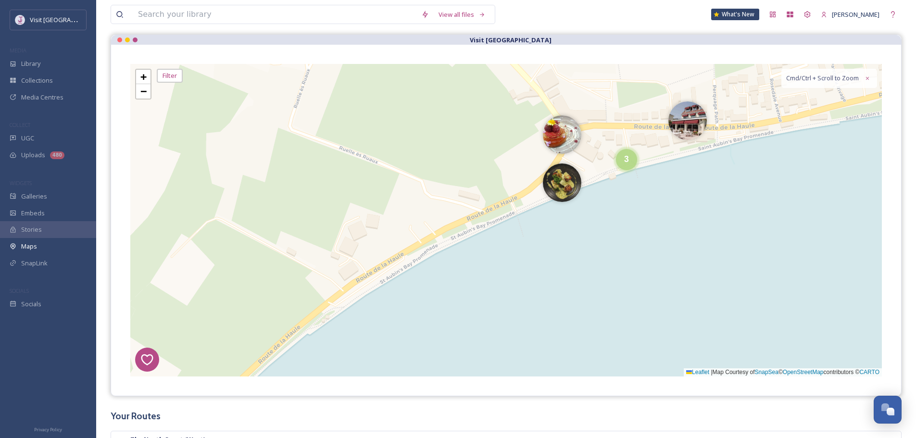
drag, startPoint x: 641, startPoint y: 166, endPoint x: 500, endPoint y: 233, distance: 156.2
click at [500, 233] on div "8 6 1 4 5 2 3 2 + − Leaflet | Map Courtesy of SnapSea © OpenStreetMap contribut…" at bounding box center [506, 220] width 752 height 313
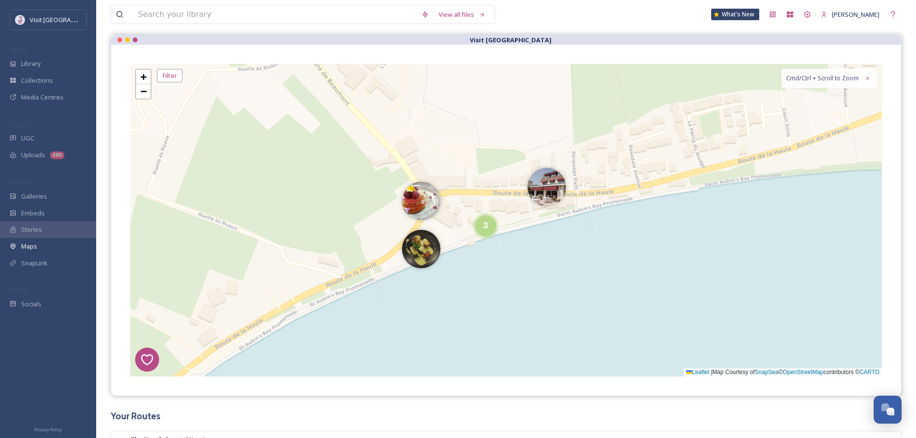
click at [441, 247] on div "8 6 1 4 5 2 3 2 + − Leaflet | Map Courtesy of SnapSea © OpenStreetMap contribut…" at bounding box center [506, 220] width 752 height 313
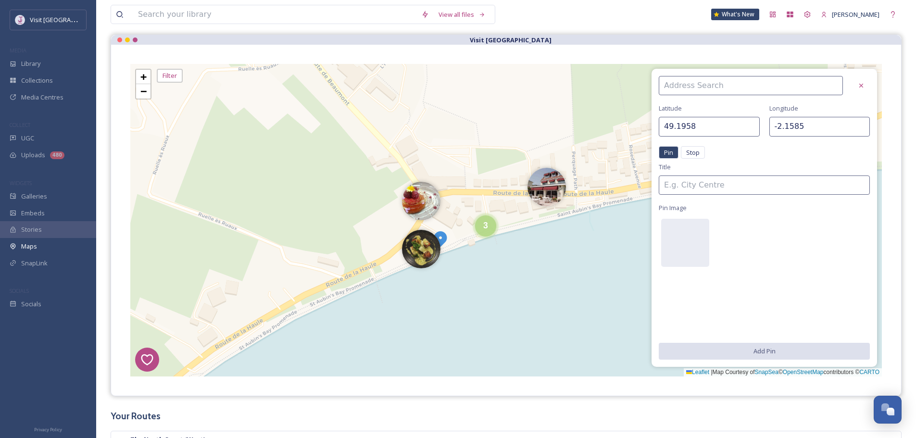
click at [864, 76] on div at bounding box center [764, 85] width 211 height 19
click at [861, 81] on div at bounding box center [861, 85] width 17 height 17
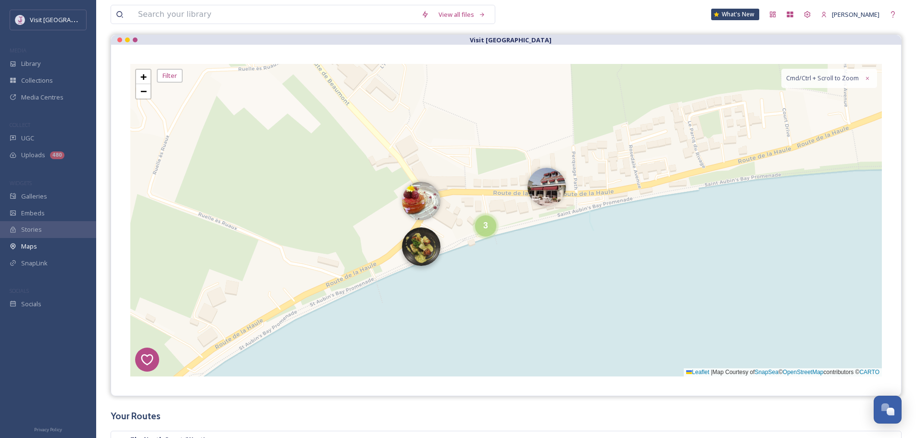
click at [410, 255] on img at bounding box center [421, 246] width 38 height 38
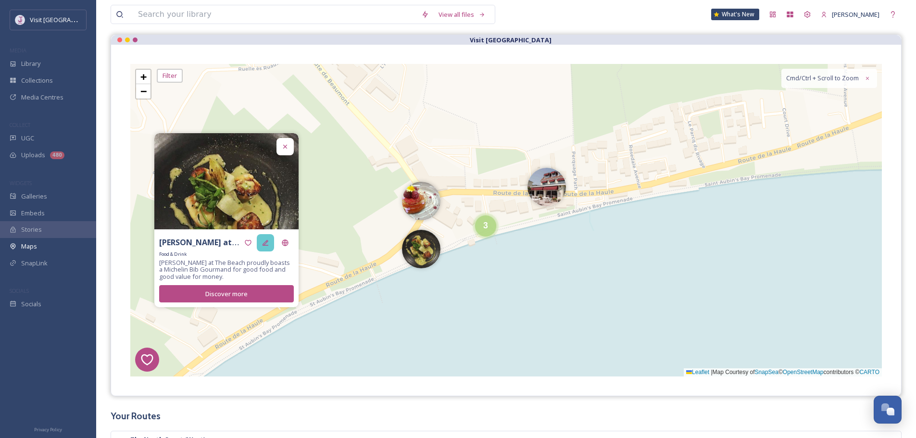
click at [272, 241] on div at bounding box center [265, 242] width 17 height 17
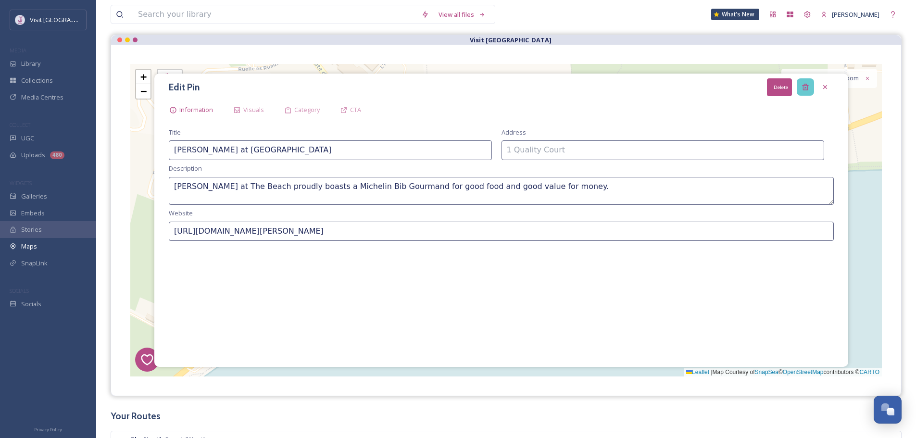
click at [802, 87] on icon at bounding box center [806, 87] width 8 height 8
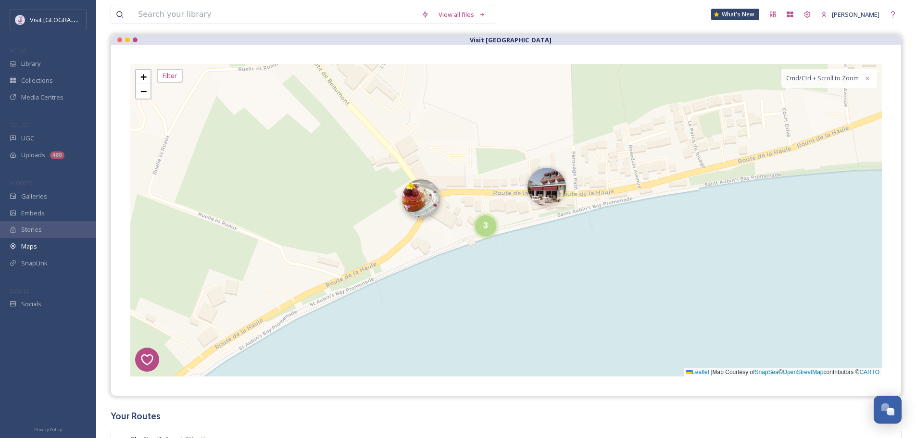
click at [431, 201] on img at bounding box center [421, 198] width 38 height 38
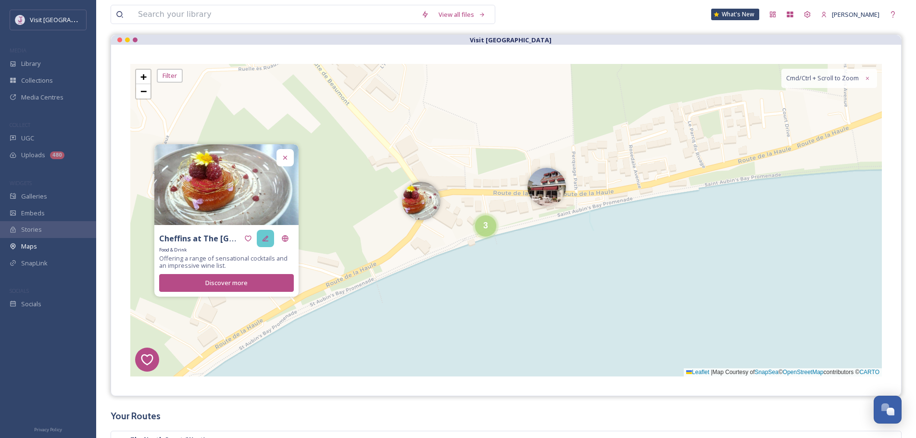
click at [266, 234] on div at bounding box center [265, 238] width 17 height 17
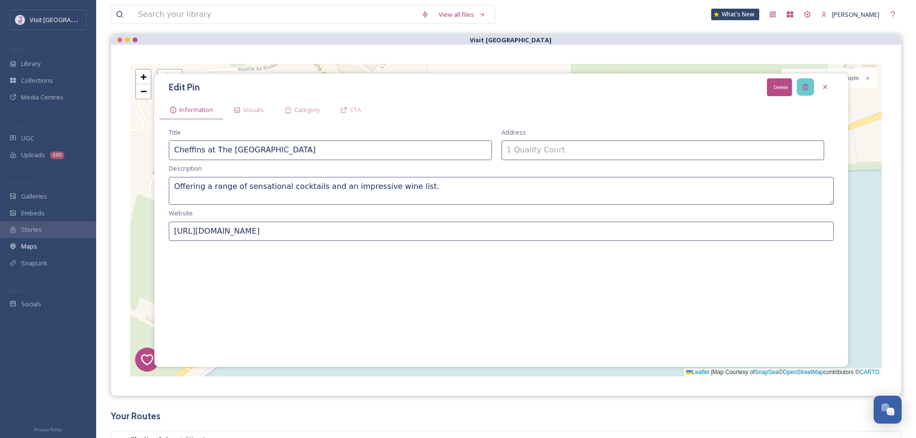
click at [800, 85] on div "Delete" at bounding box center [805, 86] width 17 height 17
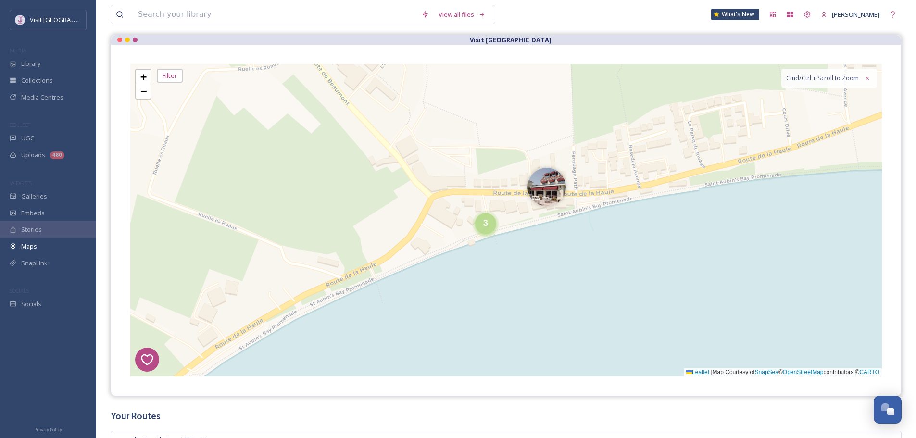
click at [493, 228] on div "3" at bounding box center [485, 223] width 21 height 21
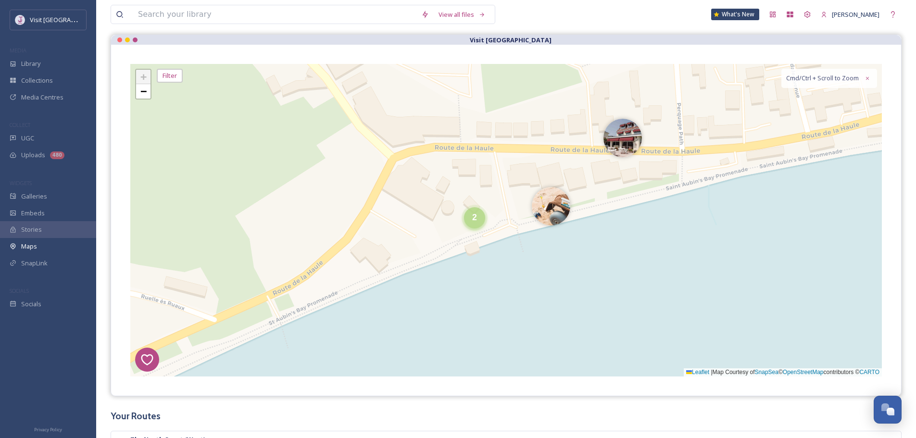
click at [479, 220] on div "2" at bounding box center [474, 217] width 21 height 21
click at [453, 222] on img at bounding box center [458, 222] width 38 height 38
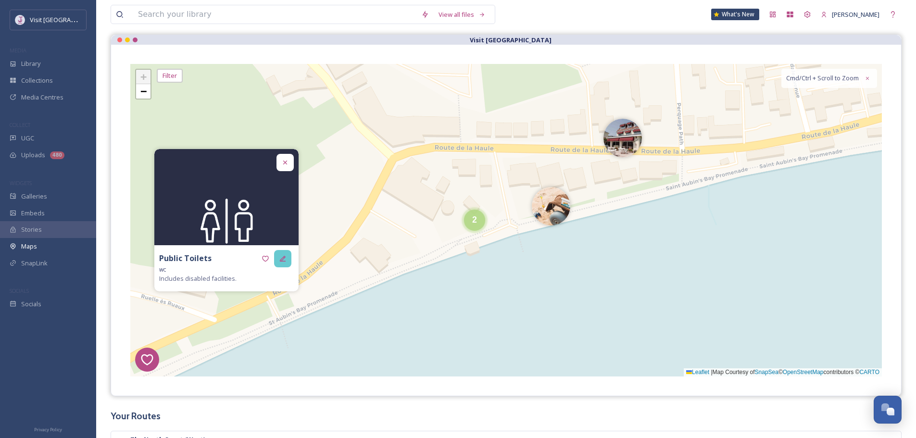
click at [286, 262] on icon at bounding box center [283, 259] width 8 height 8
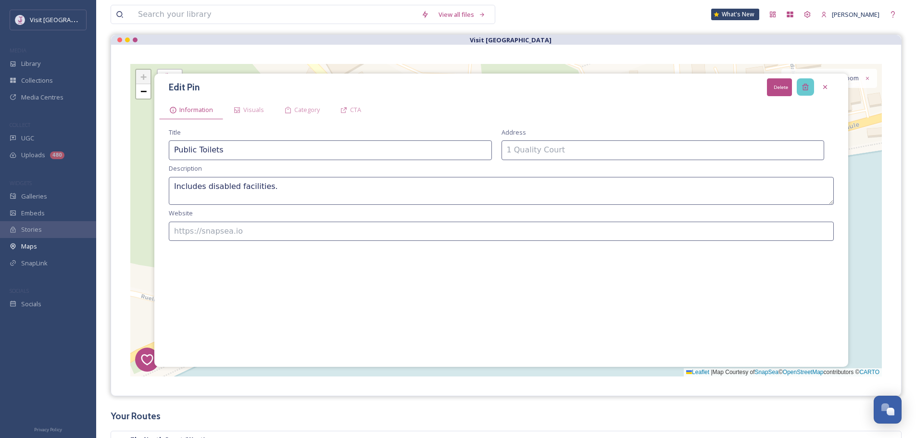
click at [801, 91] on div "Delete" at bounding box center [805, 86] width 17 height 17
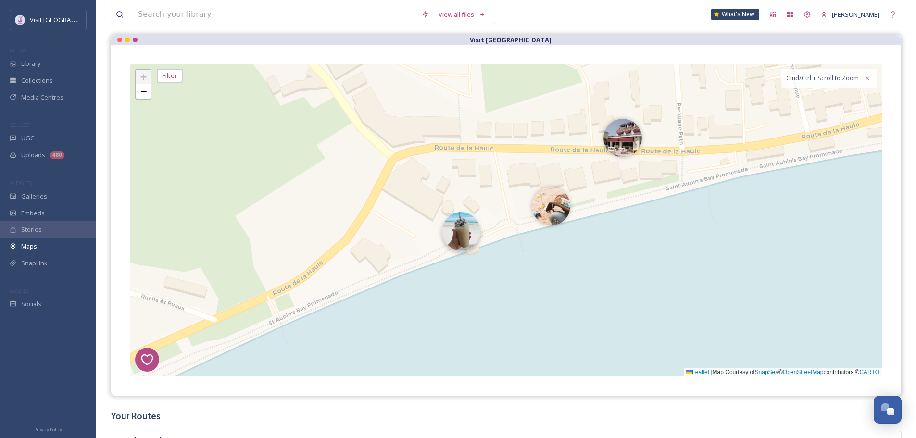
click at [463, 223] on img at bounding box center [461, 231] width 38 height 38
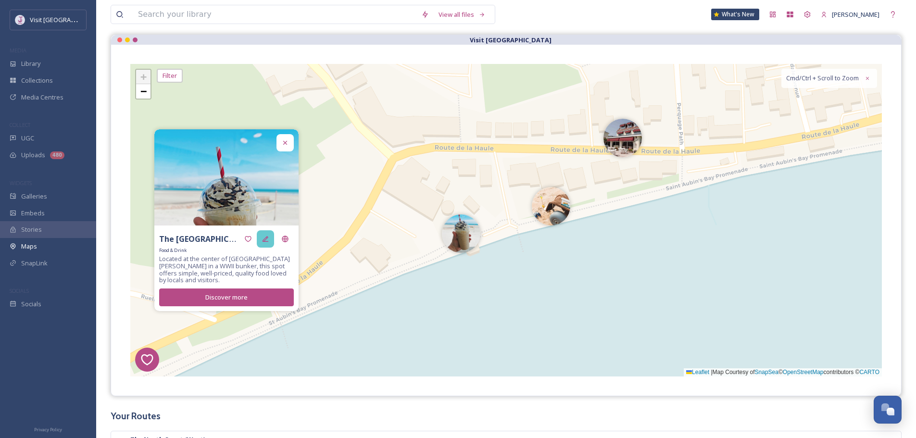
click at [262, 237] on icon at bounding box center [266, 239] width 8 height 8
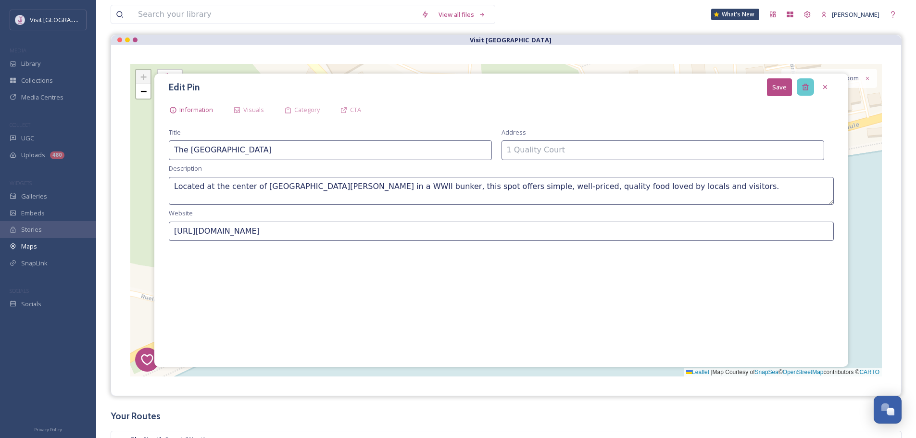
click at [807, 89] on icon at bounding box center [805, 87] width 6 height 6
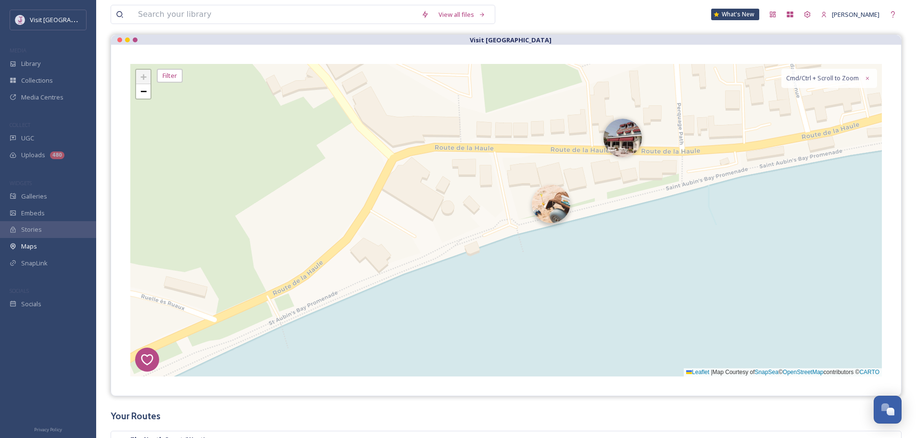
click at [541, 210] on img at bounding box center [551, 204] width 38 height 38
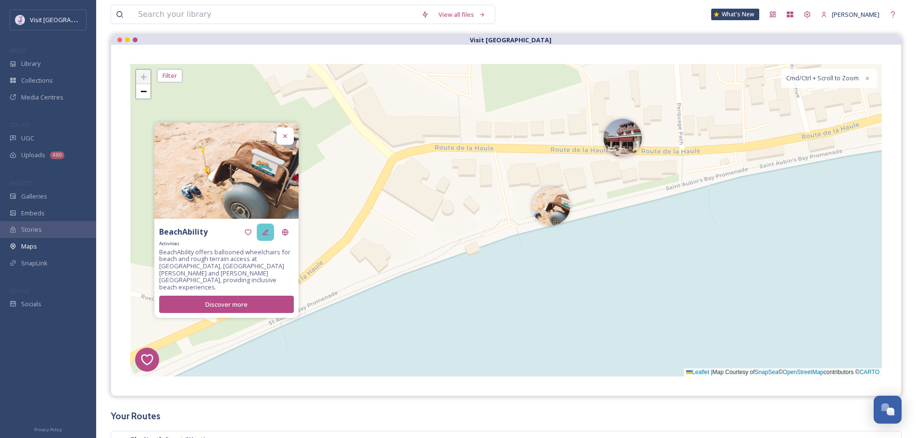
click at [266, 236] on icon at bounding box center [266, 232] width 8 height 8
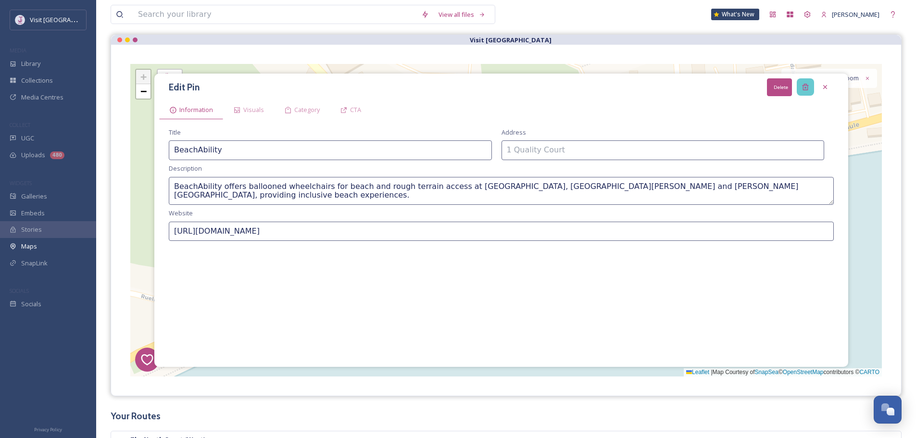
click at [799, 88] on div "Delete" at bounding box center [805, 86] width 17 height 17
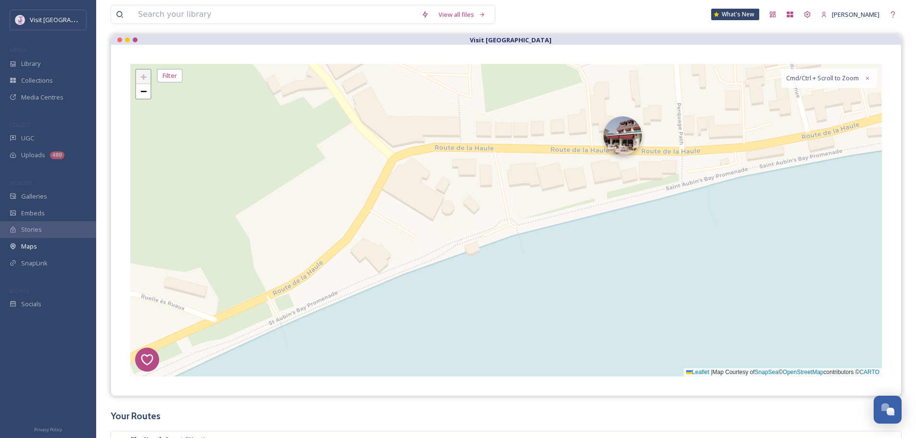
click at [619, 142] on img at bounding box center [623, 135] width 38 height 38
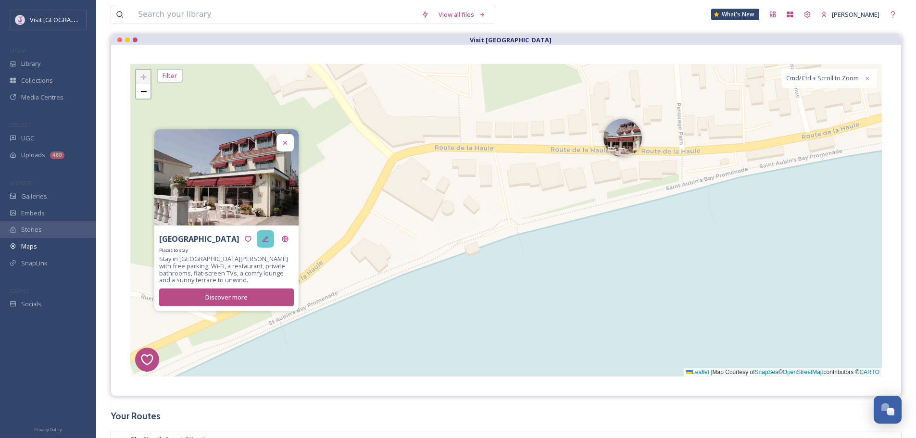
click at [263, 243] on icon at bounding box center [266, 239] width 8 height 8
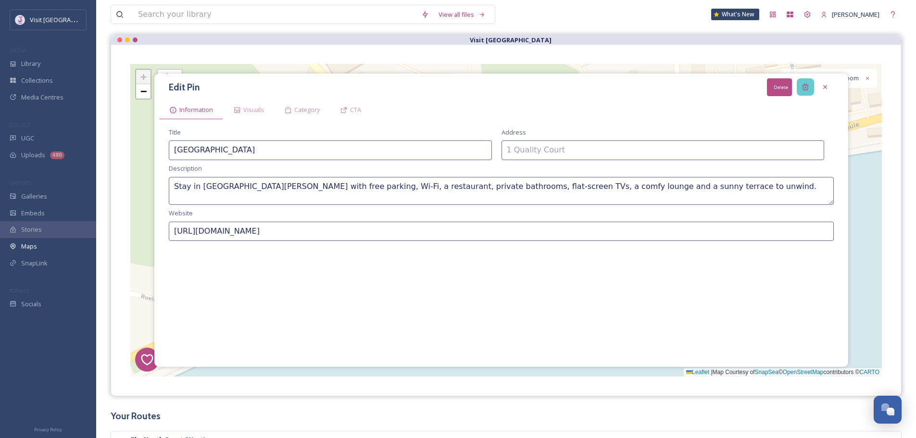
click at [807, 85] on icon at bounding box center [805, 87] width 6 height 6
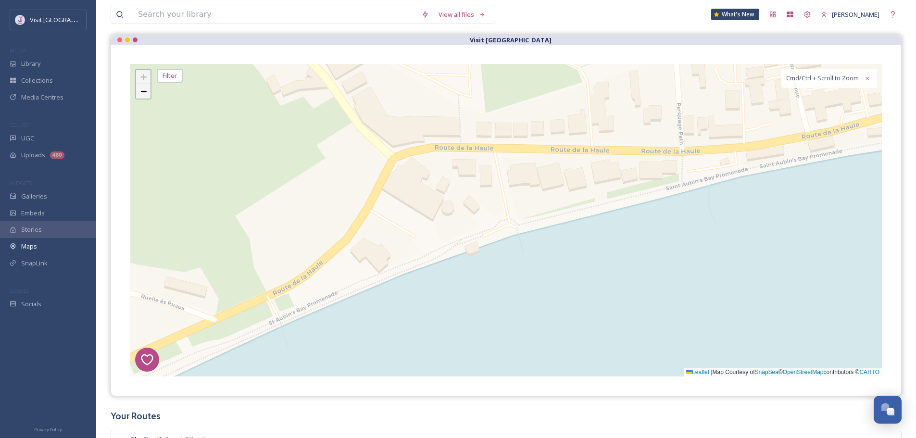
click at [135, 101] on div "8 6 1 4 5 + − Leaflet | Map Courtesy of SnapSea © OpenStreetMap contributors © …" at bounding box center [506, 220] width 752 height 313
click at [145, 93] on span "−" at bounding box center [143, 91] width 6 height 12
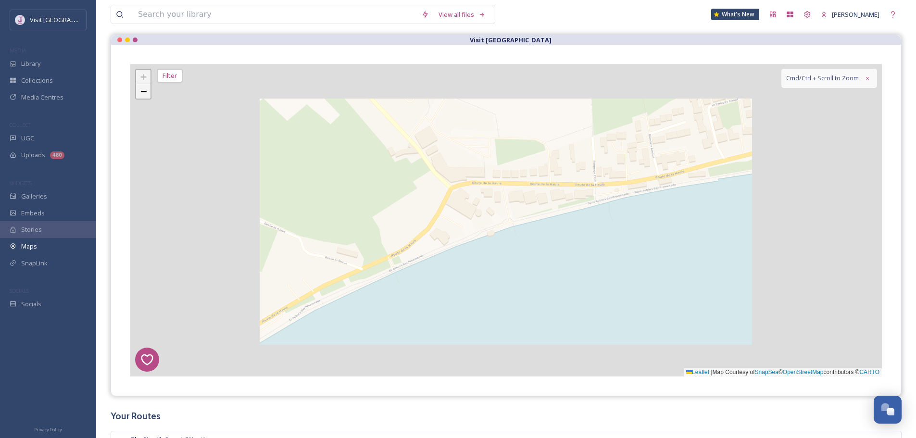
click at [145, 93] on span "−" at bounding box center [143, 91] width 6 height 12
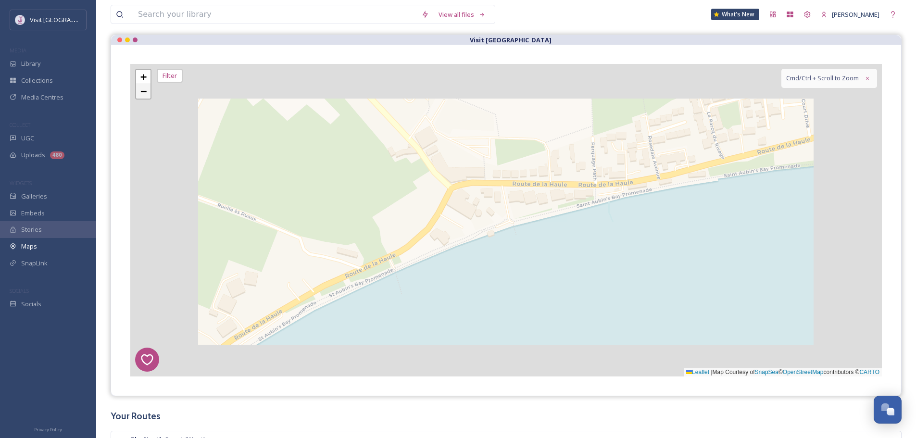
click at [145, 93] on span "−" at bounding box center [143, 91] width 6 height 12
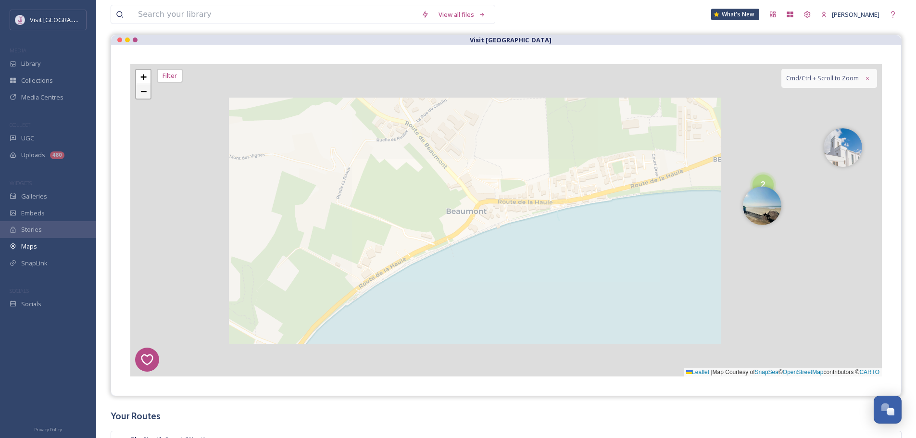
click at [145, 93] on span "−" at bounding box center [143, 91] width 6 height 12
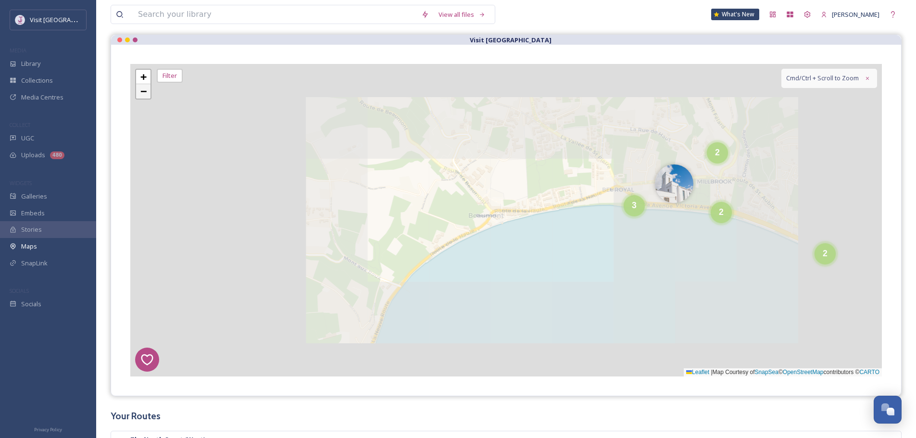
click at [145, 93] on span "−" at bounding box center [143, 91] width 6 height 12
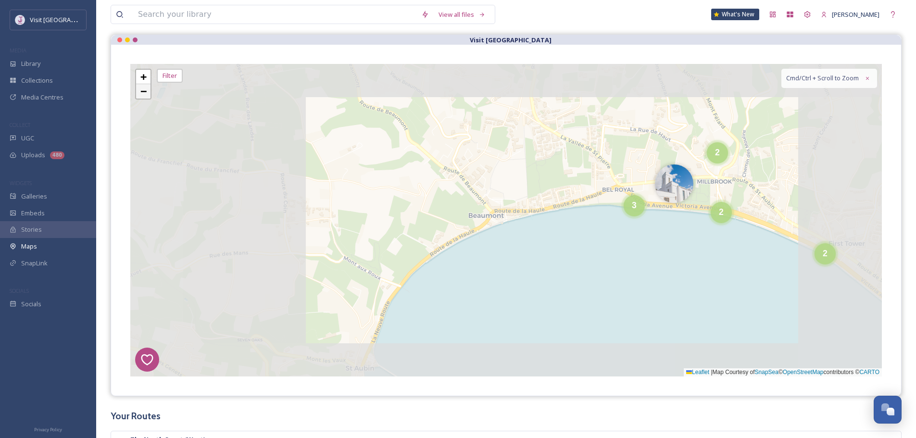
click at [145, 93] on span "−" at bounding box center [143, 91] width 6 height 12
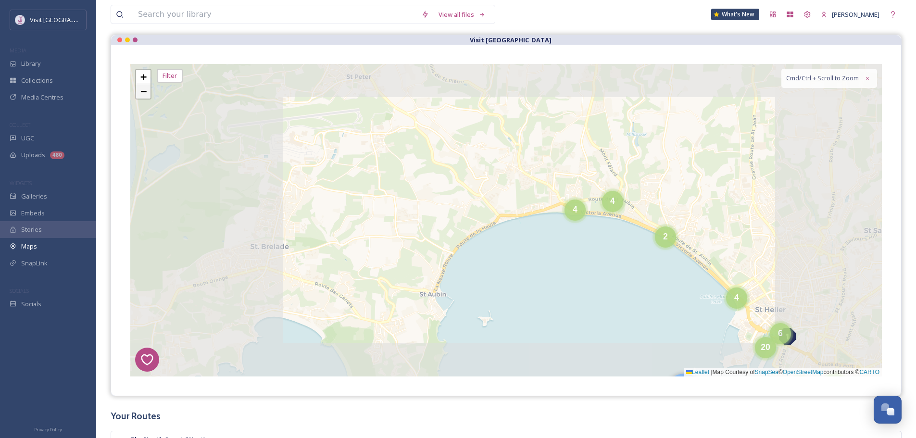
click at [145, 93] on span "−" at bounding box center [143, 91] width 6 height 12
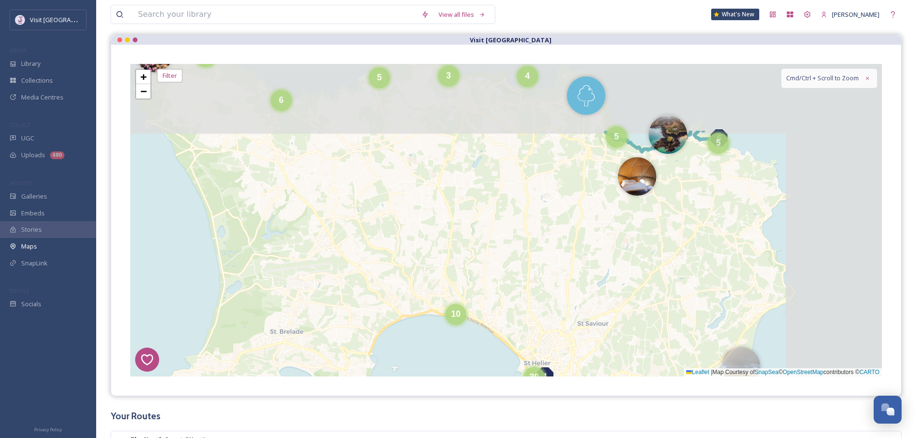
drag, startPoint x: 549, startPoint y: 195, endPoint x: 442, endPoint y: 300, distance: 150.0
click at [442, 300] on div "8 6 1 4 5 5 3 4 5 5 6 4 3 4 5 8 10 12 30 + − Leaflet | Map Courtesy of SnapSea …" at bounding box center [506, 220] width 752 height 313
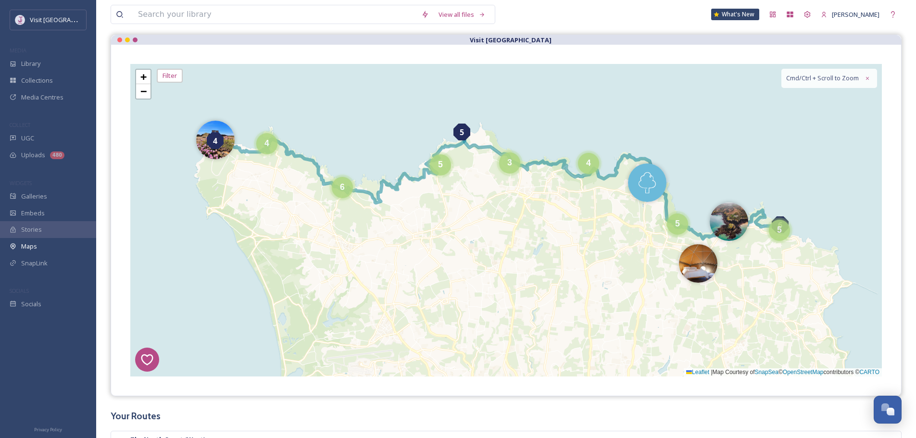
drag, startPoint x: 460, startPoint y: 189, endPoint x: 523, endPoint y: 233, distance: 76.7
click at [523, 243] on div "8 6 1 4 5 5 3 4 5 5 6 4 3 4 5 8 10 12 30 + − Leaflet | Map Courtesy of SnapSea …" at bounding box center [506, 220] width 752 height 313
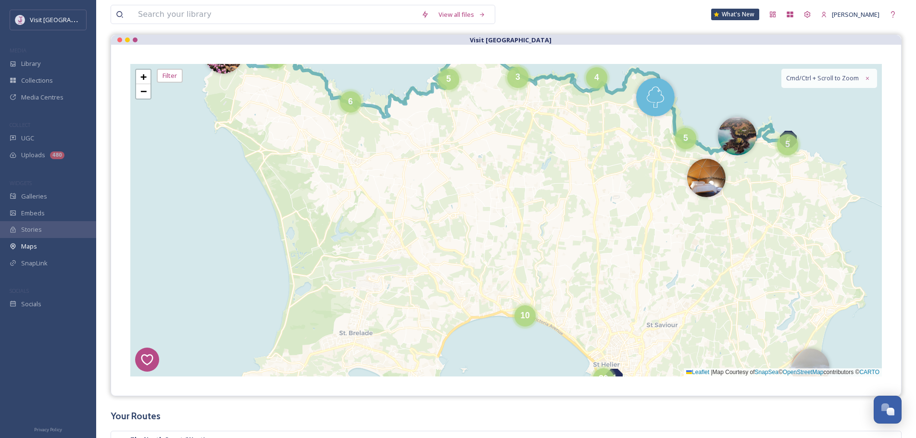
drag, startPoint x: 536, startPoint y: 230, endPoint x: 561, endPoint y: 157, distance: 77.3
click at [561, 157] on div "8 6 1 4 5 5 3 4 5 5 6 4 3 4 5 8 10 12 30 + − Leaflet | Map Courtesy of SnapSea …" at bounding box center [506, 220] width 752 height 313
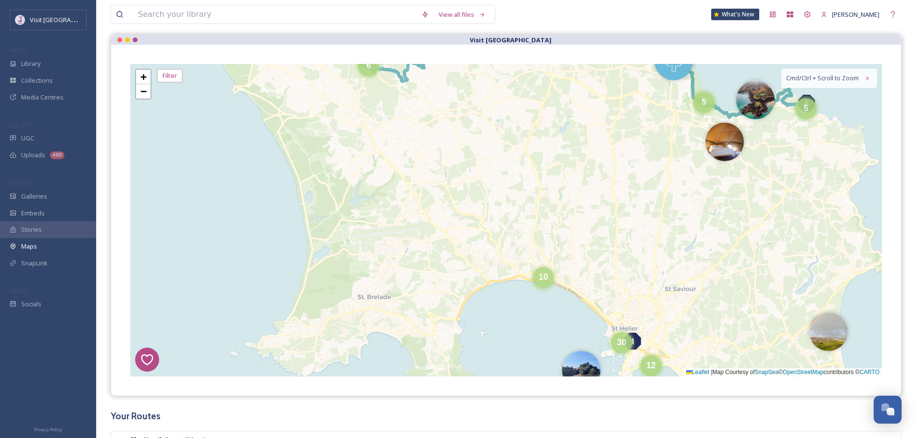
click at [538, 278] on div "10" at bounding box center [543, 277] width 21 height 21
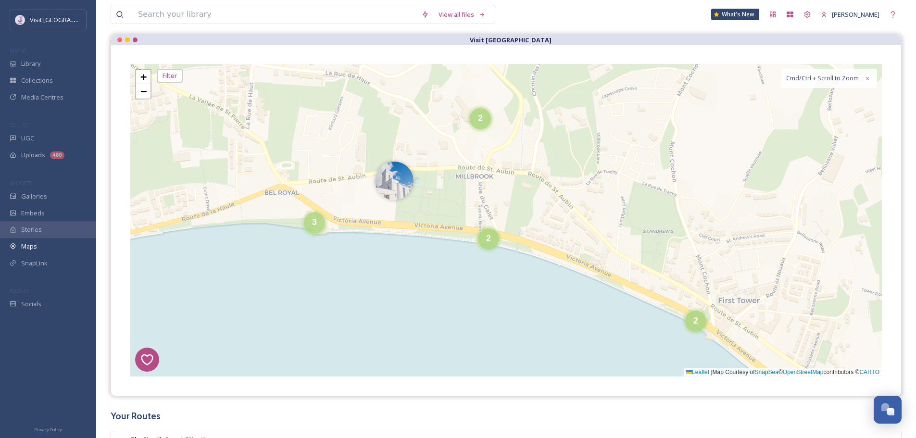
click at [318, 223] on div "3" at bounding box center [314, 222] width 21 height 21
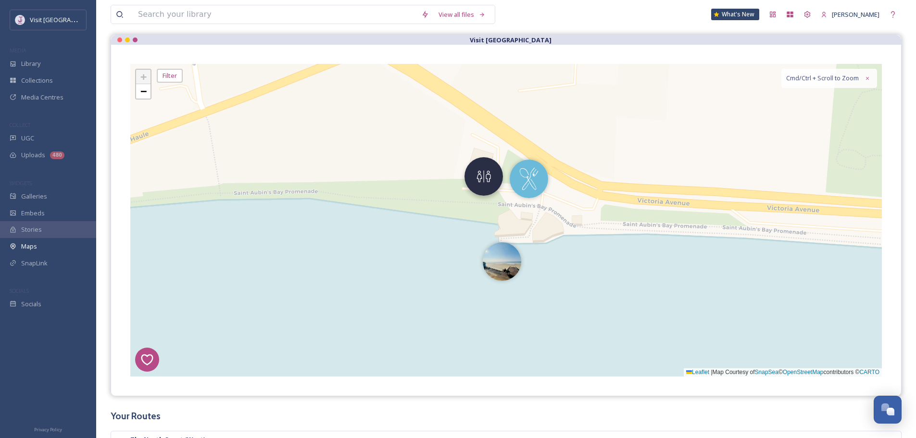
click at [486, 178] on img at bounding box center [484, 176] width 38 height 38
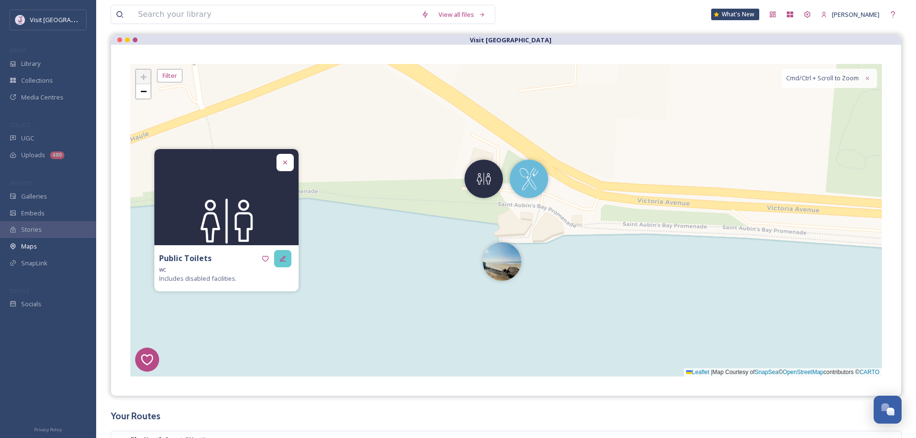
click at [277, 255] on div at bounding box center [282, 258] width 17 height 17
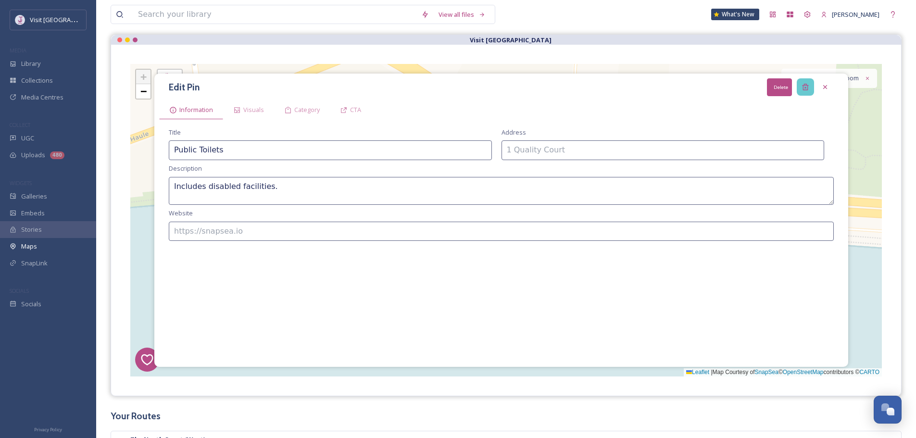
click at [803, 86] on icon at bounding box center [806, 87] width 8 height 8
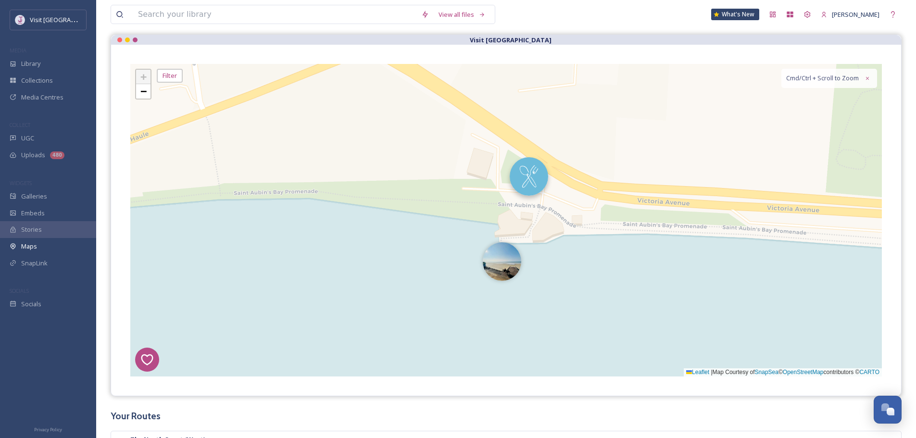
click at [522, 184] on img at bounding box center [529, 176] width 38 height 38
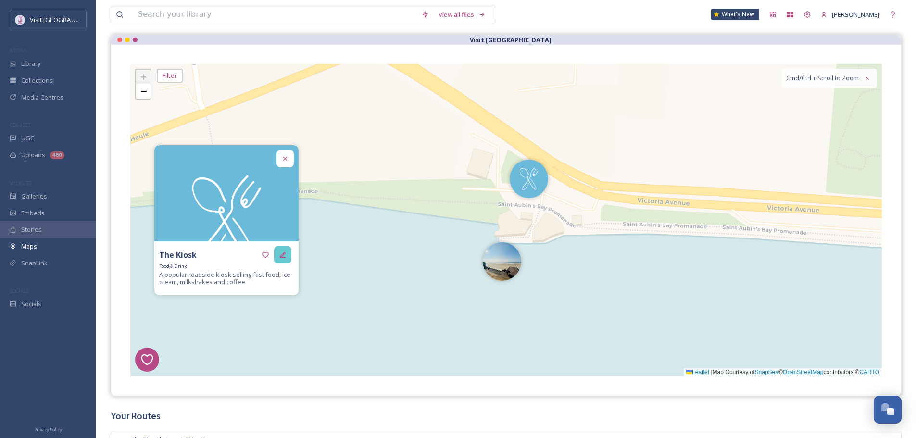
click at [278, 259] on div at bounding box center [282, 254] width 17 height 17
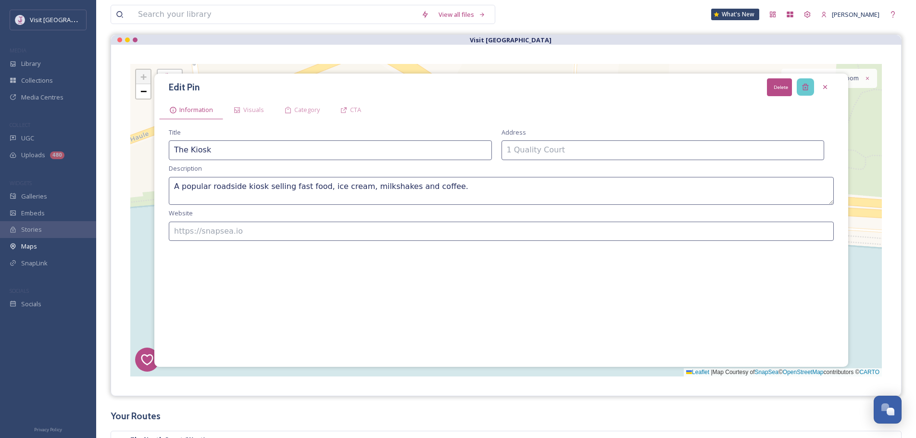
click at [806, 86] on icon at bounding box center [806, 87] width 8 height 8
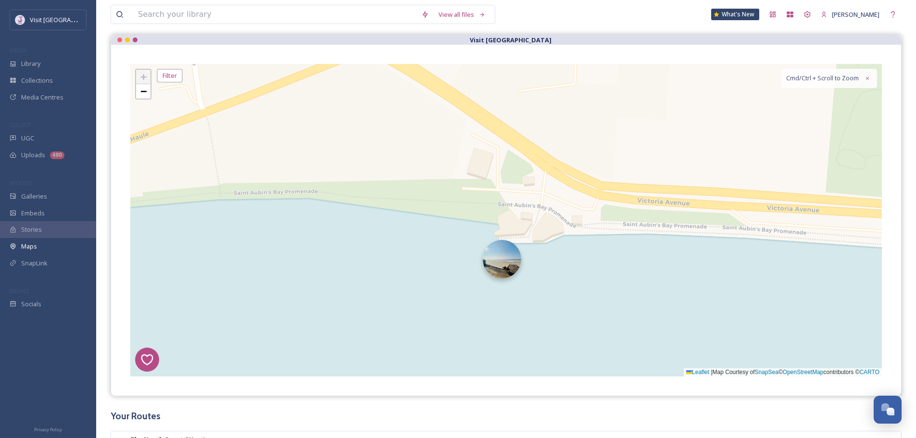
click at [501, 274] on img at bounding box center [502, 259] width 38 height 38
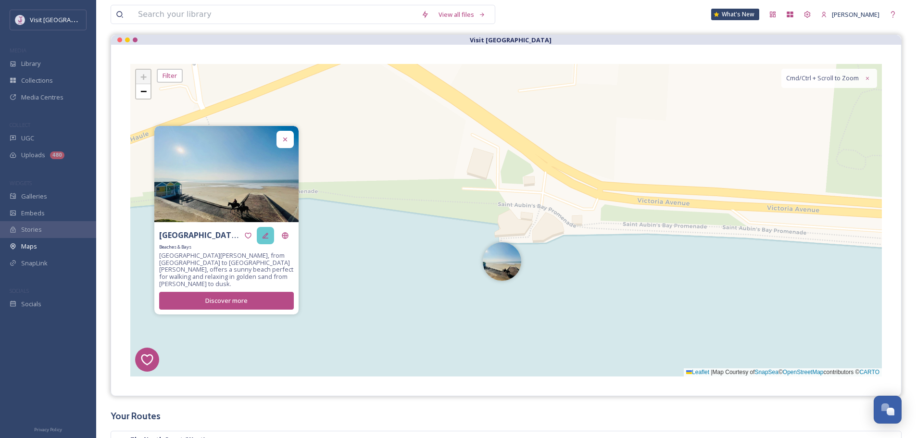
click at [265, 233] on div at bounding box center [265, 235] width 17 height 17
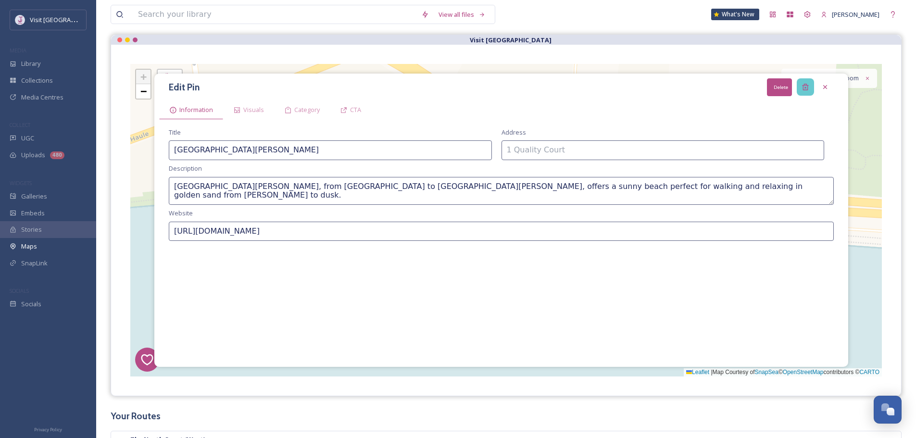
click at [807, 83] on icon at bounding box center [806, 87] width 8 height 8
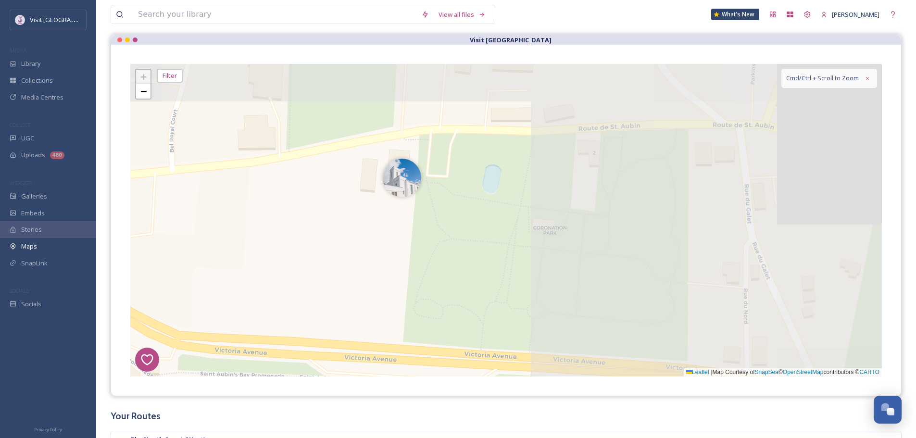
drag, startPoint x: 863, startPoint y: 130, endPoint x: 425, endPoint y: 256, distance: 455.8
click at [437, 281] on div "8 6 1 4 5 + − Leaflet | Map Courtesy of SnapSea © OpenStreetMap contributors © …" at bounding box center [506, 220] width 752 height 313
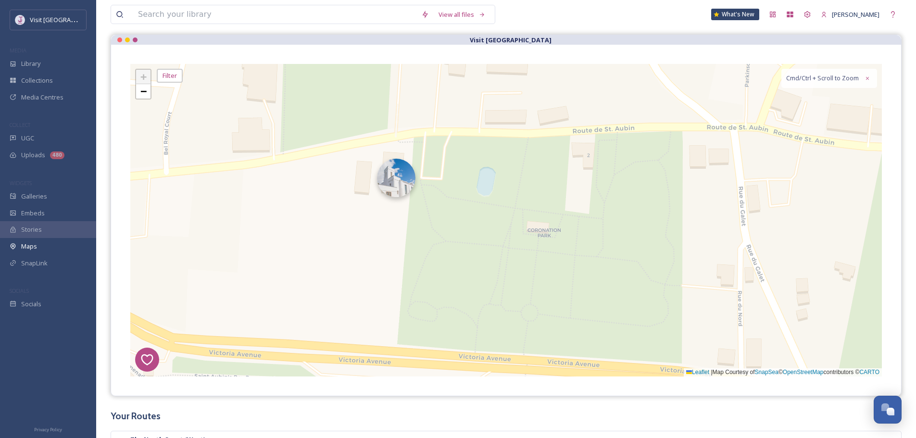
click at [398, 180] on img at bounding box center [396, 178] width 38 height 38
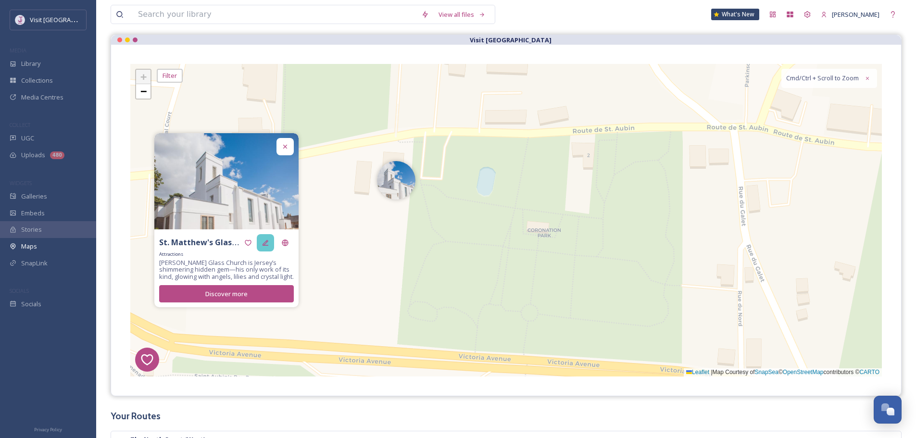
click at [269, 239] on icon at bounding box center [266, 243] width 8 height 8
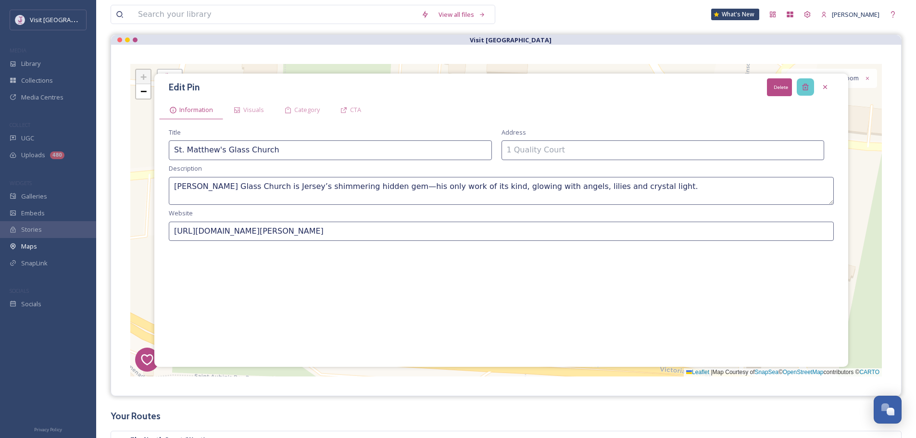
click at [807, 83] on icon at bounding box center [806, 87] width 8 height 8
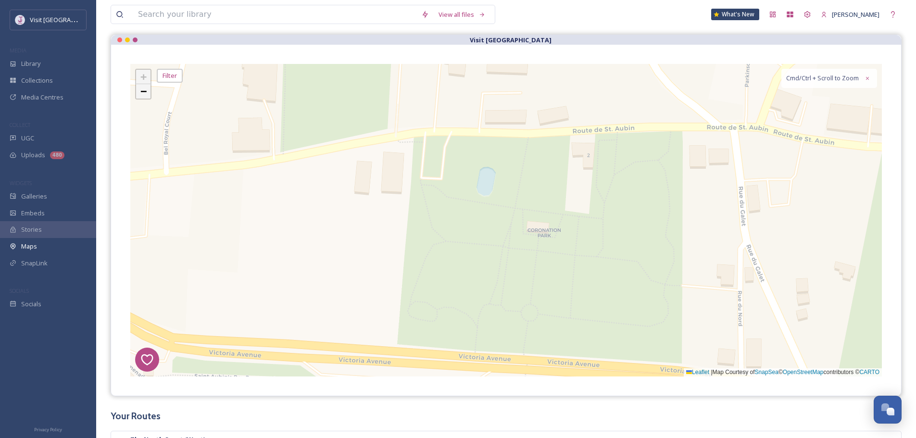
click at [142, 88] on span "−" at bounding box center [143, 91] width 6 height 12
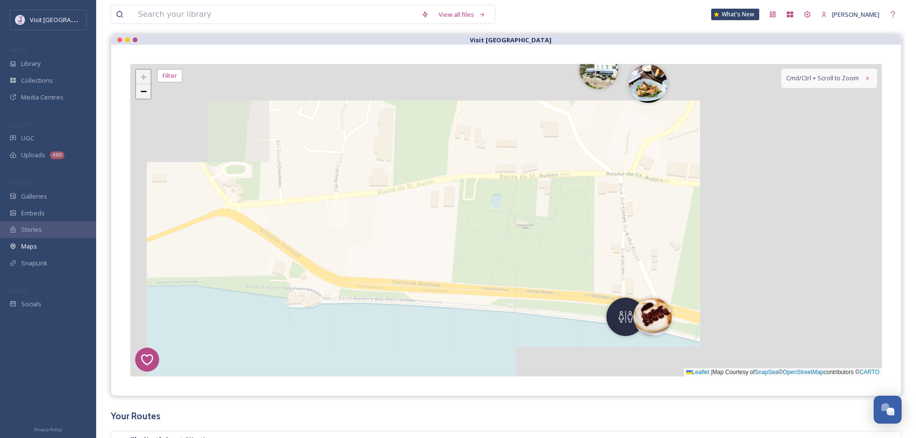
click at [142, 88] on span "−" at bounding box center [143, 91] width 6 height 12
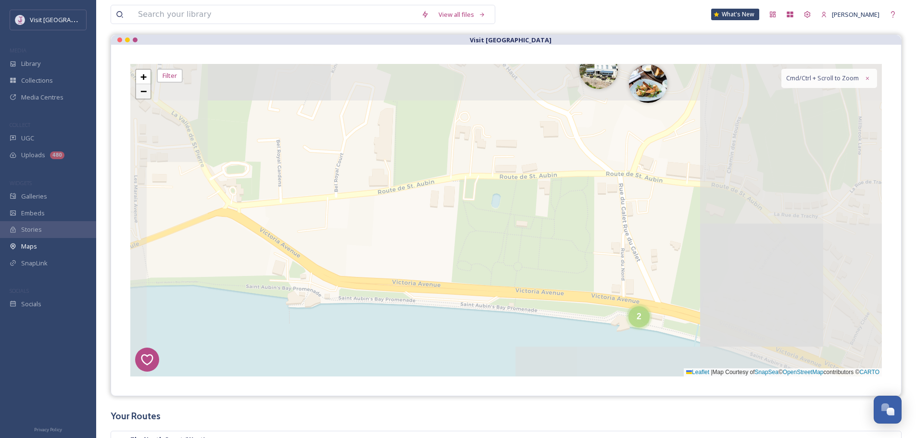
click at [142, 88] on span "−" at bounding box center [143, 91] width 6 height 12
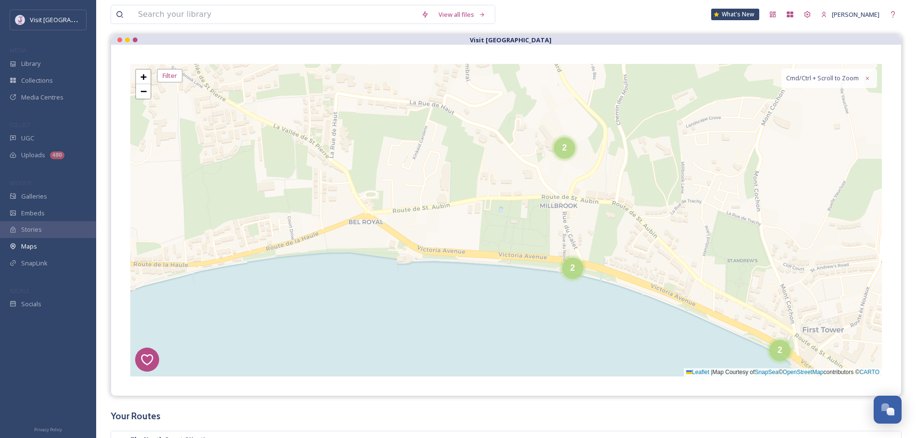
drag, startPoint x: 565, startPoint y: 147, endPoint x: 558, endPoint y: 150, distance: 7.3
click at [566, 147] on span "2" at bounding box center [564, 148] width 5 height 10
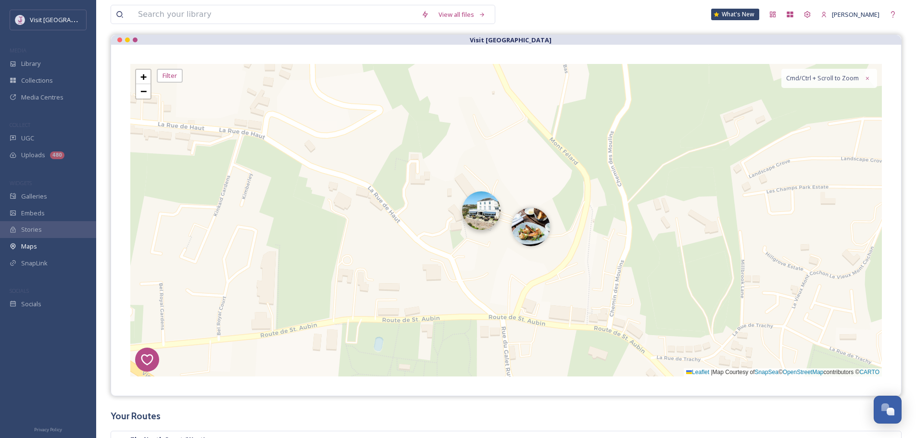
click at [483, 203] on img at bounding box center [481, 210] width 38 height 38
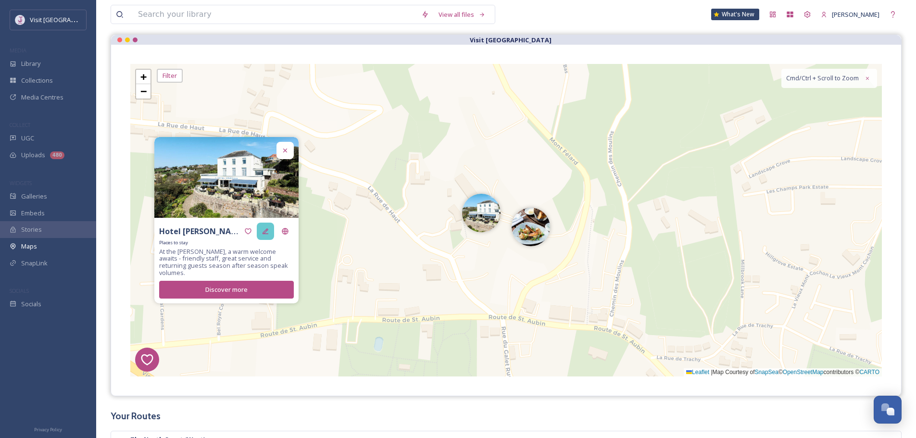
click at [264, 234] on icon at bounding box center [266, 231] width 6 height 6
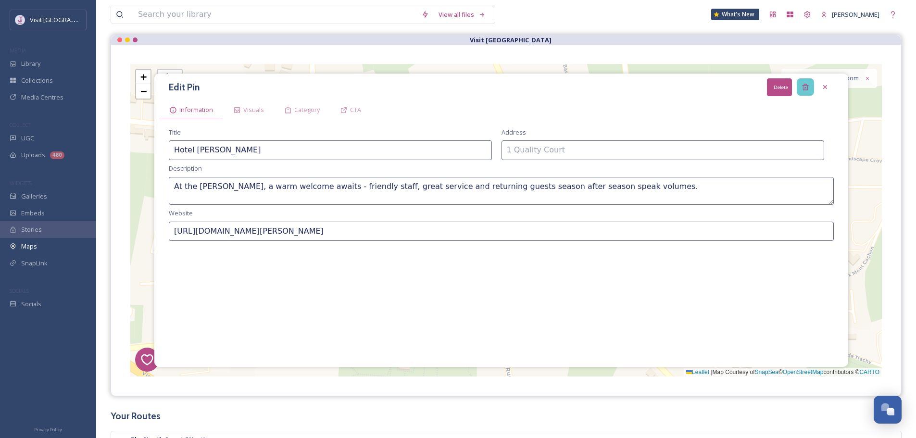
click at [804, 86] on icon at bounding box center [805, 87] width 6 height 6
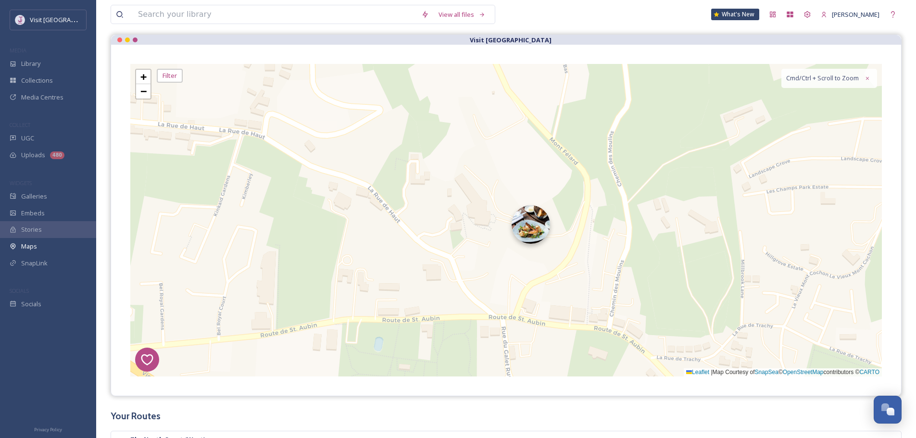
click at [531, 232] on img at bounding box center [531, 224] width 38 height 38
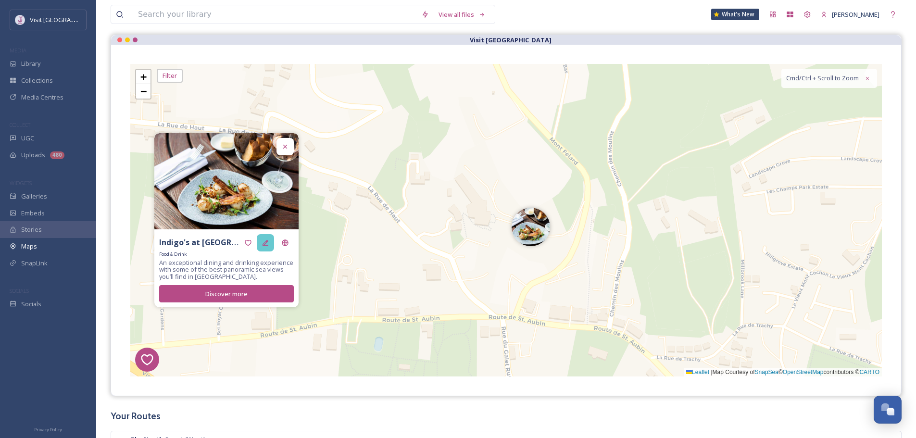
click at [264, 247] on div at bounding box center [265, 242] width 17 height 17
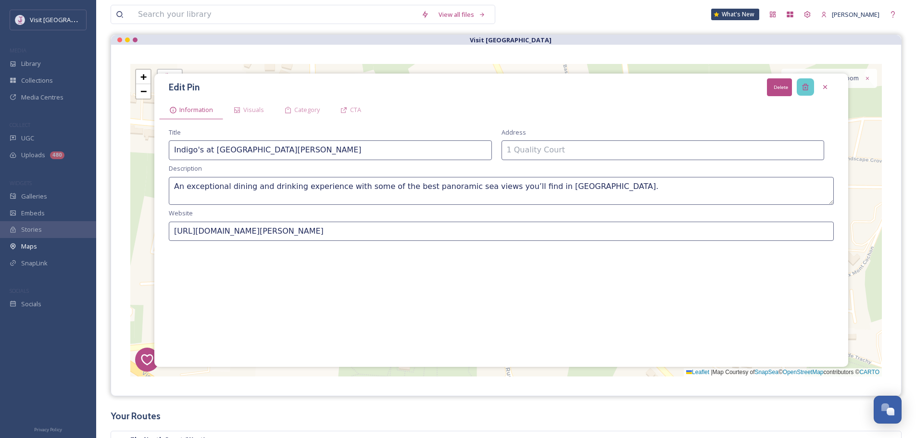
click at [799, 86] on div "Delete" at bounding box center [805, 86] width 17 height 17
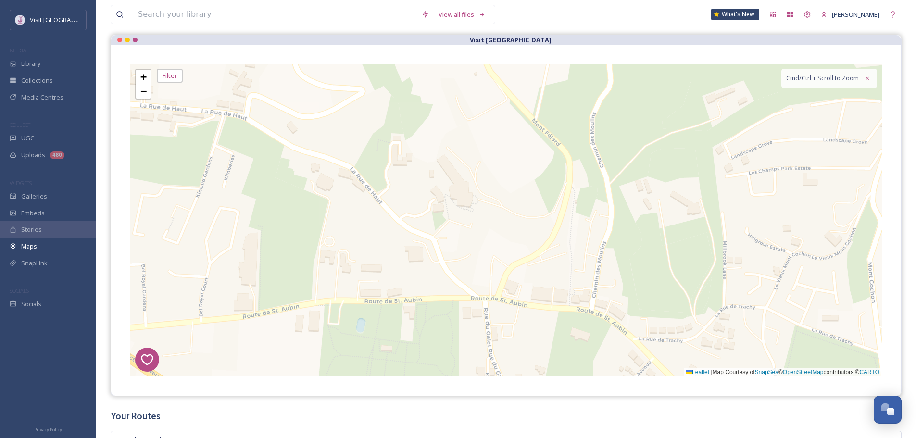
drag, startPoint x: 673, startPoint y: 269, endPoint x: 437, endPoint y: 121, distance: 278.5
click at [437, 121] on div "8 6 1 4 5 2 2 + − Leaflet | Map Courtesy of SnapSea © OpenStreetMap contributor…" at bounding box center [506, 220] width 752 height 313
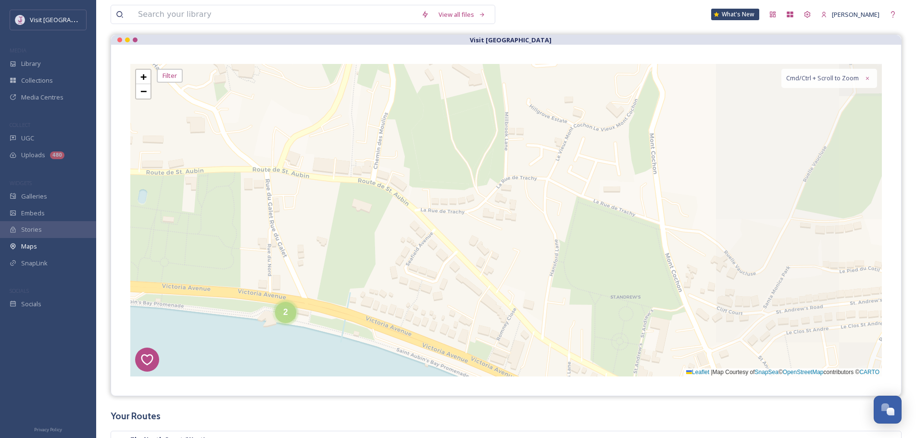
drag, startPoint x: 462, startPoint y: 153, endPoint x: 477, endPoint y: 151, distance: 15.7
click at [492, 129] on div "8 6 1 4 5 2 2 + − Leaflet | Map Courtesy of SnapSea © OpenStreetMap contributor…" at bounding box center [506, 220] width 752 height 313
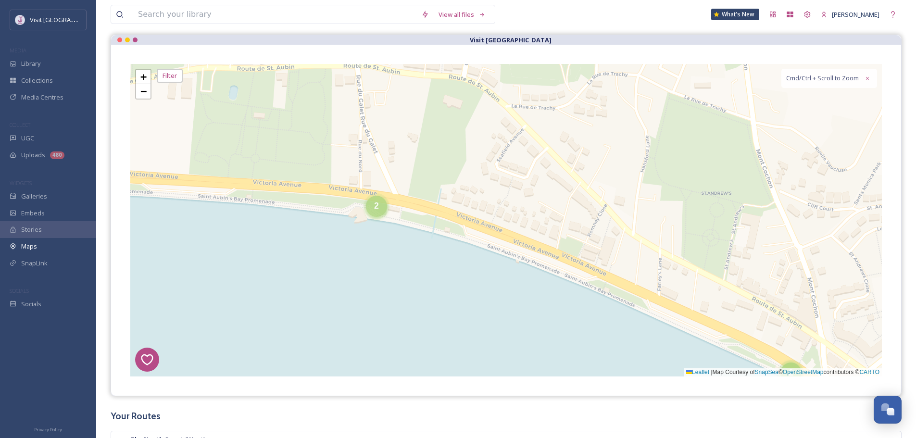
click at [373, 203] on div "2" at bounding box center [376, 206] width 21 height 21
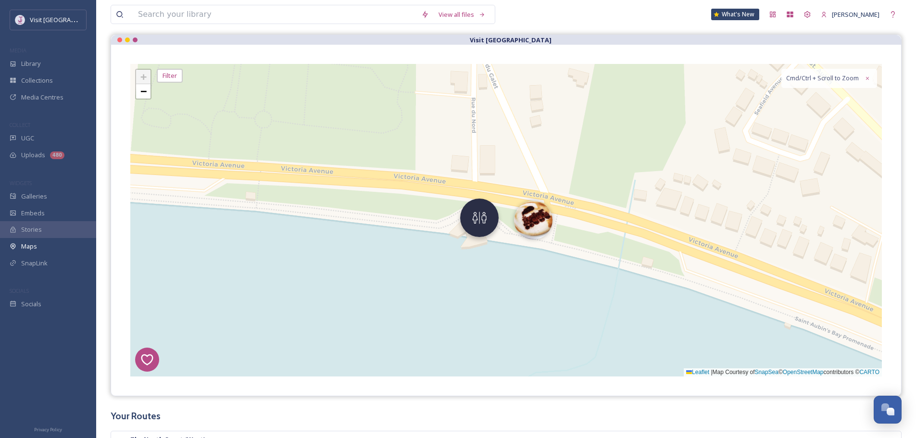
click at [470, 222] on img at bounding box center [479, 218] width 38 height 38
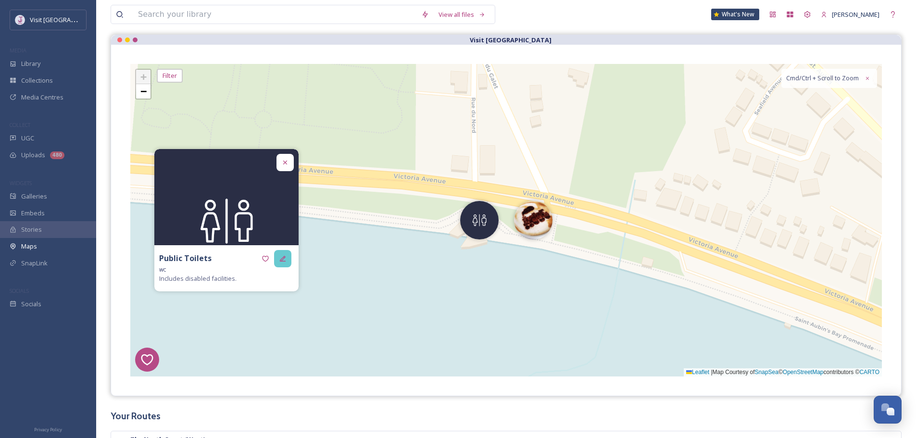
click at [285, 263] on div at bounding box center [282, 258] width 17 height 17
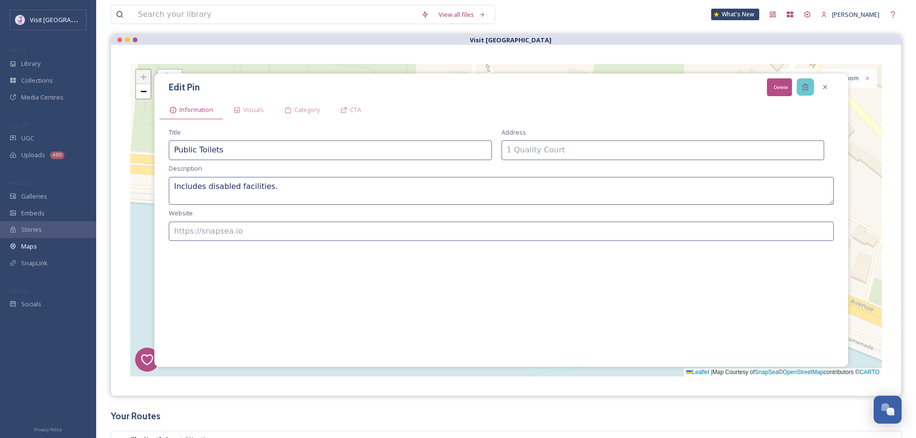
click at [809, 87] on div "Delete" at bounding box center [805, 86] width 17 height 17
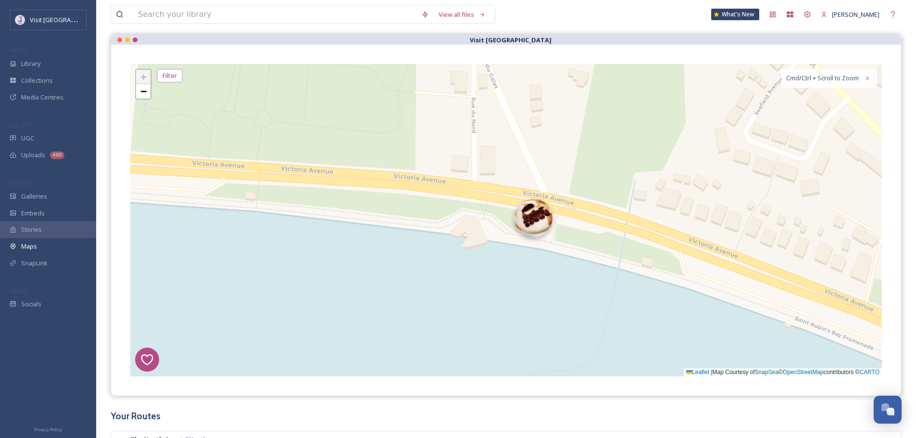
click at [550, 221] on img at bounding box center [533, 218] width 38 height 38
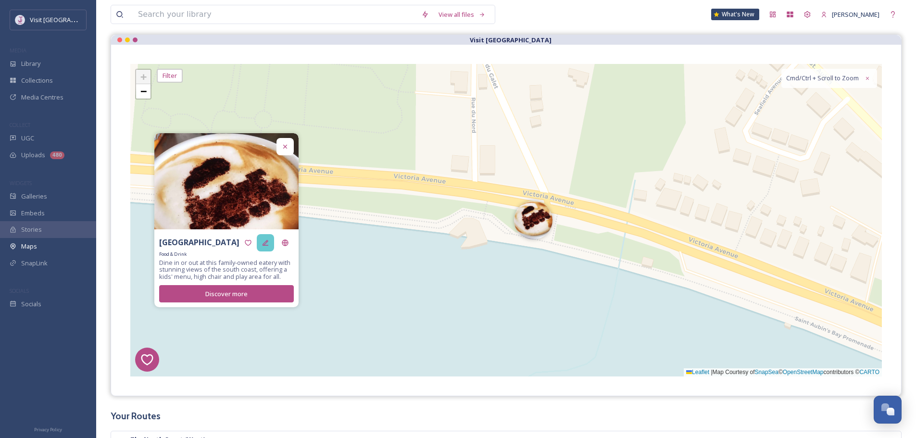
click at [274, 243] on div at bounding box center [265, 242] width 17 height 17
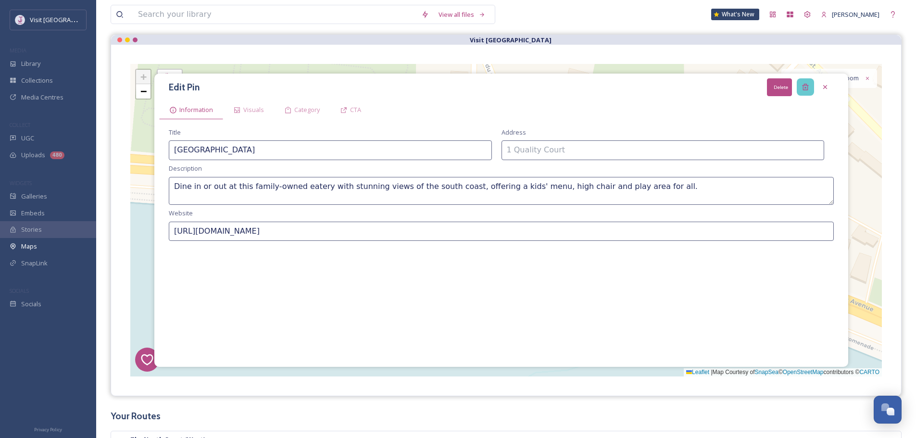
click at [801, 89] on div "Delete" at bounding box center [805, 86] width 17 height 17
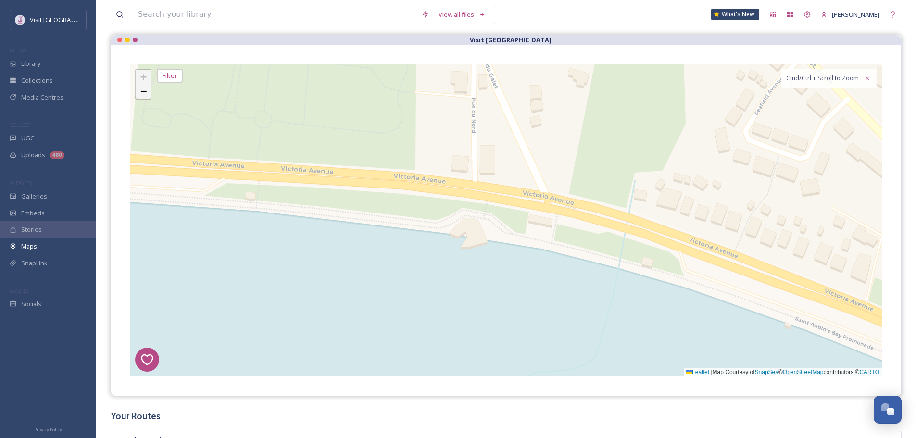
click at [142, 90] on span "−" at bounding box center [143, 91] width 6 height 12
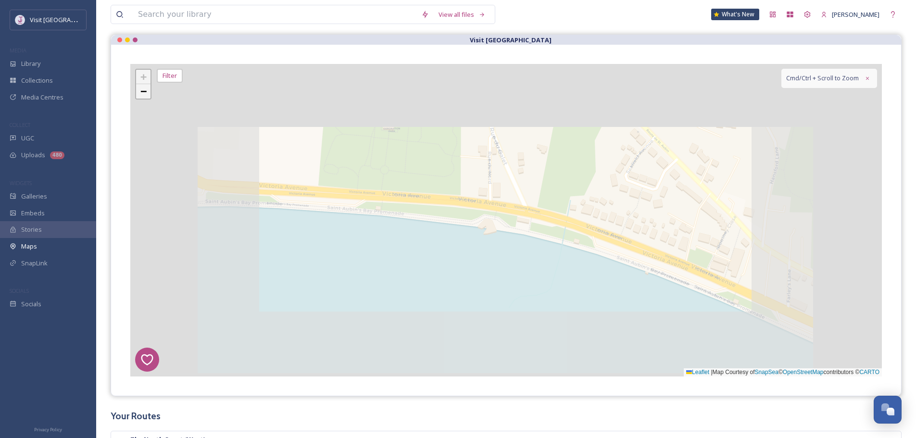
click at [142, 90] on span "−" at bounding box center [143, 91] width 6 height 12
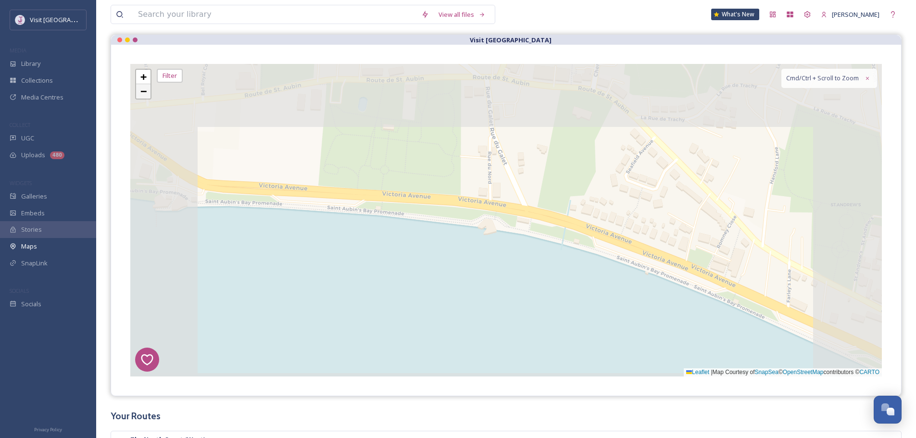
click at [142, 90] on span "−" at bounding box center [143, 91] width 6 height 12
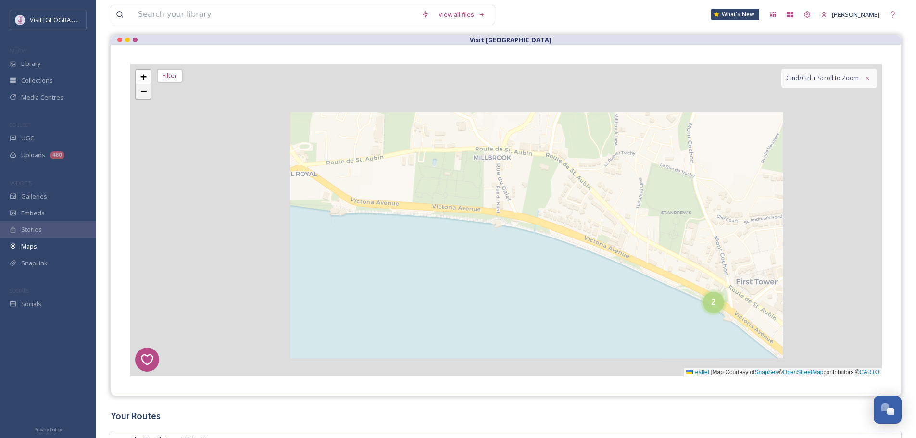
click at [142, 90] on span "−" at bounding box center [143, 91] width 6 height 12
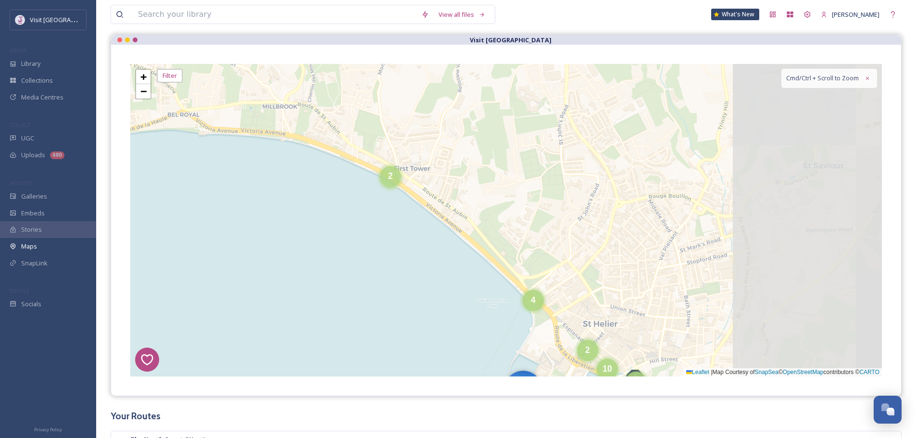
drag, startPoint x: 520, startPoint y: 226, endPoint x: 378, endPoint y: 177, distance: 150.0
click at [300, 143] on div "8 6 1 4 5 2 4 8 4 2 4 3 6 10 + − Leaflet | Map Courtesy of SnapSea © OpenStreet…" at bounding box center [506, 220] width 752 height 313
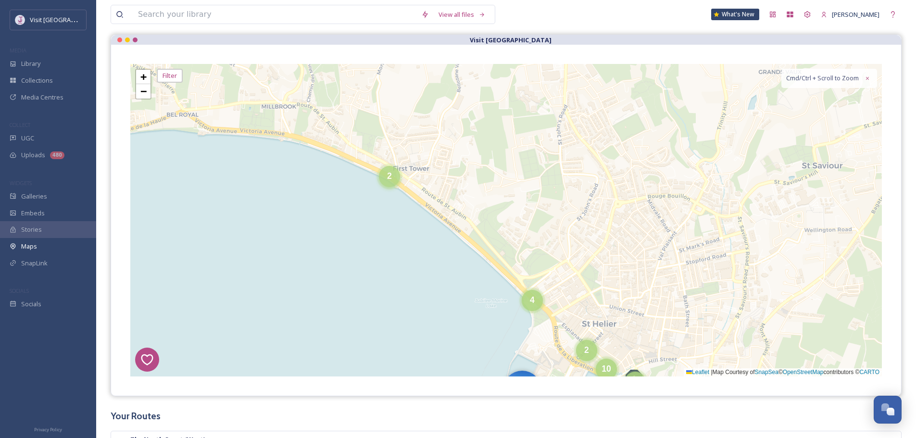
click at [379, 179] on div "2" at bounding box center [389, 176] width 21 height 21
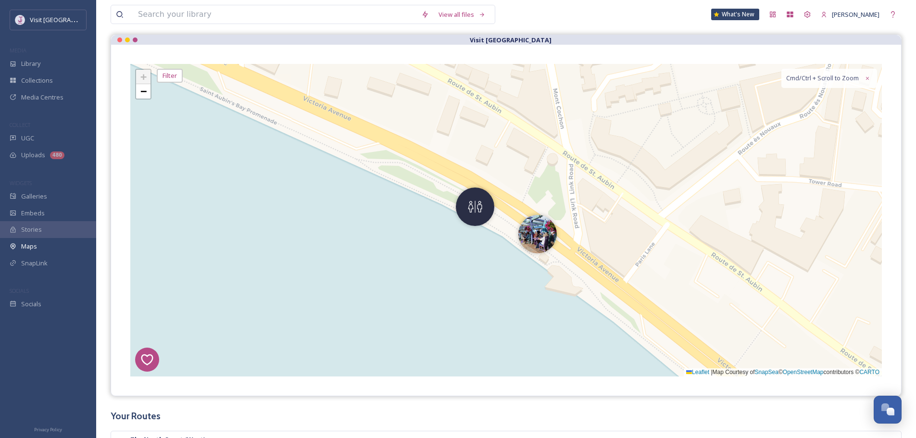
drag, startPoint x: 480, startPoint y: 199, endPoint x: 433, endPoint y: 206, distance: 47.7
click at [480, 200] on img at bounding box center [475, 207] width 38 height 38
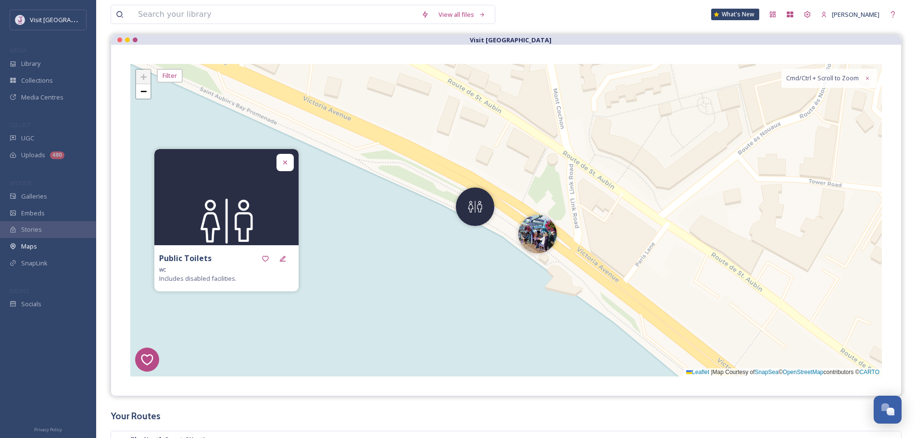
click at [283, 245] on img at bounding box center [226, 221] width 144 height 144
click at [289, 253] on div at bounding box center [282, 258] width 17 height 17
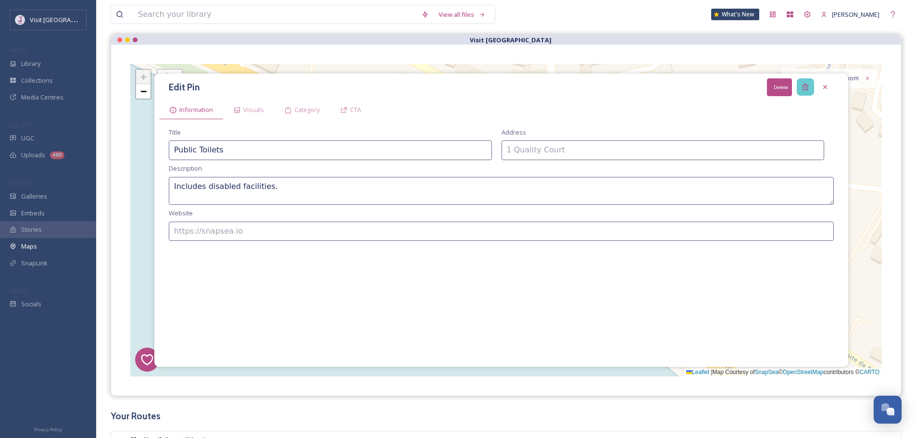
click at [806, 86] on icon at bounding box center [806, 87] width 8 height 8
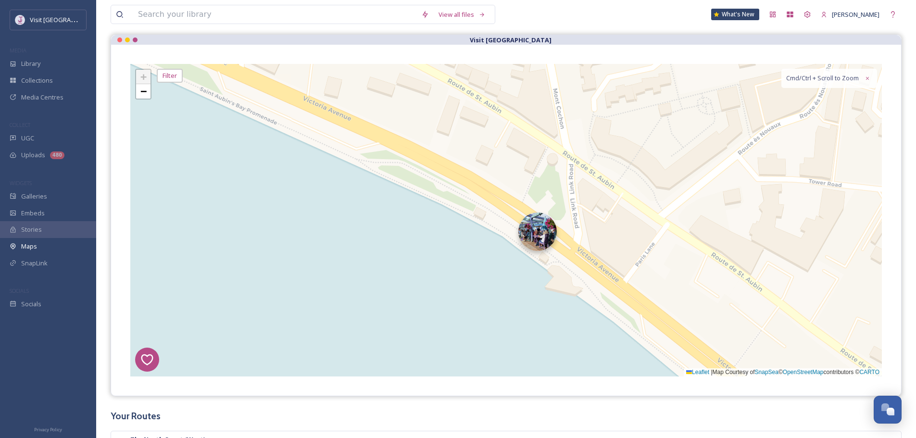
click at [530, 238] on img at bounding box center [537, 232] width 38 height 38
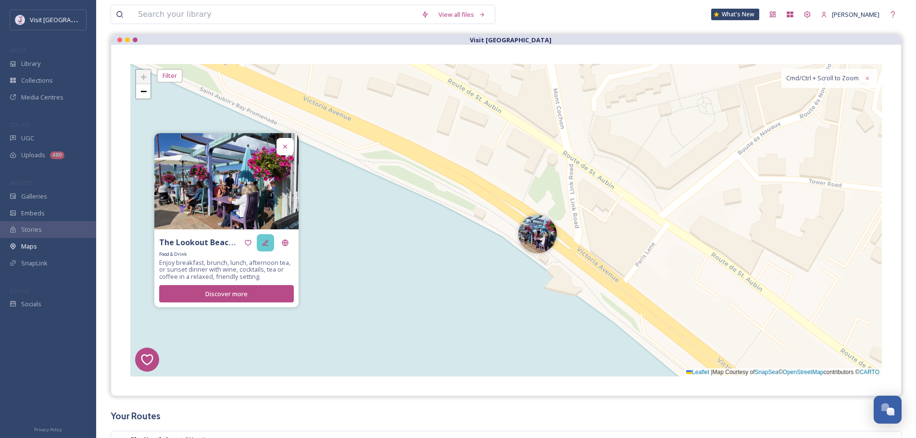
click at [261, 242] on div at bounding box center [265, 242] width 17 height 17
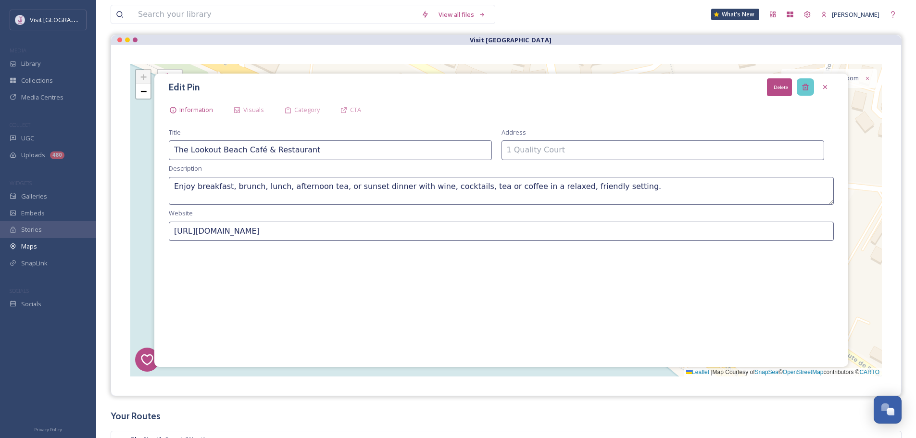
click at [807, 90] on icon at bounding box center [805, 87] width 6 height 6
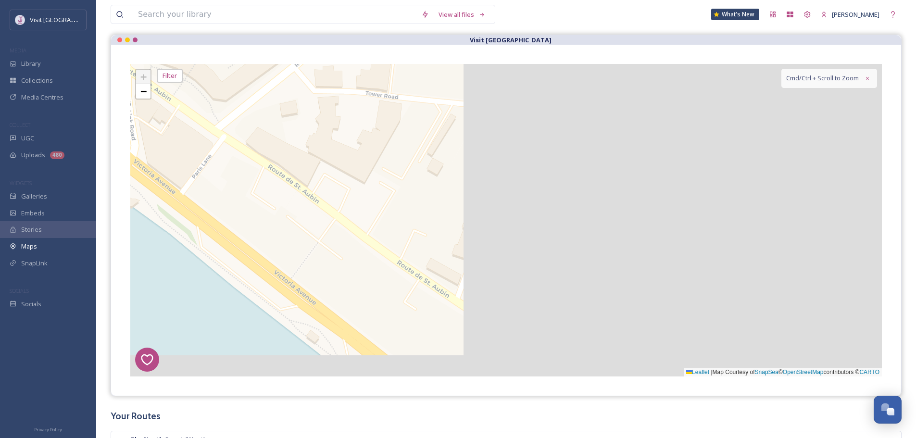
drag, startPoint x: 714, startPoint y: 209, endPoint x: 249, endPoint y: 115, distance: 474.4
click at [249, 115] on div "8 6 1 4 5 + − Leaflet | Map Courtesy of SnapSea © OpenStreetMap contributors © …" at bounding box center [506, 220] width 752 height 313
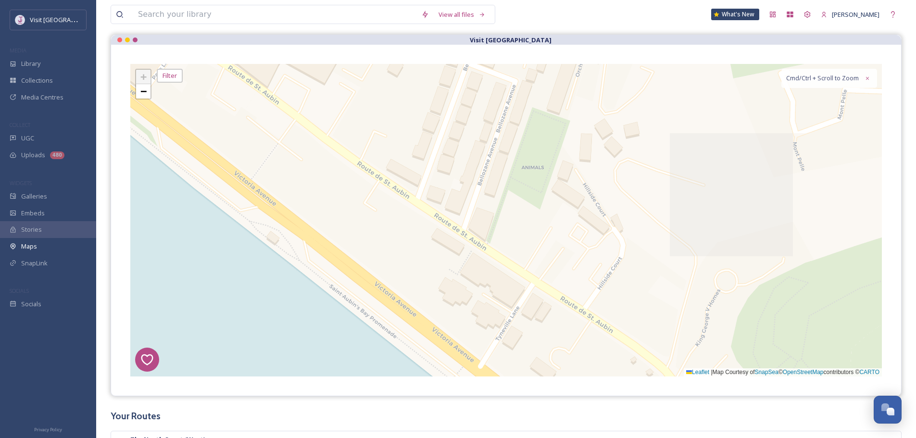
drag, startPoint x: 445, startPoint y: 241, endPoint x: 401, endPoint y: 117, distance: 132.2
click at [401, 117] on div "8 6 1 4 5 + − Leaflet | Map Courtesy of SnapSea © OpenStreetMap contributors © …" at bounding box center [506, 220] width 752 height 313
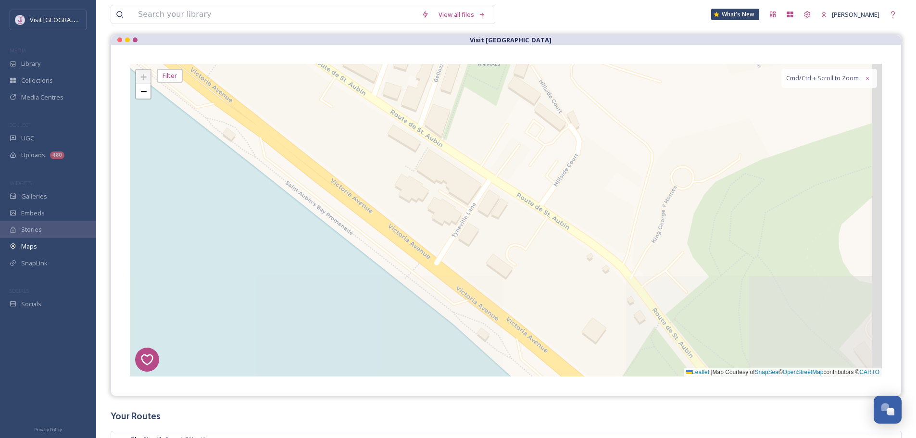
drag, startPoint x: 517, startPoint y: 285, endPoint x: 399, endPoint y: 169, distance: 165.3
click at [398, 169] on div "8 6 1 4 5 + − Leaflet | Map Courtesy of SnapSea © OpenStreetMap contributors © …" at bounding box center [506, 220] width 752 height 313
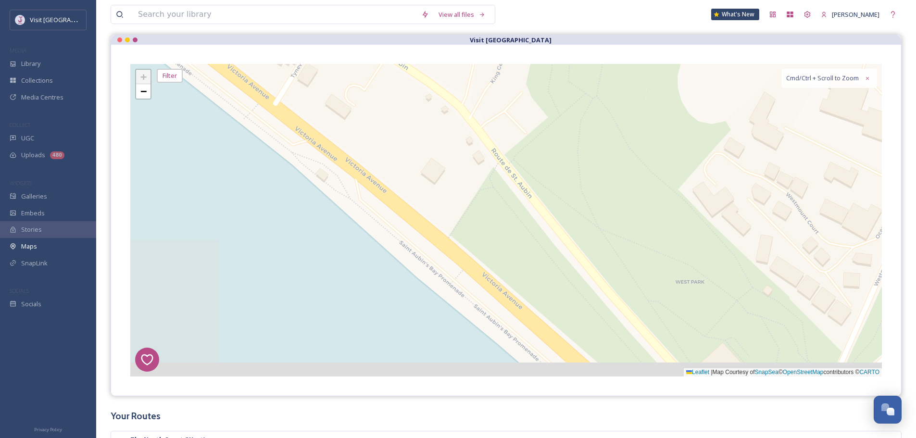
drag, startPoint x: 493, startPoint y: 290, endPoint x: 392, endPoint y: 201, distance: 134.6
click at [386, 201] on div "8 6 1 4 5 + − Leaflet | Map Courtesy of SnapSea © OpenStreetMap contributors © …" at bounding box center [506, 220] width 752 height 313
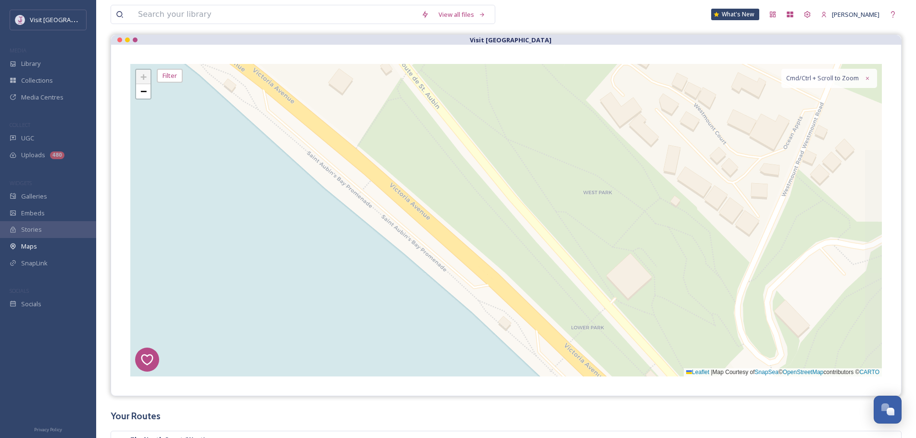
drag, startPoint x: 568, startPoint y: 339, endPoint x: 406, endPoint y: 222, distance: 199.7
click at [406, 222] on div "8 6 1 4 5 + − Leaflet | Map Courtesy of SnapSea © OpenStreetMap contributors © …" at bounding box center [506, 220] width 752 height 313
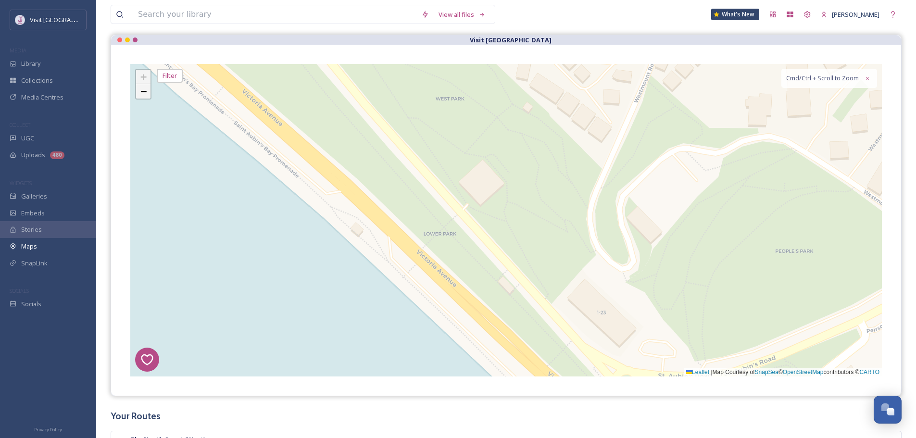
click at [146, 98] on link "−" at bounding box center [143, 91] width 14 height 14
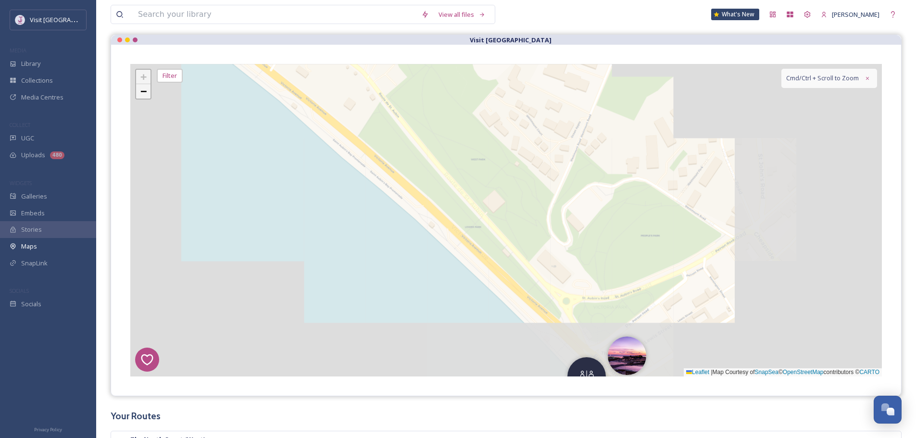
click at [146, 97] on link "−" at bounding box center [143, 91] width 14 height 14
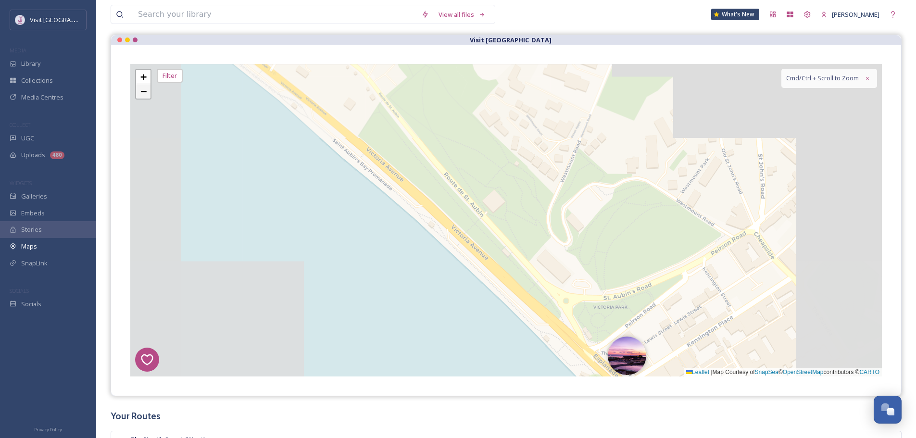
click at [146, 97] on link "−" at bounding box center [143, 91] width 14 height 14
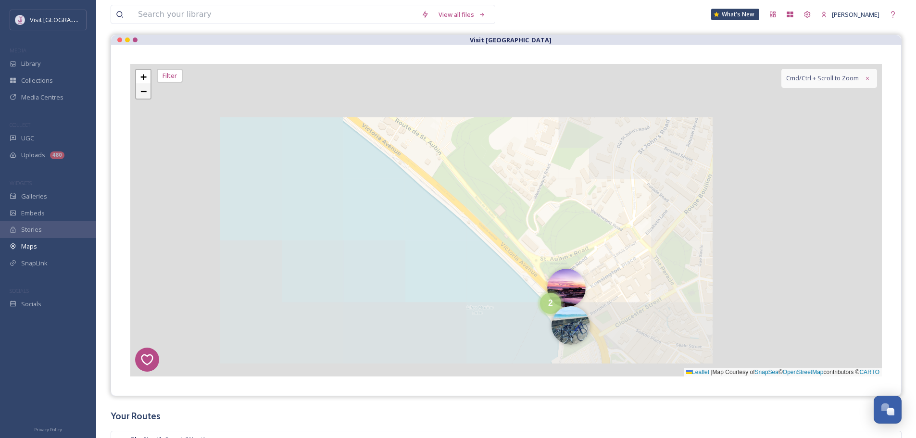
click at [146, 97] on link "−" at bounding box center [143, 91] width 14 height 14
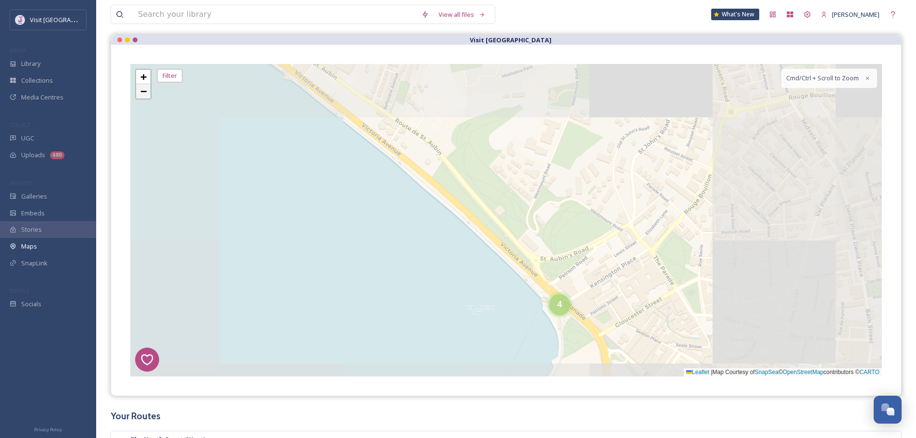
click at [146, 97] on link "−" at bounding box center [143, 91] width 14 height 14
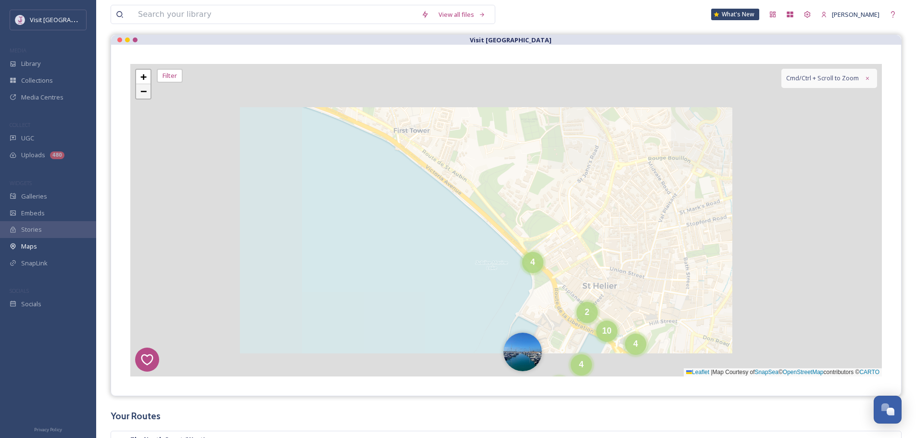
click at [146, 97] on link "−" at bounding box center [143, 91] width 14 height 14
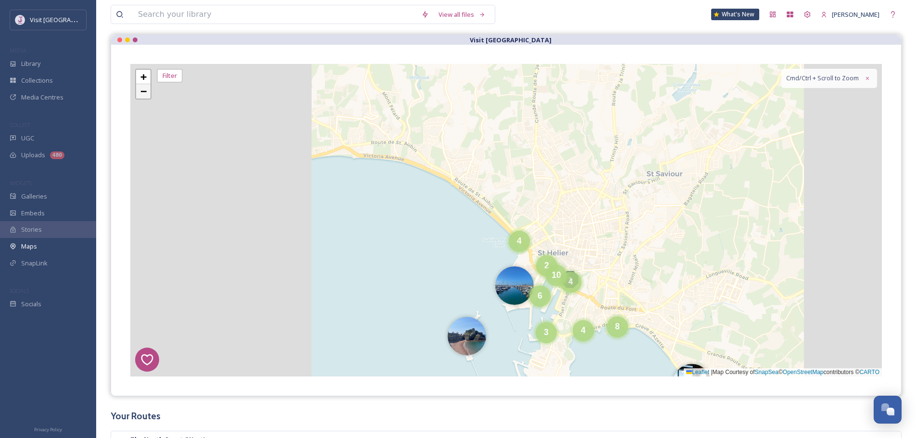
click at [146, 97] on link "−" at bounding box center [143, 91] width 14 height 14
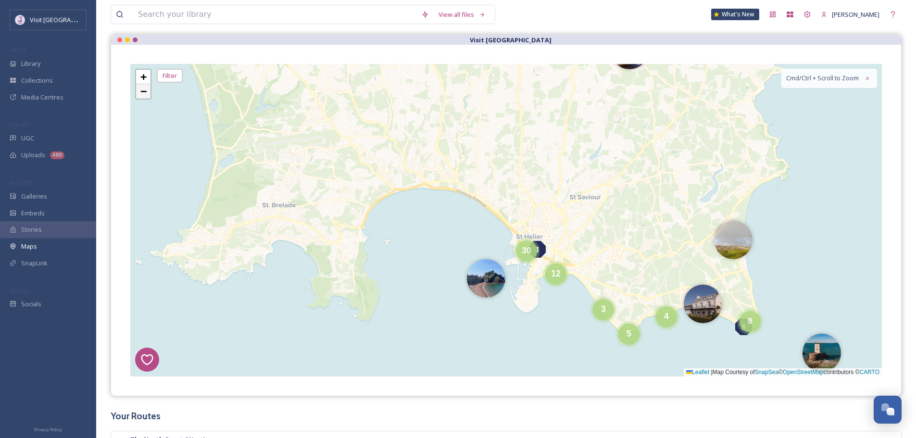
click at [146, 97] on link "−" at bounding box center [143, 91] width 14 height 14
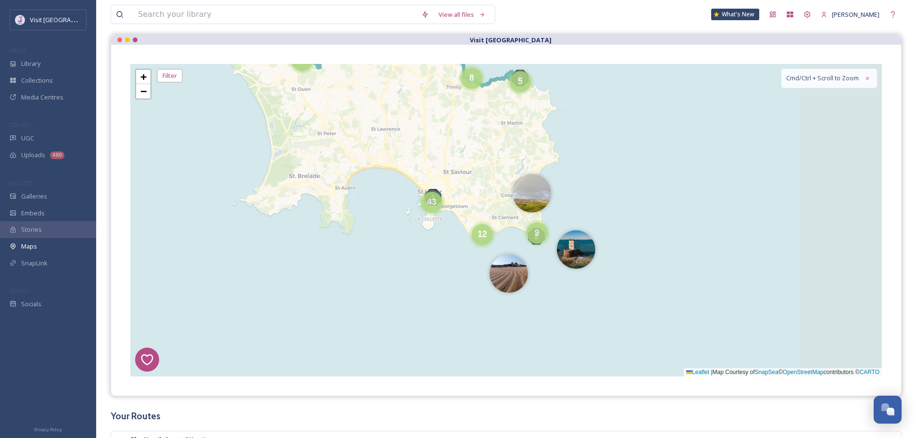
drag, startPoint x: 617, startPoint y: 240, endPoint x: 496, endPoint y: 140, distance: 156.5
click at [496, 140] on div "8 6 1 4 5 8 7 5 5 6 5 12 9 43 + − Leaflet | Map Courtesy of SnapSea © OpenStree…" at bounding box center [506, 220] width 752 height 313
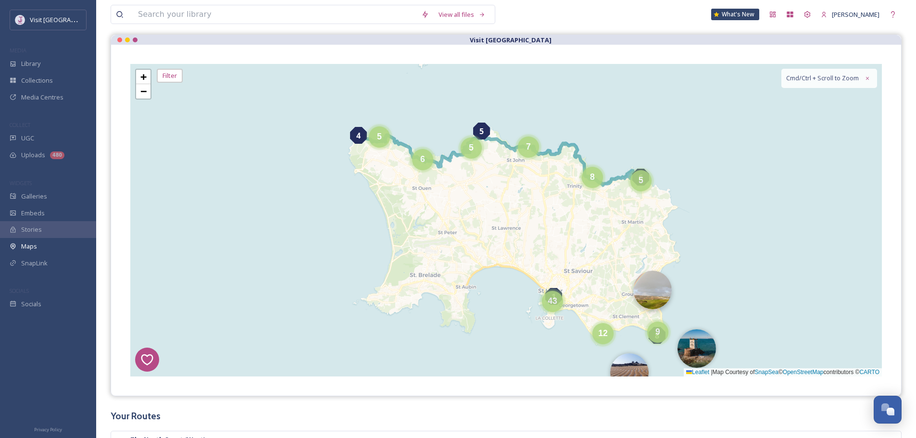
click at [645, 293] on img at bounding box center [652, 290] width 38 height 38
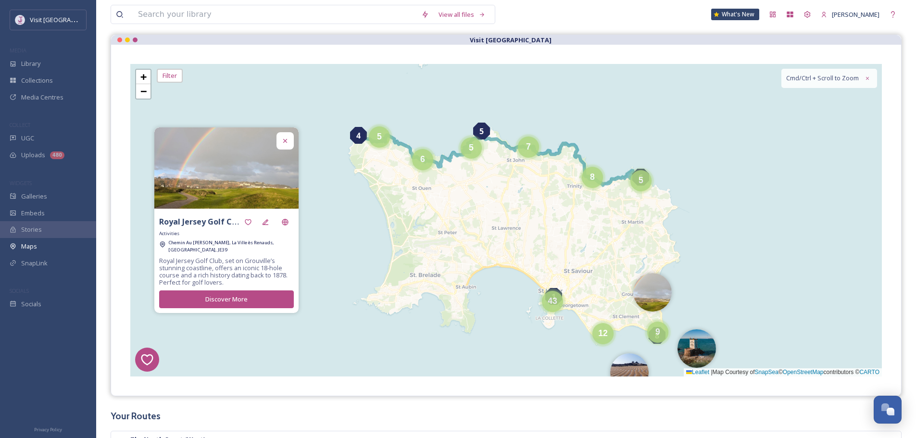
click at [271, 215] on div "Royal Jersey Golf Course Activities [GEOGRAPHIC_DATA][PERSON_NAME], [GEOGRAPHIC…" at bounding box center [226, 261] width 144 height 104
click at [265, 222] on icon at bounding box center [266, 222] width 8 height 8
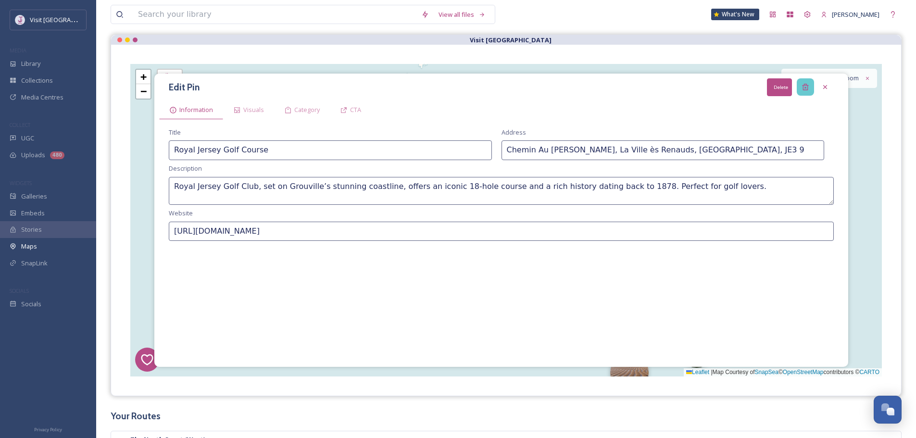
click at [798, 84] on div "Delete" at bounding box center [805, 86] width 17 height 17
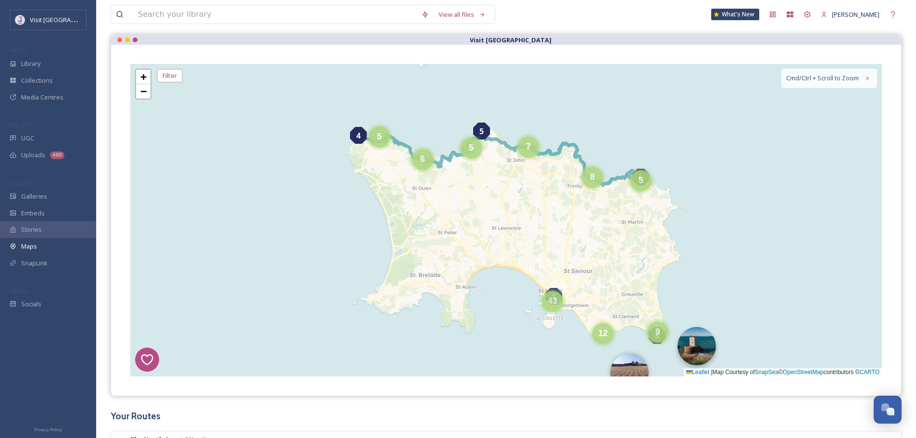
click at [696, 353] on img at bounding box center [697, 346] width 38 height 38
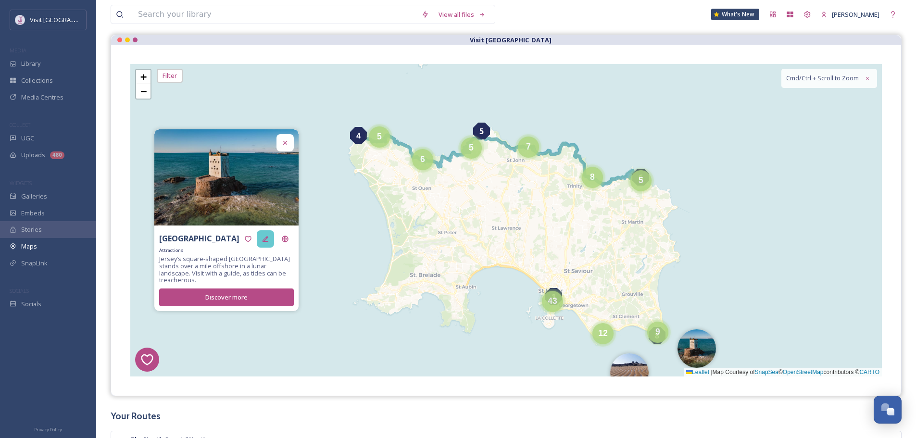
click at [264, 238] on div at bounding box center [265, 238] width 17 height 17
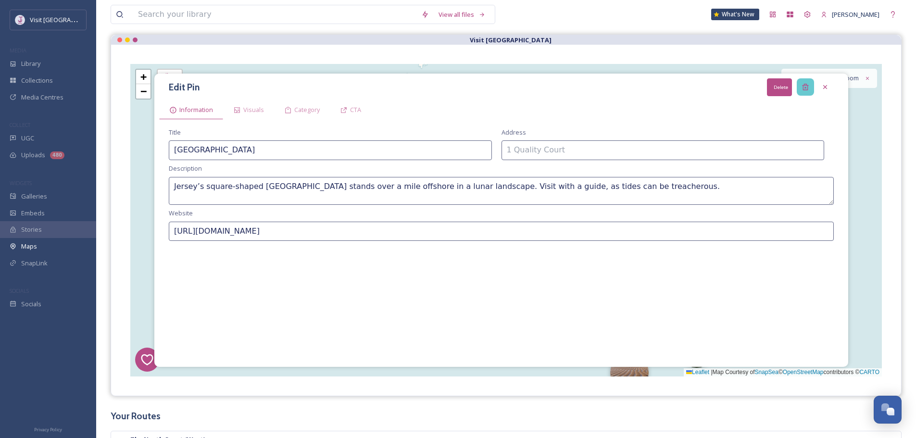
click at [804, 92] on div "Delete" at bounding box center [805, 86] width 17 height 17
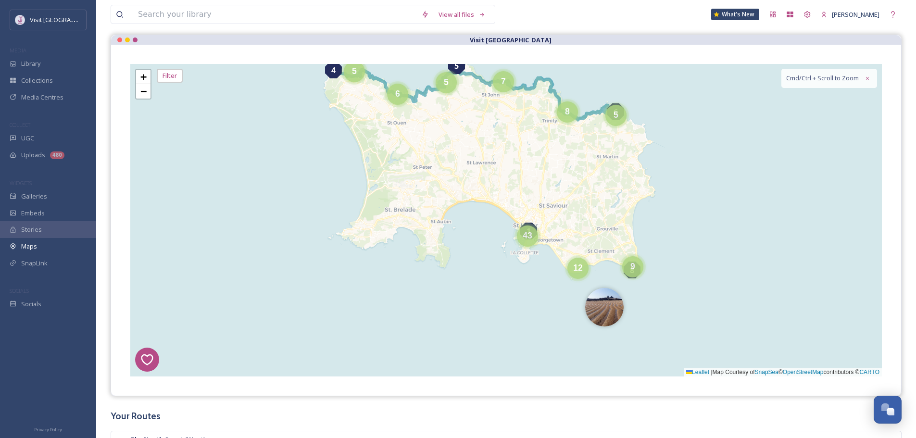
drag, startPoint x: 705, startPoint y: 285, endPoint x: 663, endPoint y: 292, distance: 42.0
click at [686, 236] on div "8 6 1 4 5 5 5 7 8 12 6 9 5 43 + − Leaflet | Map Courtesy of SnapSea © OpenStree…" at bounding box center [506, 220] width 752 height 313
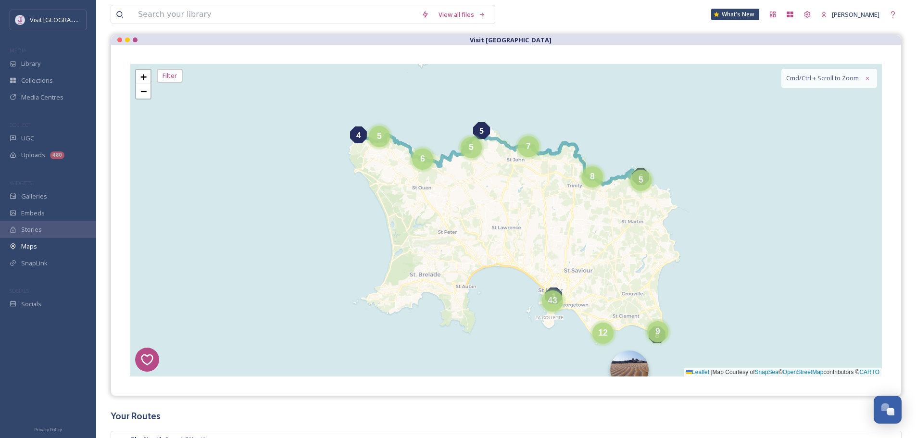
click at [631, 367] on img at bounding box center [629, 370] width 38 height 38
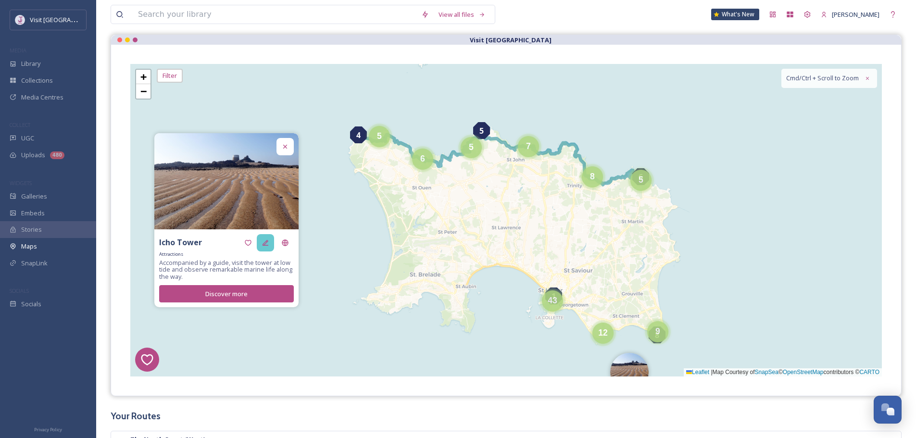
click at [257, 240] on div at bounding box center [265, 242] width 17 height 17
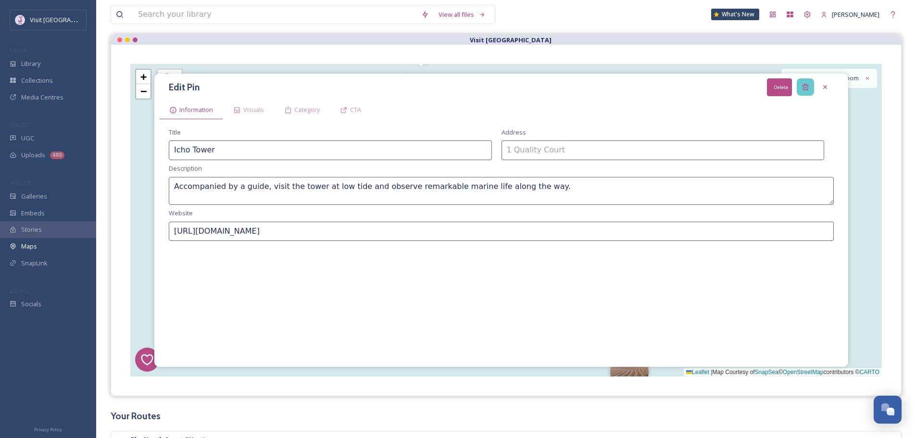
click at [810, 90] on div "Delete" at bounding box center [805, 86] width 17 height 17
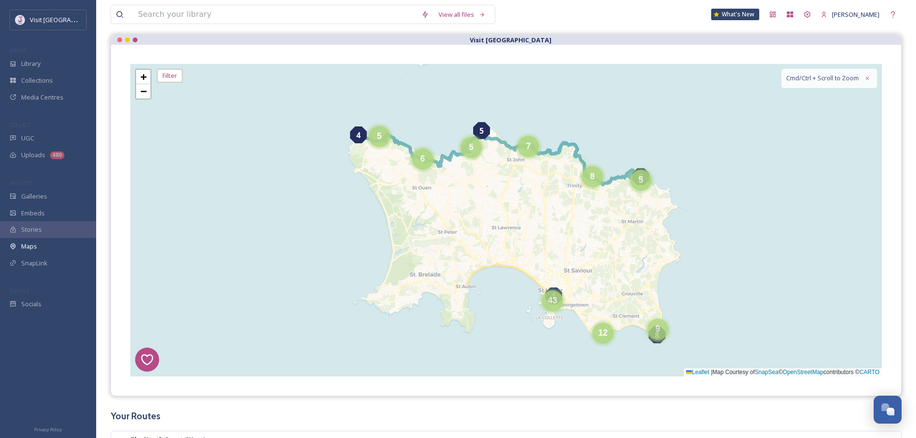
click at [662, 322] on div "9" at bounding box center [657, 329] width 21 height 21
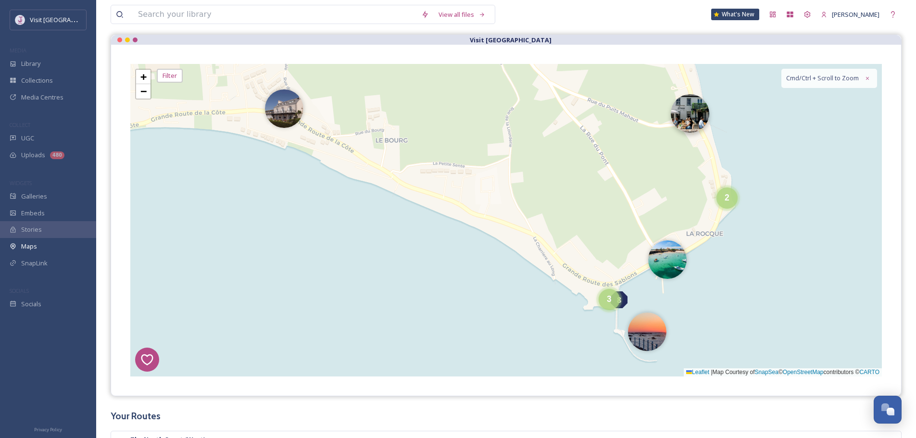
click at [707, 122] on img at bounding box center [690, 113] width 38 height 38
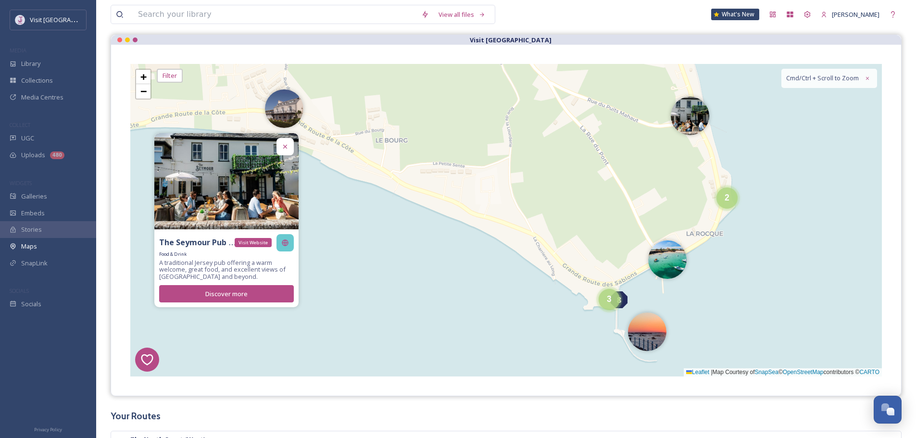
click at [262, 244] on div "Visit Website" at bounding box center [253, 242] width 37 height 9
click at [267, 244] on icon at bounding box center [266, 243] width 8 height 8
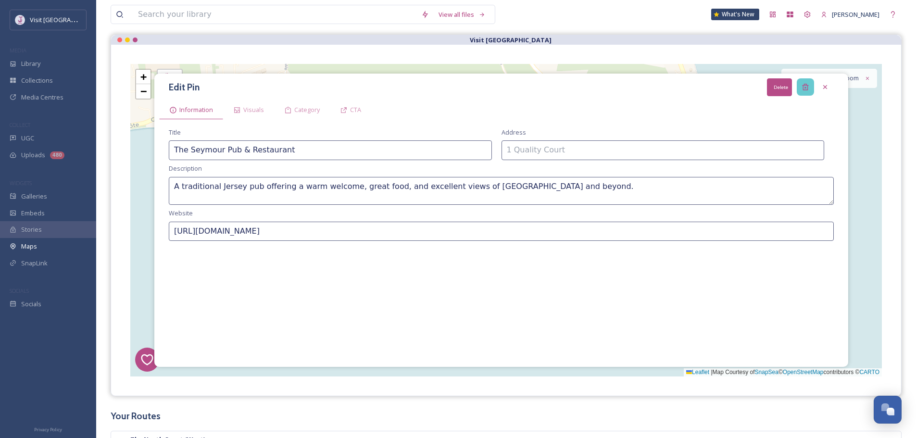
click at [799, 83] on div "Delete" at bounding box center [805, 86] width 17 height 17
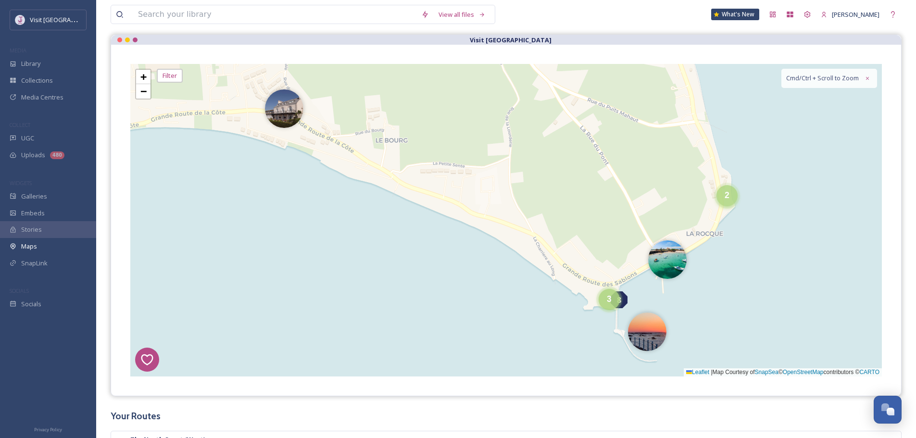
click at [727, 198] on span "2" at bounding box center [727, 195] width 5 height 10
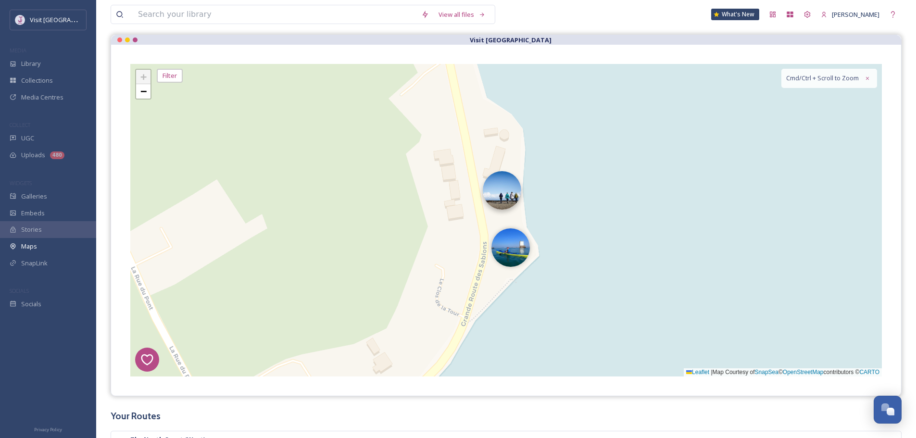
click at [514, 203] on img at bounding box center [502, 190] width 38 height 38
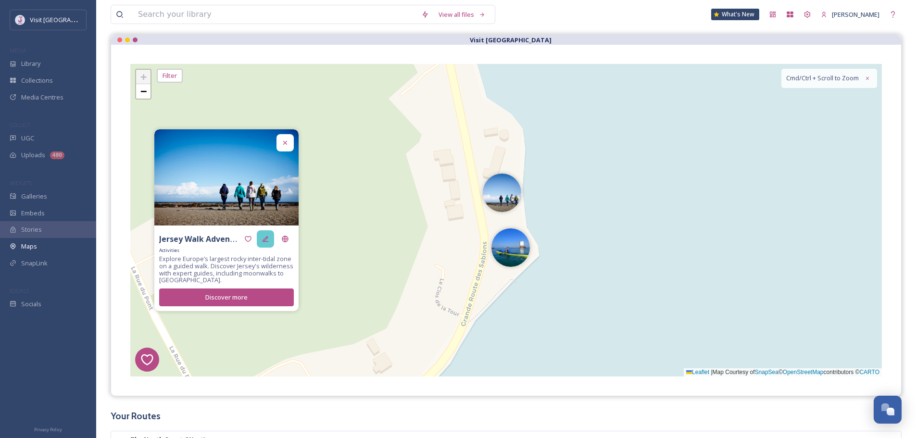
click at [265, 234] on div at bounding box center [265, 238] width 17 height 17
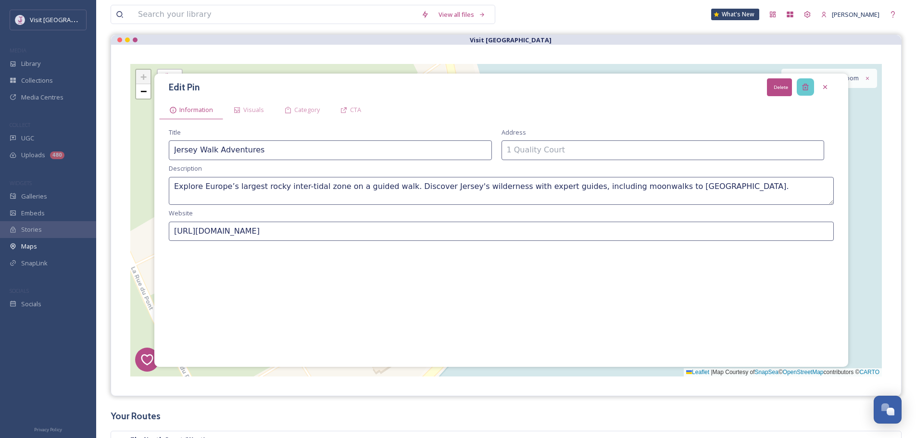
click at [804, 87] on icon at bounding box center [805, 87] width 6 height 6
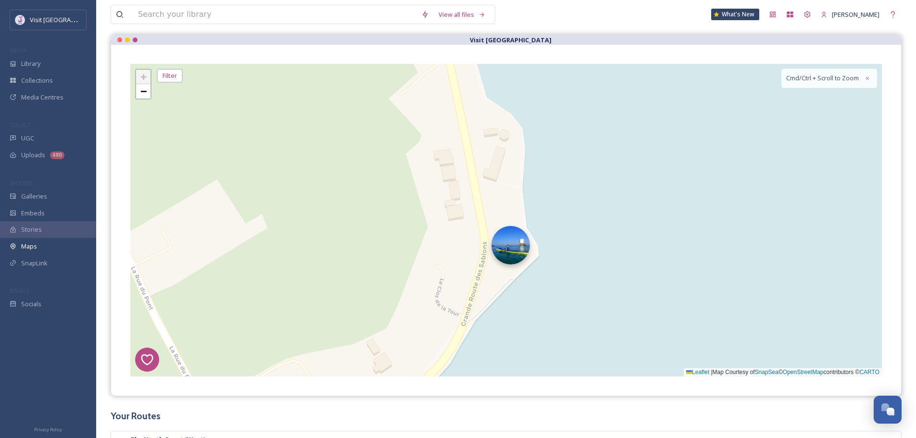
click at [511, 249] on img at bounding box center [511, 245] width 38 height 38
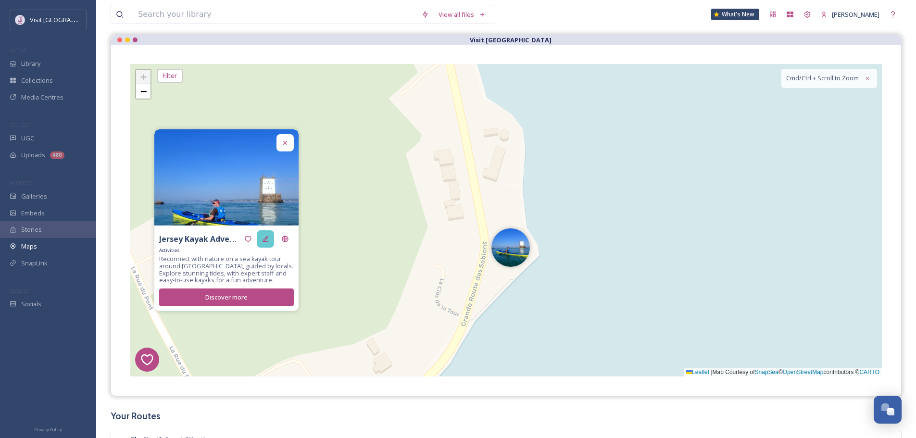
click at [273, 238] on div at bounding box center [265, 238] width 17 height 17
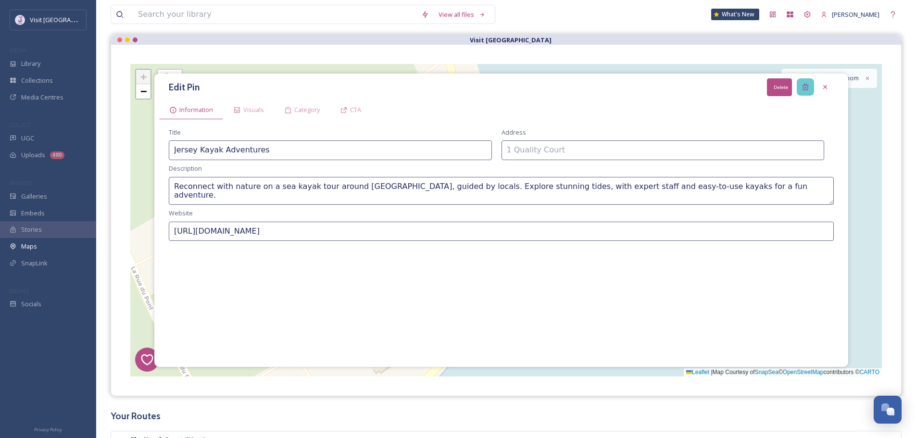
click at [809, 90] on icon at bounding box center [806, 87] width 8 height 8
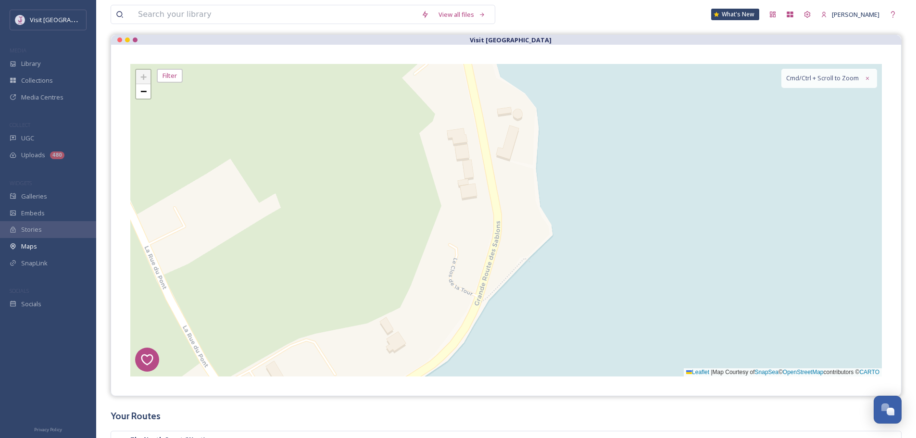
drag, startPoint x: 511, startPoint y: 286, endPoint x: 643, endPoint y: 132, distance: 203.0
click at [643, 132] on div "8 6 1 4 5 2 + − Leaflet | Map Courtesy of SnapSea © OpenStreetMap contributors …" at bounding box center [506, 220] width 752 height 313
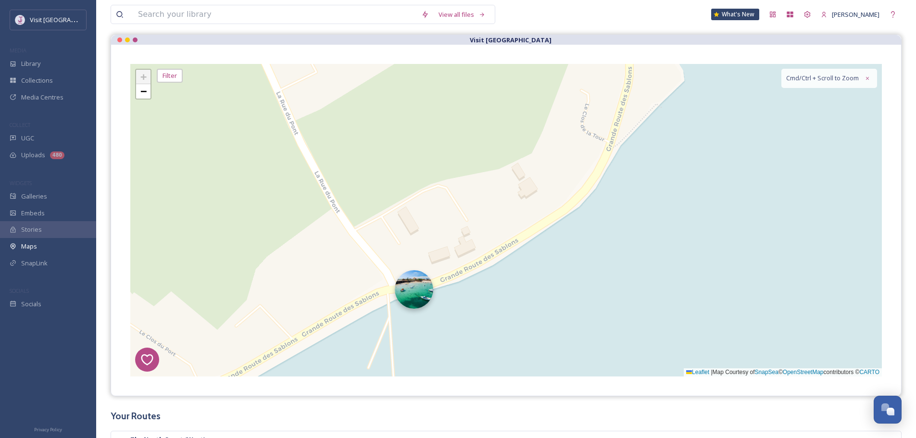
click at [410, 299] on img at bounding box center [414, 289] width 38 height 38
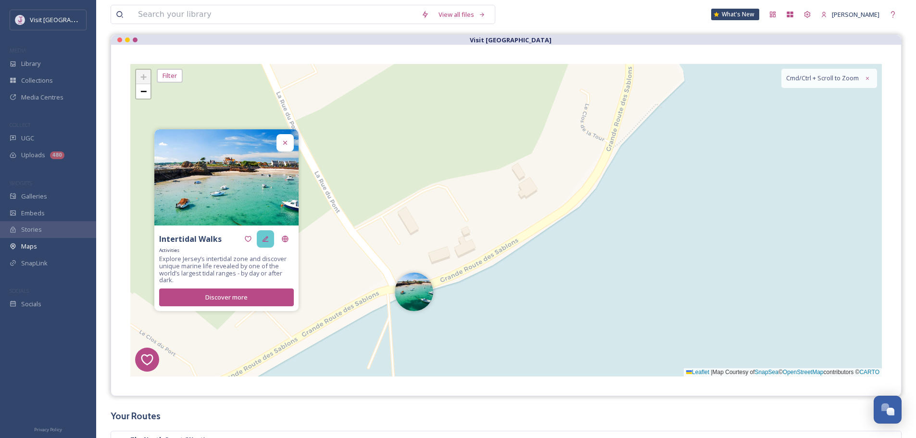
click at [262, 243] on div at bounding box center [265, 238] width 17 height 17
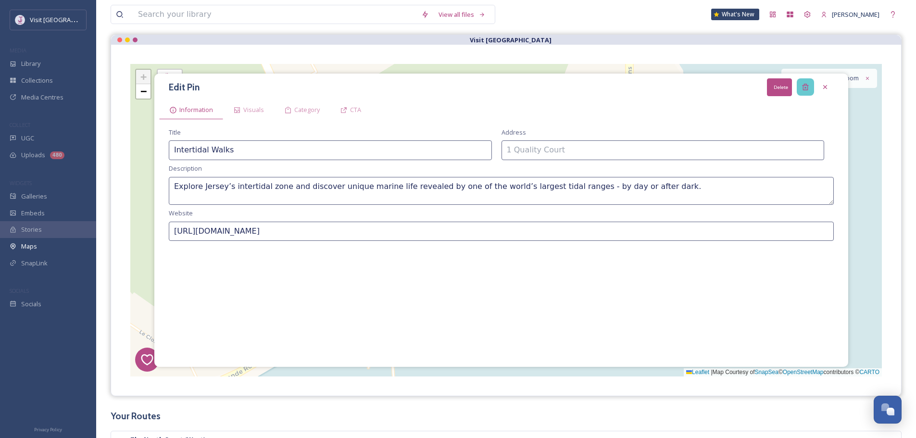
click at [808, 87] on icon at bounding box center [806, 87] width 8 height 8
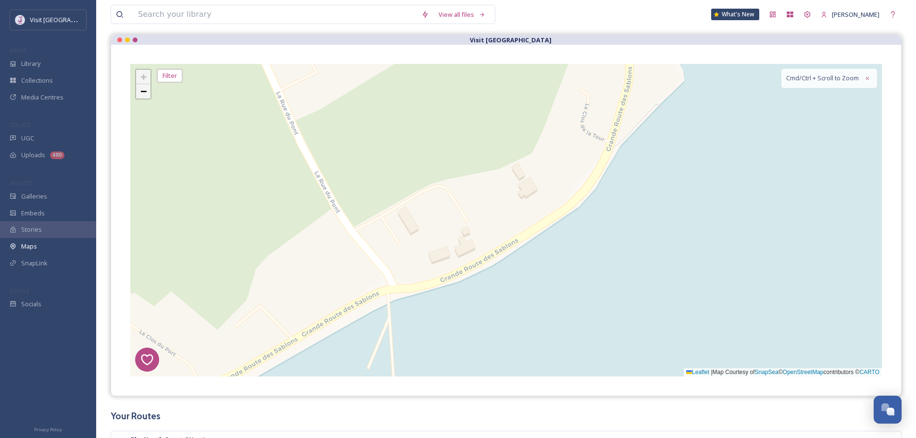
click at [142, 94] on span "−" at bounding box center [143, 91] width 6 height 12
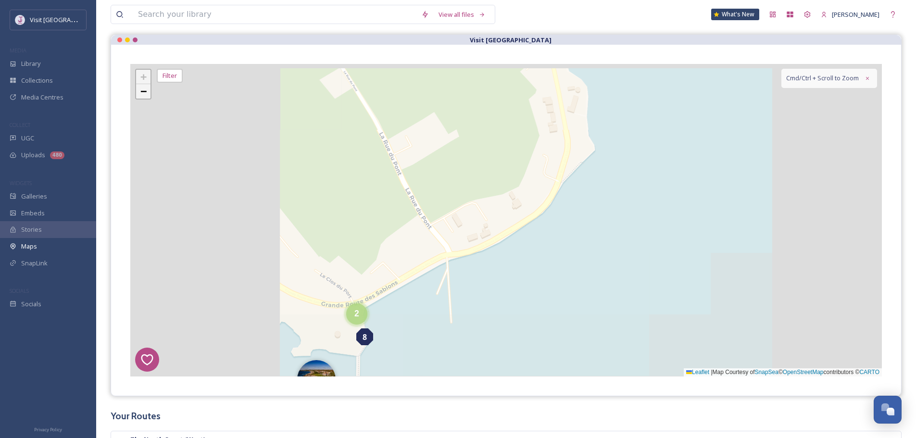
click at [142, 94] on span "−" at bounding box center [143, 91] width 6 height 12
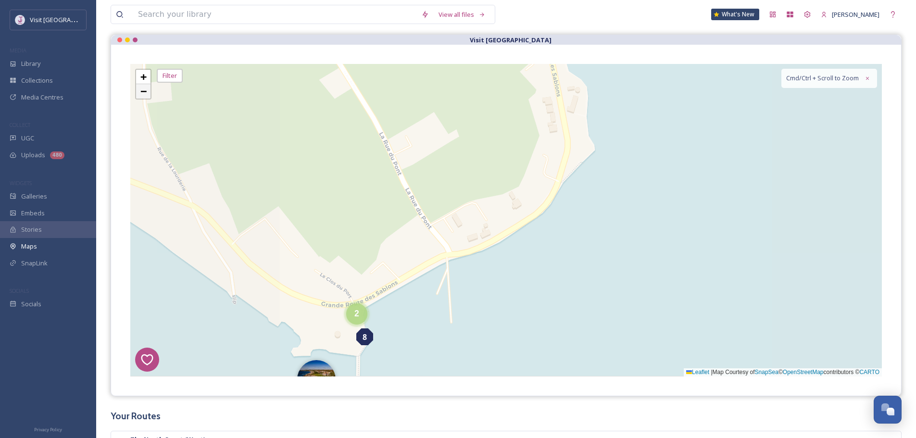
click at [142, 94] on span "−" at bounding box center [143, 91] width 6 height 12
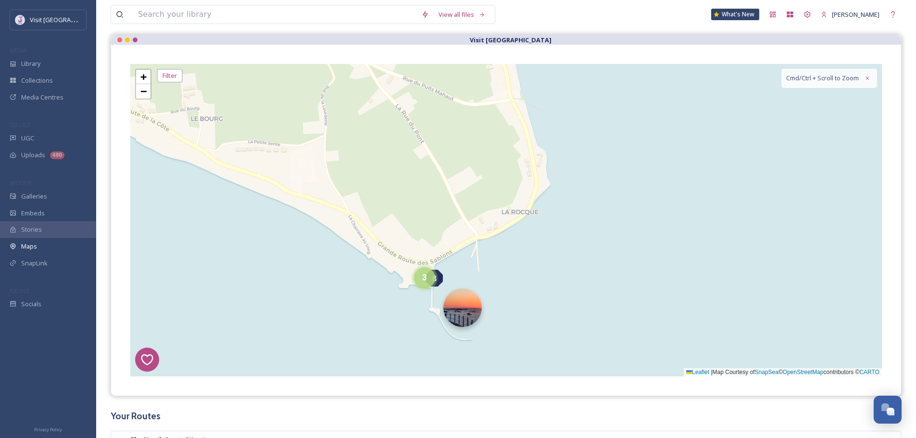
click at [467, 314] on img at bounding box center [462, 308] width 38 height 38
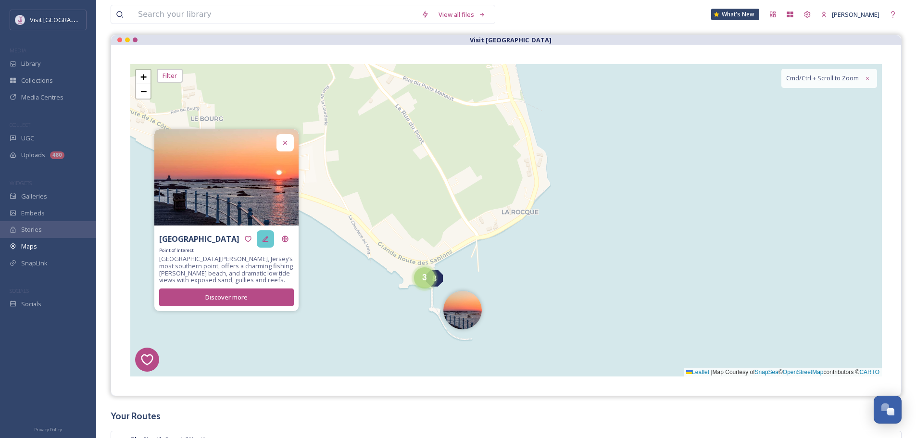
click at [266, 244] on div at bounding box center [265, 238] width 17 height 17
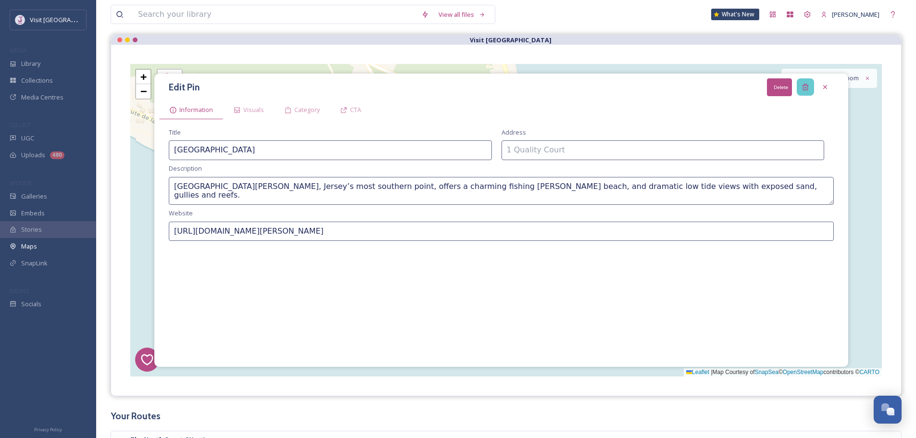
click at [807, 93] on div "Delete" at bounding box center [805, 86] width 17 height 17
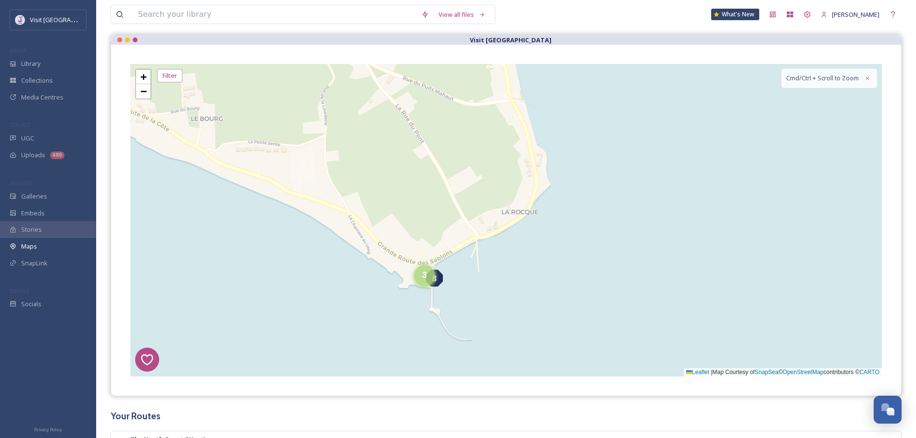
click at [432, 272] on div "3" at bounding box center [424, 275] width 21 height 21
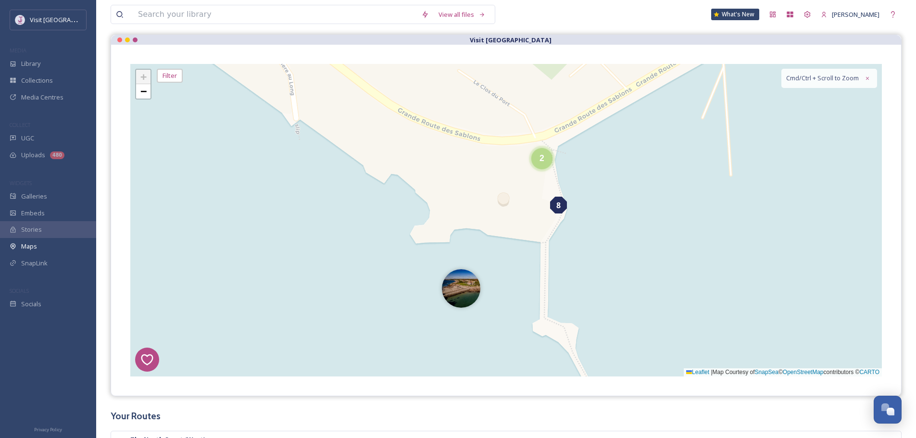
click at [560, 208] on span "8" at bounding box center [558, 206] width 4 height 12
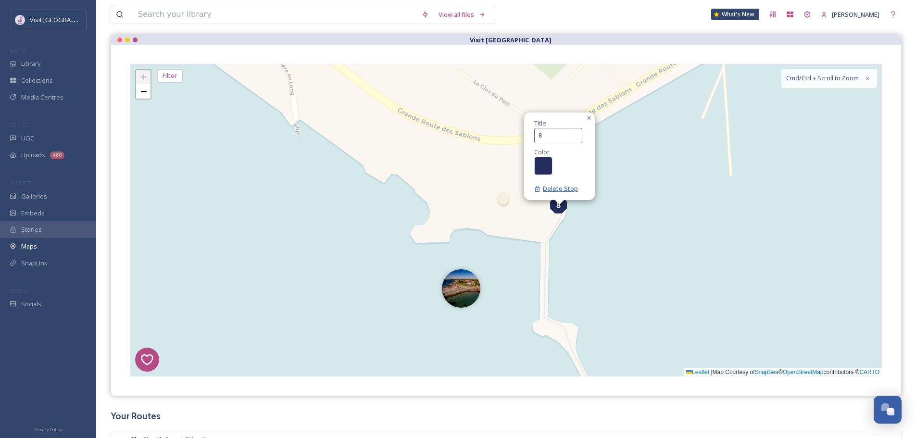
click at [565, 191] on span "Delete Stop" at bounding box center [556, 188] width 44 height 9
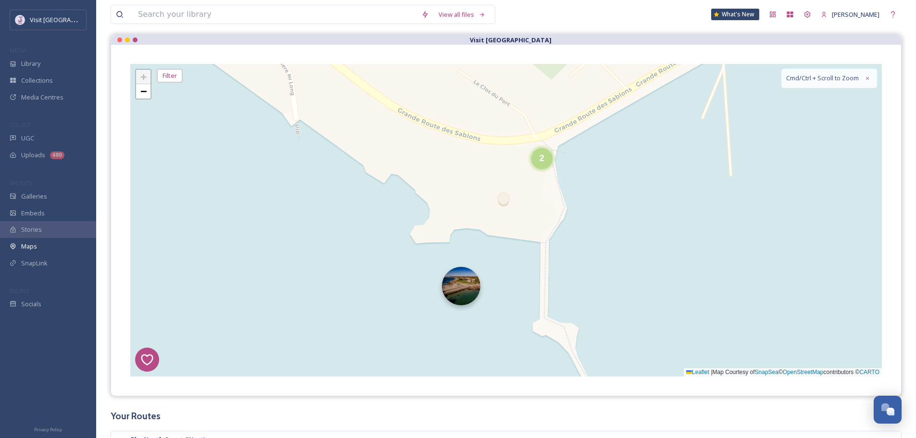
click at [471, 279] on img at bounding box center [461, 286] width 38 height 38
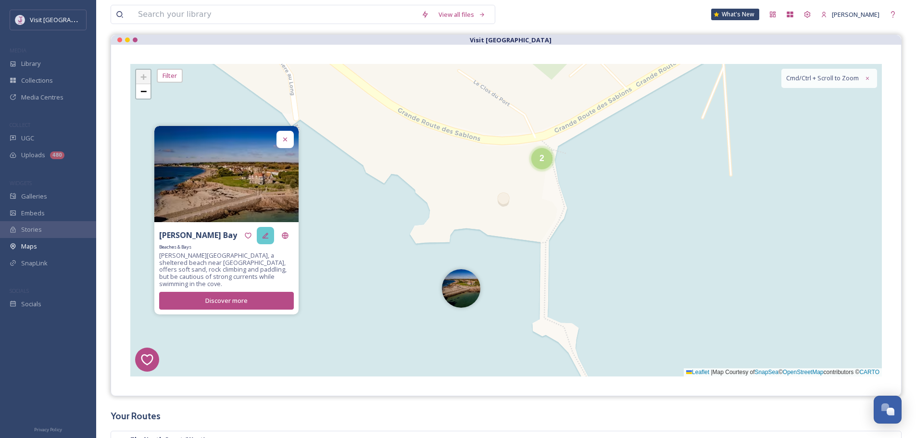
click at [265, 243] on div at bounding box center [265, 235] width 17 height 17
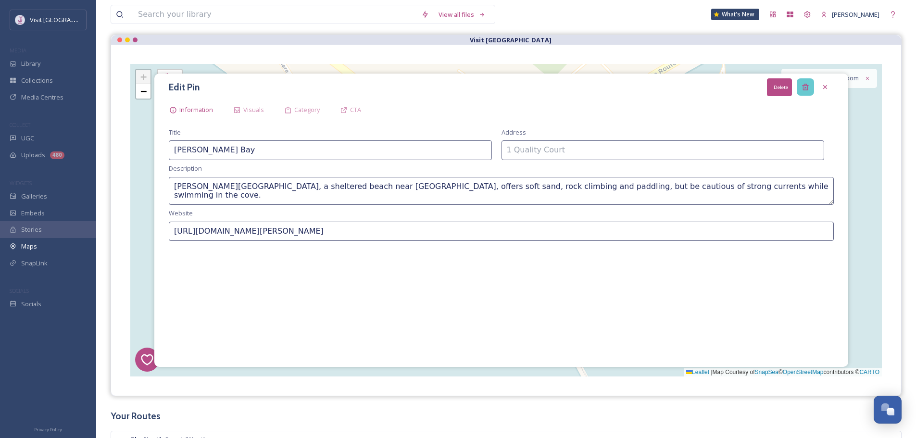
click at [799, 91] on div "Delete" at bounding box center [805, 86] width 17 height 17
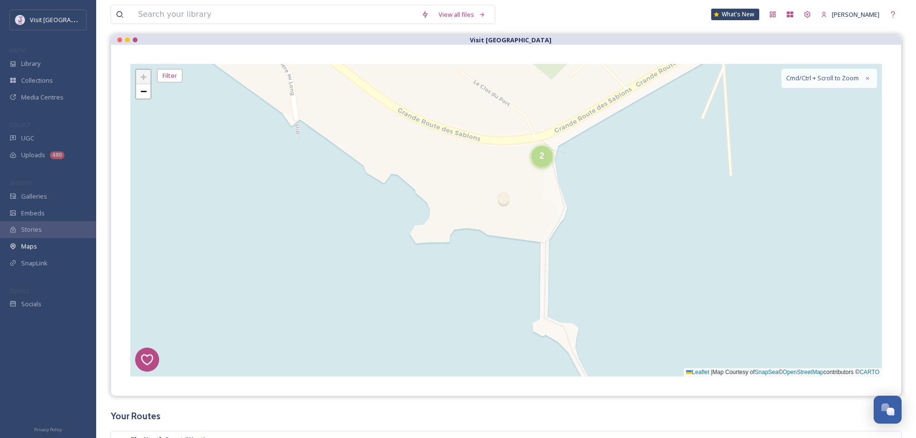
click at [542, 153] on span "2" at bounding box center [542, 156] width 5 height 10
click at [558, 163] on img at bounding box center [559, 161] width 38 height 38
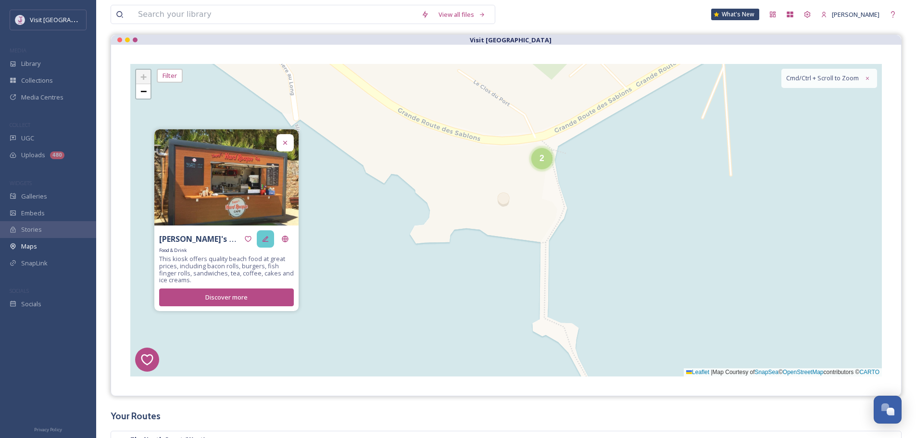
click at [268, 241] on icon at bounding box center [266, 239] width 8 height 8
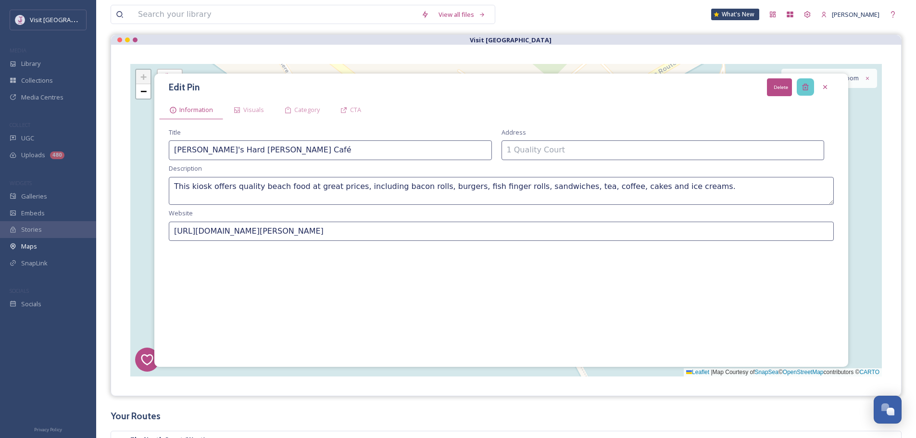
click at [813, 86] on div "Delete" at bounding box center [805, 86] width 17 height 17
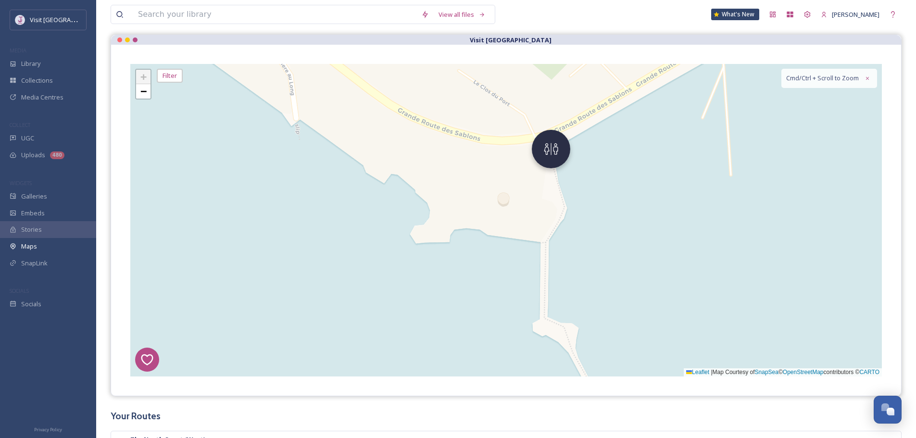
click at [550, 151] on img at bounding box center [551, 149] width 38 height 38
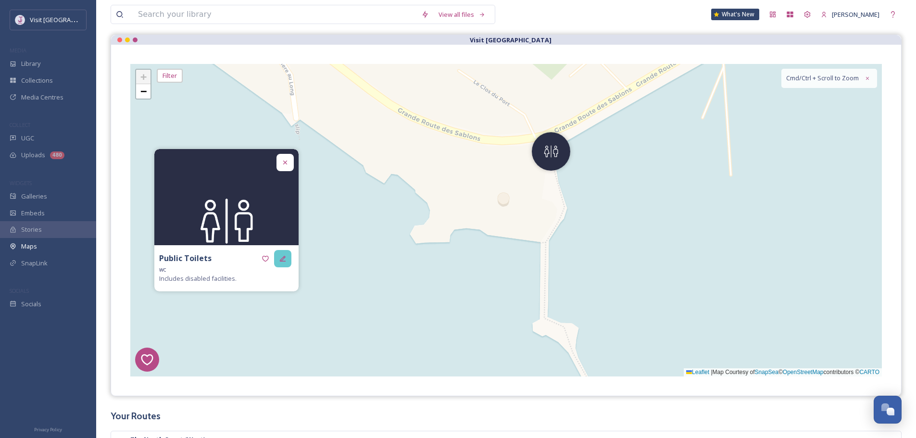
click at [288, 252] on div at bounding box center [282, 258] width 17 height 17
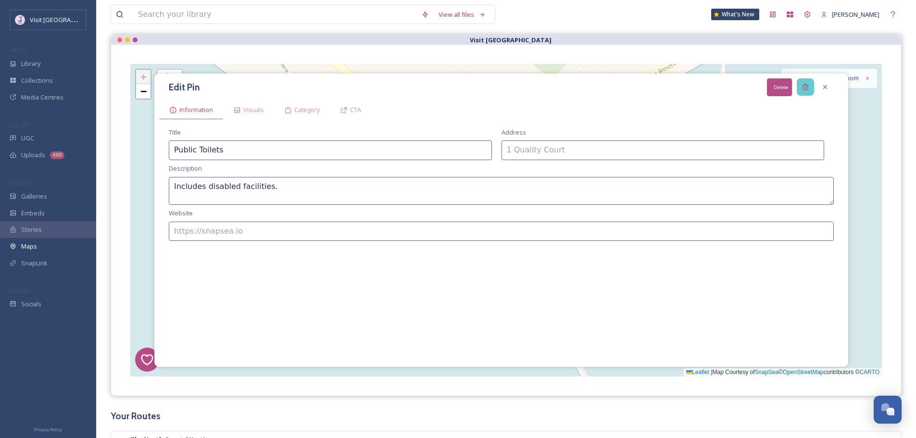
click at [811, 87] on div "Delete" at bounding box center [805, 86] width 17 height 17
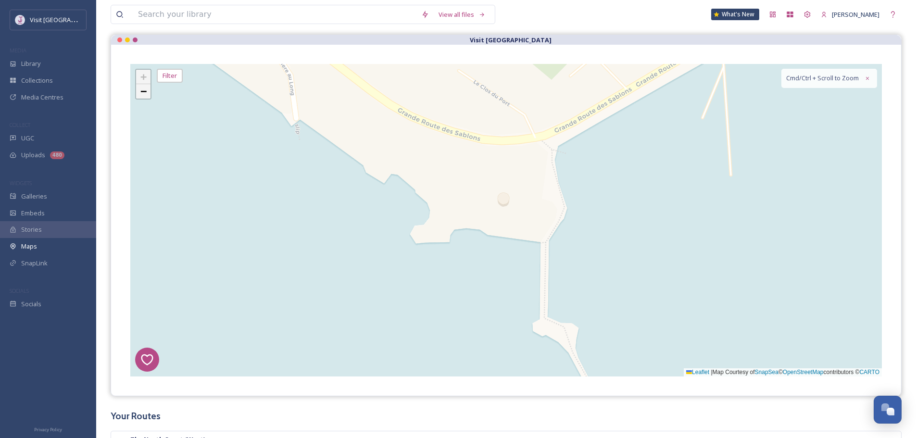
click at [142, 92] on span "−" at bounding box center [143, 91] width 6 height 12
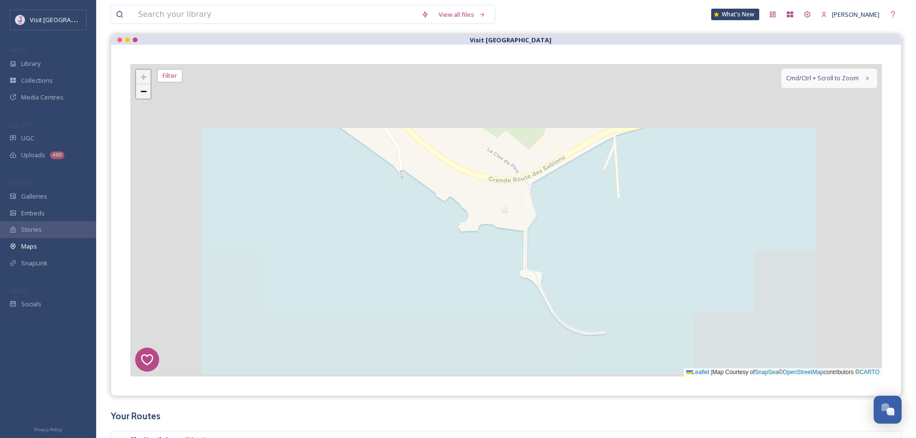
click at [142, 92] on span "−" at bounding box center [143, 91] width 6 height 12
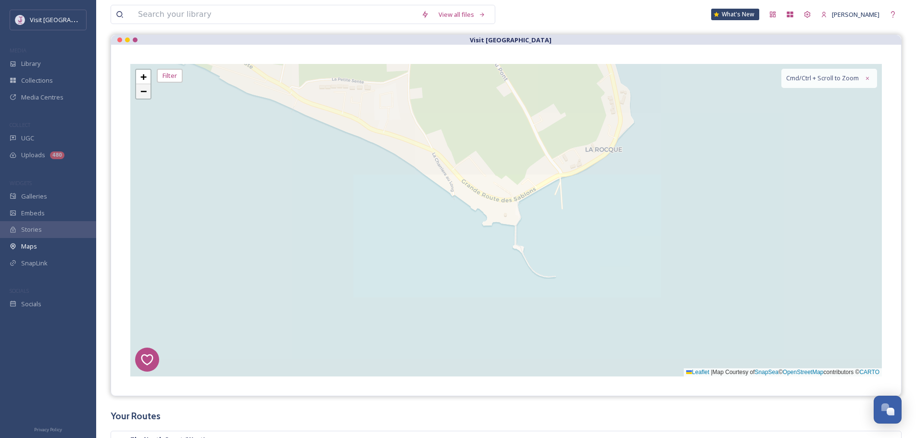
click at [142, 93] on span "−" at bounding box center [143, 91] width 6 height 12
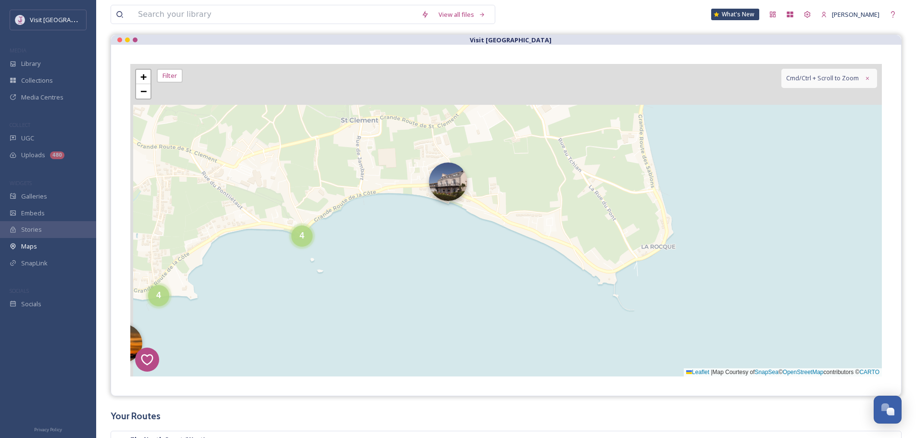
drag, startPoint x: 427, startPoint y: 182, endPoint x: 473, endPoint y: 203, distance: 51.2
click at [478, 217] on div "6 1 4 5 2 4 4 4 8 4 2 4 3 6 10 + − Leaflet | Map Courtesy of SnapSea © OpenStre…" at bounding box center [506, 220] width 752 height 313
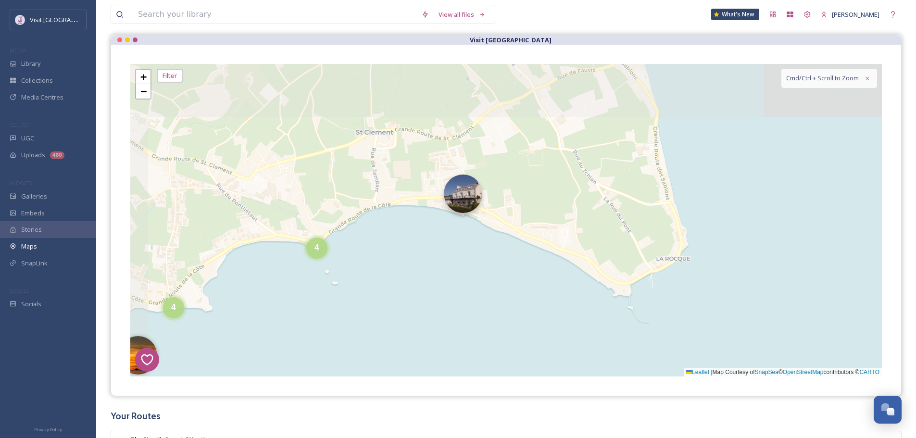
click at [460, 193] on img at bounding box center [463, 194] width 38 height 38
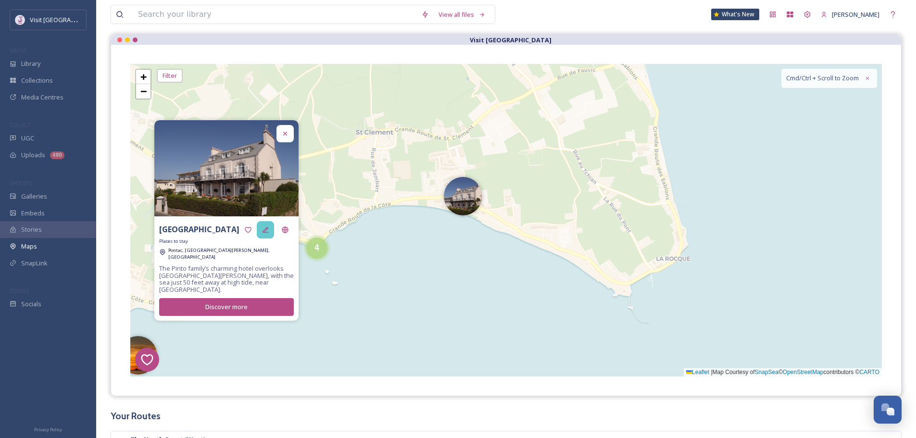
click at [271, 239] on div at bounding box center [265, 229] width 17 height 17
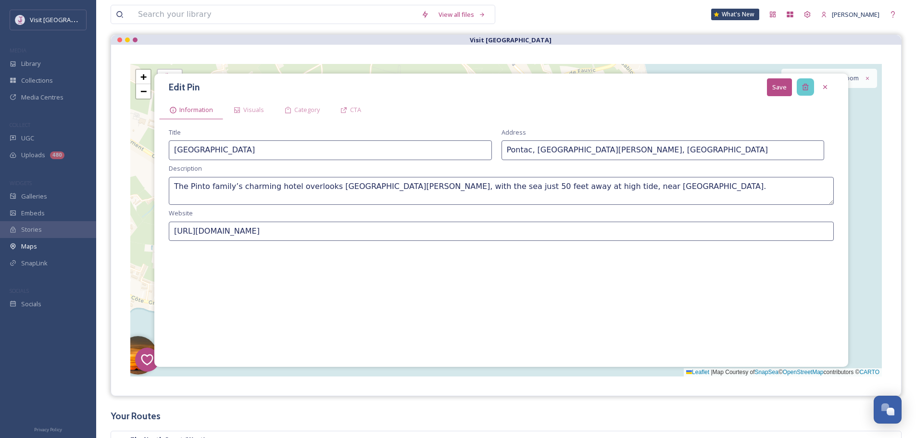
click at [813, 86] on div at bounding box center [805, 86] width 17 height 17
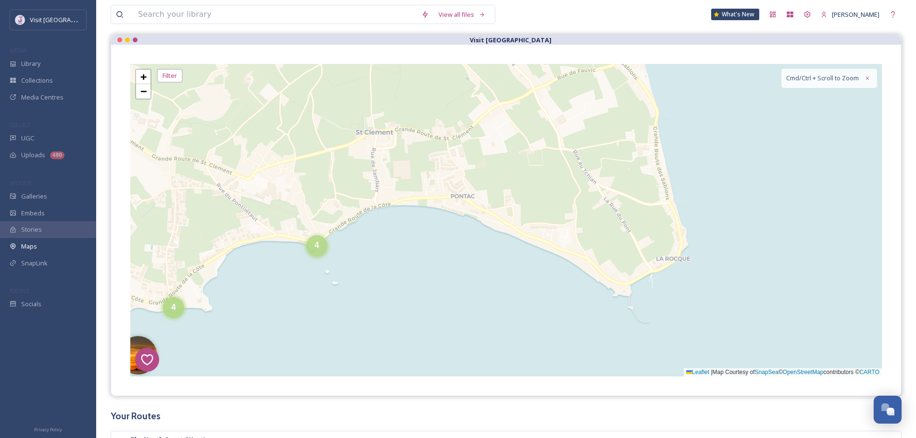
click at [319, 246] on div "4" at bounding box center [316, 245] width 21 height 21
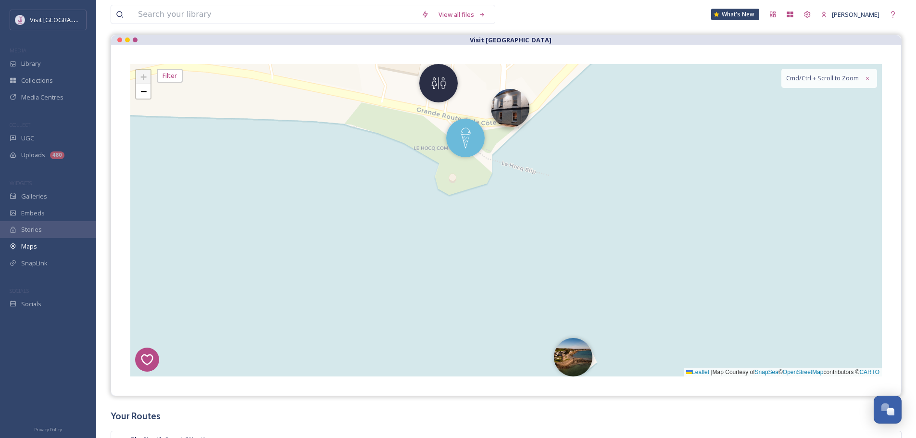
click at [498, 117] on img at bounding box center [510, 108] width 38 height 38
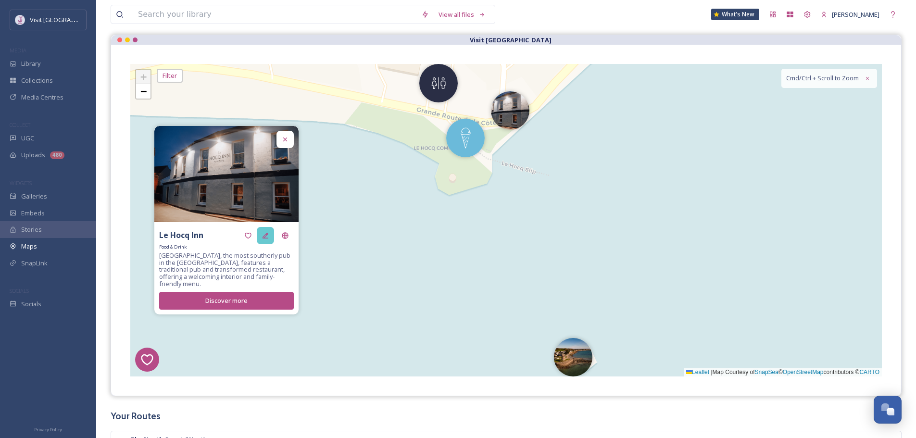
click at [271, 234] on div at bounding box center [265, 235] width 17 height 17
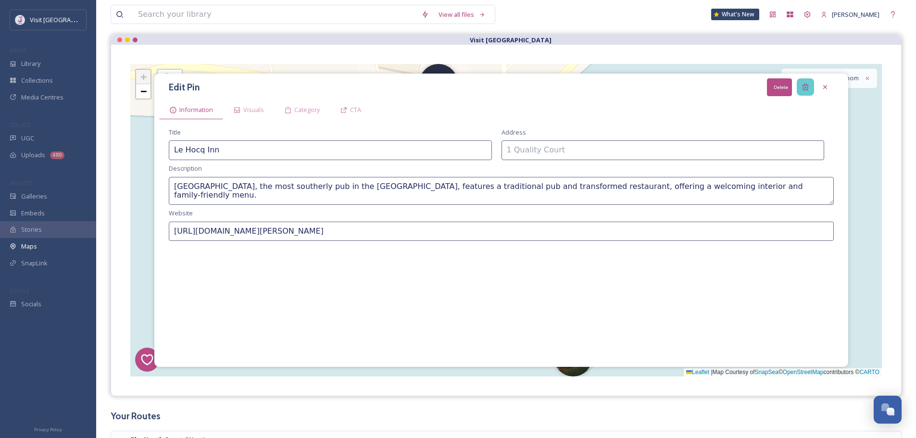
click at [800, 87] on div "Delete" at bounding box center [805, 86] width 17 height 17
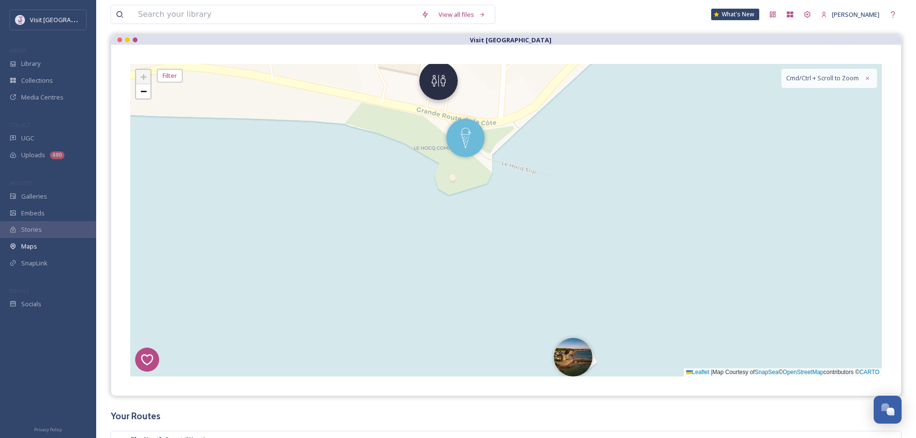
click at [436, 98] on img at bounding box center [438, 81] width 38 height 38
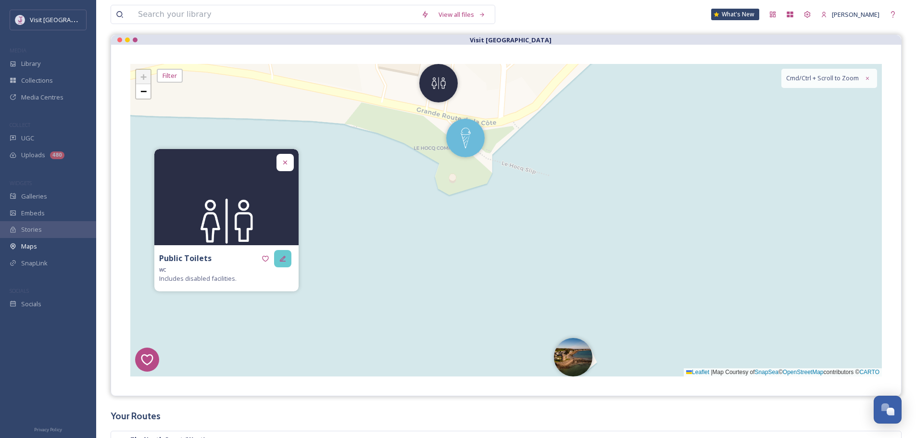
click at [290, 254] on div at bounding box center [282, 258] width 17 height 17
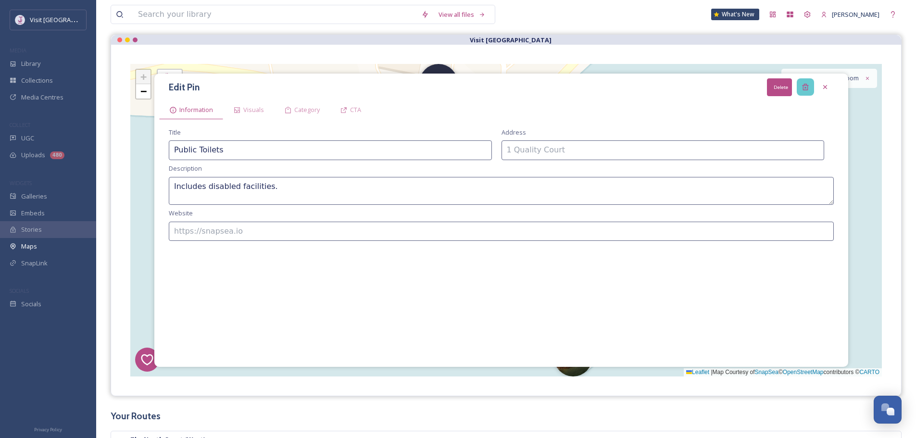
click at [804, 82] on div "Delete" at bounding box center [805, 86] width 17 height 17
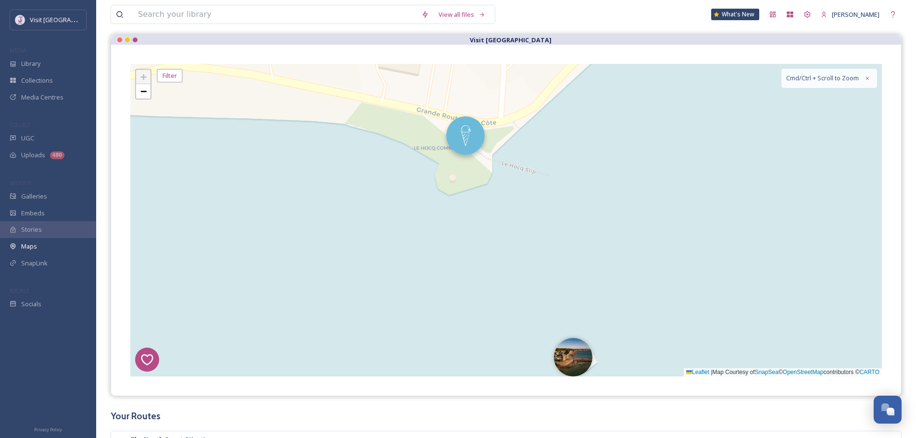
click at [479, 145] on img at bounding box center [465, 135] width 38 height 38
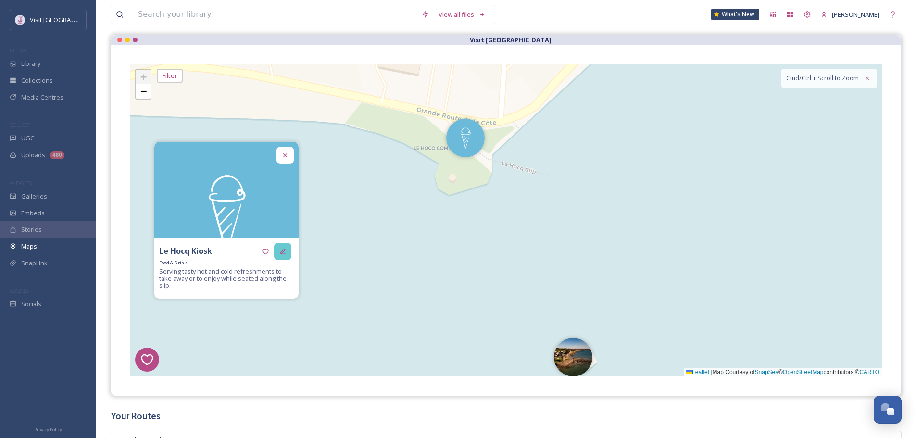
click at [276, 254] on div at bounding box center [282, 251] width 17 height 17
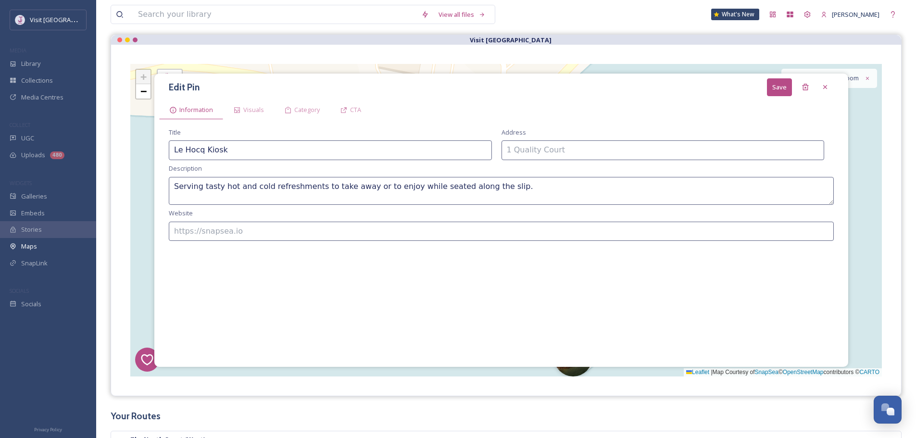
drag, startPoint x: 815, startPoint y: 75, endPoint x: 808, endPoint y: 91, distance: 17.9
click at [815, 77] on div "Edit Pin Save Information Visuals Category CTA Title Le Hocq Kiosk Address Desc…" at bounding box center [501, 220] width 694 height 293
drag, startPoint x: 807, startPoint y: 92, endPoint x: 801, endPoint y: 99, distance: 8.6
click at [807, 92] on div "Delete" at bounding box center [805, 86] width 17 height 17
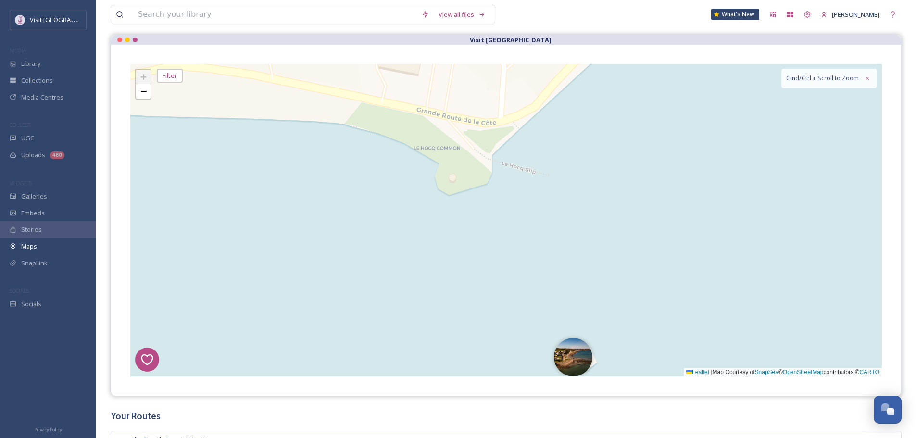
drag, startPoint x: 579, startPoint y: 353, endPoint x: 503, endPoint y: 338, distance: 77.2
click at [579, 354] on img at bounding box center [573, 357] width 38 height 38
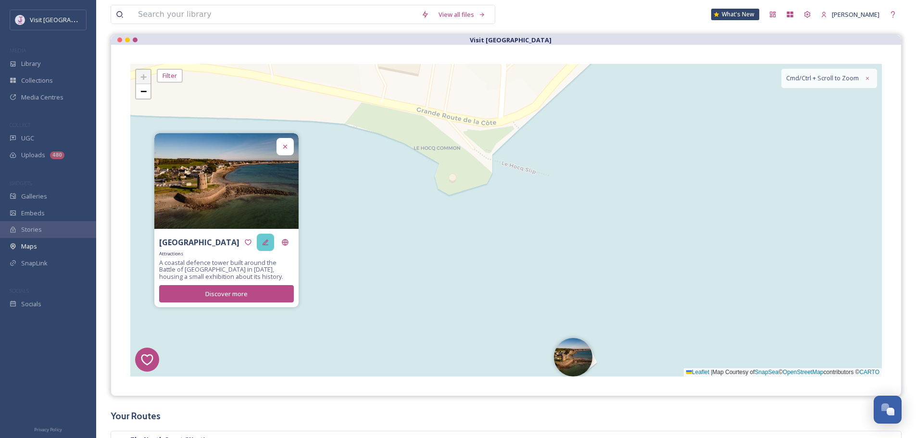
click at [266, 244] on icon at bounding box center [266, 243] width 8 height 8
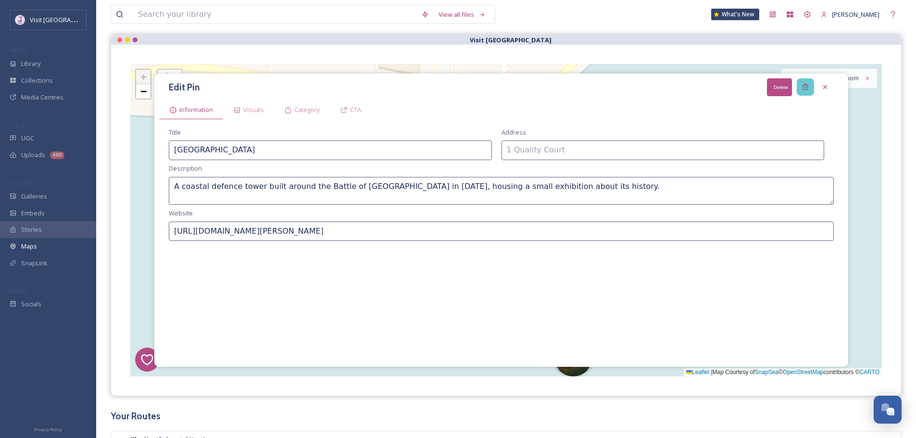
click at [810, 89] on div "Delete" at bounding box center [805, 86] width 17 height 17
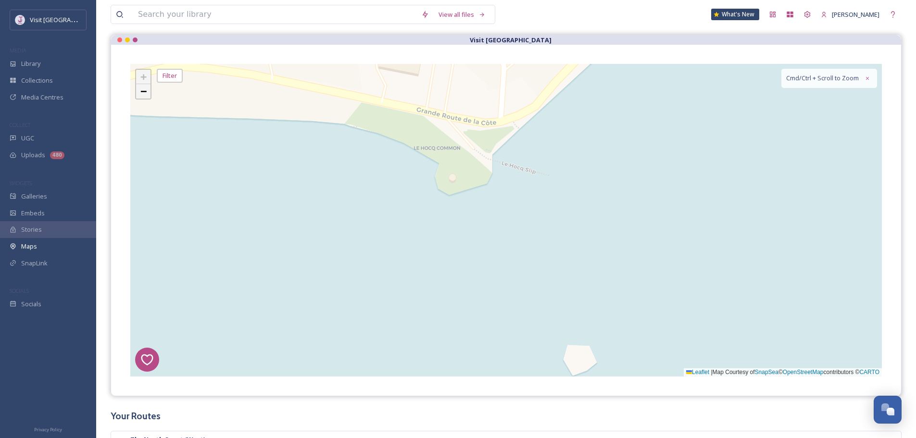
click at [147, 95] on span "−" at bounding box center [143, 91] width 6 height 12
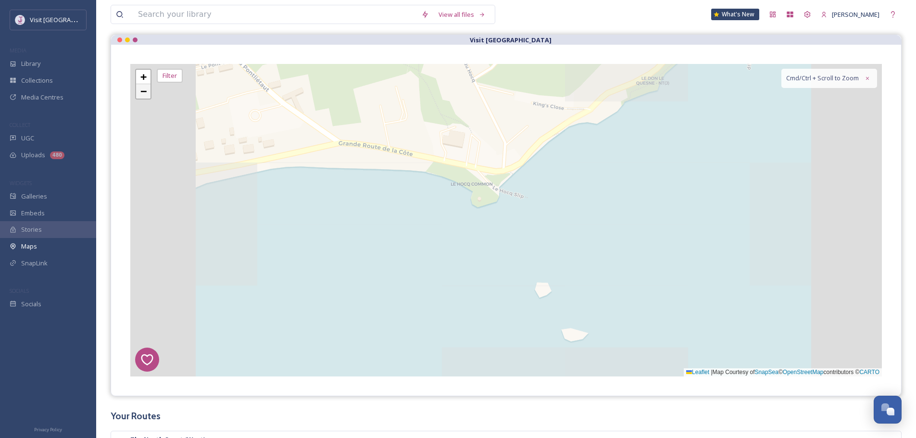
click at [147, 95] on span "−" at bounding box center [143, 91] width 6 height 12
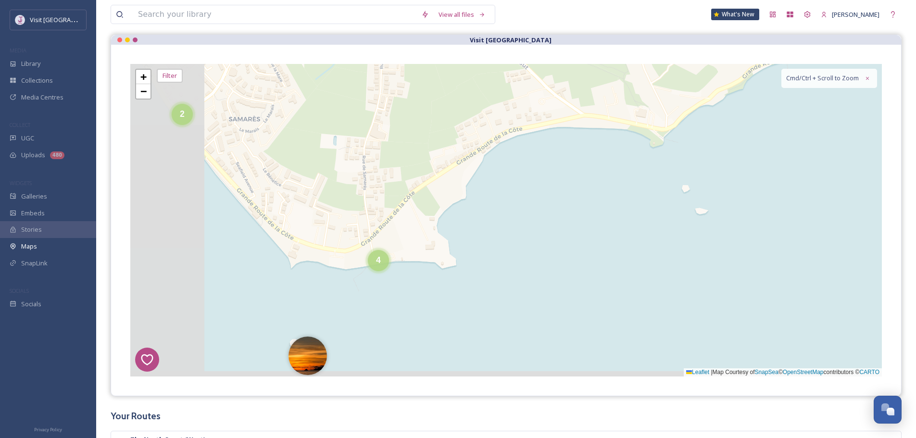
drag, startPoint x: 418, startPoint y: 230, endPoint x: 579, endPoint y: 164, distance: 174.2
click at [579, 164] on div "6 1 4 5 2 4 2 2 4 4 + − Leaflet | Map Courtesy of SnapSea © OpenStreetMap contr…" at bounding box center [506, 220] width 752 height 313
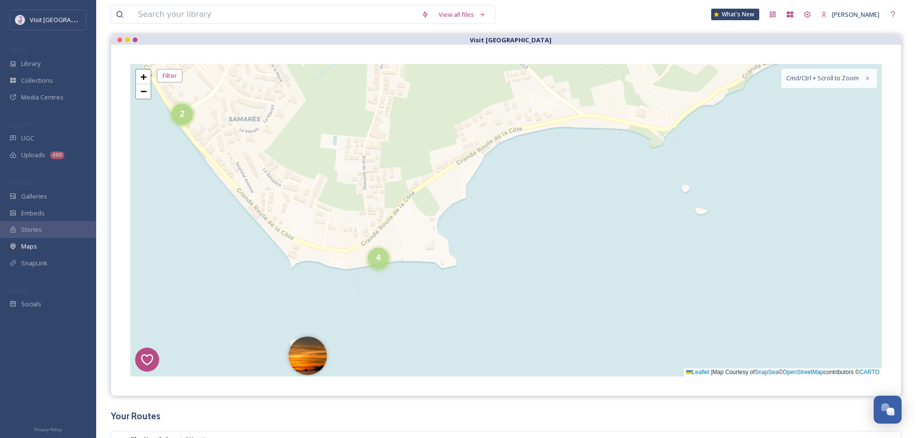
click at [378, 265] on div "4" at bounding box center [378, 258] width 21 height 21
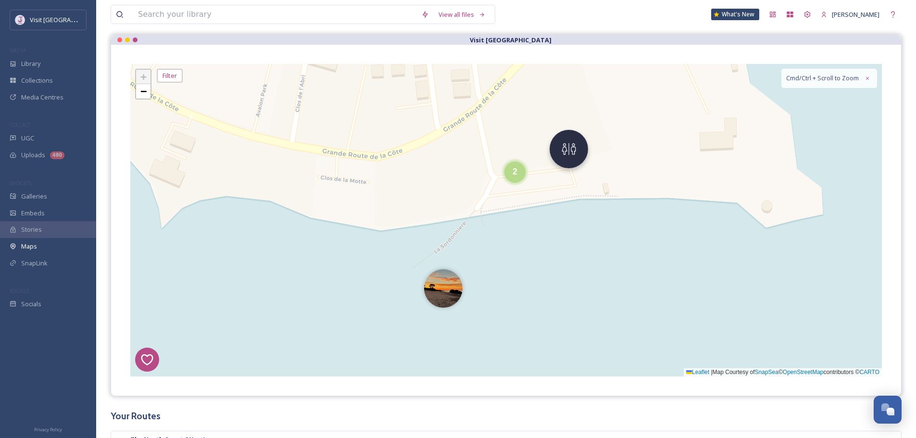
click at [565, 158] on img at bounding box center [569, 149] width 38 height 38
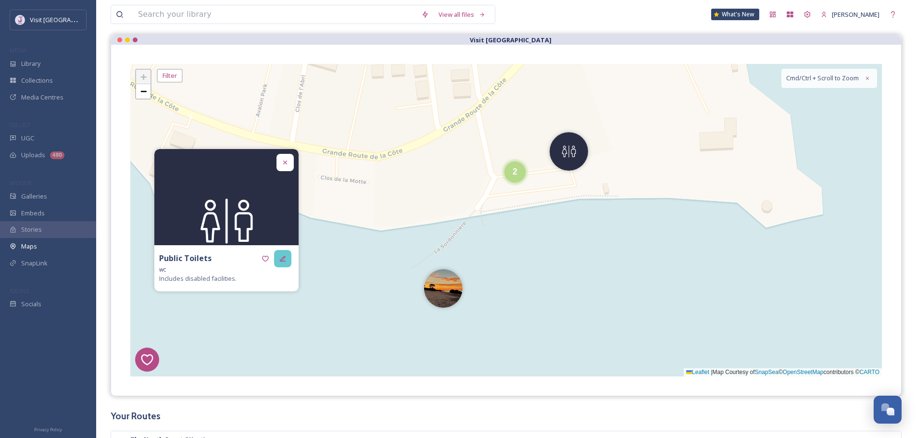
click at [275, 263] on div at bounding box center [282, 258] width 17 height 17
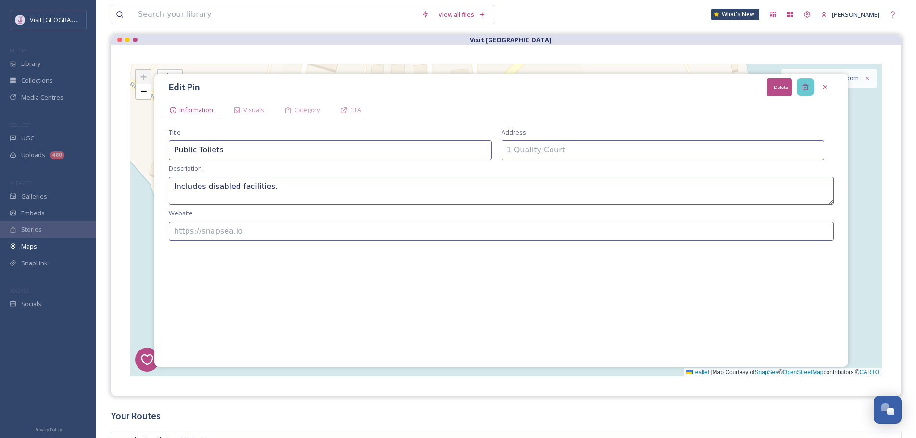
click at [807, 87] on icon at bounding box center [806, 87] width 8 height 8
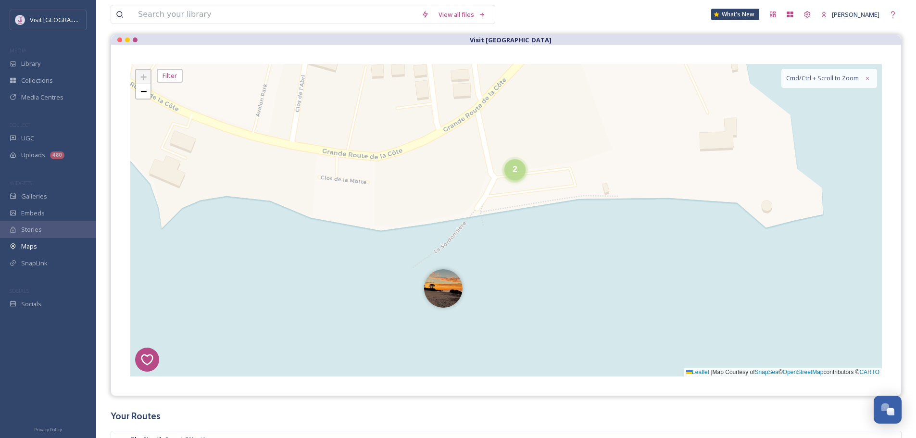
click at [517, 171] on span "2" at bounding box center [515, 169] width 5 height 10
click at [497, 177] on img at bounding box center [498, 174] width 38 height 38
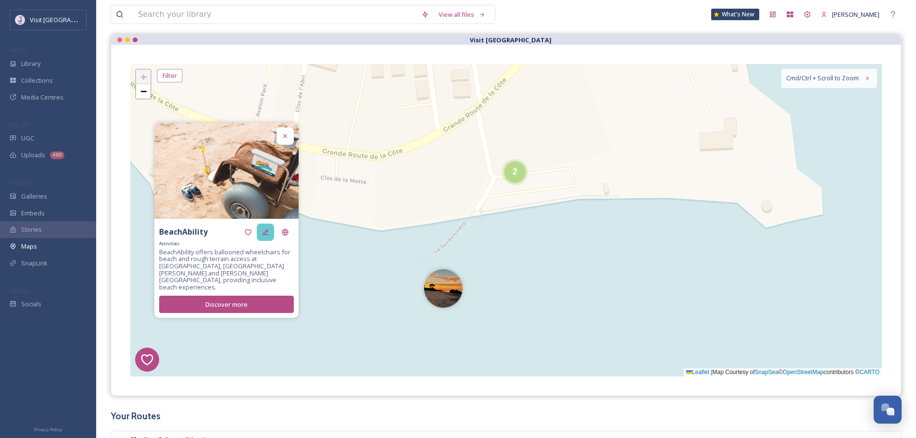
click at [270, 241] on div at bounding box center [265, 232] width 17 height 17
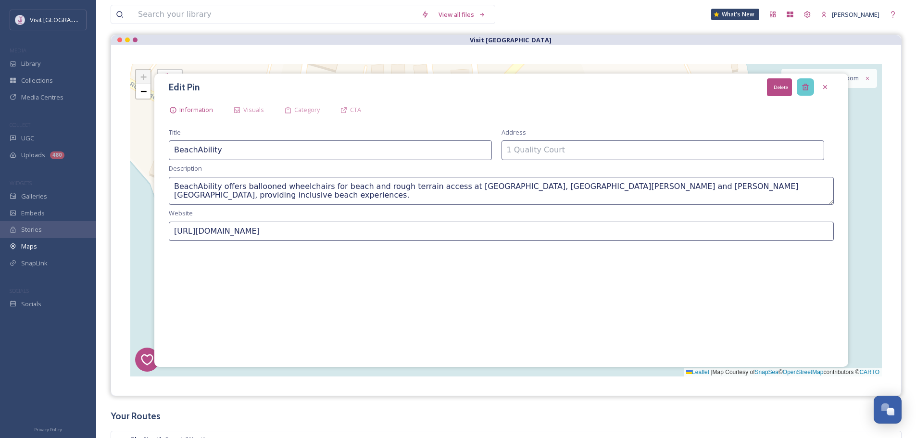
click at [800, 87] on div "Delete" at bounding box center [805, 86] width 17 height 17
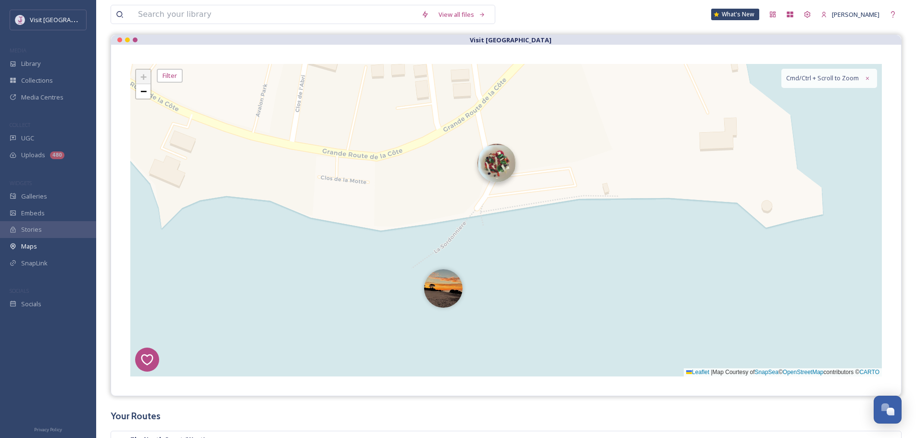
click at [499, 182] on img at bounding box center [497, 163] width 38 height 38
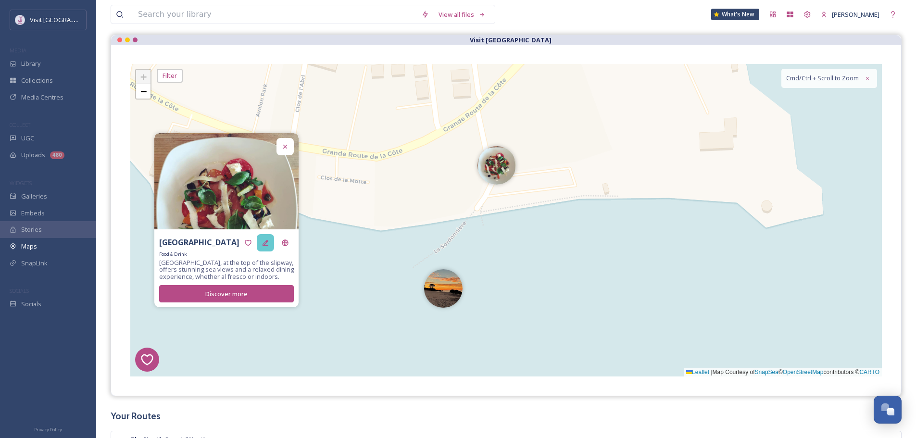
click at [267, 240] on icon at bounding box center [266, 243] width 8 height 8
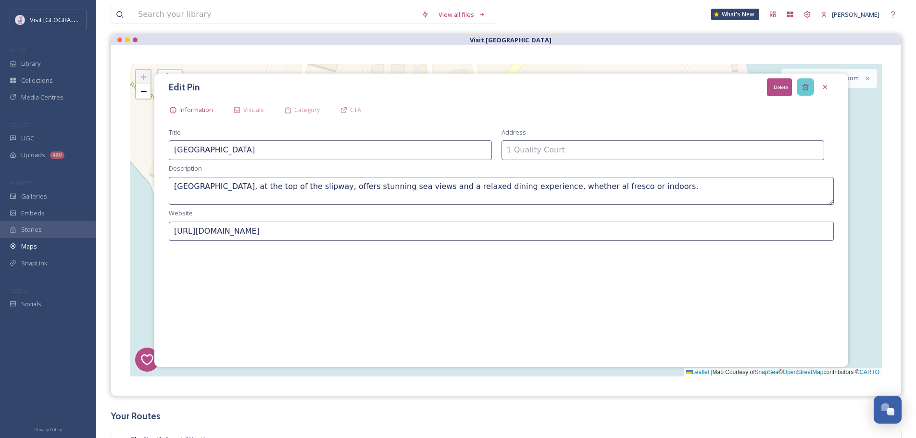
click at [805, 85] on icon at bounding box center [805, 87] width 6 height 6
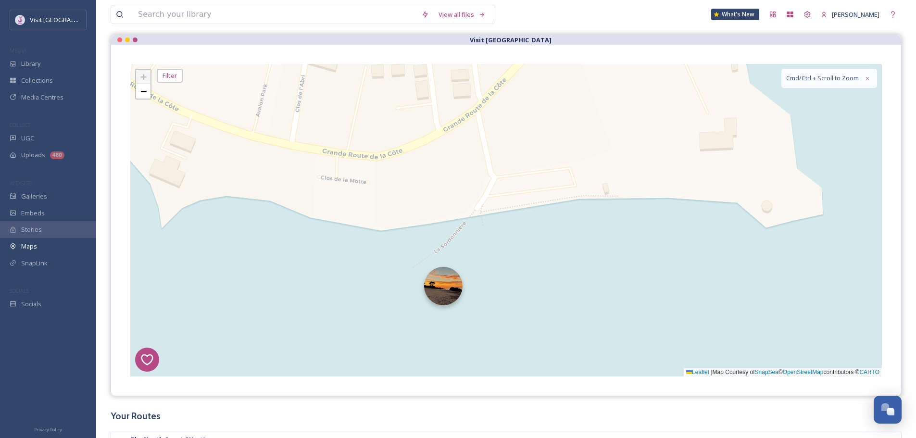
click at [444, 285] on img at bounding box center [443, 286] width 38 height 38
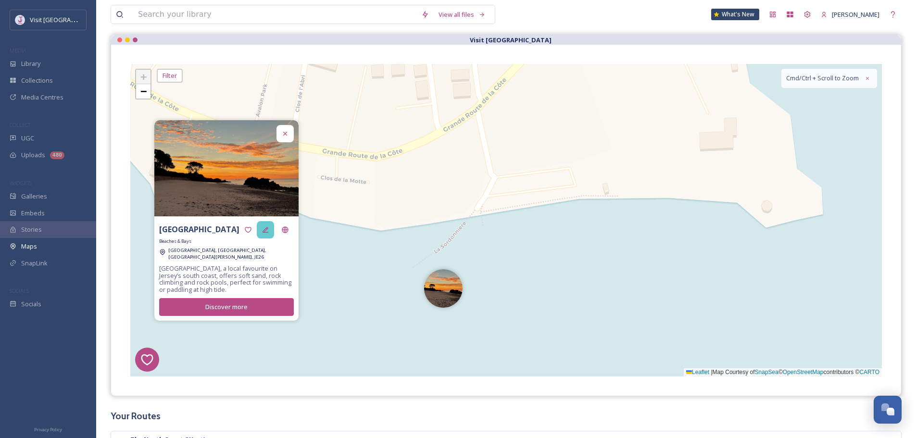
click at [272, 229] on div at bounding box center [265, 229] width 17 height 17
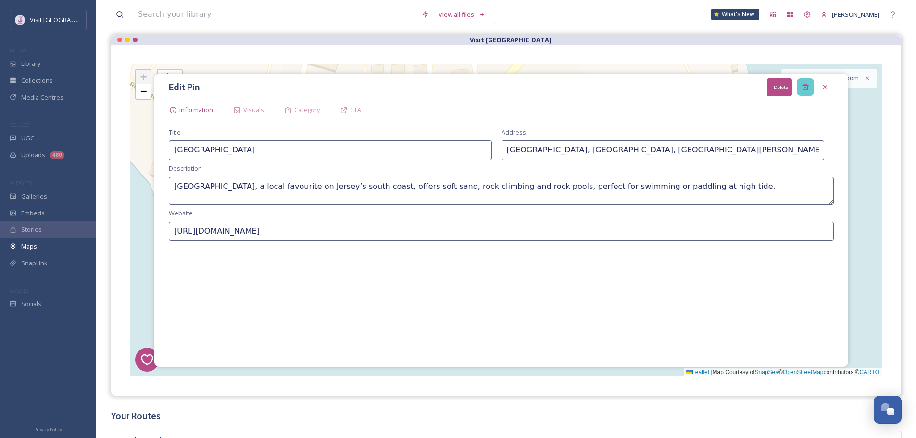
click at [805, 85] on icon at bounding box center [805, 87] width 6 height 6
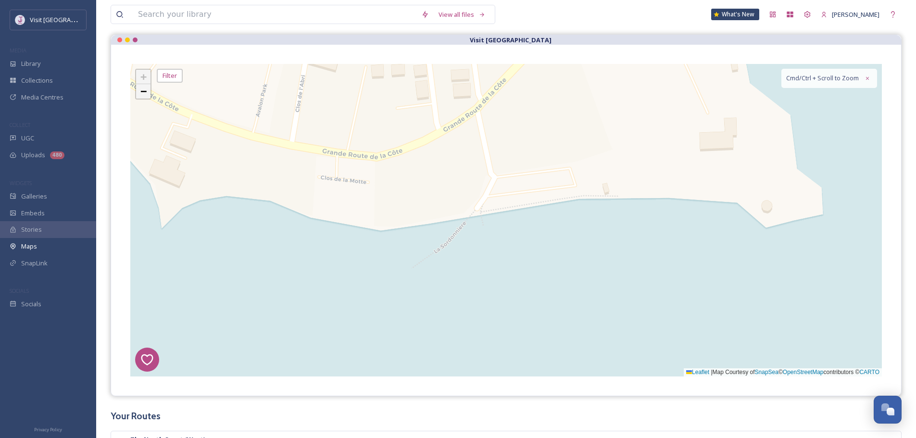
click at [148, 96] on link "−" at bounding box center [143, 91] width 14 height 14
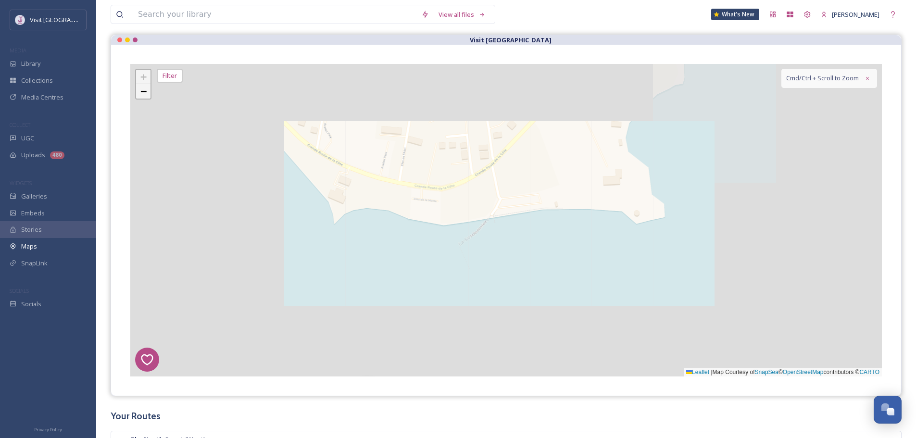
click at [148, 96] on link "−" at bounding box center [143, 91] width 14 height 14
click at [146, 96] on span "−" at bounding box center [143, 91] width 6 height 12
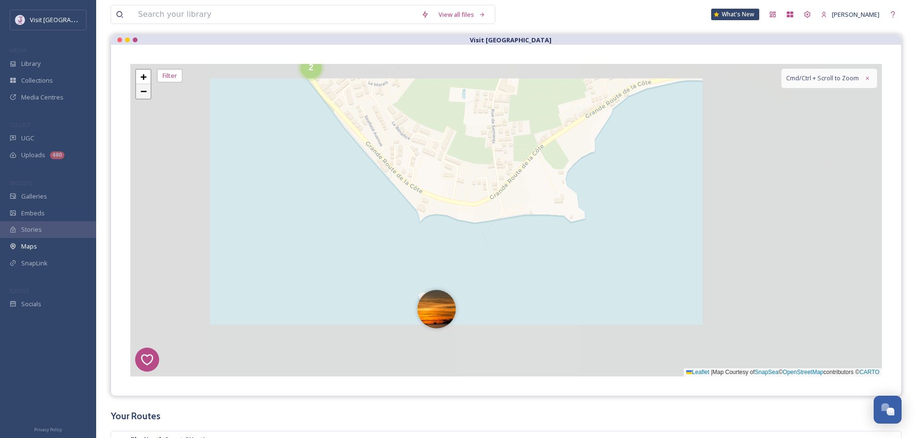
click at [146, 96] on span "−" at bounding box center [143, 91] width 6 height 12
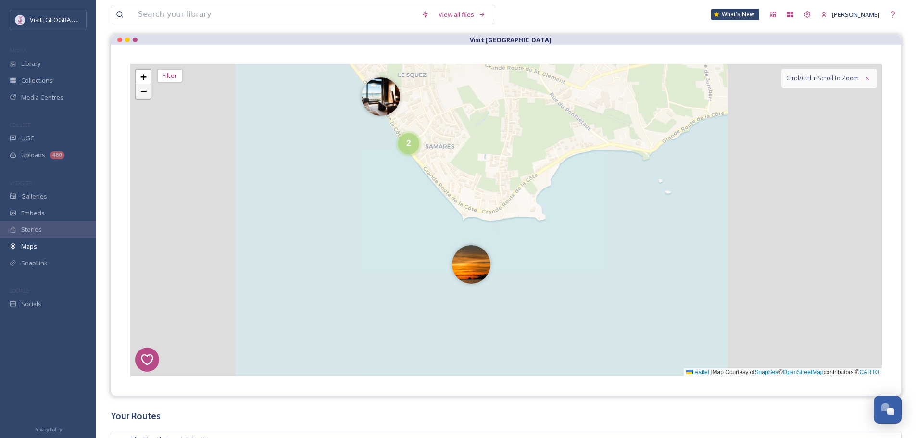
click at [146, 96] on span "−" at bounding box center [143, 91] width 6 height 12
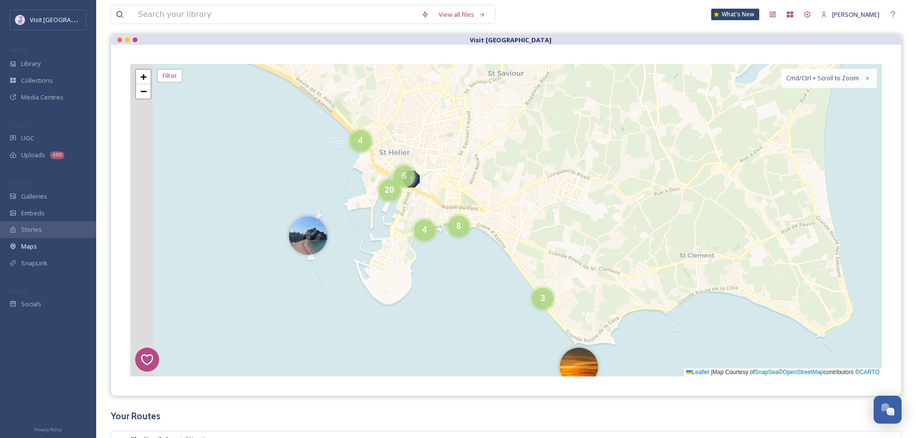
drag, startPoint x: 523, startPoint y: 123, endPoint x: 613, endPoint y: 248, distance: 154.0
click at [614, 249] on div "6 1 4 5 3 4 8 4 6 20 + − Leaflet | Map Courtesy of SnapSea © OpenStreetMap cont…" at bounding box center [506, 220] width 752 height 313
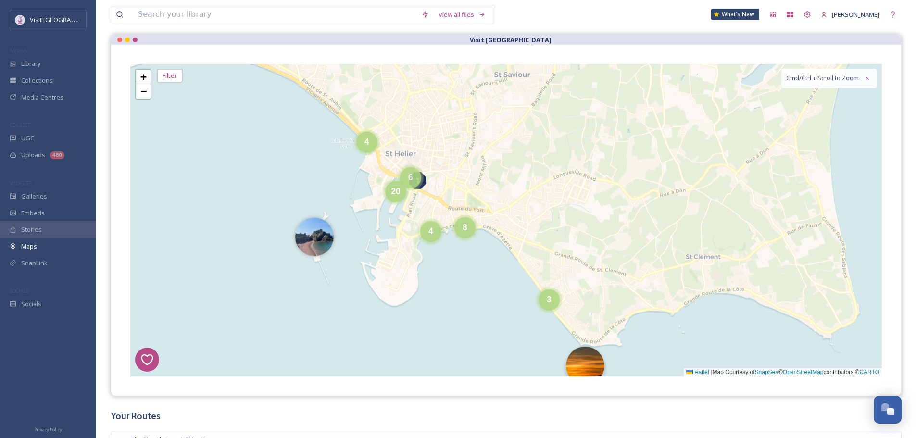
click at [589, 373] on img at bounding box center [585, 366] width 38 height 38
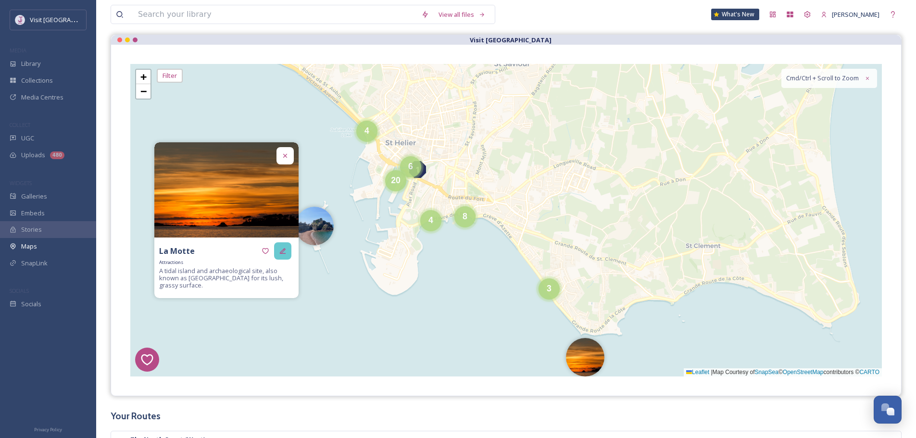
click at [282, 250] on icon at bounding box center [283, 251] width 8 height 8
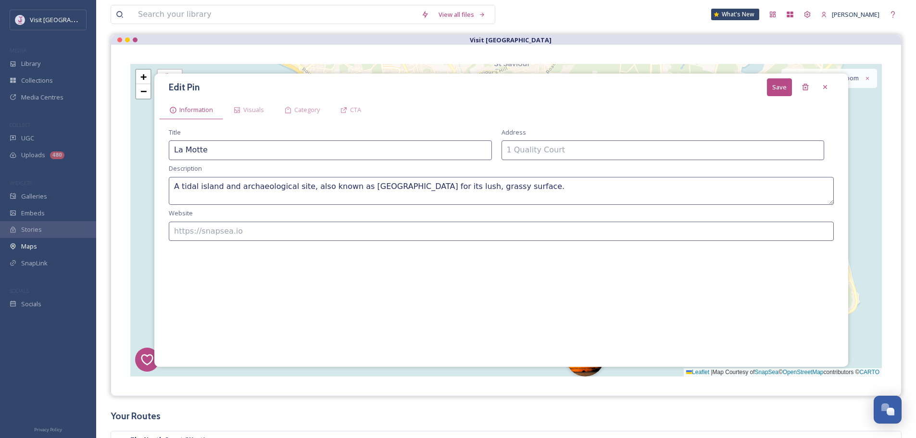
click at [814, 88] on div "Edit Pin Save" at bounding box center [501, 87] width 684 height 18
click at [811, 88] on div "Delete" at bounding box center [805, 86] width 17 height 17
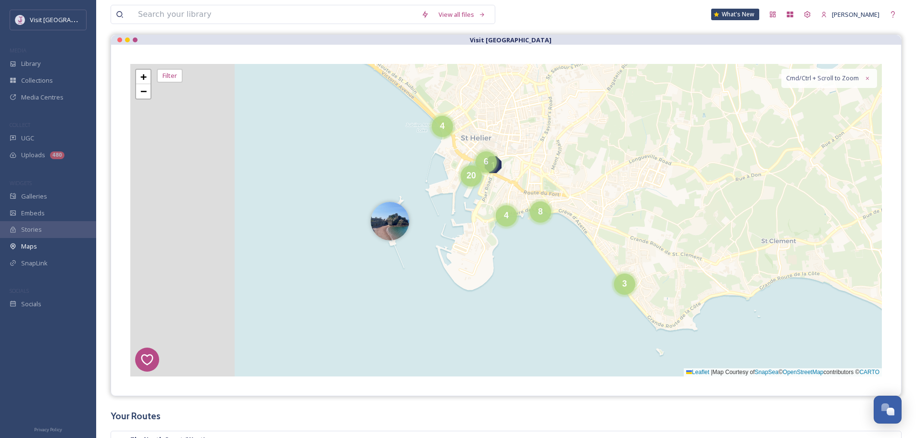
drag, startPoint x: 744, startPoint y: 135, endPoint x: 837, endPoint y: 110, distance: 96.6
click at [840, 110] on div "6 1 4 5 4 6 3 20 8 4 + − Leaflet | Map Courtesy of SnapSea © OpenStreetMap cont…" at bounding box center [506, 220] width 752 height 313
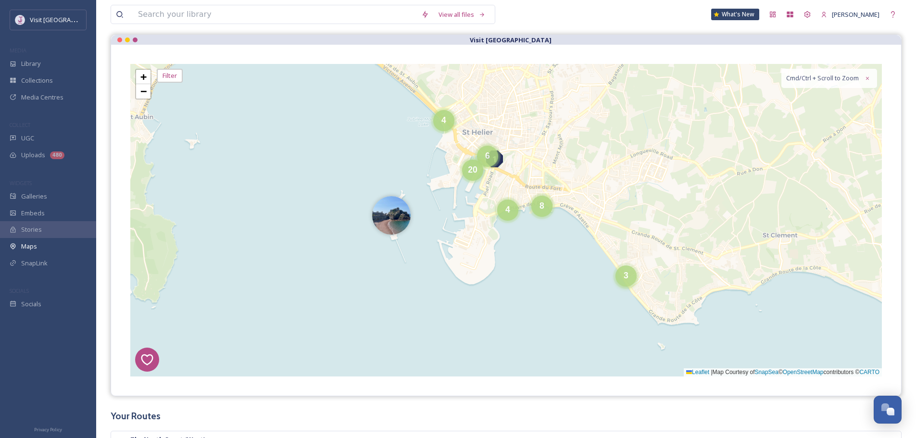
click at [631, 278] on div "3" at bounding box center [626, 275] width 21 height 21
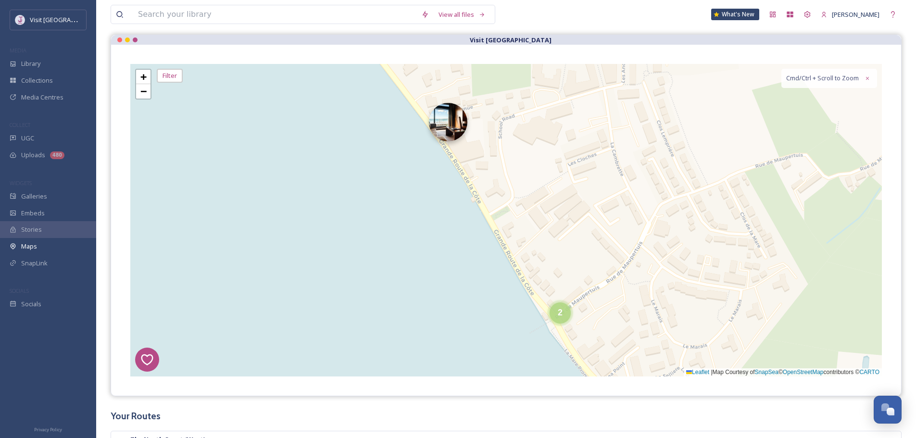
click at [458, 137] on img at bounding box center [448, 122] width 38 height 38
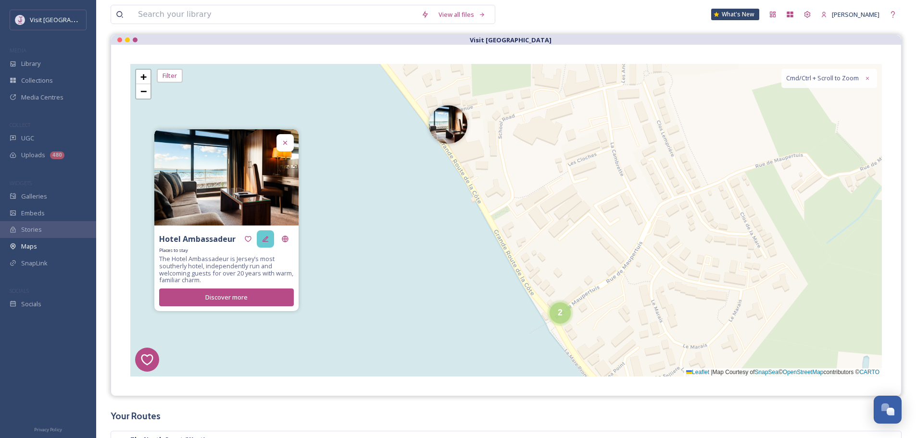
click at [261, 238] on div at bounding box center [265, 238] width 17 height 17
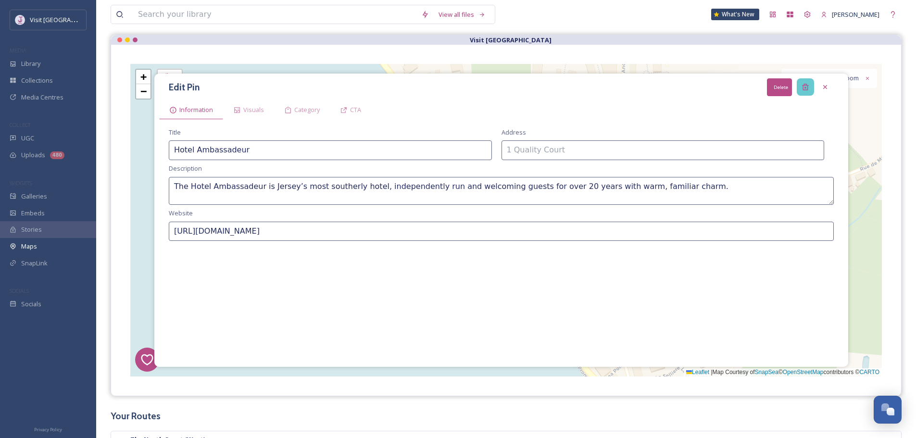
click at [810, 81] on div "Delete" at bounding box center [805, 86] width 17 height 17
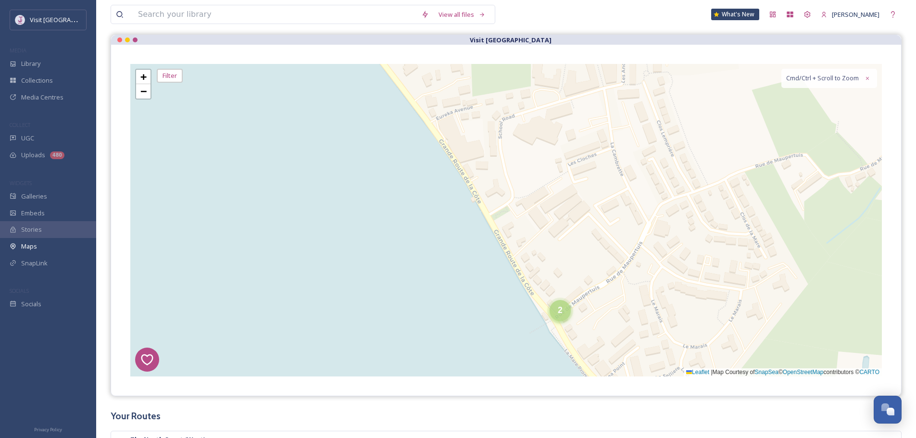
click at [564, 321] on div "2" at bounding box center [560, 310] width 21 height 21
click at [537, 313] on img at bounding box center [543, 315] width 38 height 38
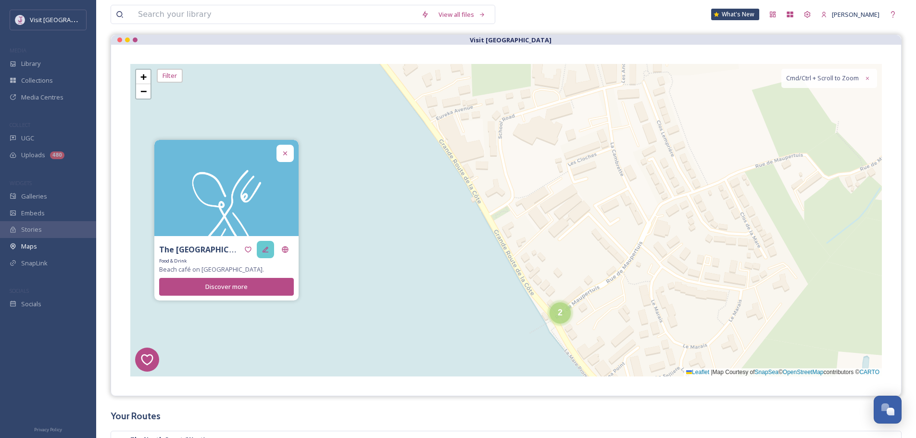
click at [269, 250] on icon at bounding box center [266, 250] width 8 height 8
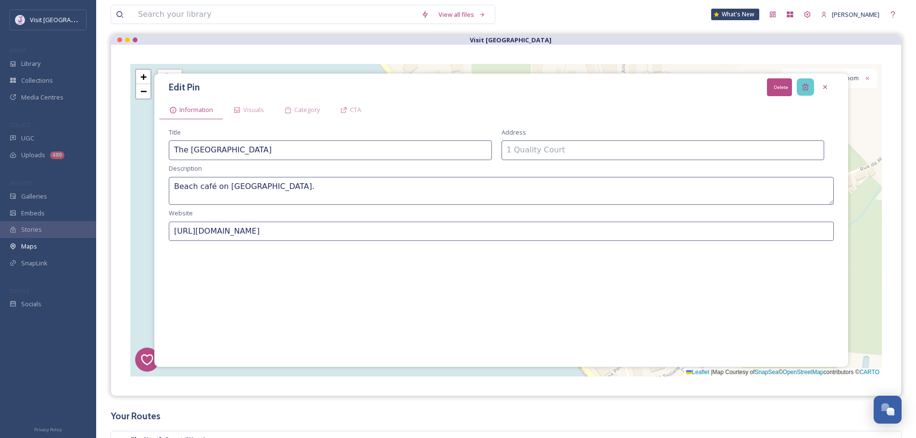
click at [807, 88] on icon at bounding box center [805, 87] width 6 height 6
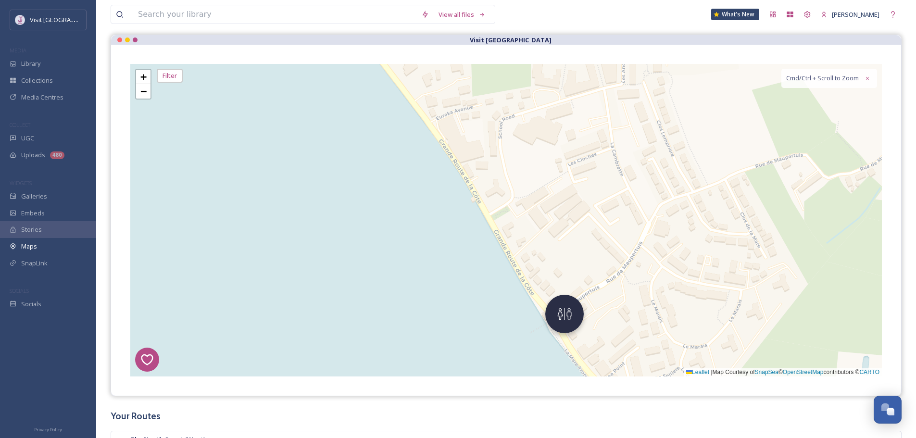
click at [575, 321] on img at bounding box center [564, 314] width 38 height 38
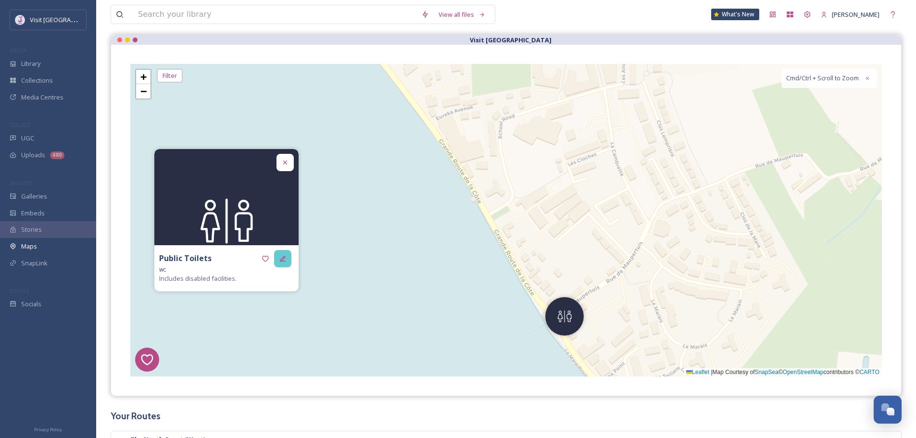
click at [281, 258] on icon at bounding box center [283, 259] width 8 height 8
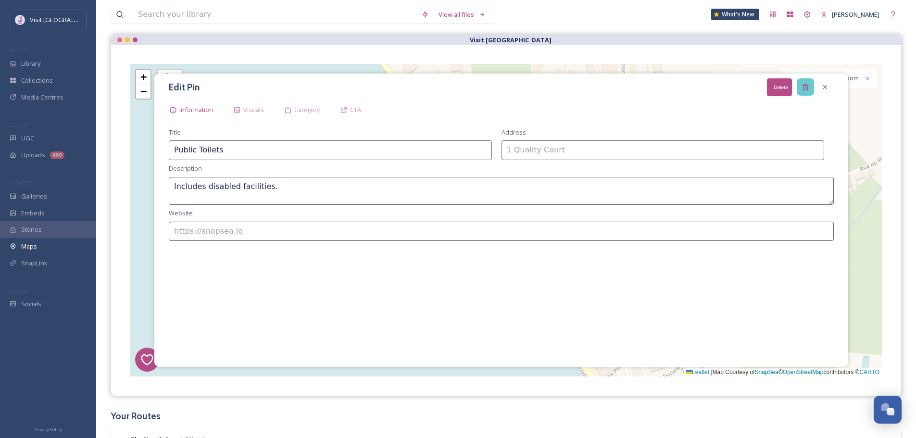
click at [801, 88] on div "Delete" at bounding box center [805, 86] width 17 height 17
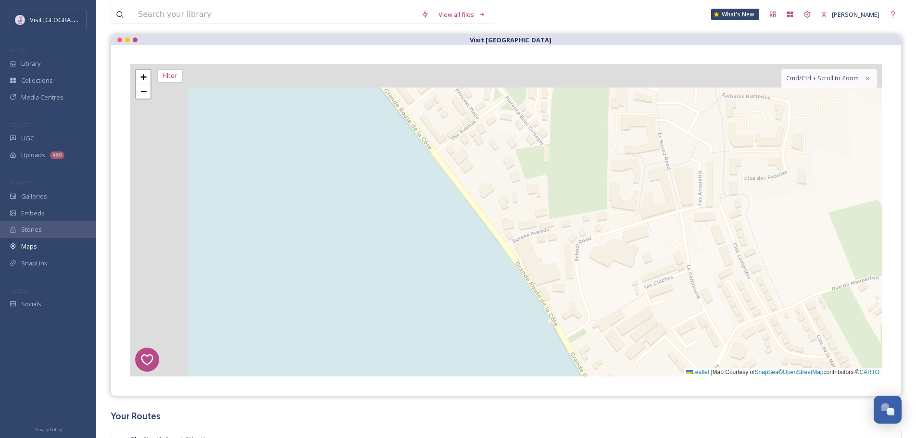
drag, startPoint x: 351, startPoint y: 142, endPoint x: 412, endPoint y: 232, distance: 109.1
click at [460, 304] on div "6 1 4 5 + − Leaflet | Map Courtesy of SnapSea © OpenStreetMap contributors © CA…" at bounding box center [506, 220] width 752 height 313
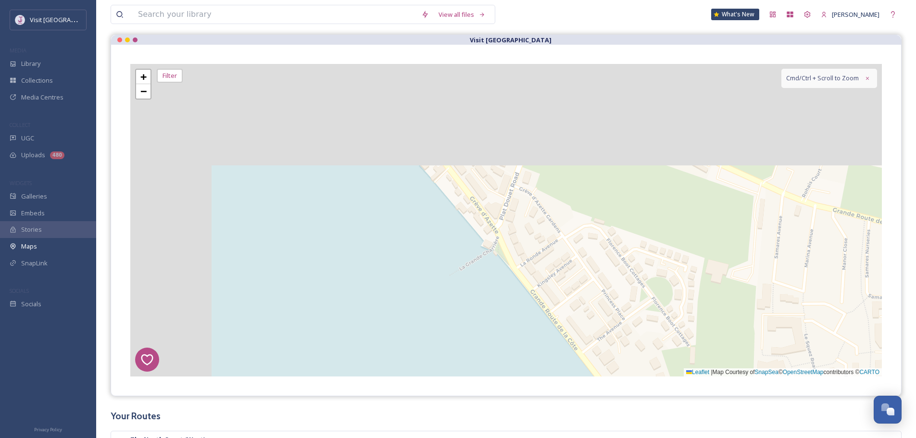
drag, startPoint x: 388, startPoint y: 174, endPoint x: 444, endPoint y: 231, distance: 80.3
click at [491, 317] on div "6 1 4 5 2 2 2 4 + − Leaflet | Map Courtesy of SnapSea © OpenStreetMap contribut…" at bounding box center [506, 220] width 752 height 313
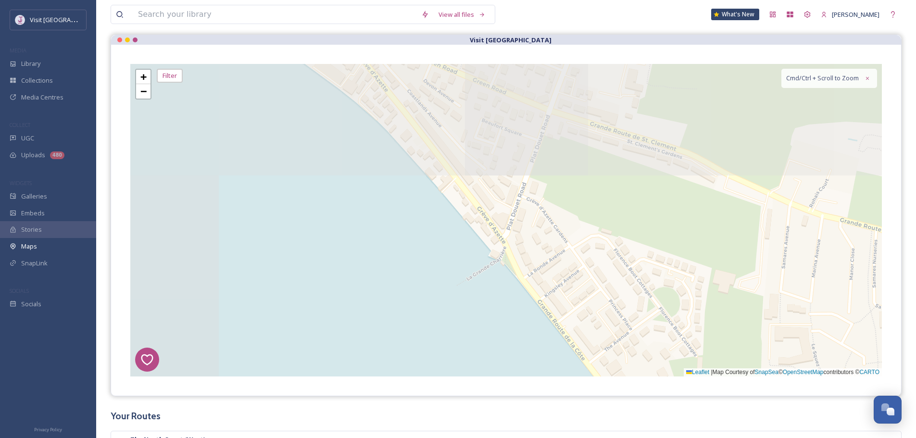
drag, startPoint x: 437, startPoint y: 216, endPoint x: 494, endPoint y: 333, distance: 129.5
click at [501, 338] on div "6 1 4 5 2 2 2 4 2 2 + − Leaflet | Map Courtesy of SnapSea © OpenStreetMap contr…" at bounding box center [506, 220] width 752 height 313
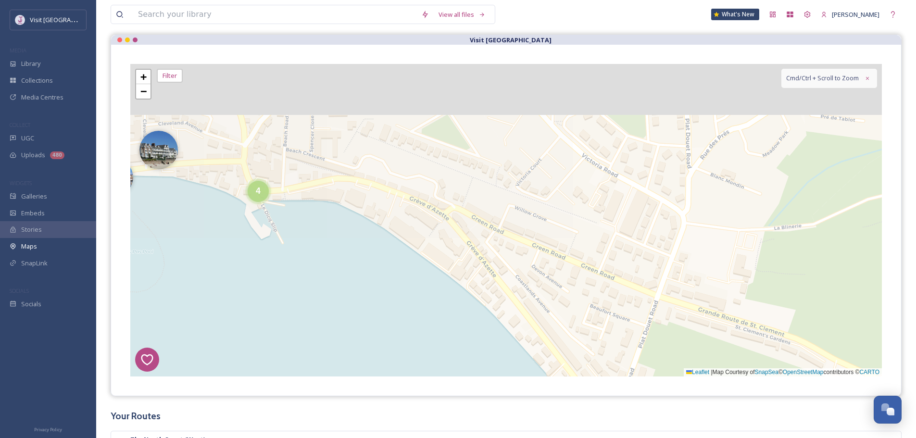
drag, startPoint x: 484, startPoint y: 335, endPoint x: 491, endPoint y: 339, distance: 7.8
click at [507, 363] on div "6 1 4 5 2 2 2 4 2 2 3 + − Leaflet | Map Courtesy of SnapSea © OpenStreetMap con…" at bounding box center [506, 220] width 752 height 313
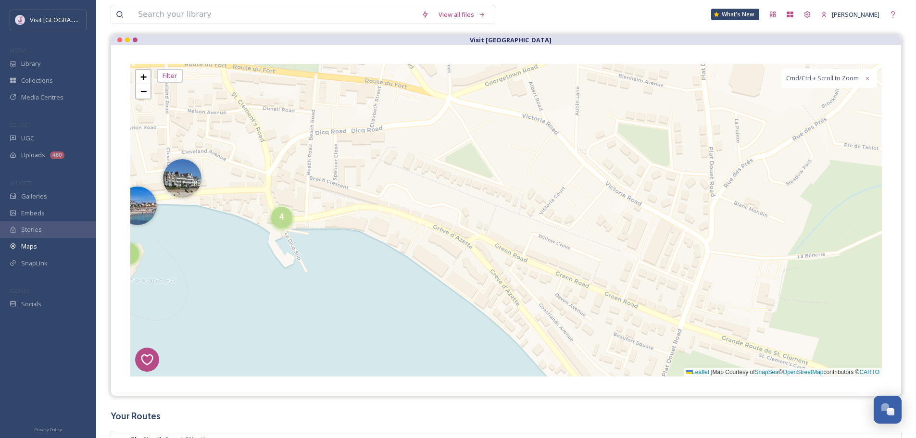
click at [278, 219] on div "4" at bounding box center [281, 217] width 21 height 21
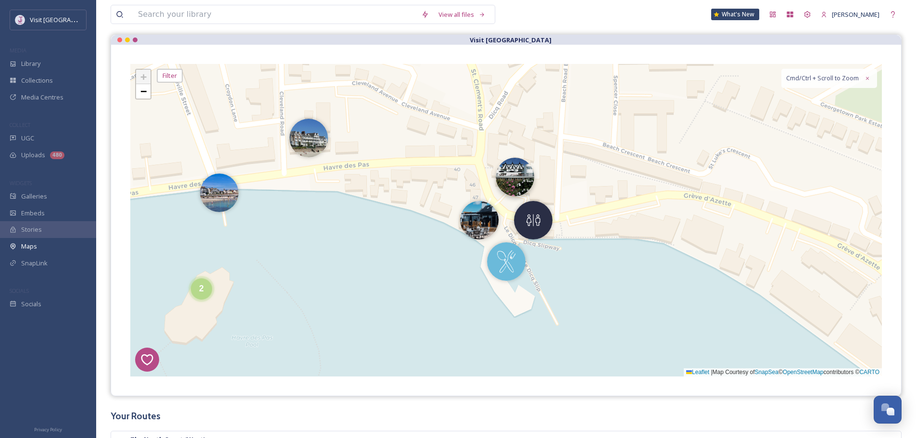
click at [521, 173] on img at bounding box center [515, 177] width 38 height 38
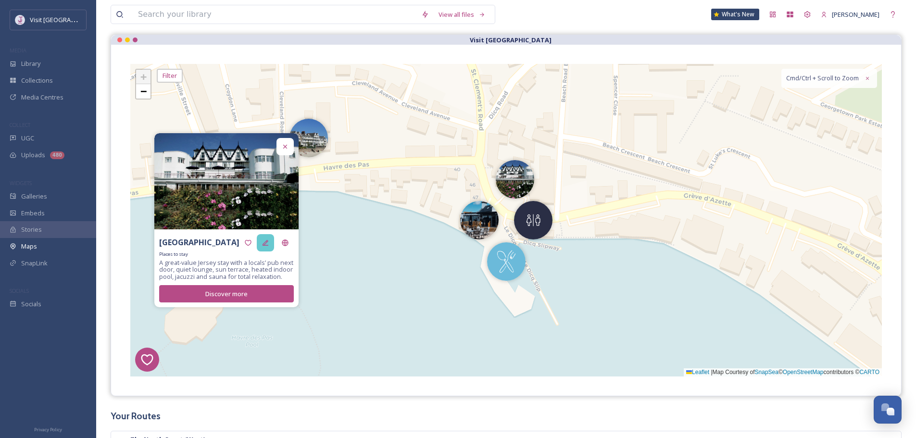
click at [271, 240] on div at bounding box center [265, 242] width 17 height 17
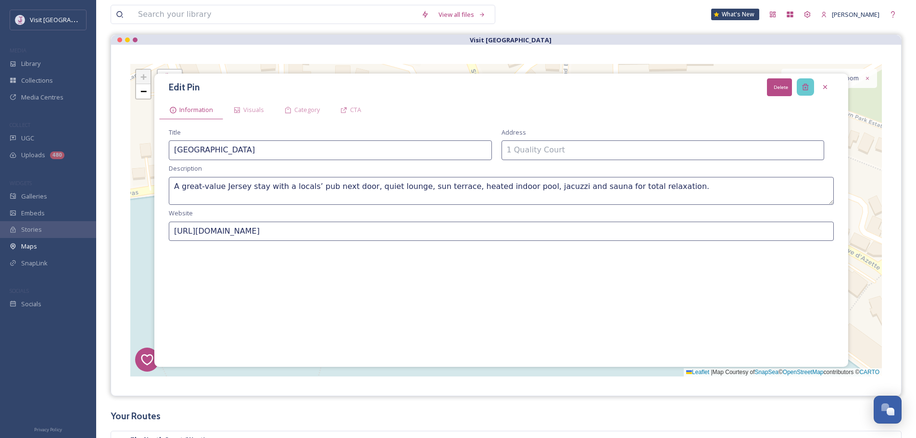
click at [805, 88] on icon at bounding box center [805, 87] width 6 height 6
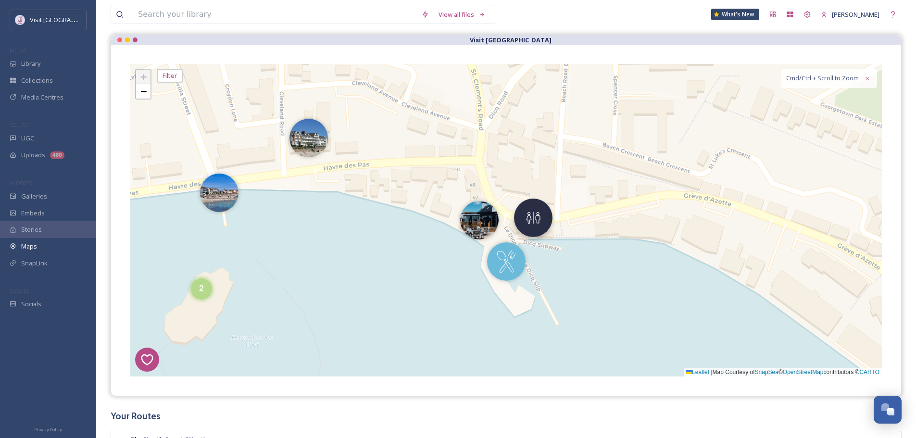
click at [520, 223] on img at bounding box center [533, 218] width 38 height 38
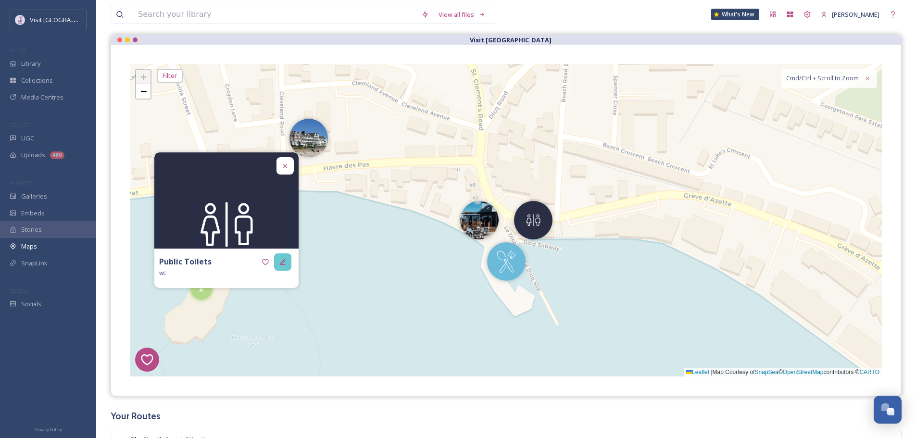
click at [280, 263] on icon at bounding box center [283, 262] width 8 height 8
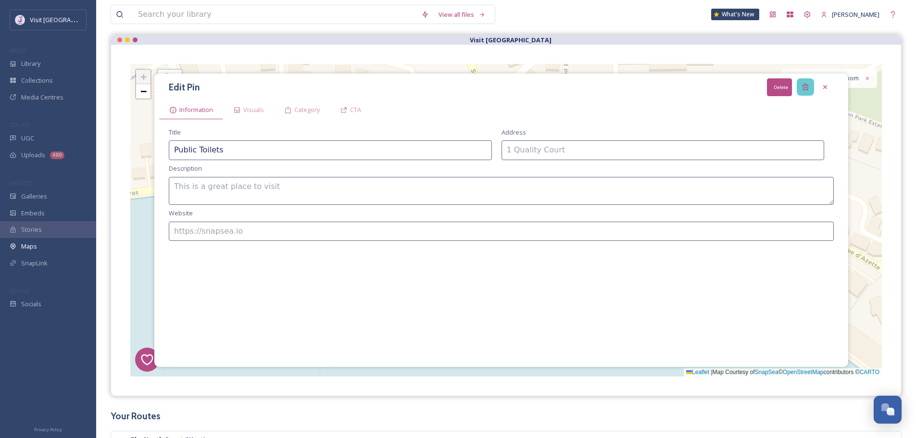
click at [807, 83] on icon at bounding box center [806, 87] width 8 height 8
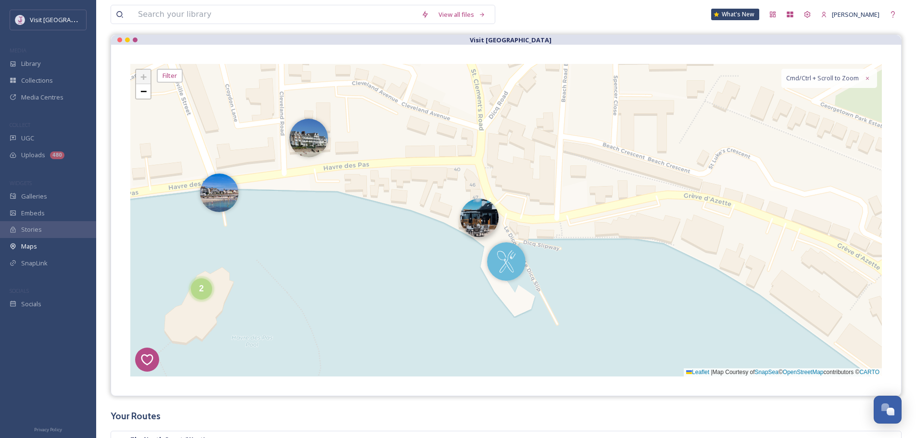
click at [472, 222] on img at bounding box center [479, 218] width 38 height 38
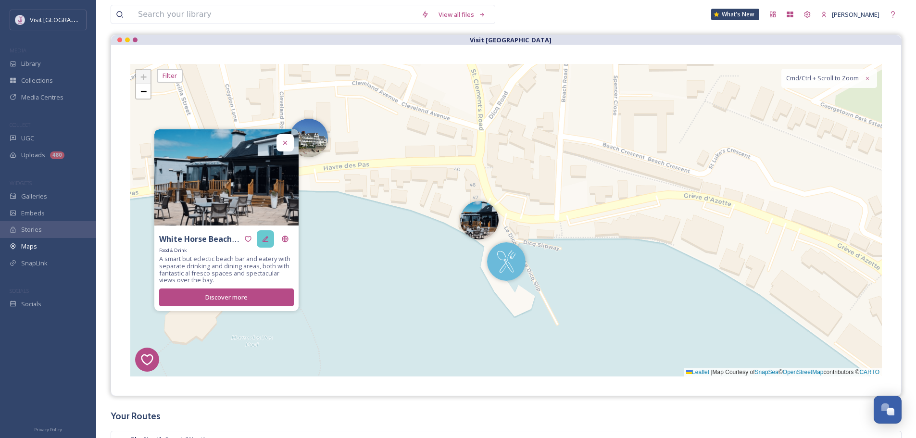
click at [266, 241] on icon at bounding box center [266, 239] width 8 height 8
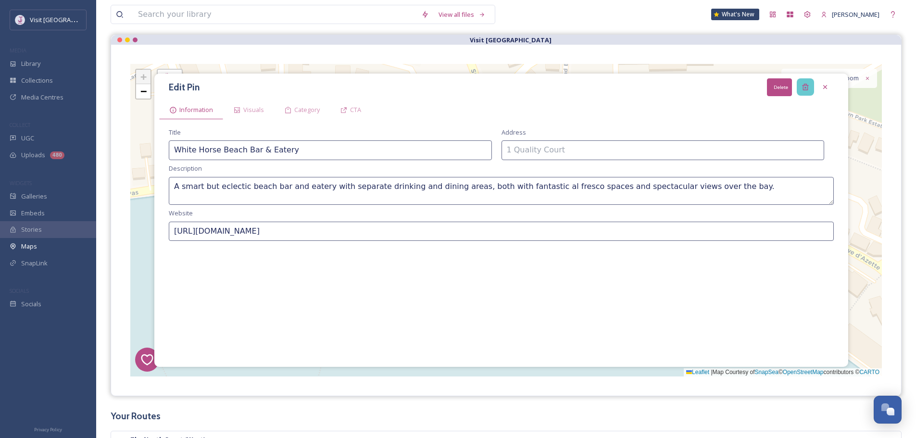
click at [800, 81] on div "Delete" at bounding box center [805, 86] width 17 height 17
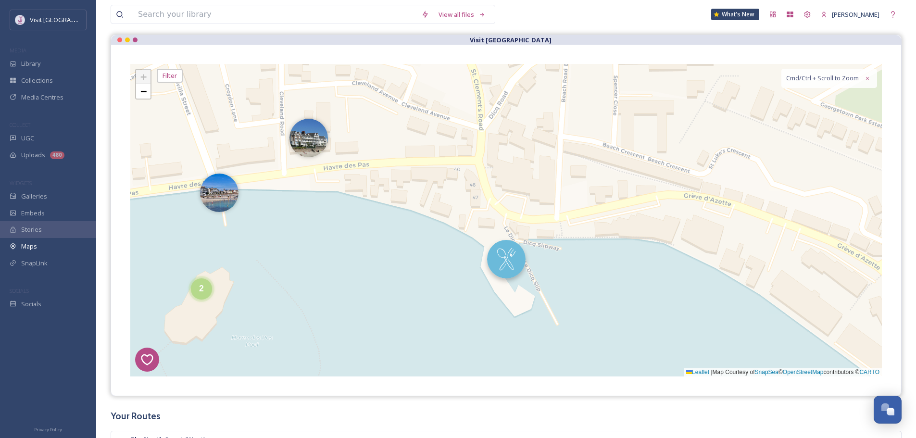
drag, startPoint x: 504, startPoint y: 278, endPoint x: 483, endPoint y: 283, distance: 21.2
click at [504, 278] on img at bounding box center [506, 261] width 38 height 38
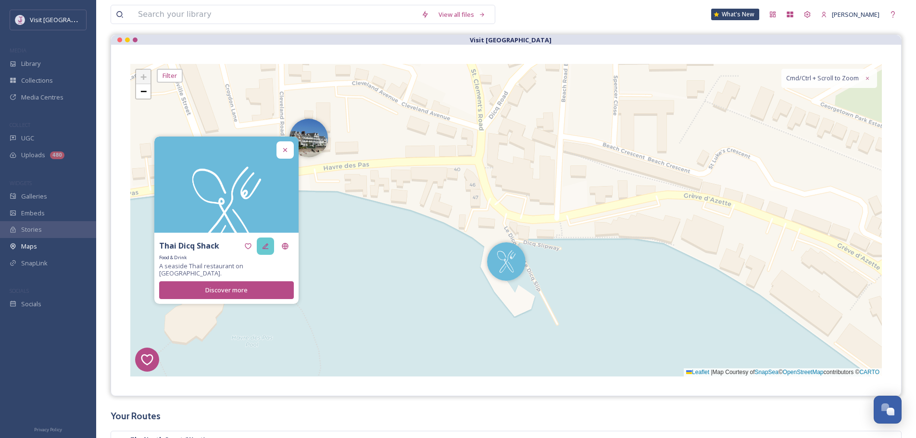
click at [263, 255] on div at bounding box center [265, 246] width 17 height 17
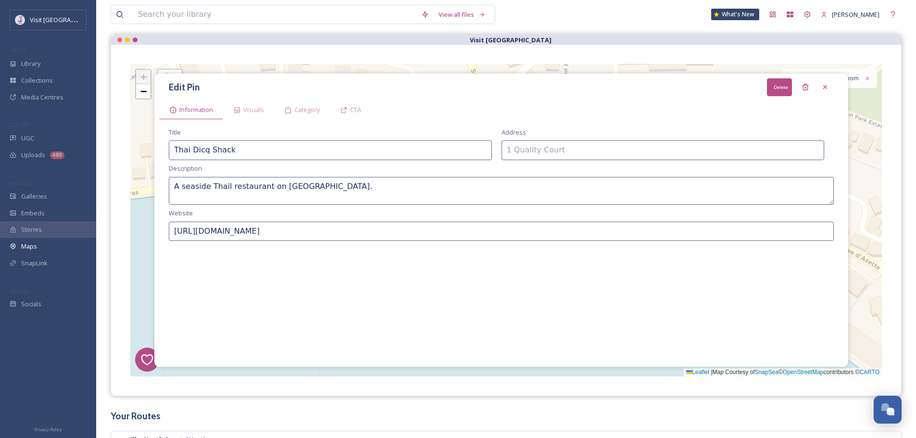
click at [817, 85] on div at bounding box center [825, 86] width 17 height 17
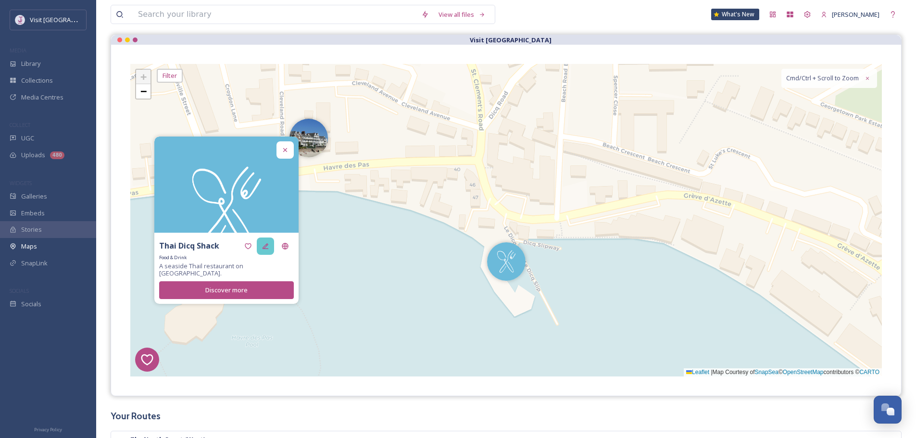
click at [263, 255] on div at bounding box center [265, 246] width 17 height 17
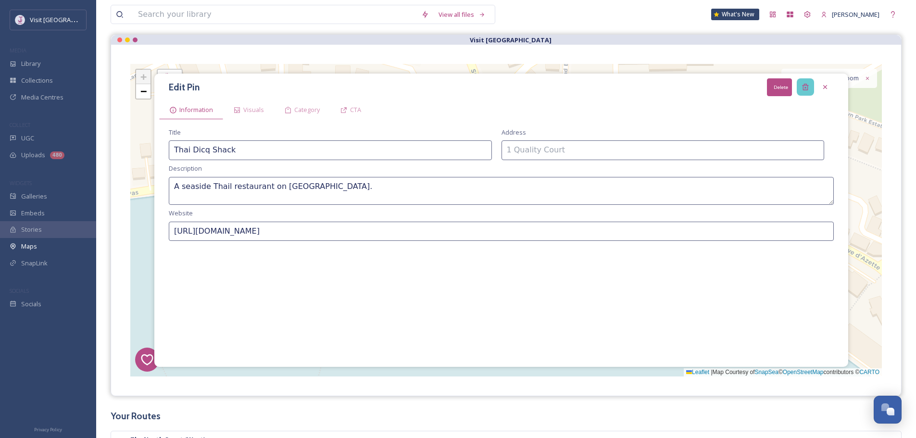
click at [808, 83] on div "Delete" at bounding box center [805, 86] width 17 height 17
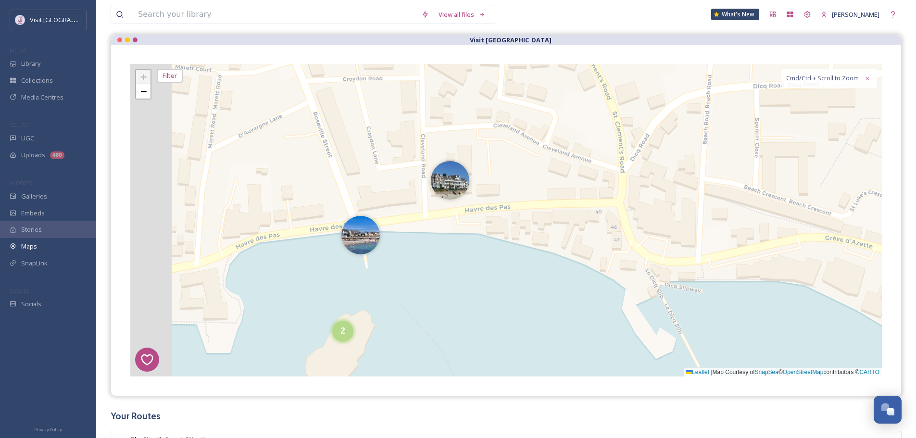
drag, startPoint x: 315, startPoint y: 228, endPoint x: 444, endPoint y: 242, distance: 129.7
click at [459, 271] on div "6 1 4 5 2 2 + − Leaflet | Map Courtesy of SnapSea © OpenStreetMap contributors …" at bounding box center [506, 220] width 752 height 313
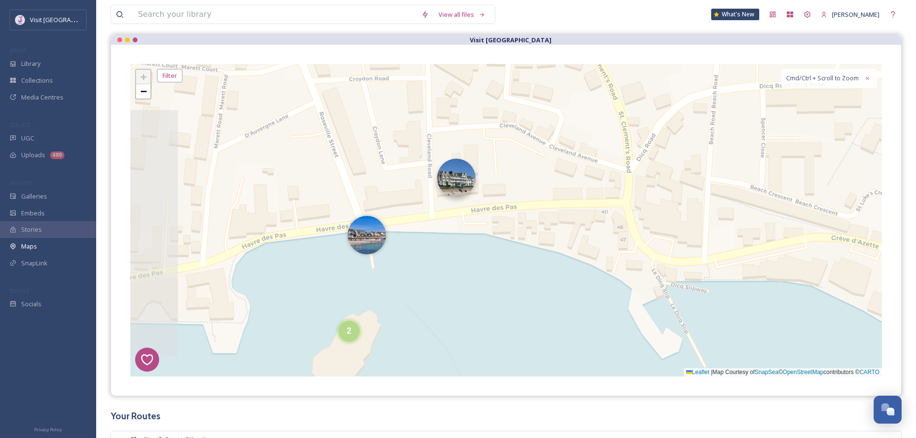
click at [458, 186] on img at bounding box center [456, 178] width 38 height 38
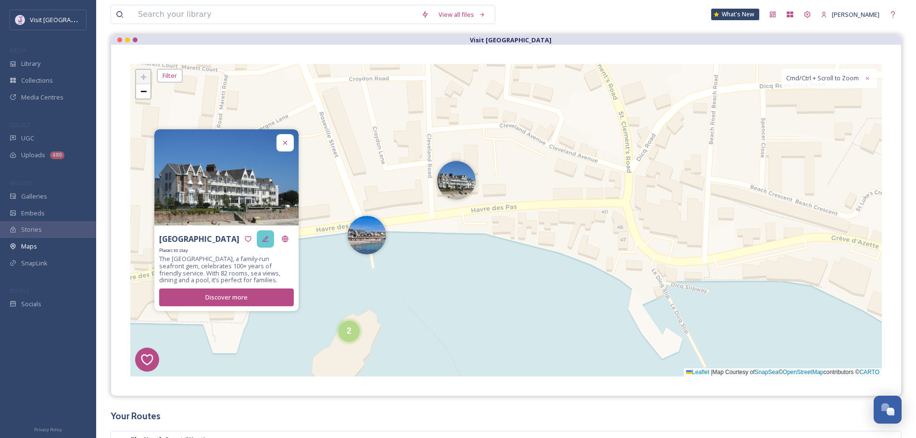
click at [266, 243] on div at bounding box center [265, 238] width 17 height 17
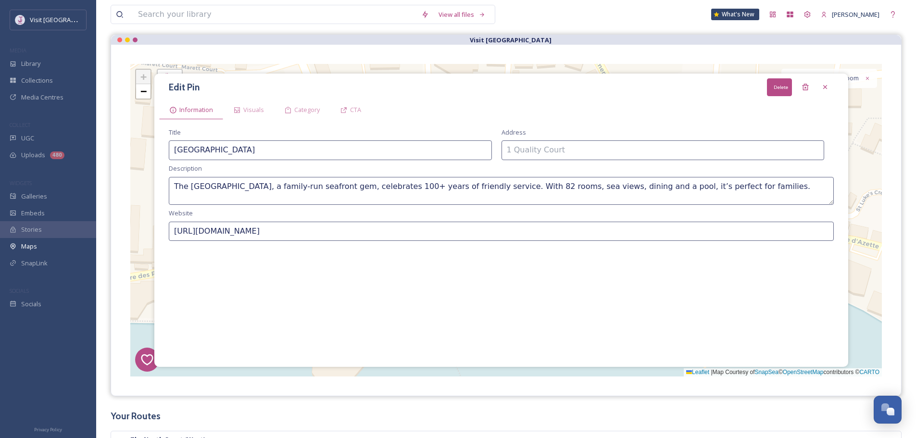
click at [807, 83] on icon at bounding box center [806, 87] width 8 height 8
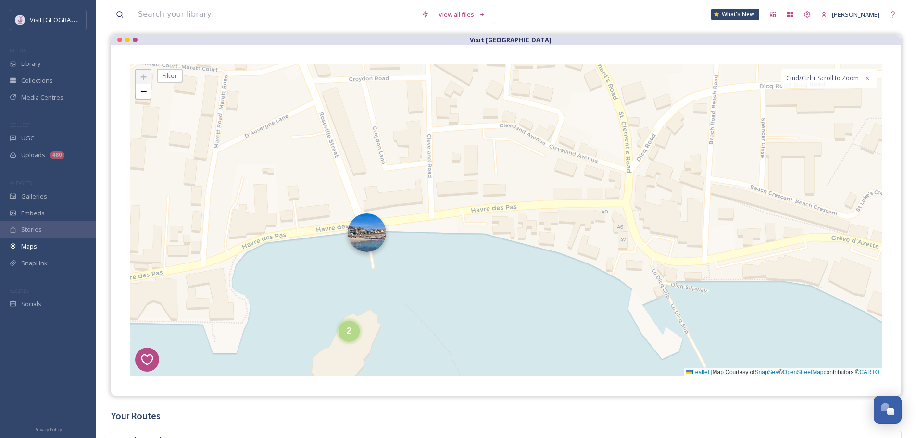
drag, startPoint x: 367, startPoint y: 237, endPoint x: 304, endPoint y: 251, distance: 64.1
click at [366, 237] on img at bounding box center [367, 233] width 38 height 38
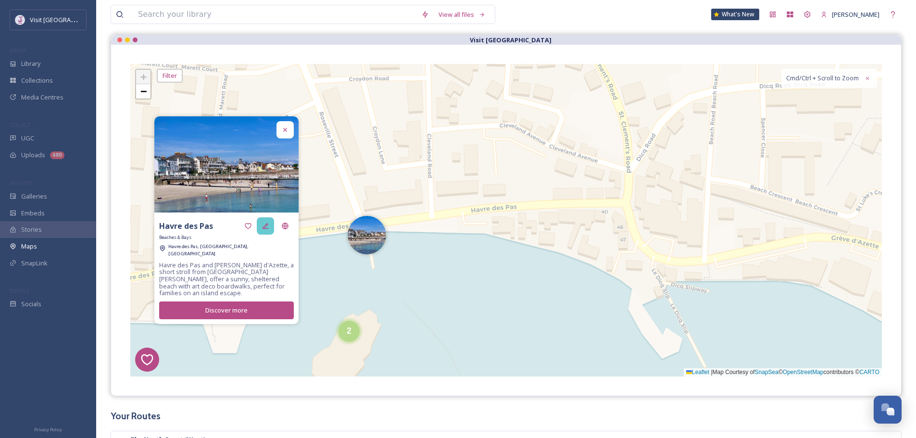
click at [264, 228] on icon at bounding box center [266, 226] width 8 height 8
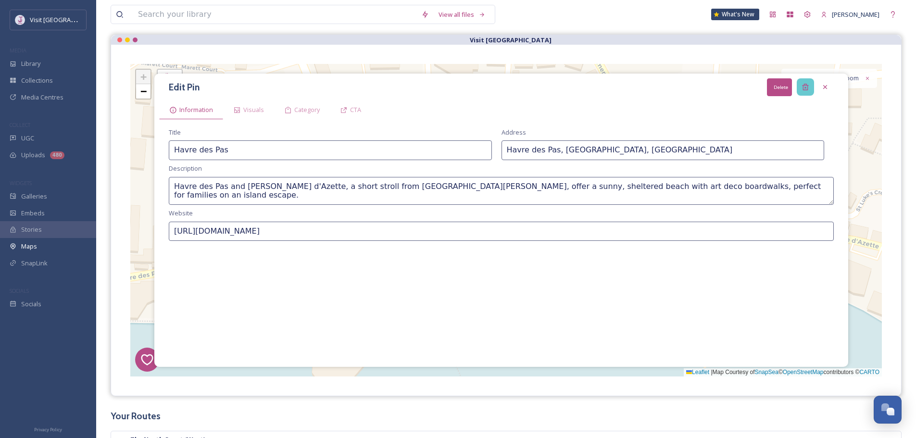
click at [808, 82] on div "Delete" at bounding box center [805, 86] width 17 height 17
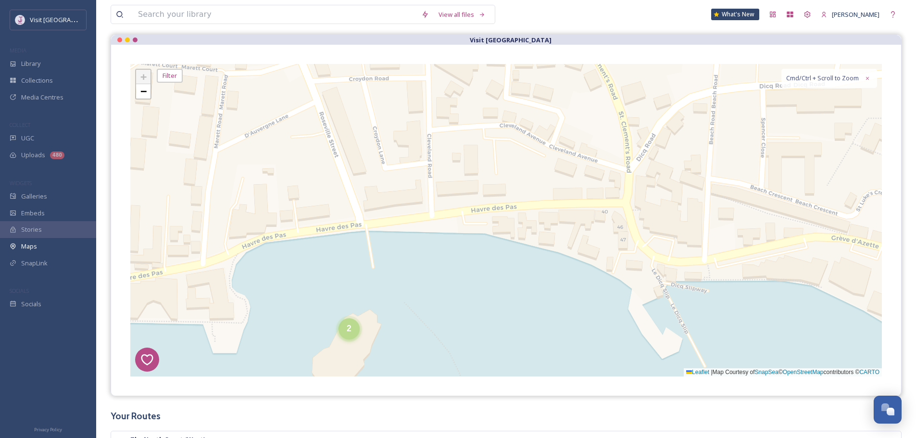
click at [349, 330] on span "2" at bounding box center [349, 329] width 5 height 10
click at [337, 329] on img at bounding box center [332, 334] width 38 height 38
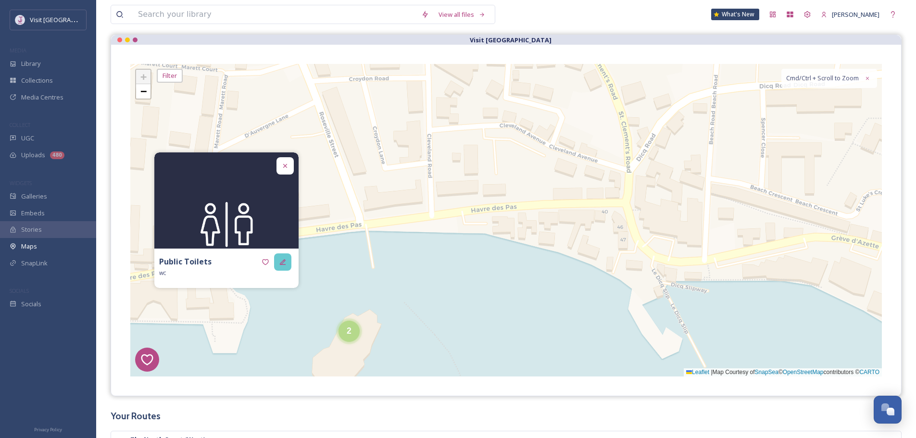
click at [284, 259] on icon at bounding box center [283, 262] width 8 height 8
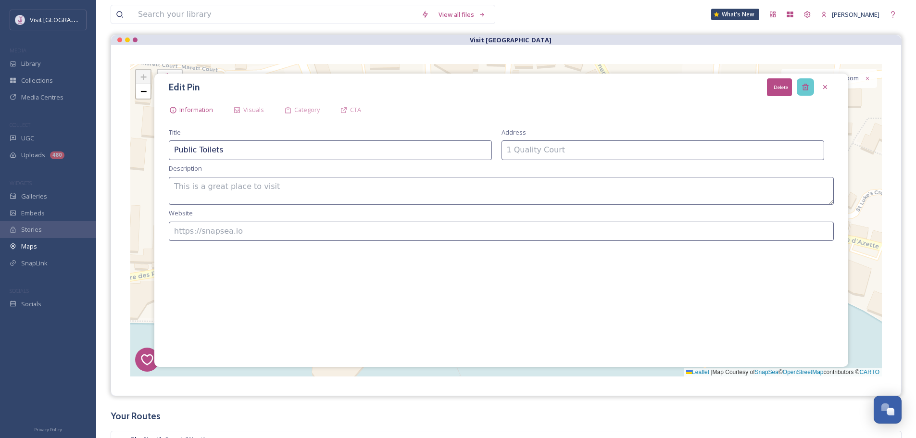
click at [806, 88] on icon at bounding box center [805, 87] width 6 height 6
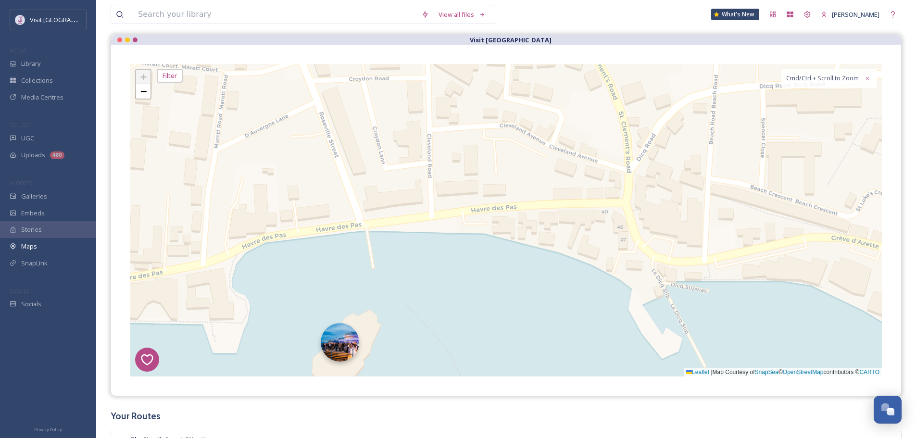
click at [348, 344] on img at bounding box center [340, 342] width 38 height 38
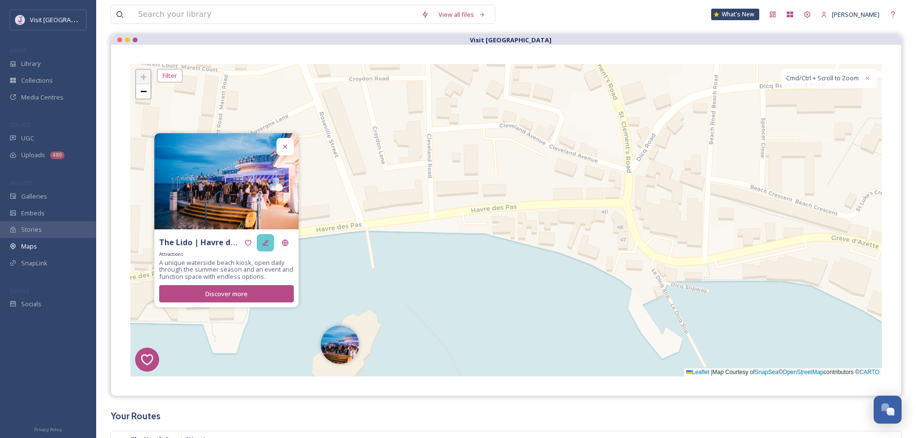
click at [269, 250] on div at bounding box center [265, 242] width 17 height 17
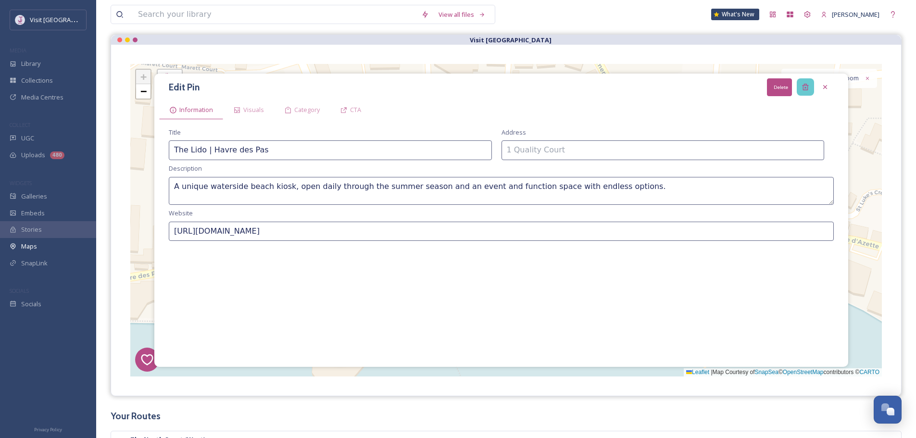
click at [803, 88] on icon at bounding box center [806, 87] width 8 height 8
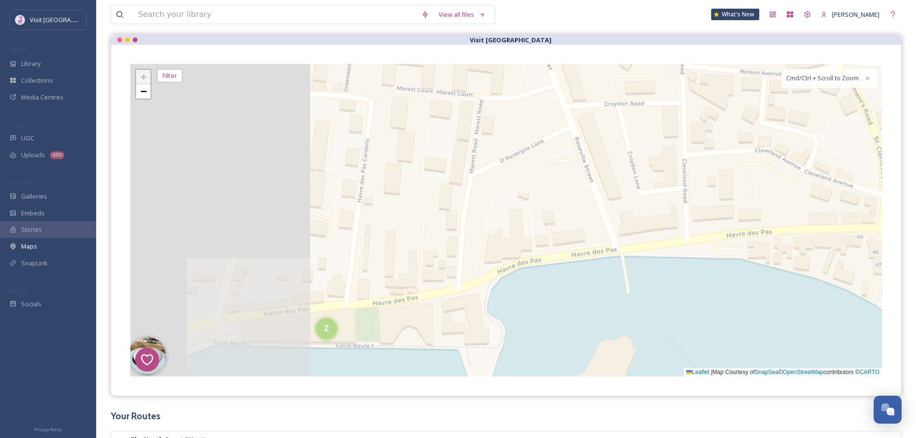
drag, startPoint x: 499, startPoint y: 198, endPoint x: 749, endPoint y: 214, distance: 250.6
click at [758, 210] on div "6 1 4 5 2 + − Leaflet | Map Courtesy of SnapSea © OpenStreetMap contributors © …" at bounding box center [506, 220] width 752 height 313
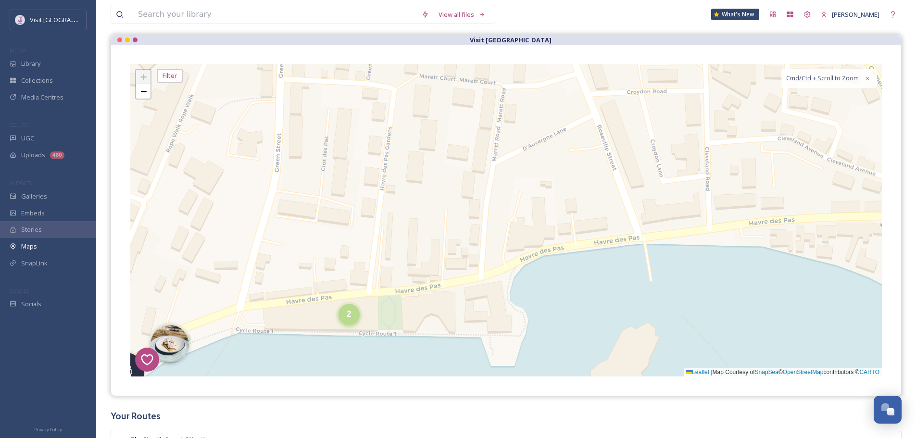
click at [347, 316] on div "2" at bounding box center [349, 314] width 21 height 21
click at [348, 322] on div "2" at bounding box center [350, 313] width 21 height 21
click at [373, 315] on img at bounding box center [367, 318] width 38 height 38
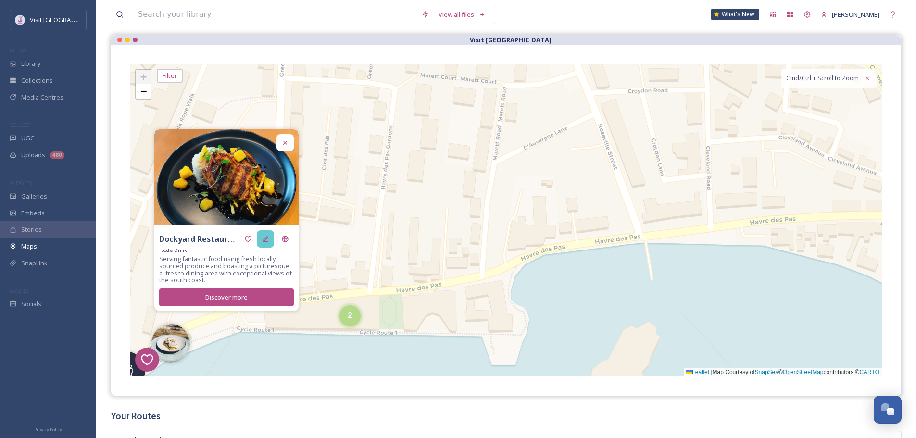
click at [270, 241] on div at bounding box center [265, 238] width 17 height 17
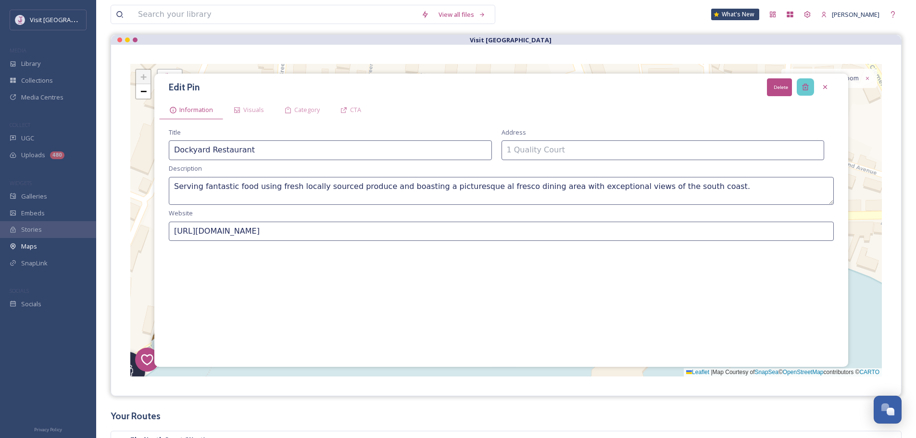
click at [800, 90] on div "Delete" at bounding box center [805, 86] width 17 height 17
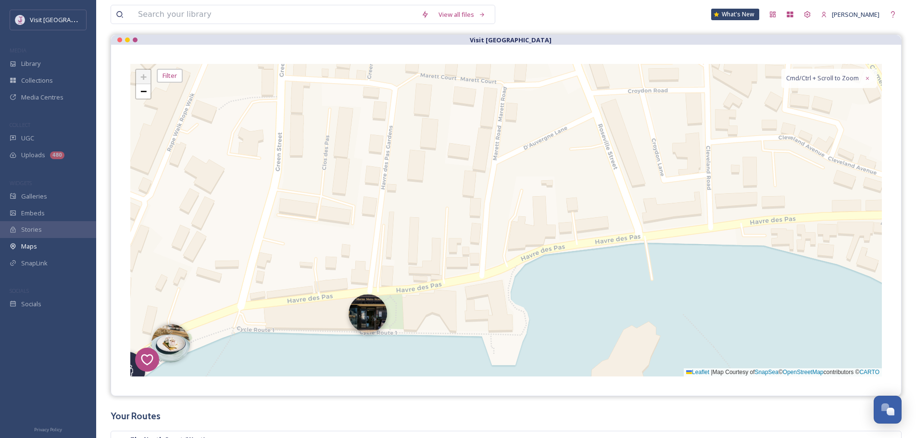
click at [365, 320] on img at bounding box center [368, 313] width 38 height 38
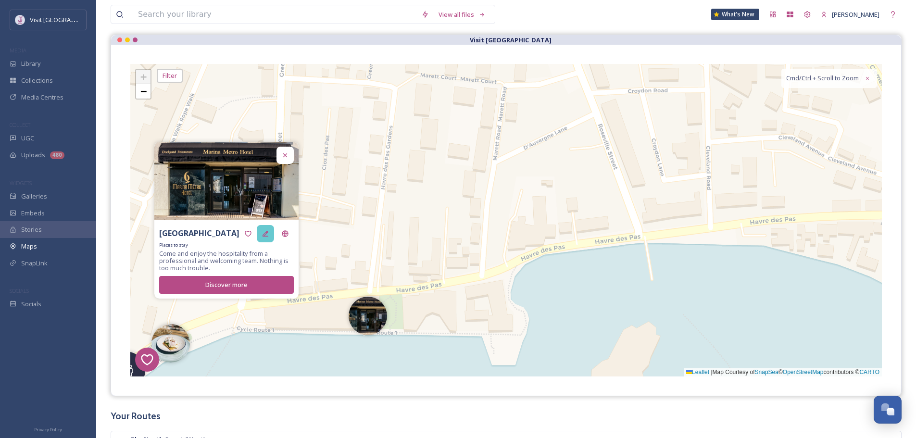
click at [273, 232] on div at bounding box center [265, 233] width 17 height 17
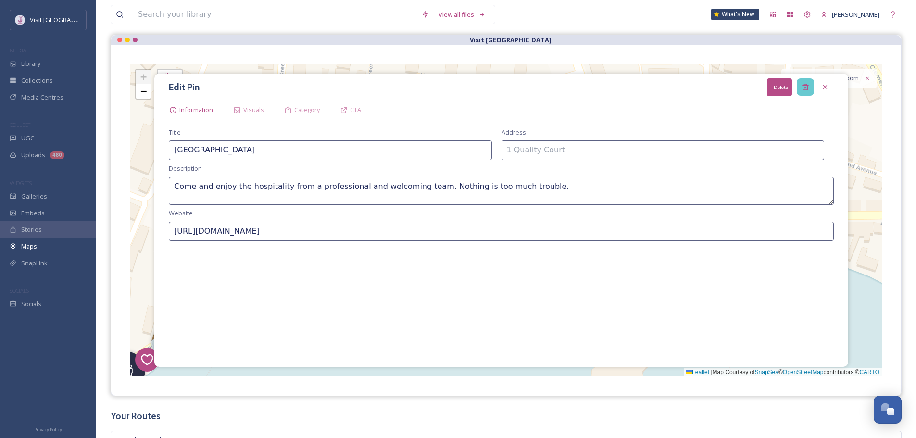
click at [802, 90] on icon at bounding box center [806, 87] width 8 height 8
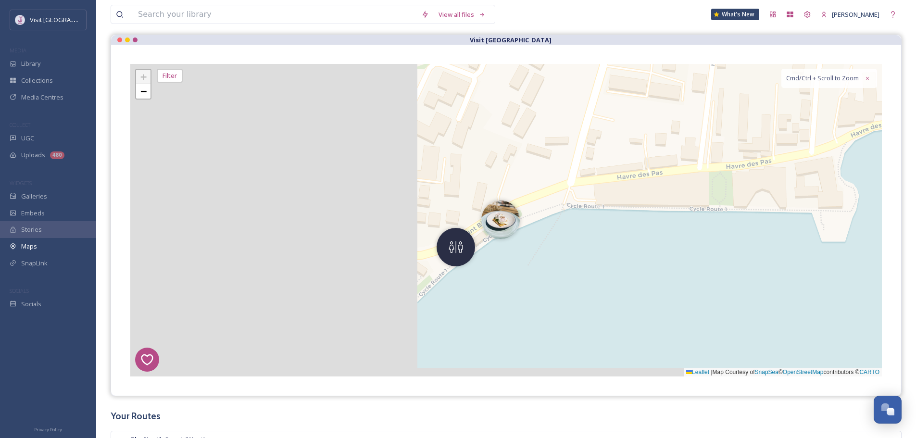
drag, startPoint x: 289, startPoint y: 276, endPoint x: 673, endPoint y: 139, distance: 408.0
click at [673, 139] on div "6 1 4 5 + − Leaflet | Map Courtesy of SnapSea © OpenStreetMap contributors © CA…" at bounding box center [506, 220] width 752 height 313
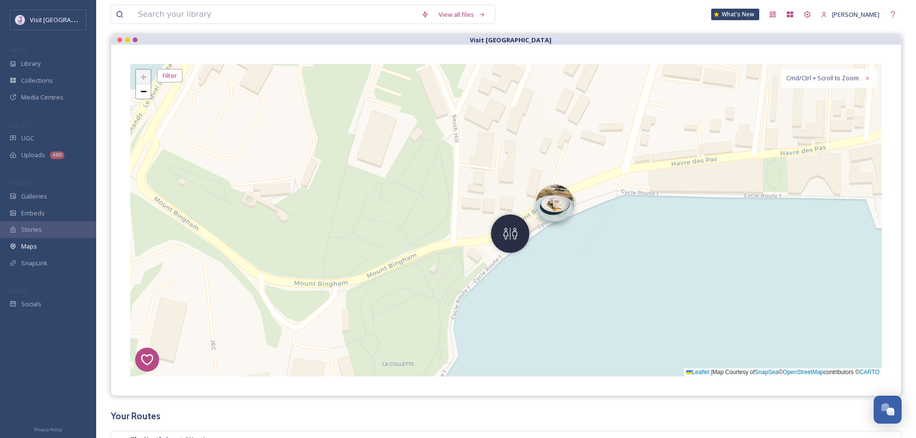
click at [550, 206] on img at bounding box center [555, 204] width 38 height 38
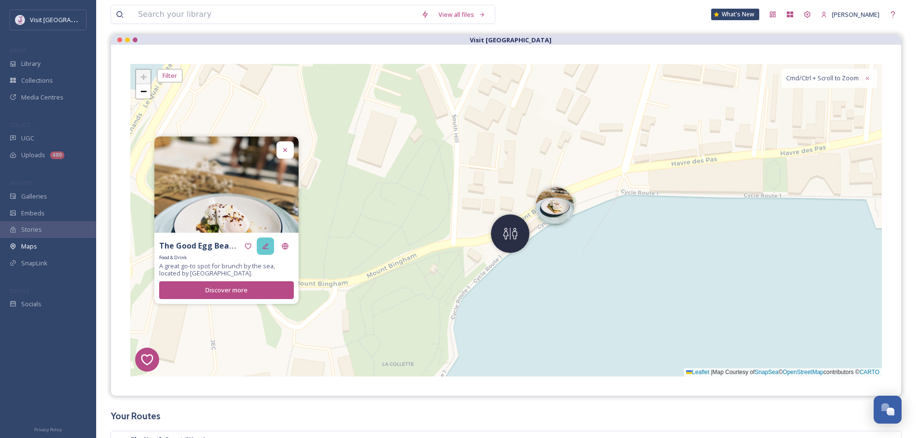
click at [263, 240] on div at bounding box center [265, 246] width 17 height 17
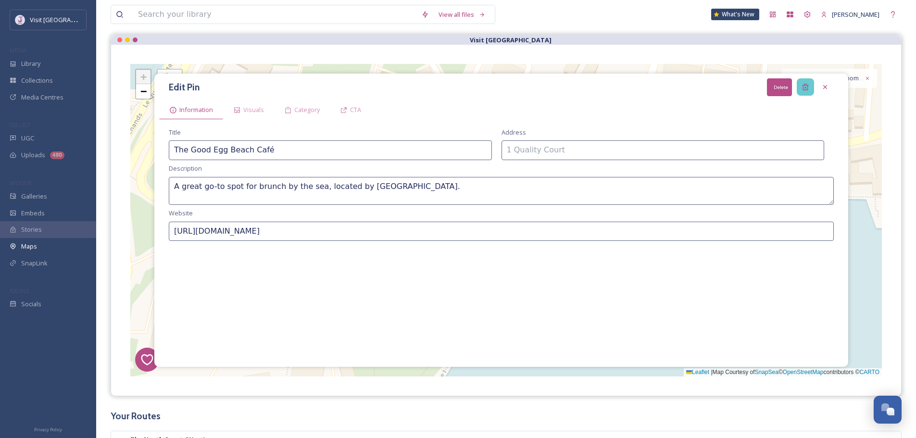
click at [806, 89] on icon at bounding box center [806, 87] width 8 height 8
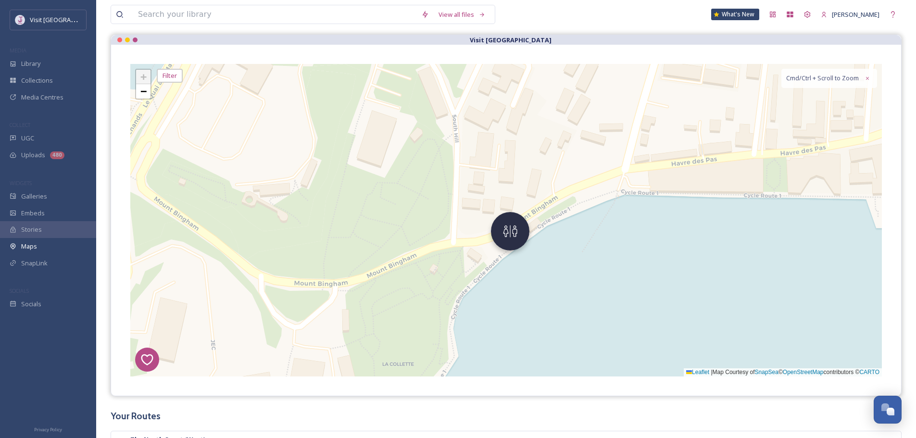
click at [526, 232] on img at bounding box center [510, 231] width 38 height 38
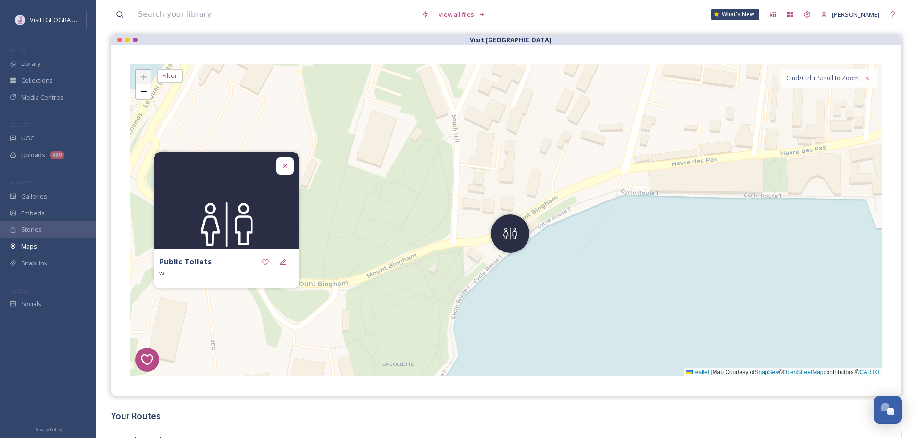
drag, startPoint x: 284, startPoint y: 269, endPoint x: 570, endPoint y: 180, distance: 299.8
click at [291, 267] on div "Public Toilets" at bounding box center [226, 261] width 135 height 17
click at [287, 259] on div at bounding box center [282, 261] width 17 height 17
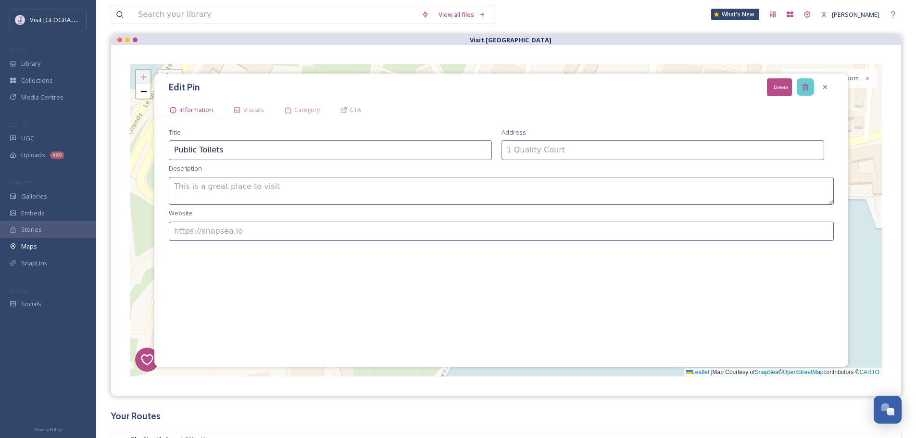
click at [810, 90] on div "Delete" at bounding box center [805, 86] width 17 height 17
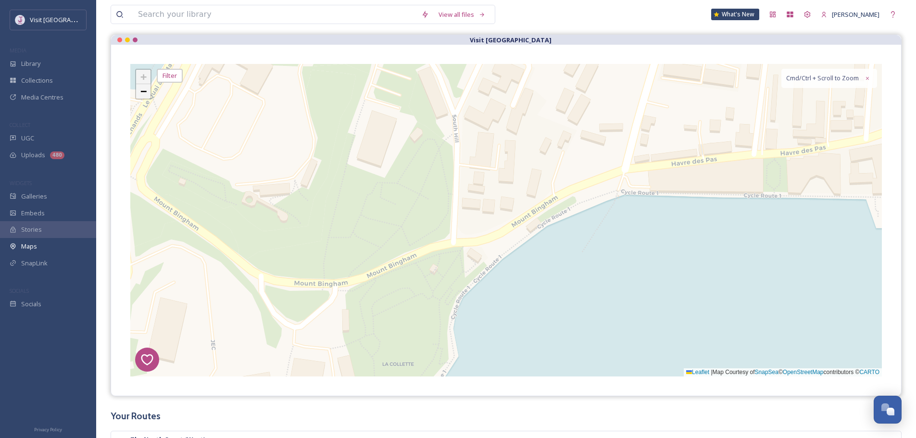
click at [150, 96] on link "−" at bounding box center [143, 91] width 14 height 14
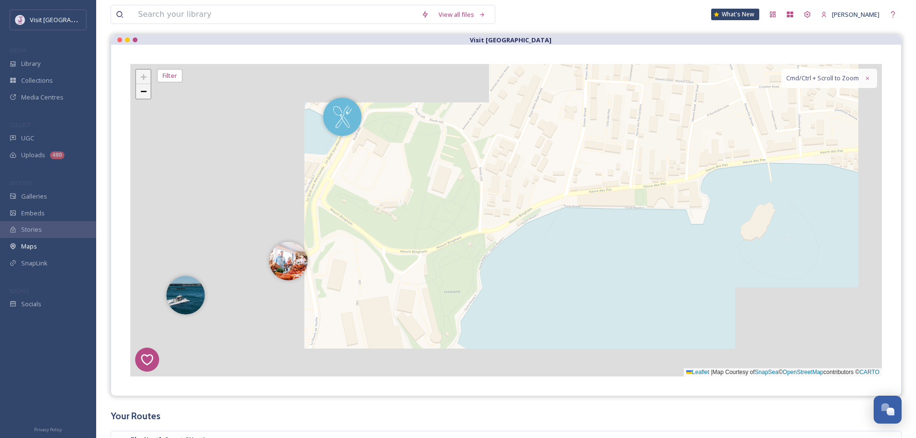
click at [150, 96] on link "−" at bounding box center [143, 91] width 14 height 14
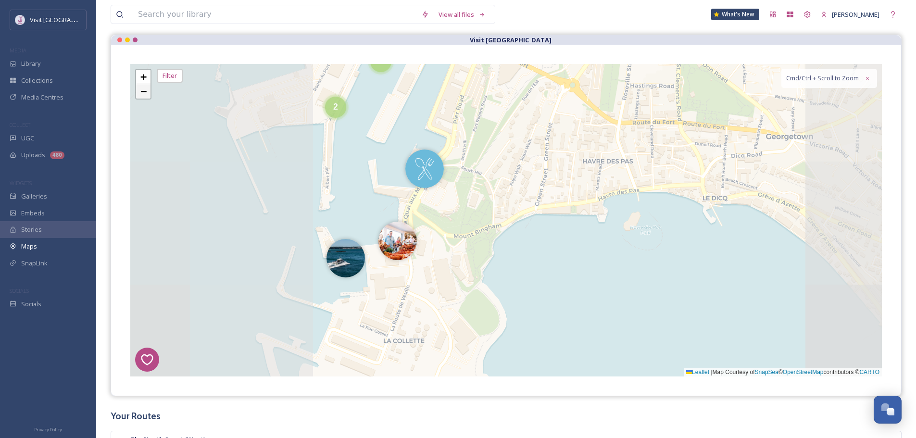
click at [150, 96] on link "−" at bounding box center [143, 91] width 14 height 14
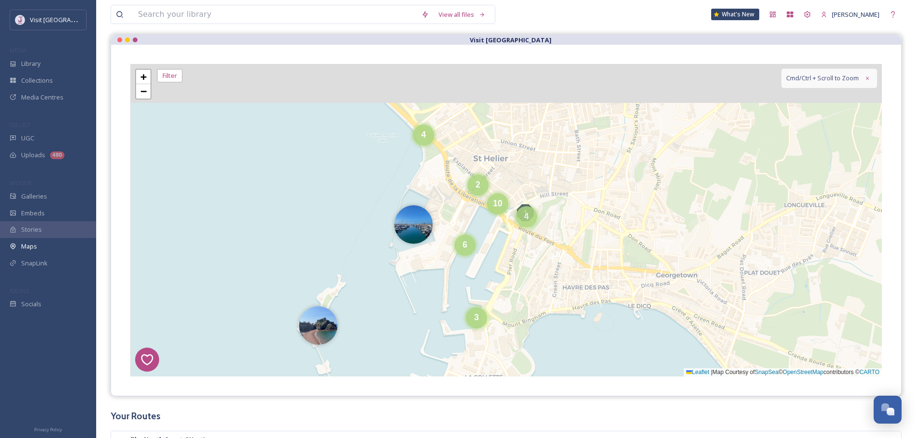
drag, startPoint x: 426, startPoint y: 166, endPoint x: 454, endPoint y: 266, distance: 104.1
click at [454, 266] on div "6 1 4 5 4 2 4 3 6 10 + − Leaflet | Map Courtesy of SnapSea © OpenStreetMap cont…" at bounding box center [506, 220] width 752 height 313
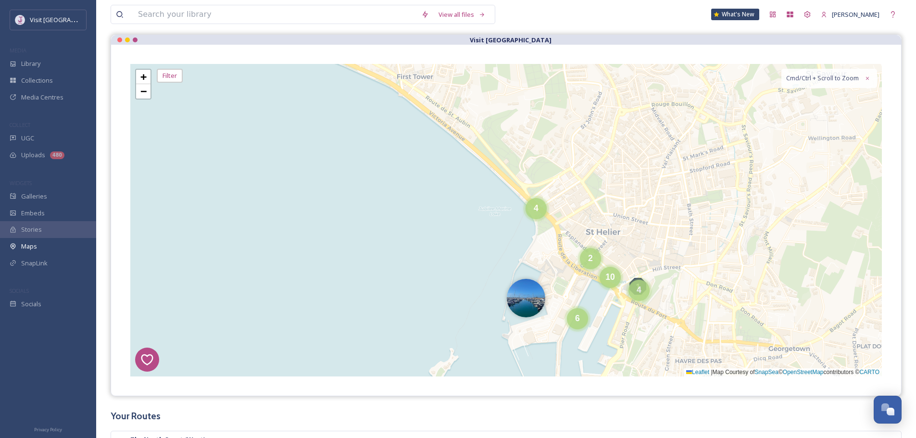
drag, startPoint x: 341, startPoint y: 180, endPoint x: 454, endPoint y: 265, distance: 141.4
click at [454, 265] on div "6 1 4 5 4 2 4 3 6 10 + − Leaflet | Map Courtesy of SnapSea © OpenStreetMap cont…" at bounding box center [506, 220] width 752 height 313
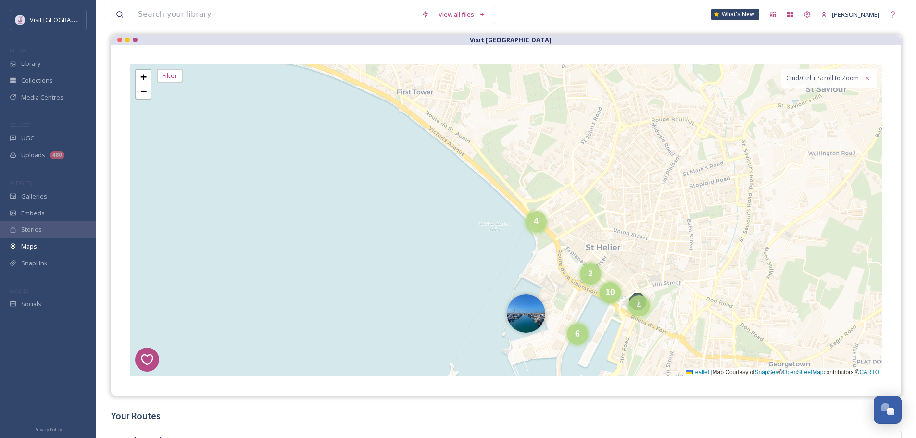
click at [529, 221] on div "4" at bounding box center [536, 221] width 21 height 21
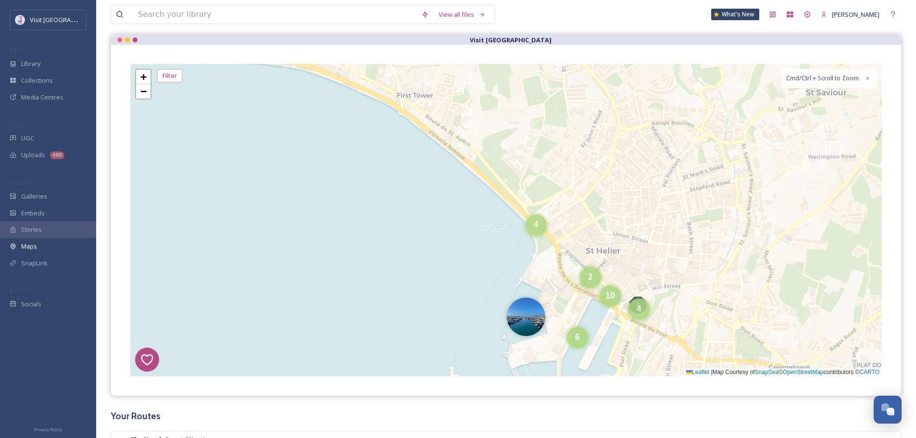
click at [530, 225] on div "4" at bounding box center [536, 224] width 21 height 21
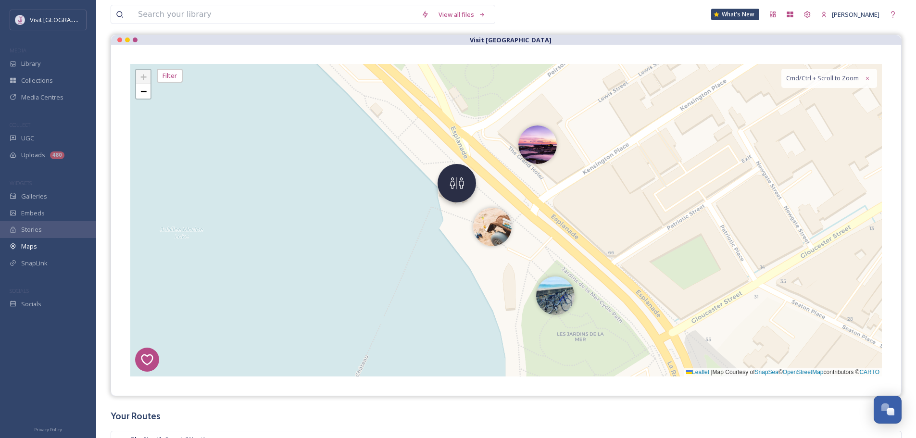
click at [465, 178] on img at bounding box center [457, 183] width 38 height 38
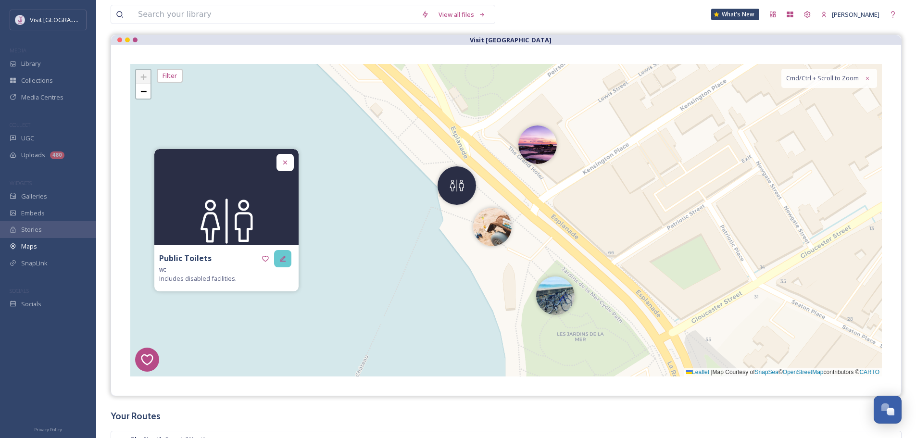
click at [286, 257] on icon at bounding box center [283, 259] width 8 height 8
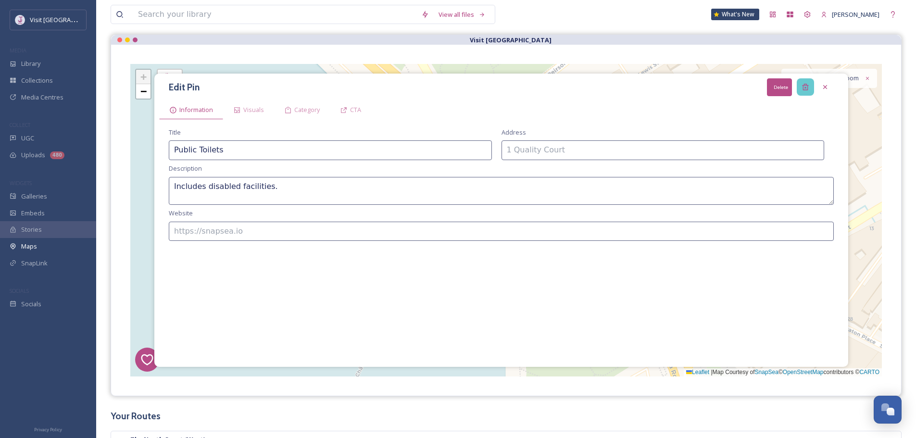
click at [808, 82] on div "Delete" at bounding box center [805, 86] width 17 height 17
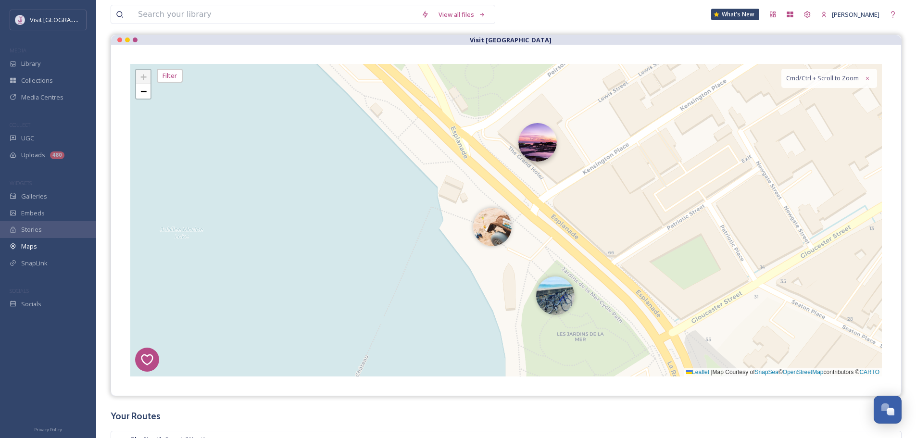
click at [552, 154] on img at bounding box center [537, 142] width 38 height 38
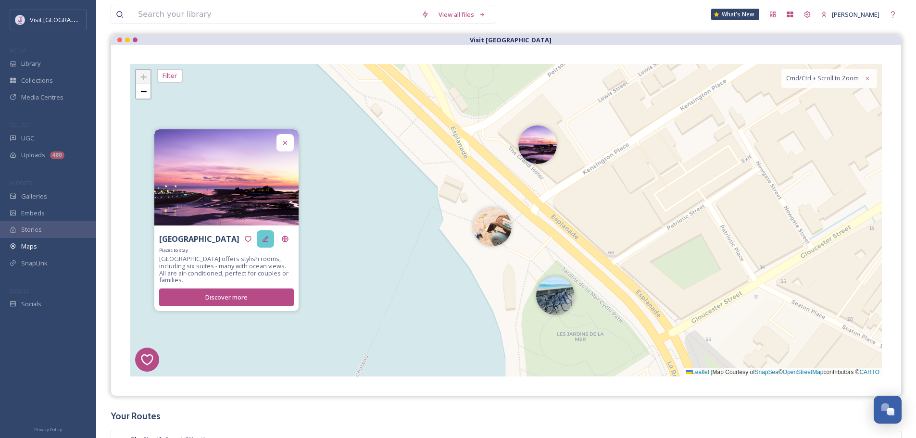
click at [272, 239] on div at bounding box center [265, 238] width 17 height 17
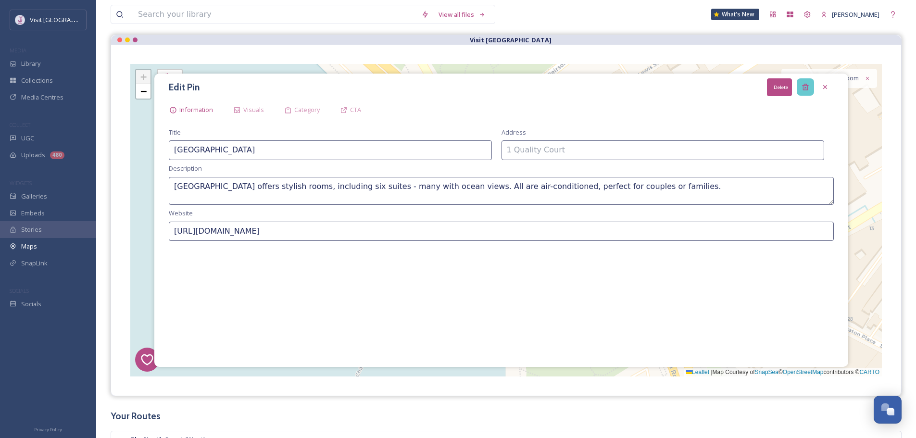
click at [799, 92] on div "Delete" at bounding box center [805, 86] width 17 height 17
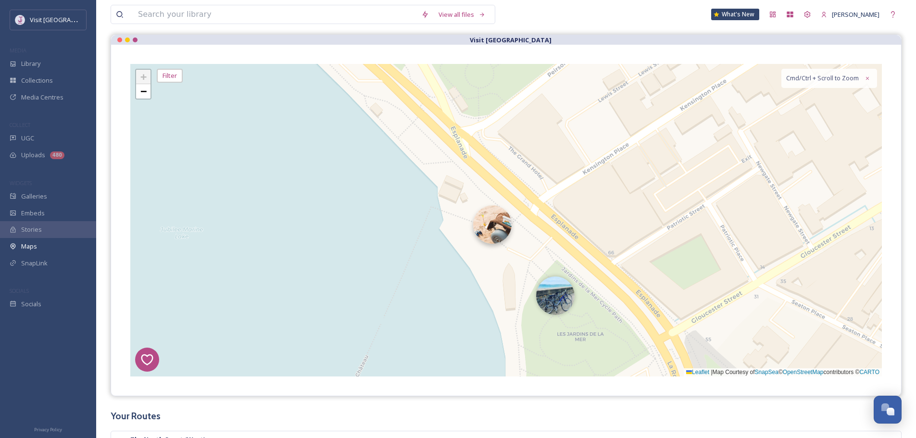
click at [507, 227] on img at bounding box center [492, 224] width 38 height 38
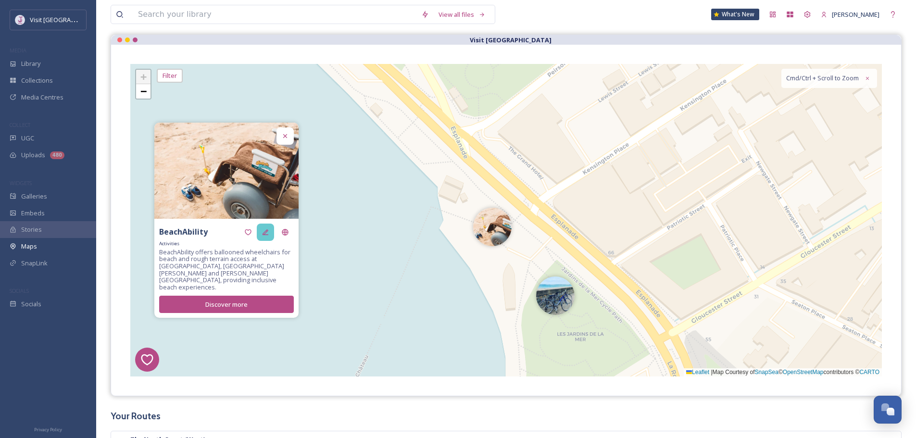
click at [267, 236] on icon at bounding box center [266, 232] width 8 height 8
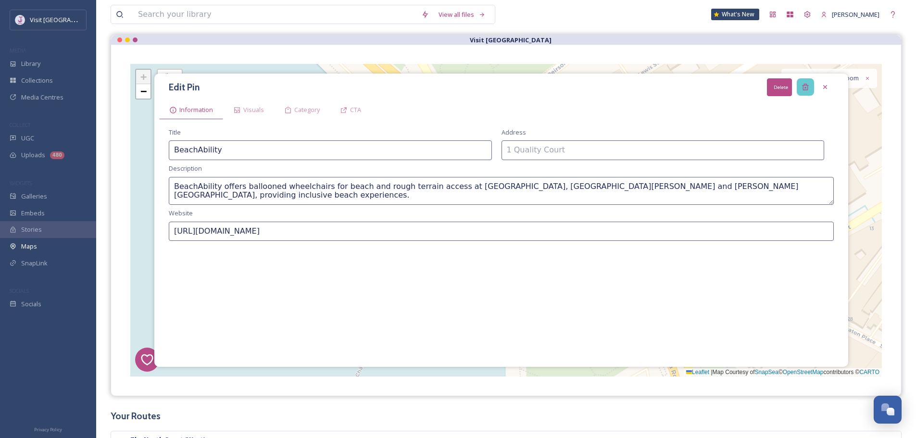
click at [807, 83] on icon at bounding box center [806, 87] width 8 height 8
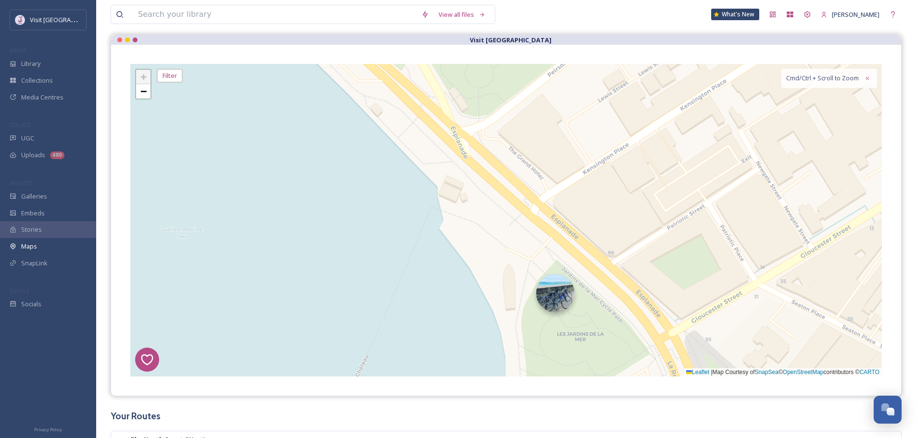
click at [570, 288] on img at bounding box center [555, 293] width 38 height 38
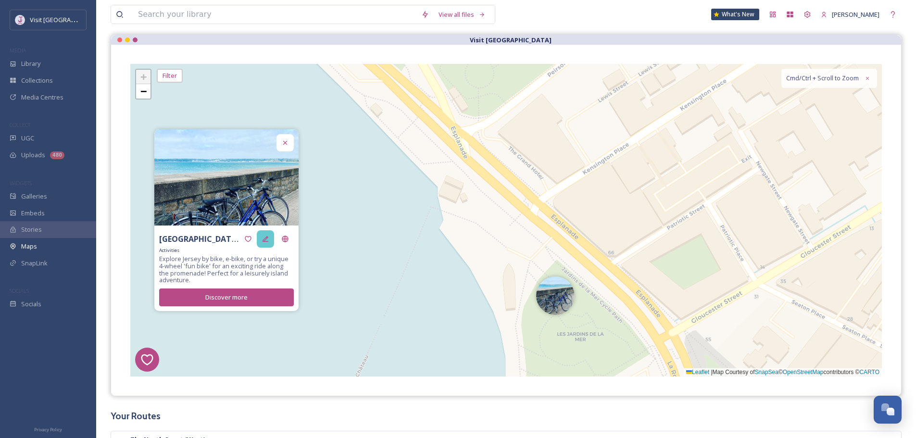
click at [265, 240] on icon at bounding box center [266, 239] width 8 height 8
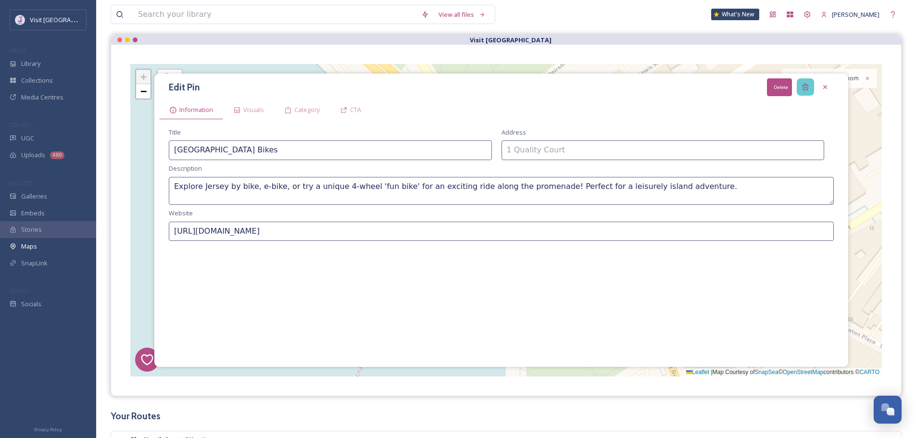
click at [799, 89] on div "Delete" at bounding box center [805, 86] width 17 height 17
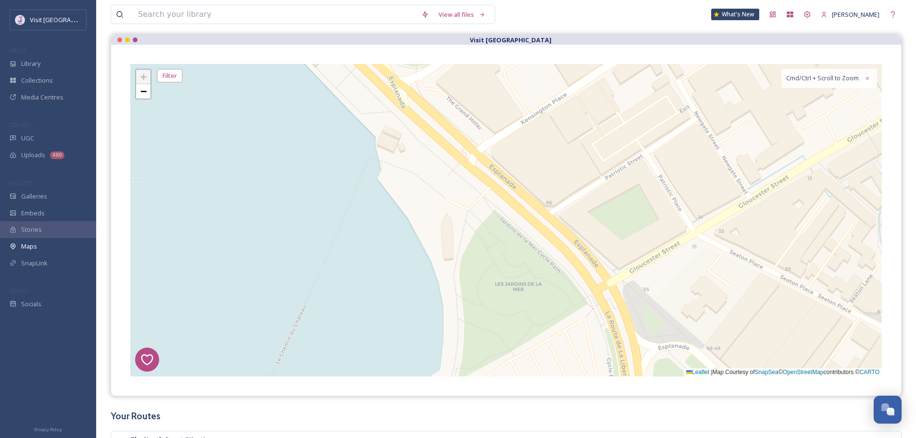
drag, startPoint x: 733, startPoint y: 253, endPoint x: 556, endPoint y: 130, distance: 215.6
click at [553, 125] on div "6 1 4 5 + − Leaflet | Map Courtesy of SnapSea © OpenStreetMap contributors © CA…" at bounding box center [506, 220] width 752 height 313
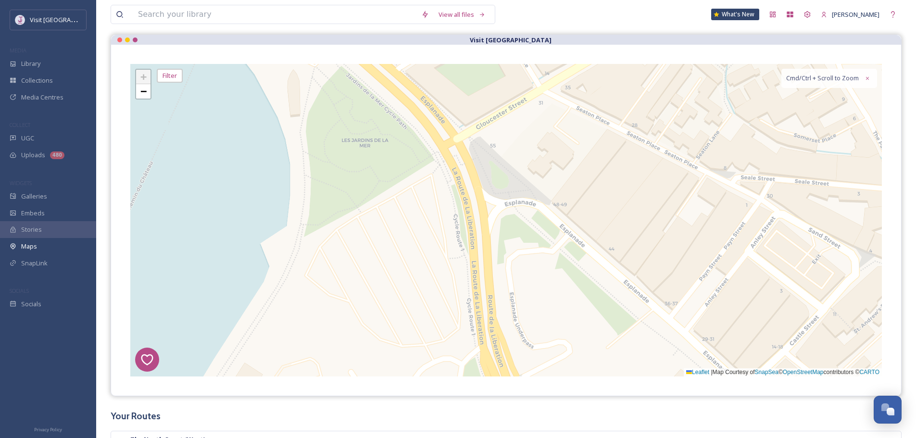
drag, startPoint x: 604, startPoint y: 266, endPoint x: 506, endPoint y: 101, distance: 191.7
click at [504, 90] on div "6 1 4 5 6 + − Leaflet | Map Courtesy of SnapSea © OpenStreetMap contributors © …" at bounding box center [506, 220] width 752 height 313
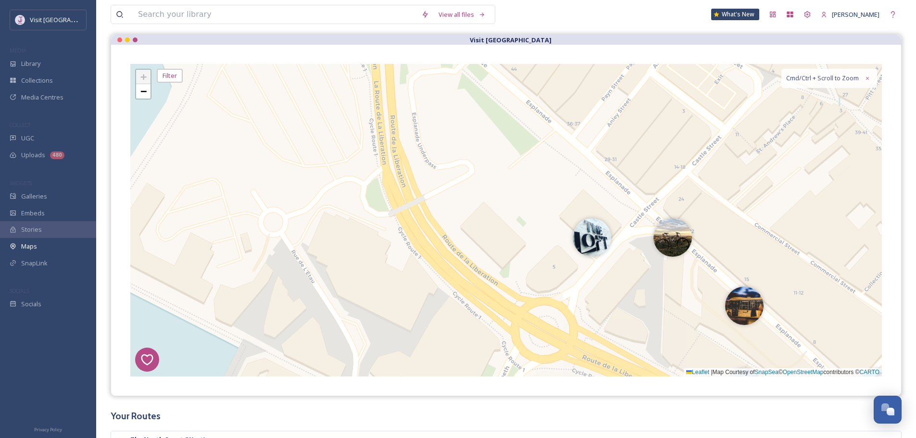
drag, startPoint x: 529, startPoint y: 240, endPoint x: 497, endPoint y: 157, distance: 88.4
click at [497, 157] on div "6 1 4 5 6 3 + − Leaflet | Map Courtesy of SnapSea © OpenStreetMap contributors …" at bounding box center [506, 220] width 752 height 313
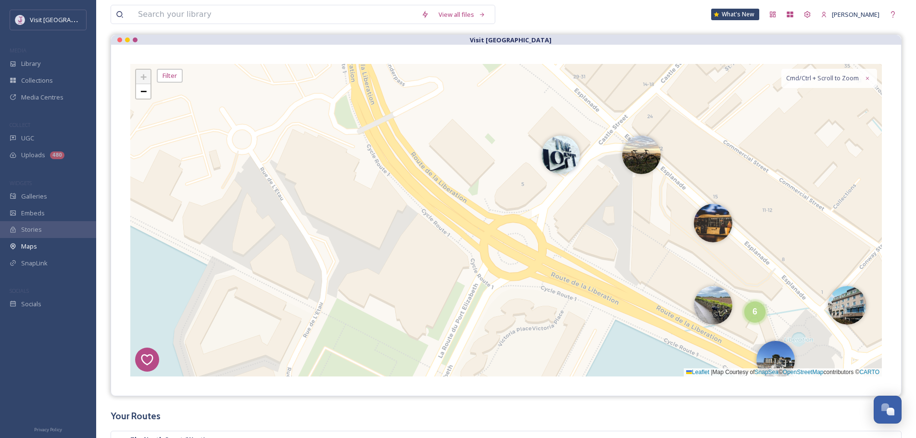
drag, startPoint x: 556, startPoint y: 166, endPoint x: 543, endPoint y: 169, distance: 13.3
click at [555, 154] on img at bounding box center [561, 152] width 38 height 38
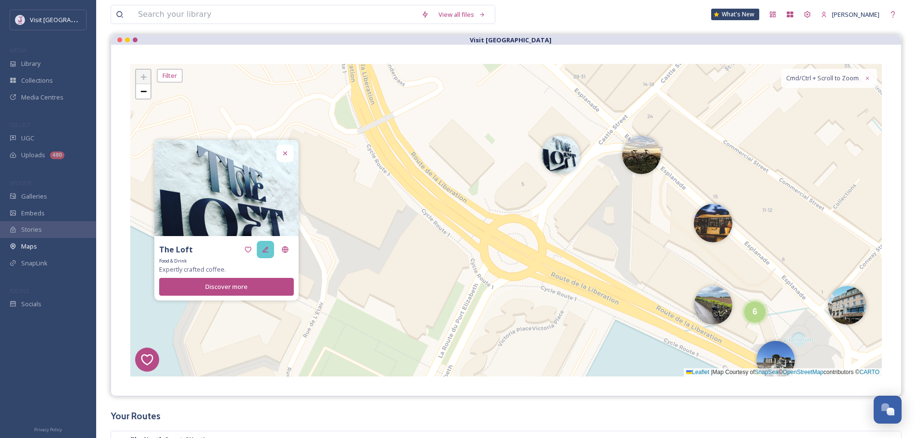
click at [261, 251] on div at bounding box center [265, 249] width 17 height 17
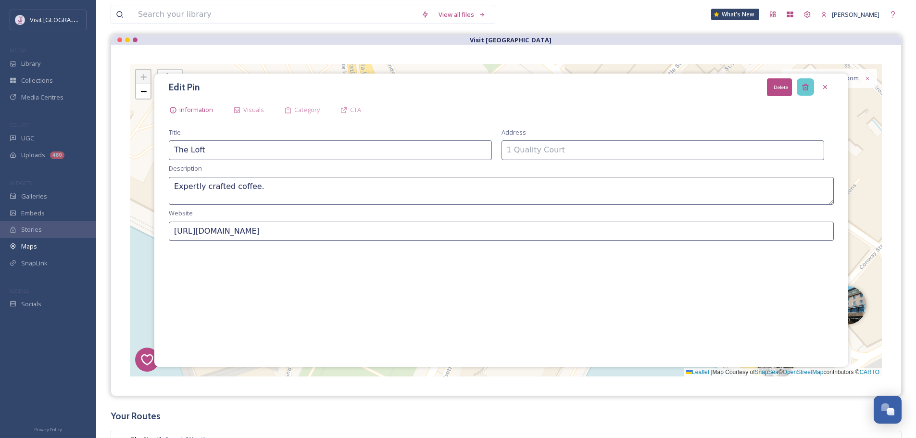
click at [804, 83] on div "Delete" at bounding box center [805, 86] width 17 height 17
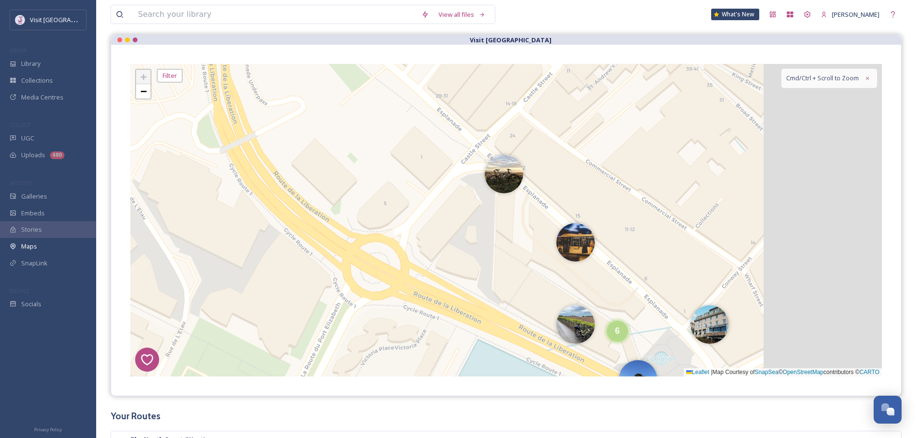
drag, startPoint x: 730, startPoint y: 155, endPoint x: 533, endPoint y: 178, distance: 198.5
click at [556, 179] on div "6 1 4 5 3 6 + − Leaflet | Map Courtesy of SnapSea © OpenStreetMap contributors …" at bounding box center [506, 220] width 752 height 313
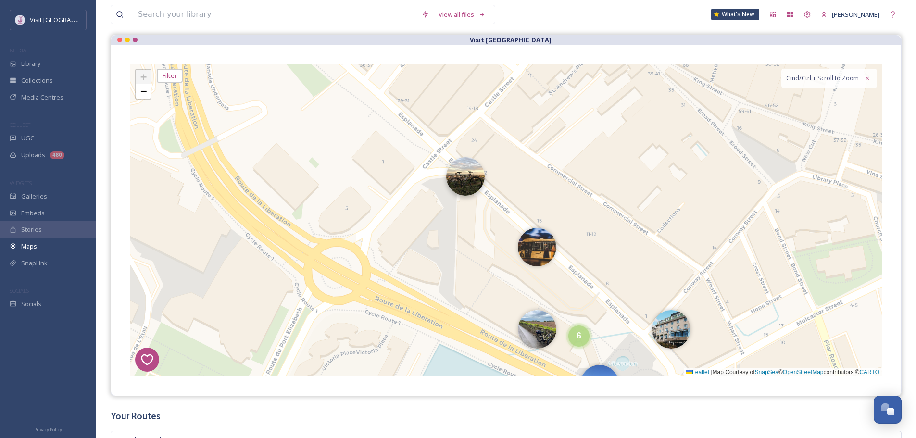
click at [463, 176] on img at bounding box center [465, 176] width 38 height 38
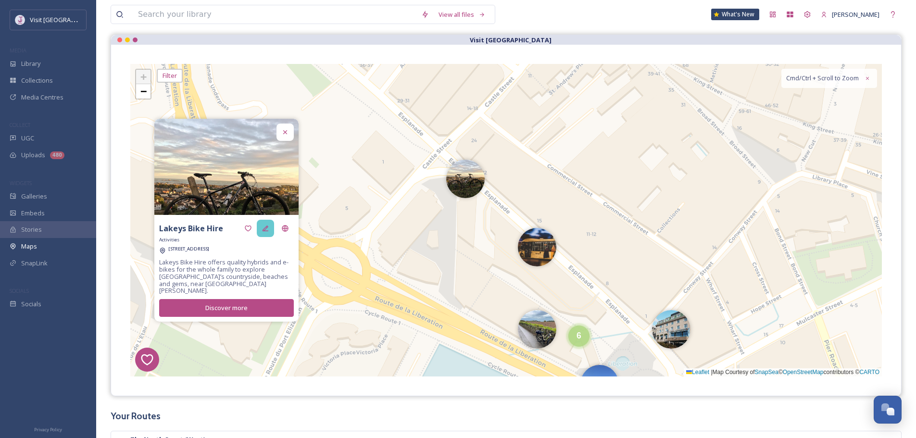
click at [273, 229] on div at bounding box center [265, 228] width 17 height 17
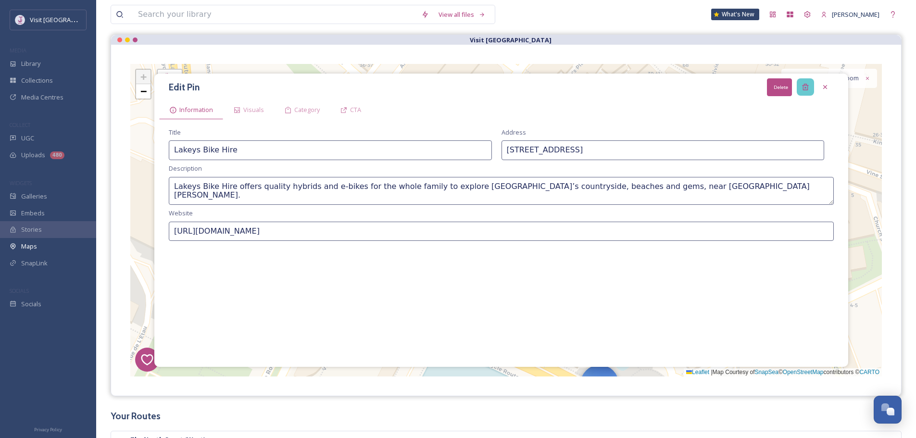
click at [812, 82] on div "Delete" at bounding box center [805, 86] width 17 height 17
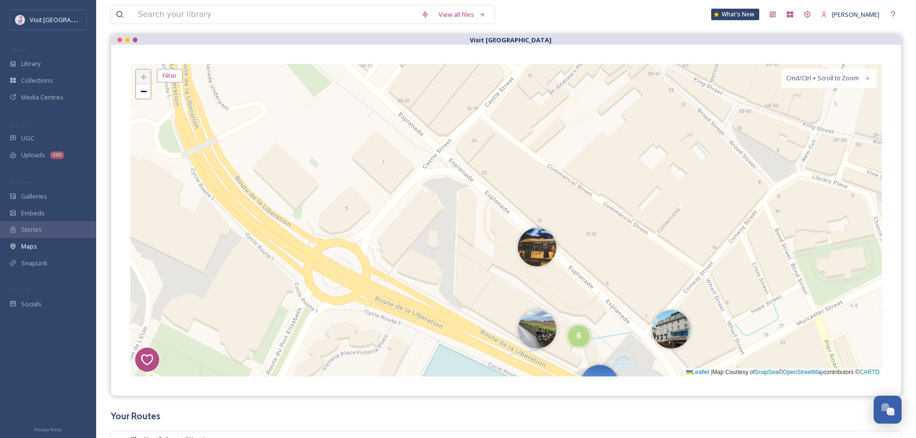
drag, startPoint x: 537, startPoint y: 243, endPoint x: 486, endPoint y: 247, distance: 50.7
click at [537, 243] on img at bounding box center [537, 247] width 38 height 38
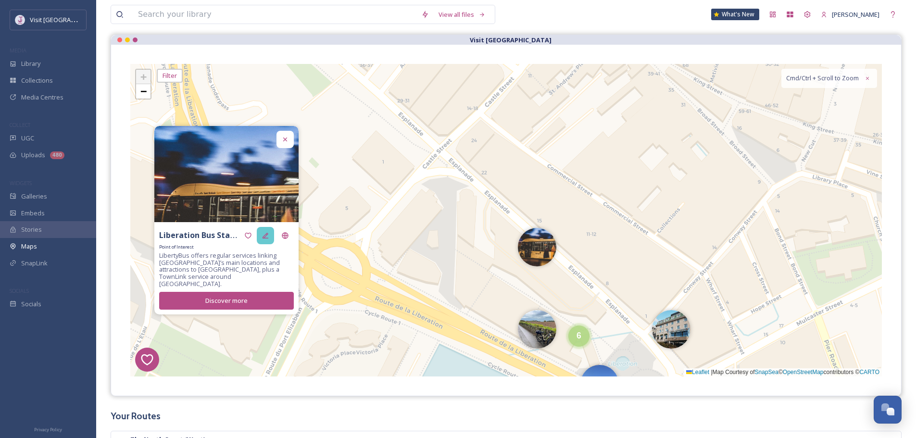
click at [262, 240] on icon at bounding box center [266, 236] width 8 height 8
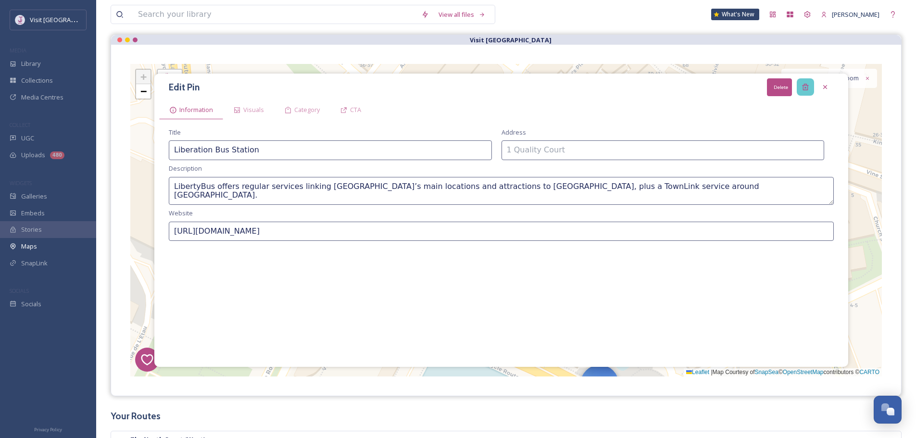
click at [811, 83] on div "Delete" at bounding box center [805, 86] width 17 height 17
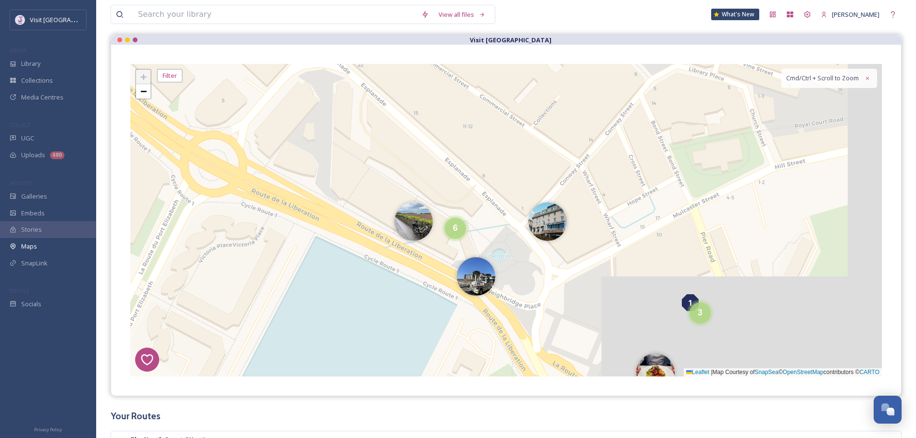
drag, startPoint x: 701, startPoint y: 183, endPoint x: 588, endPoint y: 111, distance: 133.8
click at [585, 101] on div "6 1 4 5 3 6 + − Leaflet | Map Courtesy of SnapSea © OpenStreetMap contributors …" at bounding box center [506, 220] width 752 height 313
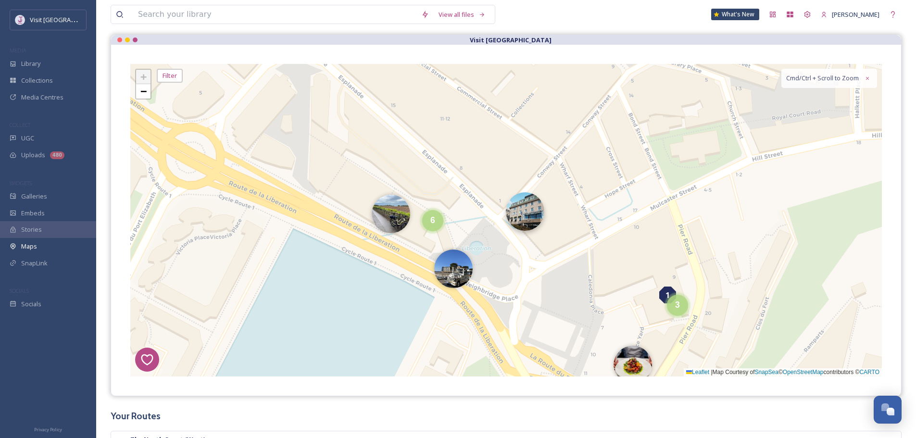
click at [534, 201] on img at bounding box center [525, 211] width 38 height 38
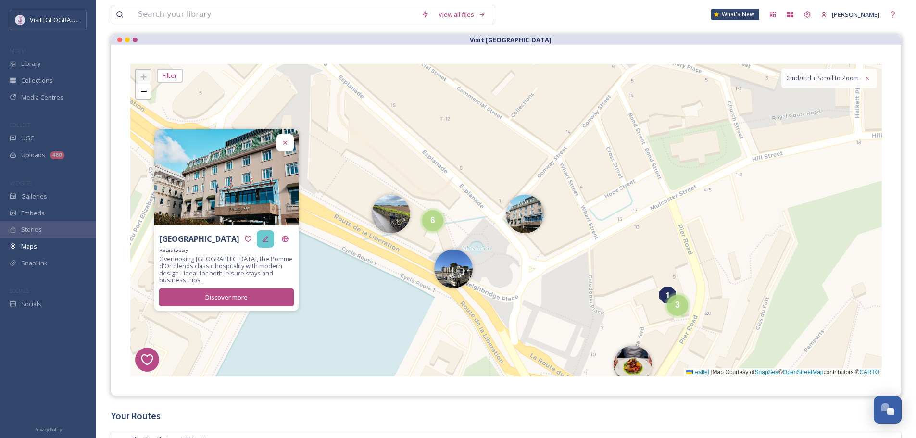
click at [262, 240] on icon at bounding box center [266, 239] width 8 height 8
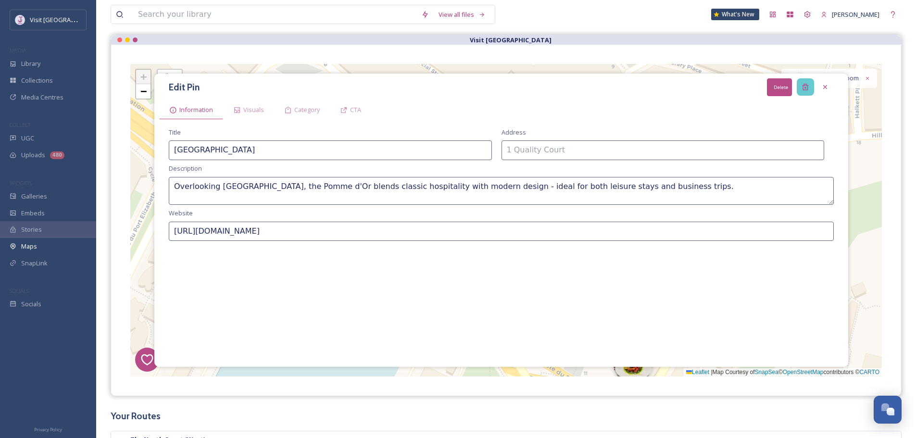
click at [806, 83] on div "Delete" at bounding box center [805, 86] width 17 height 17
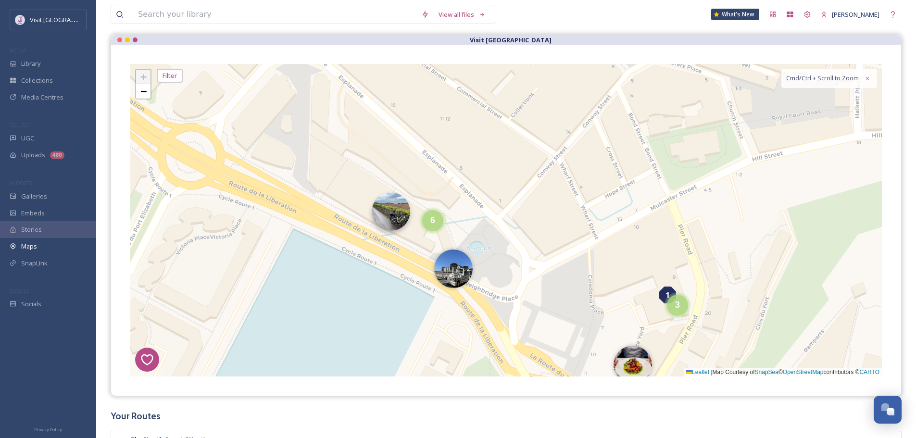
click at [383, 219] on img at bounding box center [391, 211] width 38 height 38
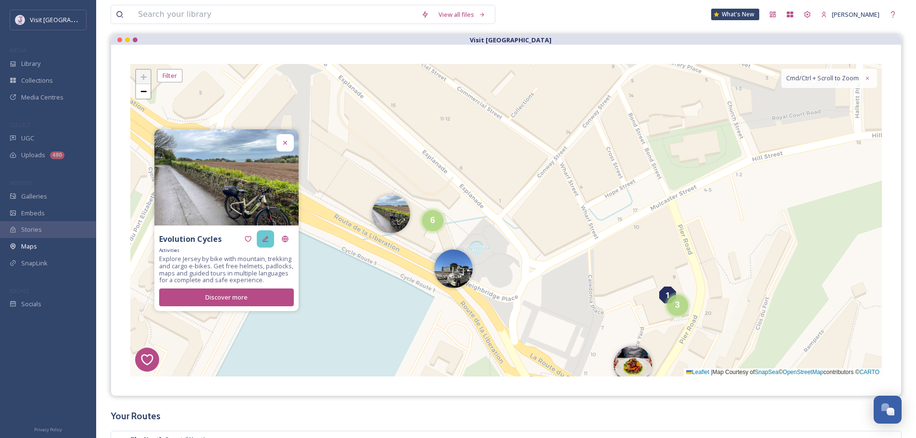
click at [266, 238] on icon at bounding box center [266, 239] width 8 height 8
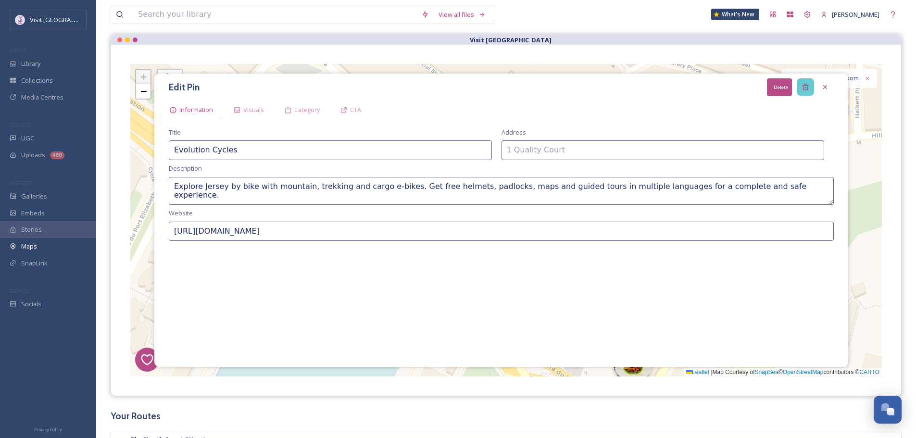
click at [809, 88] on icon at bounding box center [806, 87] width 8 height 8
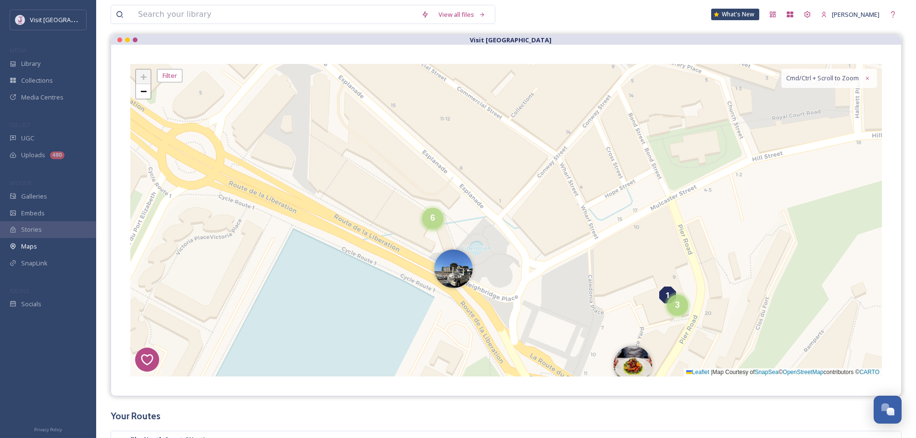
click at [432, 224] on div "6" at bounding box center [432, 218] width 21 height 21
click at [410, 212] on img at bounding box center [416, 223] width 38 height 38
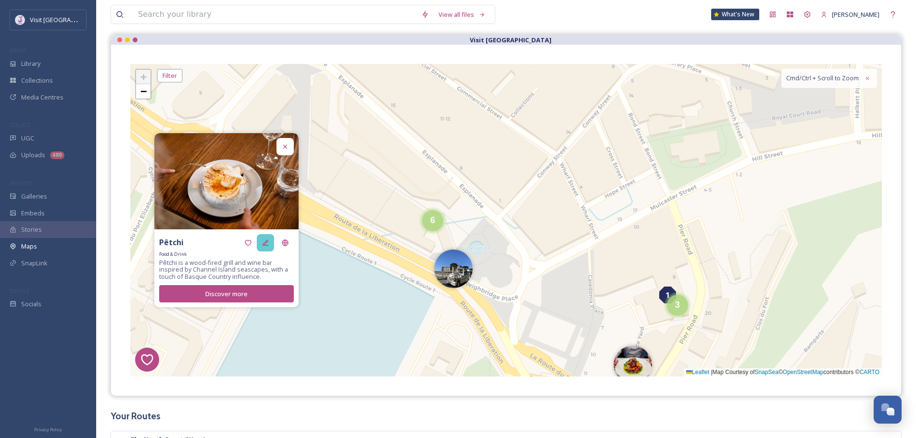
click at [264, 239] on icon at bounding box center [266, 243] width 8 height 8
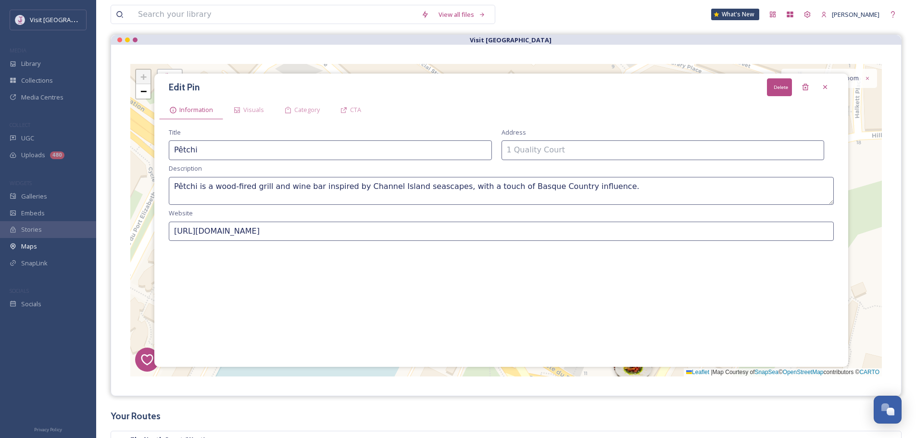
drag, startPoint x: 807, startPoint y: 90, endPoint x: 702, endPoint y: 135, distance: 114.6
click at [807, 90] on icon at bounding box center [805, 87] width 6 height 6
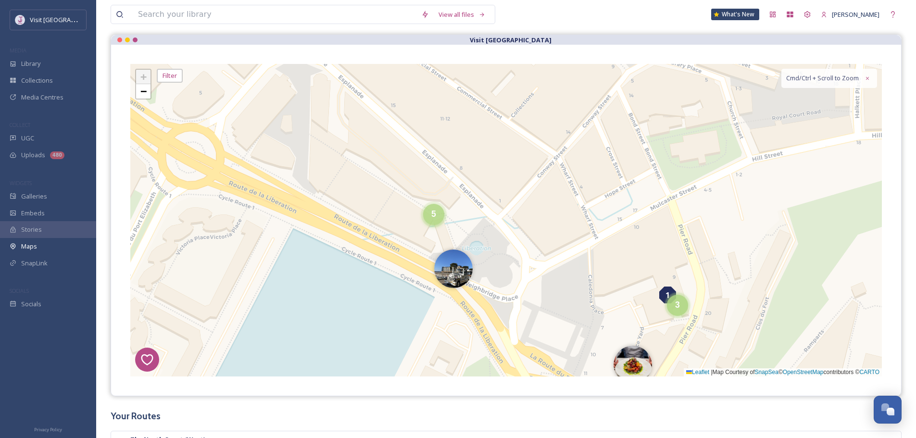
click at [437, 221] on div "5" at bounding box center [433, 214] width 21 height 21
click at [444, 228] on img at bounding box center [439, 235] width 38 height 38
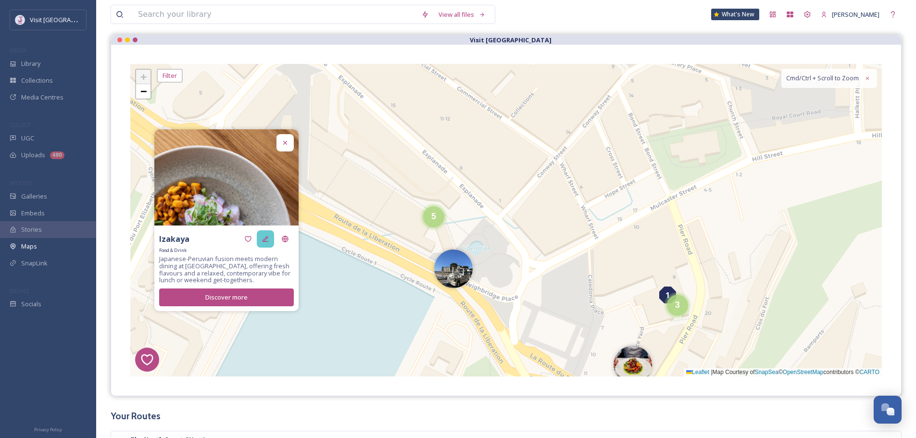
click at [263, 235] on div at bounding box center [265, 238] width 17 height 17
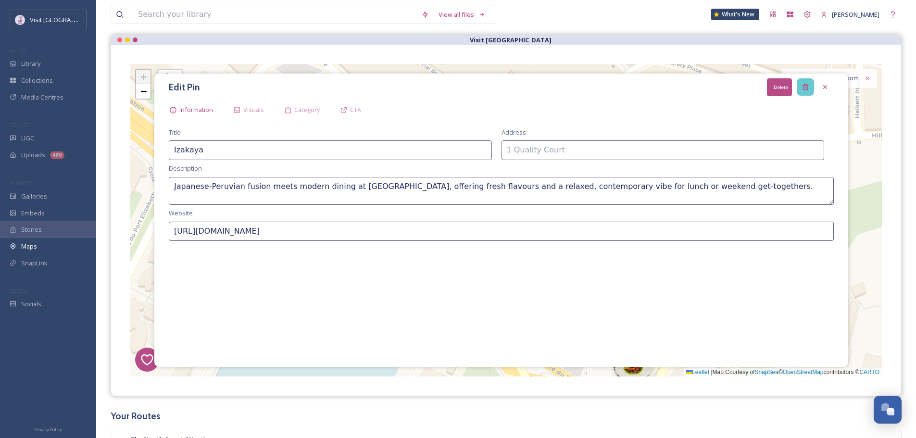
click at [799, 88] on div "Delete" at bounding box center [805, 86] width 17 height 17
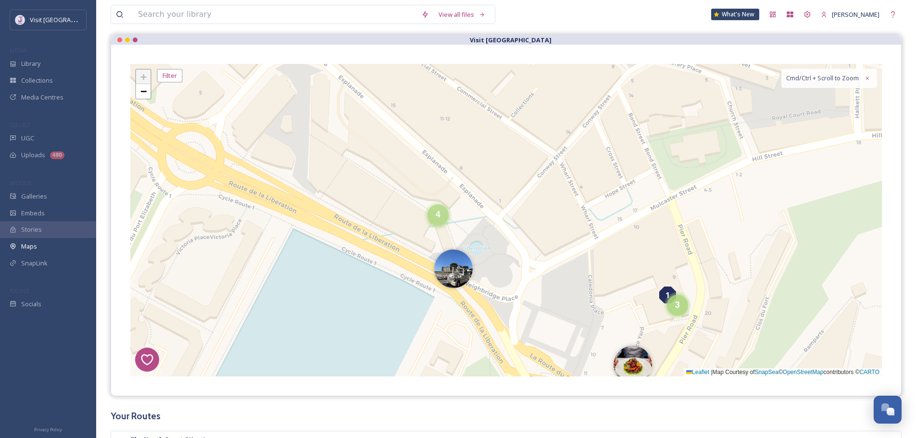
click at [433, 225] on div "4" at bounding box center [438, 214] width 21 height 21
click at [423, 221] on img at bounding box center [421, 220] width 38 height 38
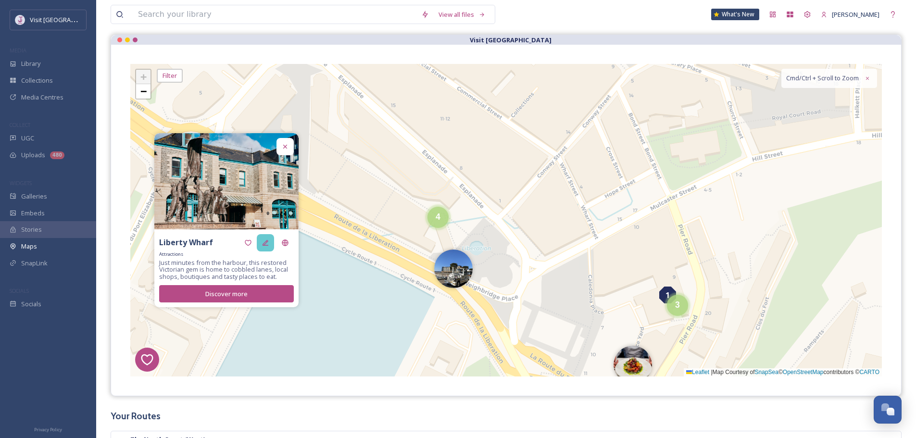
click at [264, 238] on div at bounding box center [265, 242] width 17 height 17
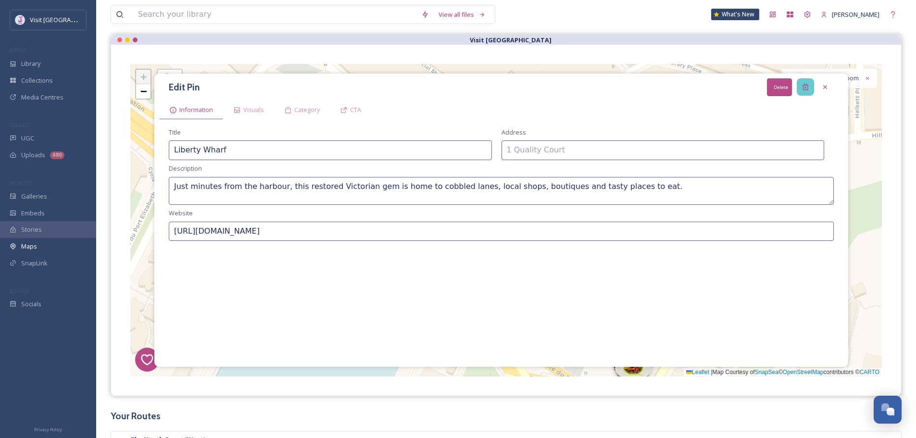
click at [808, 89] on icon at bounding box center [806, 87] width 8 height 8
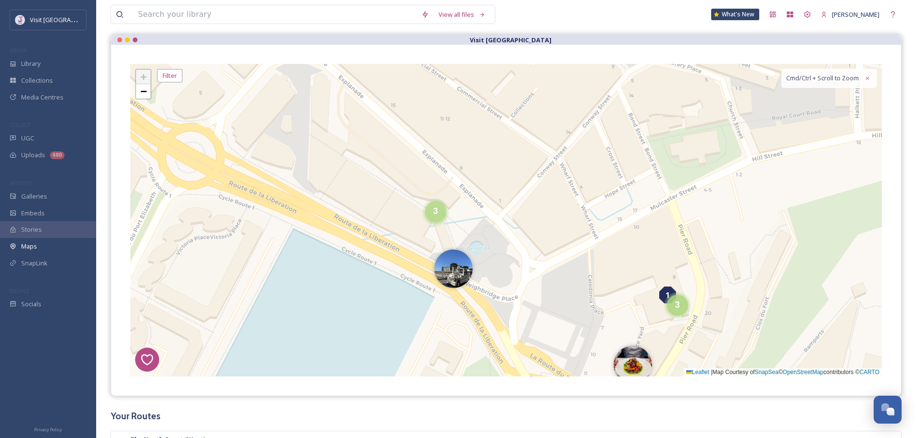
click at [434, 222] on div "3" at bounding box center [435, 211] width 21 height 21
click at [419, 234] on img at bounding box center [427, 231] width 38 height 38
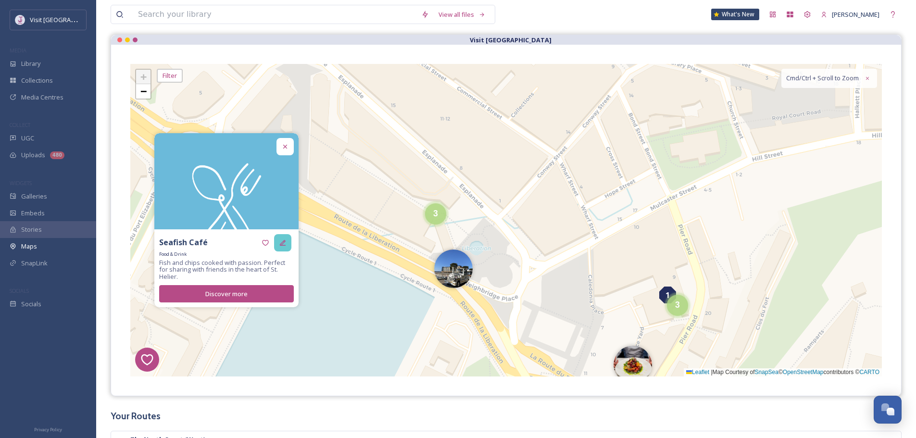
click at [279, 247] on icon at bounding box center [283, 243] width 8 height 8
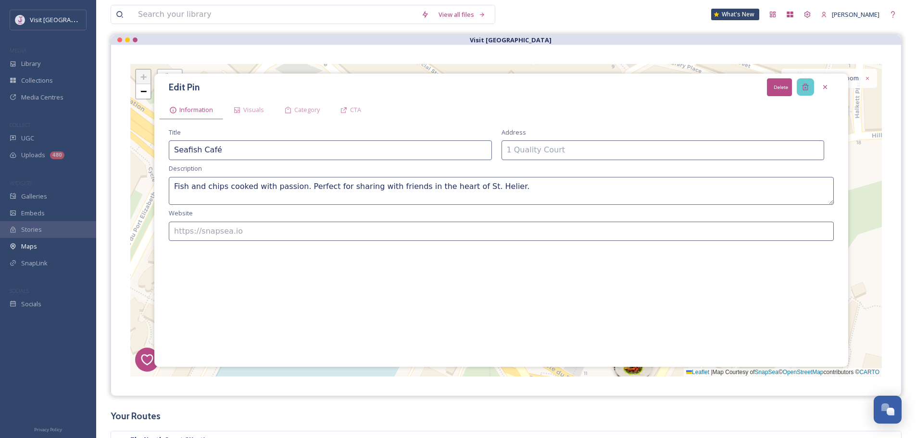
click at [808, 91] on icon at bounding box center [806, 87] width 8 height 8
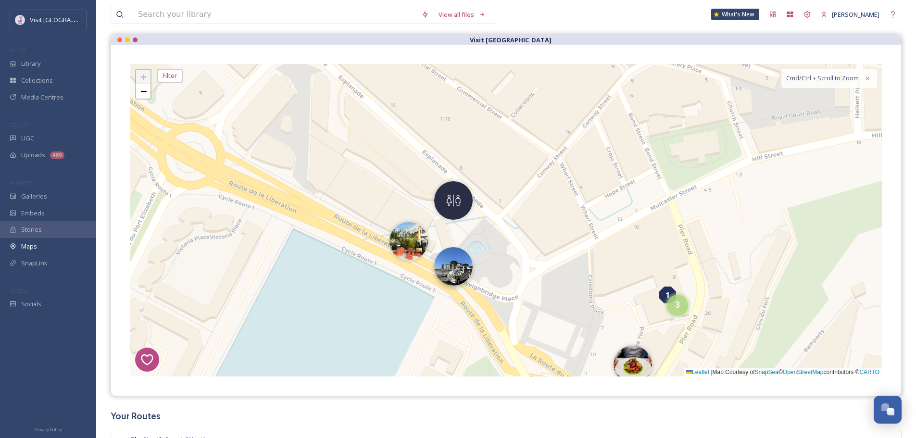
click at [436, 275] on img at bounding box center [453, 266] width 38 height 38
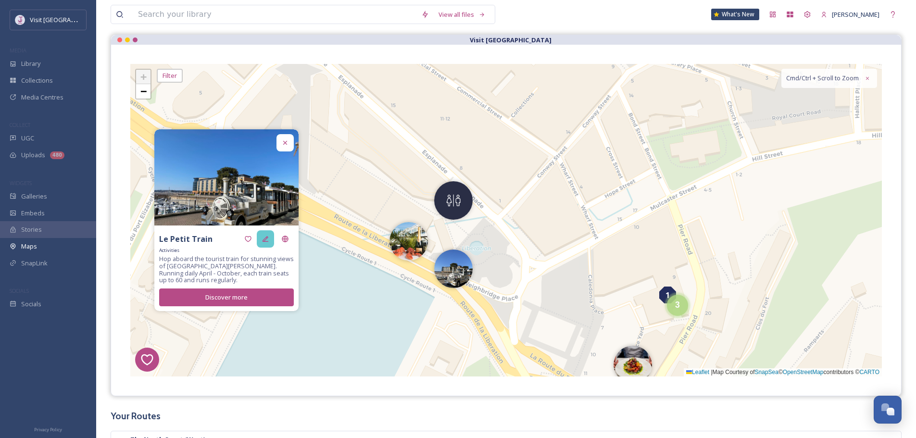
click at [262, 240] on icon at bounding box center [266, 239] width 8 height 8
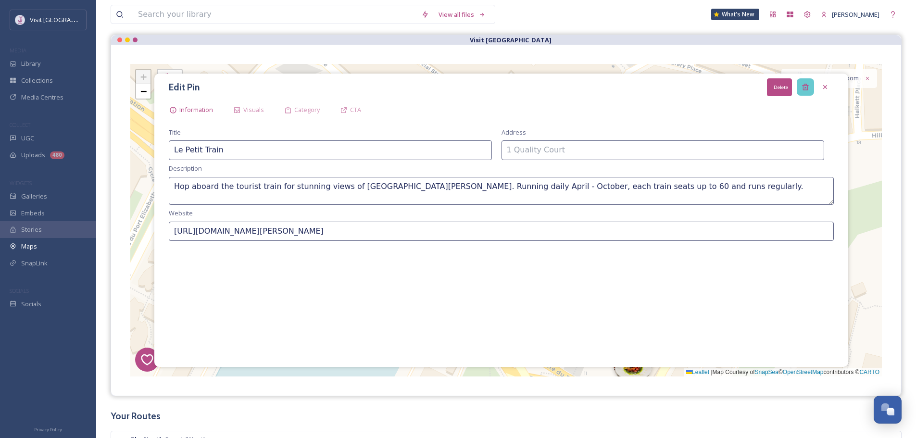
click at [800, 82] on div "Delete" at bounding box center [805, 86] width 17 height 17
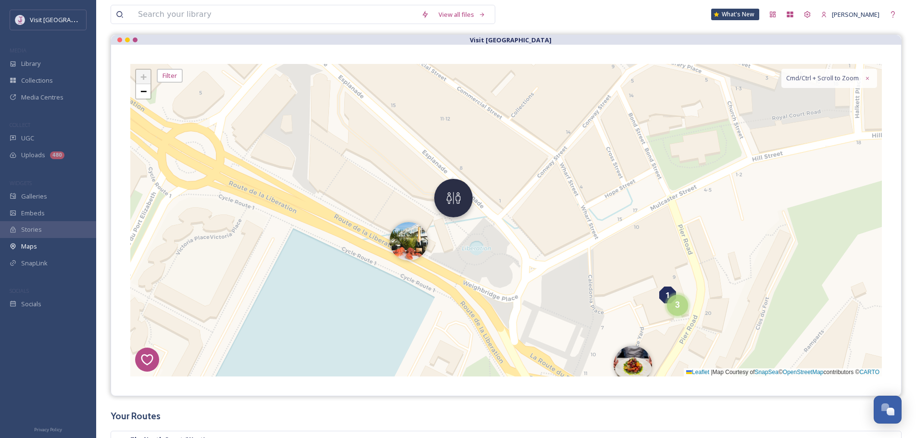
click at [454, 202] on img at bounding box center [453, 198] width 38 height 38
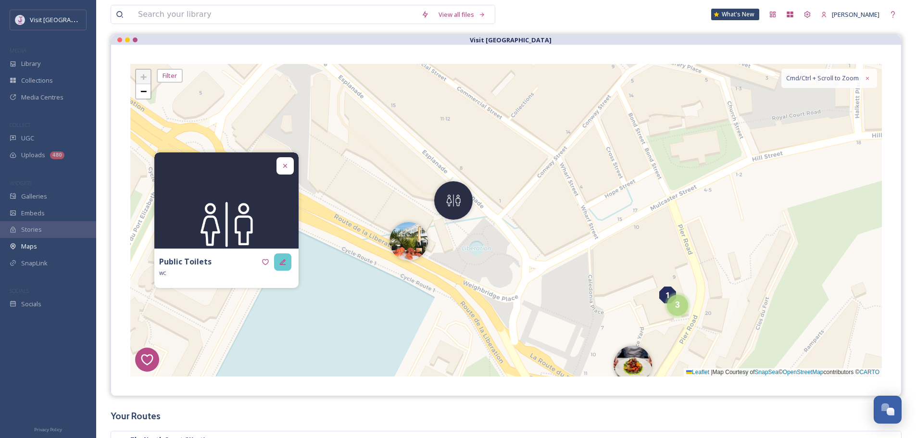
click at [276, 260] on div at bounding box center [282, 261] width 17 height 17
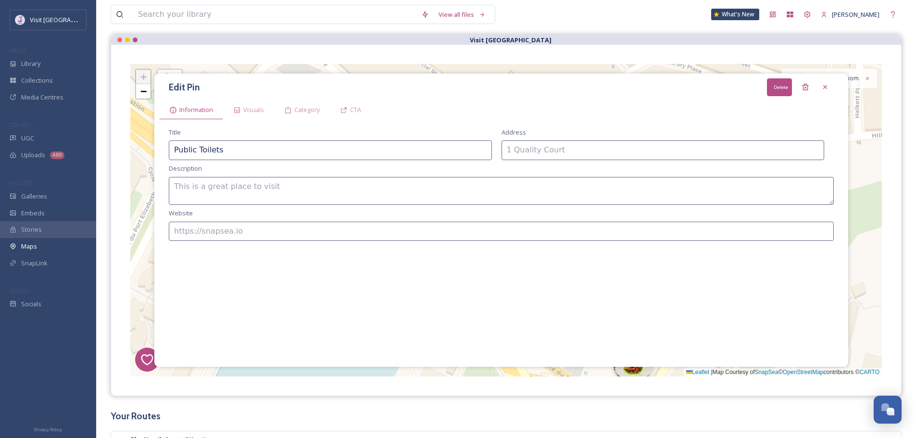
drag, startPoint x: 800, startPoint y: 83, endPoint x: 600, endPoint y: 186, distance: 225.2
click at [800, 83] on div "Delete" at bounding box center [805, 86] width 17 height 17
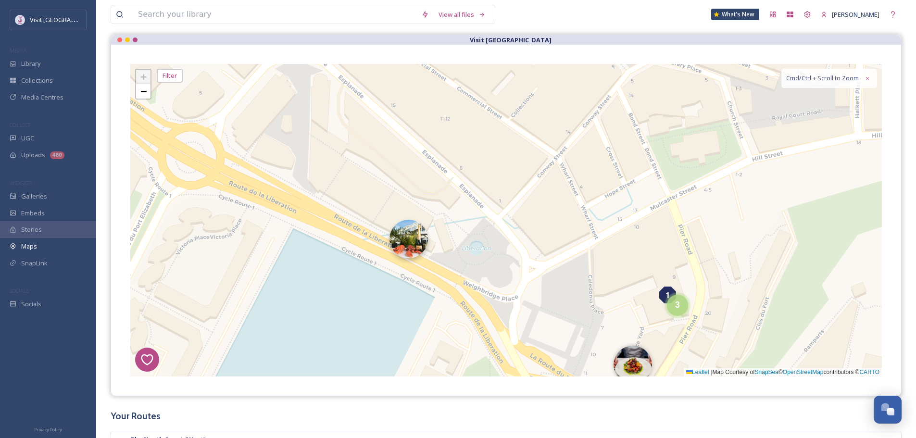
click at [404, 249] on img at bounding box center [409, 239] width 38 height 38
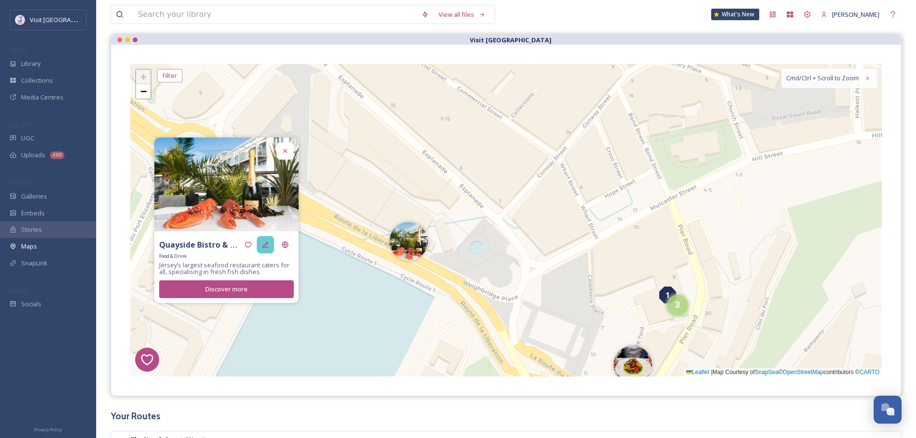
click at [273, 243] on div at bounding box center [265, 244] width 17 height 17
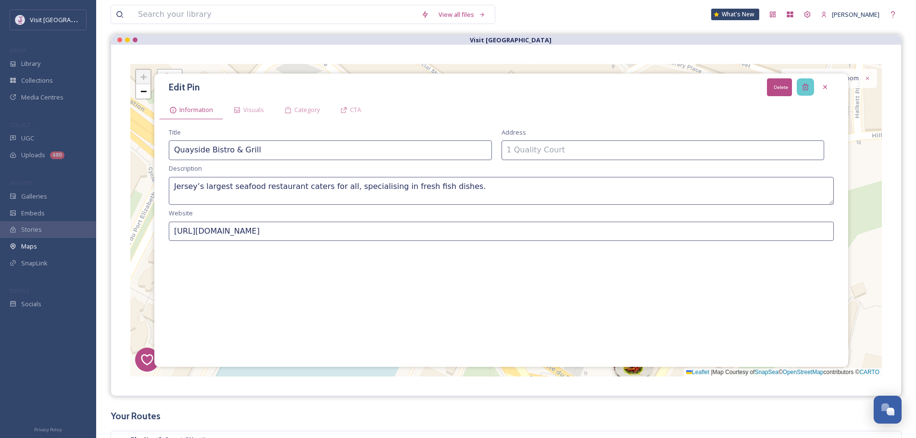
click at [801, 86] on div "Delete" at bounding box center [805, 86] width 17 height 17
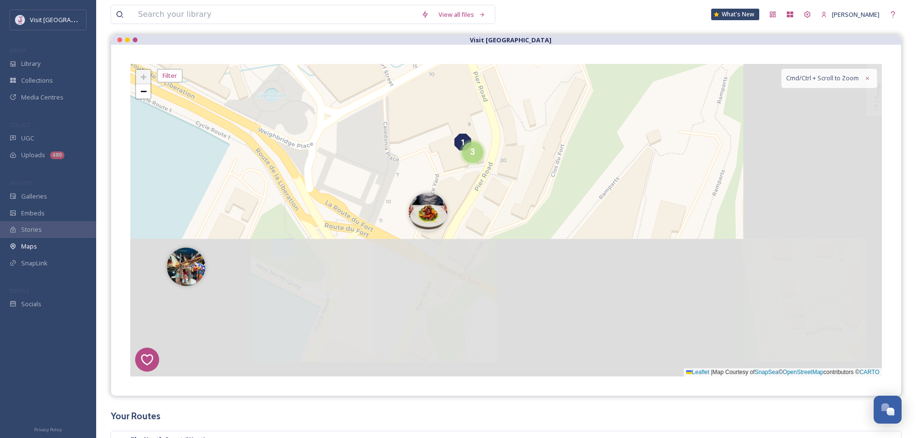
drag, startPoint x: 789, startPoint y: 227, endPoint x: 580, endPoint y: 69, distance: 262.3
click at [580, 69] on div "6 1 4 5 3 + − Leaflet | Map Courtesy of SnapSea © OpenStreetMap contributors © …" at bounding box center [506, 220] width 752 height 313
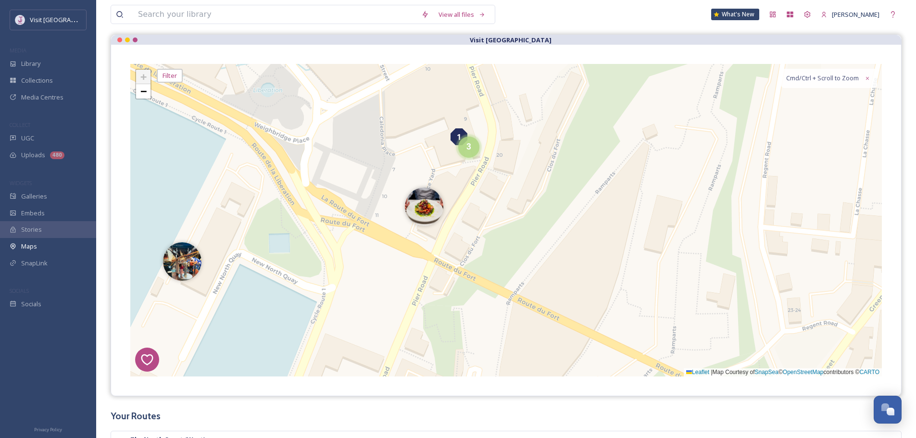
click at [452, 137] on div "1" at bounding box center [459, 136] width 17 height 17
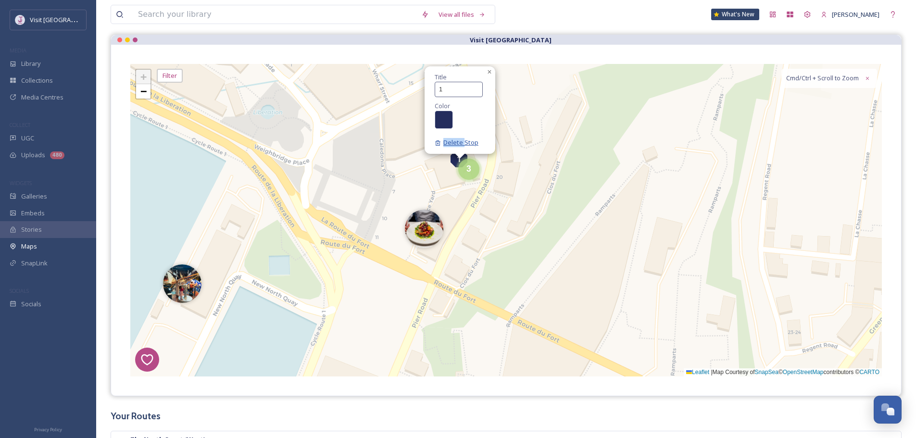
click at [463, 140] on div "Title 1 Color Delete Stop" at bounding box center [459, 110] width 49 height 74
click at [463, 143] on span "Delete Stop" at bounding box center [457, 142] width 44 height 9
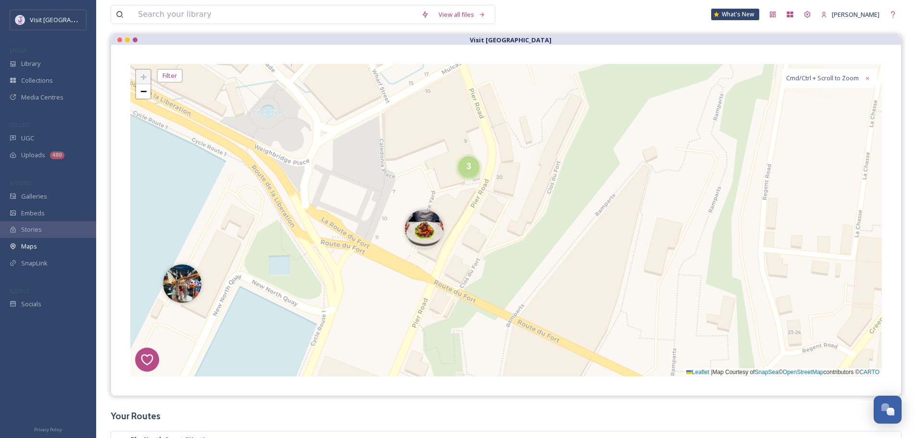
click at [466, 168] on div "3" at bounding box center [468, 166] width 21 height 21
click at [452, 157] on img at bounding box center [461, 157] width 38 height 38
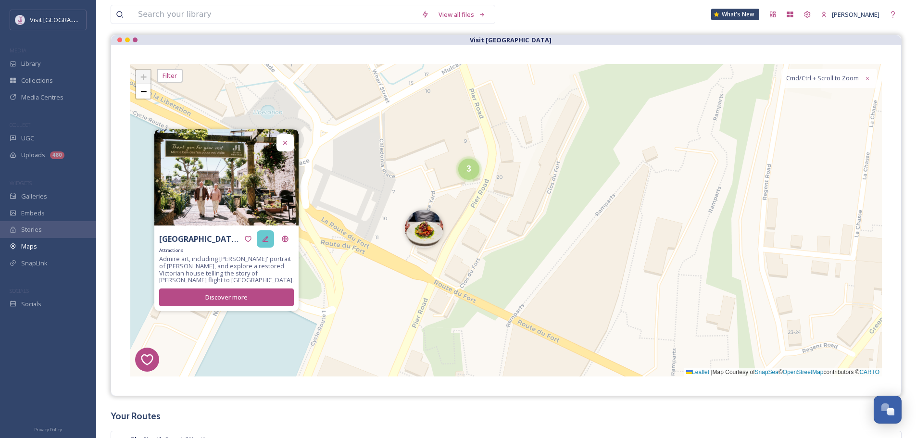
click at [271, 236] on div at bounding box center [265, 238] width 17 height 17
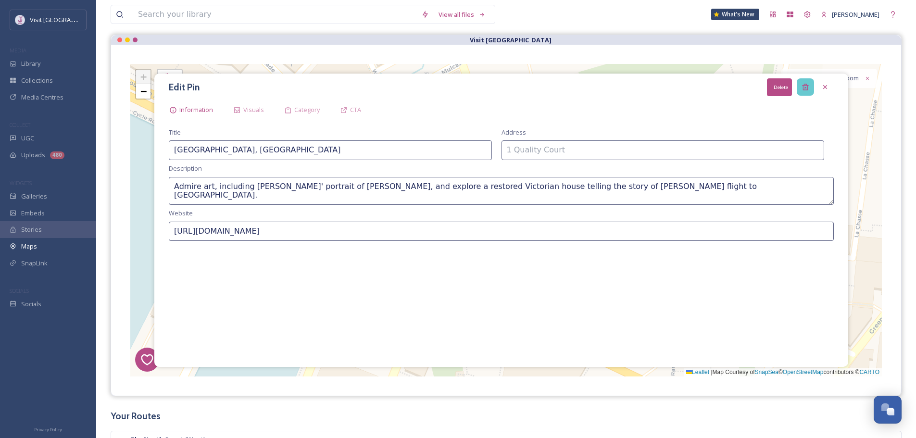
click at [807, 86] on icon at bounding box center [805, 87] width 6 height 6
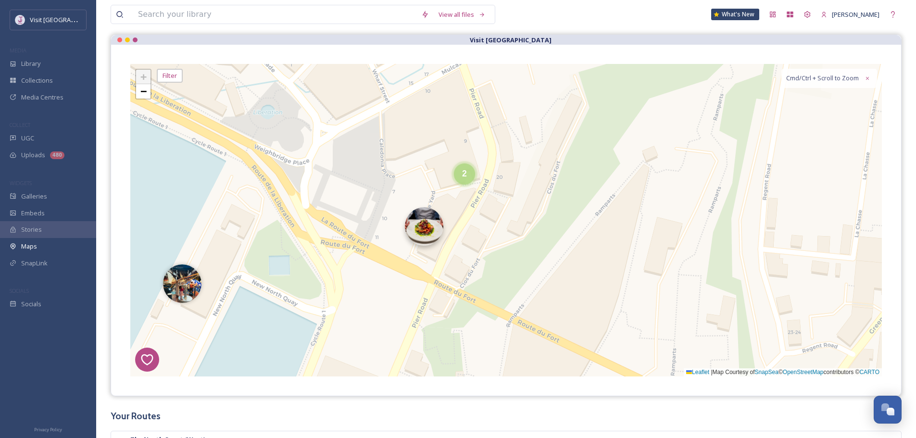
click at [437, 222] on img at bounding box center [424, 226] width 38 height 38
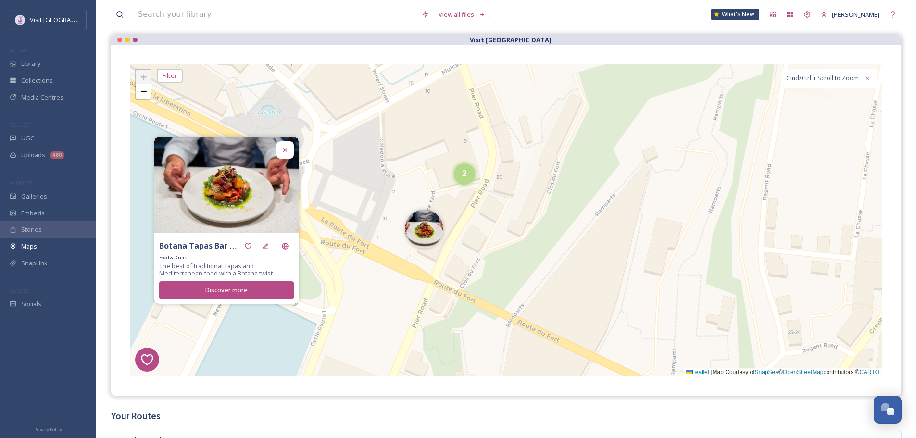
click at [261, 255] on div "Food & Drink" at bounding box center [226, 257] width 135 height 5
click at [261, 248] on div at bounding box center [265, 246] width 17 height 17
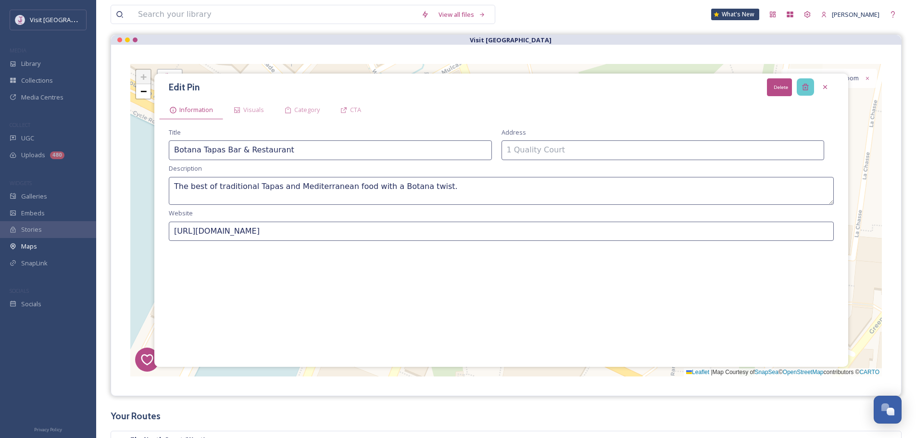
click at [811, 88] on div "Delete" at bounding box center [805, 86] width 17 height 17
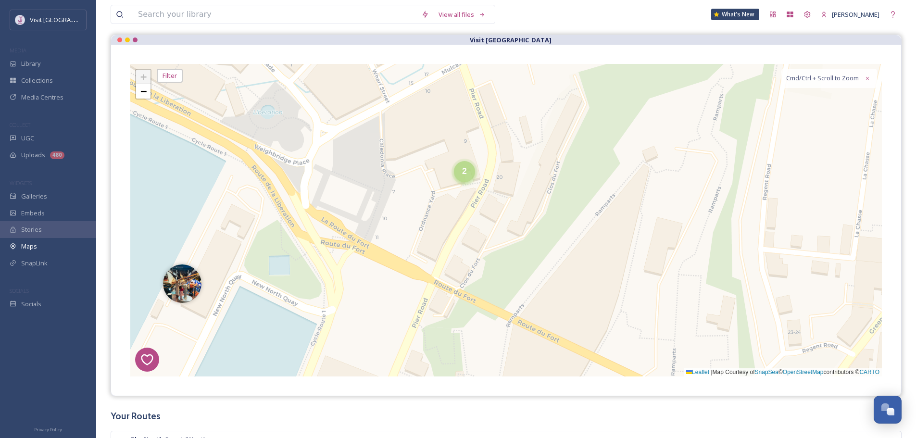
click at [452, 177] on div "6 4 5 2 + − Leaflet | Map Courtesy of SnapSea © OpenStreetMap contributors © CA…" at bounding box center [506, 220] width 752 height 313
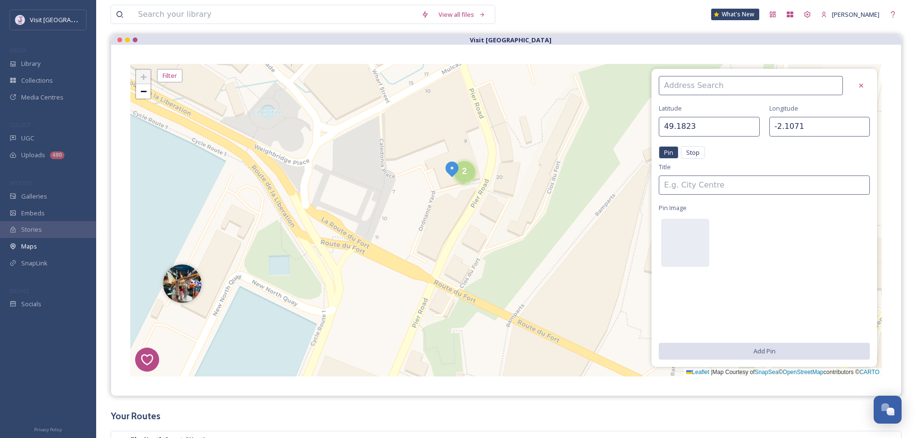
click at [471, 173] on div "2" at bounding box center [464, 171] width 21 height 21
drag, startPoint x: 479, startPoint y: 178, endPoint x: 621, endPoint y: 162, distance: 143.8
click at [479, 178] on img at bounding box center [481, 179] width 38 height 38
click at [505, 164] on div "6 4 5 2 + − Leaflet | Map Courtesy of SnapSea © OpenStreetMap contributors © CA…" at bounding box center [506, 220] width 752 height 313
type input "49.1824"
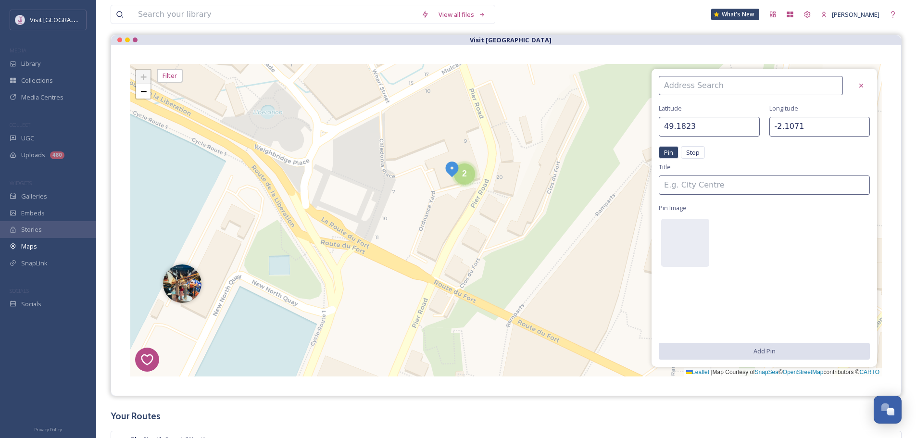
type input "-2.1065"
click at [858, 78] on div at bounding box center [861, 85] width 17 height 17
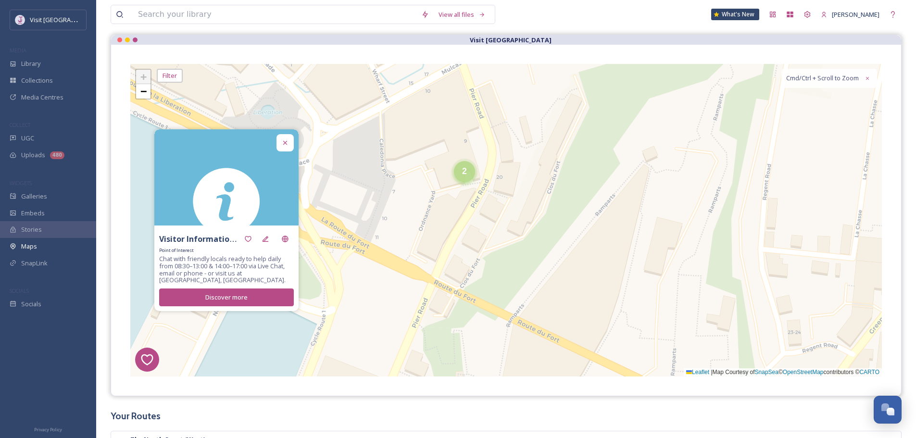
click at [466, 170] on span "2" at bounding box center [464, 171] width 5 height 10
click at [266, 242] on icon at bounding box center [266, 239] width 6 height 6
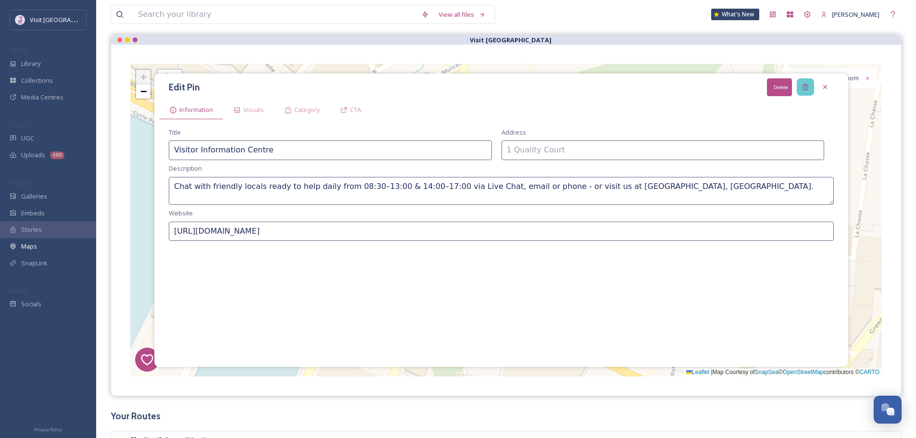
click at [807, 90] on icon at bounding box center [805, 87] width 6 height 6
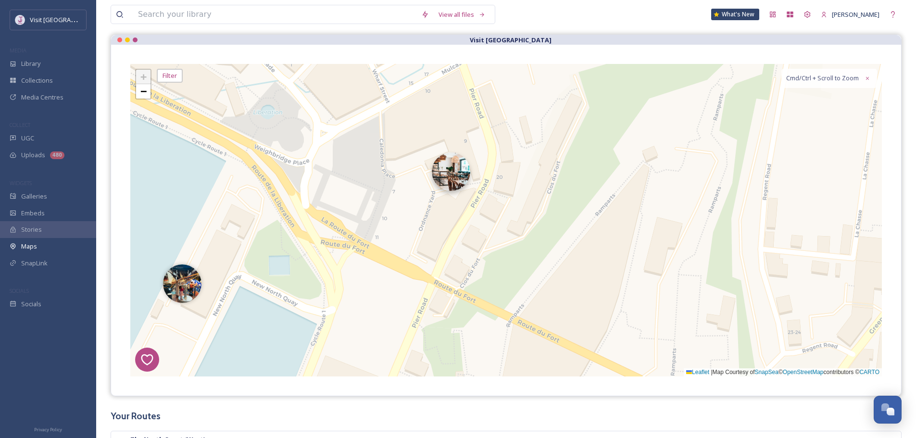
click at [450, 186] on img at bounding box center [451, 171] width 38 height 38
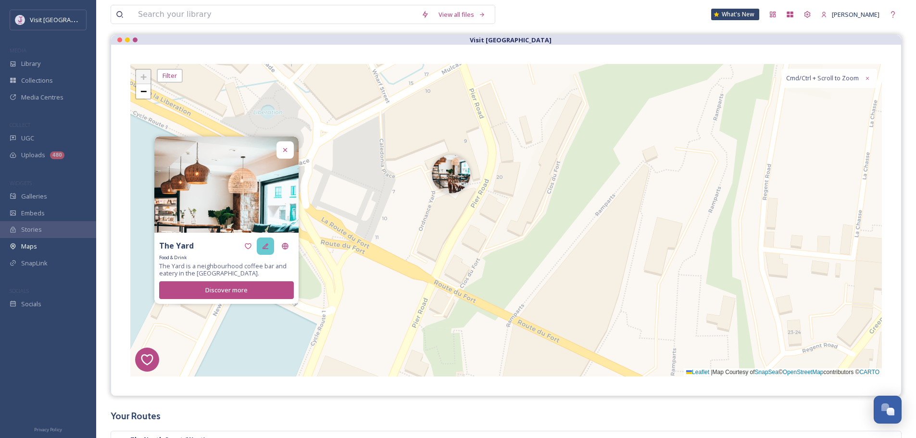
click at [261, 245] on div at bounding box center [265, 246] width 17 height 17
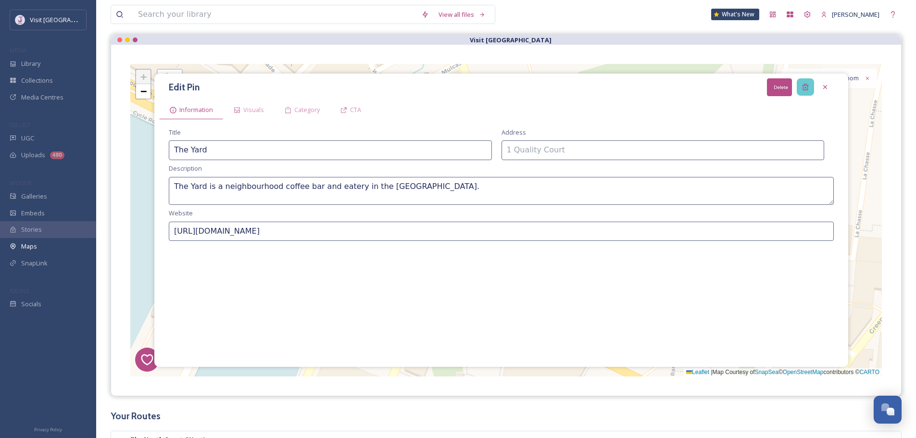
click at [804, 87] on icon at bounding box center [805, 87] width 6 height 6
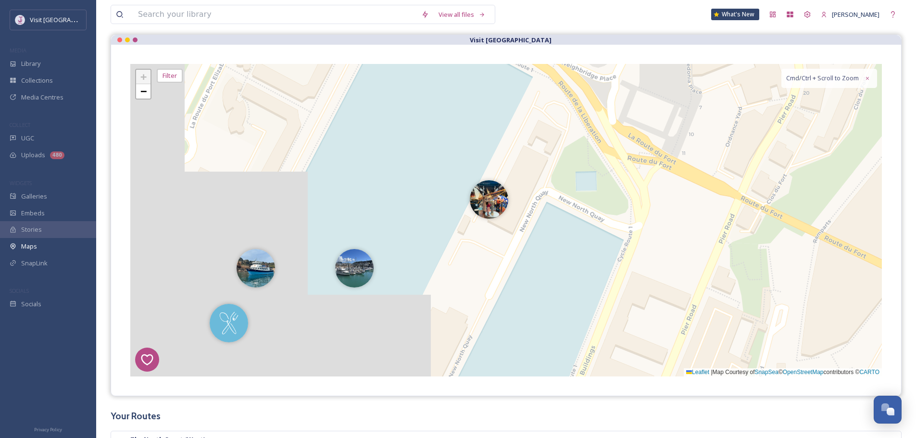
drag, startPoint x: 199, startPoint y: 251, endPoint x: 506, endPoint y: 166, distance: 318.2
click at [506, 166] on div "6 4 5 + − Leaflet | Map Courtesy of SnapSea © OpenStreetMap contributors © CART…" at bounding box center [506, 220] width 752 height 313
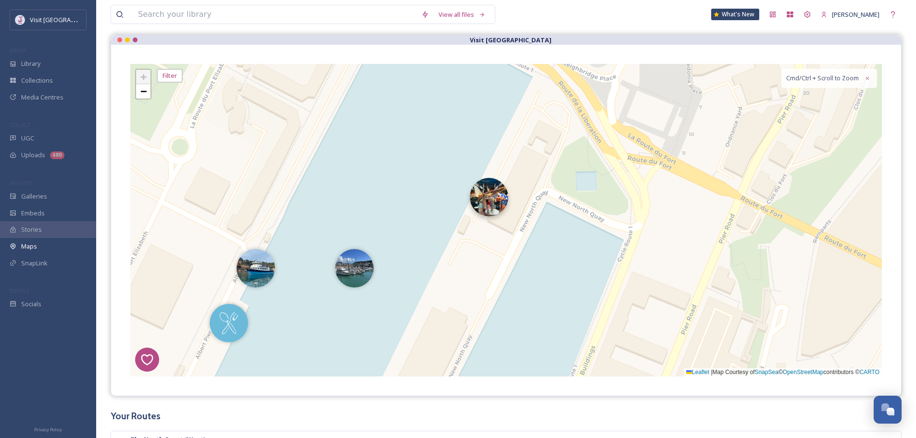
click at [481, 215] on div "6 4 5 + − Leaflet | Map Courtesy of SnapSea © OpenStreetMap contributors © CART…" at bounding box center [506, 220] width 752 height 313
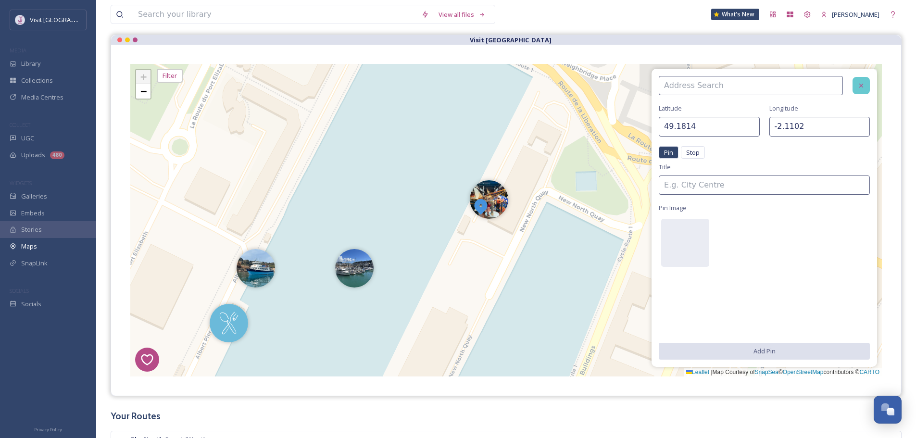
click at [863, 78] on div at bounding box center [861, 85] width 17 height 17
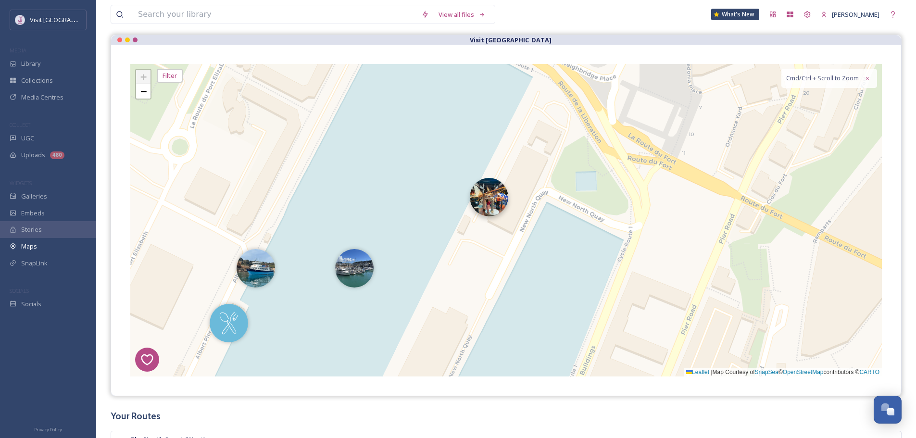
click at [503, 201] on img at bounding box center [489, 197] width 38 height 38
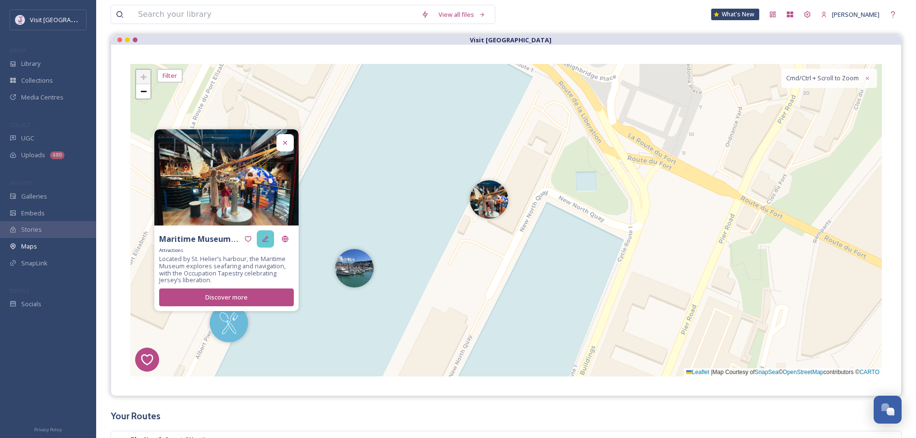
click at [265, 241] on icon at bounding box center [266, 239] width 6 height 6
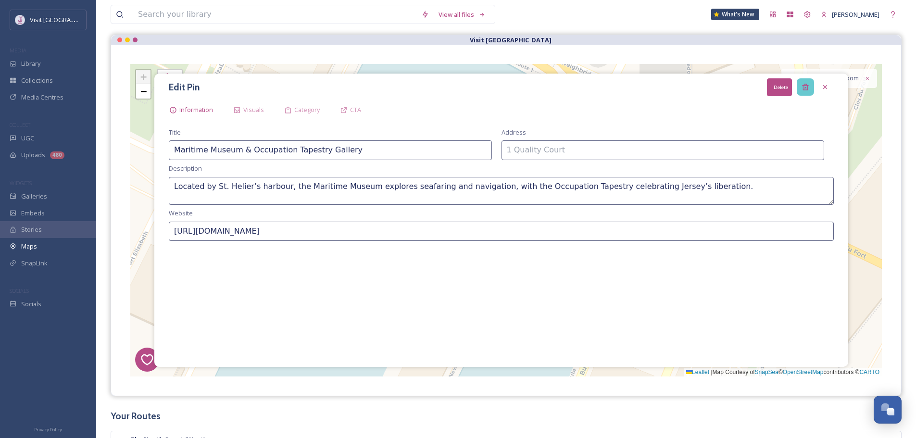
click at [804, 91] on icon at bounding box center [806, 87] width 8 height 8
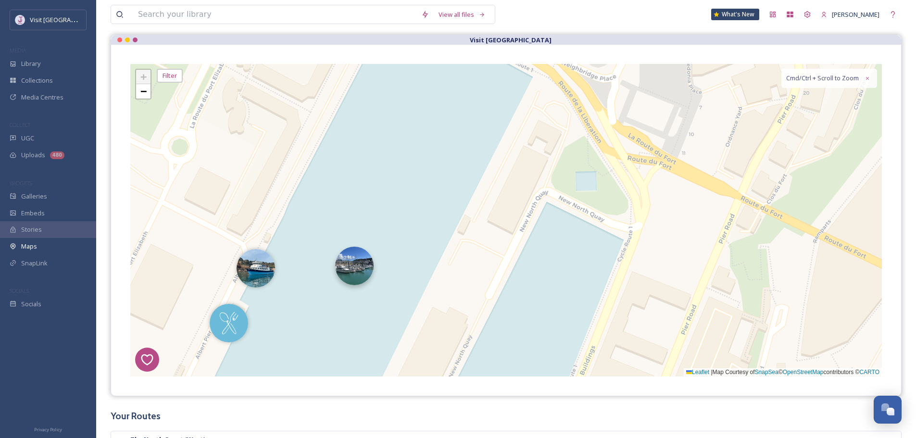
click at [347, 274] on img at bounding box center [354, 266] width 38 height 38
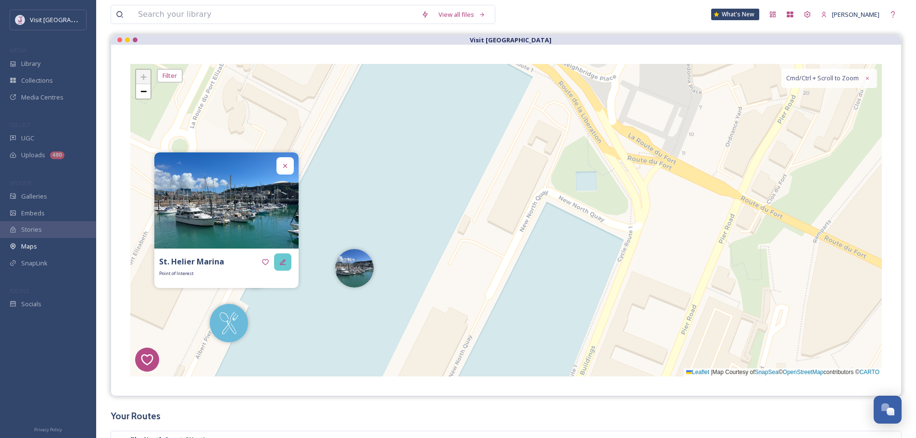
click at [290, 258] on div at bounding box center [282, 261] width 17 height 17
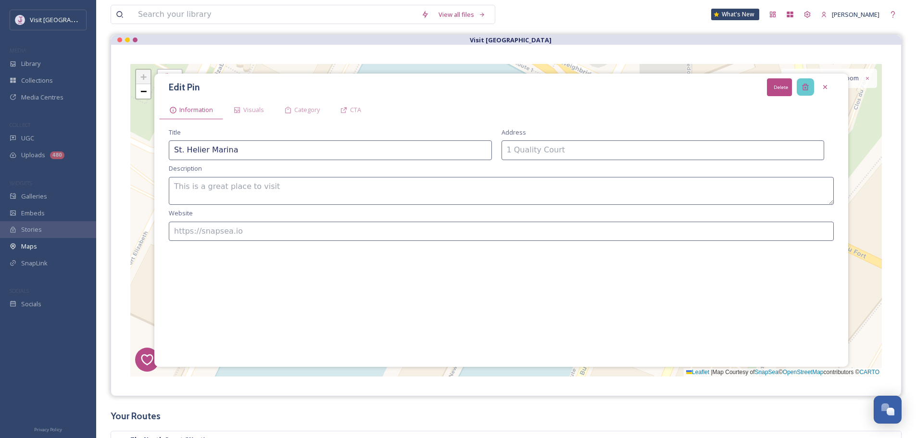
click at [806, 84] on icon at bounding box center [805, 87] width 6 height 6
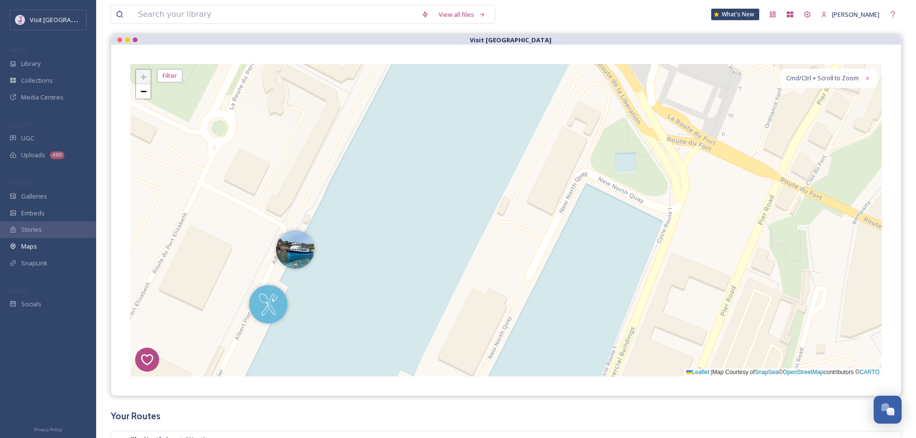
drag, startPoint x: 359, startPoint y: 279, endPoint x: 496, endPoint y: 209, distance: 154.7
click at [520, 206] on div "6 4 5 + − Leaflet | Map Courtesy of SnapSea © OpenStreetMap contributors © CART…" at bounding box center [506, 220] width 752 height 313
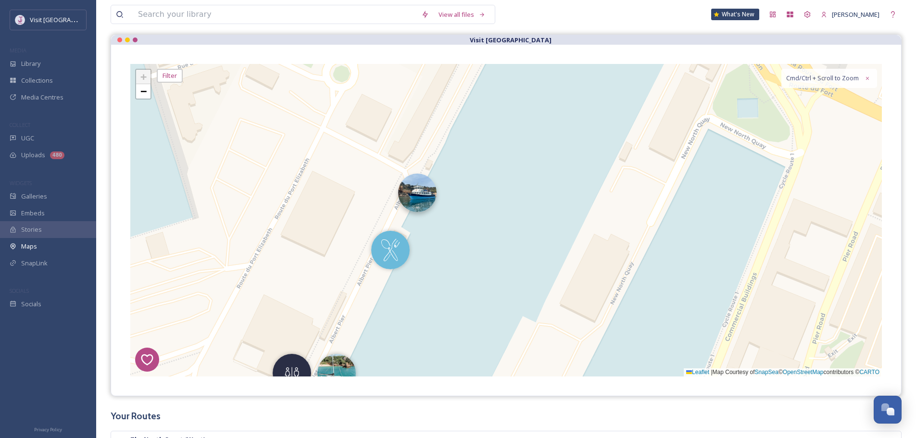
click at [425, 197] on img at bounding box center [417, 193] width 38 height 38
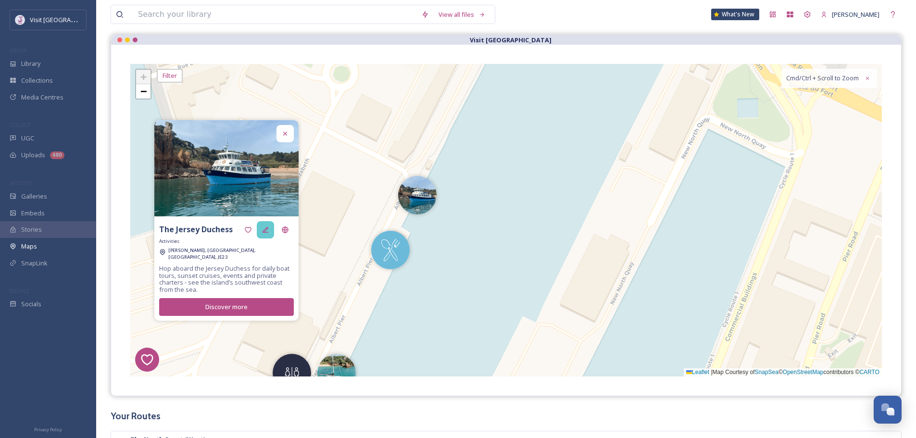
click at [267, 233] on icon at bounding box center [266, 230] width 8 height 8
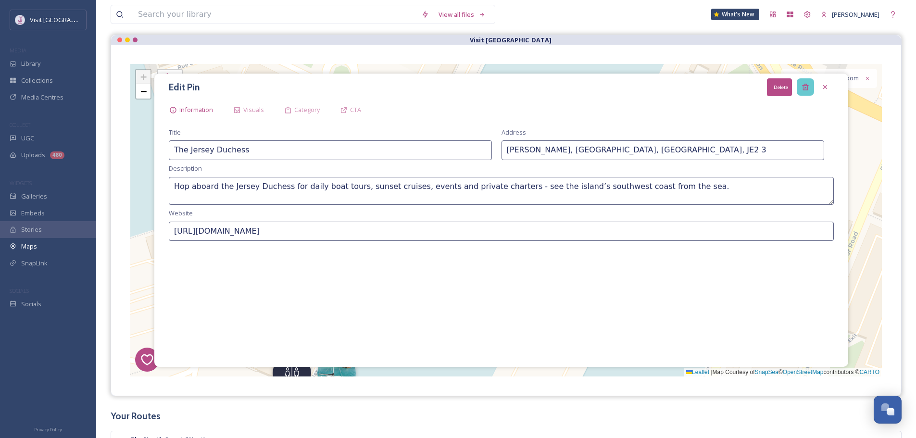
click at [803, 83] on icon at bounding box center [806, 87] width 8 height 8
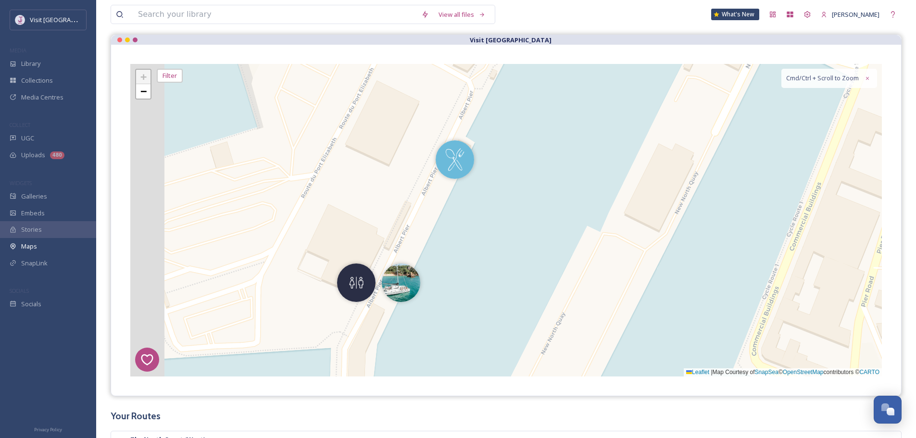
drag, startPoint x: 443, startPoint y: 303, endPoint x: 507, endPoint y: 203, distance: 118.9
click at [513, 209] on div "6 4 5 + − Leaflet | Map Courtesy of SnapSea © OpenStreetMap contributors © CART…" at bounding box center [506, 220] width 752 height 313
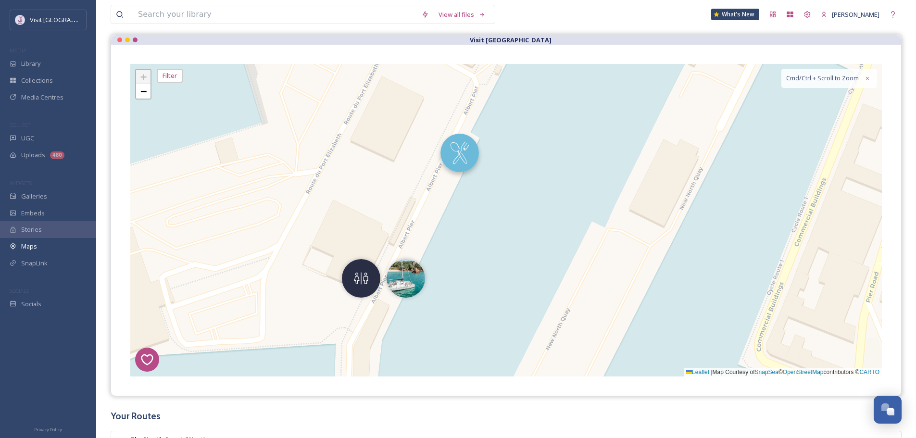
click at [475, 167] on div "6 4 5 + − Leaflet | Map Courtesy of SnapSea © OpenStreetMap contributors © CART…" at bounding box center [506, 220] width 752 height 313
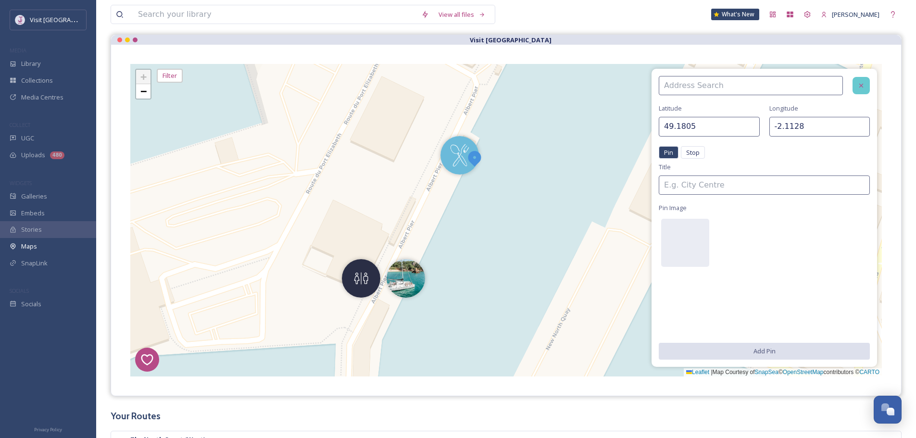
click at [861, 82] on icon at bounding box center [862, 86] width 8 height 8
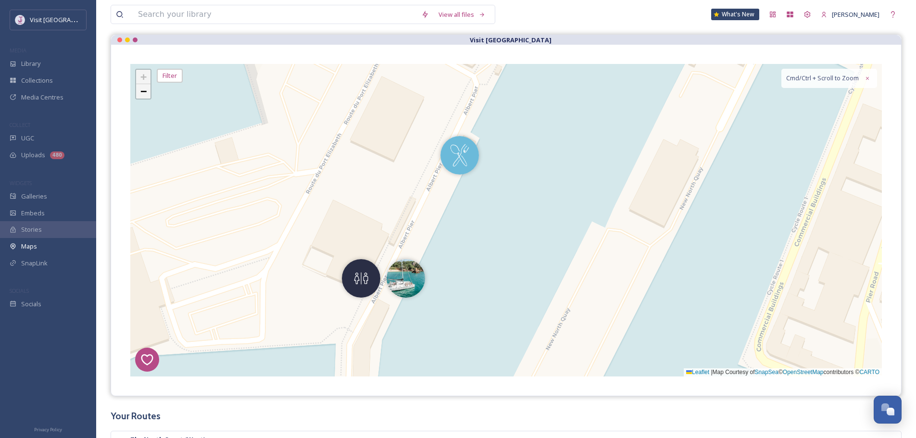
click at [148, 85] on link "−" at bounding box center [143, 91] width 14 height 14
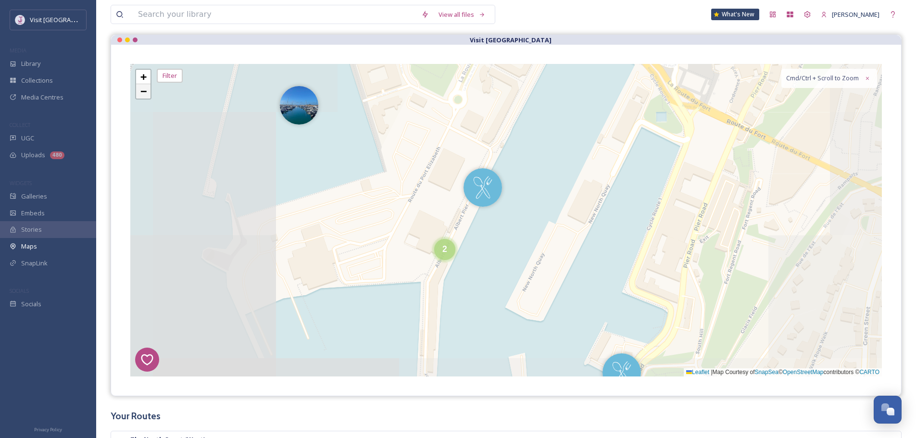
click at [144, 86] on span "−" at bounding box center [143, 91] width 6 height 12
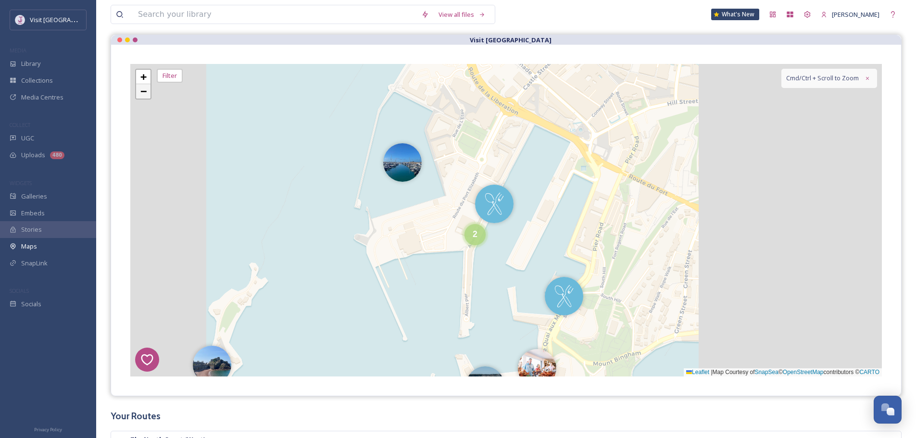
click at [145, 86] on span "−" at bounding box center [143, 91] width 6 height 12
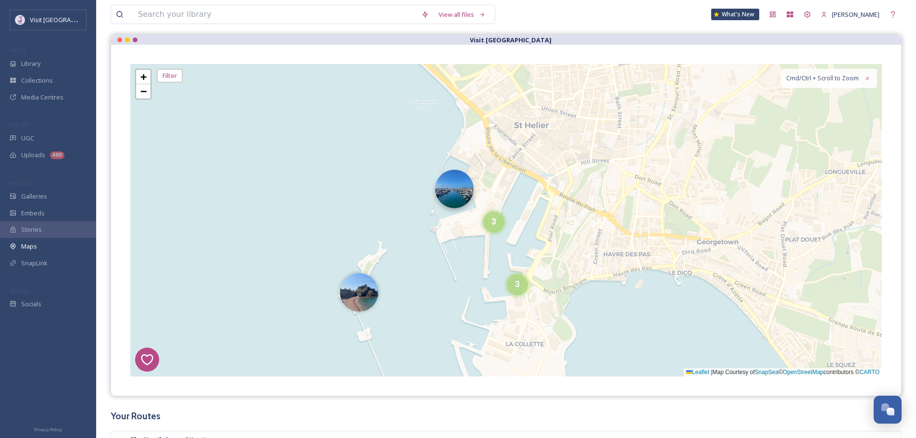
click at [459, 185] on img at bounding box center [454, 189] width 38 height 38
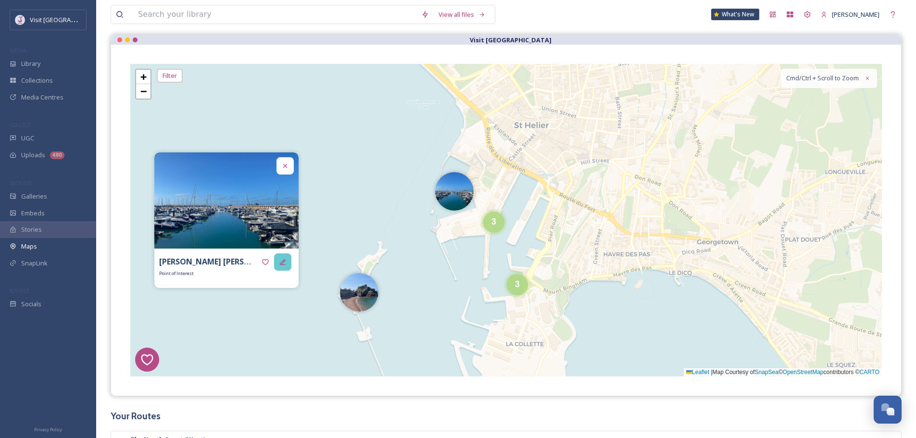
click at [285, 263] on icon at bounding box center [283, 262] width 8 height 8
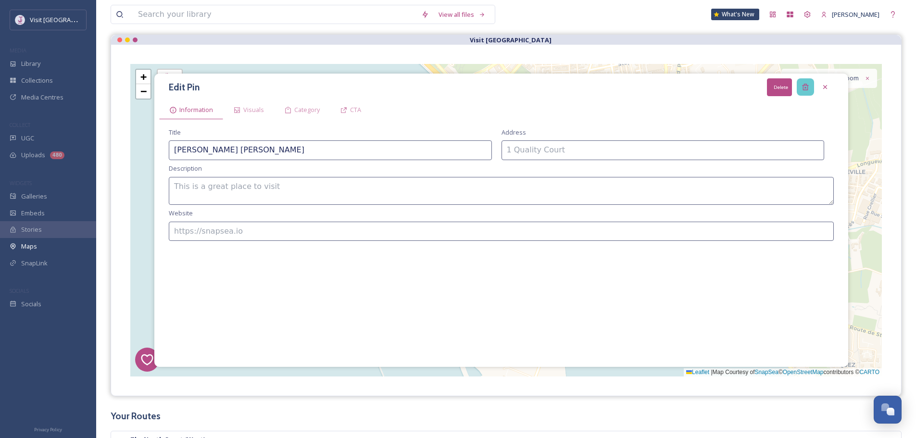
click at [803, 90] on icon at bounding box center [806, 87] width 8 height 8
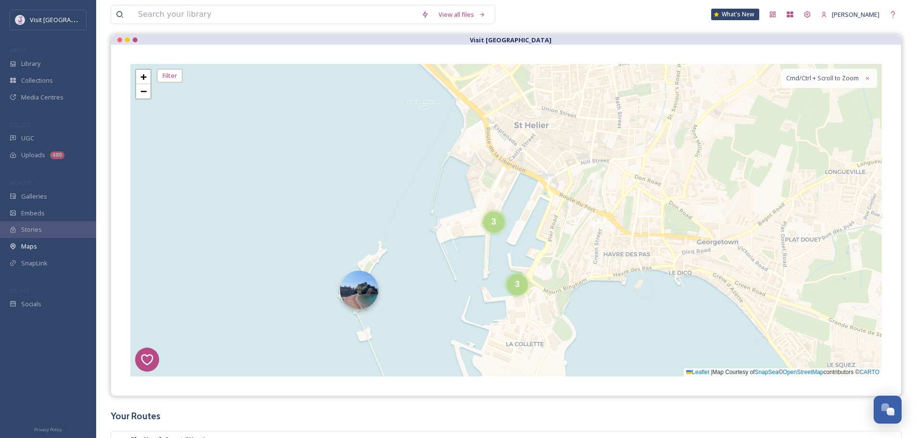
click at [360, 298] on img at bounding box center [359, 290] width 38 height 38
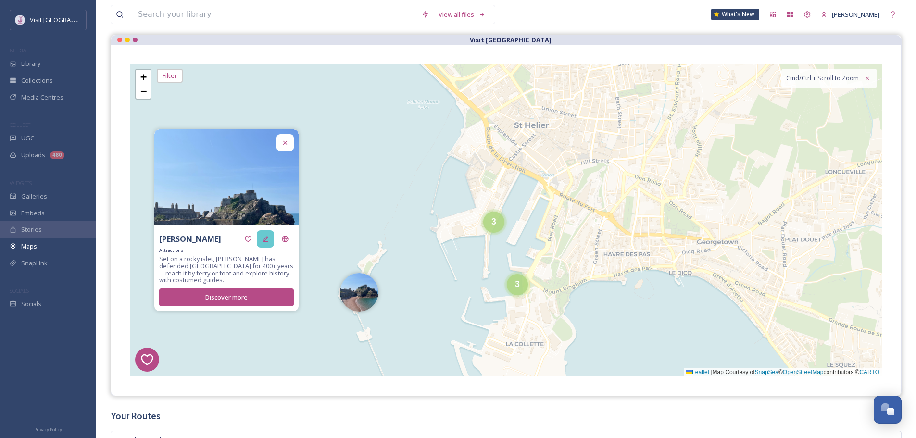
click at [268, 238] on icon at bounding box center [266, 239] width 6 height 6
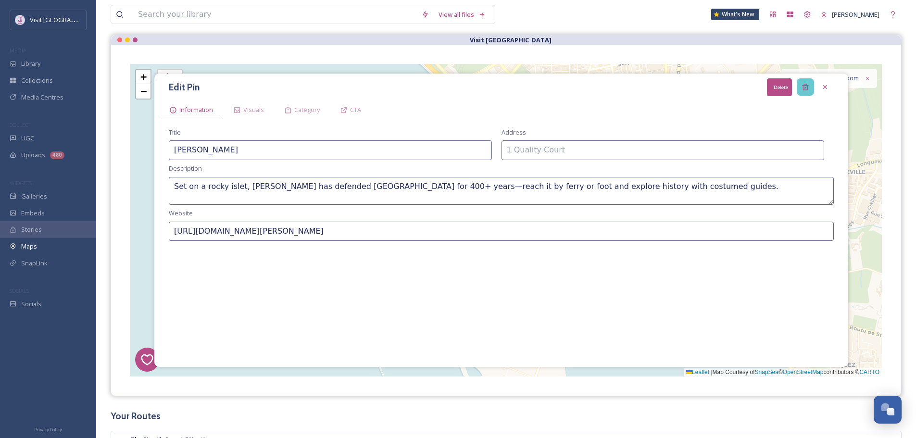
click at [811, 87] on div "Delete" at bounding box center [805, 86] width 17 height 17
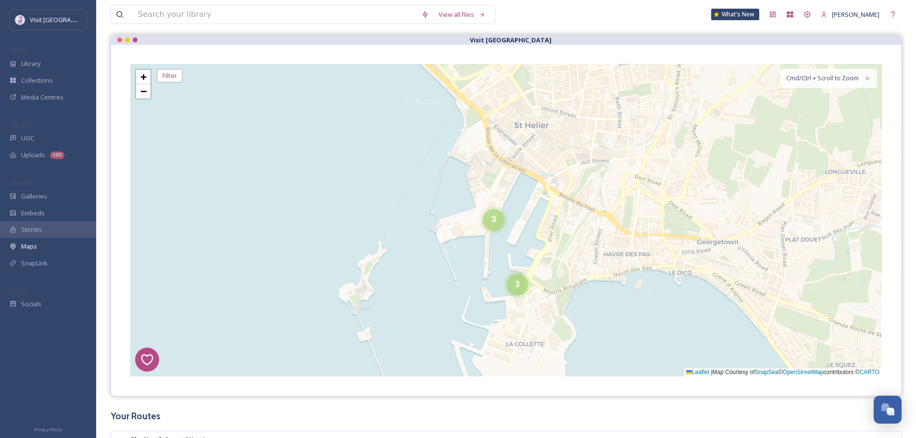
click at [502, 214] on div "3" at bounding box center [493, 219] width 21 height 21
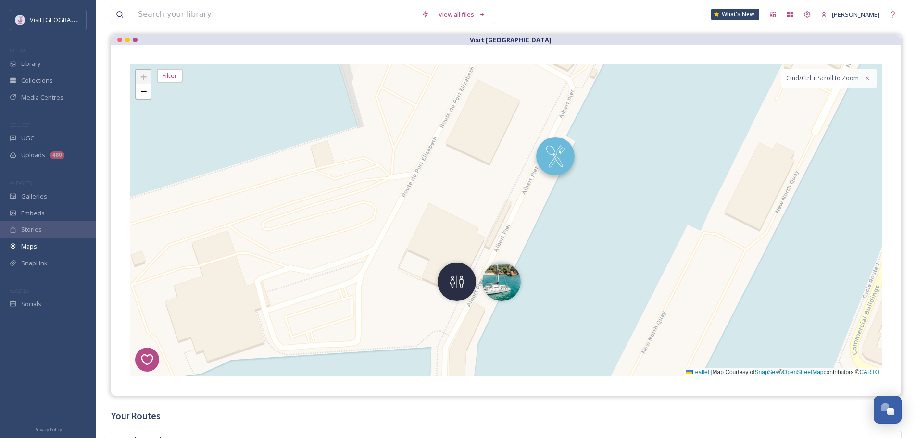
click at [561, 149] on img at bounding box center [555, 156] width 38 height 38
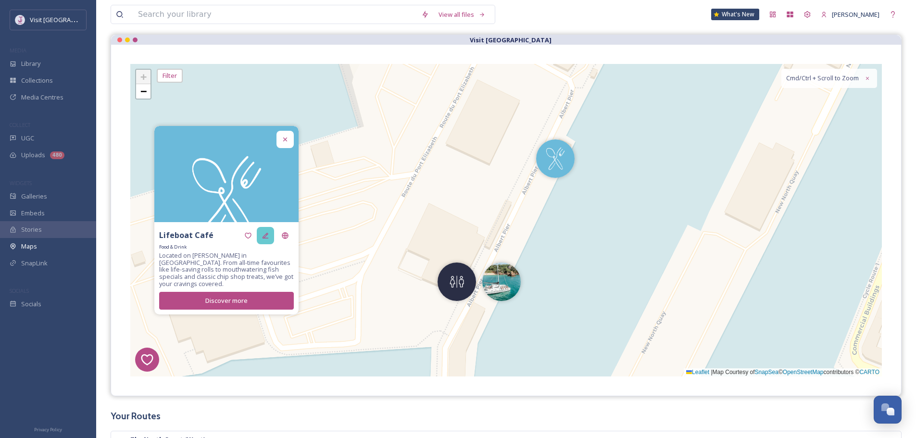
click at [261, 238] on div at bounding box center [265, 235] width 17 height 17
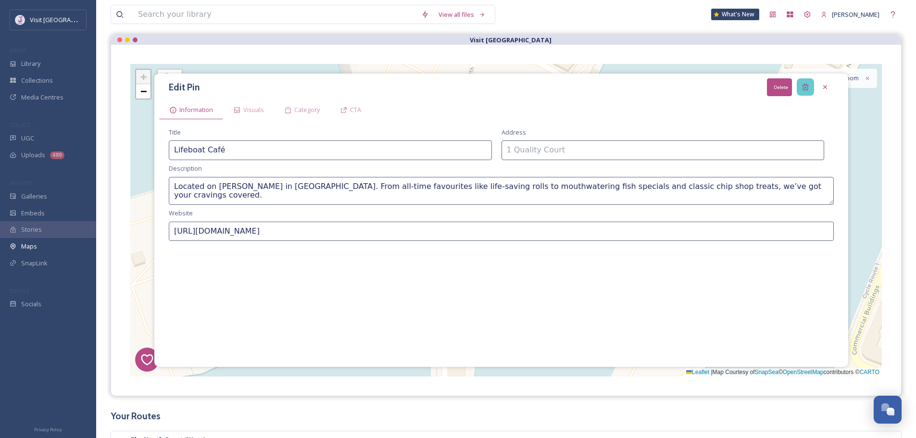
click at [802, 84] on icon at bounding box center [806, 87] width 8 height 8
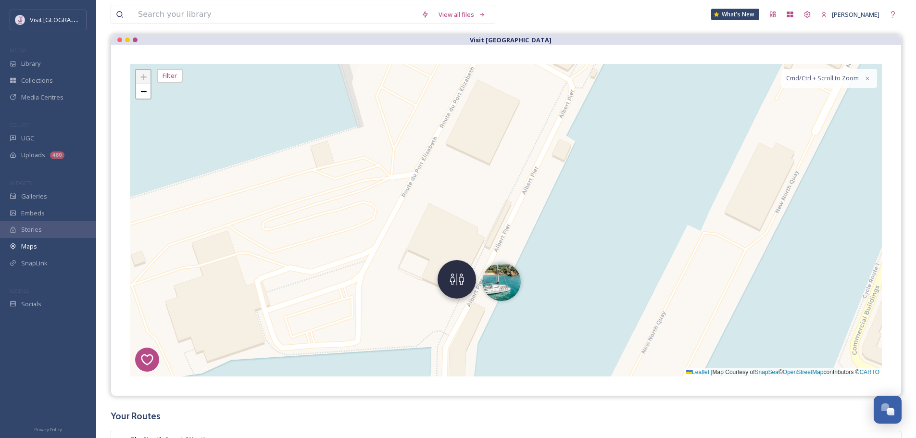
click at [449, 288] on img at bounding box center [457, 279] width 38 height 38
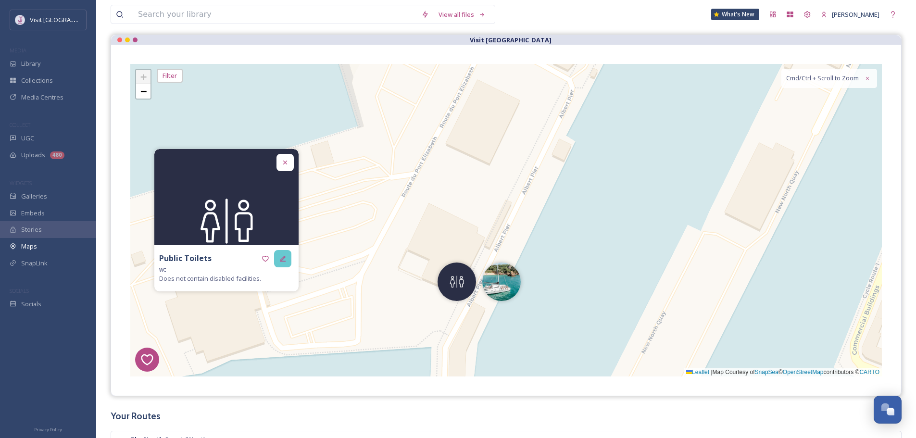
click at [289, 262] on div at bounding box center [282, 258] width 17 height 17
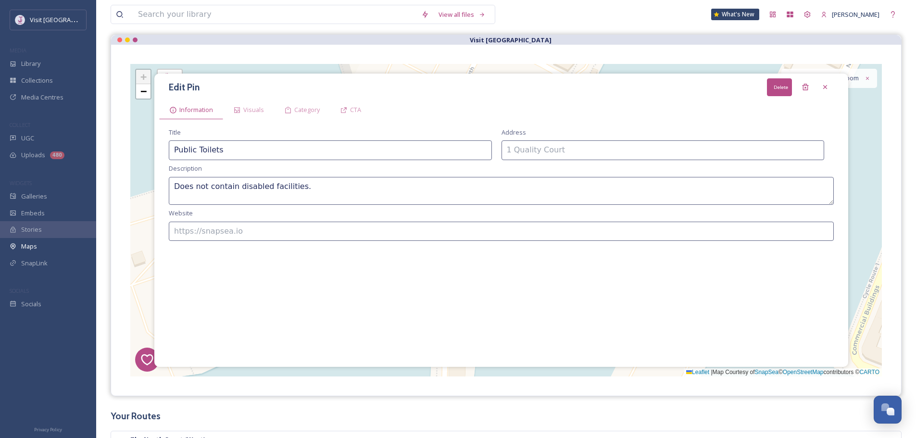
drag, startPoint x: 807, startPoint y: 87, endPoint x: 781, endPoint y: 104, distance: 31.6
click at [807, 87] on icon at bounding box center [806, 87] width 8 height 8
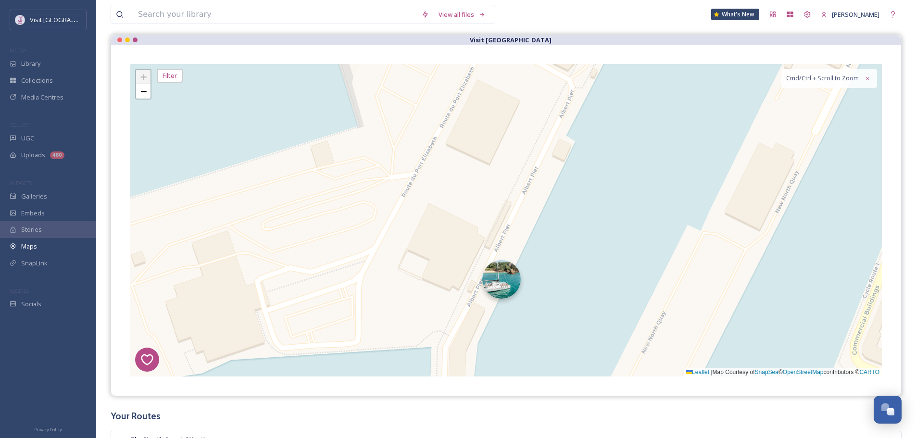
click at [508, 277] on img at bounding box center [501, 279] width 38 height 38
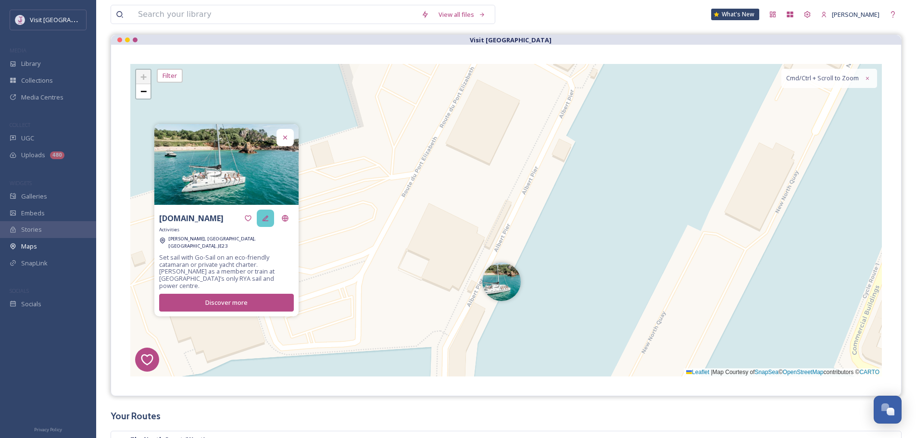
click at [268, 222] on icon at bounding box center [266, 218] width 8 height 8
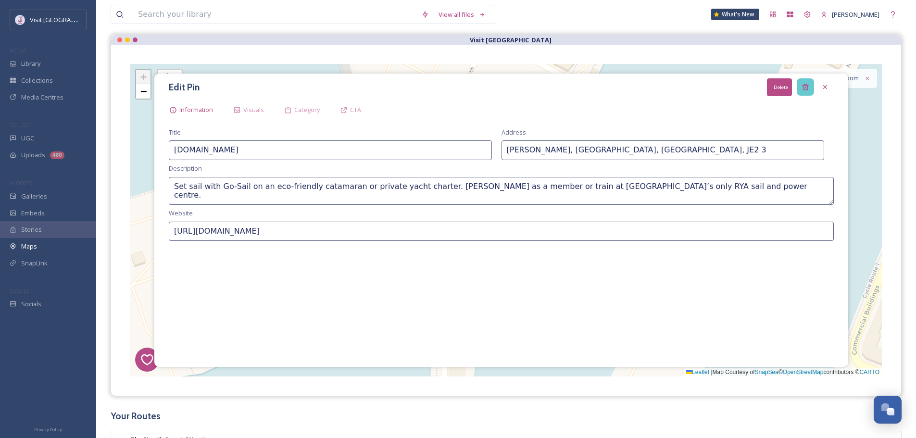
click at [811, 85] on div "Delete" at bounding box center [805, 86] width 17 height 17
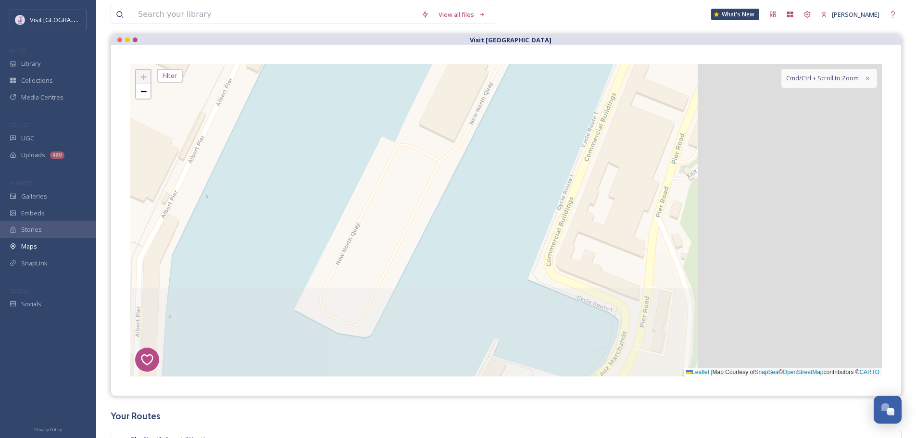
drag, startPoint x: 726, startPoint y: 230, endPoint x: 399, endPoint y: 135, distance: 340.2
click at [399, 135] on div "6 4 5 + − Leaflet | Map Courtesy of SnapSea © OpenStreetMap contributors © CART…" at bounding box center [506, 220] width 752 height 313
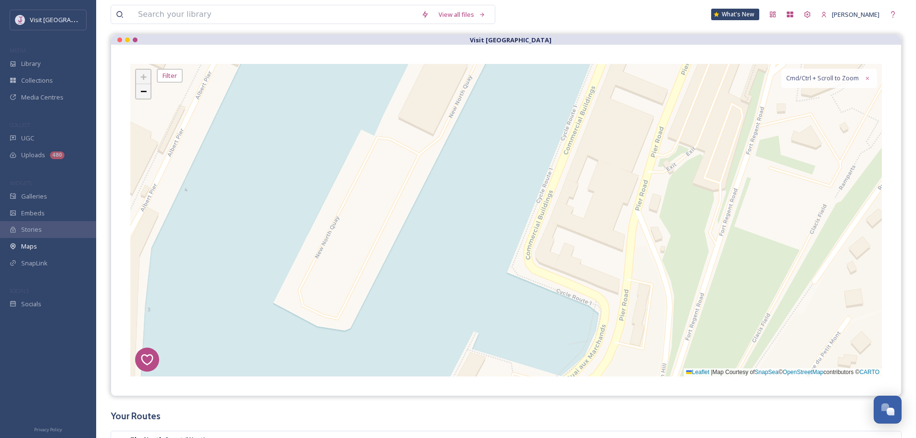
click at [149, 88] on link "−" at bounding box center [143, 91] width 14 height 14
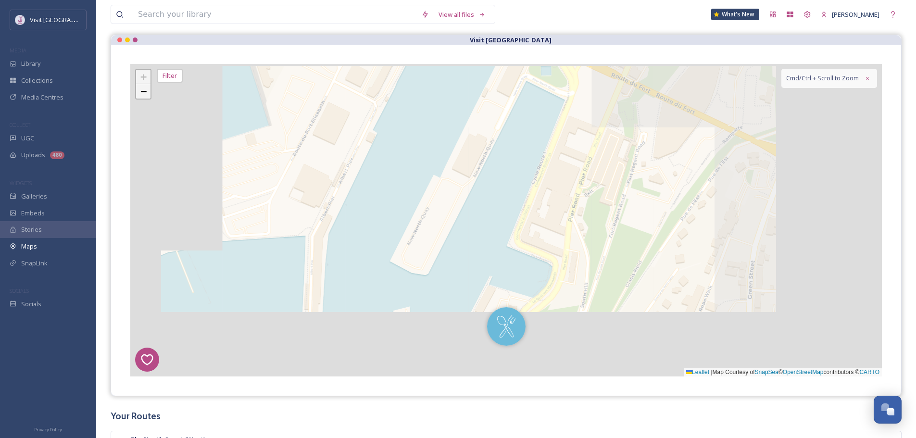
click at [149, 88] on link "−" at bounding box center [143, 91] width 14 height 14
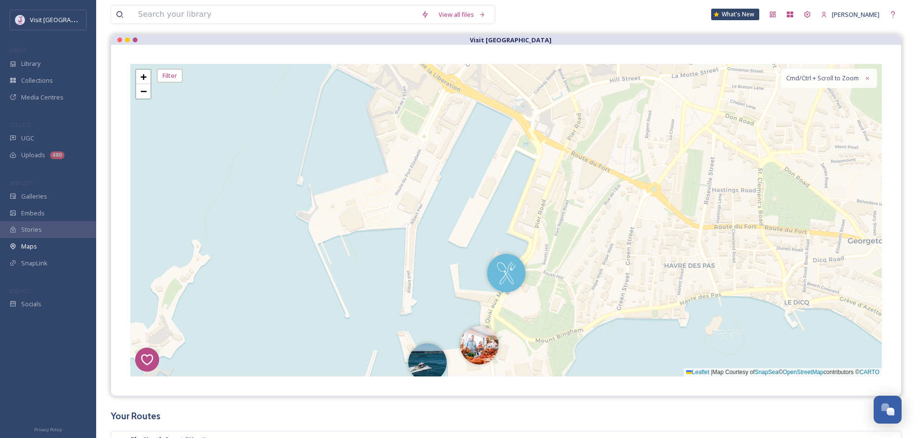
click at [486, 283] on div "6 4 5 + − Leaflet | Map Courtesy of SnapSea © OpenStreetMap contributors © CART…" at bounding box center [506, 220] width 752 height 313
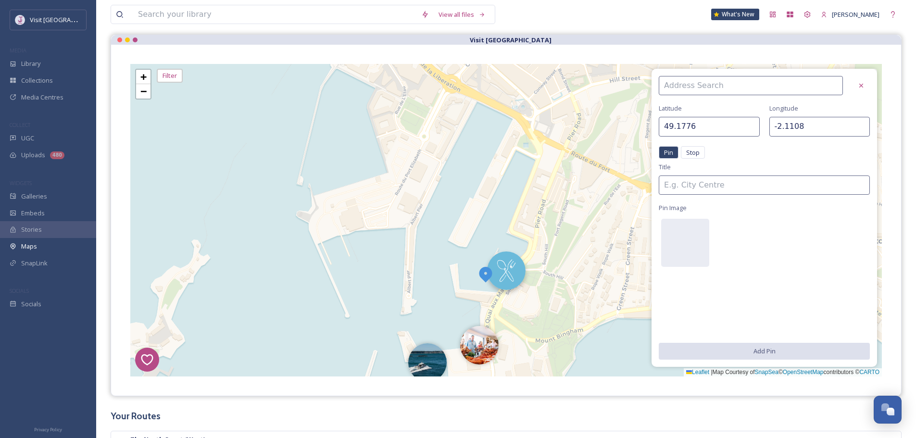
click at [511, 274] on img at bounding box center [506, 271] width 38 height 38
click at [868, 85] on div at bounding box center [861, 85] width 17 height 17
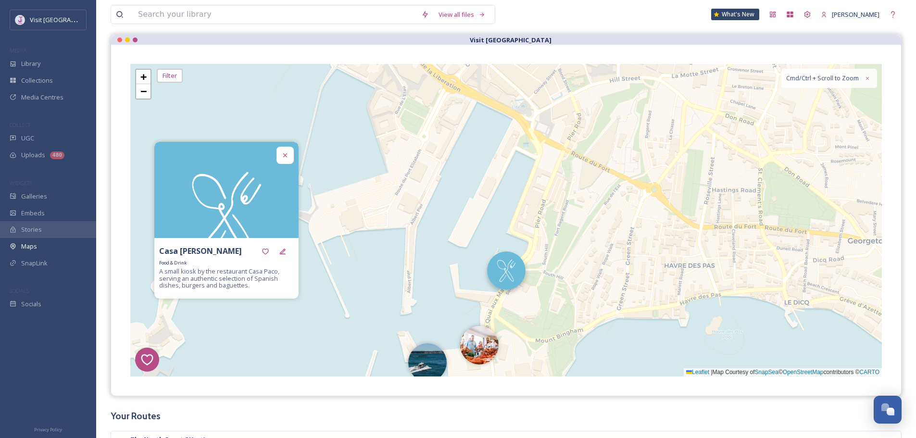
click at [499, 269] on img at bounding box center [506, 271] width 38 height 38
click at [278, 251] on div at bounding box center [282, 251] width 17 height 17
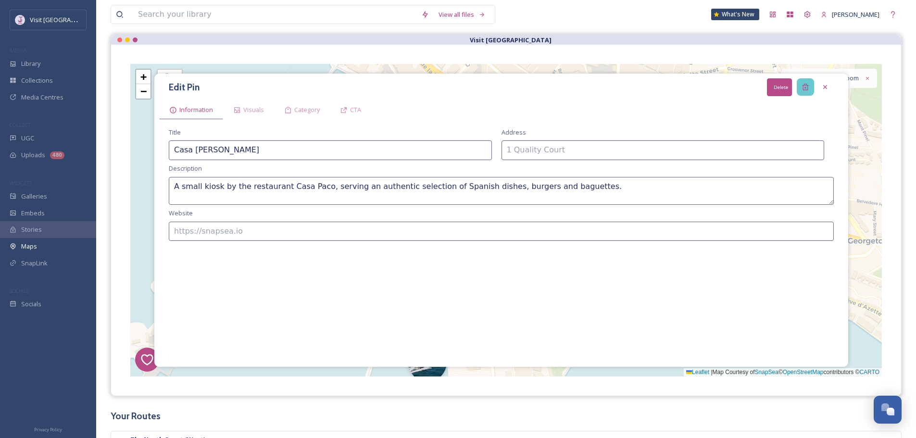
click at [802, 86] on icon at bounding box center [806, 87] width 8 height 8
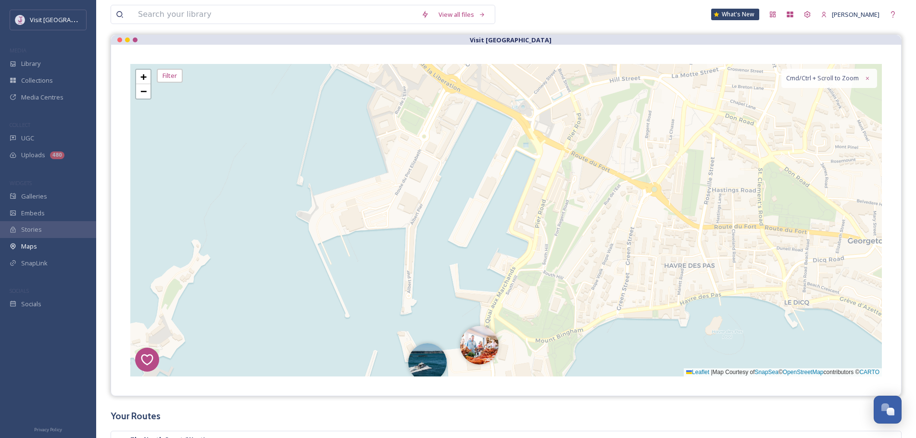
drag, startPoint x: 638, startPoint y: 203, endPoint x: 635, endPoint y: 114, distance: 89.0
click at [635, 114] on div "6 4 5 + − Leaflet | Map Courtesy of SnapSea © OpenStreetMap contributors © CART…" at bounding box center [506, 220] width 752 height 313
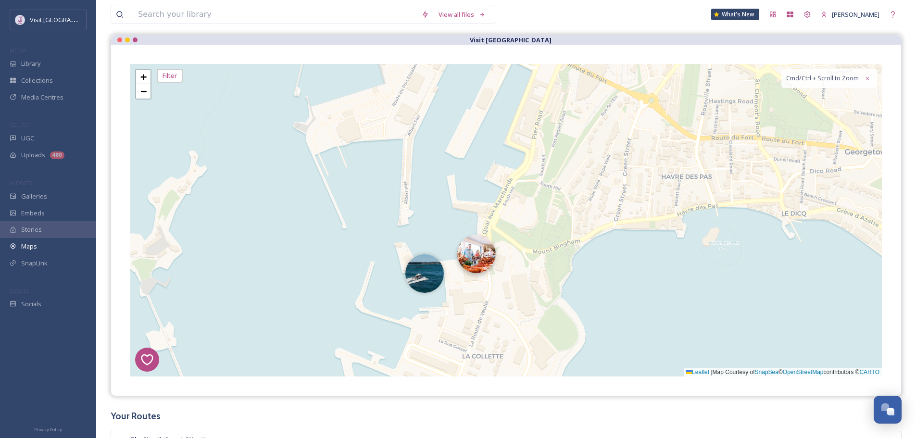
click at [482, 251] on img at bounding box center [476, 254] width 38 height 38
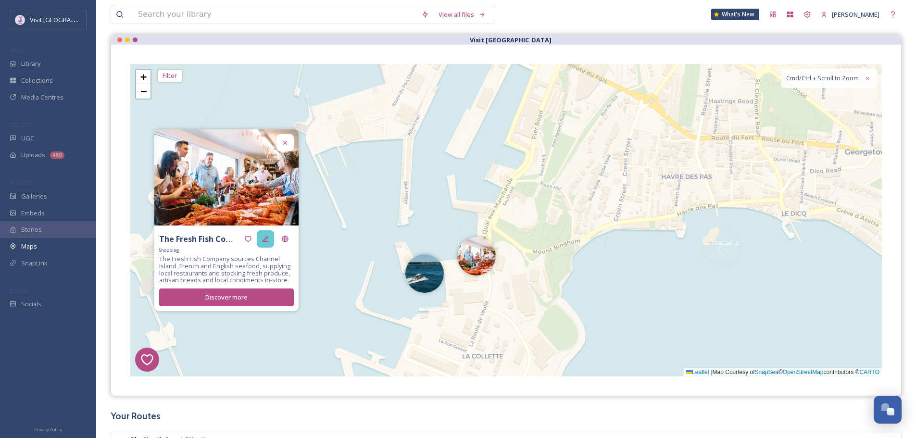
click at [257, 240] on div at bounding box center [265, 238] width 17 height 17
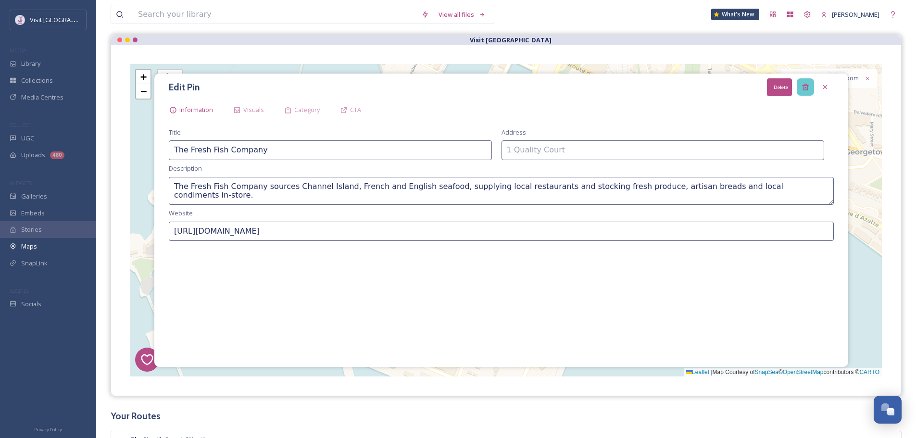
click at [807, 90] on icon at bounding box center [805, 87] width 6 height 6
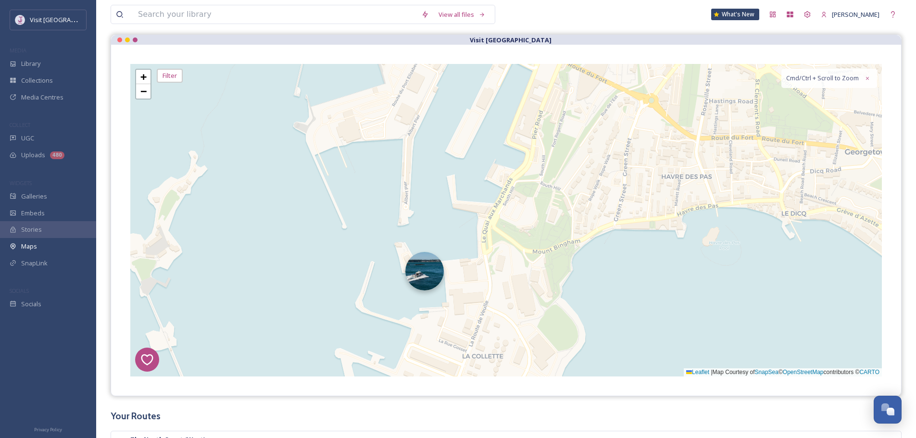
click at [416, 261] on img at bounding box center [424, 271] width 38 height 38
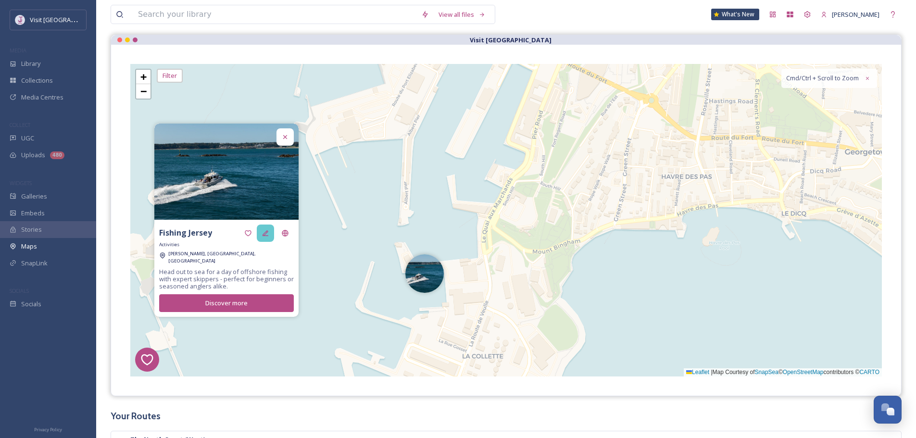
click at [267, 234] on icon at bounding box center [266, 233] width 8 height 8
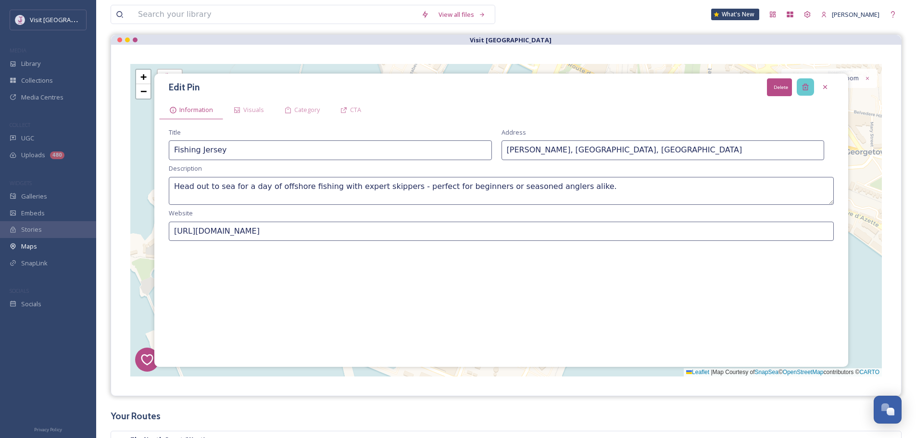
click at [807, 79] on div "Delete" at bounding box center [805, 86] width 17 height 17
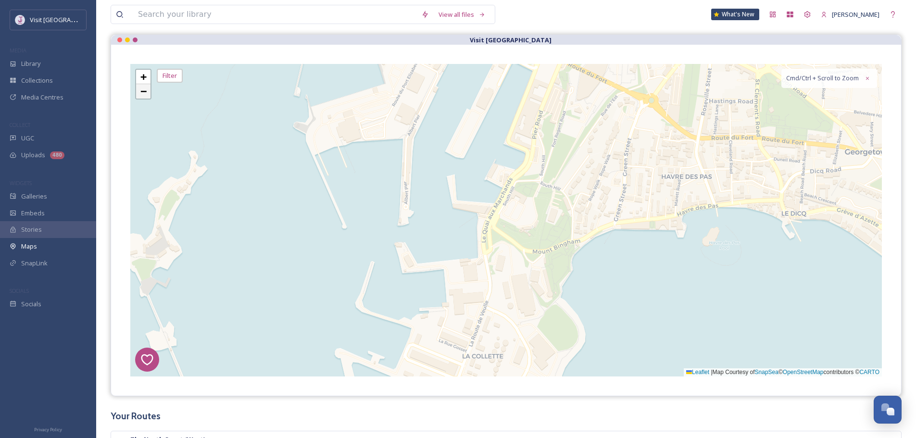
click at [146, 90] on span "−" at bounding box center [143, 91] width 6 height 12
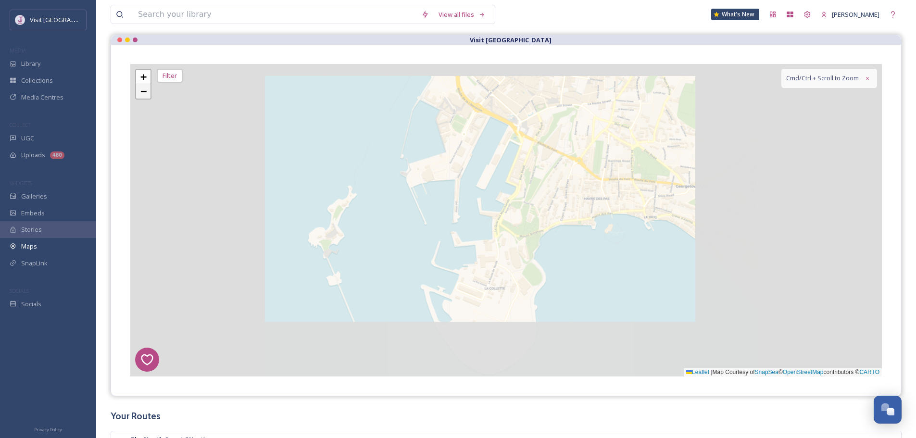
click at [146, 90] on span "−" at bounding box center [143, 91] width 6 height 12
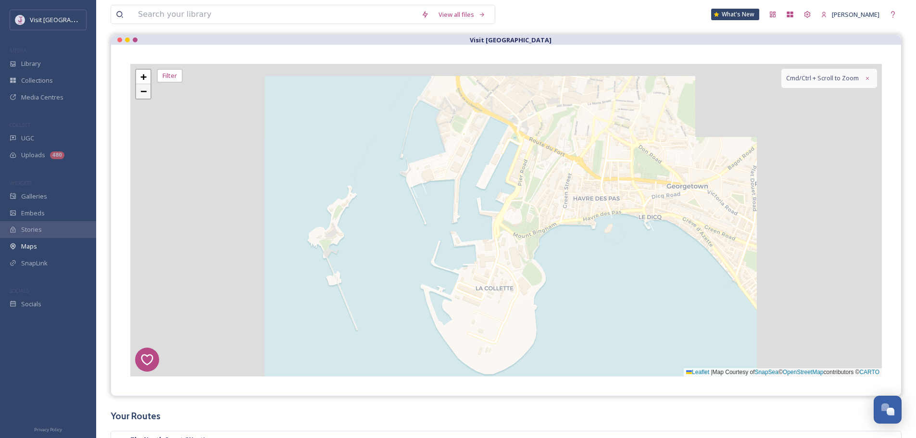
click at [146, 90] on span "−" at bounding box center [143, 91] width 6 height 12
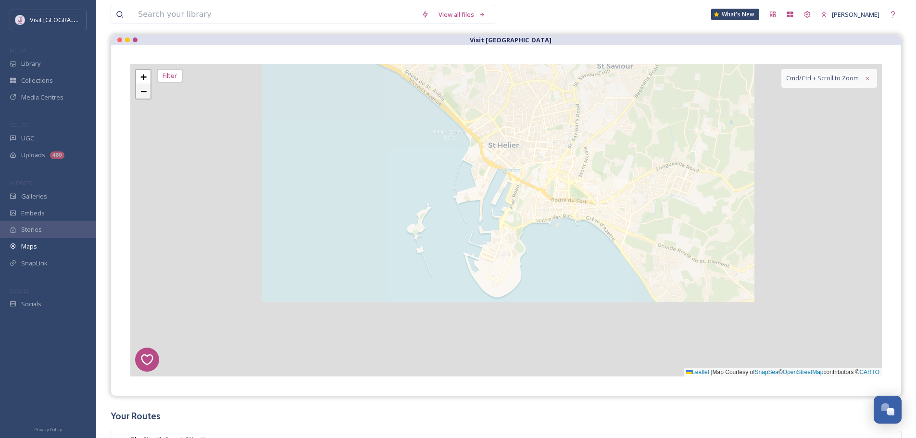
click at [146, 90] on span "−" at bounding box center [143, 91] width 6 height 12
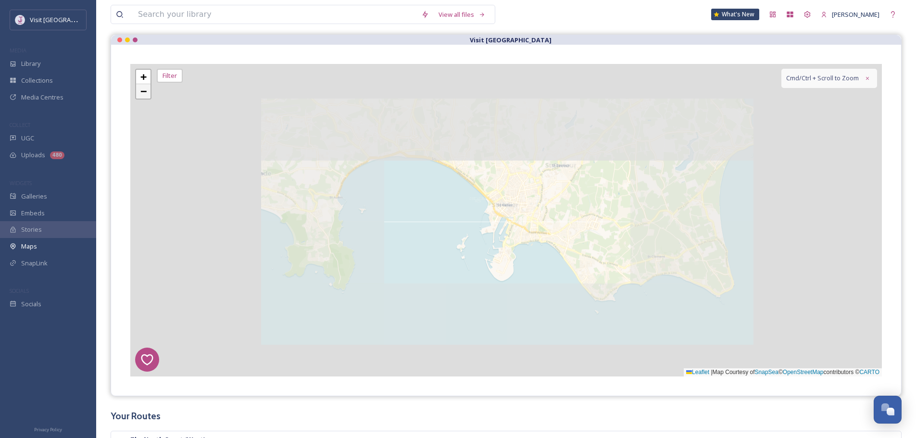
click at [146, 90] on span "−" at bounding box center [143, 91] width 6 height 12
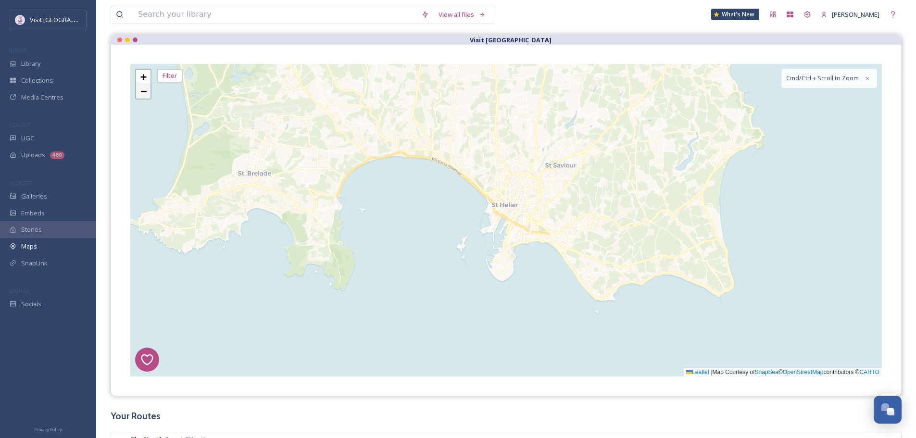
click at [146, 90] on span "−" at bounding box center [143, 91] width 6 height 12
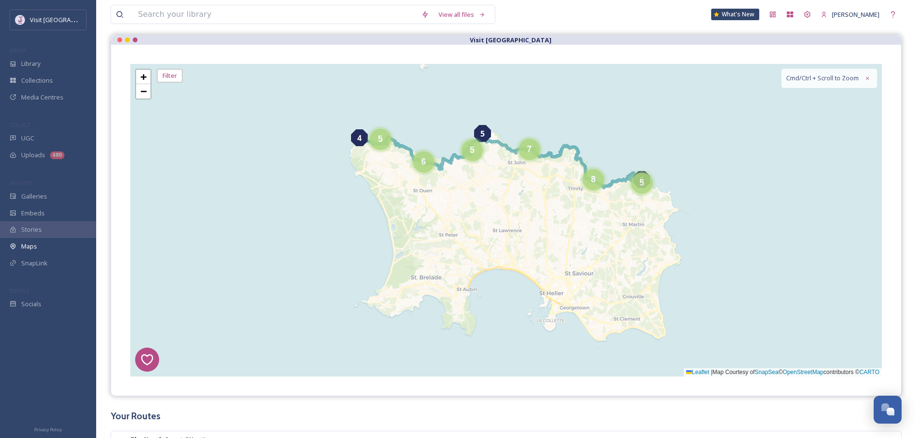
drag, startPoint x: 509, startPoint y: 177, endPoint x: 504, endPoint y: 202, distance: 26.0
click at [509, 207] on div "6 4 5 8 7 5 5 6 5 + − Leaflet | Map Courtesy of SnapSea © OpenStreetMap contrib…" at bounding box center [506, 220] width 752 height 313
click at [150, 77] on link "+" at bounding box center [143, 77] width 14 height 14
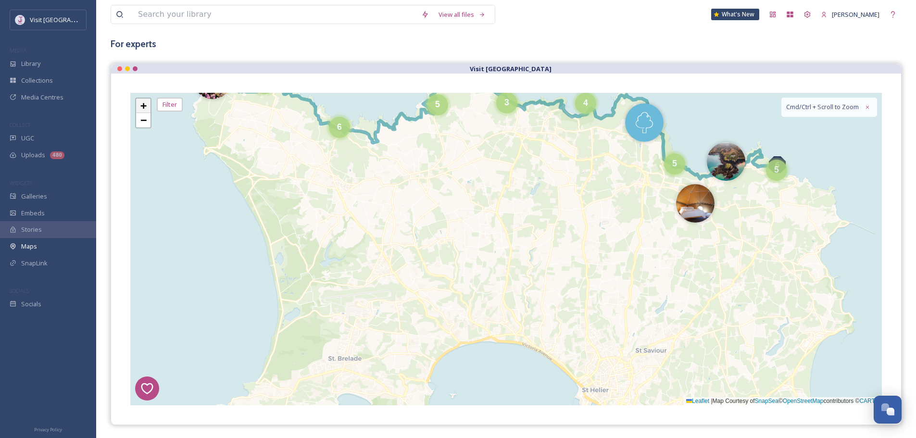
scroll to position [48, 0]
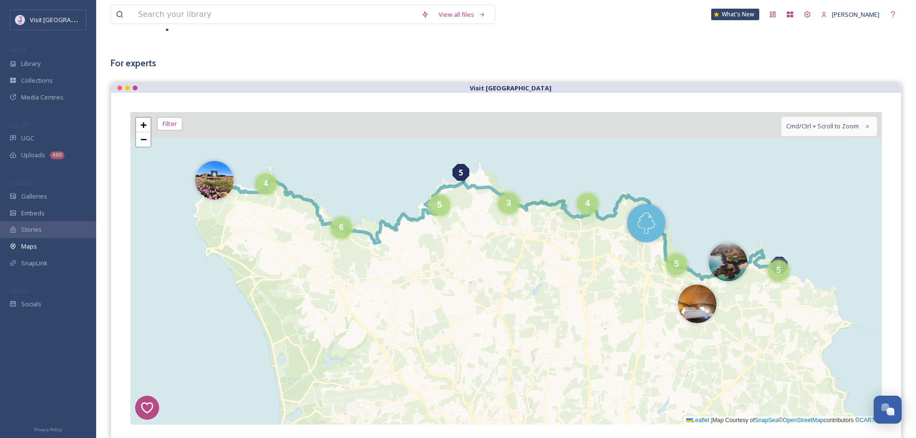
drag, startPoint x: 589, startPoint y: 311, endPoint x: 588, endPoint y: 322, distance: 11.1
click at [588, 322] on div "6 4 5 5 3 4 5 5 6 4 + − Leaflet | Map Courtesy of SnapSea © OpenStreetMap contr…" at bounding box center [506, 268] width 752 height 313
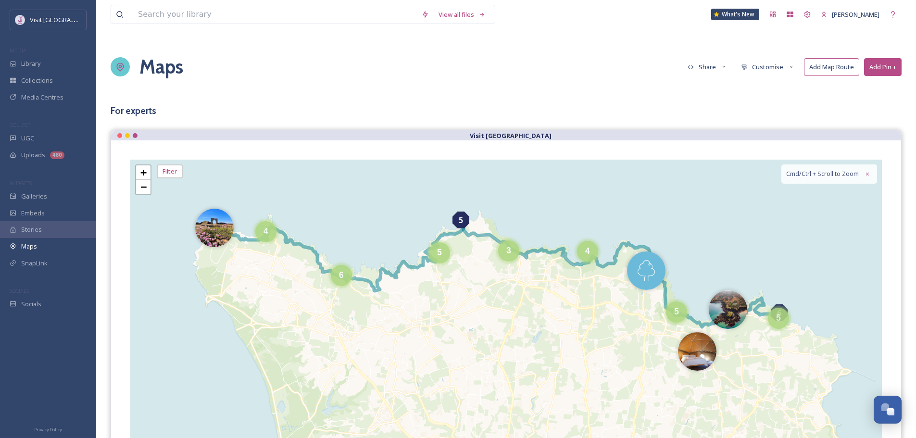
scroll to position [0, 0]
click at [768, 67] on button "Customise" at bounding box center [767, 67] width 63 height 17
click at [766, 101] on div "Location" at bounding box center [770, 103] width 67 height 17
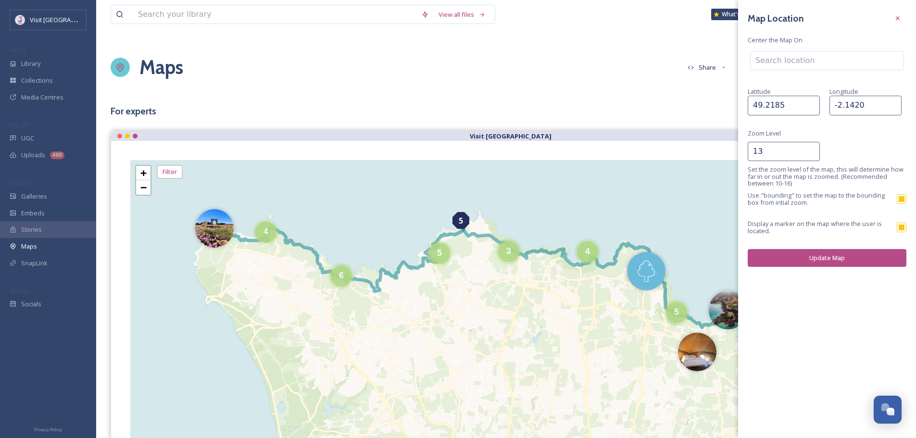
type input "13"
click at [811, 148] on input "13" at bounding box center [784, 151] width 72 height 19
click at [811, 259] on button "Update Map" at bounding box center [827, 258] width 159 height 18
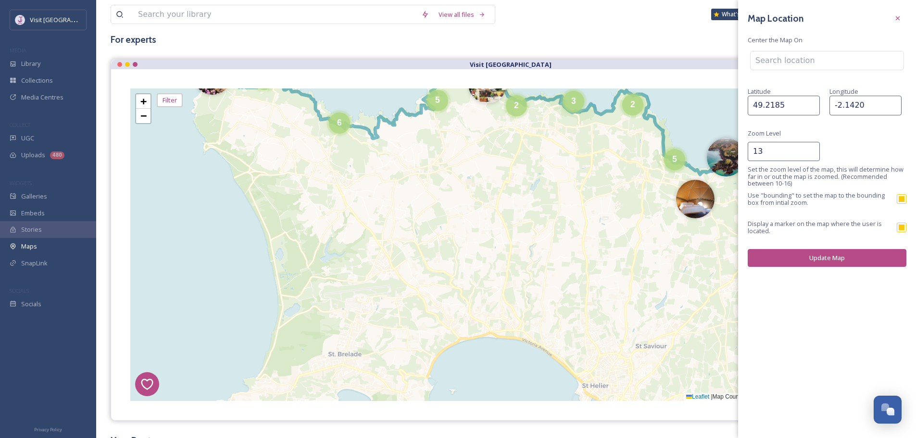
scroll to position [48, 0]
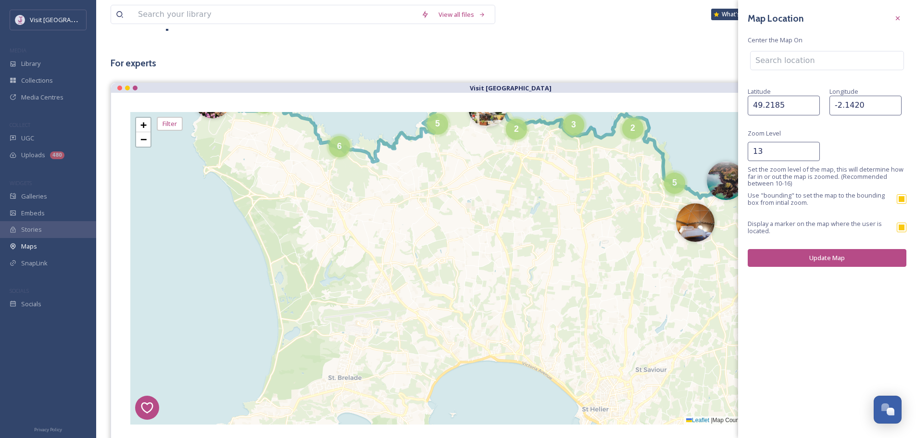
click at [788, 101] on input "49.2185" at bounding box center [784, 105] width 72 height 19
click at [788, 100] on input "49.2185" at bounding box center [784, 105] width 72 height 19
click at [792, 58] on input at bounding box center [827, 60] width 153 height 18
paste input " [GEOGRAPHIC_DATA][PERSON_NAME] 49.218949, -2.135880"
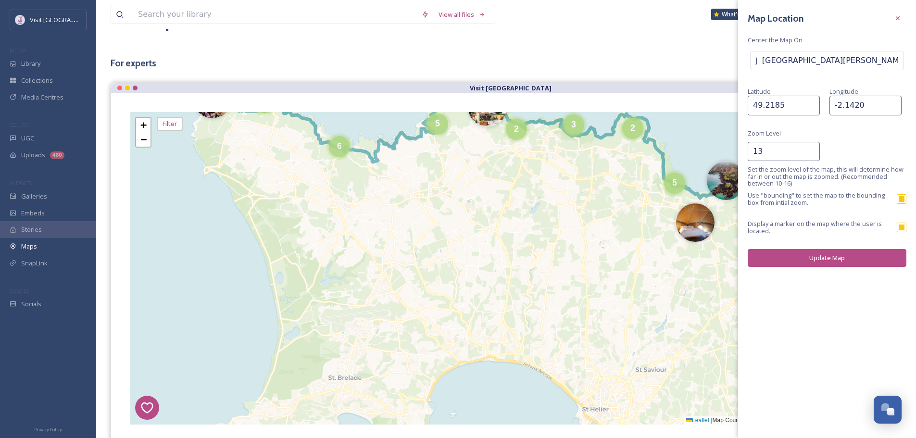
scroll to position [0, 0]
drag, startPoint x: 827, startPoint y: 58, endPoint x: 685, endPoint y: 71, distance: 142.5
click at [685, 71] on div "View all files What's New [PERSON_NAME] Maps Share Customise Add Map Route Add …" at bounding box center [506, 292] width 820 height 680
drag, startPoint x: 788, startPoint y: 60, endPoint x: 742, endPoint y: 59, distance: 46.7
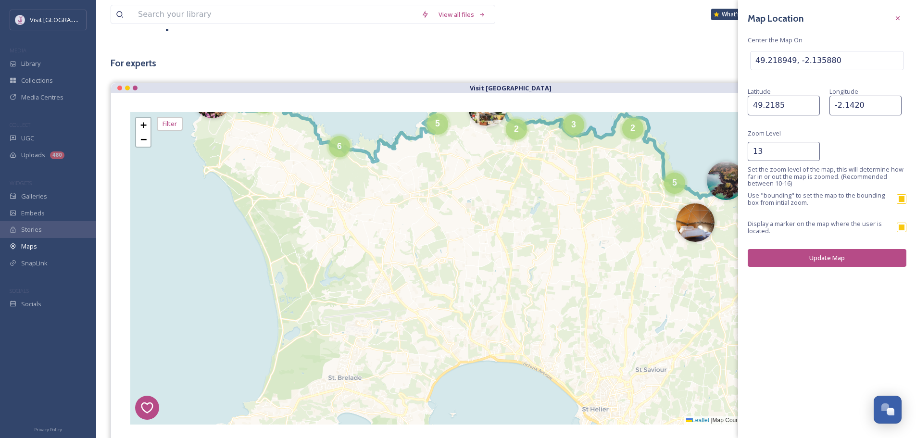
click at [742, 59] on div "Map Location Center the Map On [GEOGRAPHIC_DATA] [GEOGRAPHIC_DATA] Zoom Level 1…" at bounding box center [827, 138] width 178 height 277
type input "49.218949, -2.135880"
drag, startPoint x: 749, startPoint y: 56, endPoint x: 756, endPoint y: 59, distance: 7.3
click at [750, 56] on div "Map Location Center the Map On [GEOGRAPHIC_DATA] [GEOGRAPHIC_DATA] Zoom Level 1…" at bounding box center [827, 138] width 178 height 277
drag, startPoint x: 756, startPoint y: 60, endPoint x: 791, endPoint y: 63, distance: 34.7
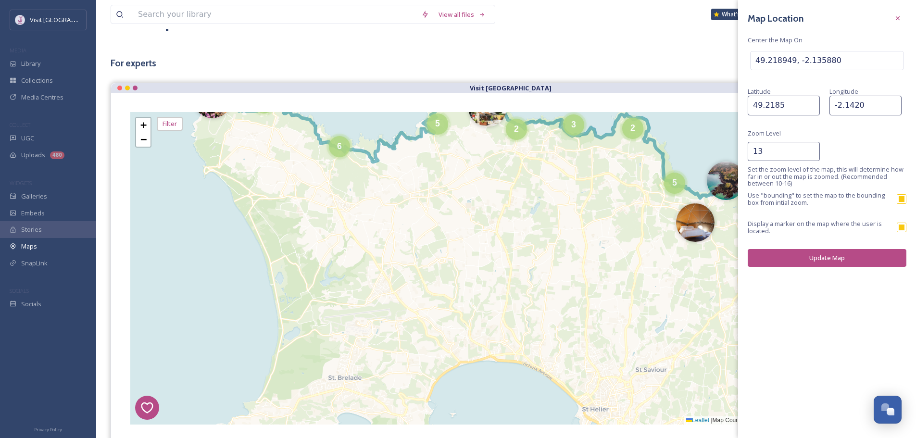
click at [791, 63] on input "49.218949, -2.135880" at bounding box center [827, 60] width 153 height 18
click at [780, 102] on input "49.2185" at bounding box center [784, 105] width 72 height 19
paste input "949"
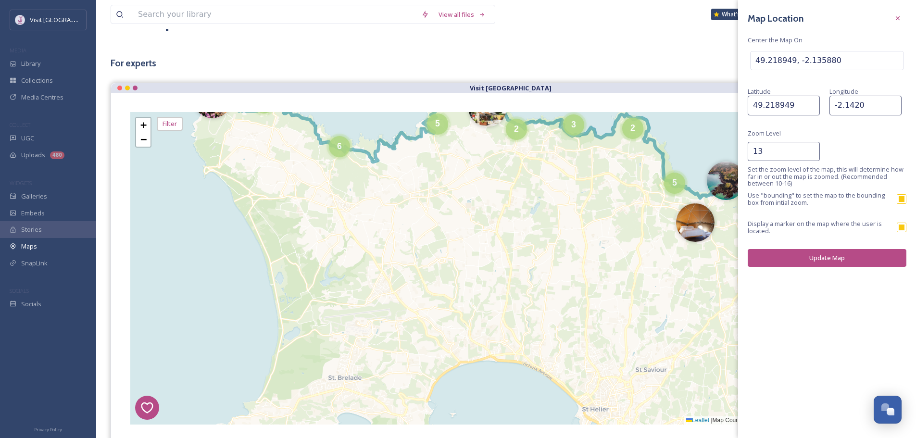
type input "49.218949"
drag, startPoint x: 825, startPoint y: 62, endPoint x: 794, endPoint y: 66, distance: 32.1
click at [794, 66] on input "49.218949, -2.135880" at bounding box center [827, 60] width 153 height 18
click at [855, 106] on input "-2.1420" at bounding box center [866, 105] width 72 height 19
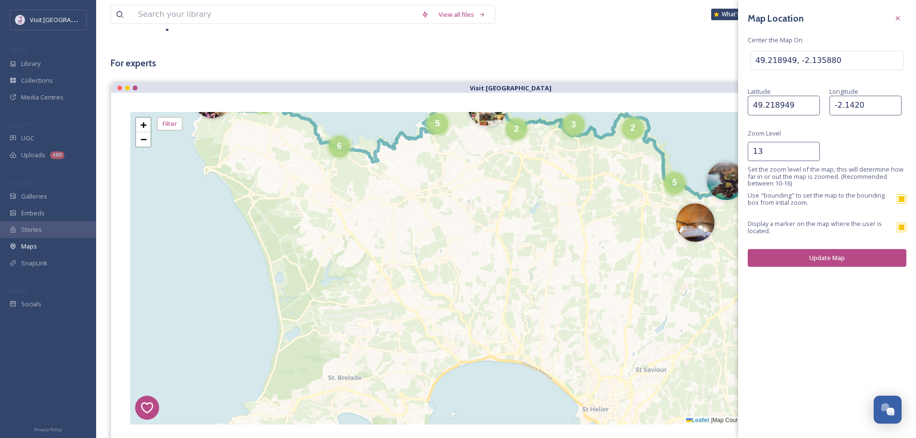
scroll to position [0, 0]
click at [855, 106] on input "-2.1420" at bounding box center [866, 105] width 72 height 19
paste input "3588"
click at [815, 263] on button "Update Map" at bounding box center [827, 258] width 159 height 18
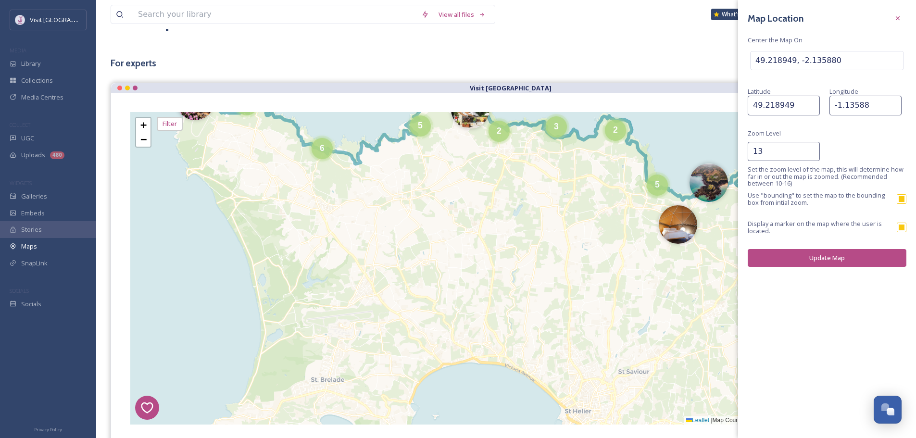
click at [894, 105] on input "-1.13588" at bounding box center [866, 105] width 72 height 19
click at [833, 252] on button "Update Map" at bounding box center [827, 258] width 159 height 18
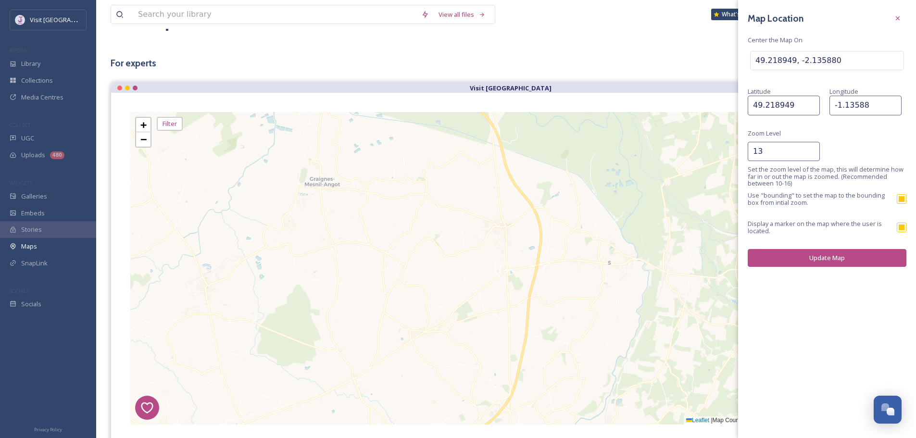
click at [849, 108] on input "-1.13588" at bounding box center [866, 105] width 72 height 19
paste input "2.135880"
click at [829, 255] on button "Update Map" at bounding box center [827, 258] width 159 height 18
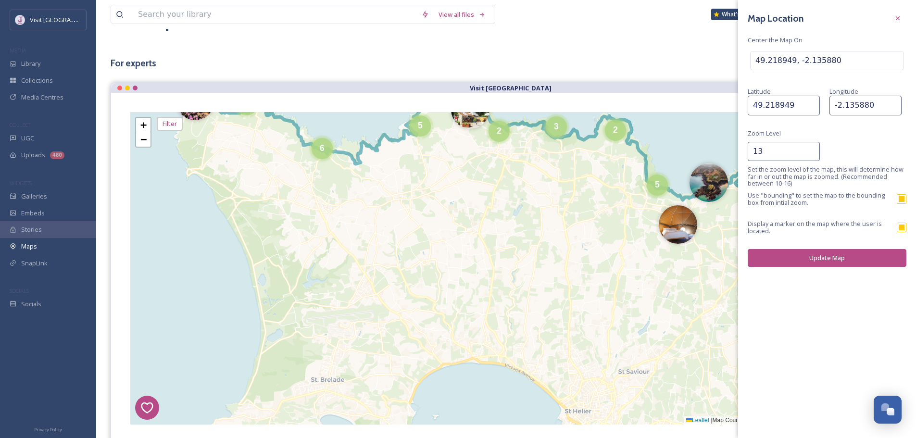
click at [875, 100] on input "-2.135880" at bounding box center [866, 105] width 72 height 19
click at [843, 257] on button "Update Map" at bounding box center [827, 258] width 159 height 18
click at [795, 257] on button "Update Map" at bounding box center [827, 258] width 159 height 18
click at [878, 111] on input "-2.135860" at bounding box center [866, 105] width 72 height 19
click at [837, 254] on button "Update Map" at bounding box center [827, 258] width 159 height 18
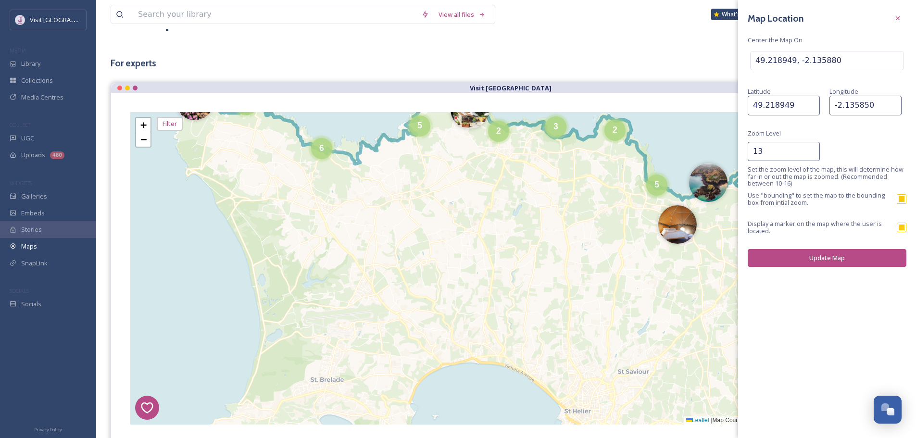
click at [885, 99] on input "-2.135850" at bounding box center [866, 105] width 72 height 19
click at [817, 257] on button "Update Map" at bounding box center [827, 258] width 159 height 18
click at [888, 96] on input "-2.135890" at bounding box center [866, 105] width 72 height 19
click at [853, 266] on button "Update Map" at bounding box center [827, 258] width 159 height 18
click at [791, 257] on button "Update Map" at bounding box center [827, 258] width 159 height 18
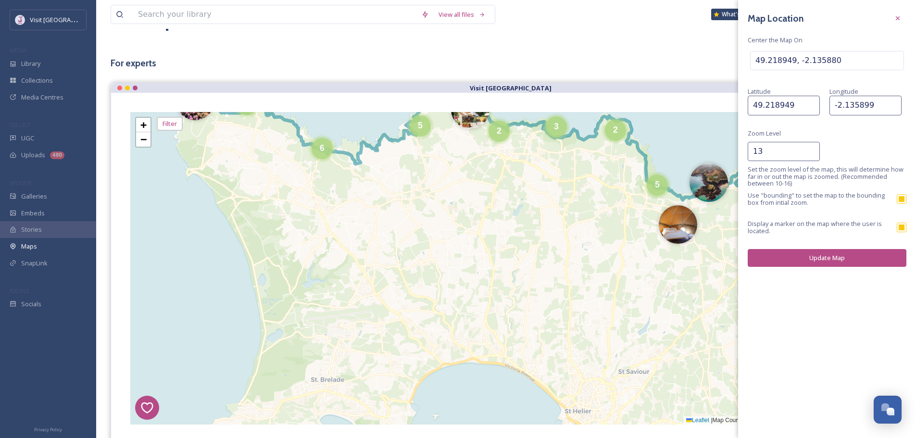
click at [877, 102] on input "-2.135899" at bounding box center [866, 105] width 72 height 19
type input "-2.135900"
click at [830, 259] on button "Update Map" at bounding box center [827, 258] width 159 height 18
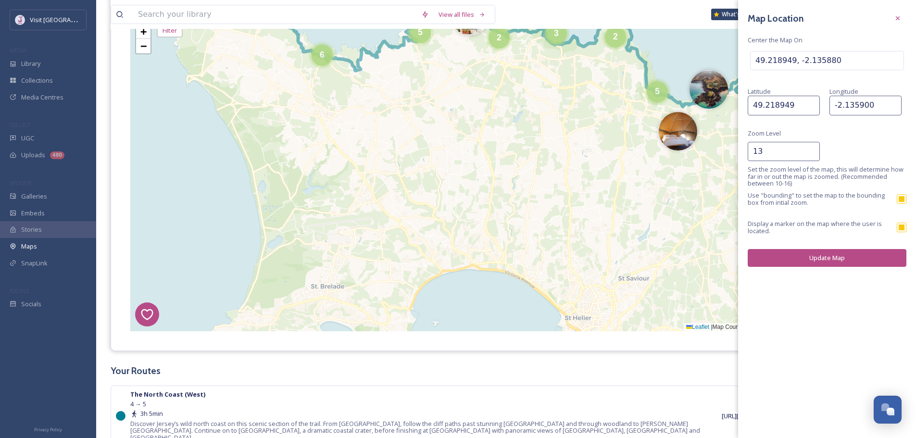
scroll to position [144, 0]
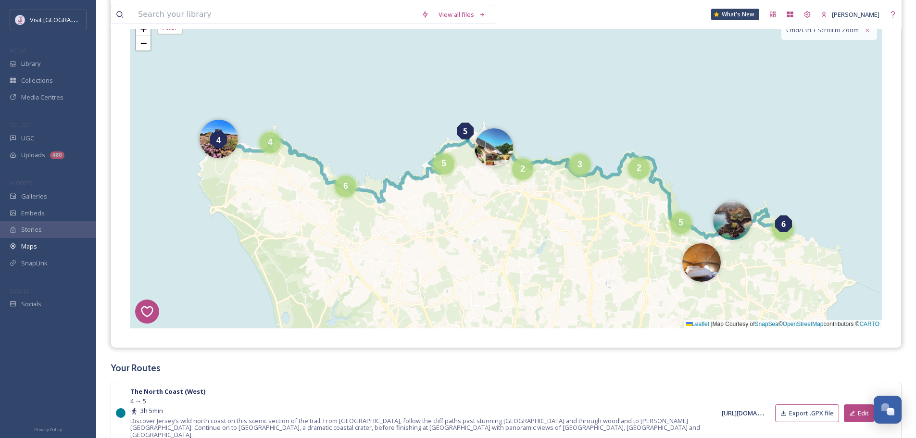
drag, startPoint x: 665, startPoint y: 164, endPoint x: 688, endPoint y: 293, distance: 132.0
click at [688, 293] on div "6 4 5 2 5 5 4 3 2 6 5 + − Leaflet | Map Courtesy of SnapSea © OpenStreetMap con…" at bounding box center [506, 172] width 752 height 313
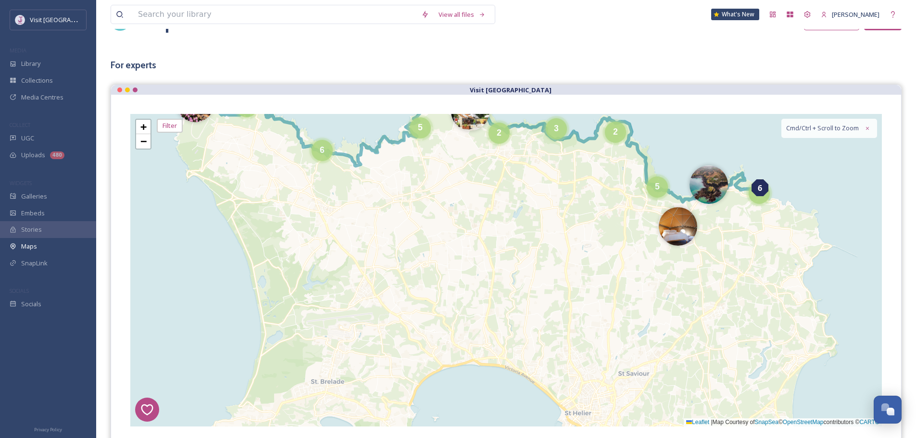
scroll to position [48, 0]
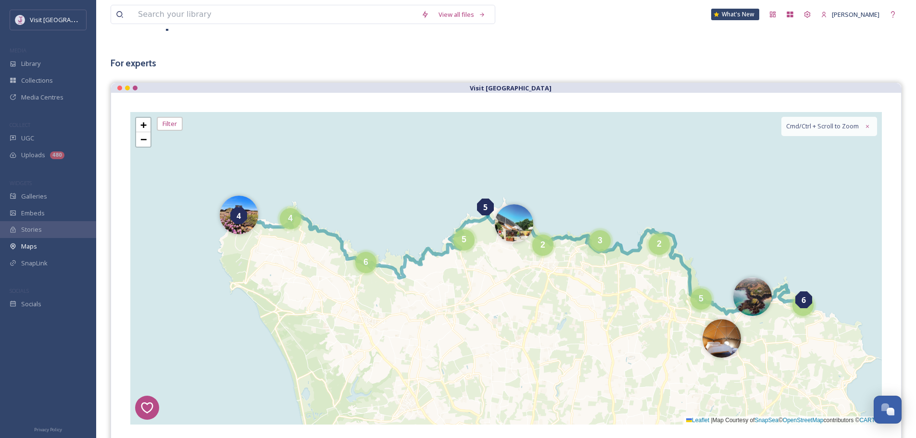
drag, startPoint x: 496, startPoint y: 227, endPoint x: 525, endPoint y: 239, distance: 31.5
click at [530, 318] on div "6 4 5 2 5 5 4 3 2 6 5 + − Leaflet | Map Courtesy of SnapSea © OpenStreetMap con…" at bounding box center [506, 268] width 752 height 313
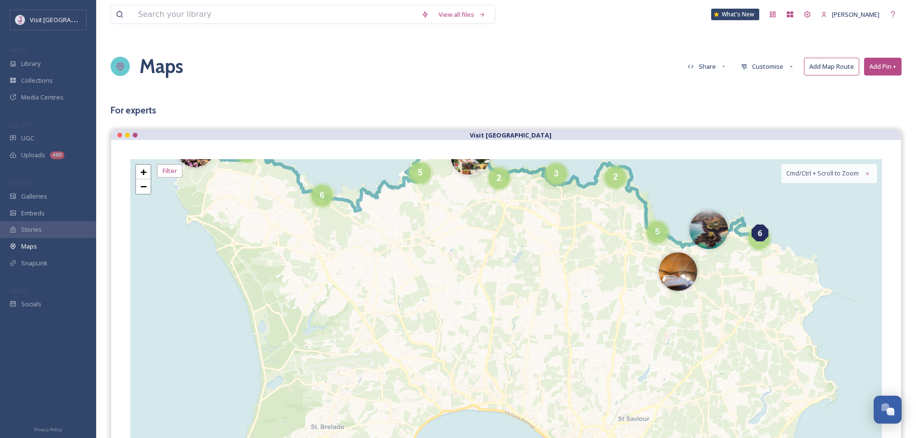
scroll to position [0, 0]
click at [758, 64] on button "Customise" at bounding box center [767, 67] width 63 height 17
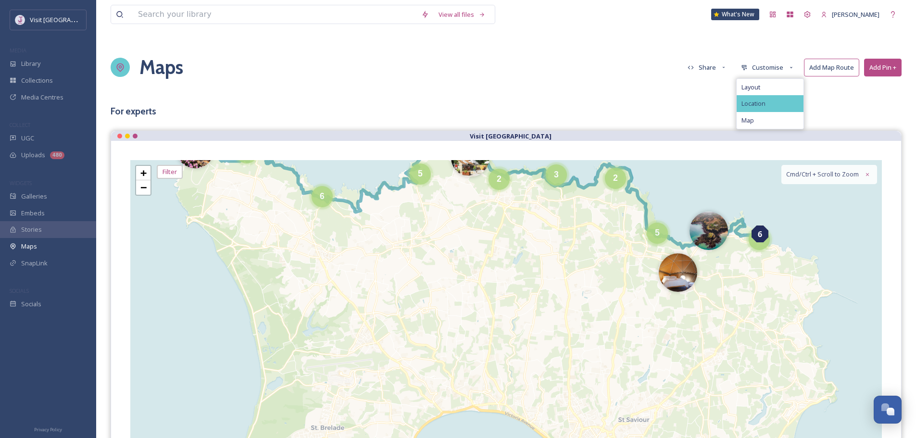
click at [754, 103] on span "Location" at bounding box center [754, 103] width 24 height 7
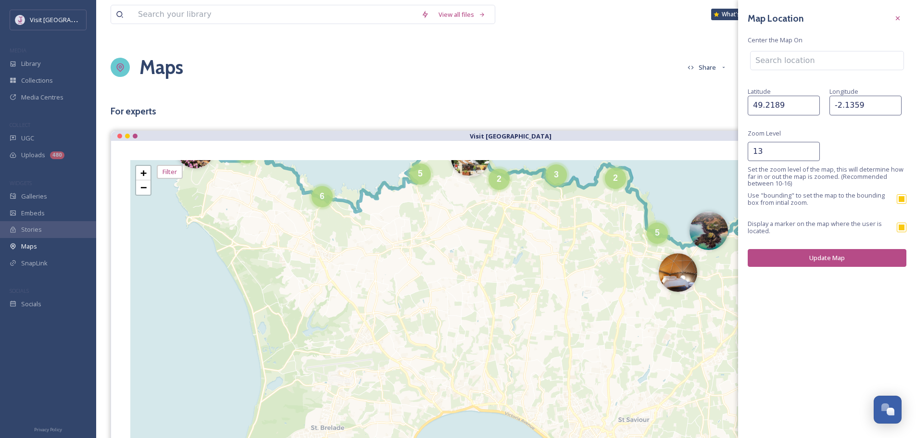
click at [852, 109] on input "-2.1359" at bounding box center [866, 105] width 72 height 19
paste input "6974"
click at [816, 257] on button "Update Map" at bounding box center [827, 258] width 159 height 18
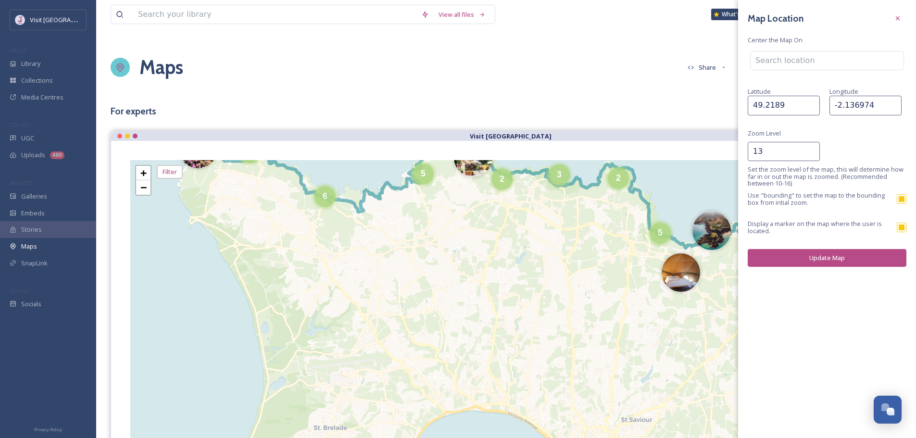
click at [849, 114] on input "-2.136974" at bounding box center [866, 105] width 72 height 19
paste input "50192"
click at [853, 264] on button "Update Map" at bounding box center [827, 258] width 159 height 18
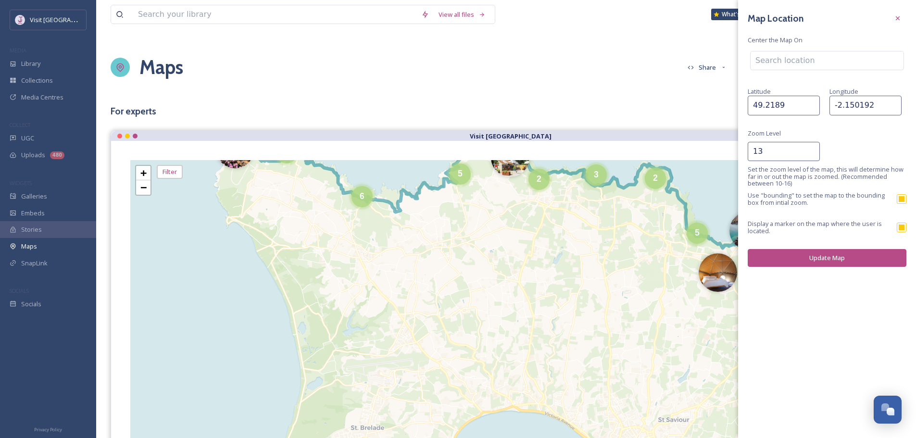
drag, startPoint x: 850, startPoint y: 115, endPoint x: 847, endPoint y: 112, distance: 5.1
click at [847, 113] on div "Map Location Center the Map On [GEOGRAPHIC_DATA] Zoom Level 13 Set the zoom lev…" at bounding box center [827, 138] width 178 height 277
click at [846, 109] on input "-2.150192" at bounding box center [866, 105] width 72 height 19
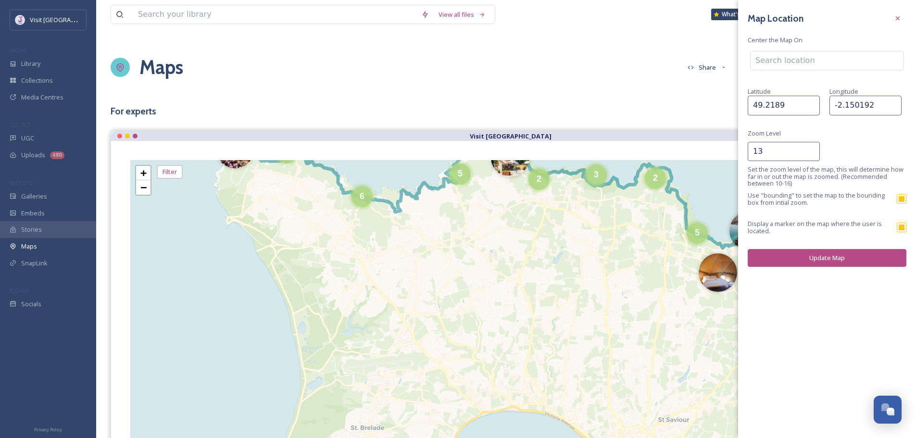
paste input "8603"
type input "-2.158603"
click at [832, 257] on button "Update Map" at bounding box center [827, 258] width 159 height 18
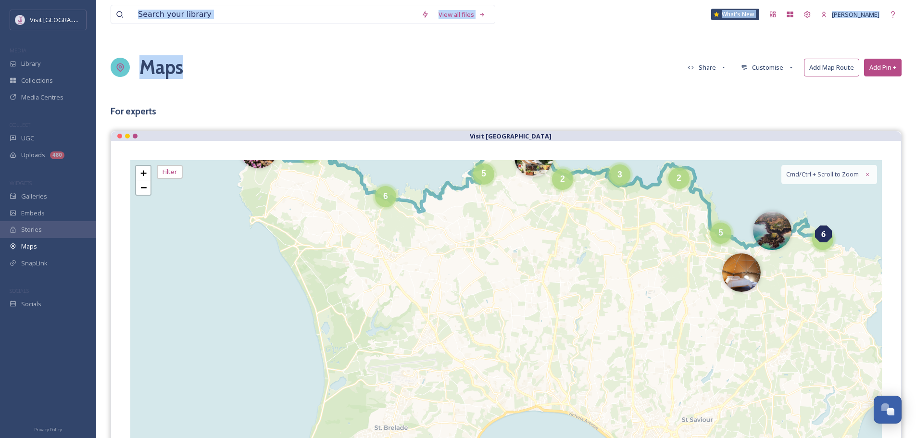
drag, startPoint x: 583, startPoint y: 62, endPoint x: 380, endPoint y: -26, distance: 221.7
click at [380, 0] on html "Visit Jersey MEDIA Library Collections Media Centres COLLECT UGC Uploads 480 WI…" at bounding box center [458, 340] width 916 height 680
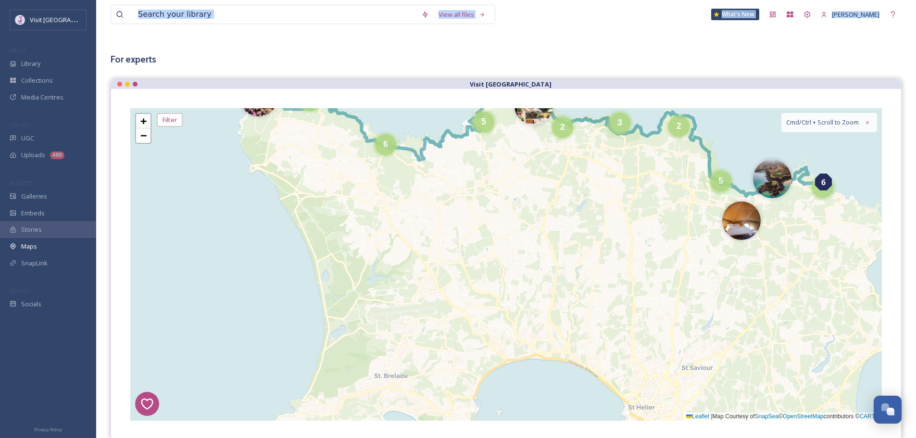
scroll to position [48, 0]
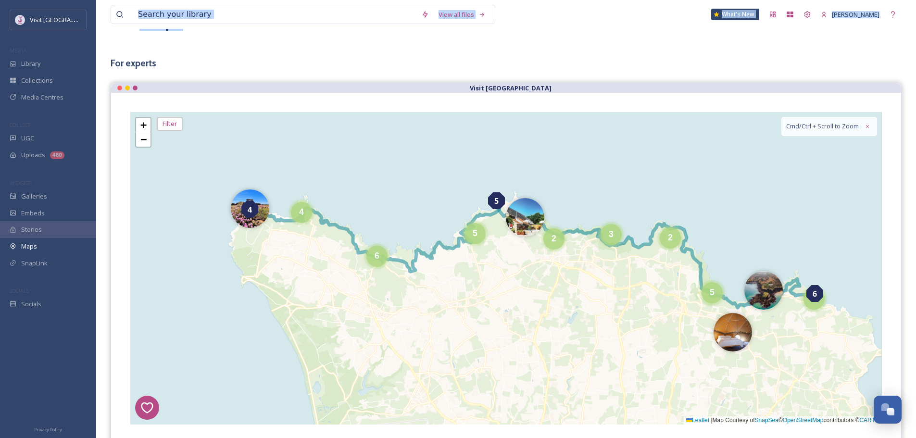
drag, startPoint x: 600, startPoint y: 232, endPoint x: 591, endPoint y: 328, distance: 95.6
click at [591, 328] on div "6 4 5 2 5 5 4 3 2 6 5 + − Leaflet | Map Courtesy of SnapSea © OpenStreetMap con…" at bounding box center [506, 268] width 752 height 313
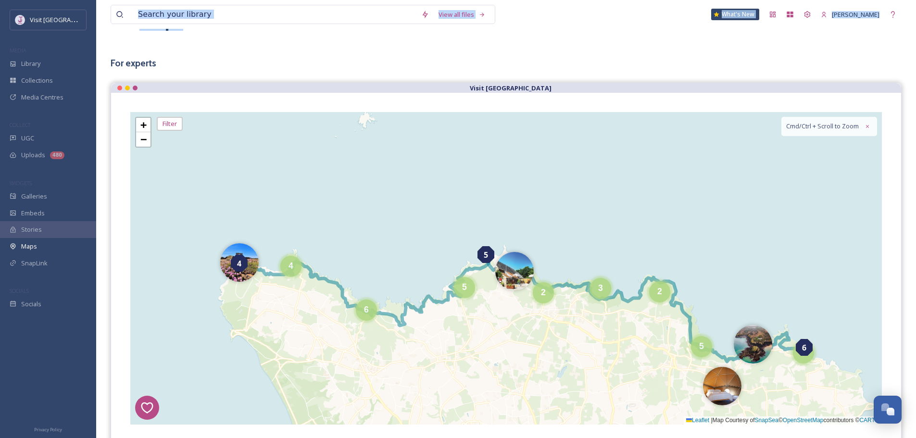
drag, startPoint x: 606, startPoint y: 228, endPoint x: 461, endPoint y: 73, distance: 212.7
click at [587, 386] on div "6 4 5 2 5 5 4 3 2 6 5 + − Leaflet | Map Courtesy of SnapSea © OpenStreetMap con…" at bounding box center [506, 268] width 752 height 313
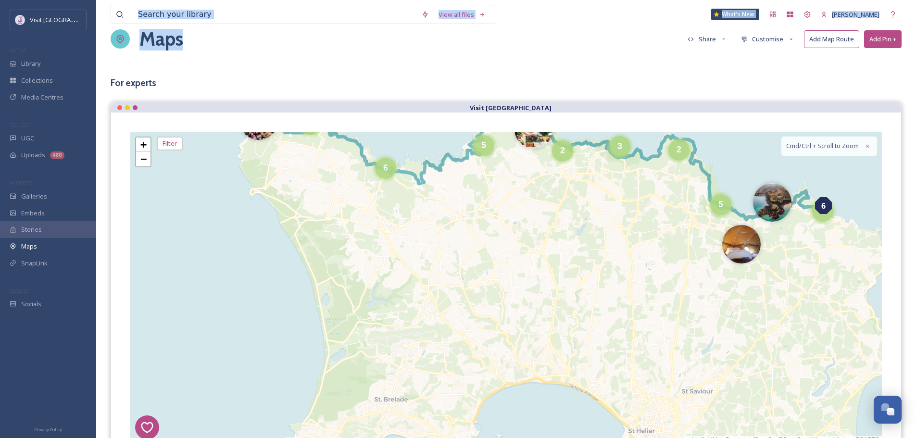
scroll to position [0, 0]
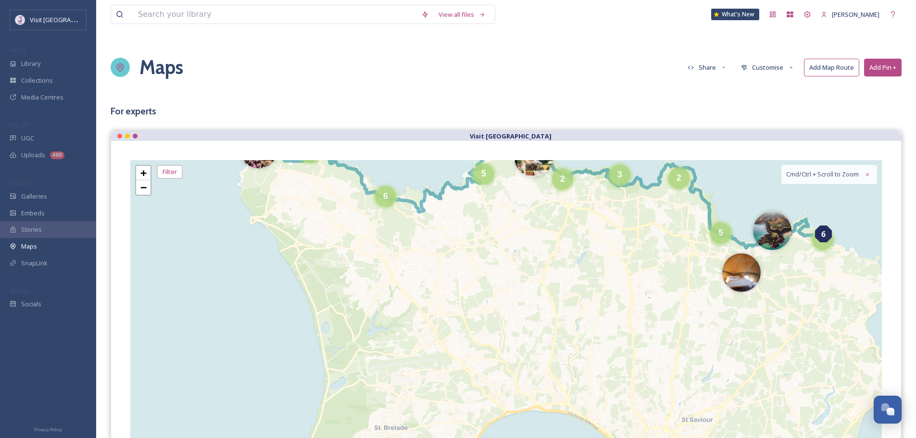
click at [754, 87] on div "Maps Share Customise Add Map Route Add Pin +" at bounding box center [506, 67] width 791 height 48
click at [726, 66] on icon at bounding box center [724, 67] width 6 height 6
drag, startPoint x: 795, startPoint y: 100, endPoint x: 781, endPoint y: 76, distance: 28.3
click at [796, 98] on div "View all files What's New [PERSON_NAME] Maps Share View Map Embed Map Copy Link…" at bounding box center [506, 340] width 820 height 680
click at [770, 62] on button "Customise" at bounding box center [767, 67] width 63 height 17
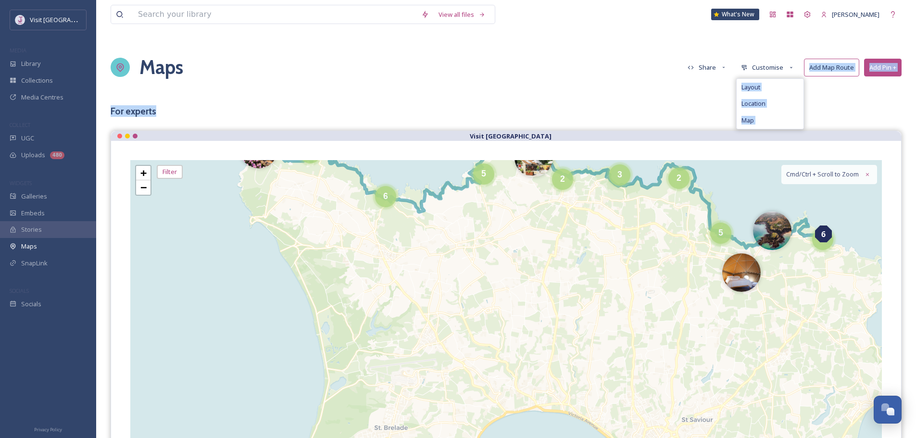
click at [844, 106] on h3 "For experts" at bounding box center [506, 111] width 791 height 11
click at [769, 68] on button "Customise" at bounding box center [767, 67] width 63 height 17
click at [754, 108] on div "Location" at bounding box center [770, 103] width 67 height 17
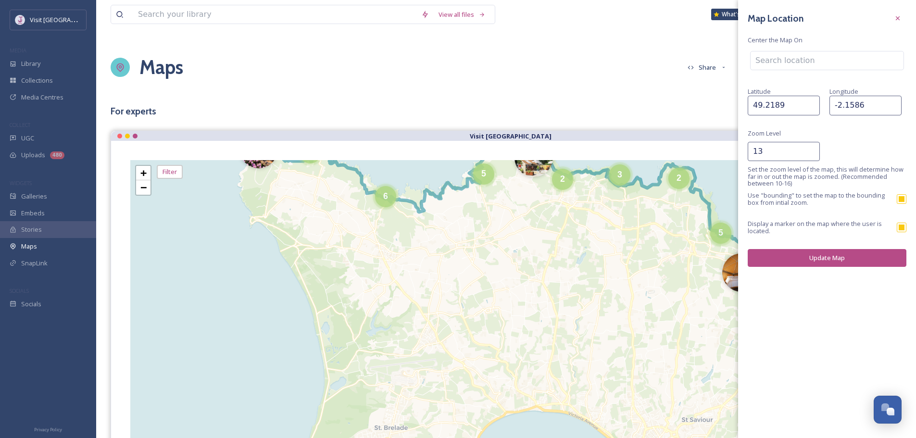
click at [852, 103] on input "-2.1586" at bounding box center [866, 105] width 72 height 19
paste input "33025"
click at [829, 256] on button "Update Map" at bounding box center [827, 258] width 159 height 18
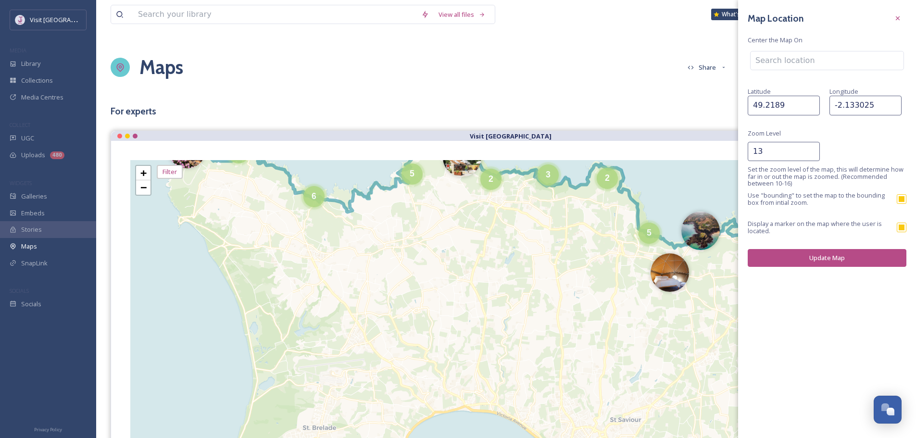
click at [847, 101] on input "-2.133025" at bounding box center [866, 105] width 72 height 19
paste input "6974"
click at [821, 259] on button "Update Map" at bounding box center [827, 258] width 159 height 18
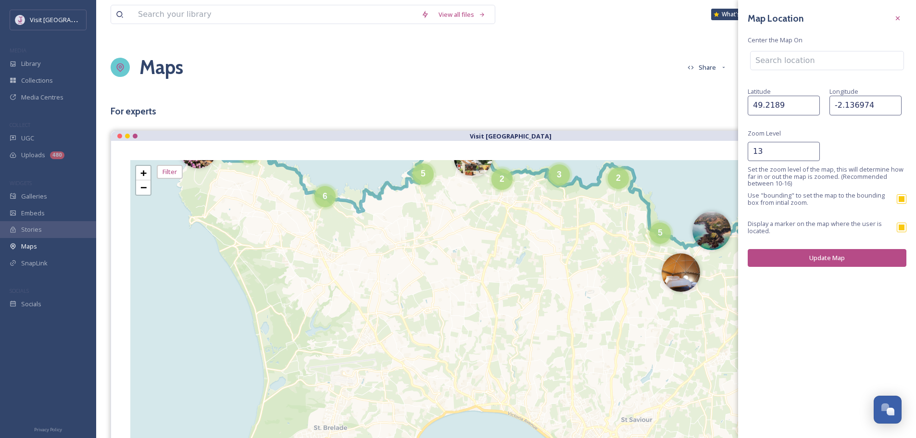
click at [842, 104] on input "-2.136974" at bounding box center [866, 105] width 72 height 19
paste input "5600"
type input "-2.135600"
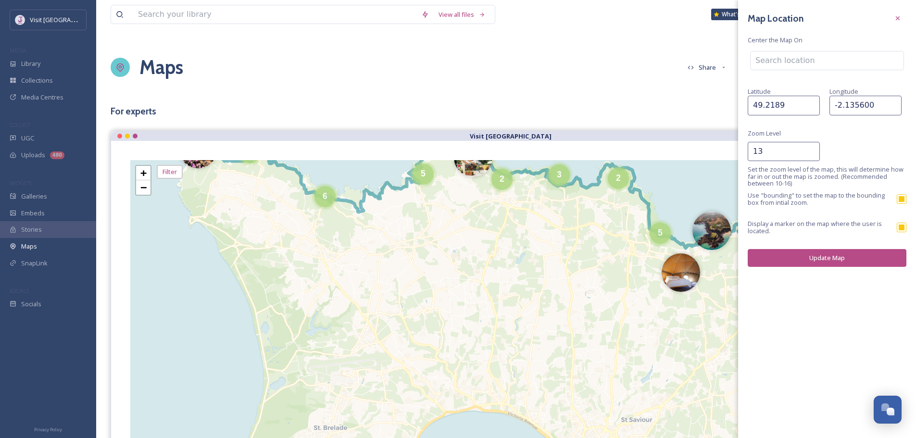
click at [825, 258] on button "Update Map" at bounding box center [827, 258] width 159 height 18
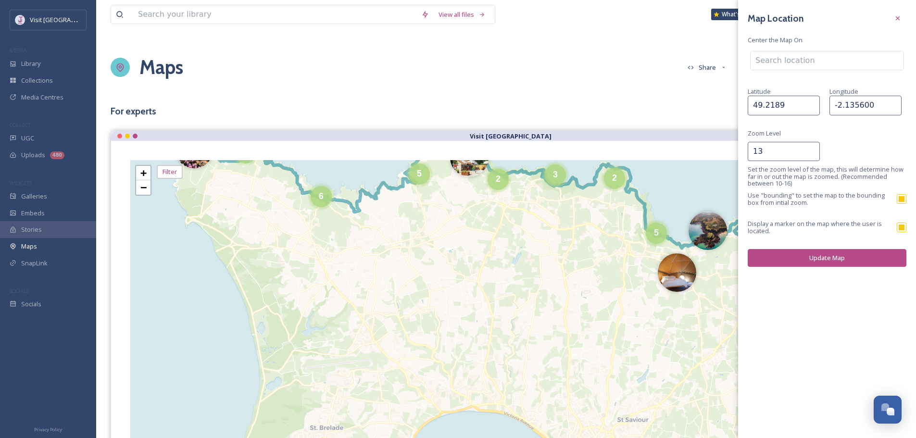
click at [790, 107] on input "49.2189" at bounding box center [784, 105] width 72 height 19
paste input "73733"
type input "49.273733"
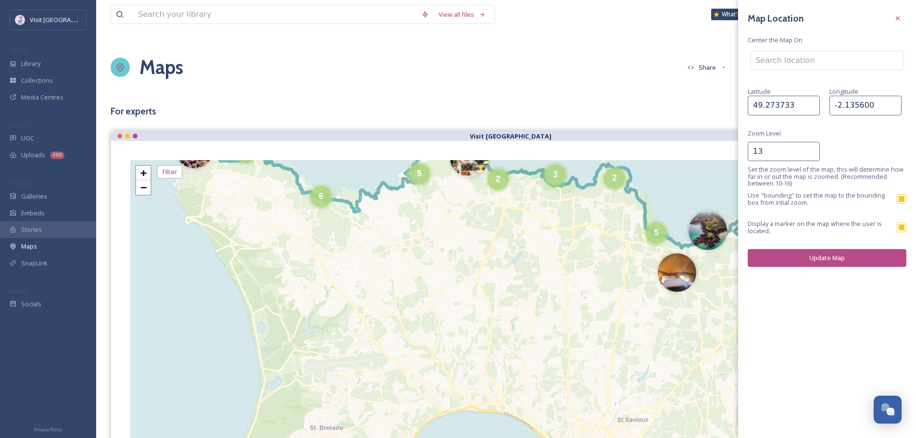
click at [850, 111] on input "-2.135600" at bounding box center [866, 105] width 72 height 19
paste input "40064"
type input "-2.140064"
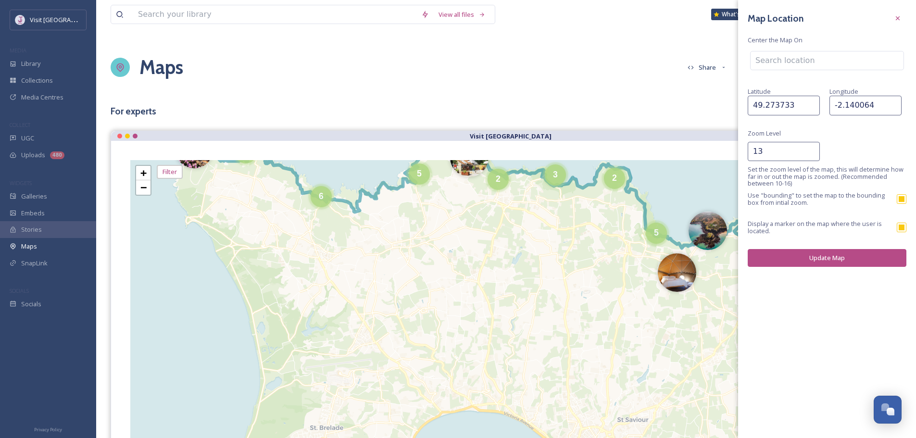
click at [835, 261] on button "Update Map" at bounding box center [827, 258] width 159 height 18
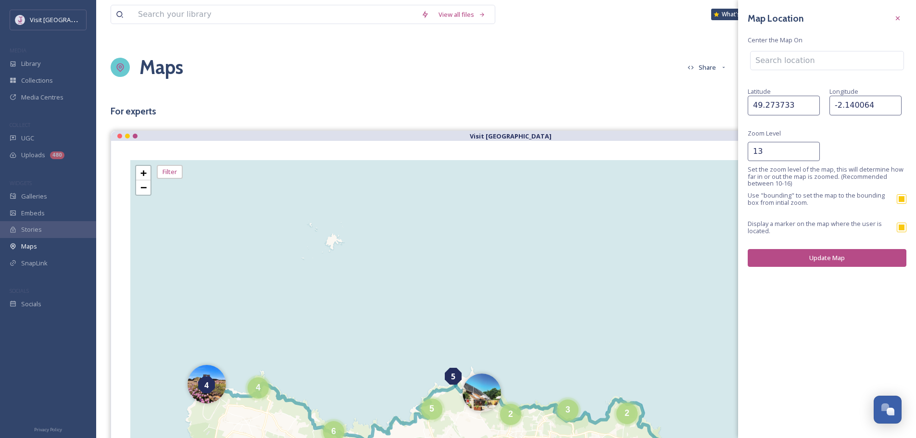
click at [559, 63] on div "Maps Share Customise Add Map Route Add Pin +" at bounding box center [506, 67] width 791 height 48
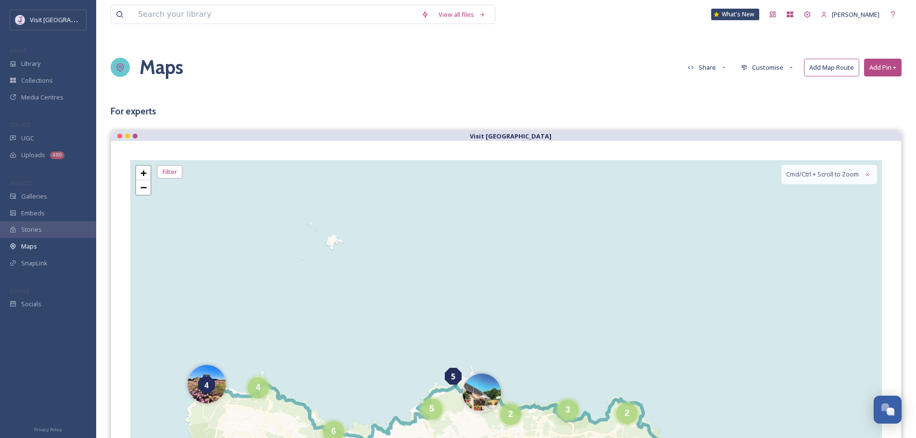
click at [755, 67] on button "Customise" at bounding box center [767, 67] width 63 height 17
click at [768, 107] on div "Location" at bounding box center [770, 103] width 67 height 17
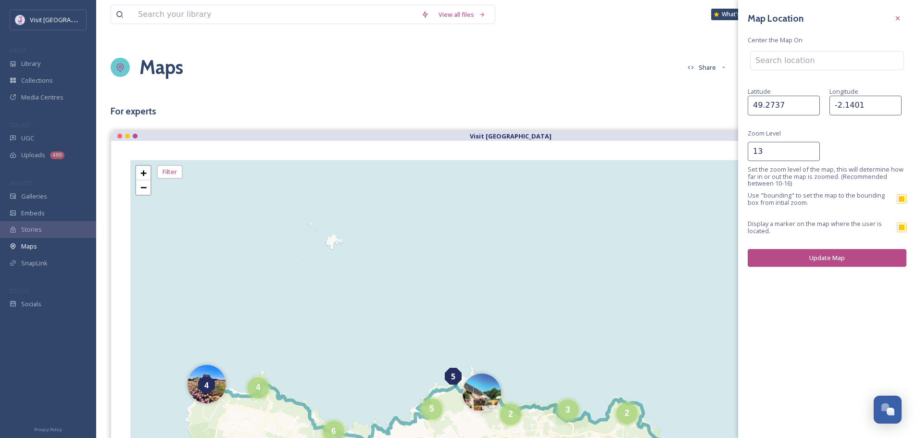
click at [763, 103] on input "49.2737" at bounding box center [784, 105] width 72 height 19
paste input "60179"
type input "49.260179"
click at [802, 256] on button "Update Map" at bounding box center [827, 258] width 159 height 18
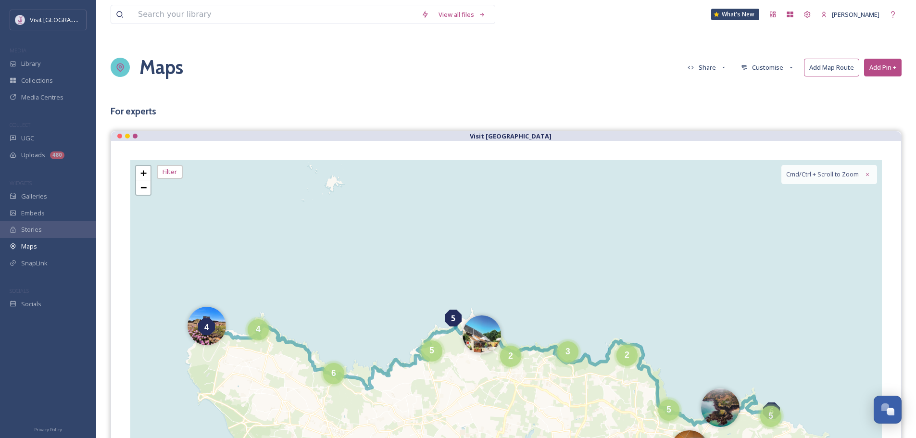
drag, startPoint x: 655, startPoint y: 87, endPoint x: 641, endPoint y: 43, distance: 45.5
click at [636, 40] on div "View all files What's New [PERSON_NAME] Maps Share Customise Add Map Route Add …" at bounding box center [506, 340] width 820 height 680
click at [753, 66] on button "Customise" at bounding box center [767, 67] width 63 height 17
click at [756, 104] on span "Location" at bounding box center [754, 103] width 24 height 7
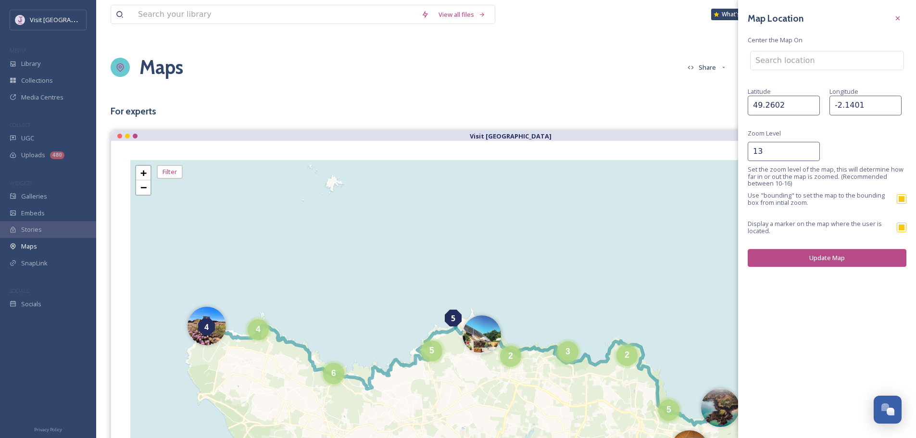
click at [774, 114] on input "49.2602" at bounding box center [784, 105] width 72 height 19
paste input "57491"
type input "49.257491"
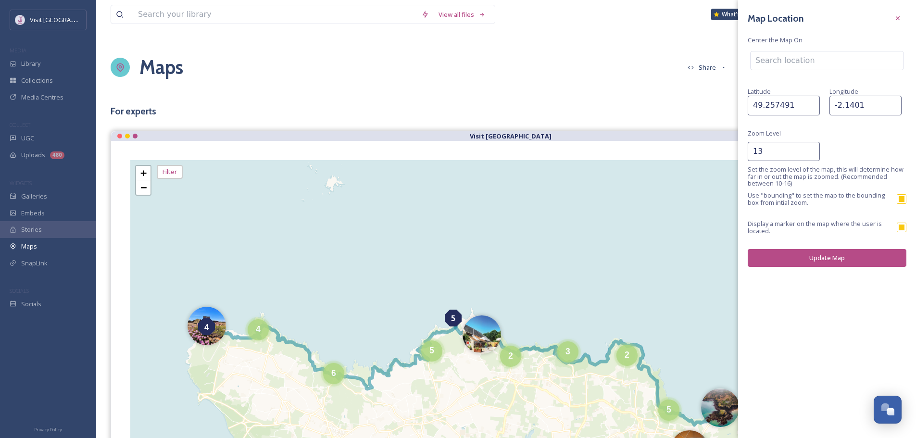
click at [772, 258] on button "Update Map" at bounding box center [827, 258] width 159 height 18
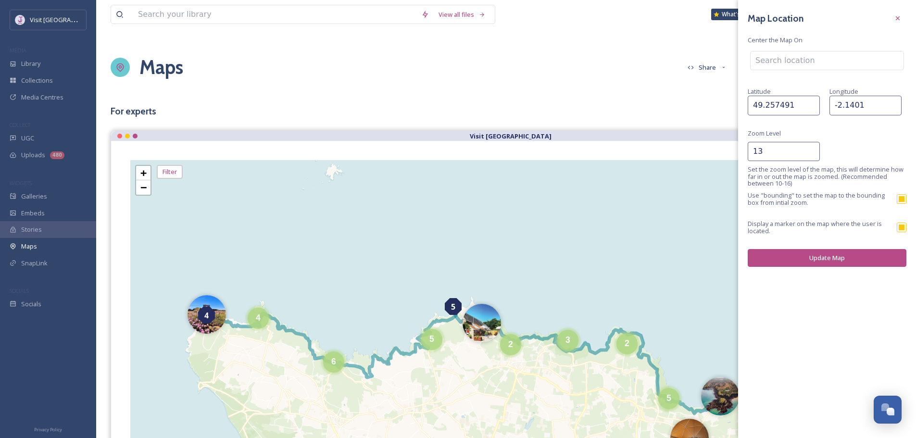
click at [515, 77] on div "Maps Share Customise Add Map Route Add Pin +" at bounding box center [506, 67] width 791 height 48
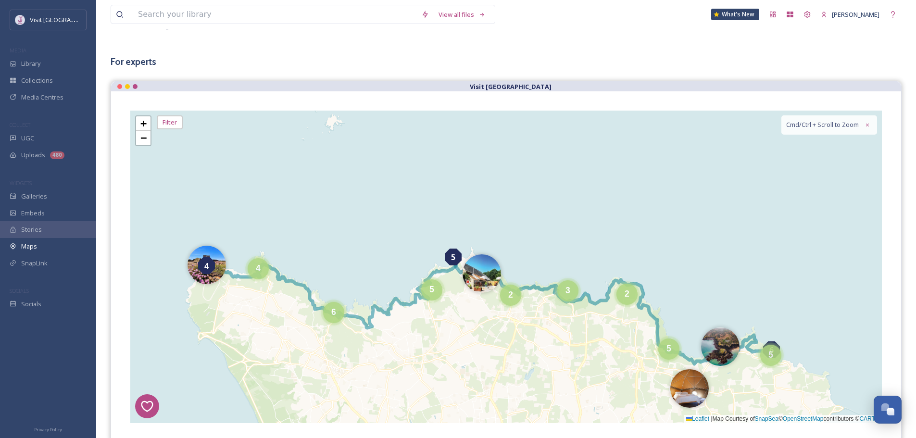
scroll to position [48, 0]
